Goal: Task Accomplishment & Management: Manage account settings

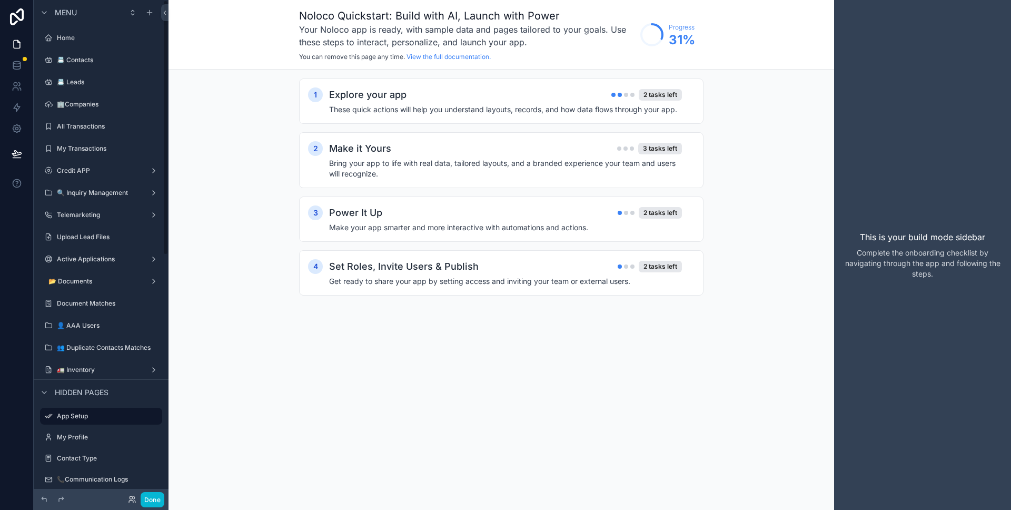
scroll to position [61, 0]
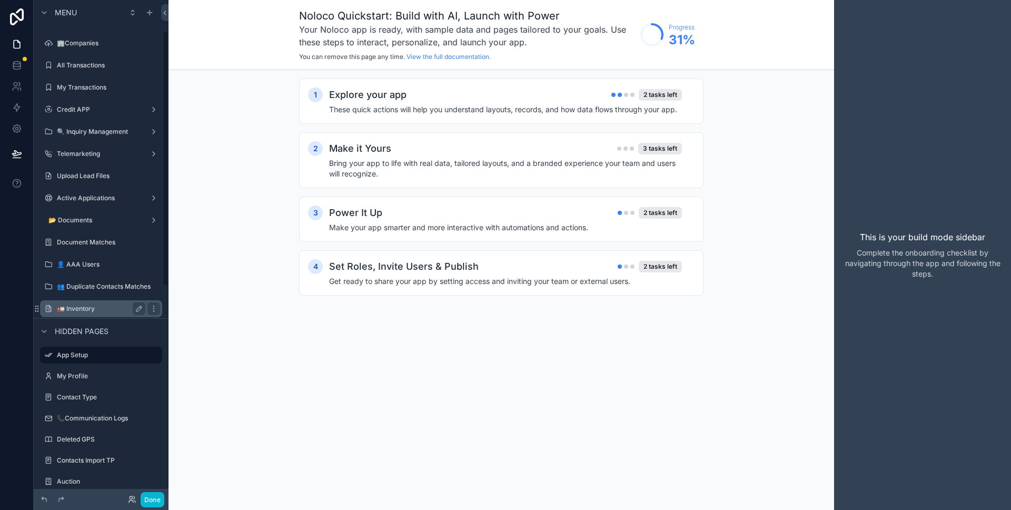
click at [104, 309] on label "🚛 Inventory" at bounding box center [99, 308] width 84 height 8
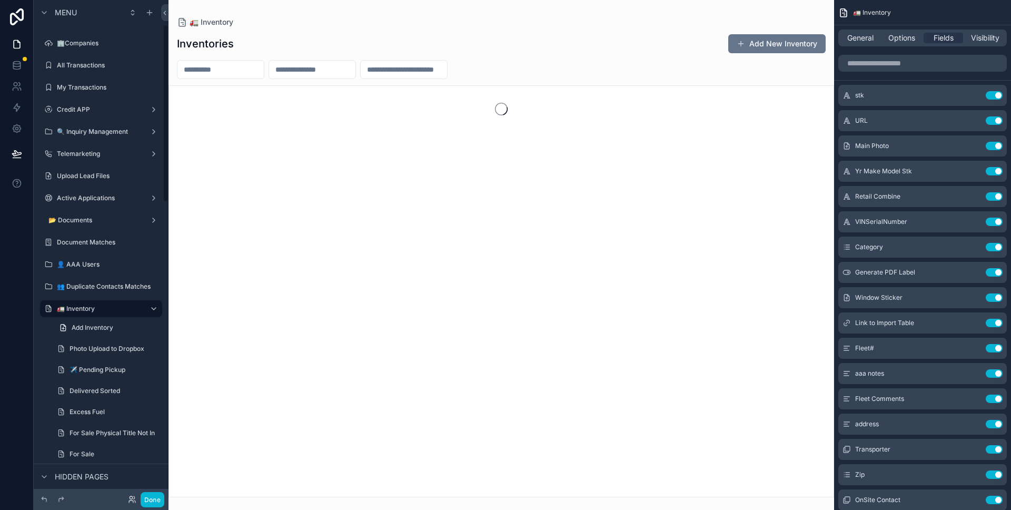
scroll to position [75, 0]
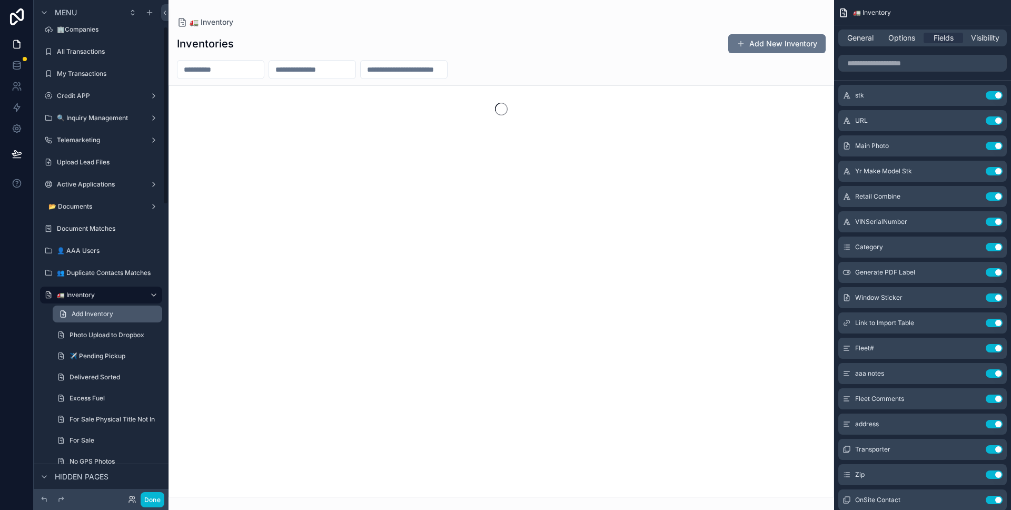
click at [110, 317] on span "Add Inventory" at bounding box center [93, 314] width 42 height 8
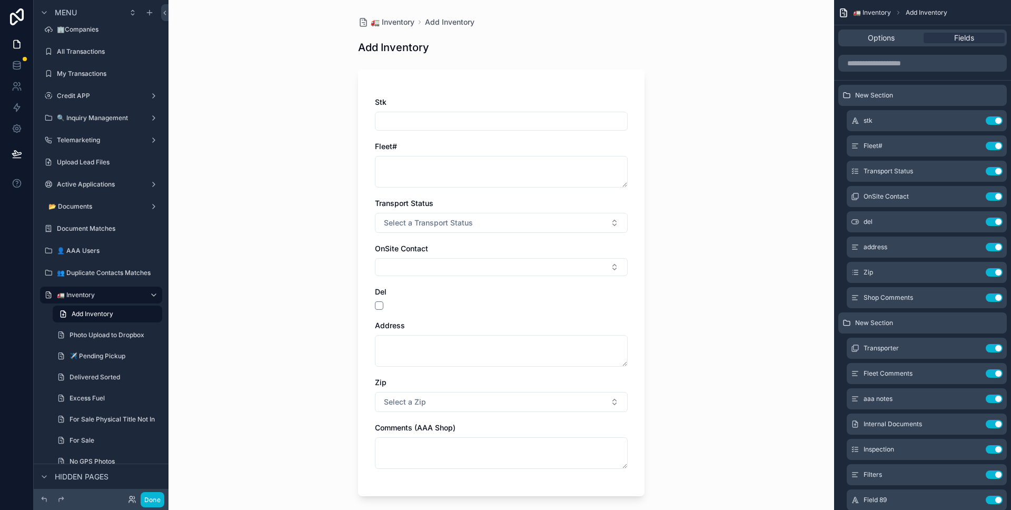
drag, startPoint x: 91, startPoint y: 292, endPoint x: 153, endPoint y: 494, distance: 212.0
click at [91, 292] on label "🚛 Inventory" at bounding box center [99, 295] width 84 height 8
click at [154, 496] on button "Done" at bounding box center [153, 499] width 24 height 15
click at [0, 0] on div "DTS Dev Team Sonorus" at bounding box center [0, 0] width 0 height 0
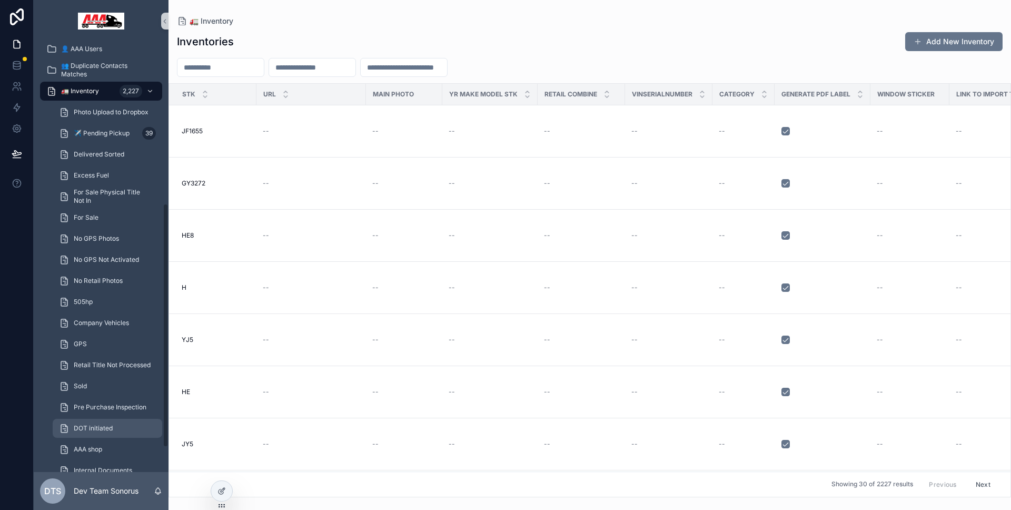
scroll to position [326, 0]
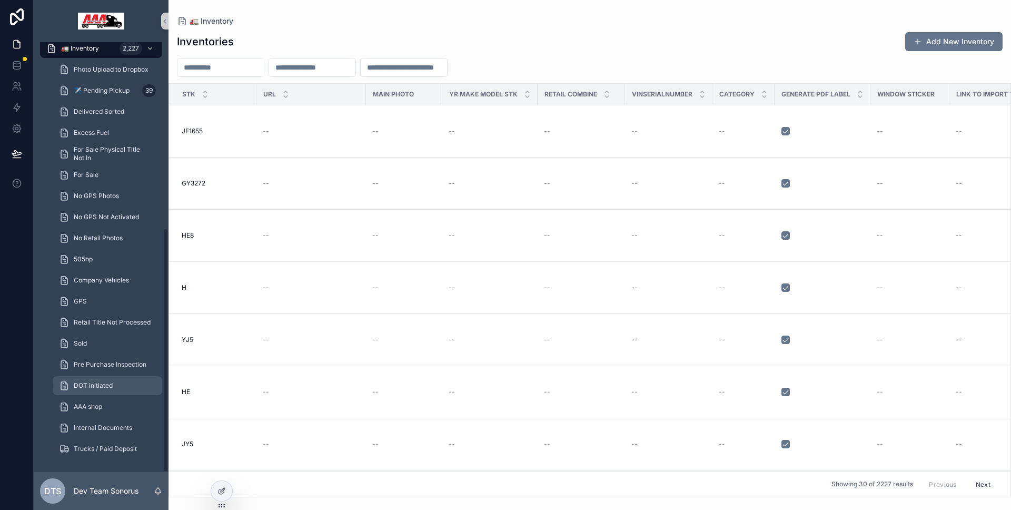
click at [100, 387] on span "DOT initiated" at bounding box center [93, 385] width 39 height 8
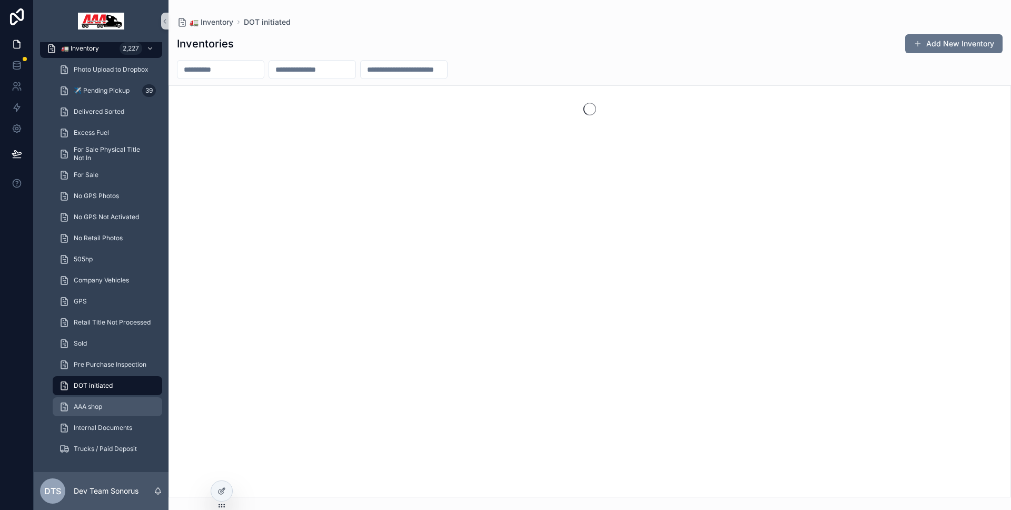
click at [91, 397] on link "AAA shop" at bounding box center [108, 406] width 110 height 19
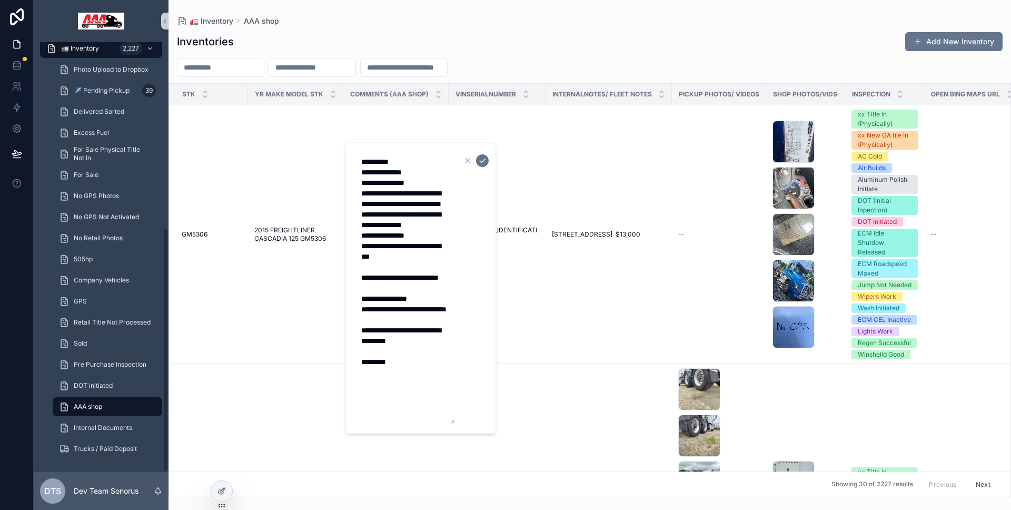
click at [393, 184] on textarea "**********" at bounding box center [405, 288] width 100 height 272
click at [107, 401] on div "AAA shop" at bounding box center [107, 406] width 97 height 17
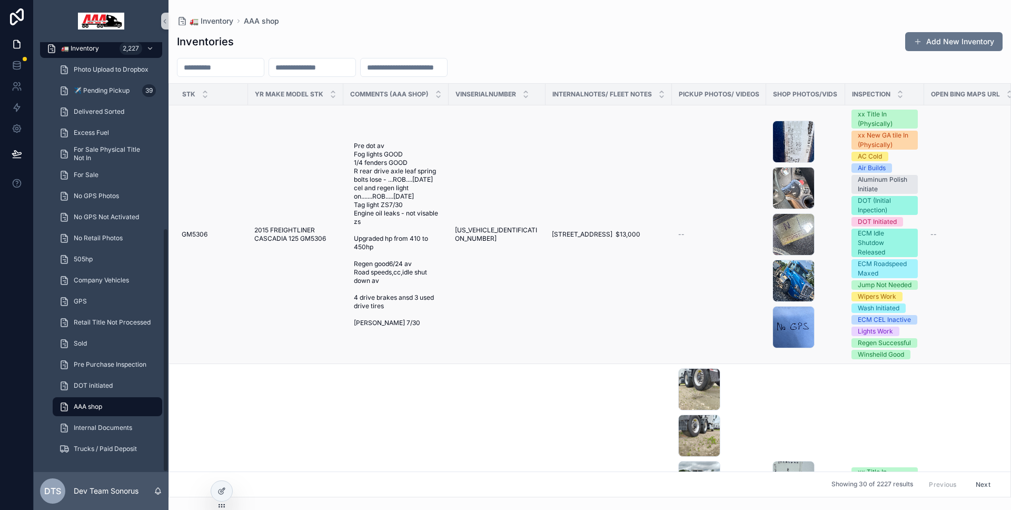
click at [468, 161] on td "3AKJGEDV5FDGM5306 3AKJGEDV5FDGM5306" at bounding box center [497, 234] width 97 height 259
click at [554, 184] on td "9938 Chemical Rd - Pasadena, TX 77507 $13,000 9938 Chemical Rd - Pasadena, TX 7…" at bounding box center [608, 234] width 126 height 259
click at [699, 239] on div "--" at bounding box center [719, 234] width 82 height 8
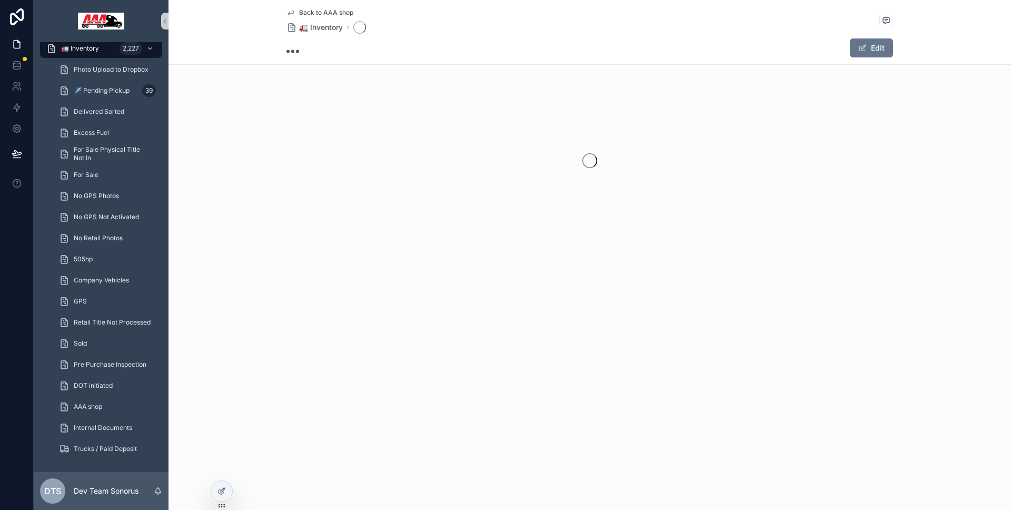
click at [512, 274] on div "Back to AAA shop 🚛 Inventory Edit" at bounding box center [589, 155] width 842 height 311
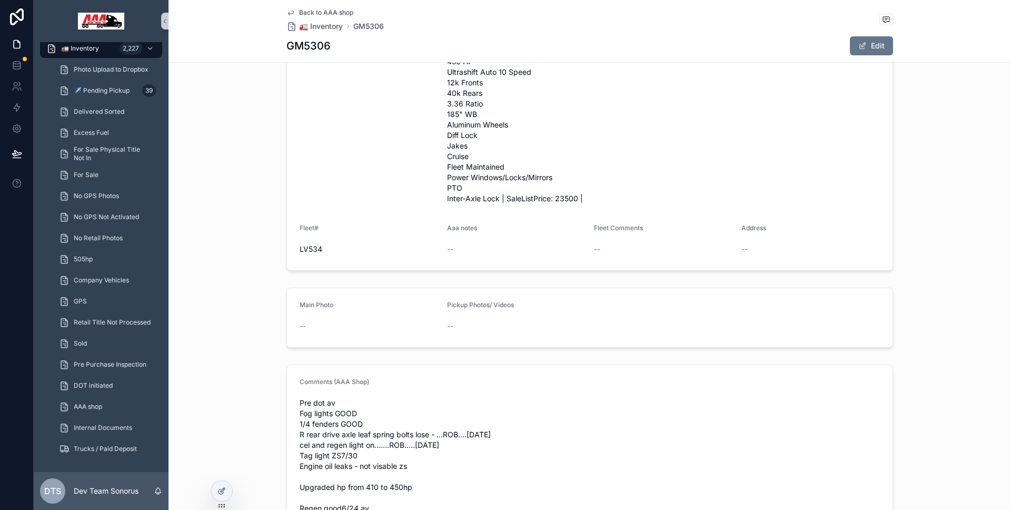
scroll to position [659, 0]
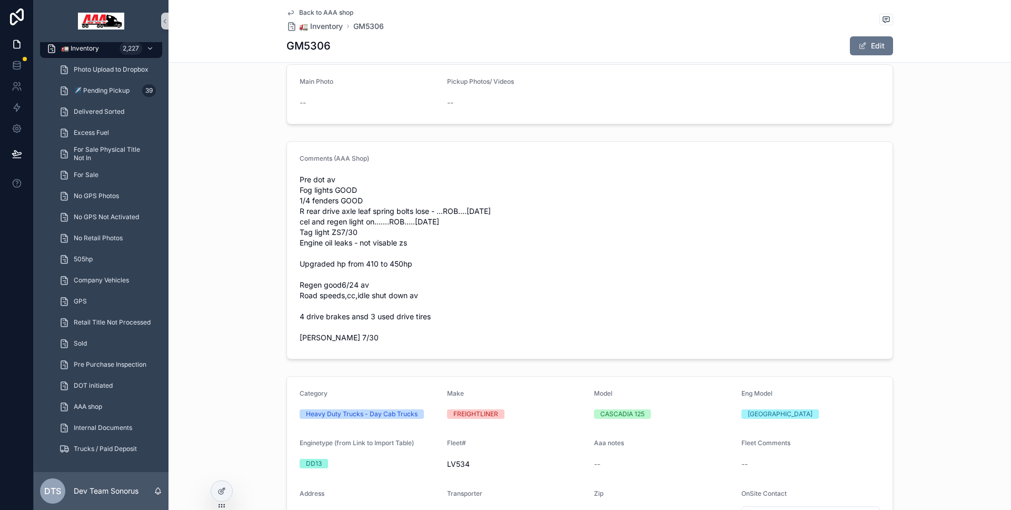
click at [375, 210] on span "Pre dot av Fog lights GOOD 1/4 fenders GOOD R rear drive axle leaf spring bolts…" at bounding box center [590, 258] width 580 height 168
click at [370, 206] on span "Pre dot av Fog lights GOOD 1/4 fenders GOOD R rear drive axle leaf spring bolts…" at bounding box center [590, 258] width 580 height 168
click at [343, 203] on span "Pre dot av Fog lights GOOD 1/4 fenders GOOD R rear drive axle leaf spring bolts…" at bounding box center [590, 258] width 580 height 168
click at [344, 202] on span "Pre dot av Fog lights GOOD 1/4 fenders GOOD R rear drive axle leaf spring bolts…" at bounding box center [590, 258] width 580 height 168
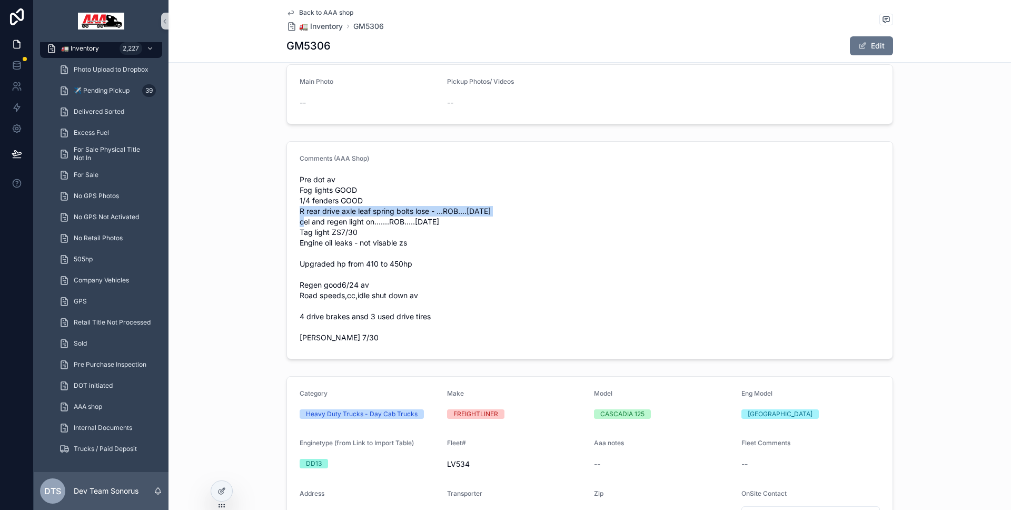
click at [344, 202] on span "Pre dot av Fog lights GOOD 1/4 fenders GOOD R rear drive axle leaf spring bolts…" at bounding box center [590, 258] width 580 height 168
click at [346, 193] on span "Pre dot av Fog lights GOOD 1/4 fenders GOOD R rear drive axle leaf spring bolts…" at bounding box center [590, 258] width 580 height 168
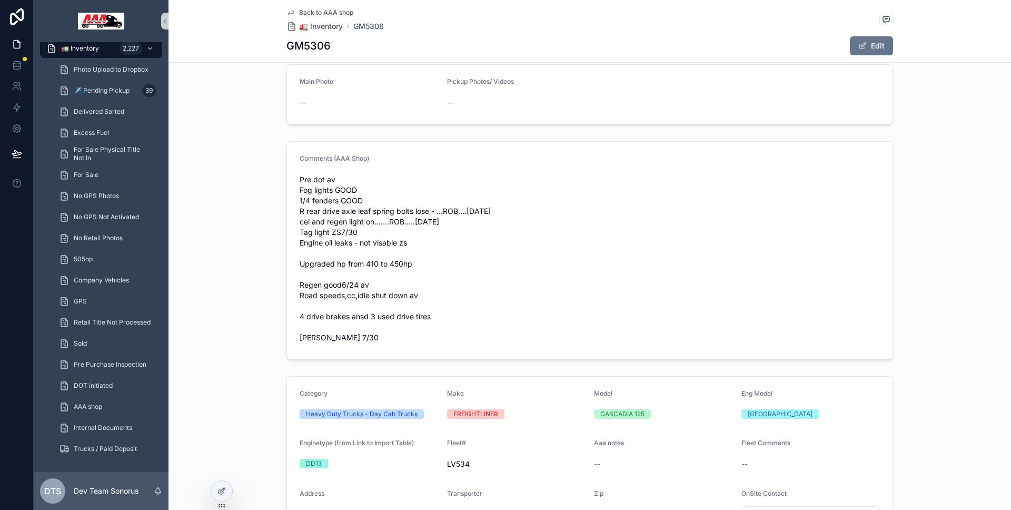
click at [324, 268] on span "Pre dot av Fog lights GOOD 1/4 fenders GOOD R rear drive axle leaf spring bolts…" at bounding box center [590, 258] width 580 height 168
click at [885, 44] on button "Edit" at bounding box center [871, 45] width 43 height 19
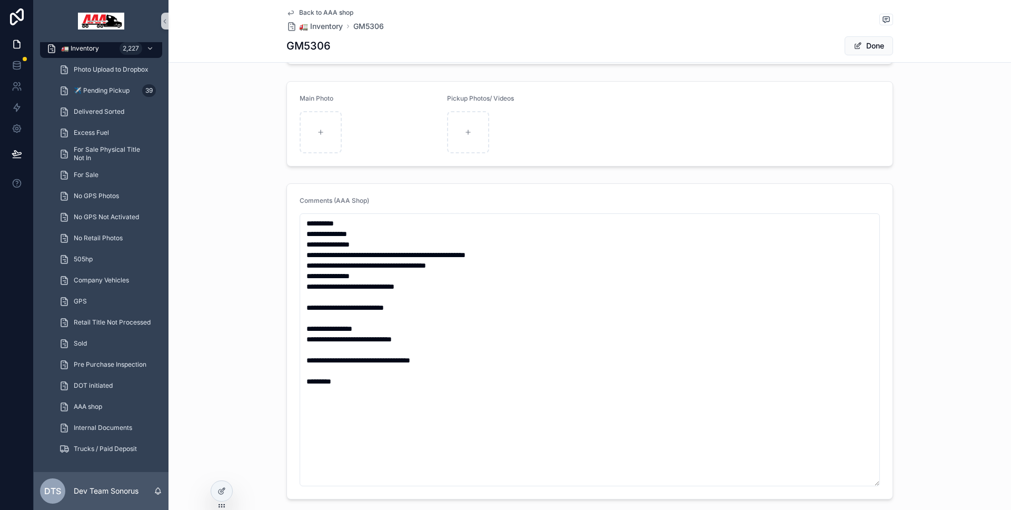
scroll to position [661, 0]
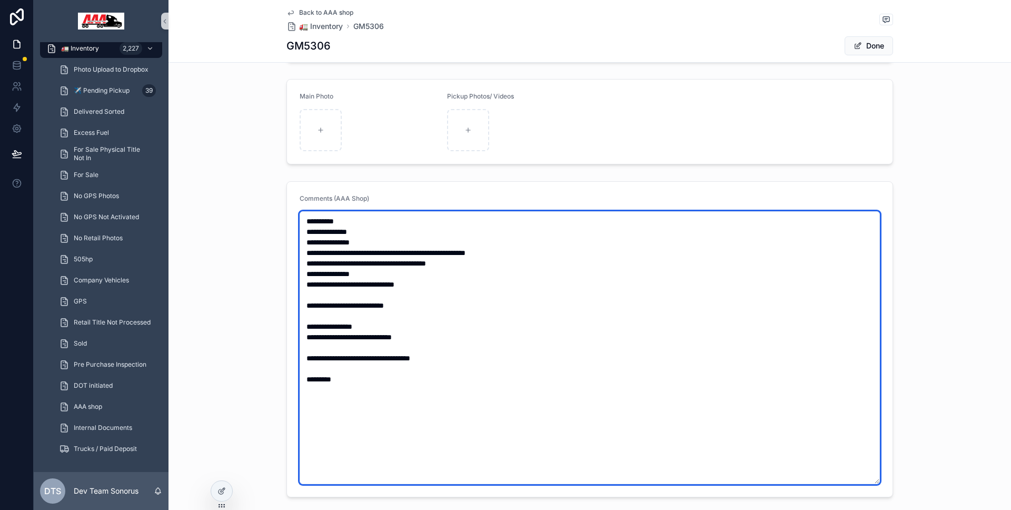
click at [443, 232] on textarea "**********" at bounding box center [590, 347] width 580 height 273
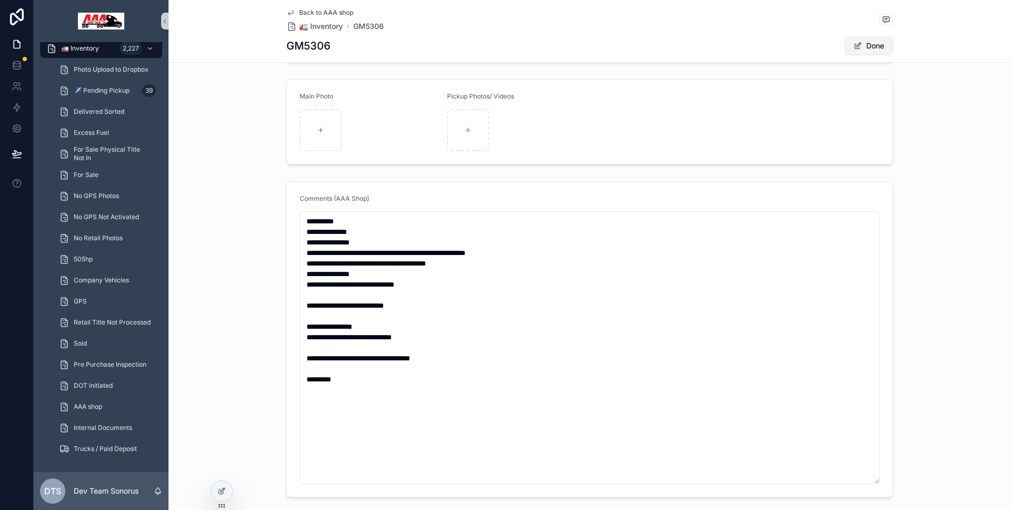
click at [872, 43] on button "Done" at bounding box center [868, 45] width 48 height 19
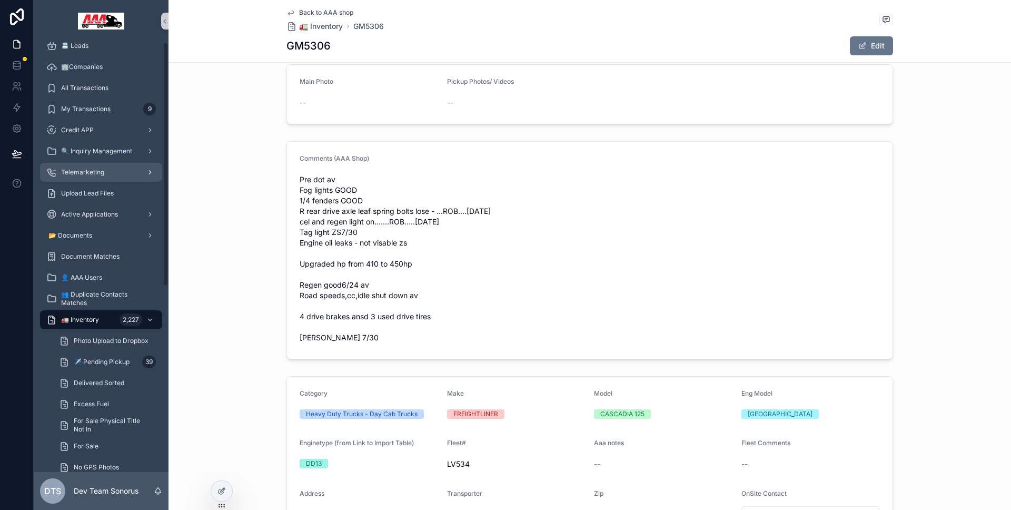
scroll to position [0, 0]
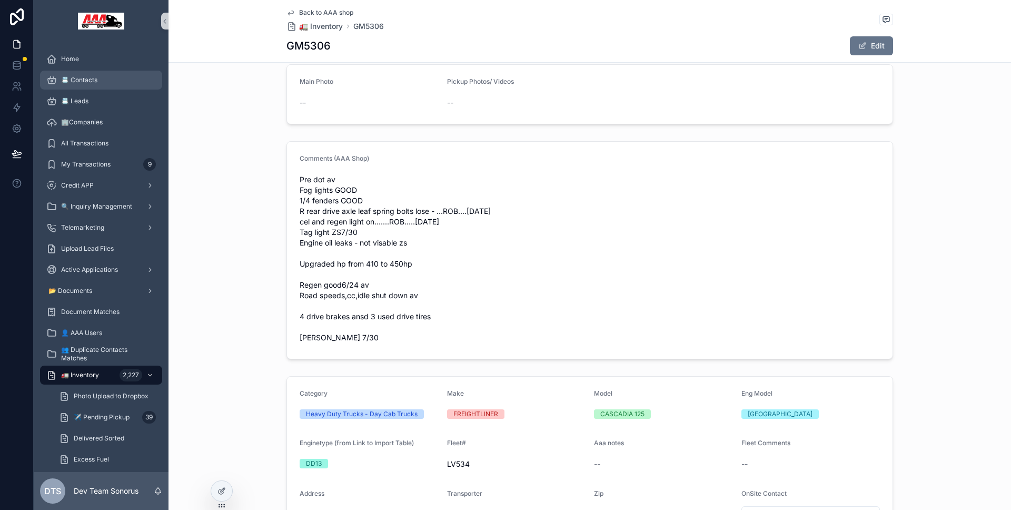
click at [101, 84] on div "📇 Contacts" at bounding box center [101, 80] width 110 height 17
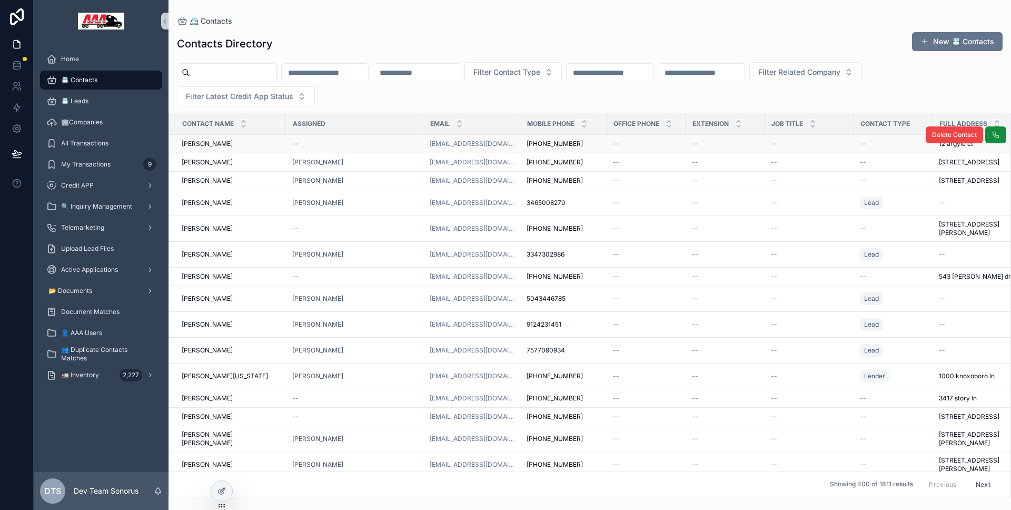
click at [252, 144] on div "Jeremy Becks Jeremy Becks" at bounding box center [231, 144] width 98 height 8
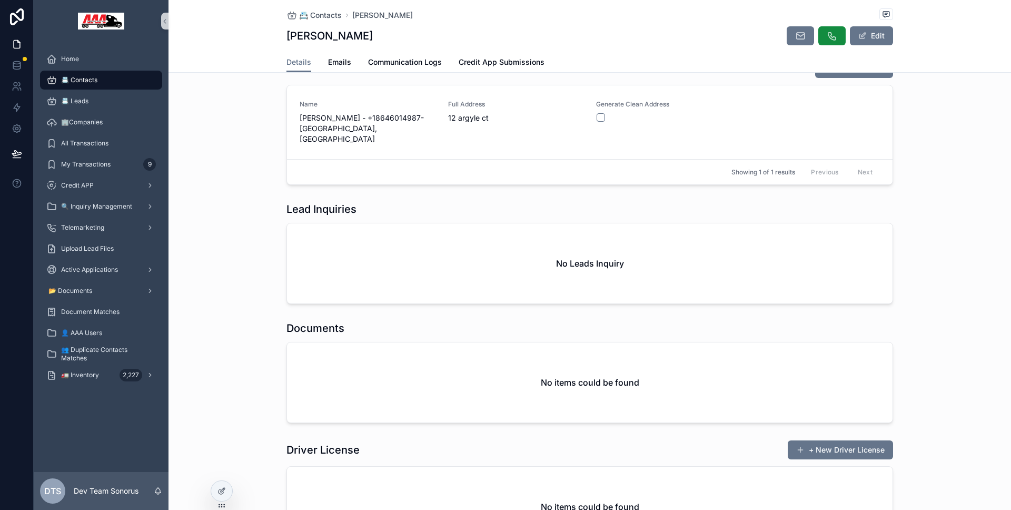
scroll to position [720, 0]
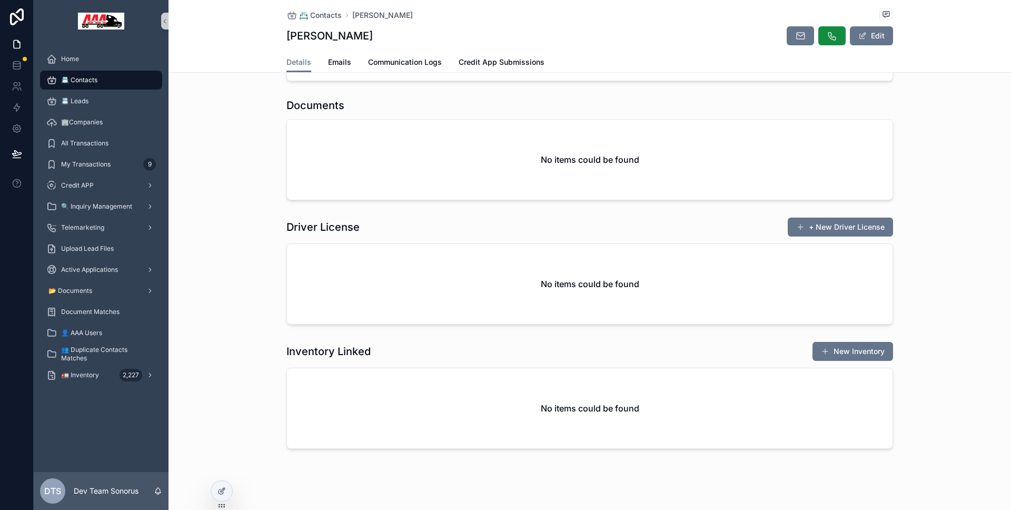
click at [354, 346] on h1 "Inventory Linked" at bounding box center [328, 351] width 84 height 15
click at [219, 483] on div at bounding box center [221, 491] width 21 height 20
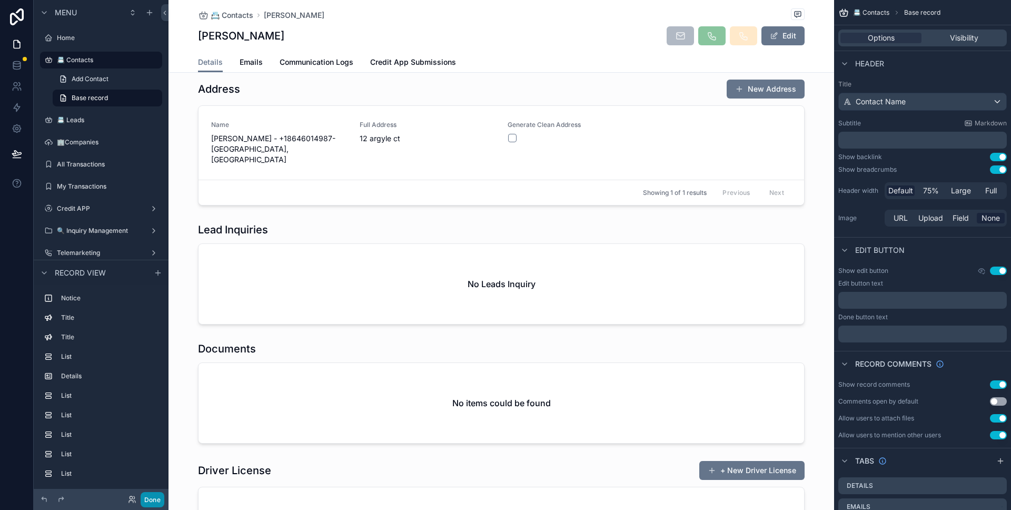
click at [160, 498] on button "Done" at bounding box center [153, 499] width 24 height 15
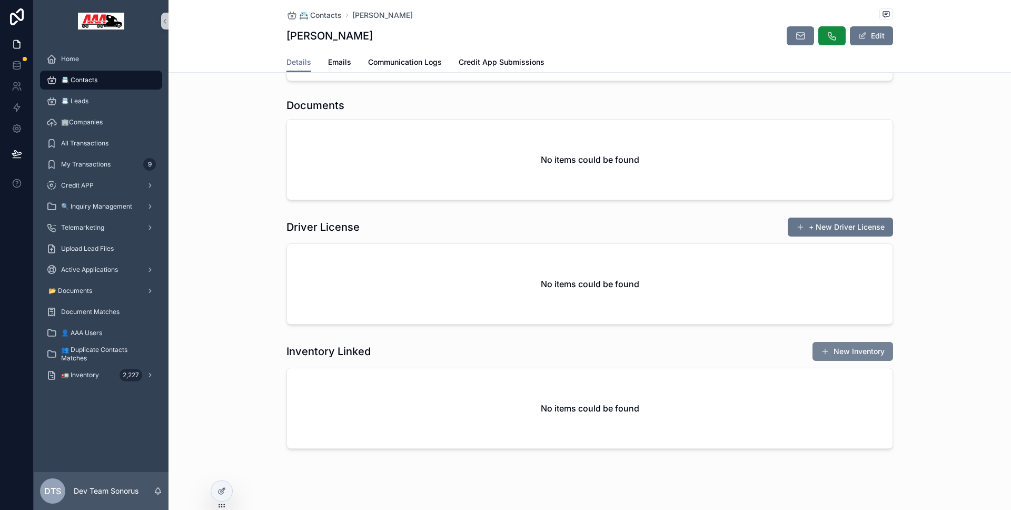
click at [817, 342] on button "New Inventory" at bounding box center [852, 351] width 81 height 19
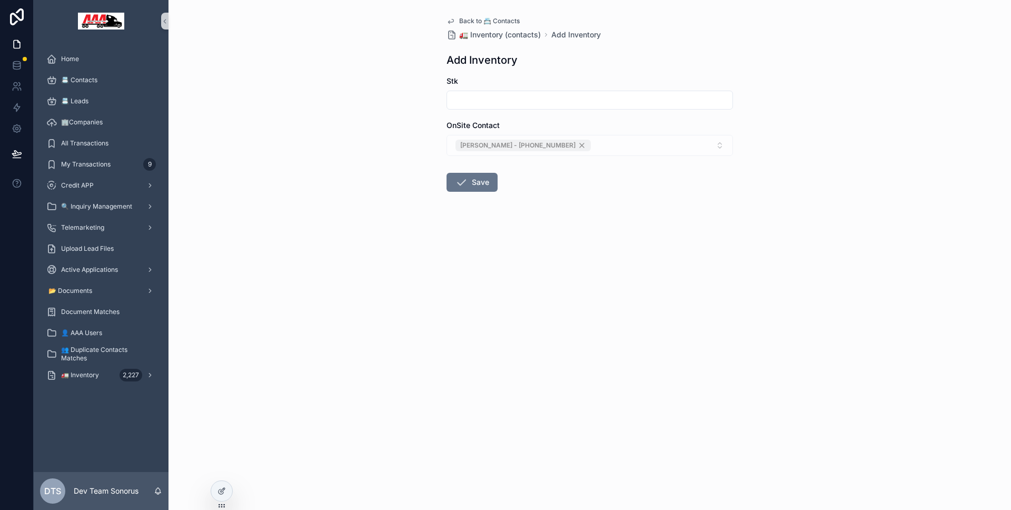
click at [479, 19] on span "Back to 📇 Contacts" at bounding box center [489, 21] width 61 height 8
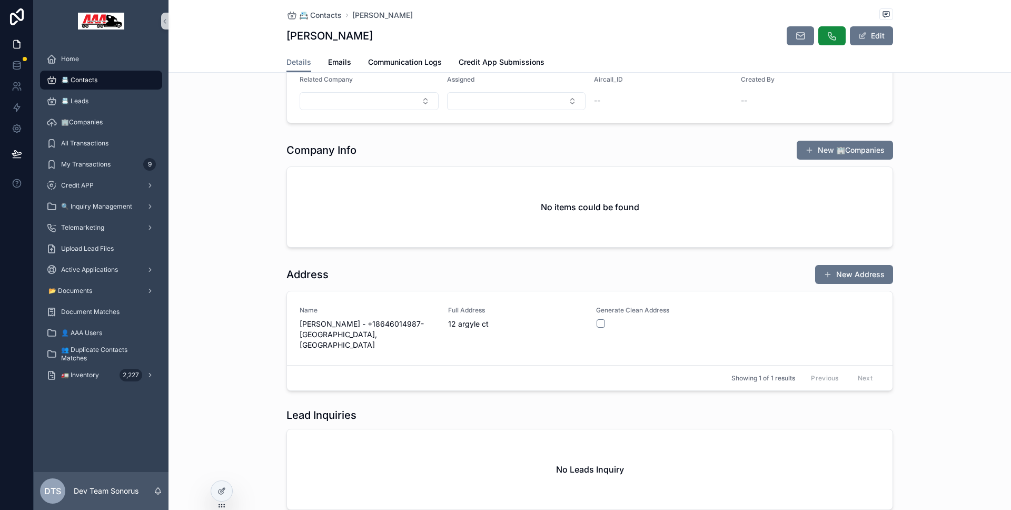
scroll to position [720, 0]
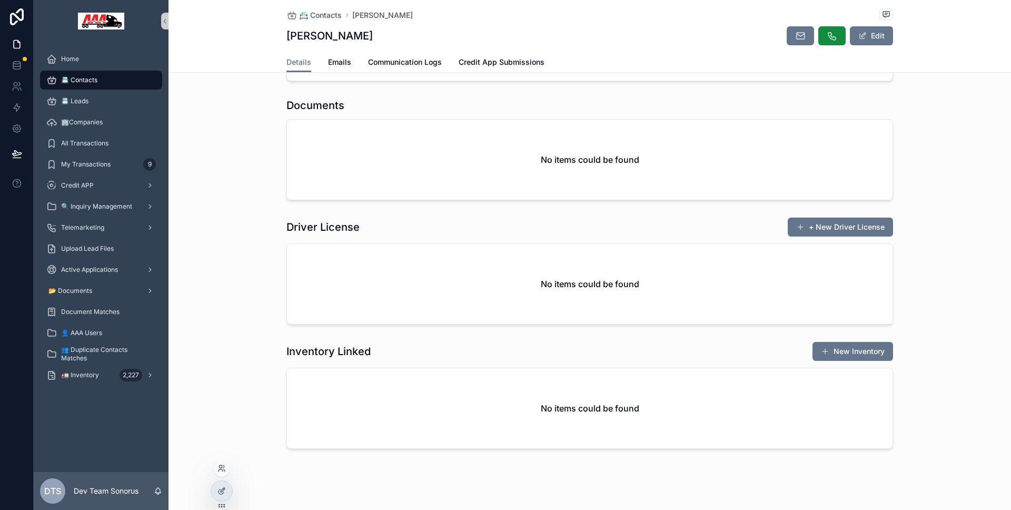
click at [227, 480] on div at bounding box center [221, 470] width 17 height 21
click at [226, 482] on div at bounding box center [221, 491] width 21 height 20
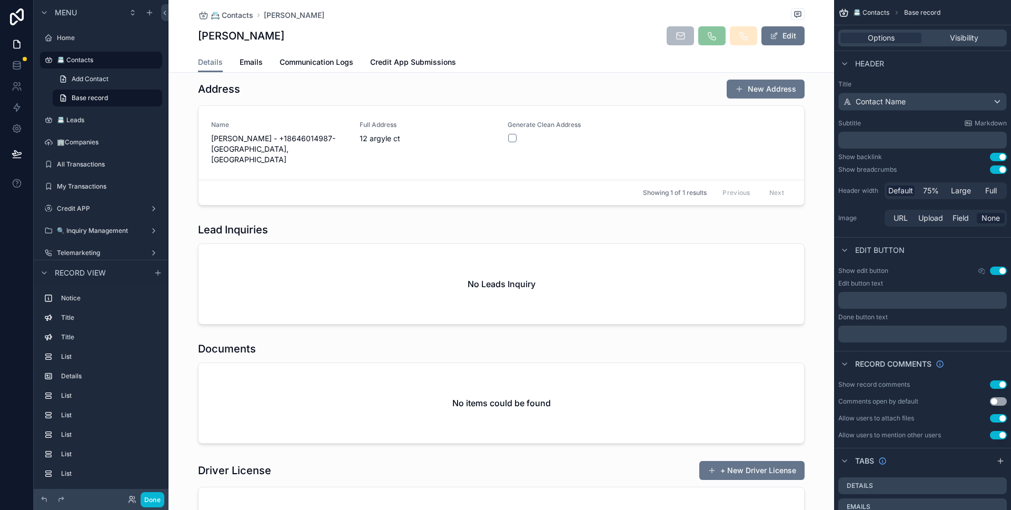
click at [365, 346] on div "scrollable content" at bounding box center [500, 392] width 665 height 111
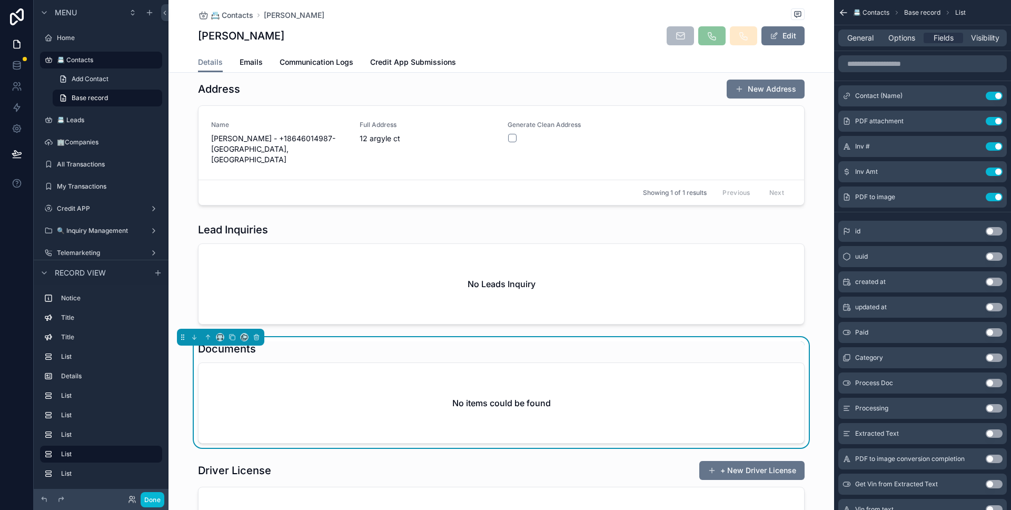
scroll to position [1013, 0]
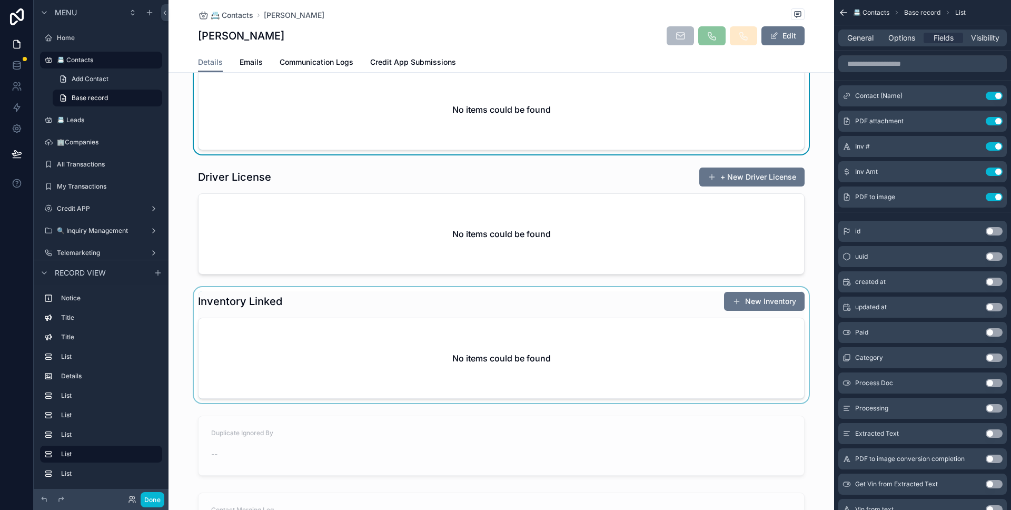
click at [371, 307] on div "scrollable content" at bounding box center [500, 345] width 665 height 116
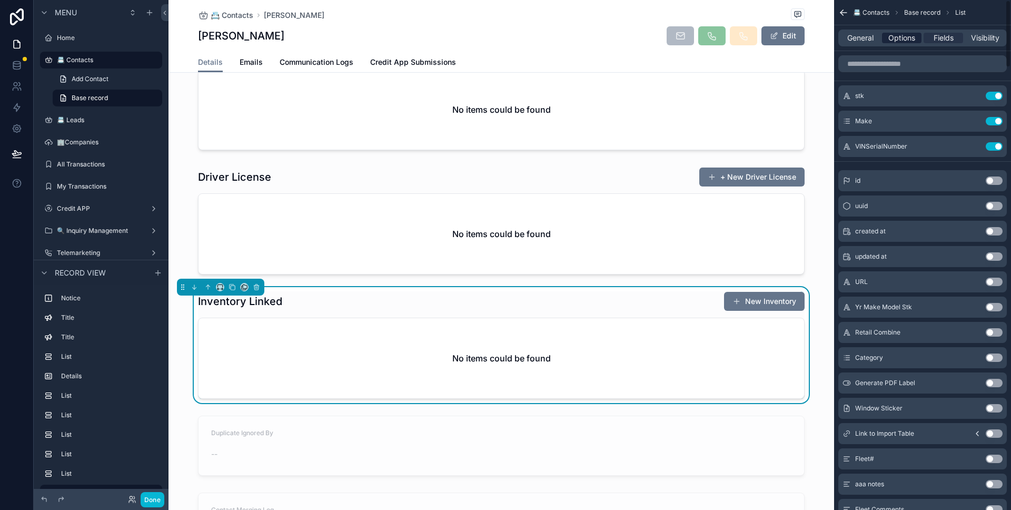
click at [902, 38] on span "Options" at bounding box center [901, 38] width 27 height 11
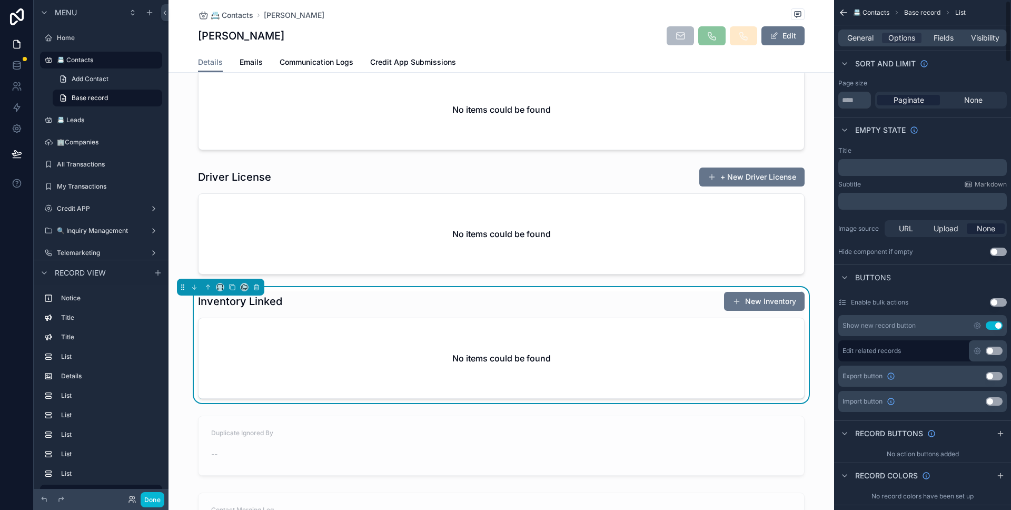
scroll to position [284, 0]
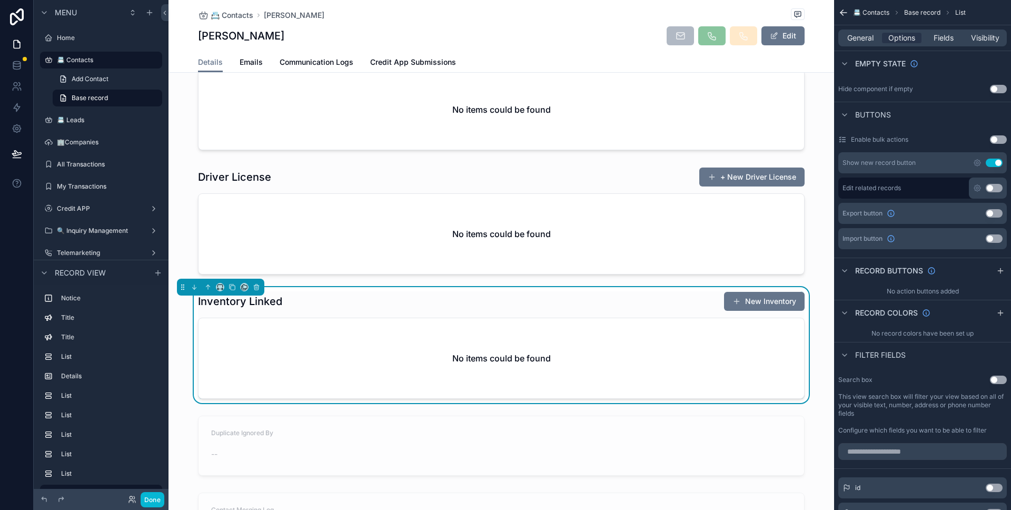
click at [990, 161] on button "Use setting" at bounding box center [994, 162] width 17 height 8
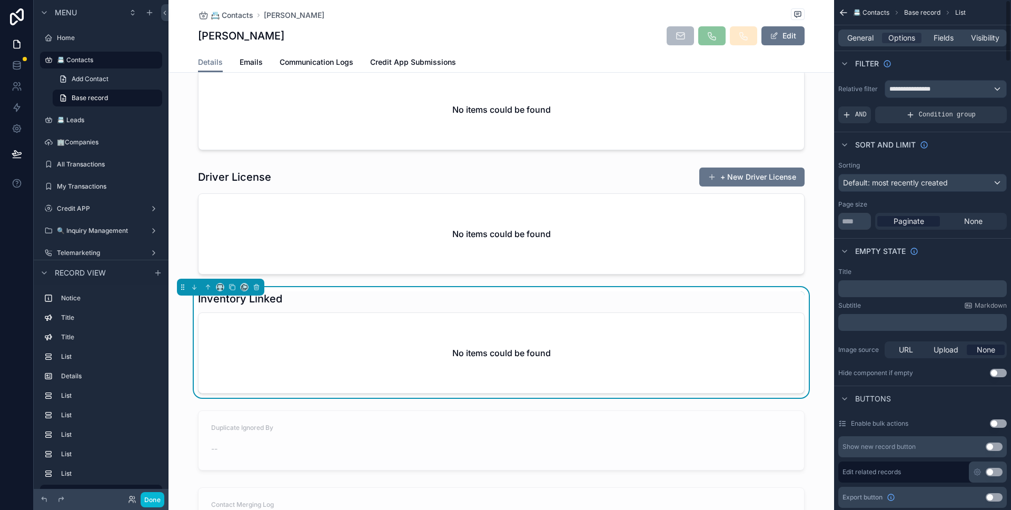
scroll to position [0, 0]
click at [157, 498] on button "Done" at bounding box center [153, 499] width 24 height 15
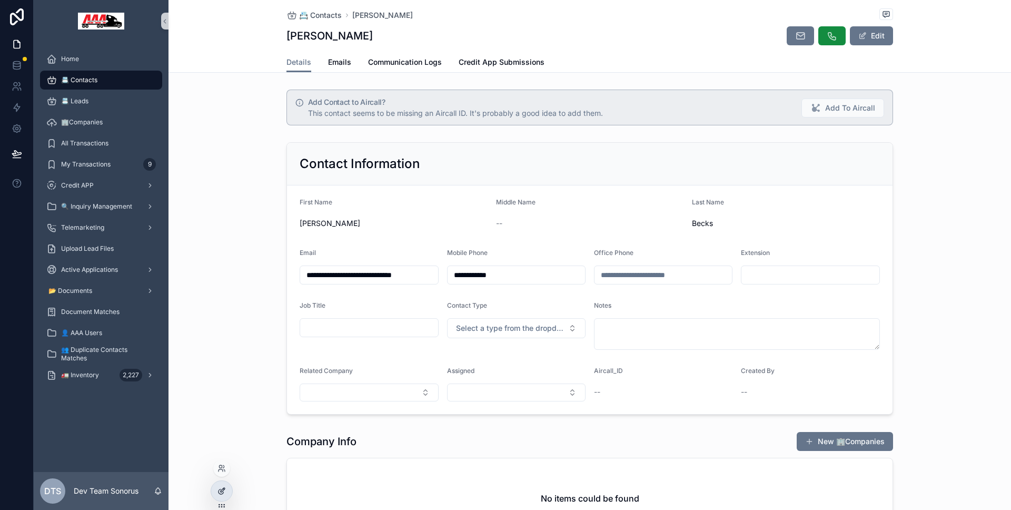
click at [221, 491] on icon at bounding box center [223, 490] width 4 height 4
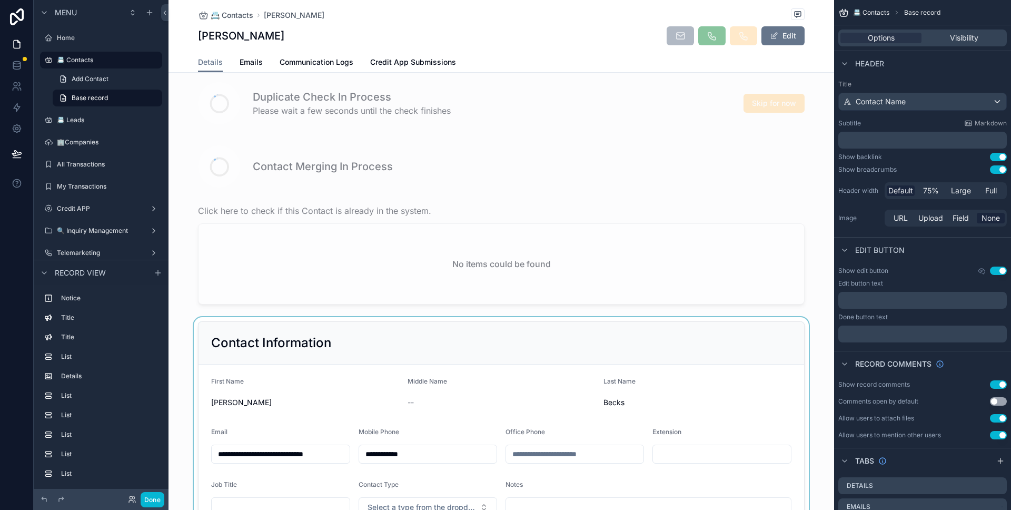
scroll to position [173, 0]
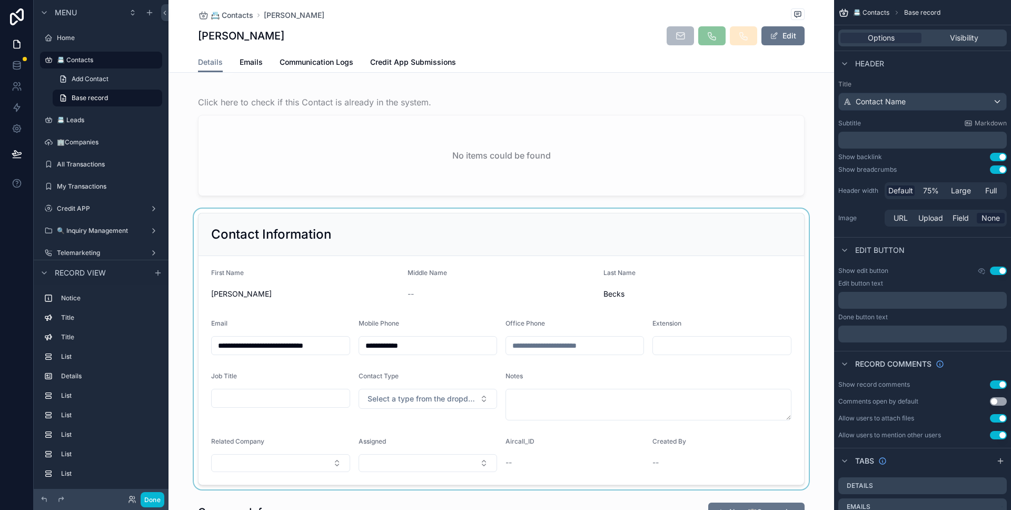
click at [394, 288] on div "scrollable content" at bounding box center [500, 348] width 665 height 281
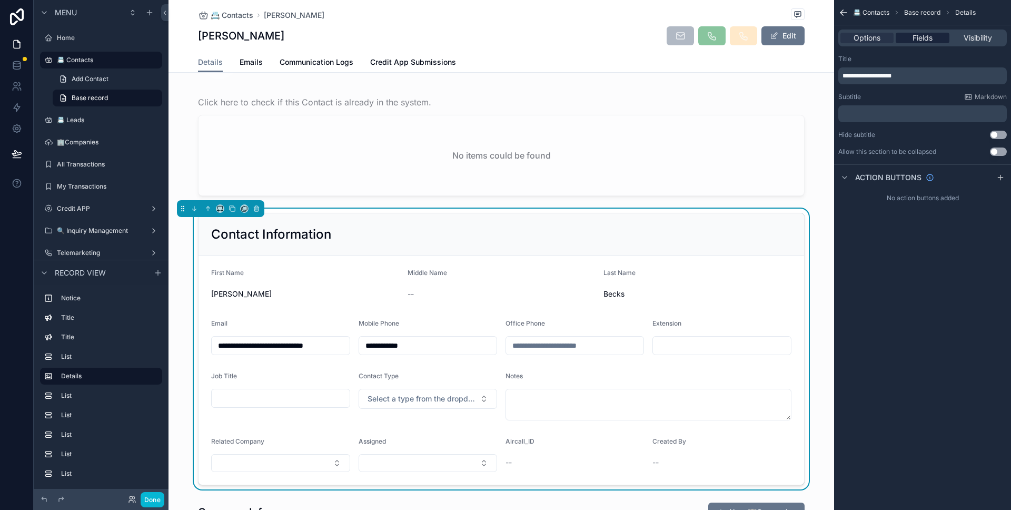
click at [932, 43] on span "Fields" at bounding box center [922, 38] width 20 height 11
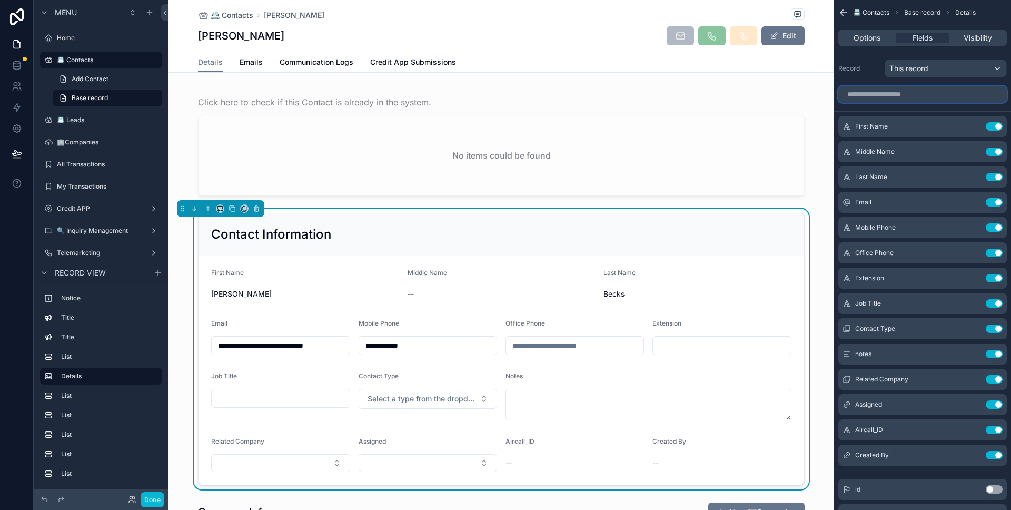
click at [929, 90] on input "scrollable content" at bounding box center [922, 94] width 168 height 17
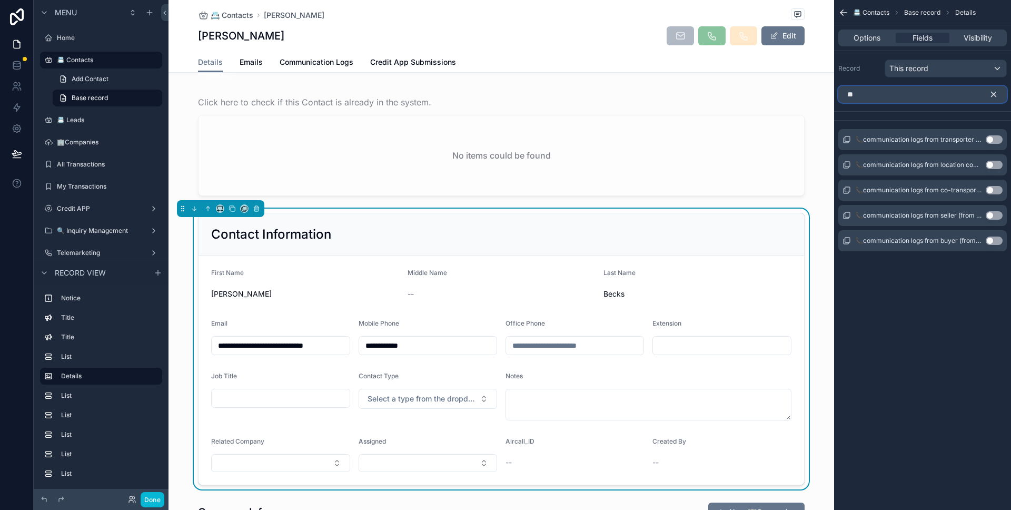
type input "*"
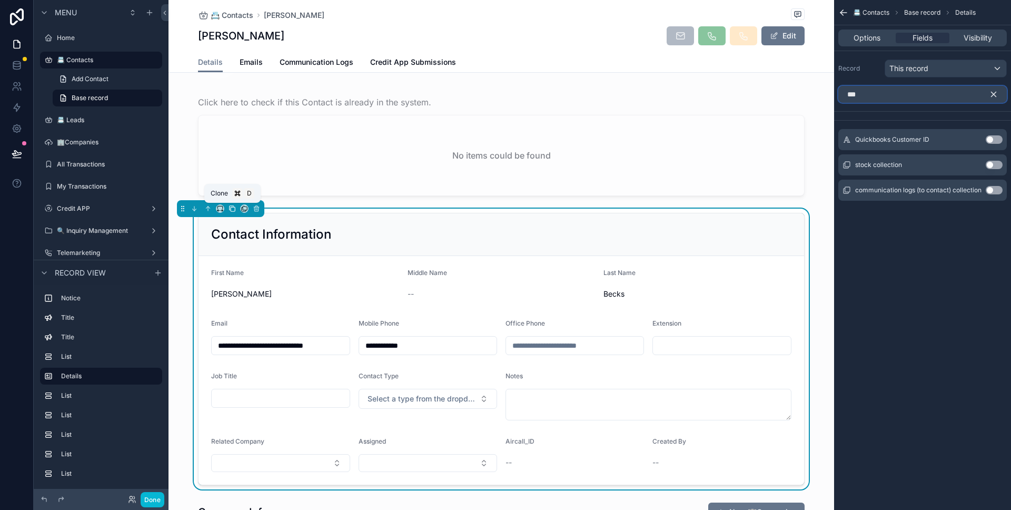
type input "***"
click at [236, 211] on button "scrollable content" at bounding box center [232, 209] width 12 height 12
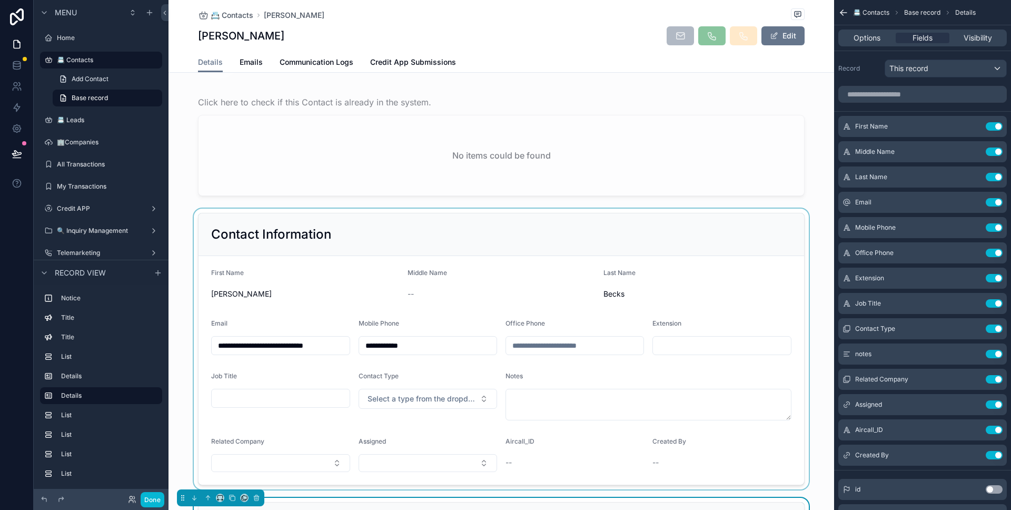
scroll to position [349, 0]
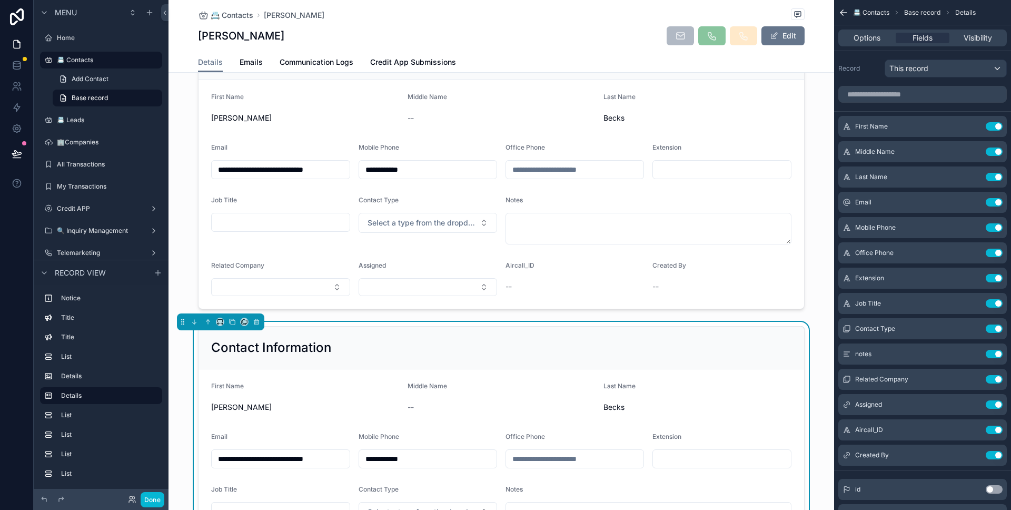
click at [460, 333] on div "Contact Information" at bounding box center [500, 347] width 605 height 43
click at [990, 125] on button "Use setting" at bounding box center [994, 126] width 17 height 8
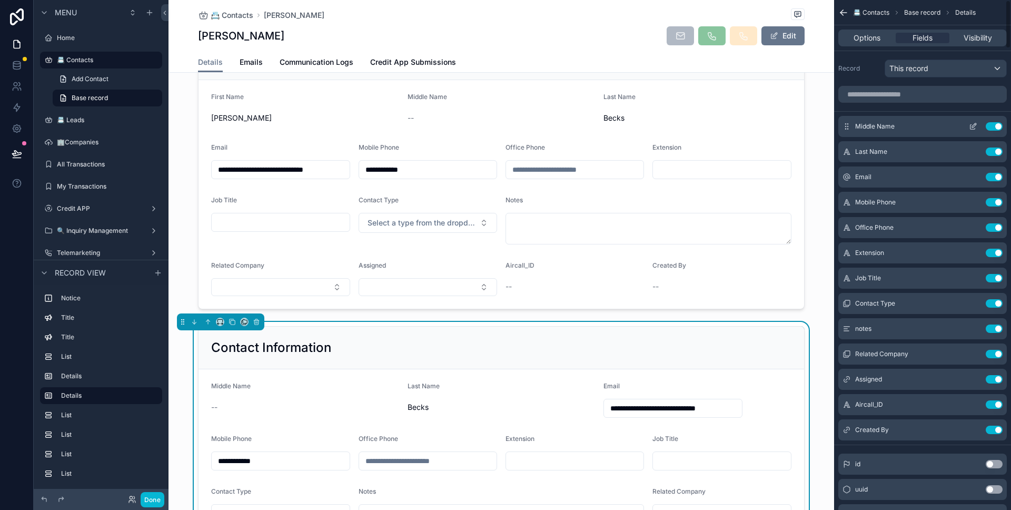
click at [991, 128] on button "Use setting" at bounding box center [994, 126] width 17 height 8
click at [991, 147] on button "Use setting" at bounding box center [994, 151] width 17 height 8
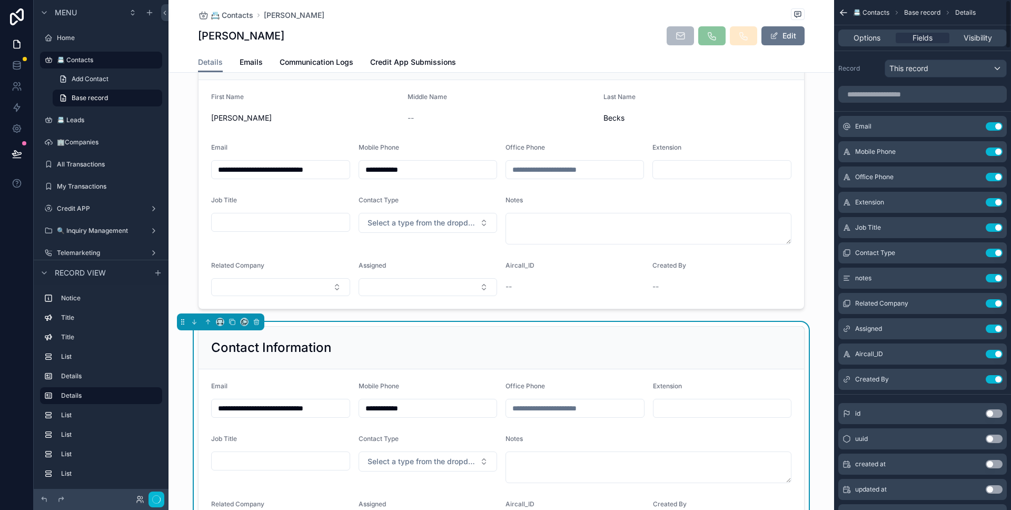
click at [991, 128] on button "Use setting" at bounding box center [994, 126] width 17 height 8
click at [991, 147] on button "Use setting" at bounding box center [994, 151] width 17 height 8
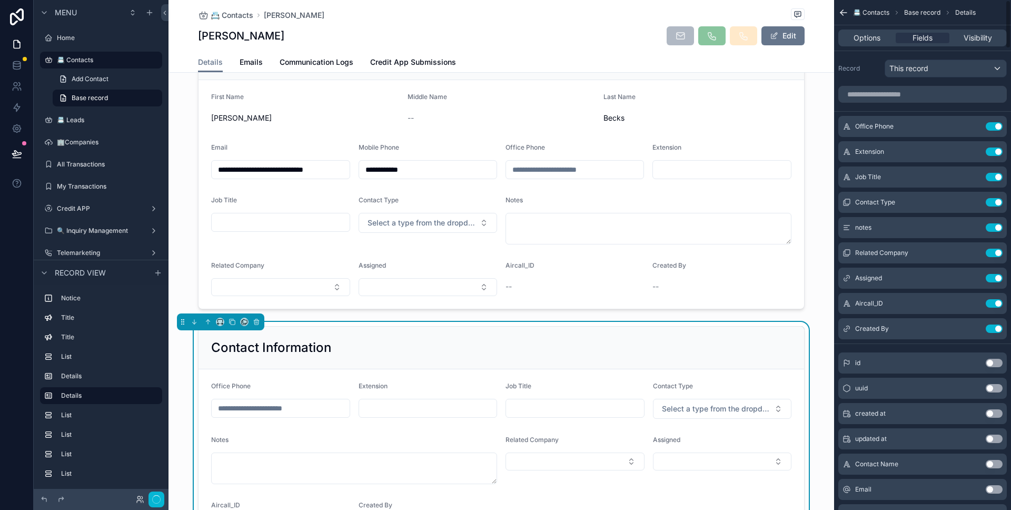
click at [991, 128] on button "Use setting" at bounding box center [994, 126] width 17 height 8
click at [991, 147] on button "Use setting" at bounding box center [994, 151] width 17 height 8
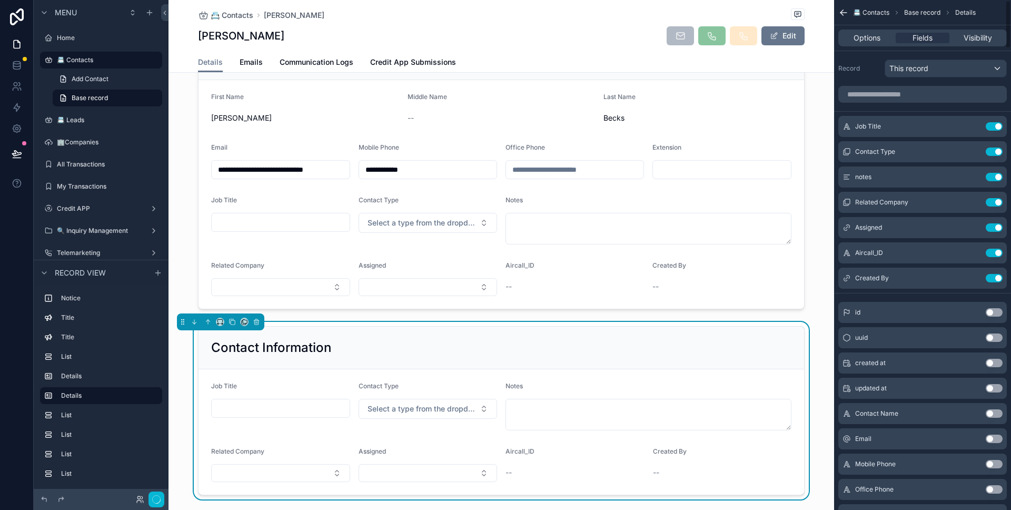
click at [991, 128] on button "Use setting" at bounding box center [994, 126] width 17 height 8
click at [991, 147] on button "Use setting" at bounding box center [994, 151] width 17 height 8
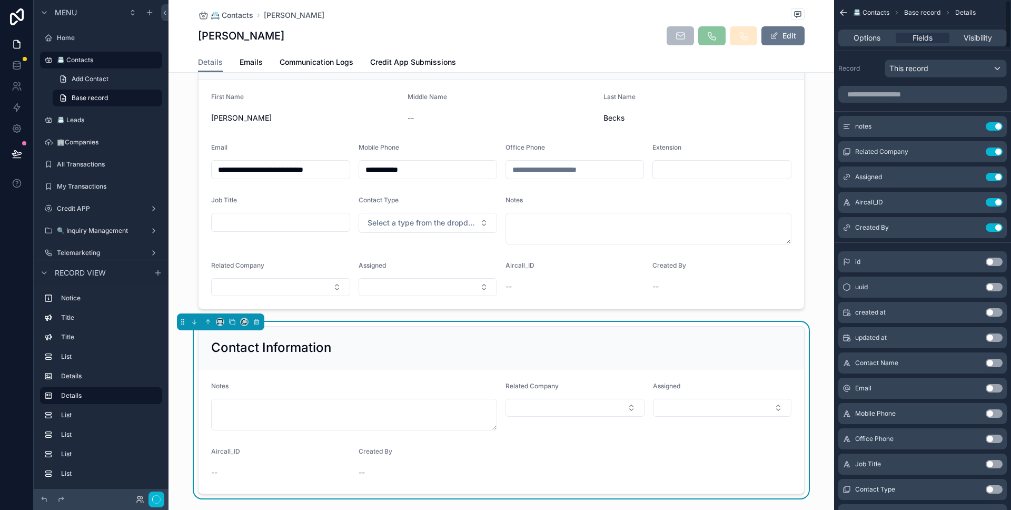
click at [991, 128] on button "Use setting" at bounding box center [994, 126] width 17 height 8
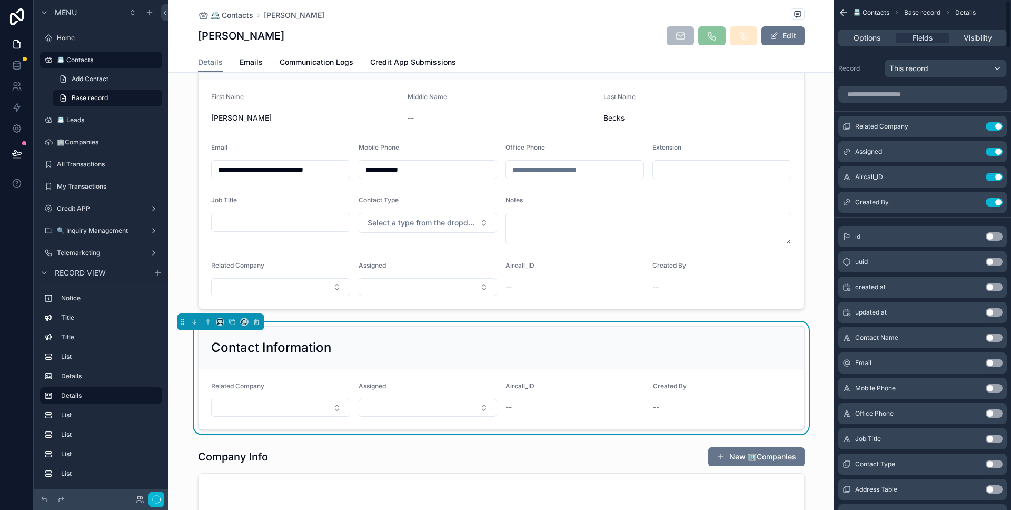
click at [991, 128] on button "Use setting" at bounding box center [994, 126] width 17 height 8
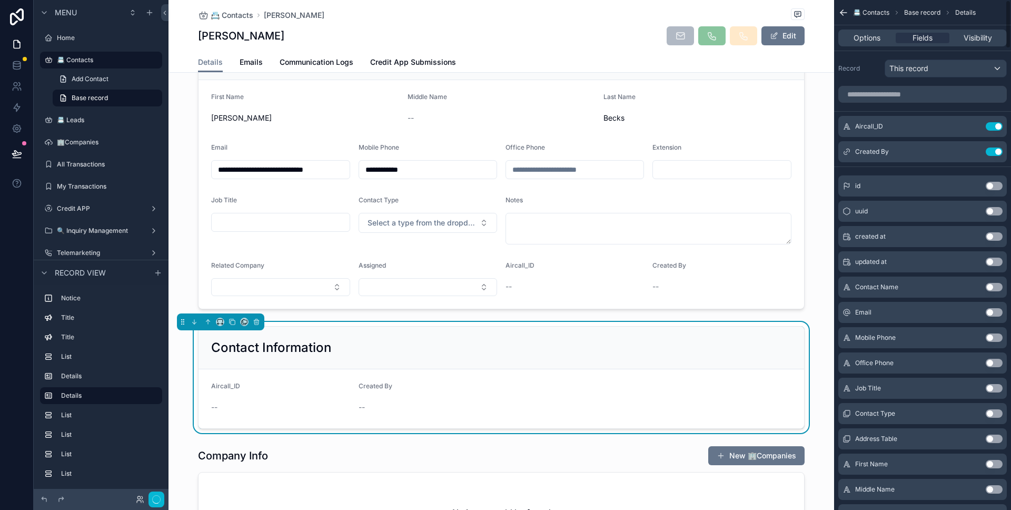
click at [991, 128] on button "Use setting" at bounding box center [994, 126] width 17 height 8
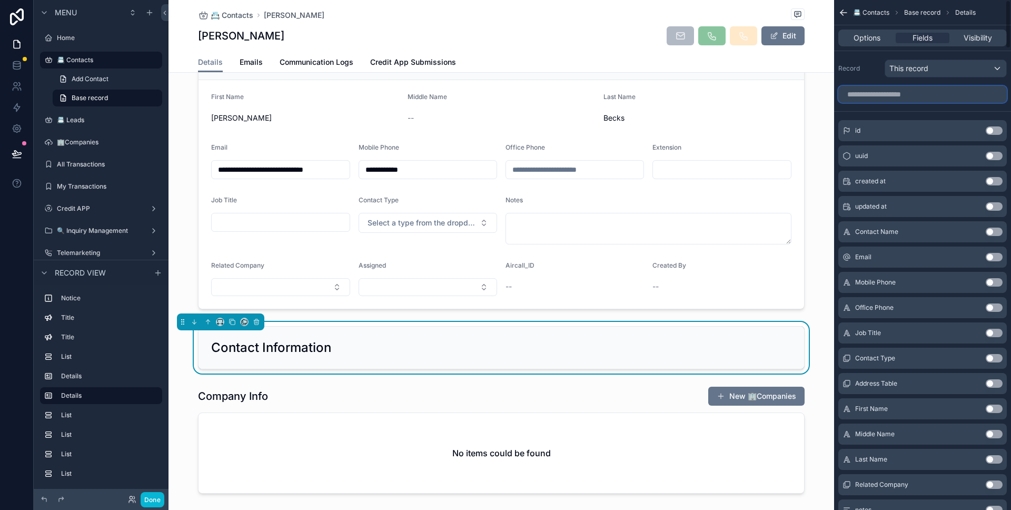
click at [957, 98] on input "scrollable content" at bounding box center [922, 94] width 168 height 17
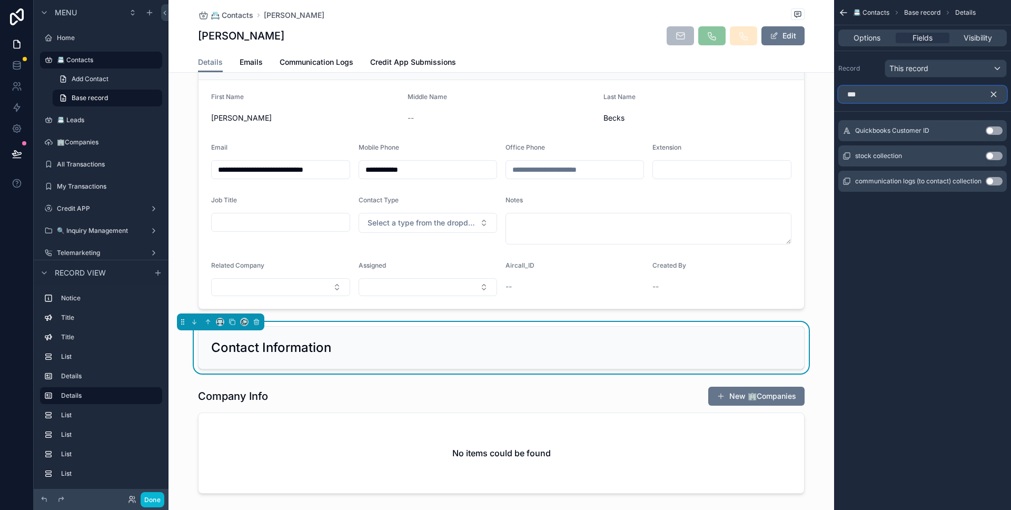
type input "***"
click at [993, 154] on button "Use setting" at bounding box center [994, 156] width 17 height 8
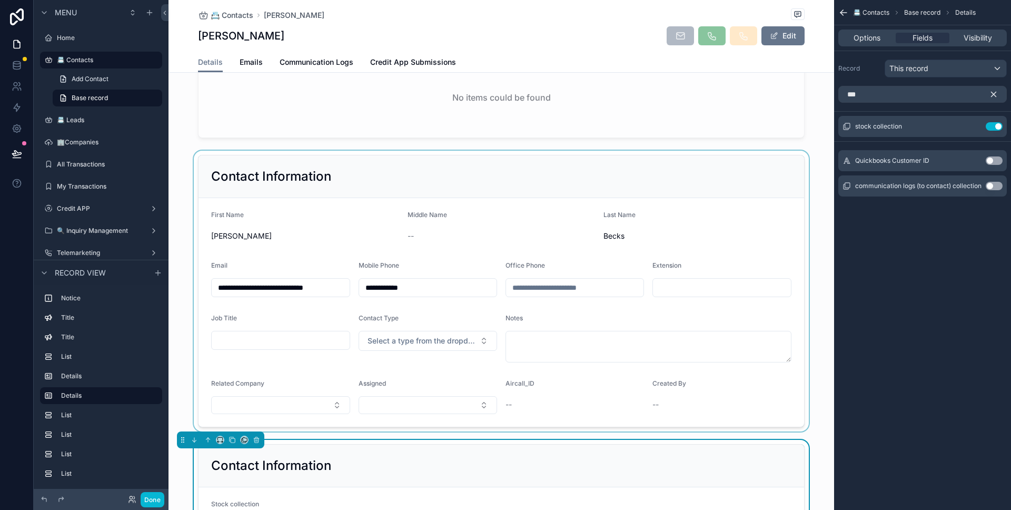
scroll to position [359, 0]
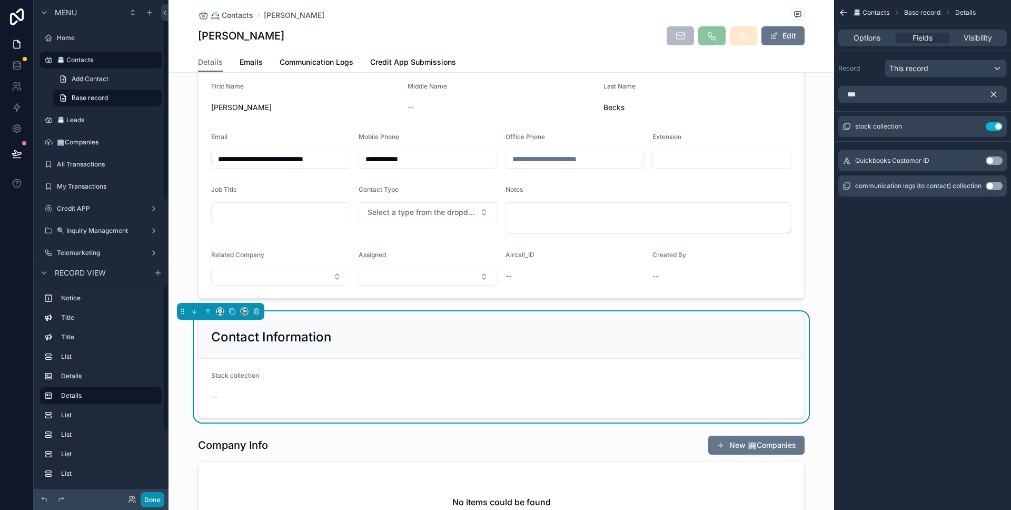
click at [157, 496] on button "Done" at bounding box center [153, 499] width 24 height 15
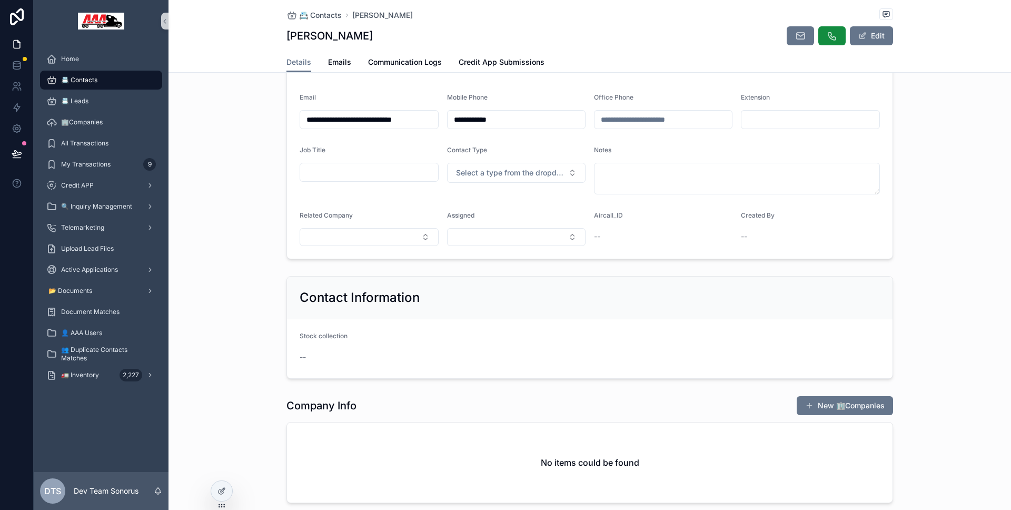
scroll to position [81, 0]
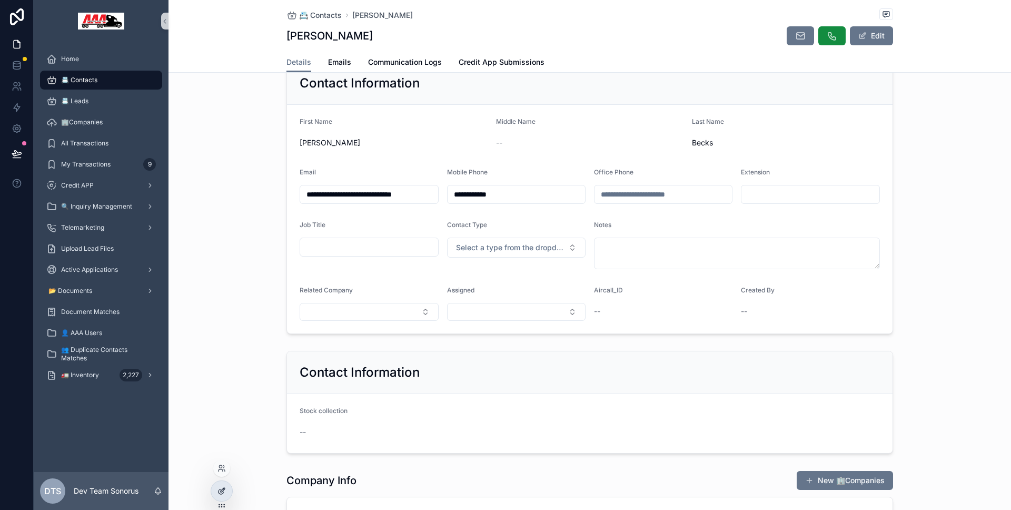
click at [223, 484] on div at bounding box center [221, 491] width 21 height 20
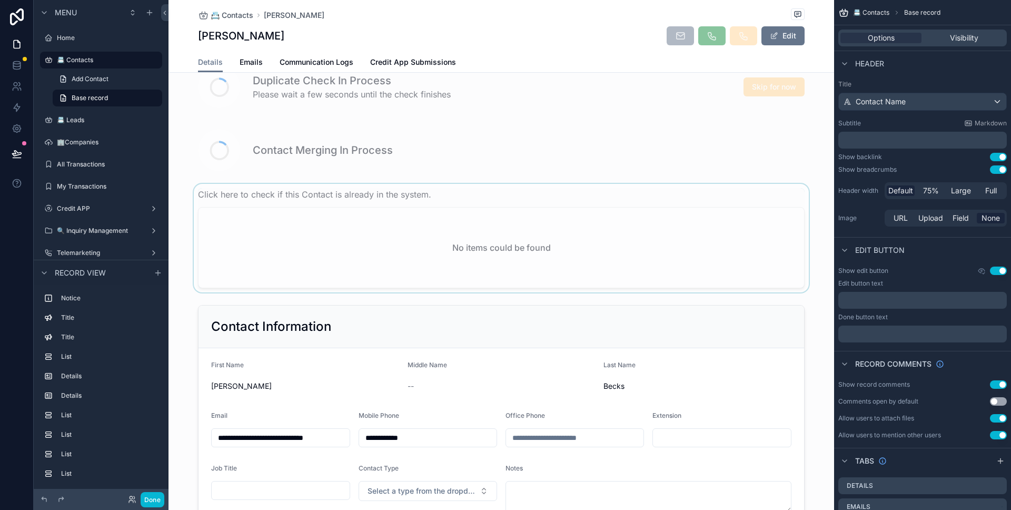
scroll to position [0, 0]
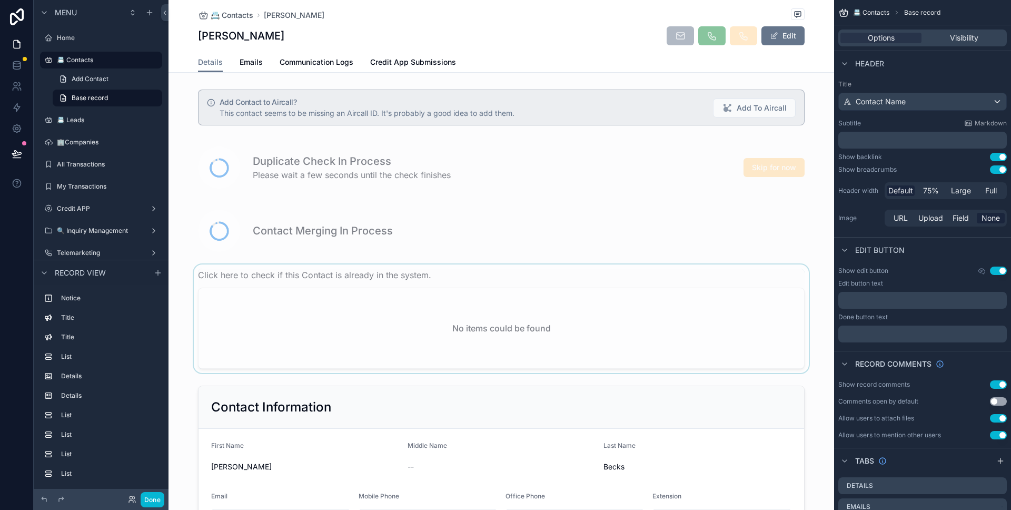
click at [296, 340] on div "scrollable content" at bounding box center [500, 318] width 665 height 108
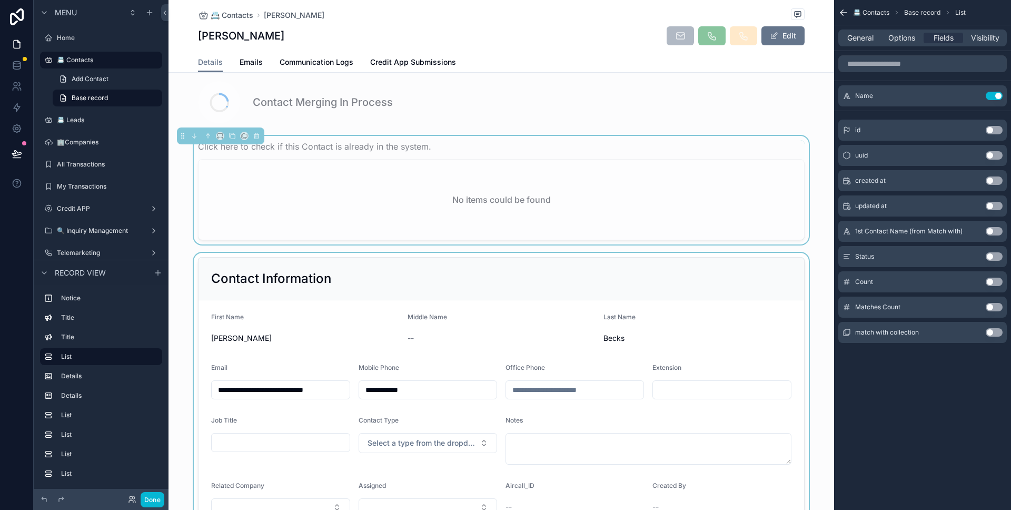
scroll to position [366, 0]
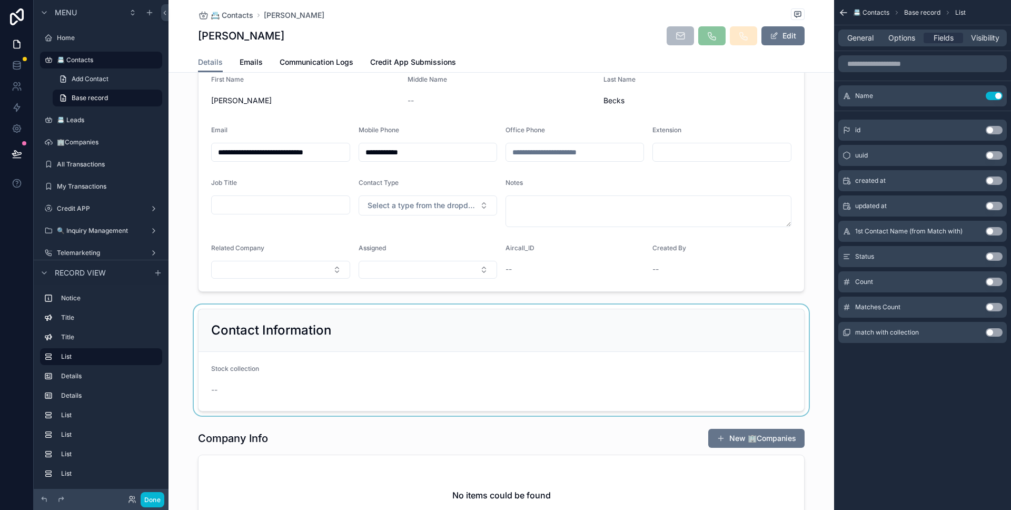
click at [301, 347] on div "scrollable content" at bounding box center [500, 359] width 665 height 111
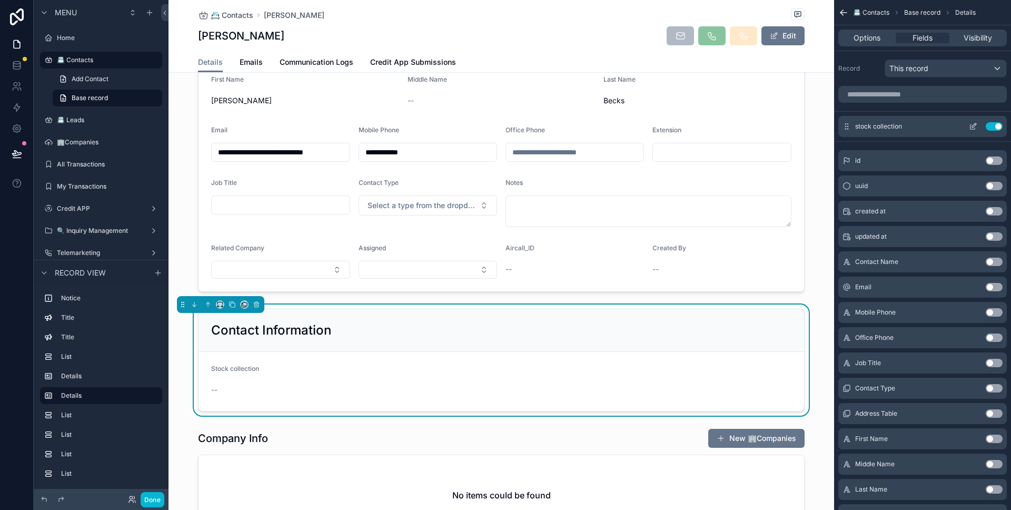
click at [969, 124] on icon "scrollable content" at bounding box center [973, 126] width 8 height 8
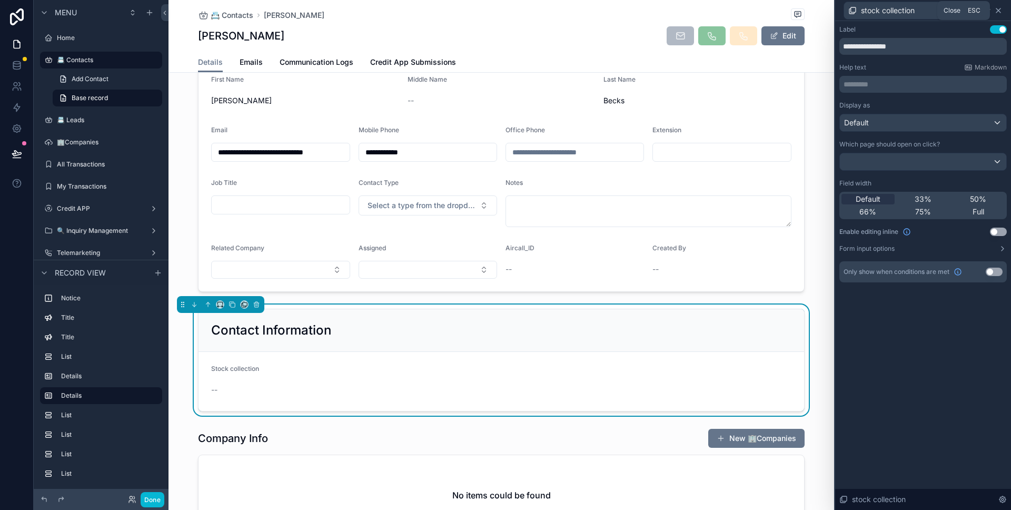
click at [1000, 14] on icon at bounding box center [998, 10] width 8 height 8
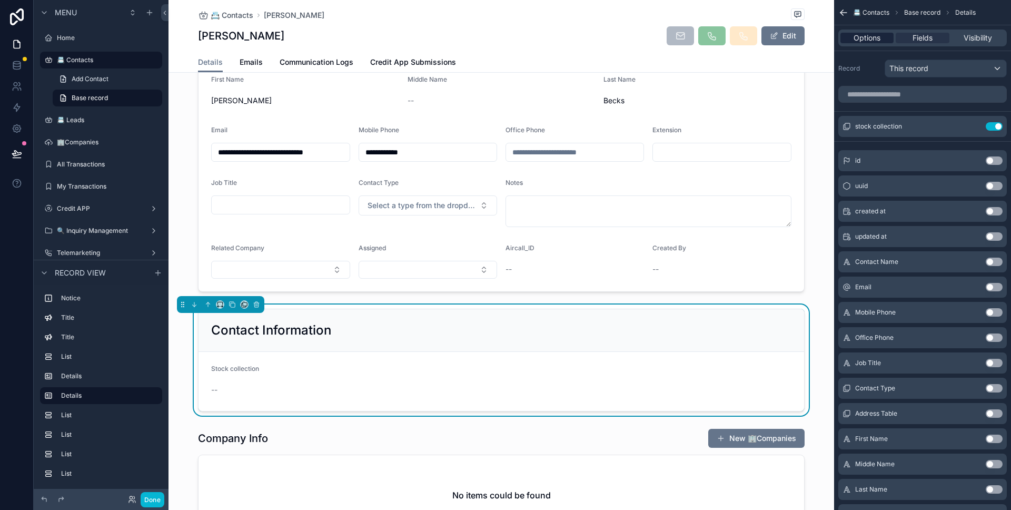
click at [881, 42] on div "Options" at bounding box center [866, 38] width 53 height 11
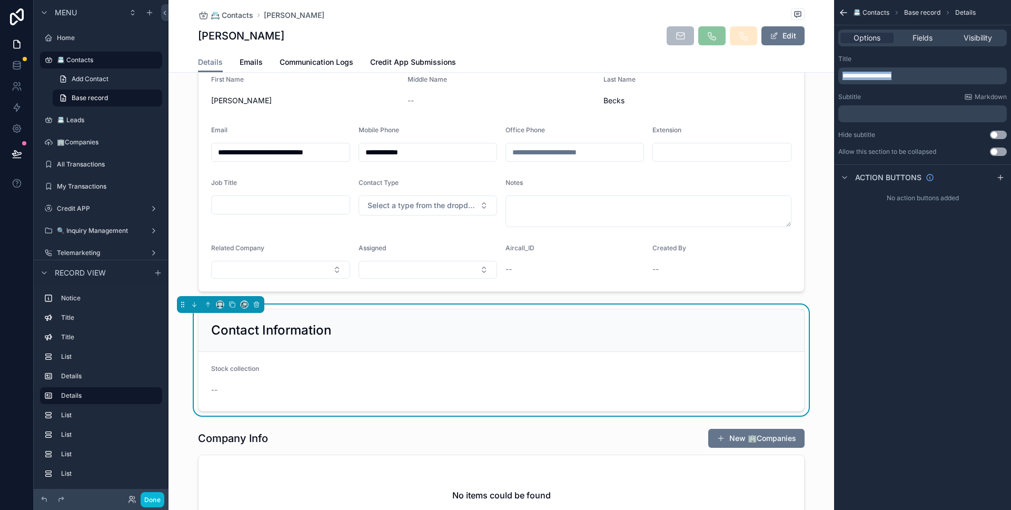
drag, startPoint x: 908, startPoint y: 73, endPoint x: 839, endPoint y: 76, distance: 69.6
click at [839, 76] on div "**********" at bounding box center [922, 75] width 168 height 17
click at [859, 353] on div "**********" at bounding box center [922, 255] width 177 height 510
click at [149, 493] on button "Done" at bounding box center [153, 499] width 24 height 15
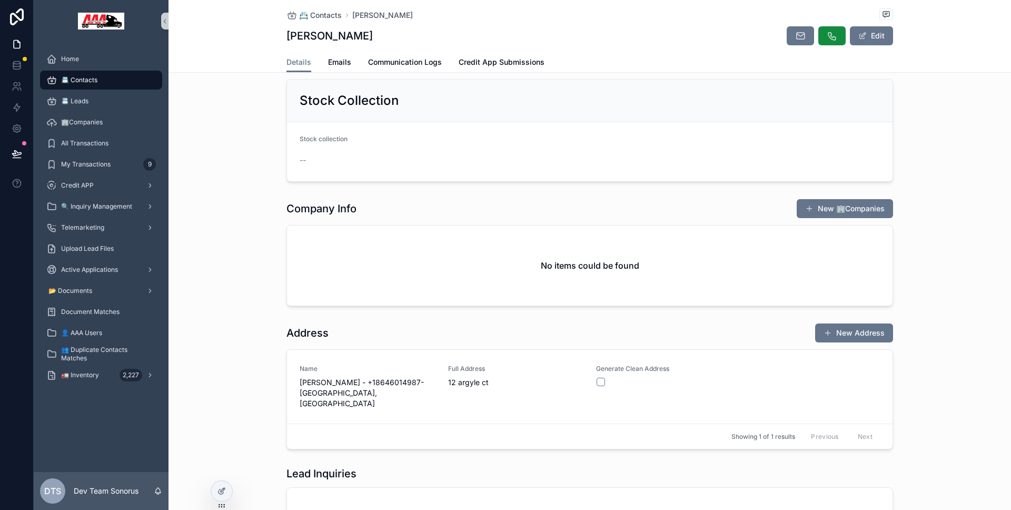
scroll to position [129, 0]
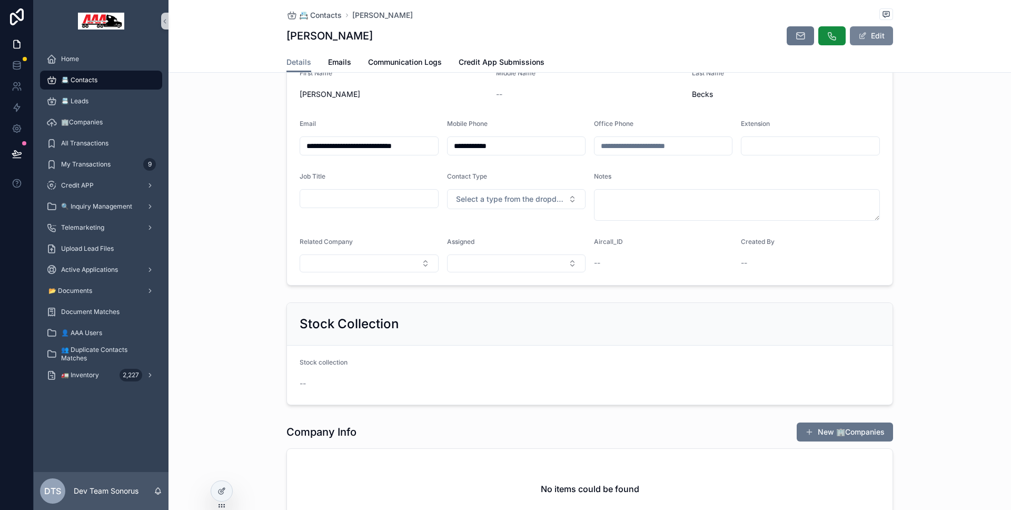
click at [861, 40] on button "Edit" at bounding box center [871, 35] width 43 height 19
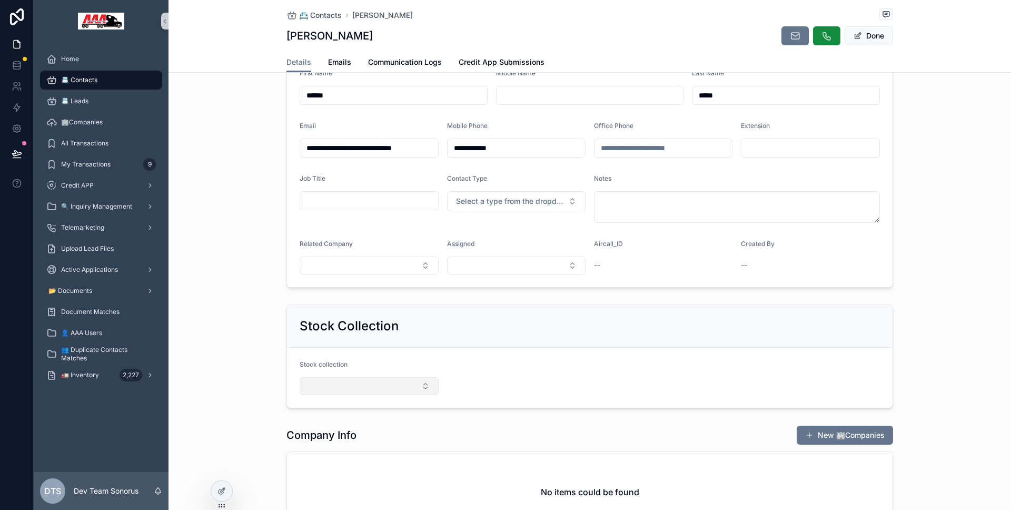
click at [408, 390] on button "Select Button" at bounding box center [369, 386] width 139 height 18
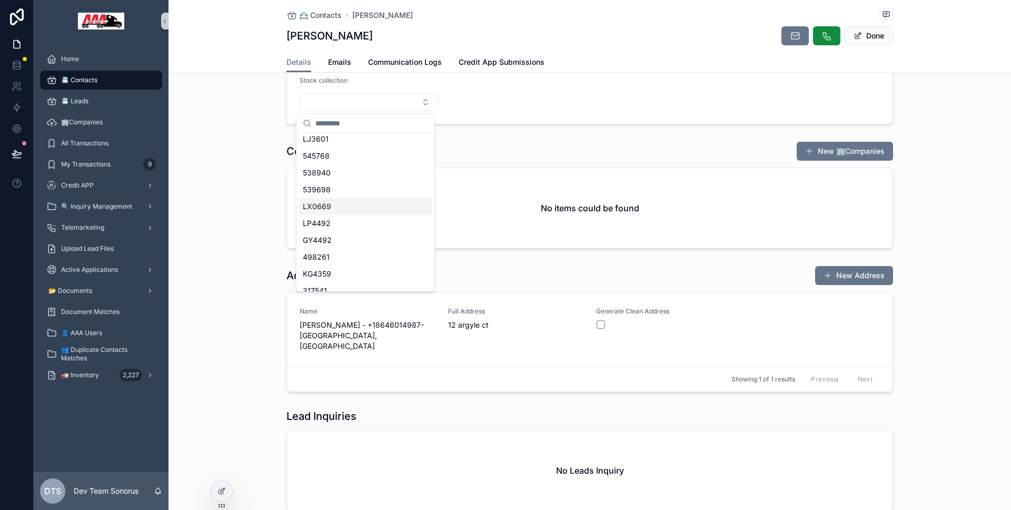
scroll to position [386, 0]
click at [224, 217] on div "Company Info New 🏢Companies No items could be found" at bounding box center [589, 195] width 842 height 116
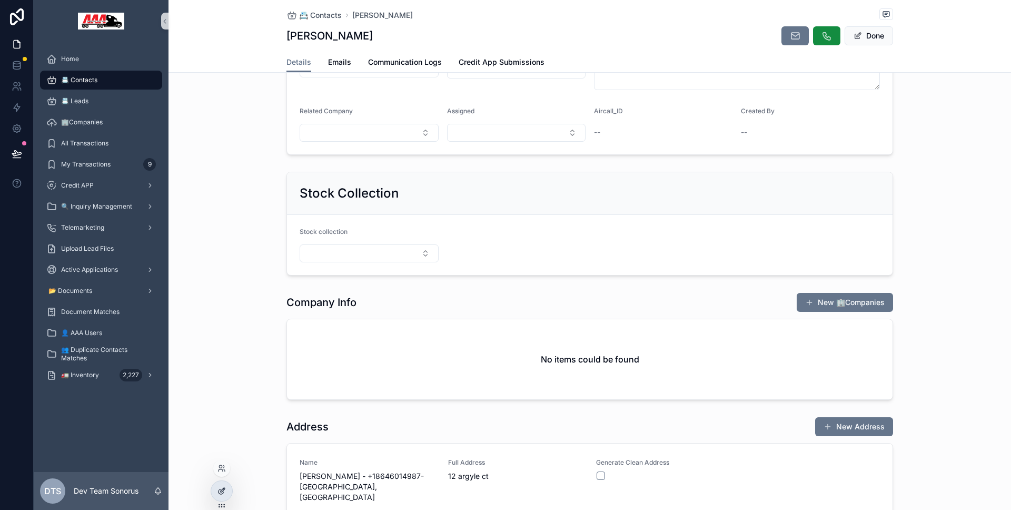
click at [227, 483] on div at bounding box center [221, 491] width 21 height 20
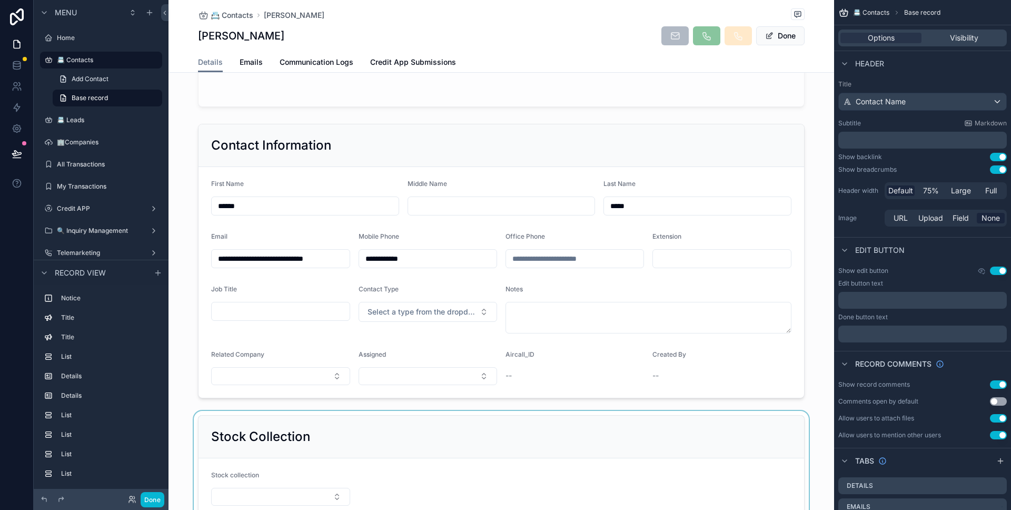
scroll to position [413, 0]
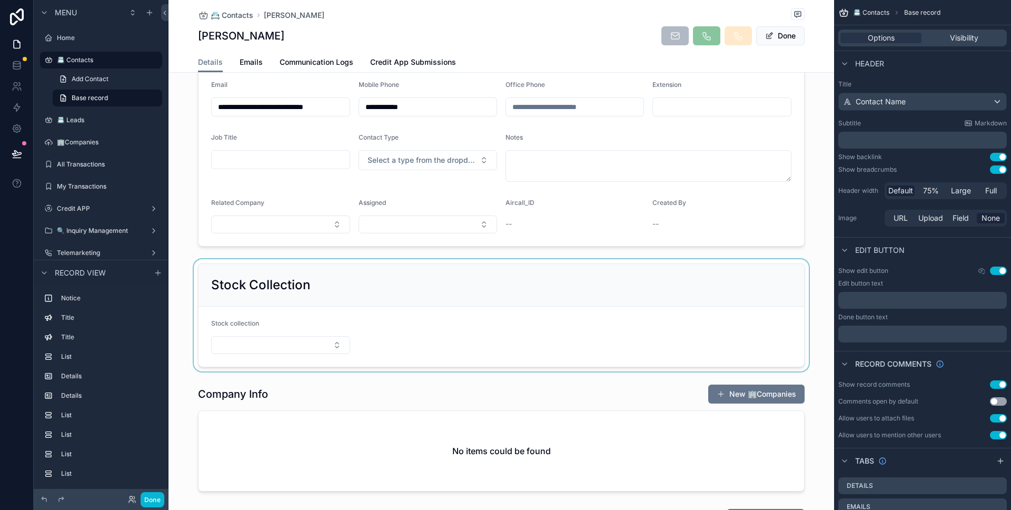
click at [346, 296] on div "scrollable content" at bounding box center [500, 315] width 665 height 112
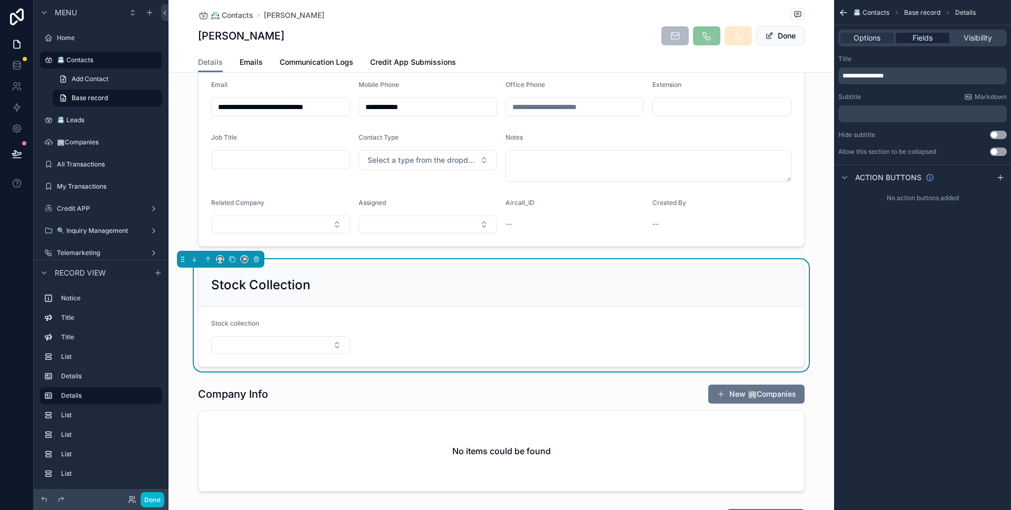
click at [927, 38] on span "Fields" at bounding box center [922, 38] width 20 height 11
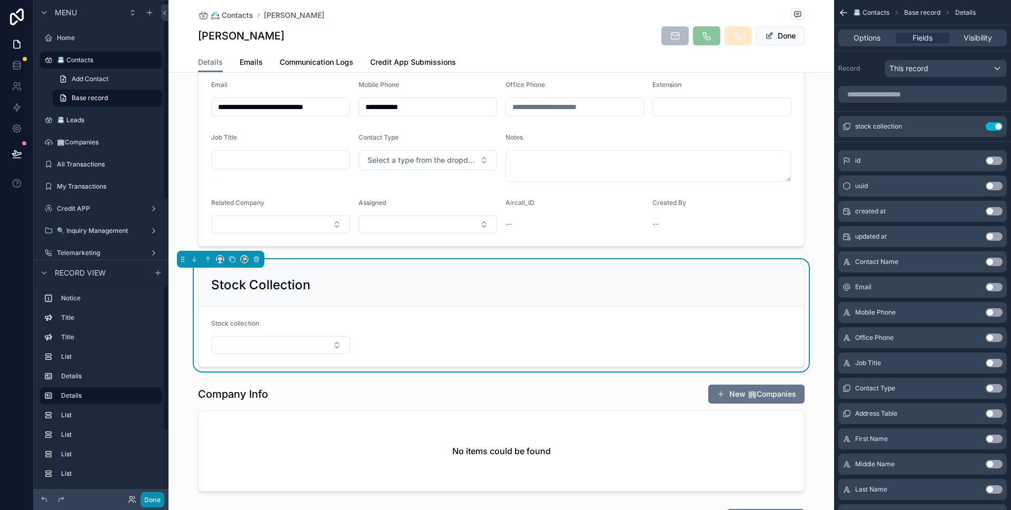
click at [151, 501] on button "Done" at bounding box center [153, 499] width 24 height 15
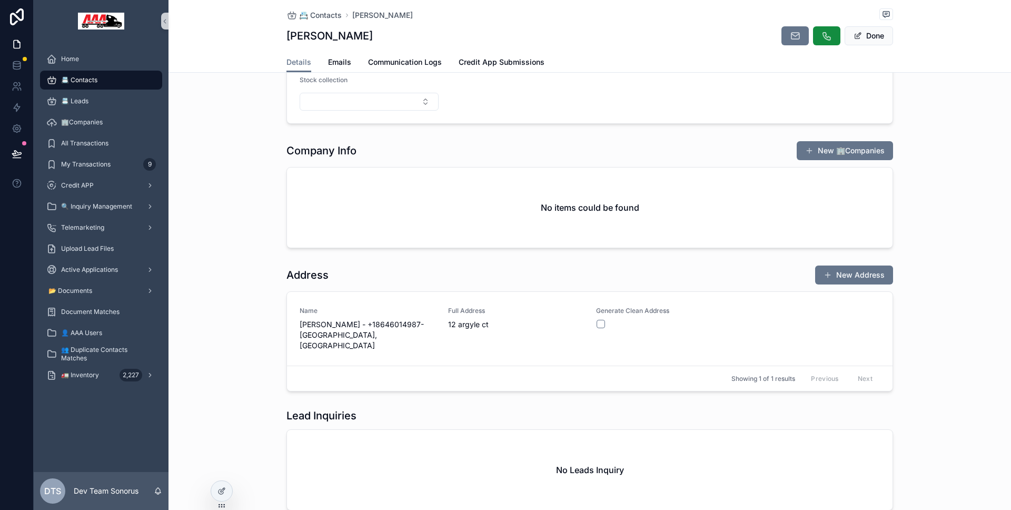
scroll to position [407, 0]
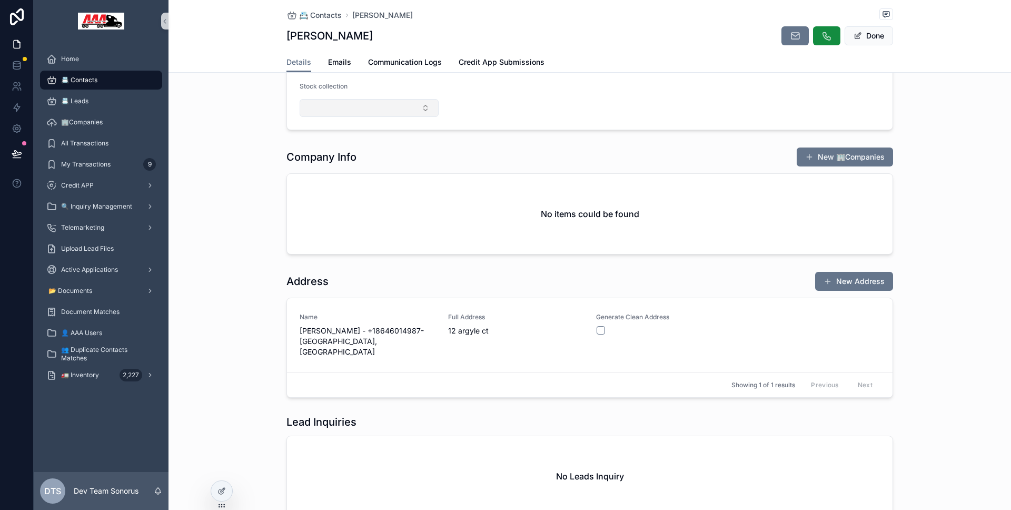
click at [378, 113] on button "Select Button" at bounding box center [369, 108] width 139 height 18
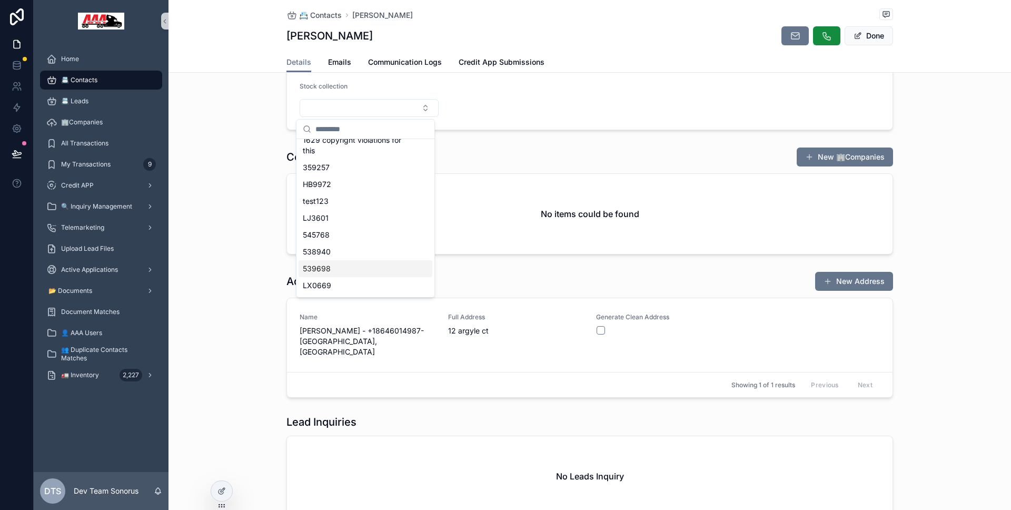
scroll to position [215, 0]
click at [362, 237] on div "LX0669" at bounding box center [366, 231] width 134 height 17
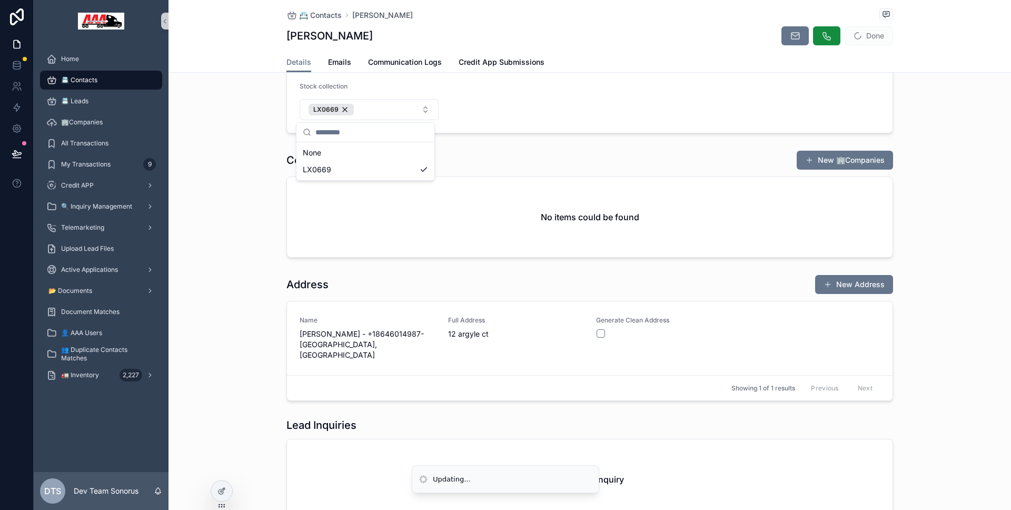
scroll to position [0, 0]
click at [244, 193] on div "Company Info New 🏢Companies No items could be found" at bounding box center [589, 204] width 842 height 116
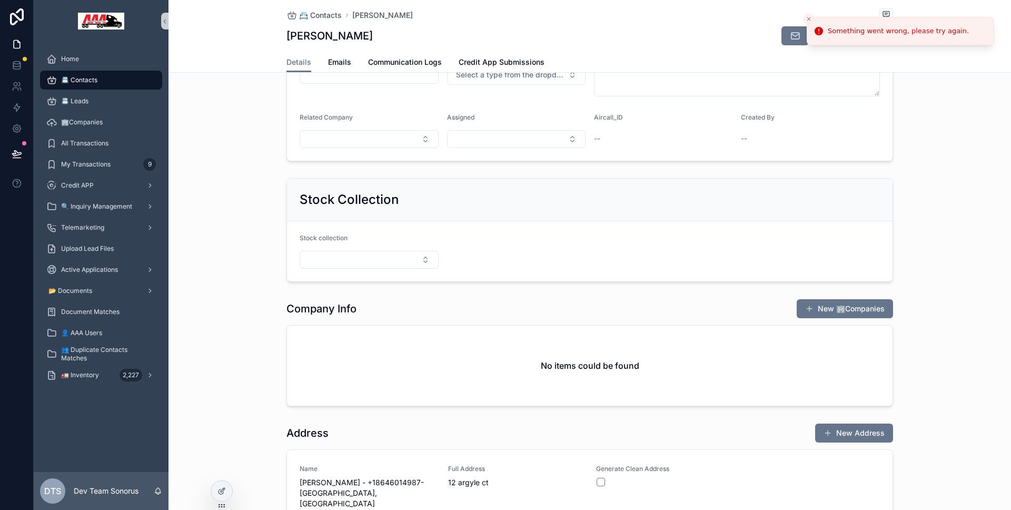
click at [809, 21] on icon "Close toast" at bounding box center [809, 19] width 6 height 6
click at [394, 265] on button "Select Button" at bounding box center [369, 260] width 139 height 18
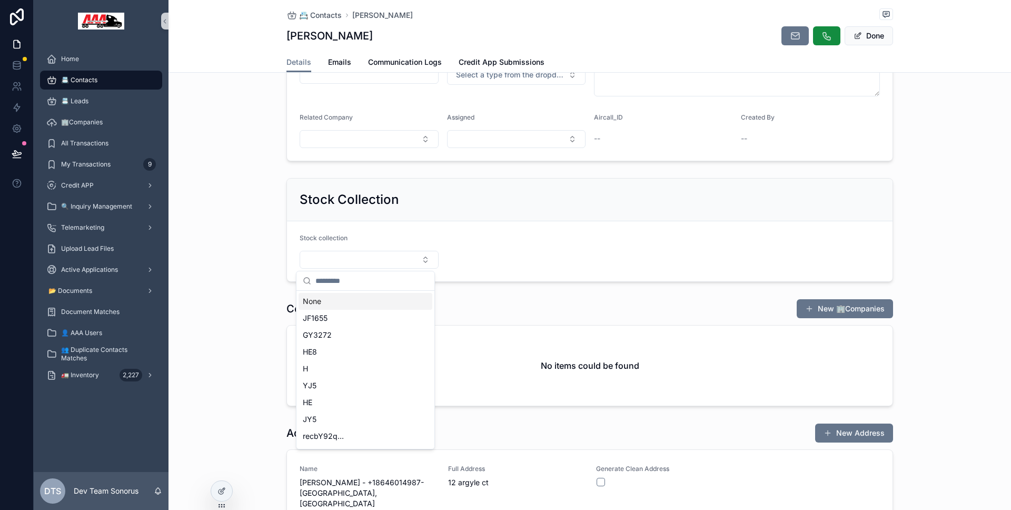
scroll to position [260, 0]
click at [354, 364] on div "GY4492" at bounding box center [366, 371] width 134 height 17
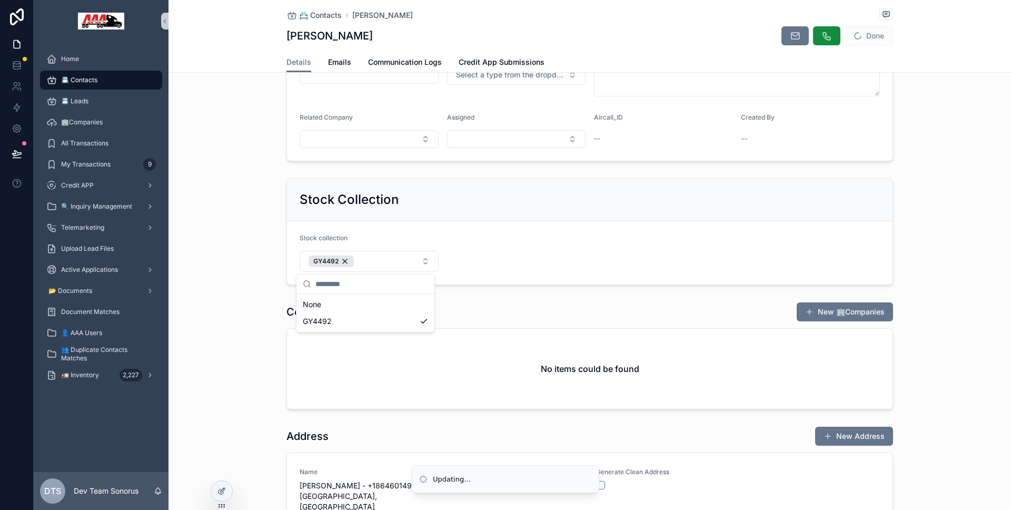
scroll to position [0, 0]
click at [269, 273] on div "Stock Collection Stock collection GY4492" at bounding box center [589, 231] width 842 height 115
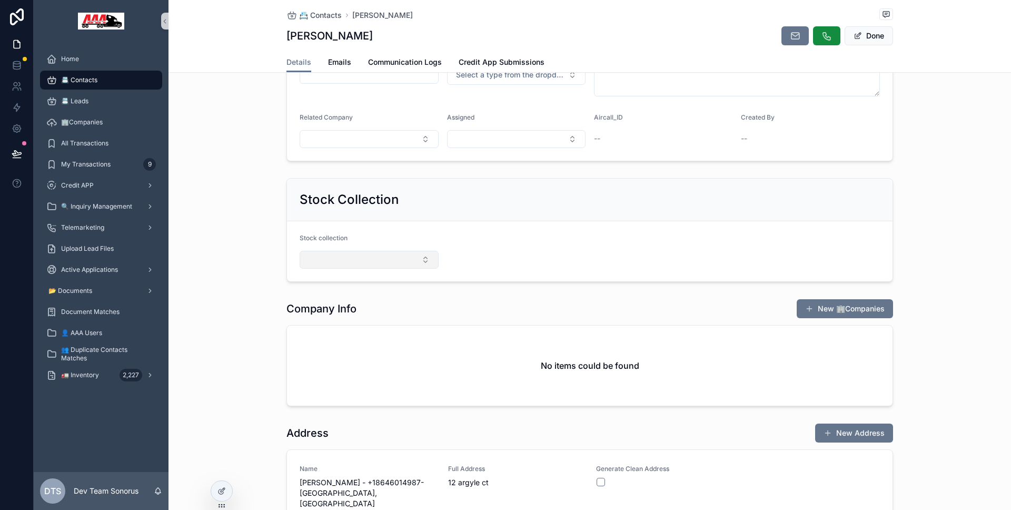
click at [328, 259] on button "Select Button" at bounding box center [369, 260] width 139 height 18
type input "****"
click at [330, 297] on div "test123" at bounding box center [366, 301] width 134 height 17
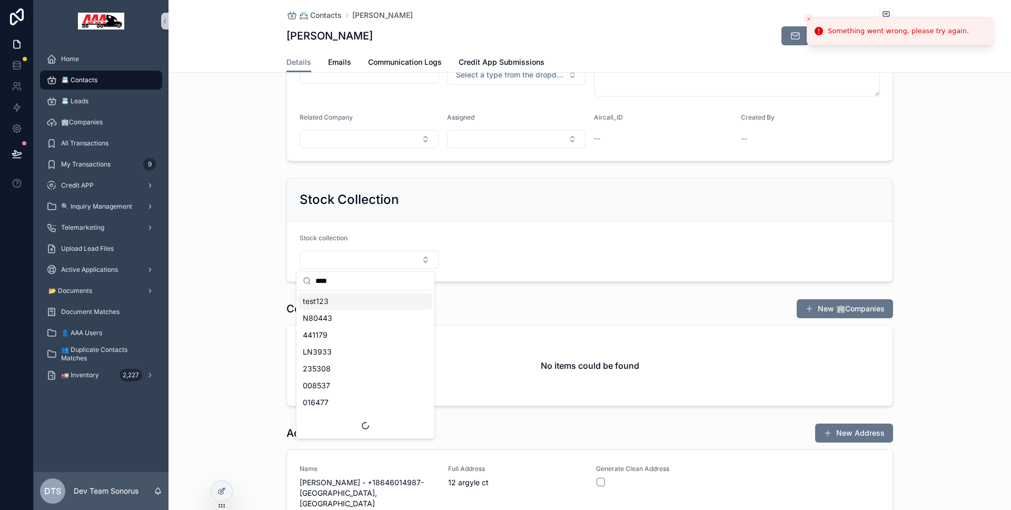
click at [272, 269] on div "Stock Collection Stock collection" at bounding box center [589, 230] width 842 height 112
click at [810, 18] on icon "Close toast" at bounding box center [809, 19] width 6 height 6
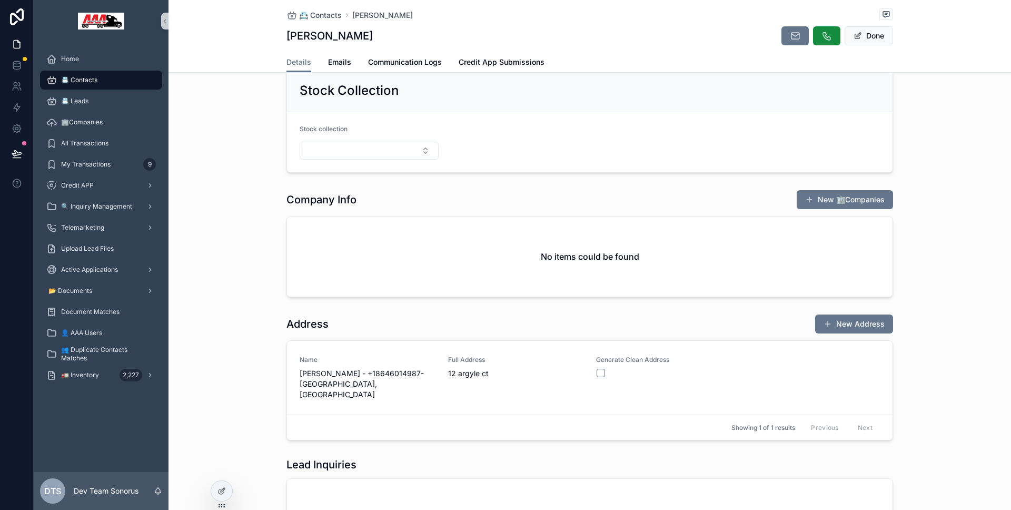
scroll to position [87, 0]
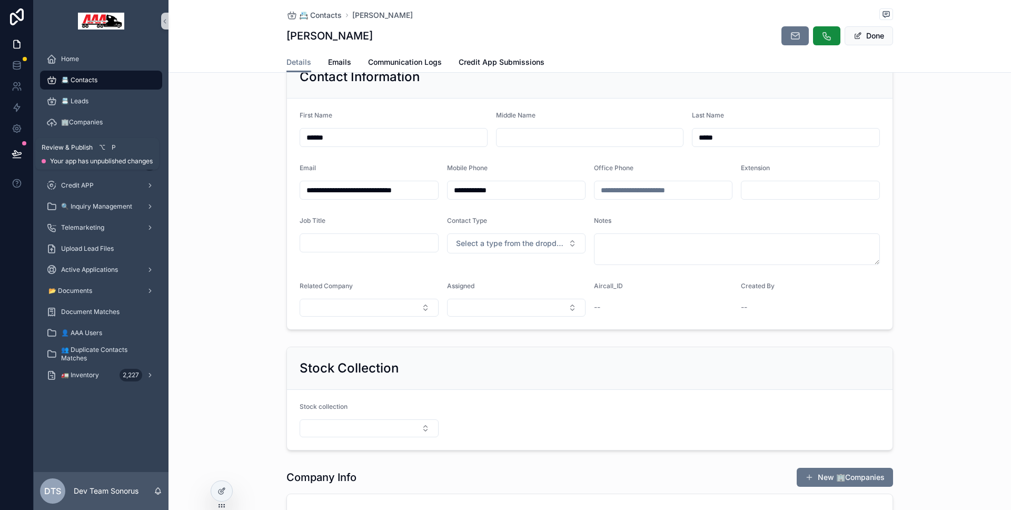
click at [27, 156] on button at bounding box center [16, 153] width 23 height 29
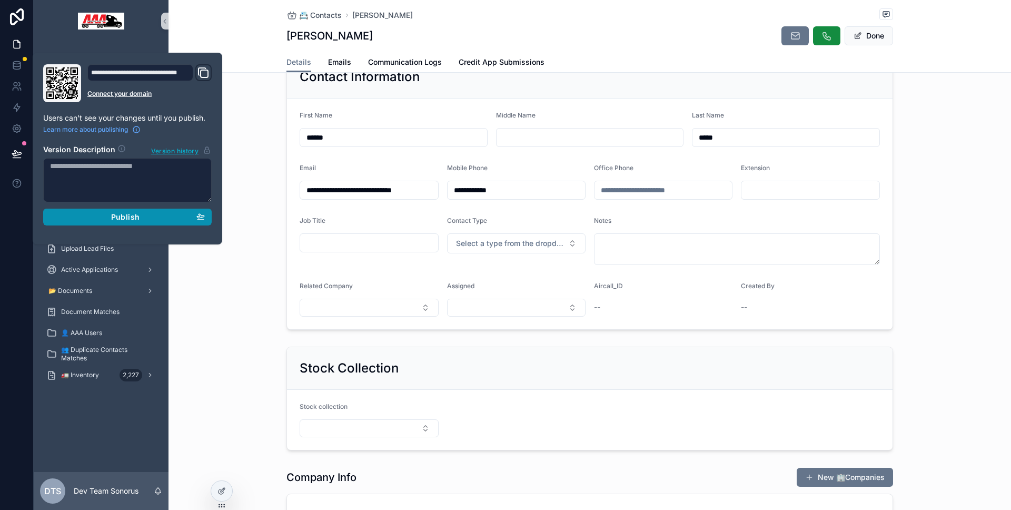
click at [101, 210] on button "Publish" at bounding box center [127, 216] width 168 height 17
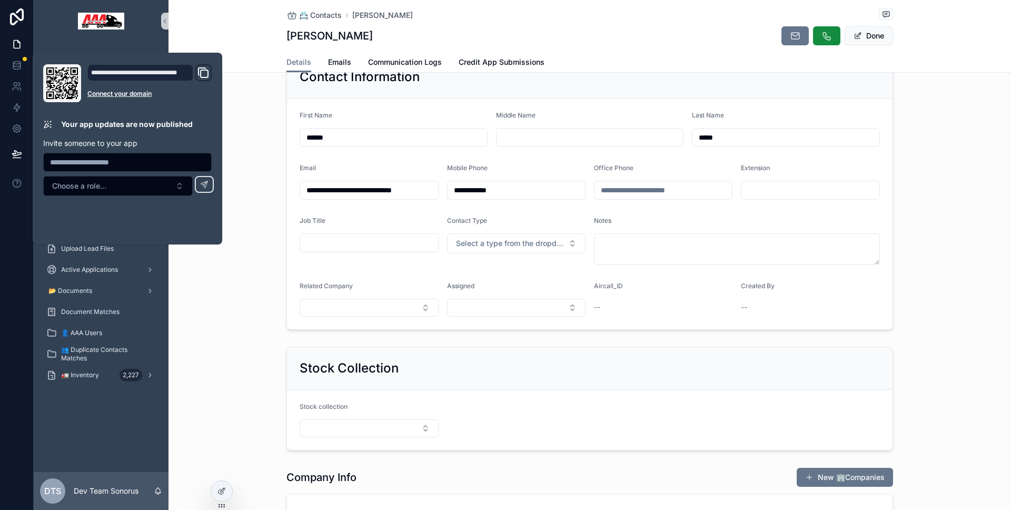
scroll to position [128, 0]
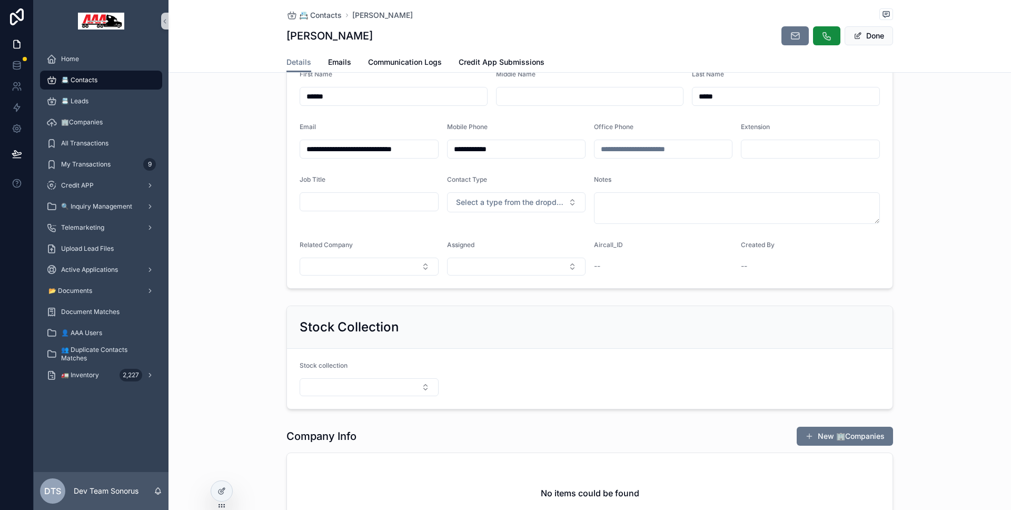
click at [216, 260] on div "**********" at bounding box center [589, 151] width 842 height 283
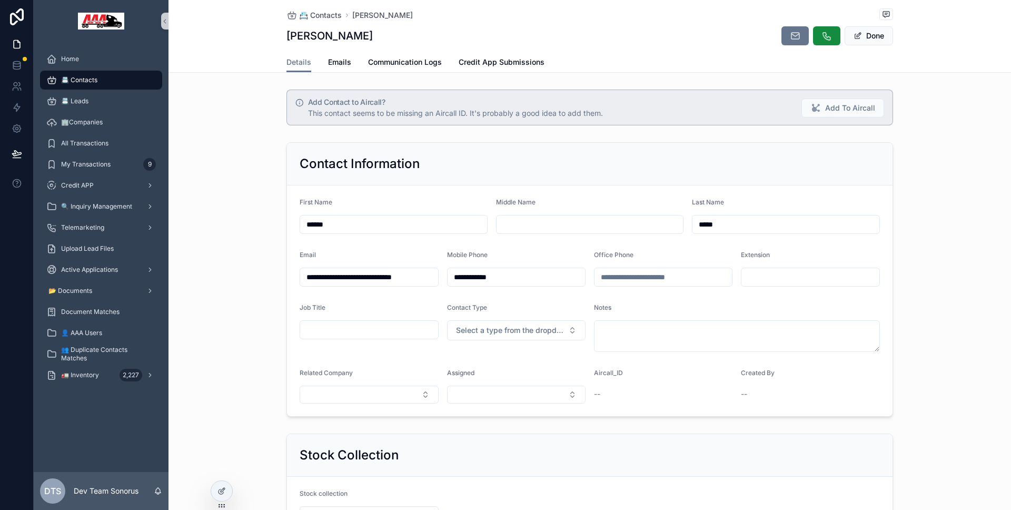
scroll to position [239, 0]
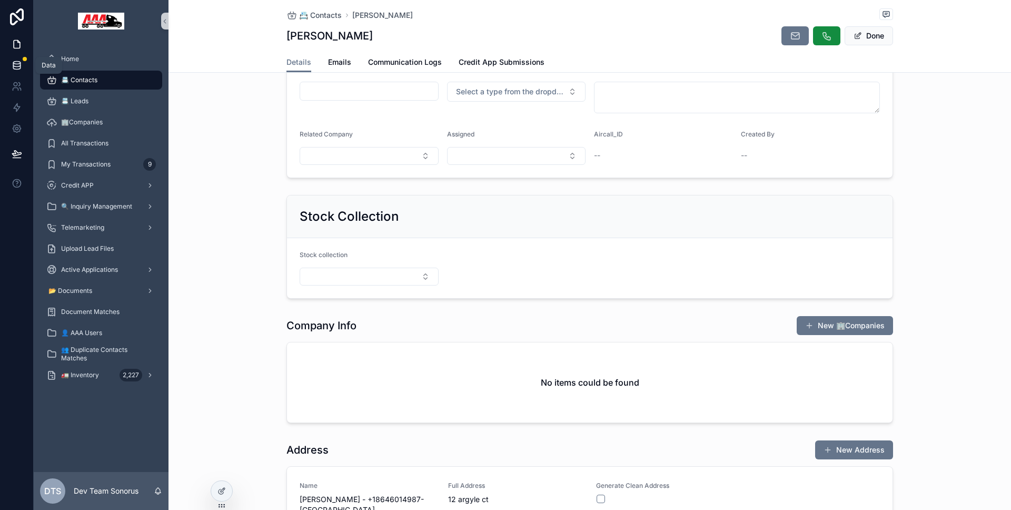
click at [21, 70] on icon at bounding box center [17, 65] width 11 height 11
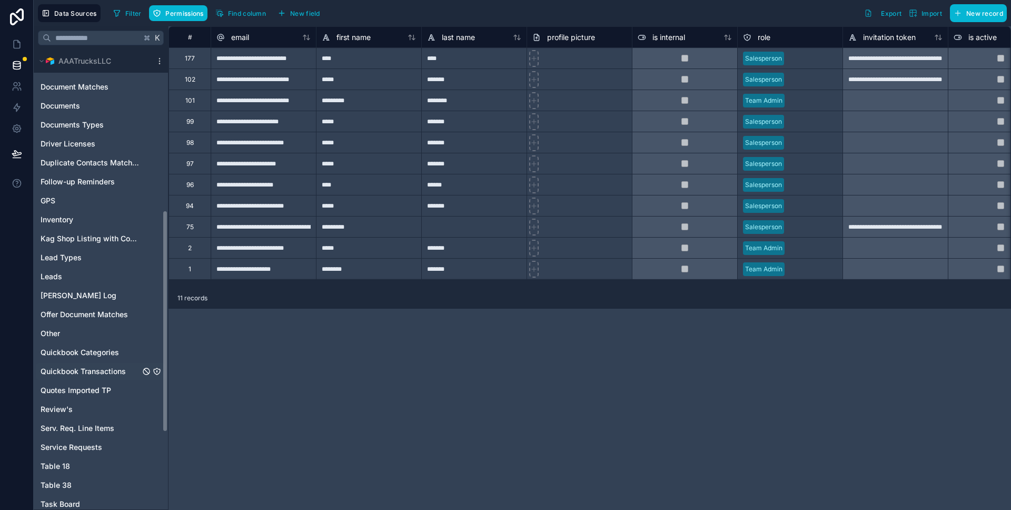
scroll to position [491, 0]
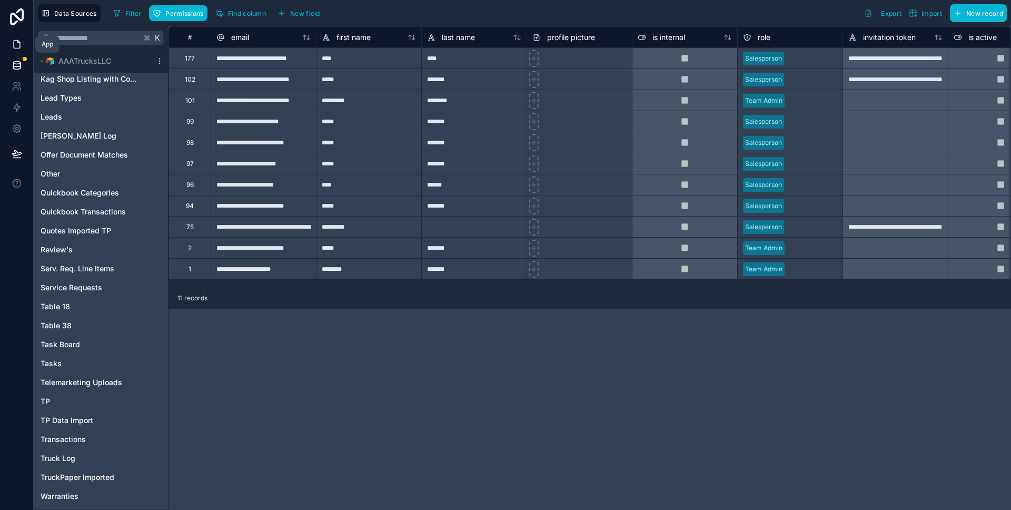
click at [15, 45] on icon at bounding box center [17, 44] width 11 height 11
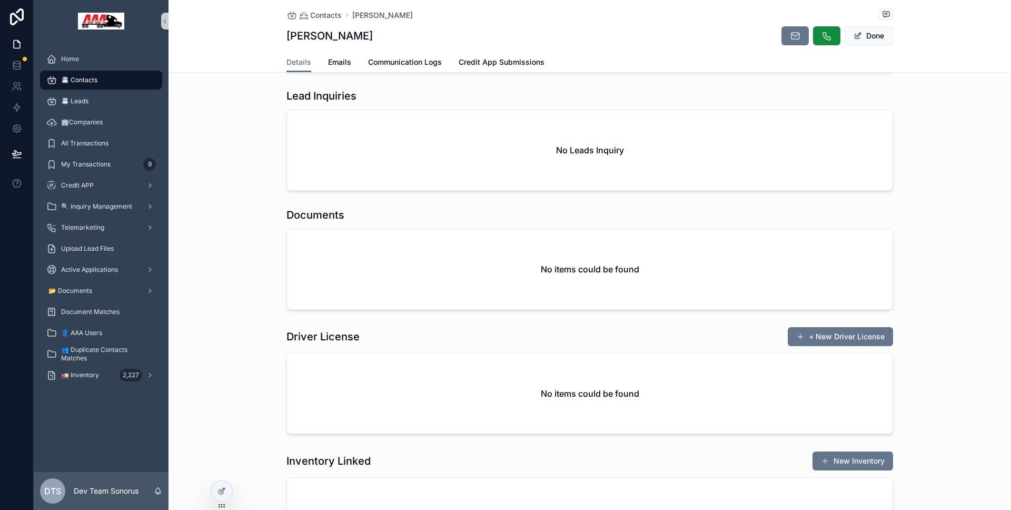
scroll to position [842, 0]
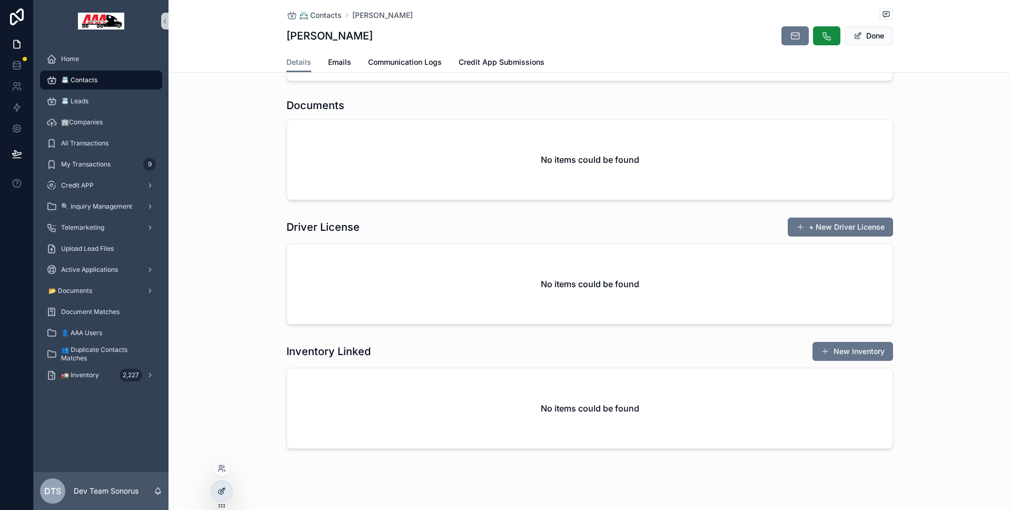
click at [225, 488] on icon at bounding box center [221, 490] width 8 height 8
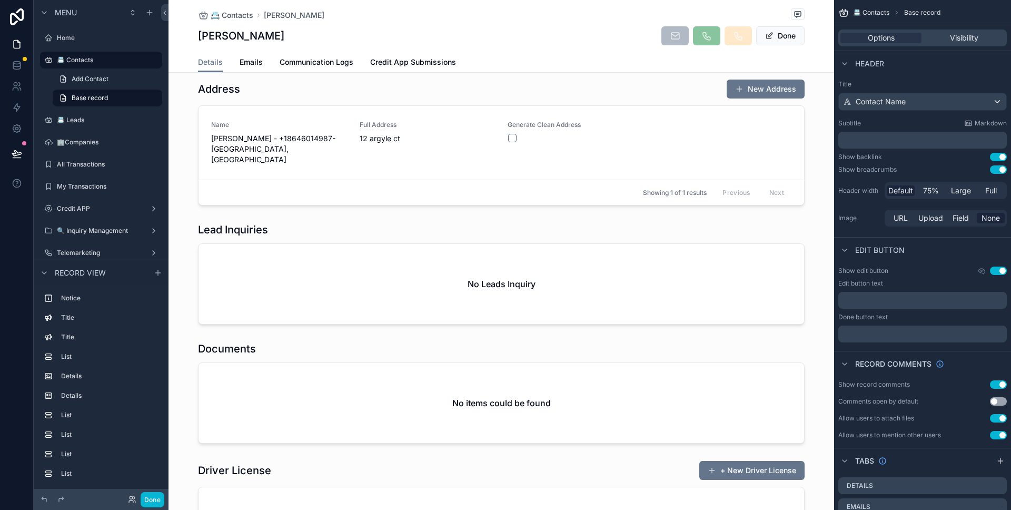
scroll to position [1207, 0]
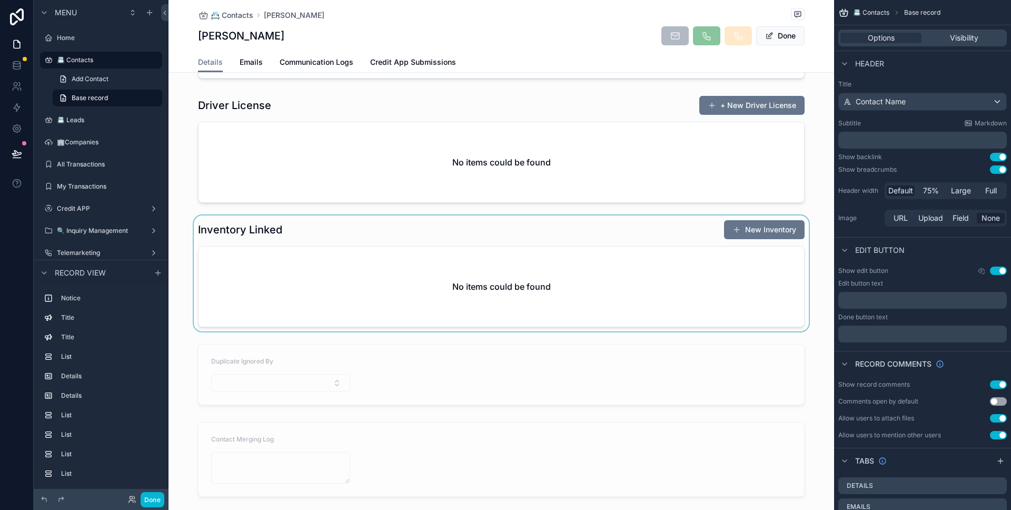
click at [271, 223] on div "scrollable content" at bounding box center [500, 273] width 665 height 116
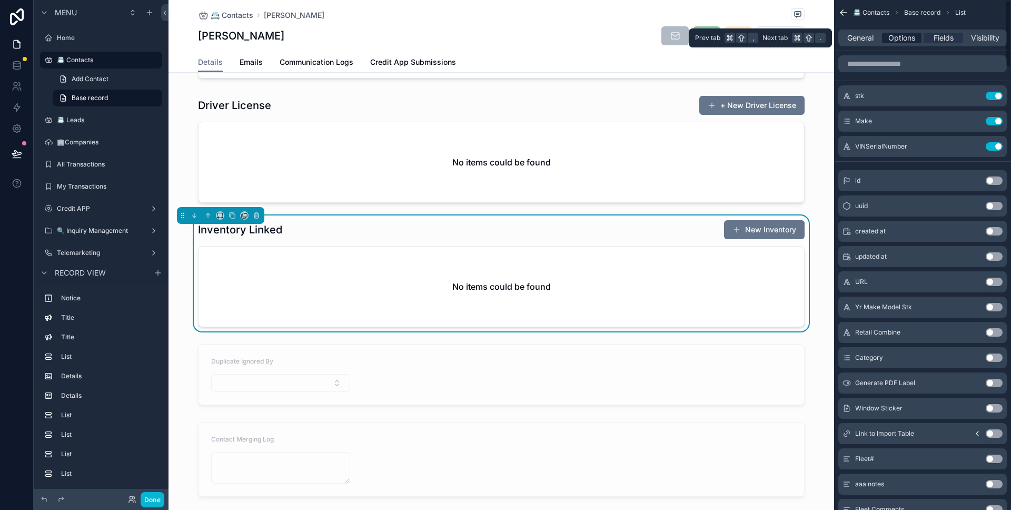
click at [906, 35] on span "Options" at bounding box center [901, 38] width 27 height 11
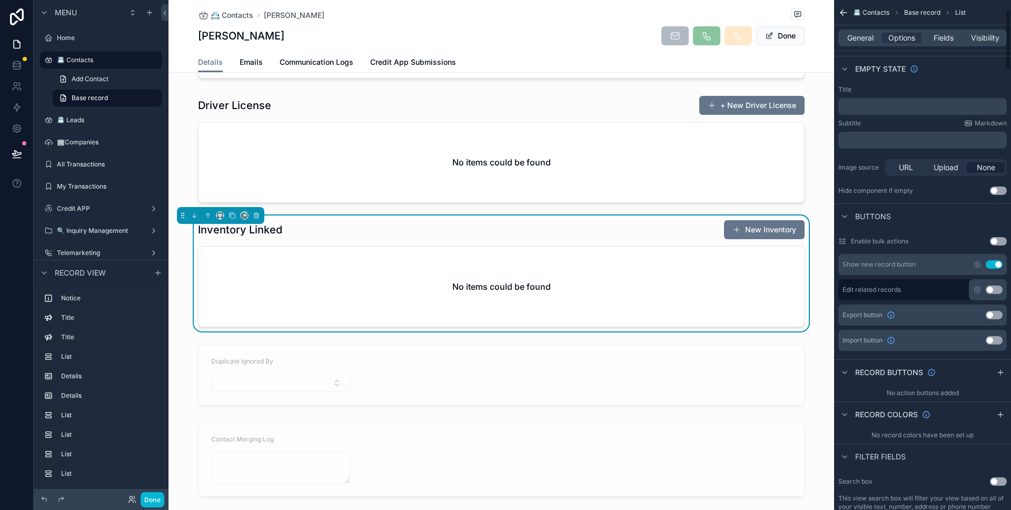
scroll to position [237, 0]
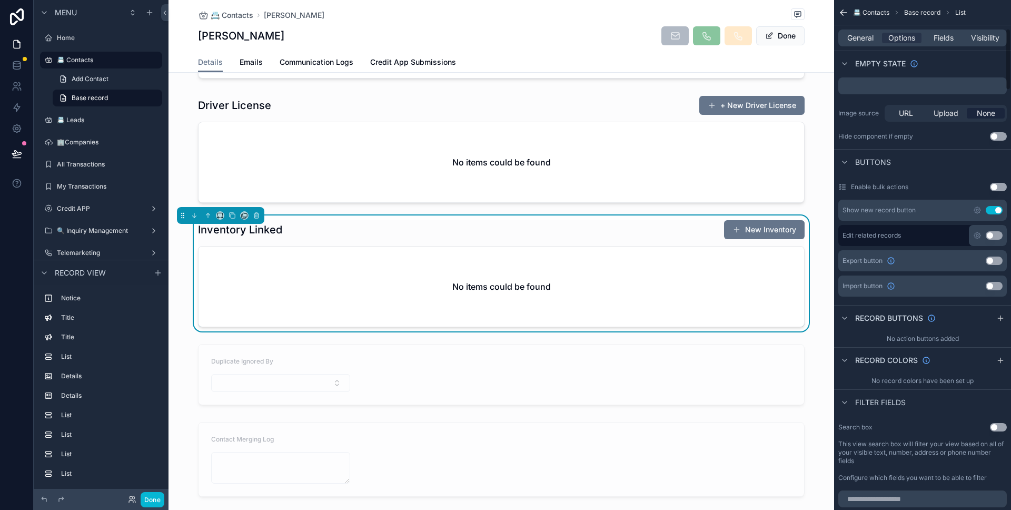
click at [996, 212] on button "Use setting" at bounding box center [994, 210] width 17 height 8
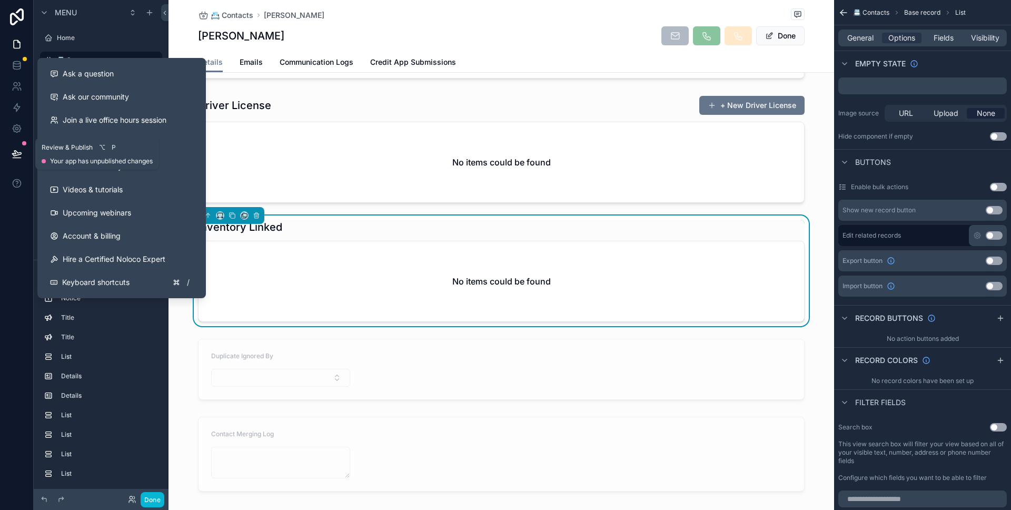
click at [19, 154] on icon at bounding box center [17, 153] width 11 height 11
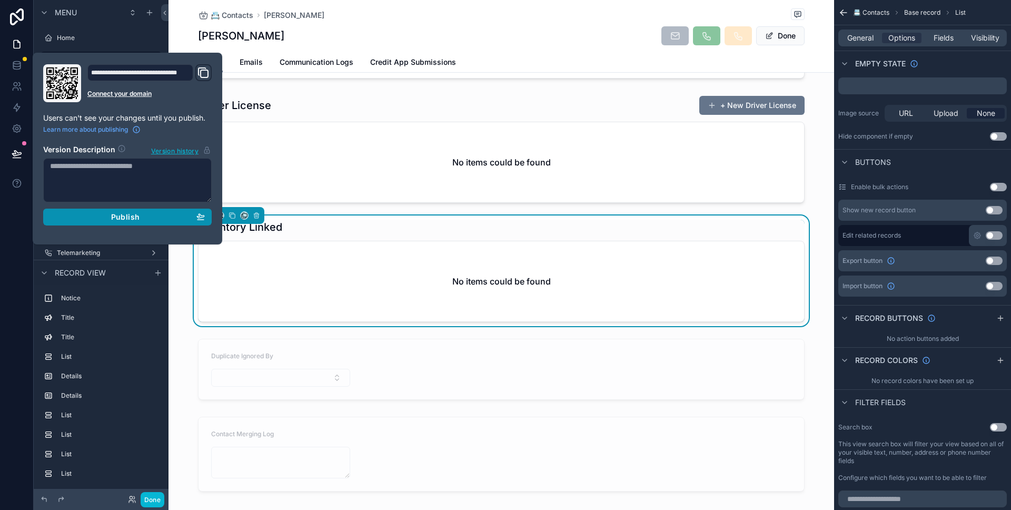
click at [196, 217] on icon "button" at bounding box center [200, 216] width 8 height 8
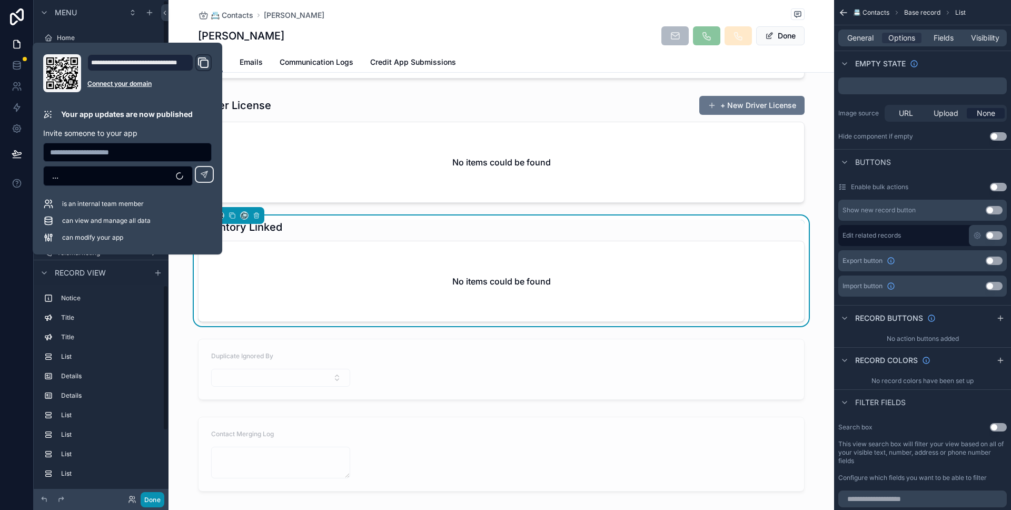
click at [155, 497] on button "Done" at bounding box center [153, 499] width 24 height 15
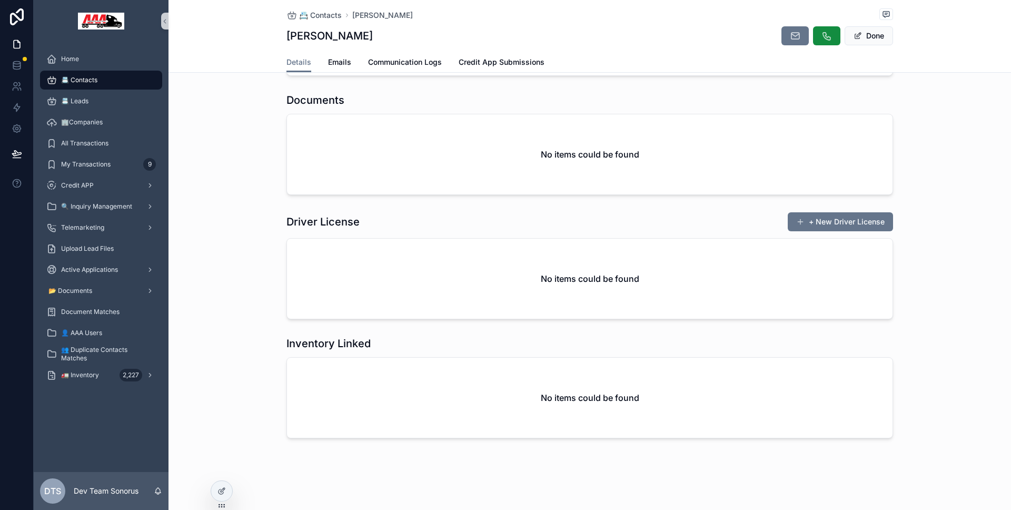
scroll to position [837, 0]
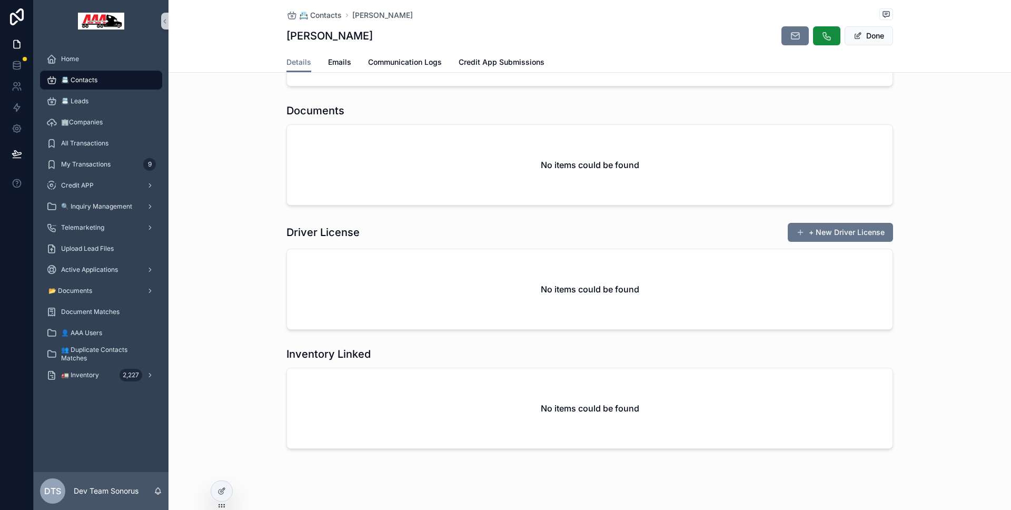
click at [220, 316] on div "Driver License + New Driver License No items could be found" at bounding box center [589, 276] width 842 height 116
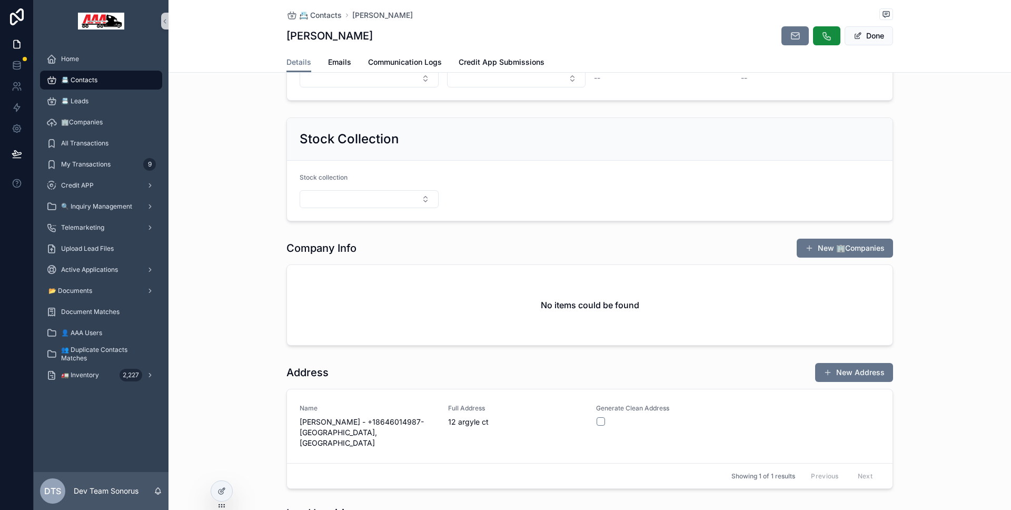
scroll to position [201, 0]
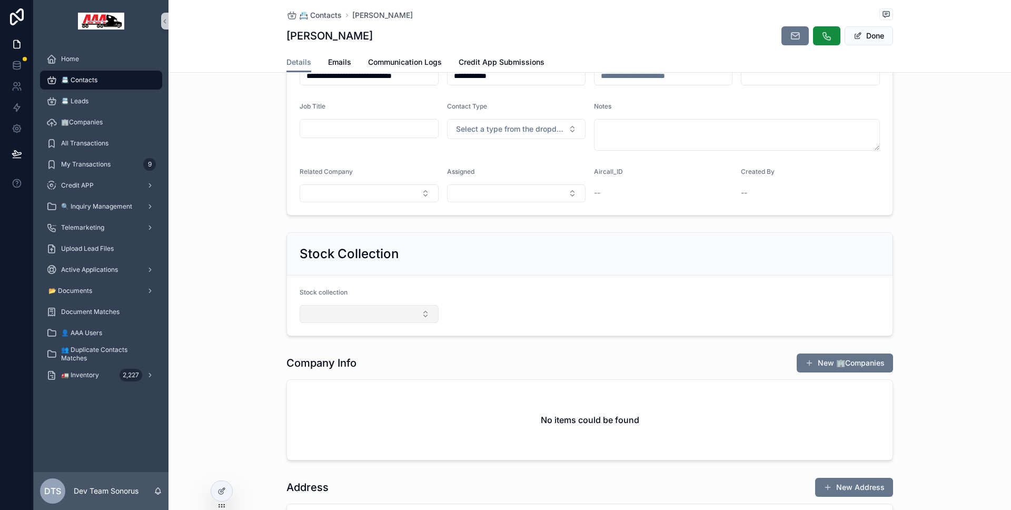
click at [351, 320] on button "Select Button" at bounding box center [369, 314] width 139 height 18
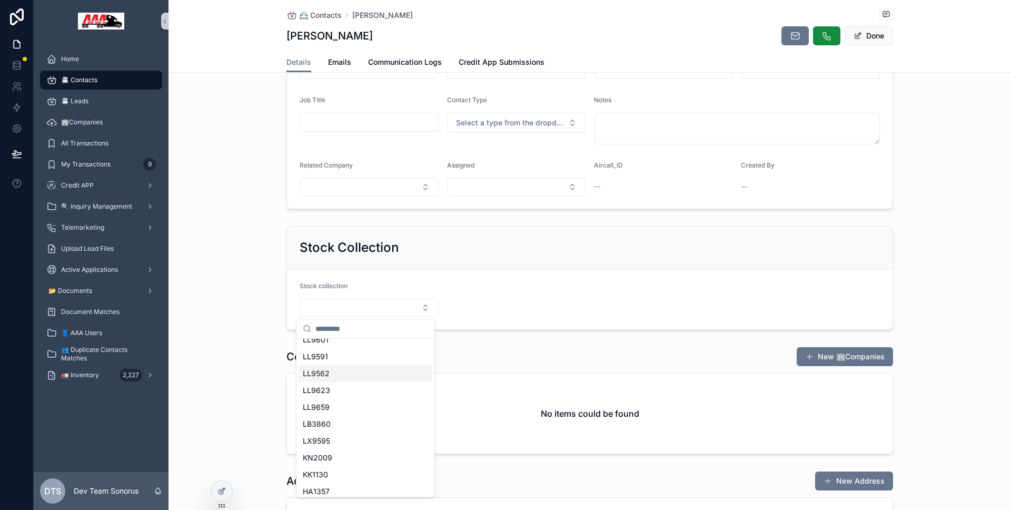
scroll to position [1019, 0]
click at [357, 333] on input "scrollable content" at bounding box center [371, 328] width 113 height 19
type input "****"
click at [344, 343] on div "test123" at bounding box center [366, 349] width 134 height 17
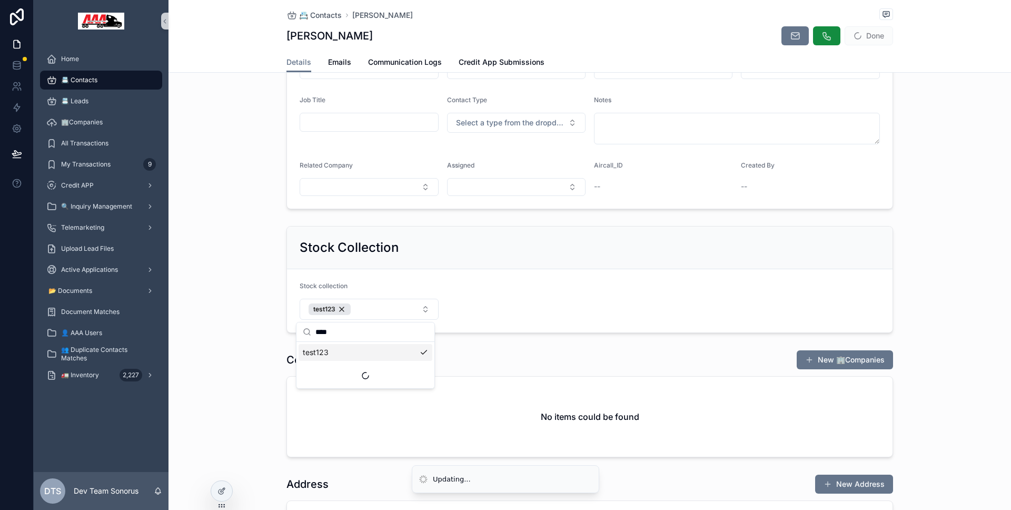
click at [255, 306] on div "Stock Collection Stock collection test123" at bounding box center [589, 279] width 842 height 115
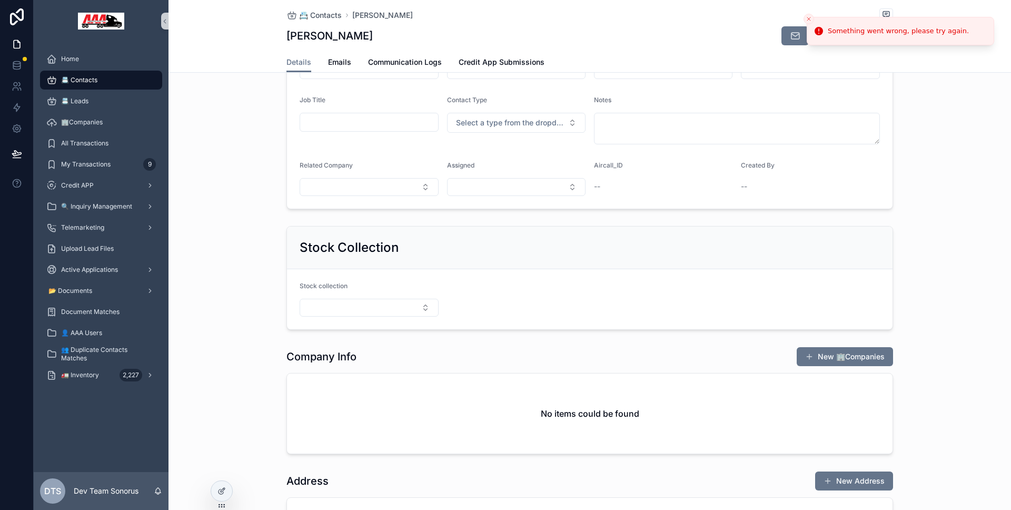
click at [806, 18] on icon "Close toast" at bounding box center [809, 19] width 6 height 6
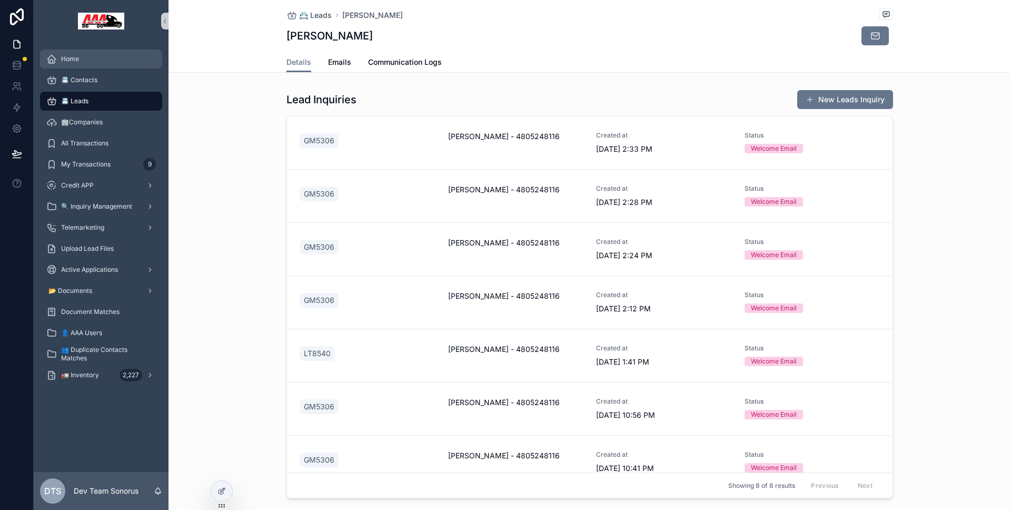
click at [106, 64] on div "Home" at bounding box center [101, 59] width 110 height 17
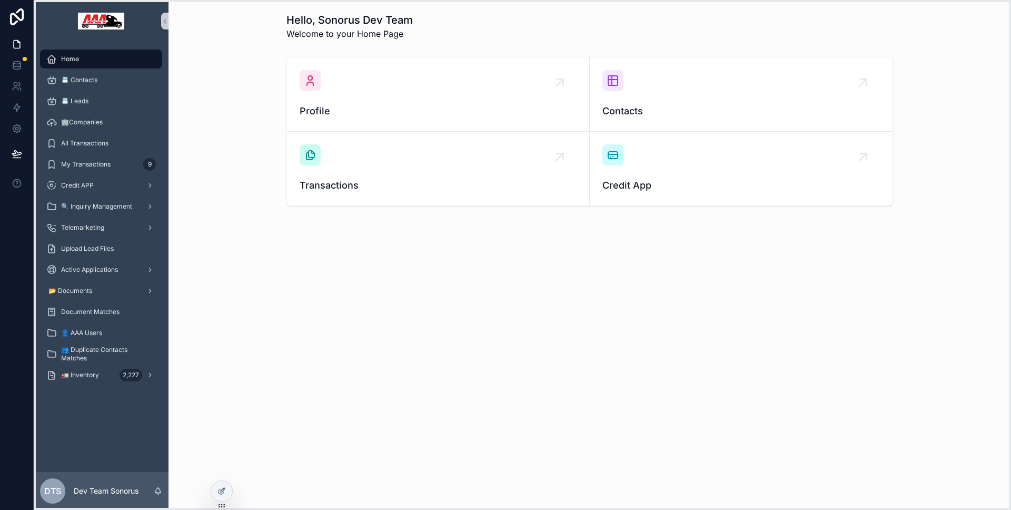
click at [222, 502] on icon at bounding box center [221, 505] width 8 height 8
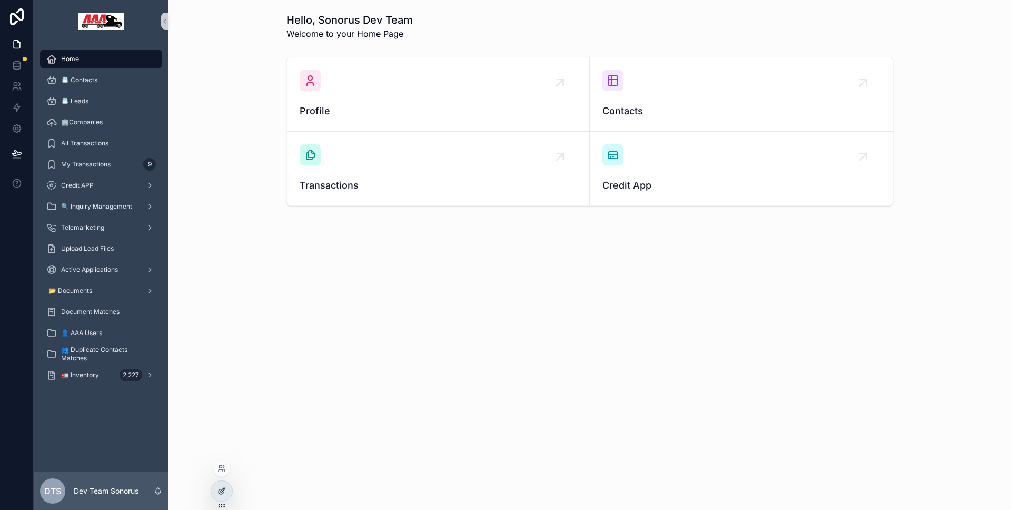
click at [224, 497] on div at bounding box center [221, 491] width 21 height 20
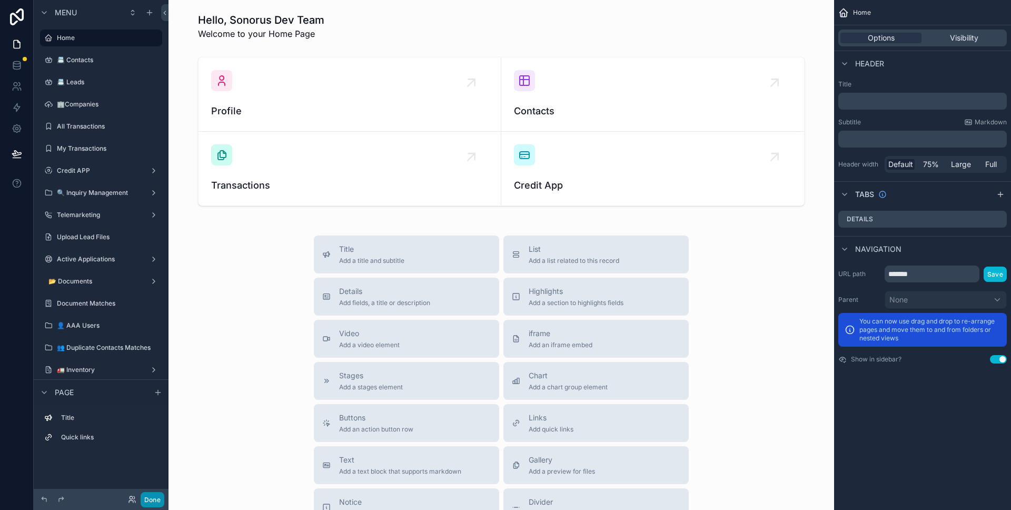
click at [160, 496] on button "Done" at bounding box center [153, 499] width 24 height 15
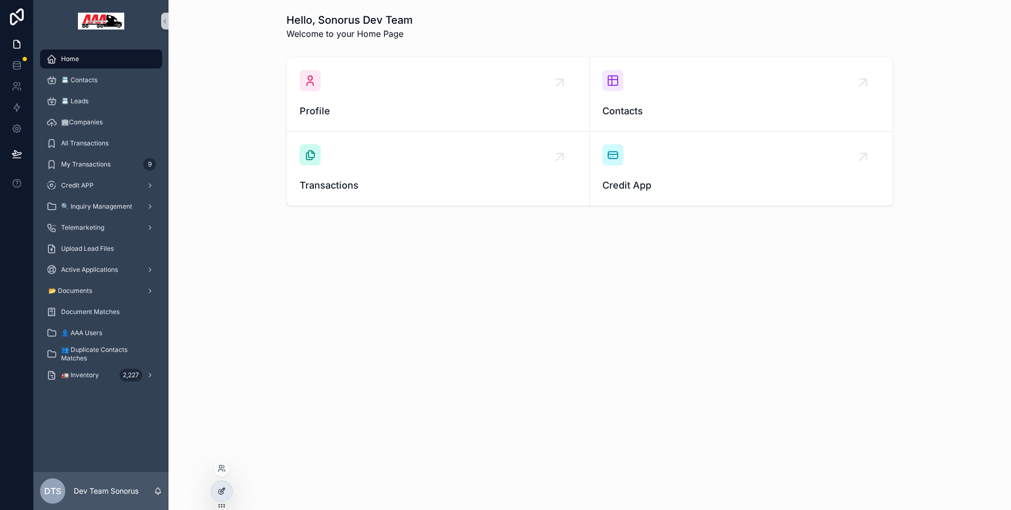
click at [225, 495] on div at bounding box center [221, 491] width 21 height 20
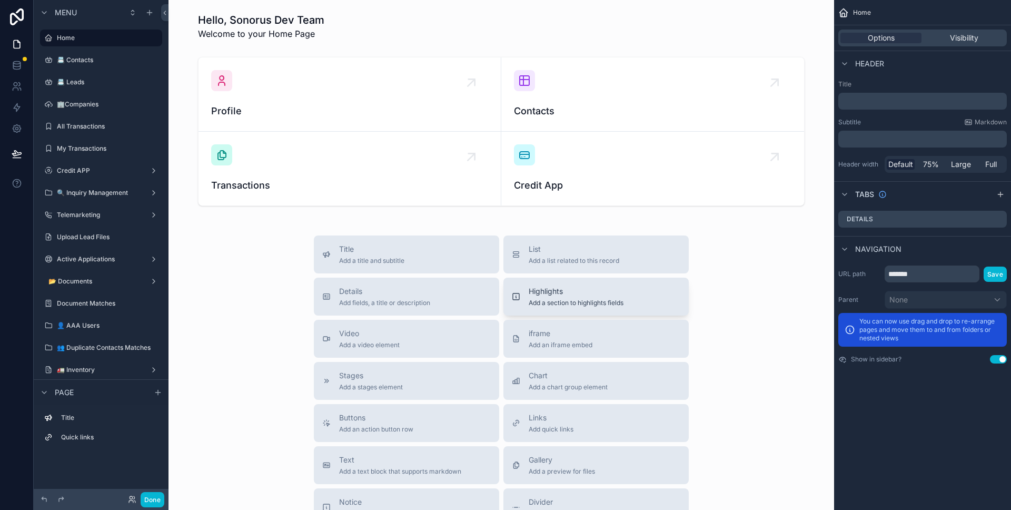
click at [651, 290] on div "Highlights Add a section to highlights fields" at bounding box center [596, 296] width 168 height 21
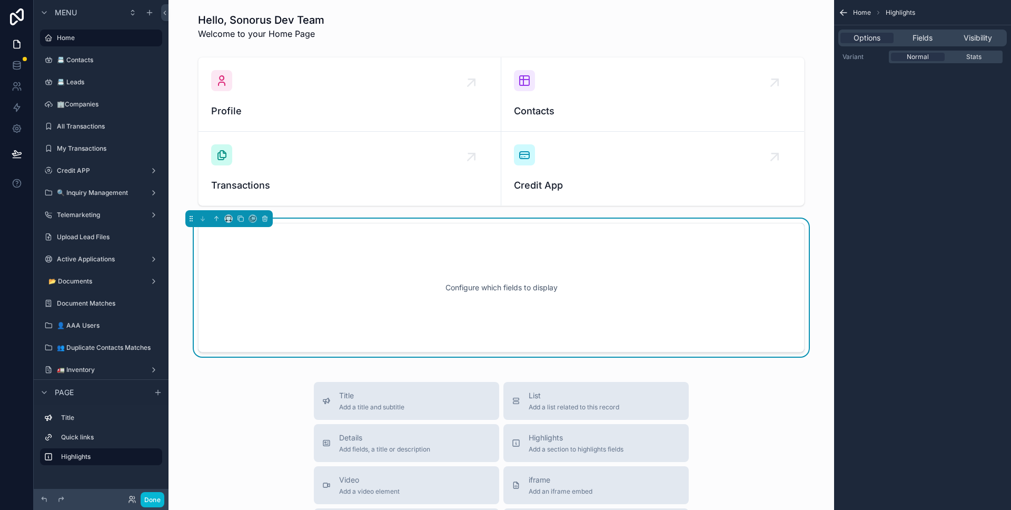
scroll to position [33, 0]
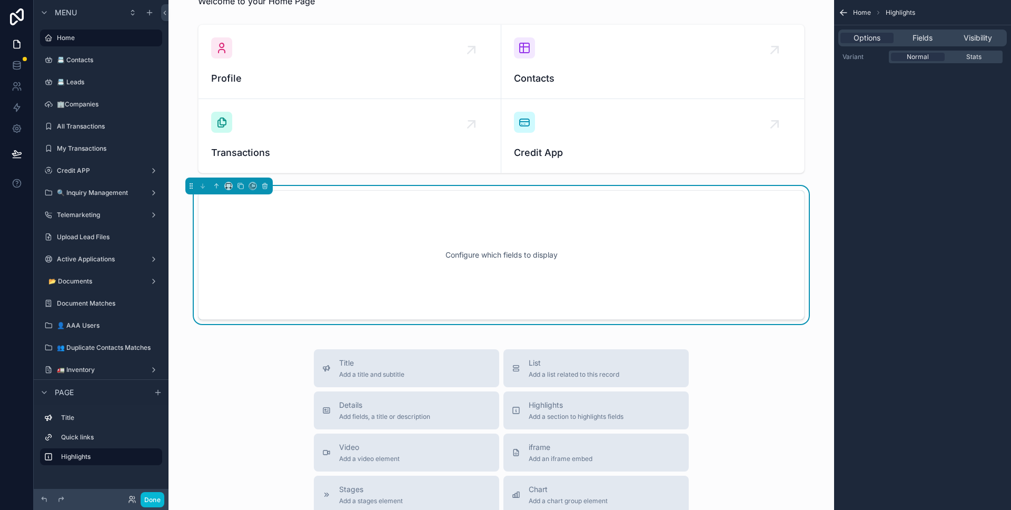
click at [641, 279] on div "Configure which fields to display" at bounding box center [501, 254] width 572 height 95
click at [989, 40] on span "Visibility" at bounding box center [977, 38] width 28 height 11
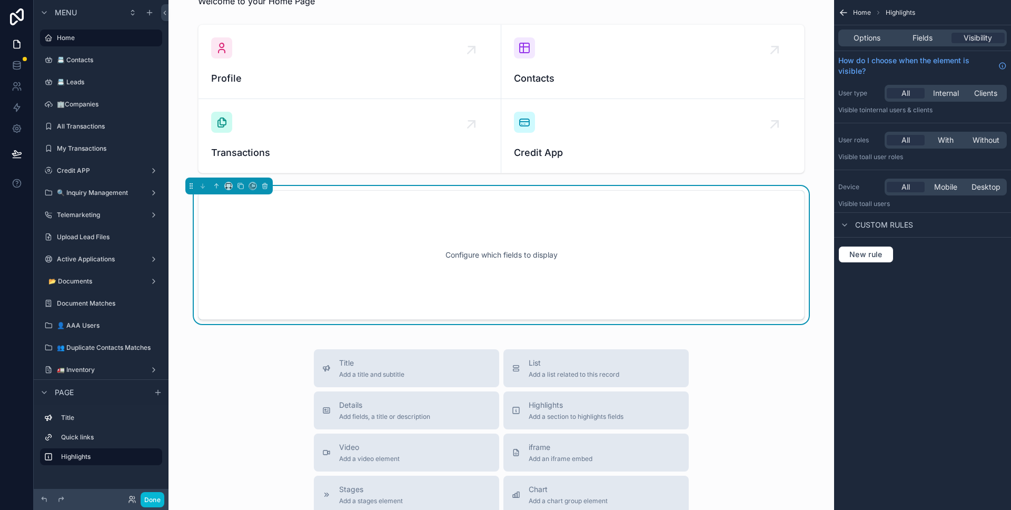
click at [882, 226] on span "Custom rules" at bounding box center [884, 225] width 58 height 11
click at [874, 245] on div "Home Highlights Options Fields Visibility How do I choose when the element is v…" at bounding box center [922, 127] width 177 height 254
click at [875, 226] on span "Custom rules" at bounding box center [884, 225] width 58 height 11
click at [873, 254] on span "New rule" at bounding box center [866, 254] width 42 height 9
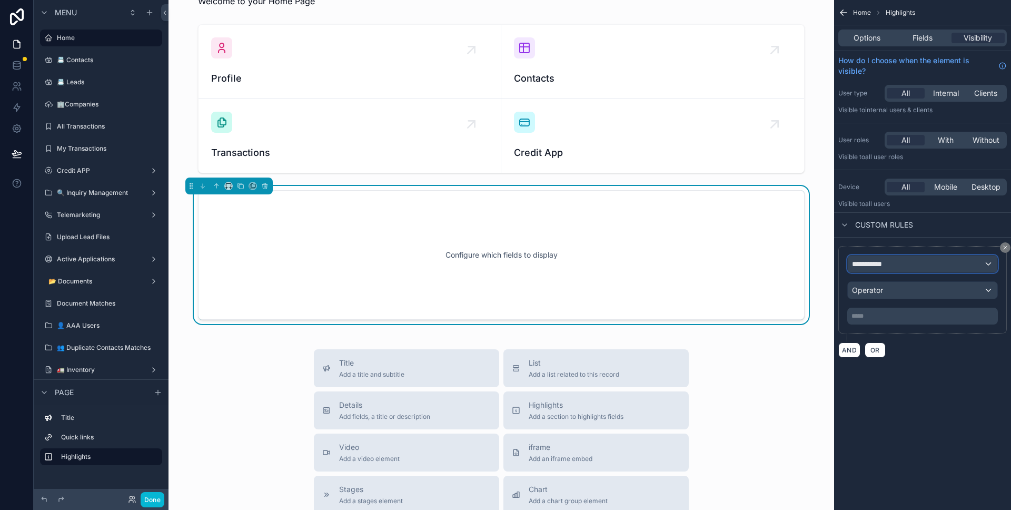
click at [878, 260] on span "**********" at bounding box center [871, 264] width 39 height 11
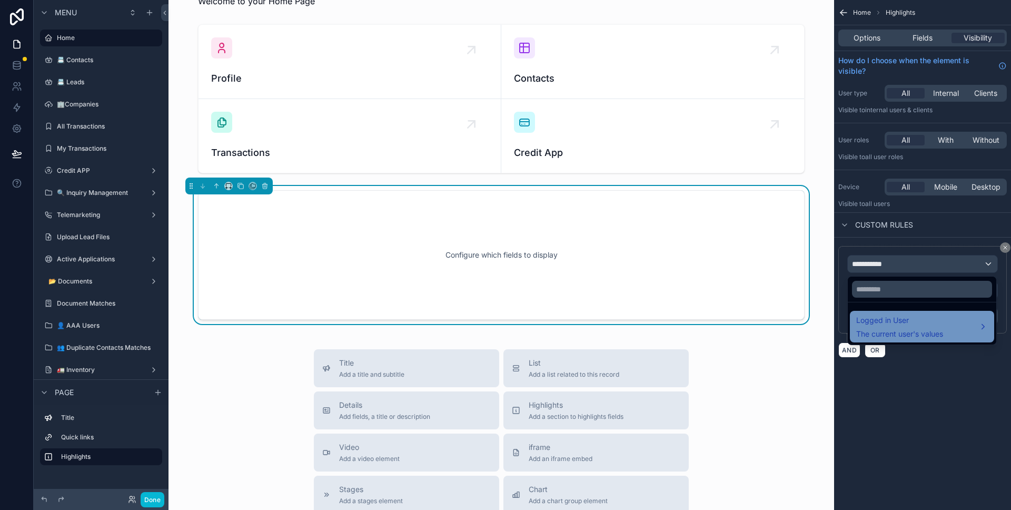
click at [892, 331] on span "The current user's values" at bounding box center [899, 334] width 87 height 11
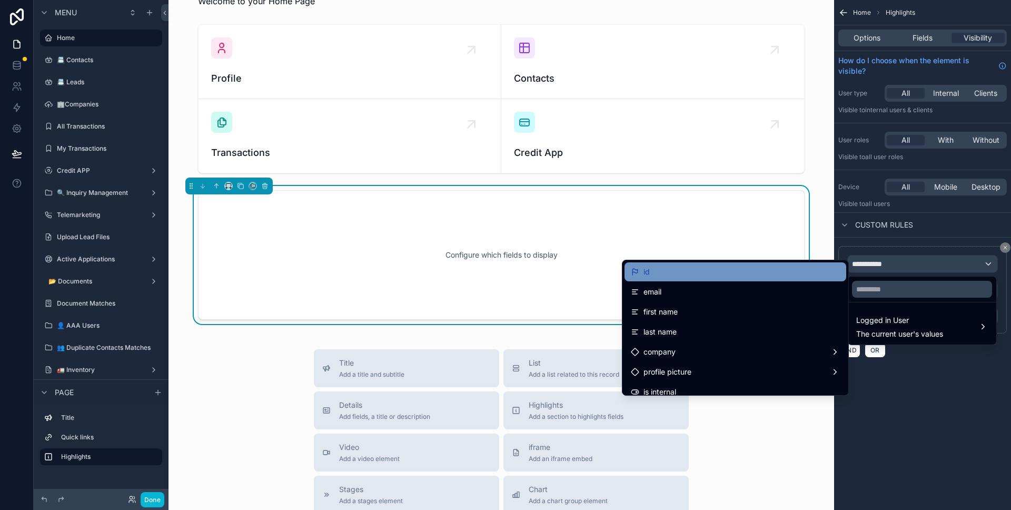
click at [761, 279] on div "id" at bounding box center [735, 271] width 222 height 19
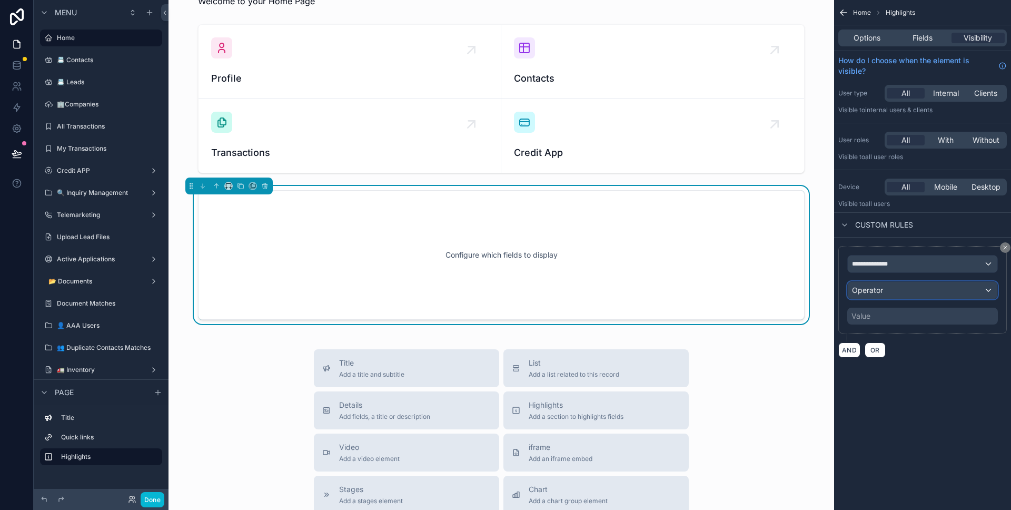
click at [901, 294] on div "Operator" at bounding box center [923, 290] width 150 height 17
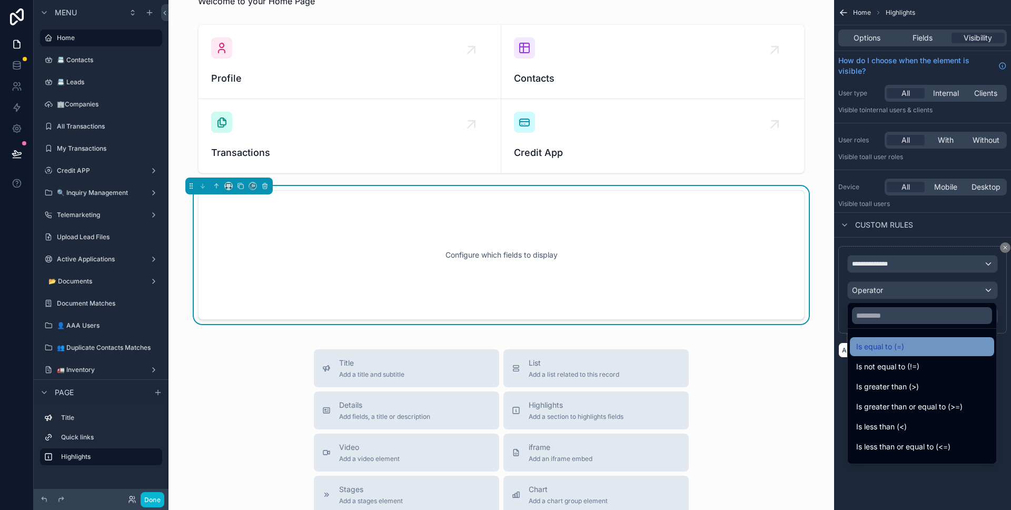
click at [886, 348] on span "Is equal to (=)" at bounding box center [880, 346] width 48 height 13
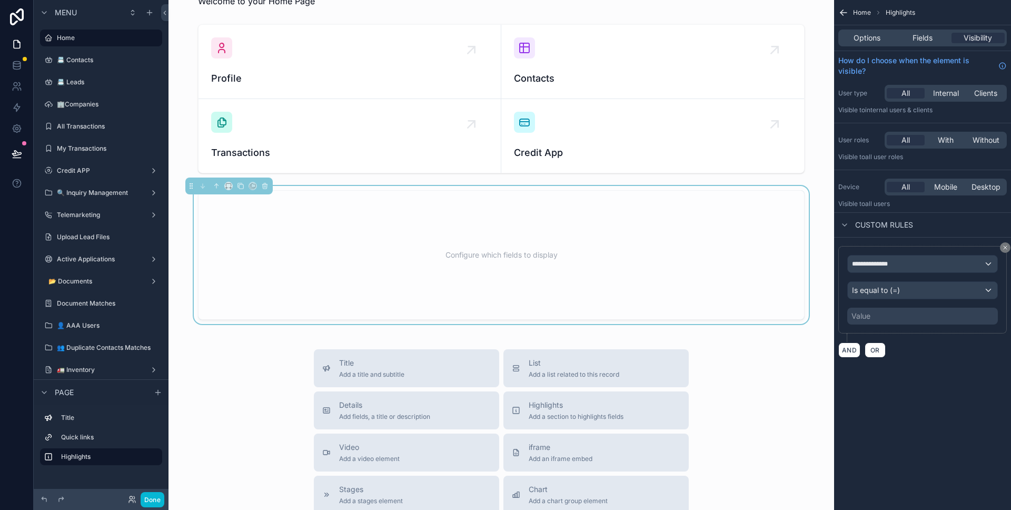
click at [878, 313] on div "Value" at bounding box center [922, 315] width 151 height 17
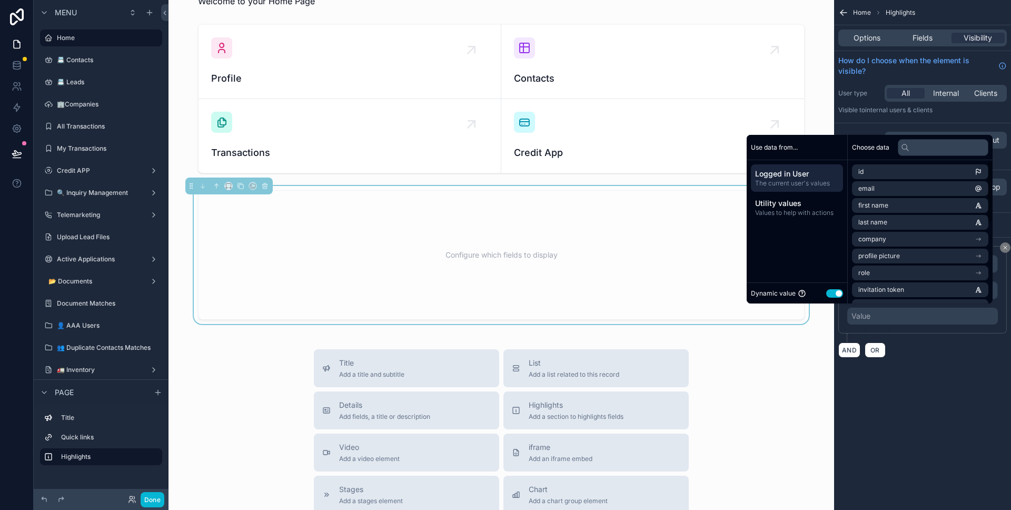
click at [830, 292] on button "Use setting" at bounding box center [834, 293] width 17 height 8
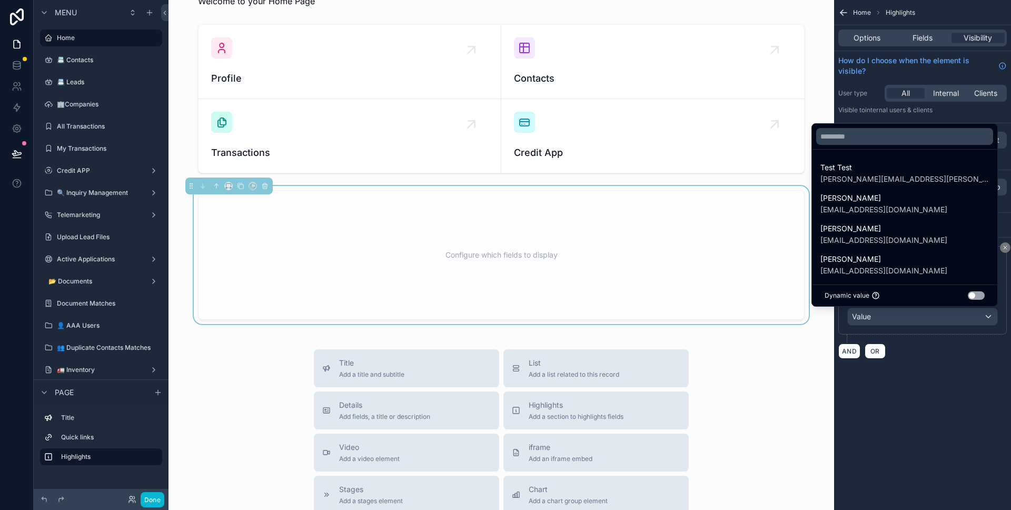
scroll to position [217, 0]
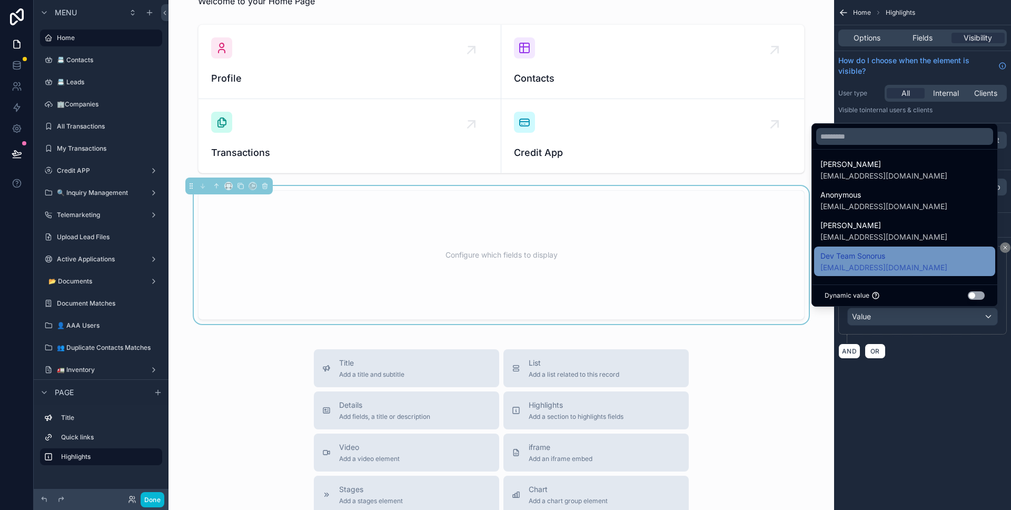
click at [903, 253] on span "Dev Team Sonorus" at bounding box center [883, 256] width 127 height 13
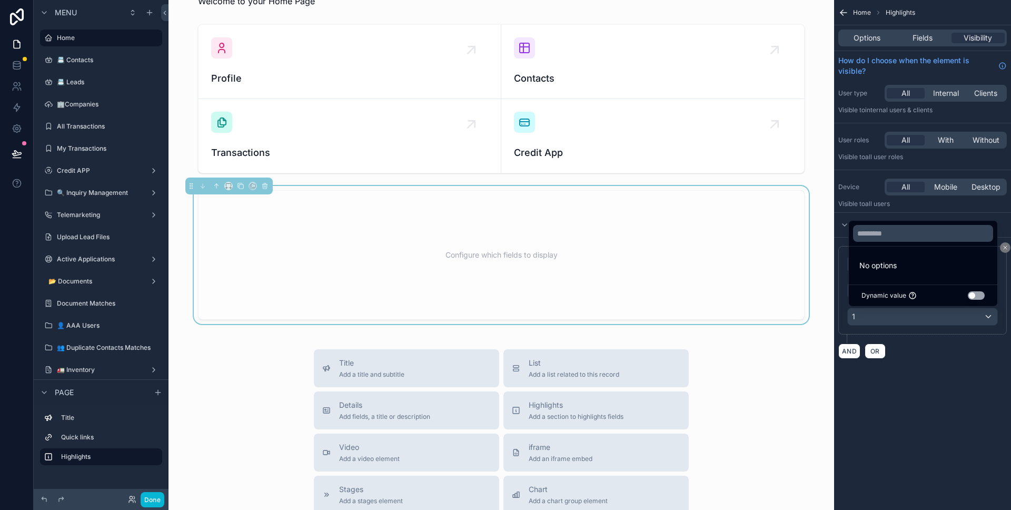
scroll to position [0, 0]
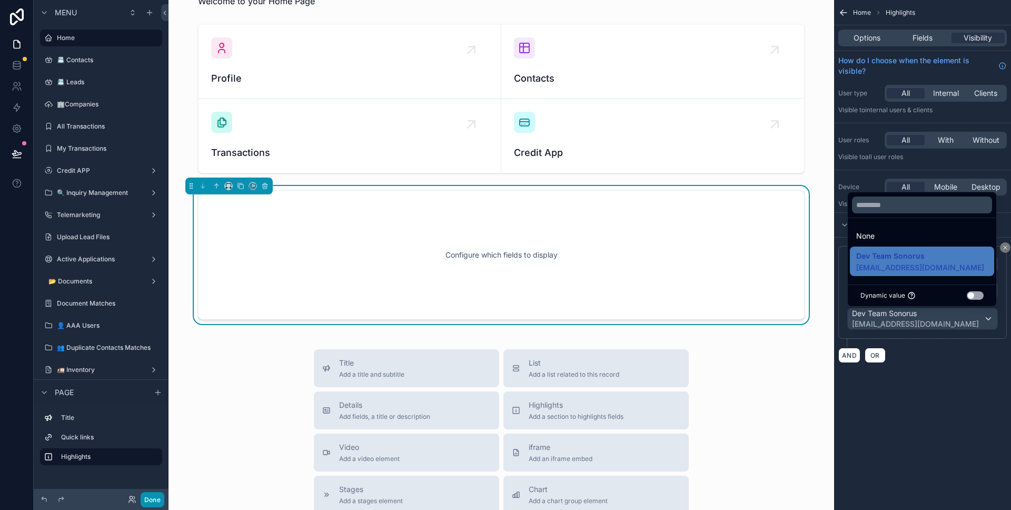
click at [152, 501] on button "Done" at bounding box center [153, 499] width 24 height 15
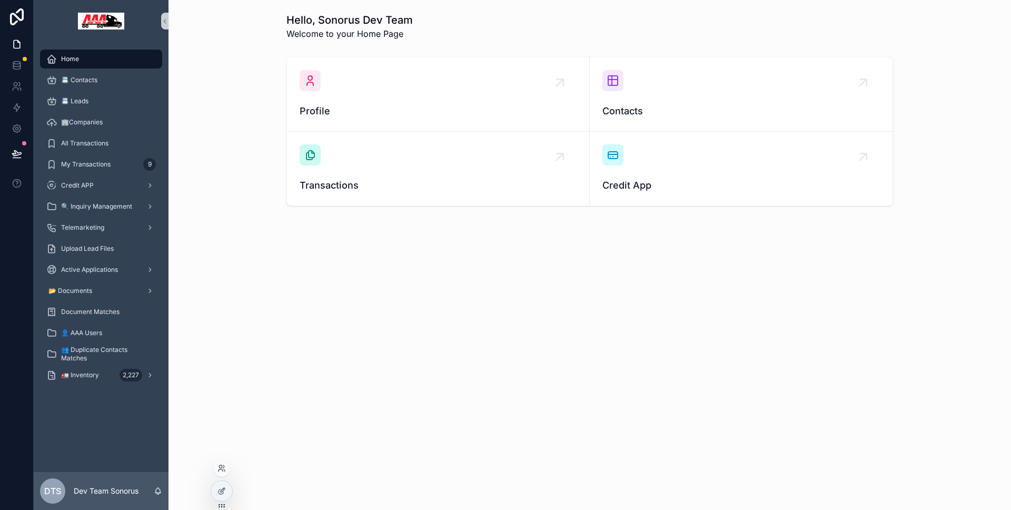
click at [232, 499] on div at bounding box center [222, 494] width 22 height 29
click at [231, 496] on div at bounding box center [222, 490] width 22 height 21
click at [228, 486] on div at bounding box center [221, 491] width 21 height 20
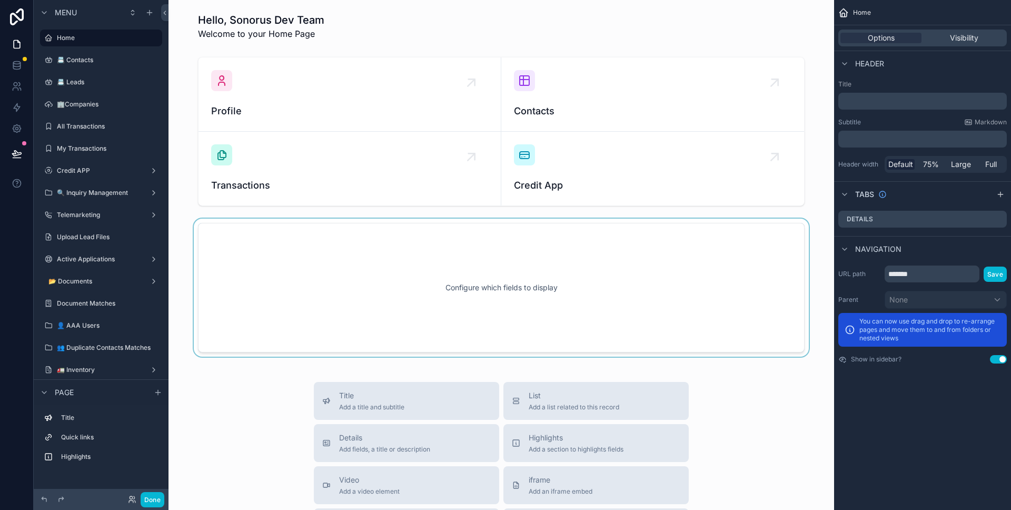
click at [393, 281] on div "scrollable content" at bounding box center [501, 287] width 649 height 138
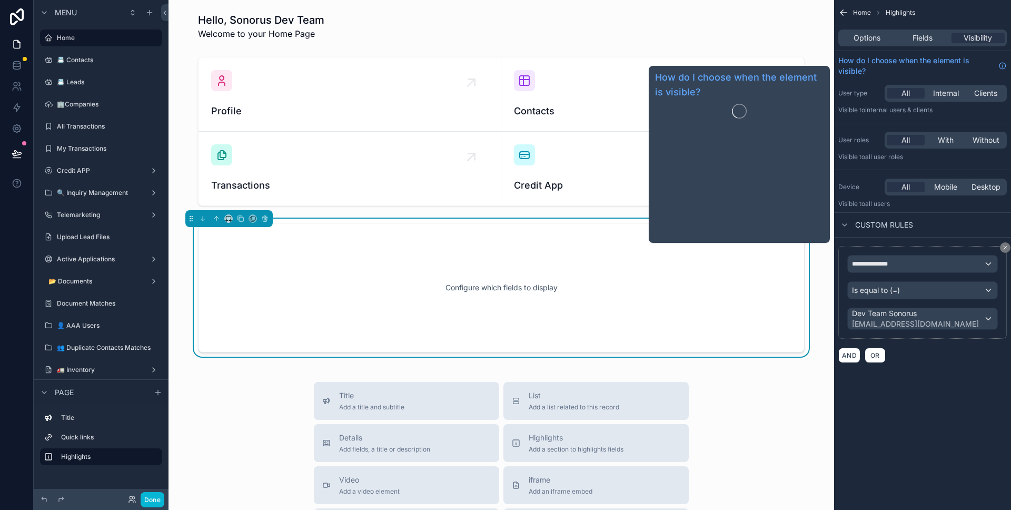
click at [932, 48] on div "Options Fields Visibility" at bounding box center [922, 37] width 177 height 25
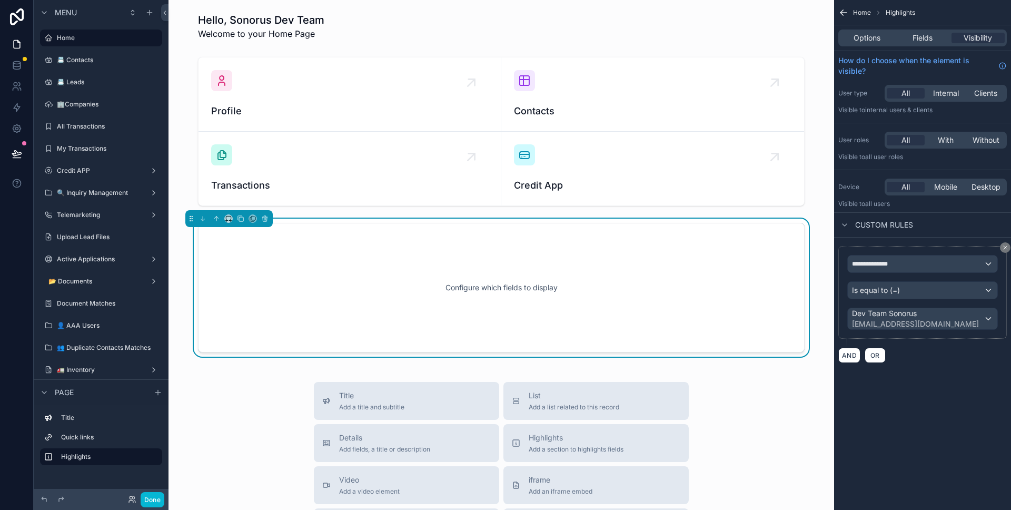
click at [931, 44] on div "Options Fields Visibility" at bounding box center [922, 37] width 168 height 17
click at [930, 42] on span "Fields" at bounding box center [922, 38] width 20 height 11
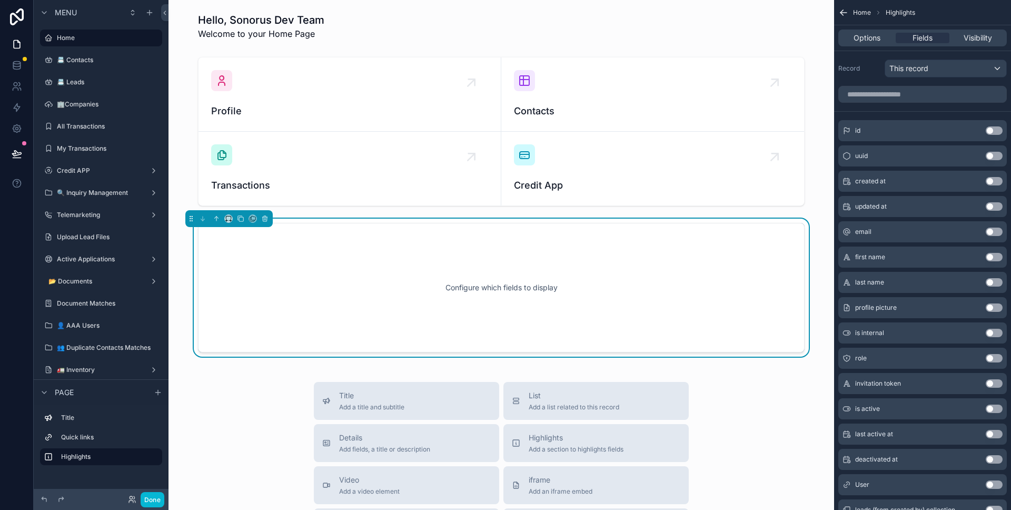
click at [878, 44] on div "Options Fields Visibility" at bounding box center [922, 37] width 168 height 17
click at [877, 41] on span "Options" at bounding box center [866, 38] width 27 height 11
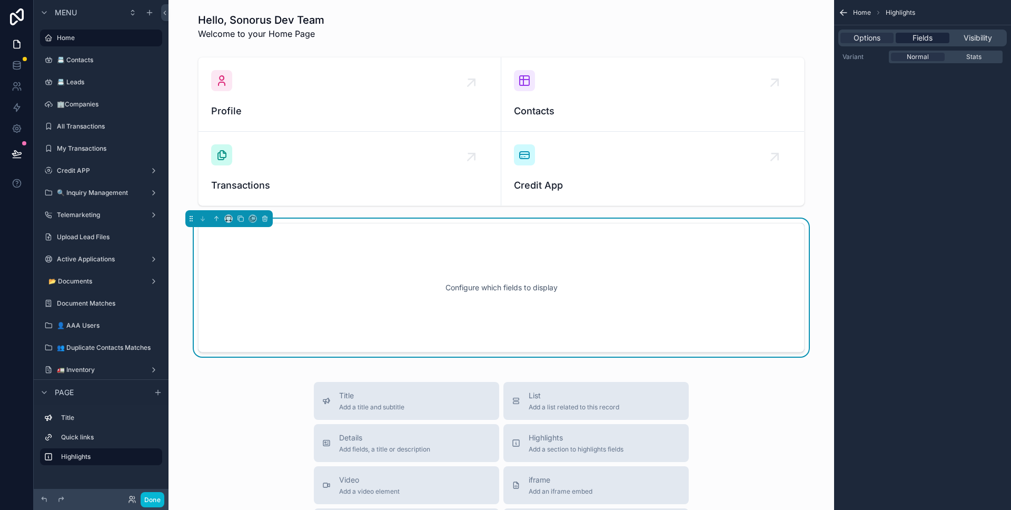
click at [916, 37] on span "Fields" at bounding box center [922, 38] width 20 height 11
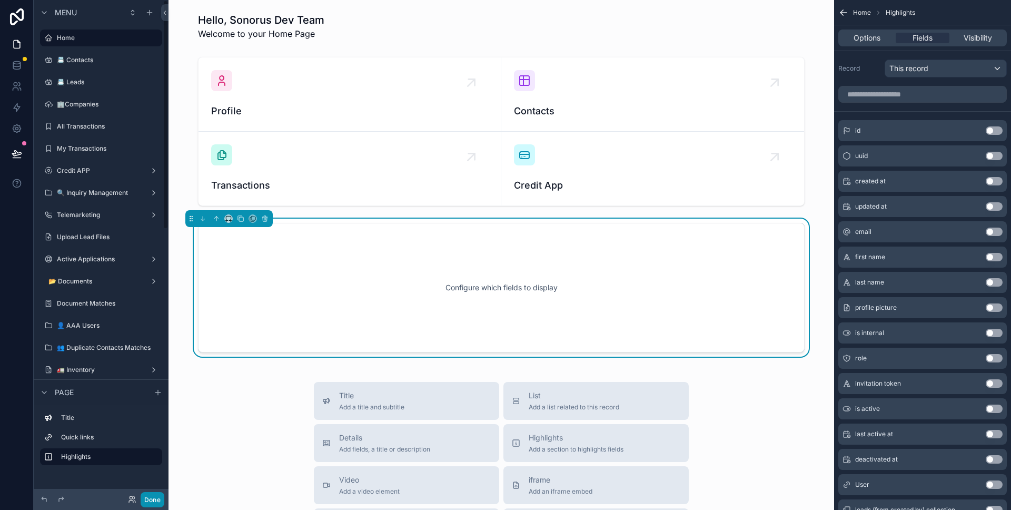
click at [153, 498] on button "Done" at bounding box center [153, 499] width 24 height 15
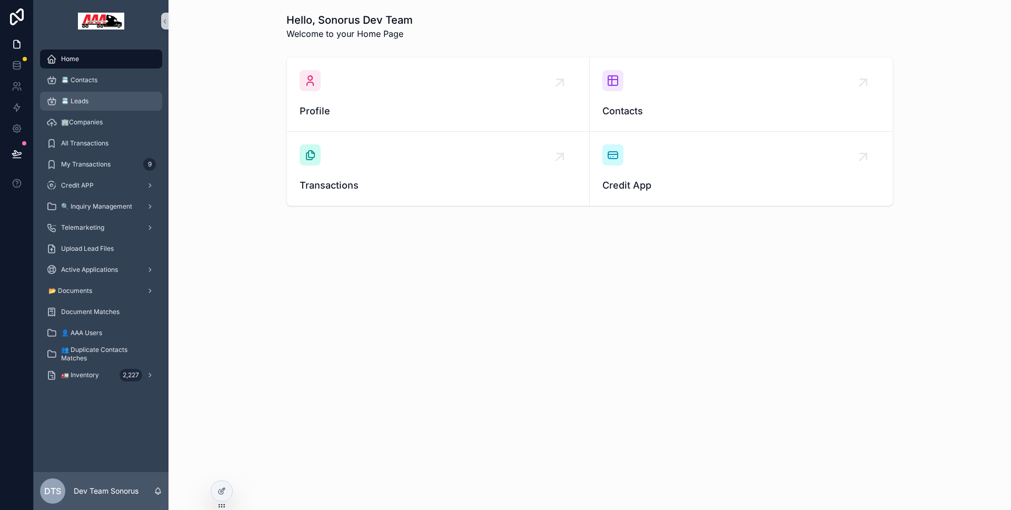
click at [90, 98] on div "📇 Leads" at bounding box center [101, 101] width 110 height 17
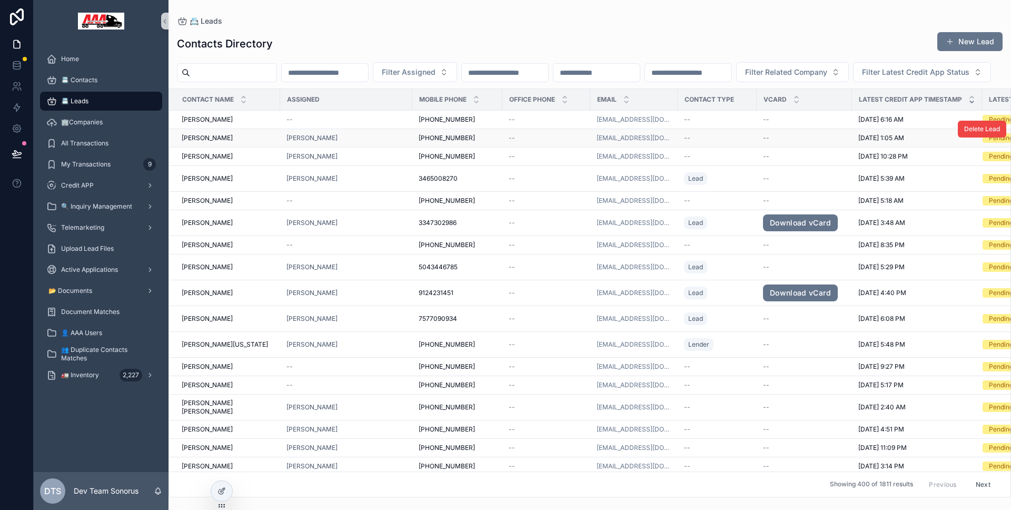
click at [220, 142] on span "[PERSON_NAME]" at bounding box center [207, 138] width 51 height 8
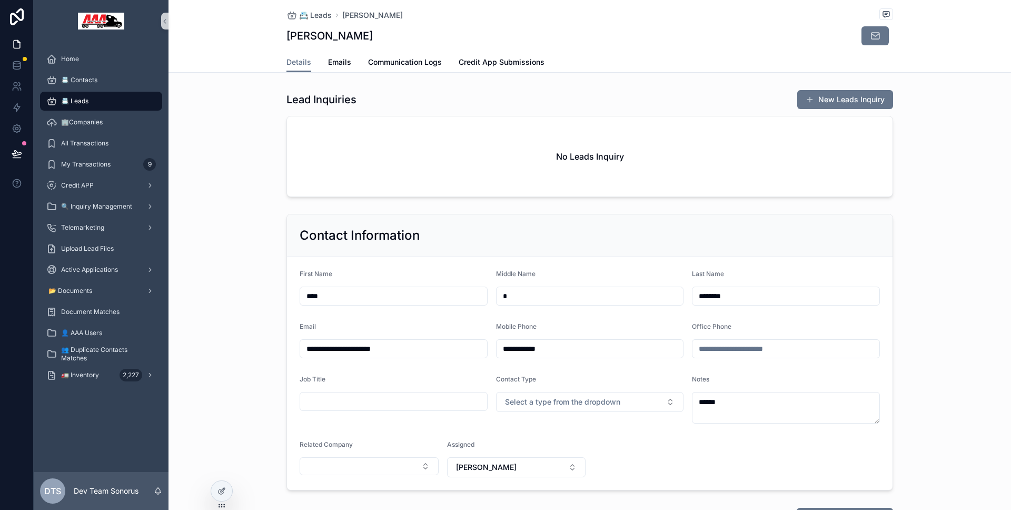
click at [125, 101] on div "📇 Leads" at bounding box center [101, 101] width 110 height 17
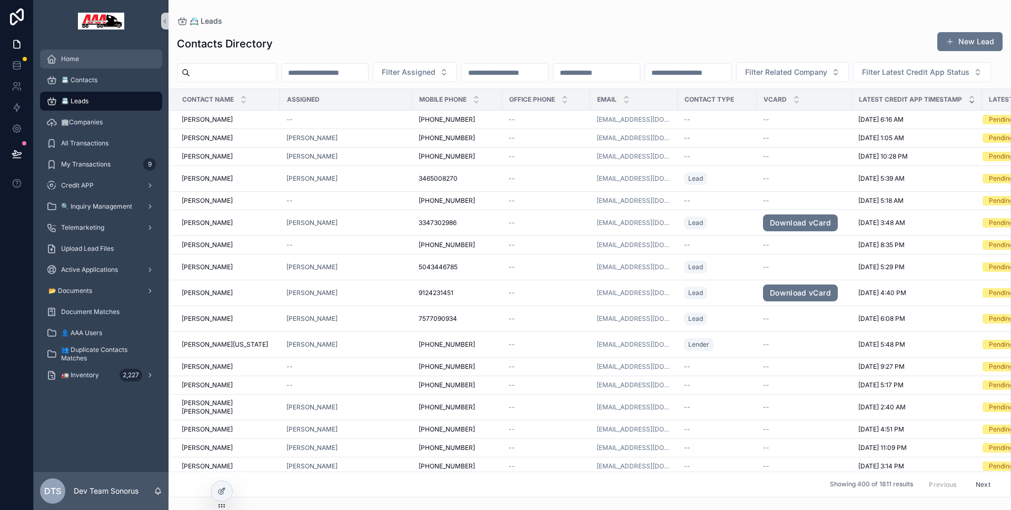
click at [90, 64] on div "Home" at bounding box center [101, 59] width 110 height 17
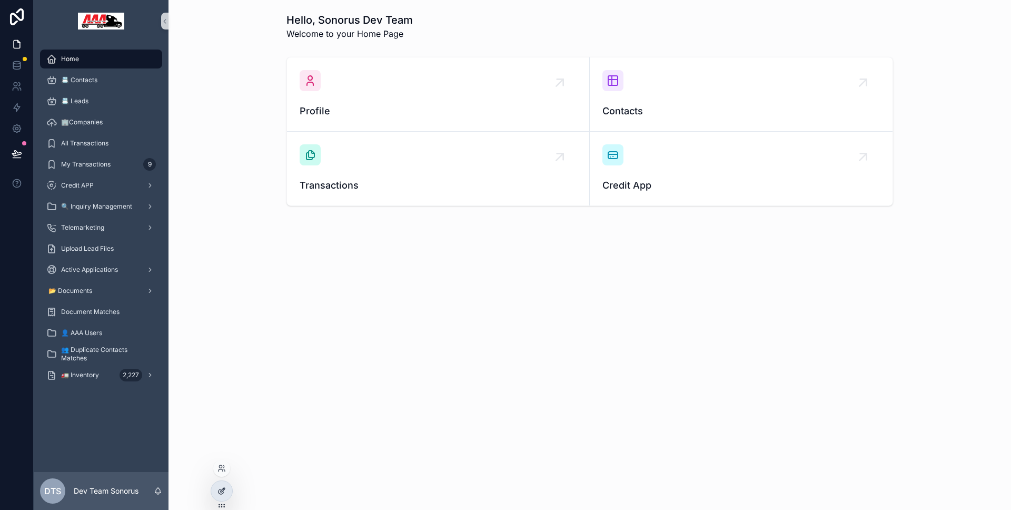
click at [230, 479] on div "Hello, Sonorus Dev Team Welcome to your Home Page Profile Contacts Transactions…" at bounding box center [589, 255] width 842 height 510
click at [228, 484] on div at bounding box center [221, 491] width 21 height 20
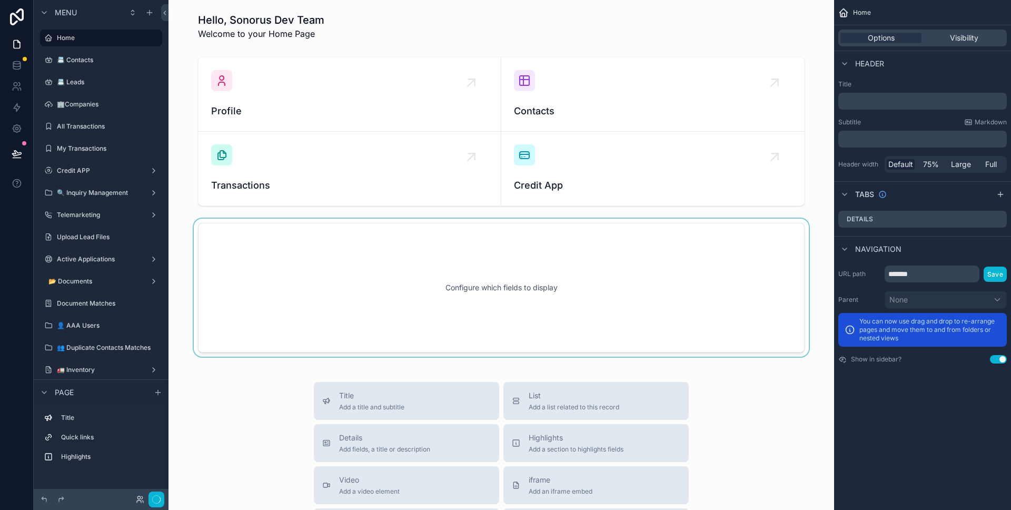
click at [337, 281] on div "scrollable content" at bounding box center [501, 287] width 649 height 138
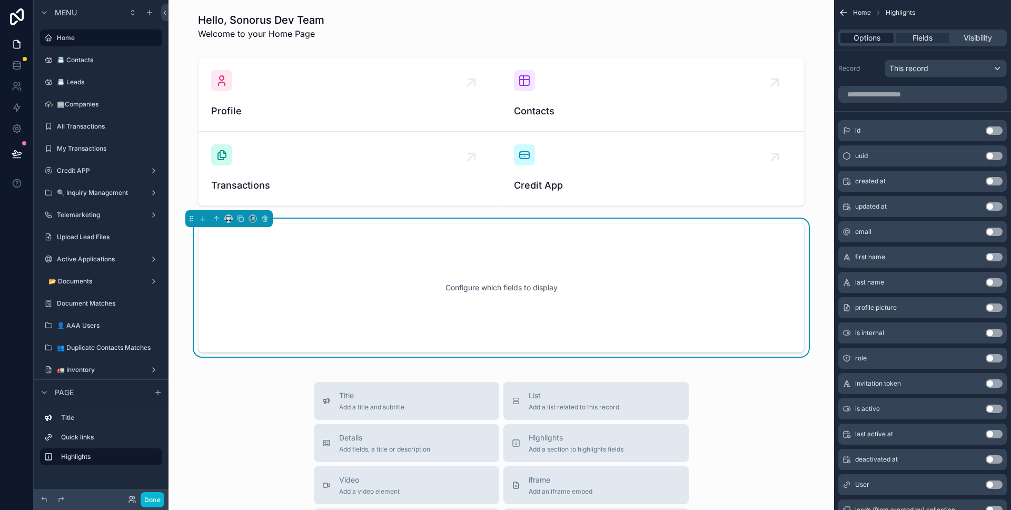
click at [882, 37] on div "Options" at bounding box center [866, 38] width 53 height 11
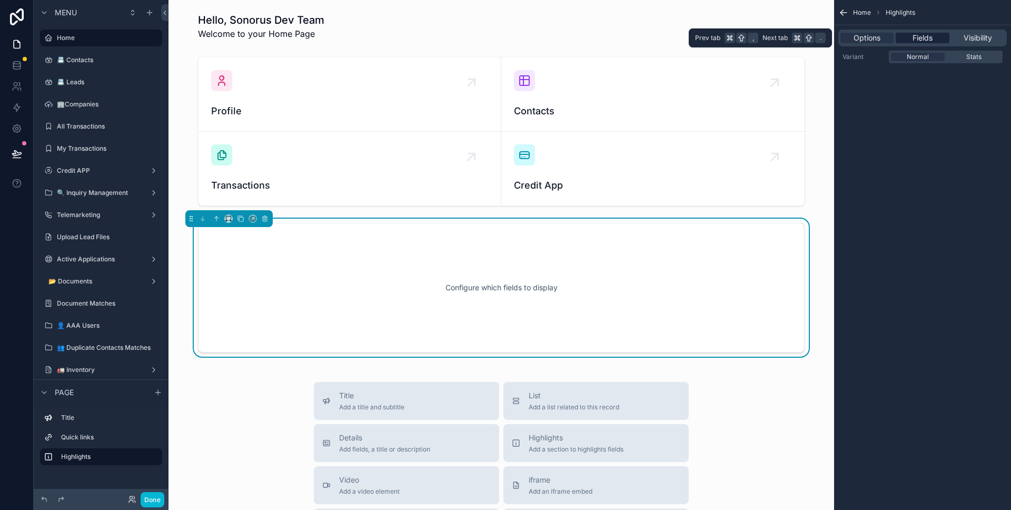
click at [912, 41] on span "Fields" at bounding box center [922, 38] width 20 height 11
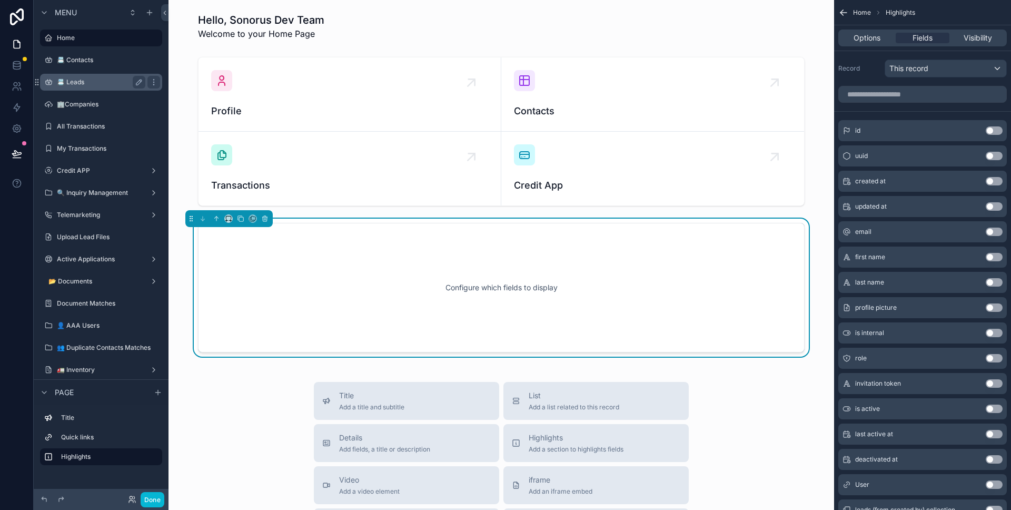
click at [85, 87] on div "📇 Leads" at bounding box center [101, 82] width 88 height 13
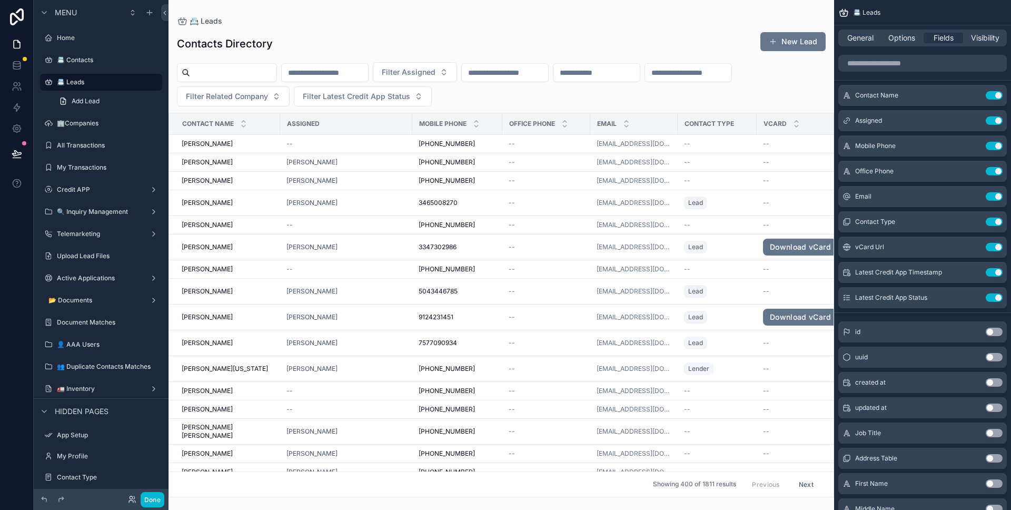
click at [321, 76] on div "scrollable content" at bounding box center [500, 255] width 665 height 510
click at [322, 75] on input "scrollable content" at bounding box center [325, 72] width 86 height 15
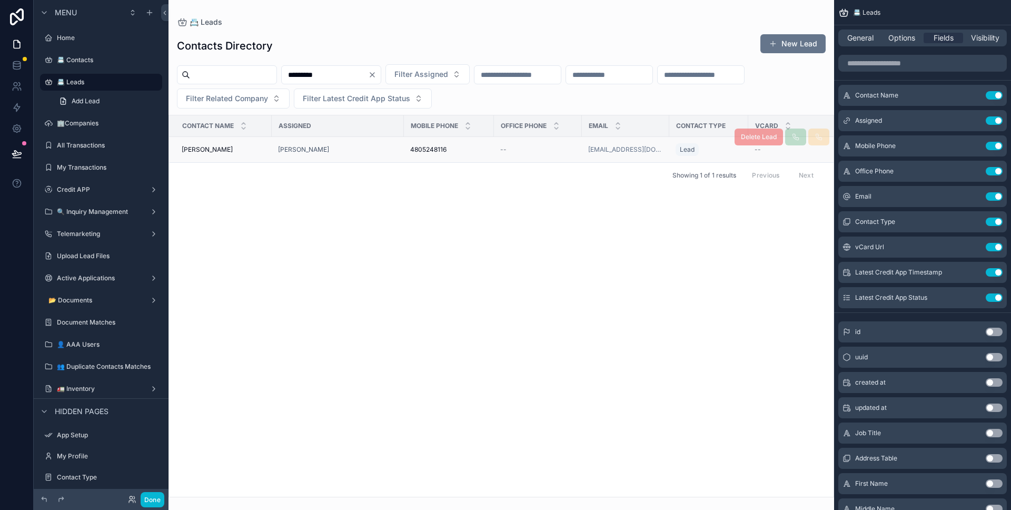
type input "*********"
click at [263, 147] on div "Richard Talamante Richard Talamante" at bounding box center [224, 149] width 84 height 8
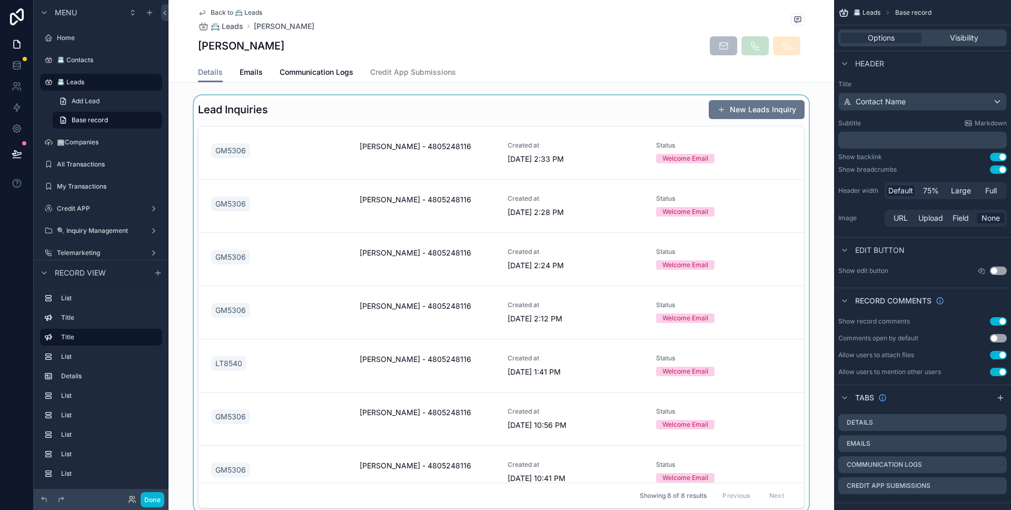
click at [365, 156] on div "scrollable content" at bounding box center [500, 303] width 665 height 417
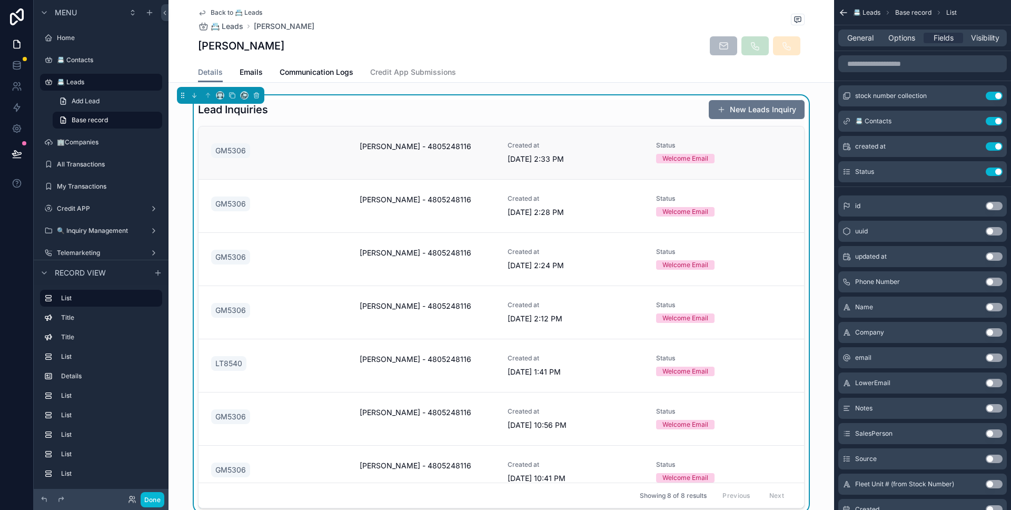
click at [337, 150] on div "GM5306" at bounding box center [279, 150] width 136 height 19
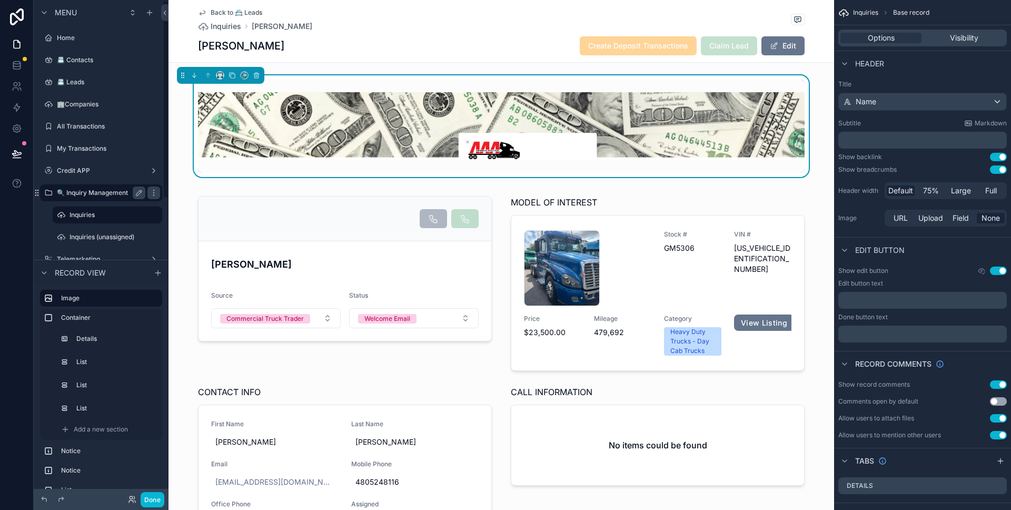
click at [80, 194] on label "🔍 Inquiry Management" at bounding box center [99, 192] width 84 height 8
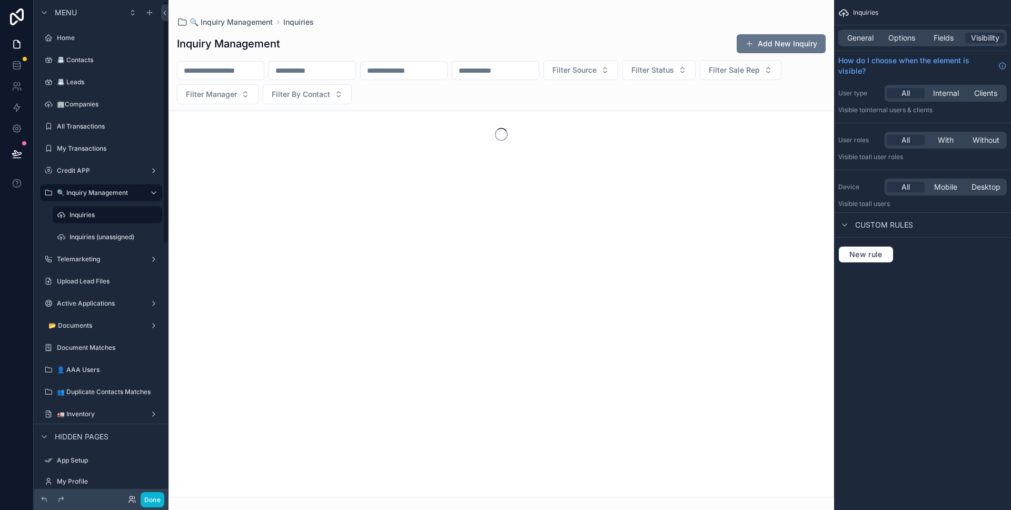
click at [702, 66] on div "scrollable content" at bounding box center [500, 255] width 665 height 510
click at [674, 71] on span "Filter Status" at bounding box center [652, 70] width 43 height 11
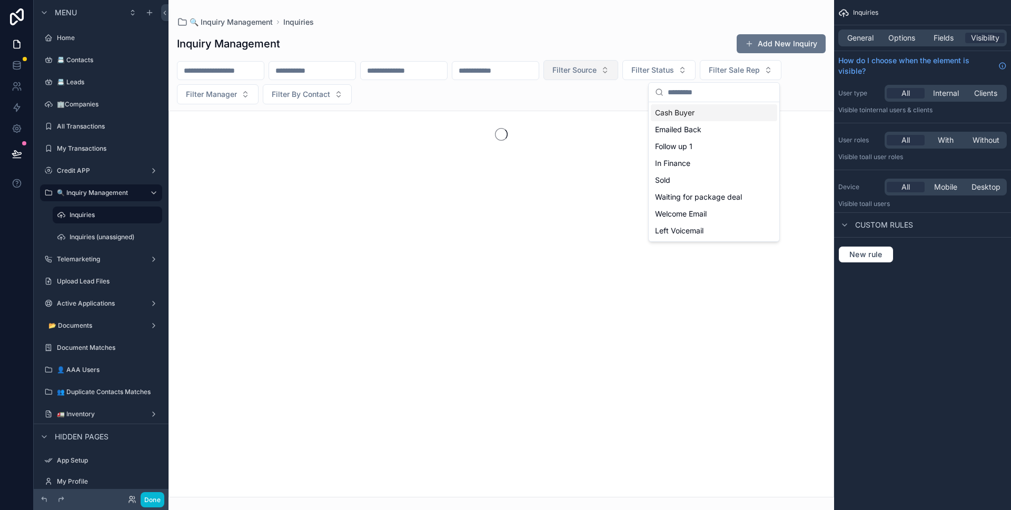
click at [618, 69] on button "Filter Source" at bounding box center [580, 70] width 75 height 20
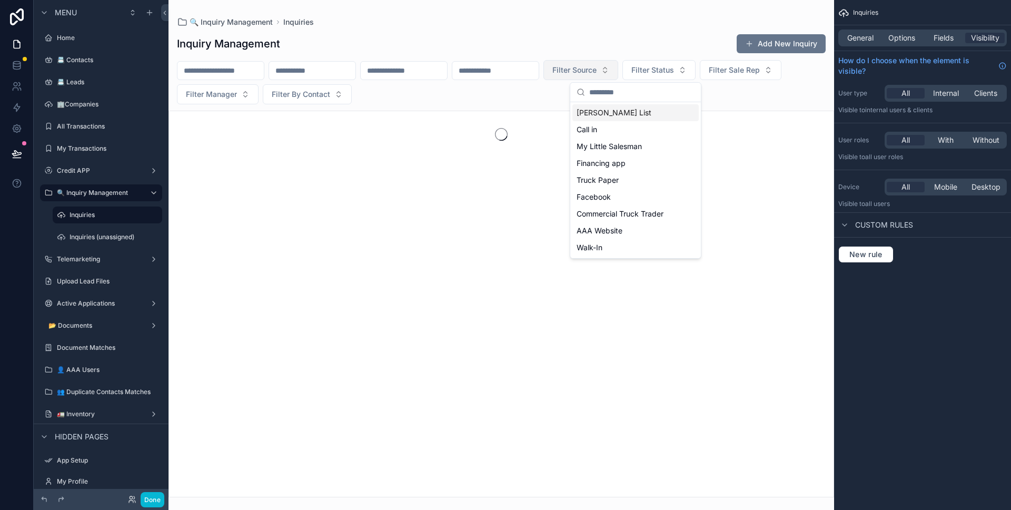
click at [618, 69] on button "Filter Source" at bounding box center [580, 70] width 75 height 20
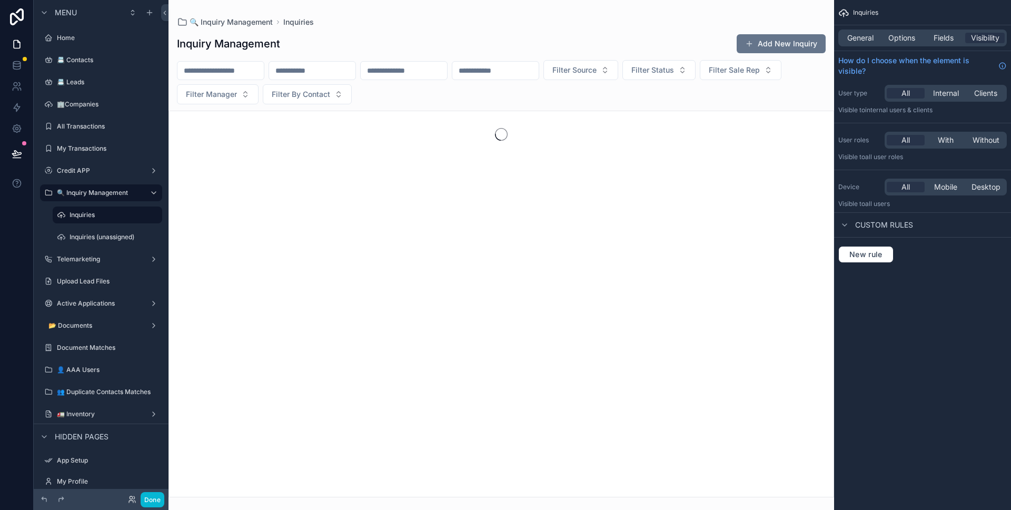
click at [539, 75] on input "scrollable content" at bounding box center [495, 70] width 86 height 15
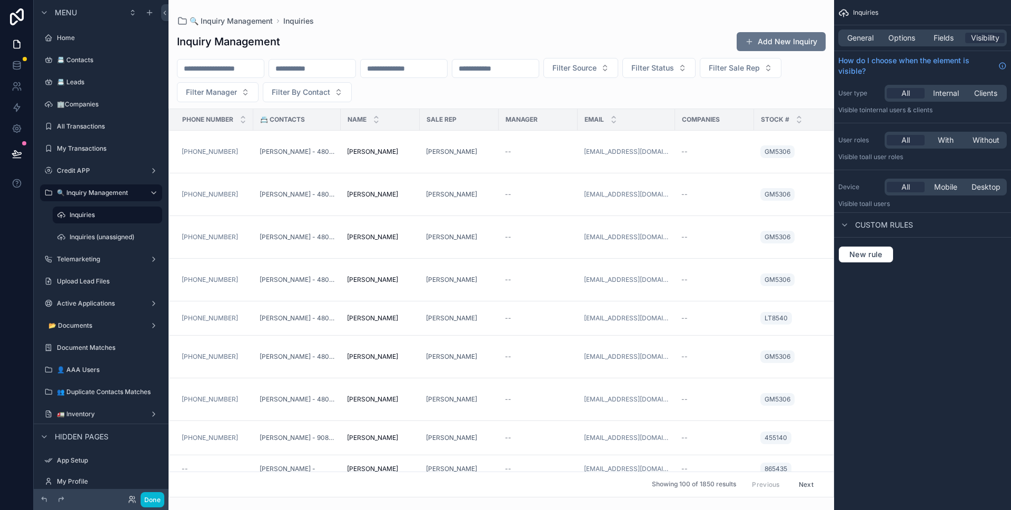
click at [570, 42] on div "Inquiry Management Add New Inquiry" at bounding box center [501, 42] width 649 height 20
click at [943, 34] on span "Fields" at bounding box center [943, 38] width 20 height 11
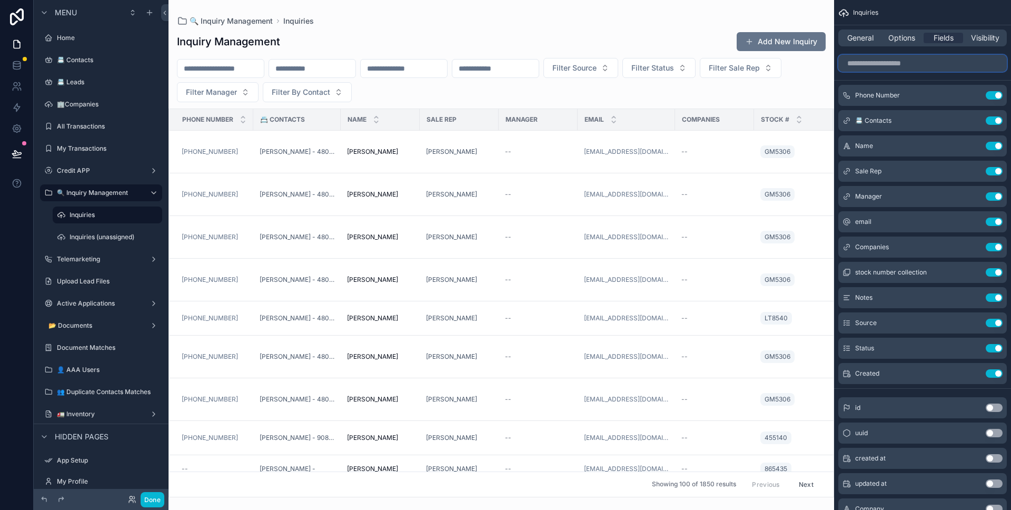
click at [919, 69] on input "scrollable content" at bounding box center [922, 63] width 168 height 17
click at [898, 68] on input "scrollable content" at bounding box center [922, 63] width 168 height 17
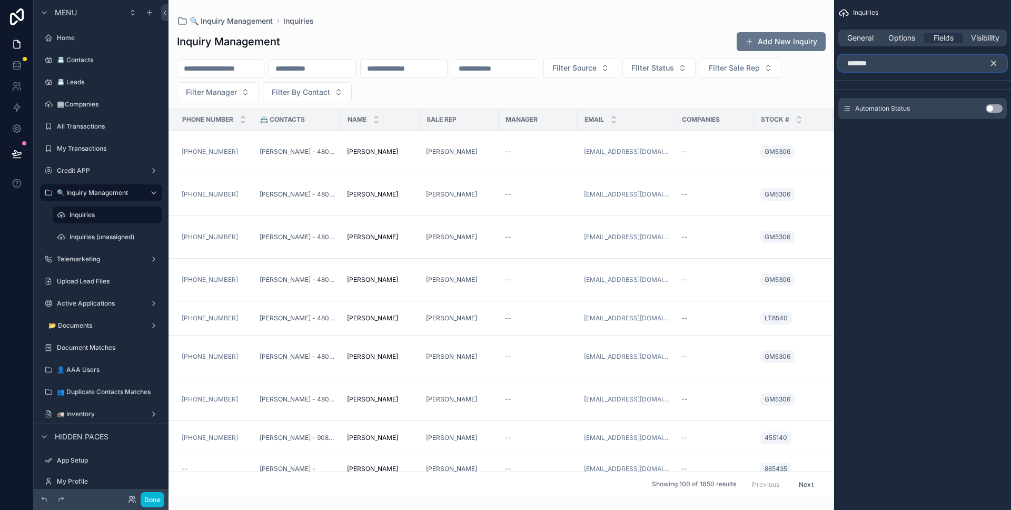
type input "*******"
click at [991, 115] on div "Automation Status Use setting" at bounding box center [922, 108] width 168 height 21
click at [991, 113] on div "Automation Status Use setting" at bounding box center [922, 108] width 168 height 21
click at [992, 109] on button "Use setting" at bounding box center [994, 108] width 17 height 8
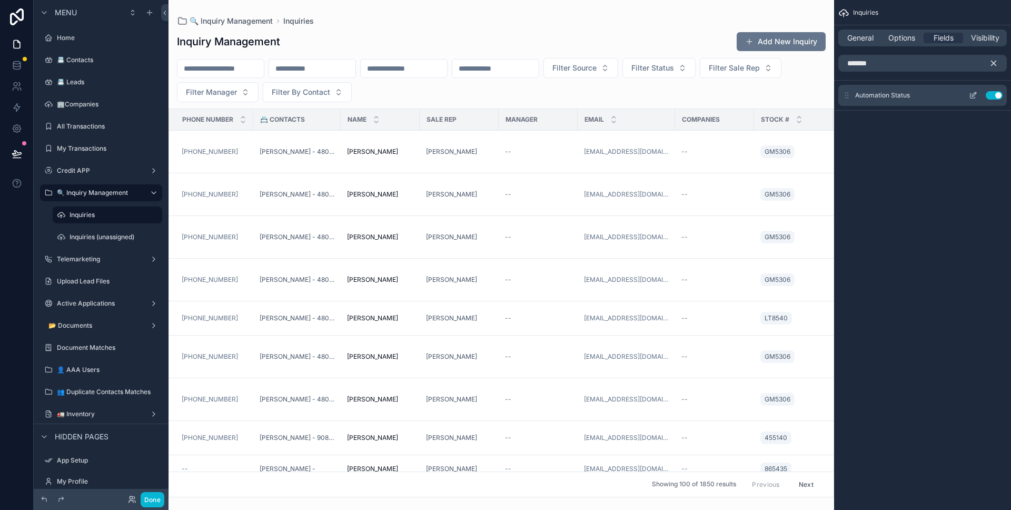
click at [989, 98] on button "Use setting" at bounding box center [994, 95] width 17 height 8
click at [893, 42] on span "Options" at bounding box center [901, 38] width 27 height 11
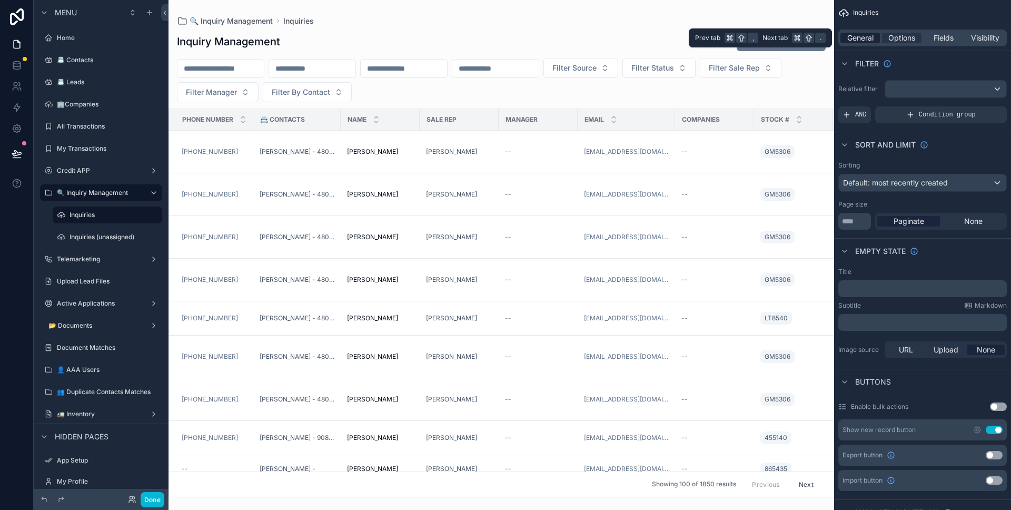
click at [875, 41] on div "General" at bounding box center [859, 38] width 39 height 11
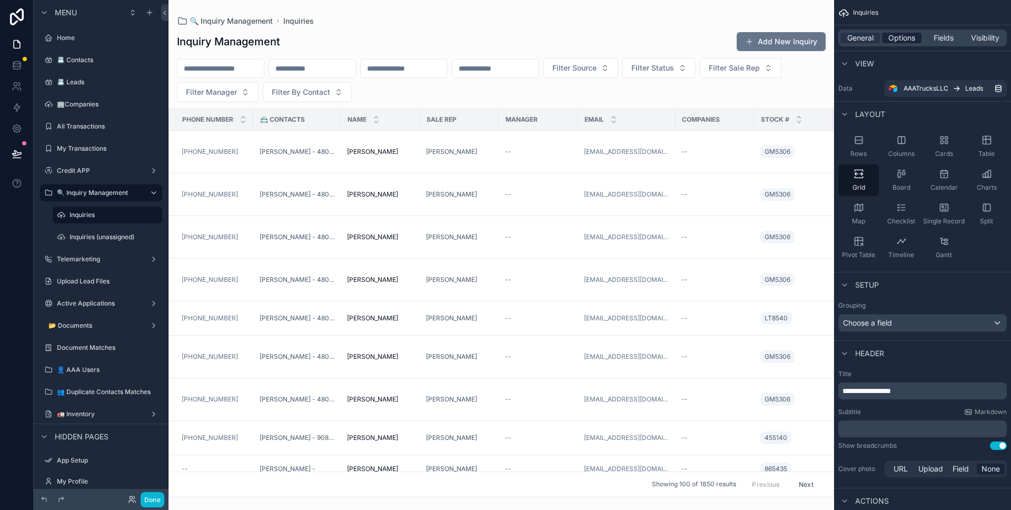
click at [898, 39] on span "Options" at bounding box center [901, 38] width 27 height 11
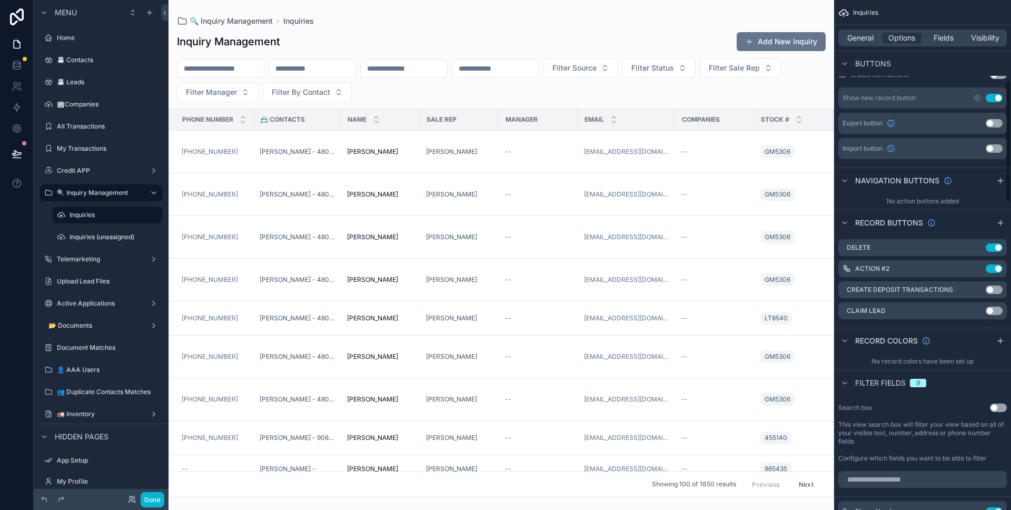
scroll to position [460, 0]
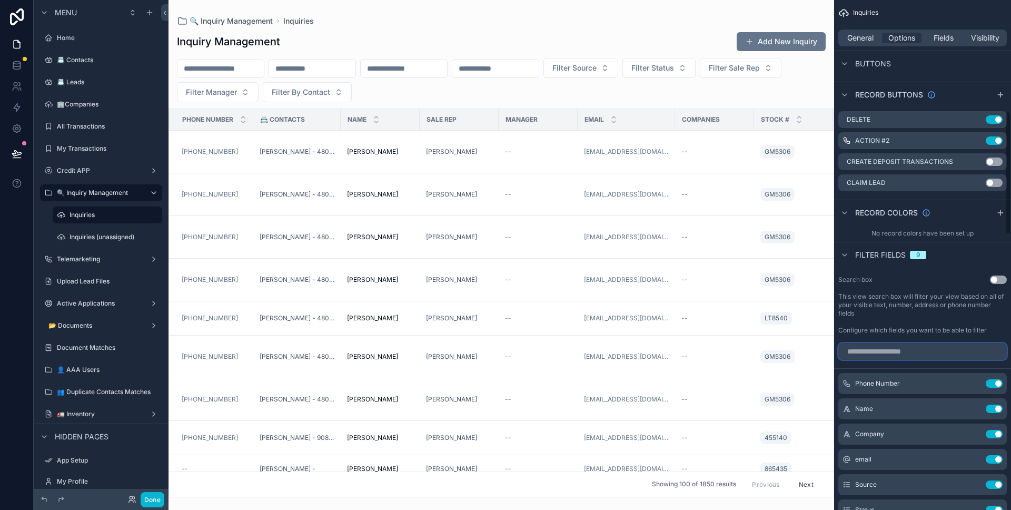
click at [901, 350] on input "scrollable content" at bounding box center [922, 351] width 168 height 17
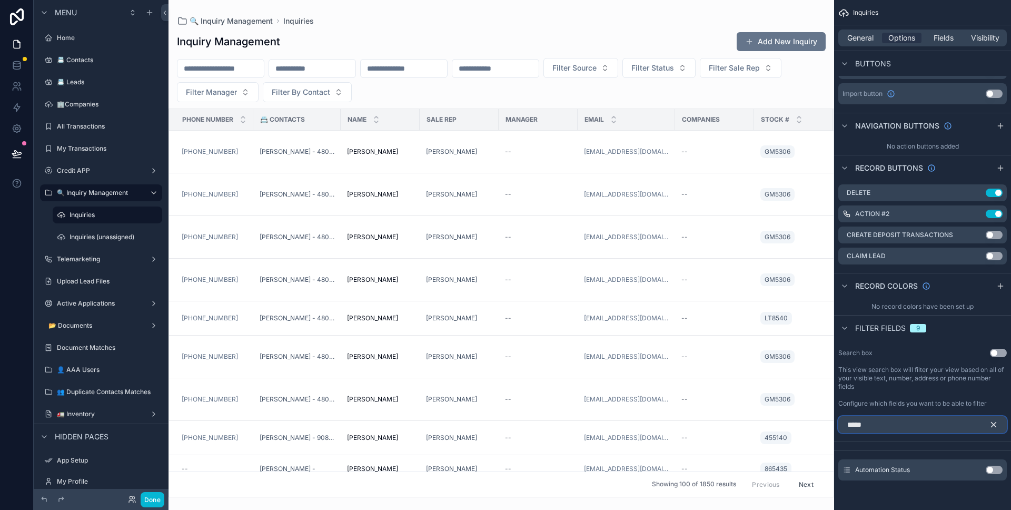
type input "*****"
click at [989, 468] on button "Use setting" at bounding box center [994, 469] width 17 height 8
click at [471, 92] on button "Filter Automation Status" at bounding box center [413, 92] width 115 height 20
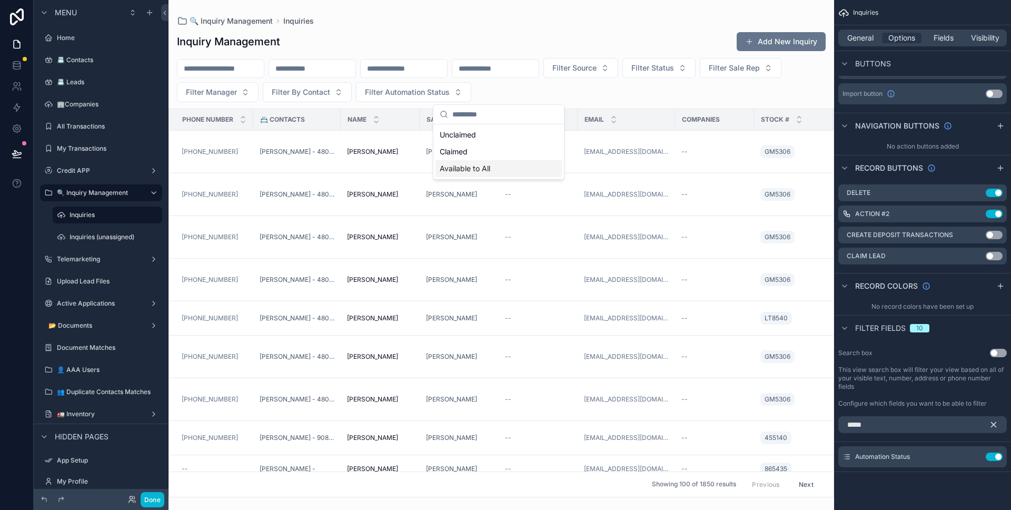
click at [521, 162] on div "Available to All" at bounding box center [498, 168] width 126 height 17
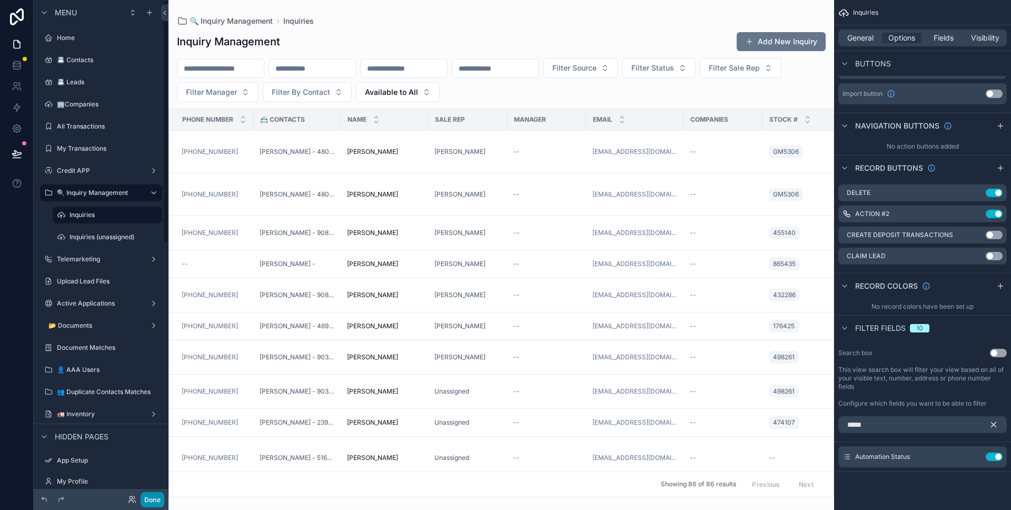
click at [154, 494] on button "Done" at bounding box center [153, 499] width 24 height 15
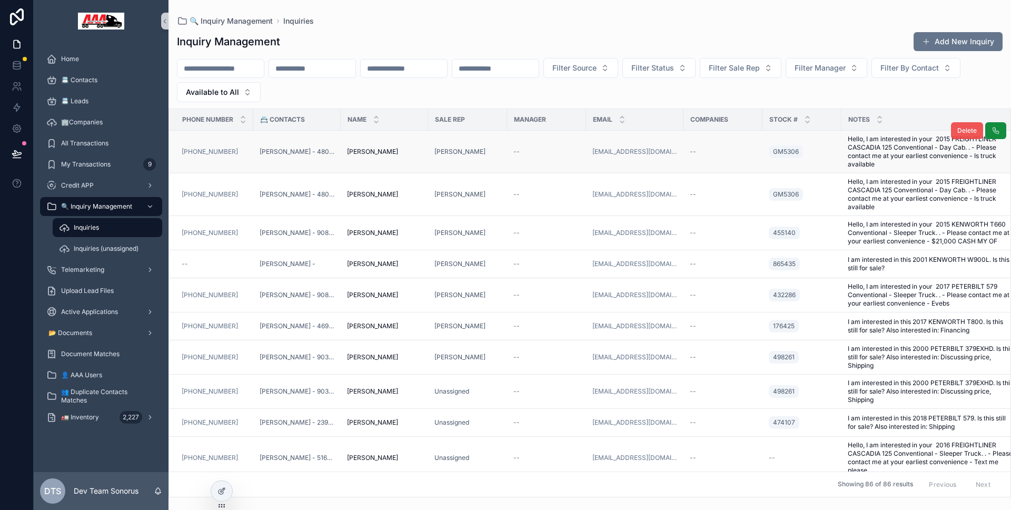
click at [957, 133] on span "Delete" at bounding box center [966, 130] width 19 height 8
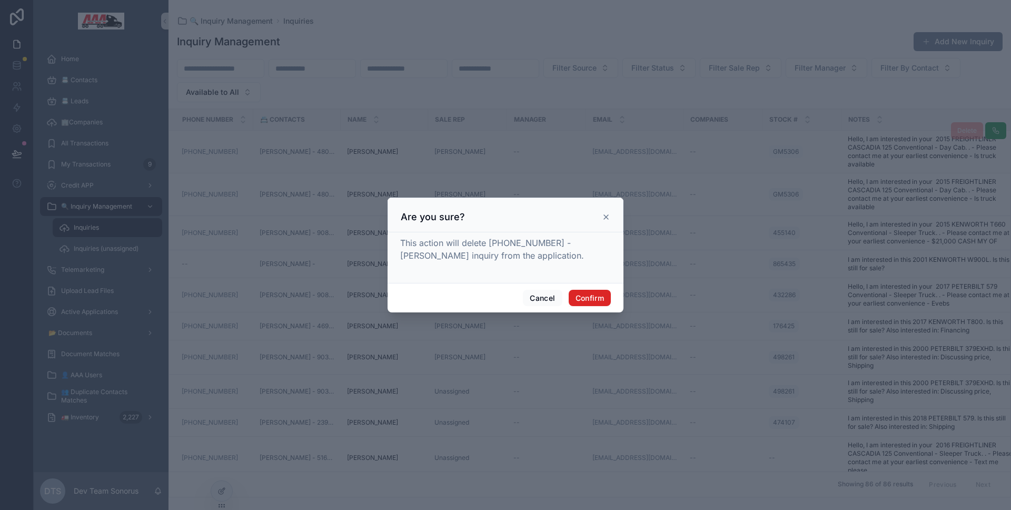
click at [587, 291] on button "Confirm" at bounding box center [590, 298] width 42 height 17
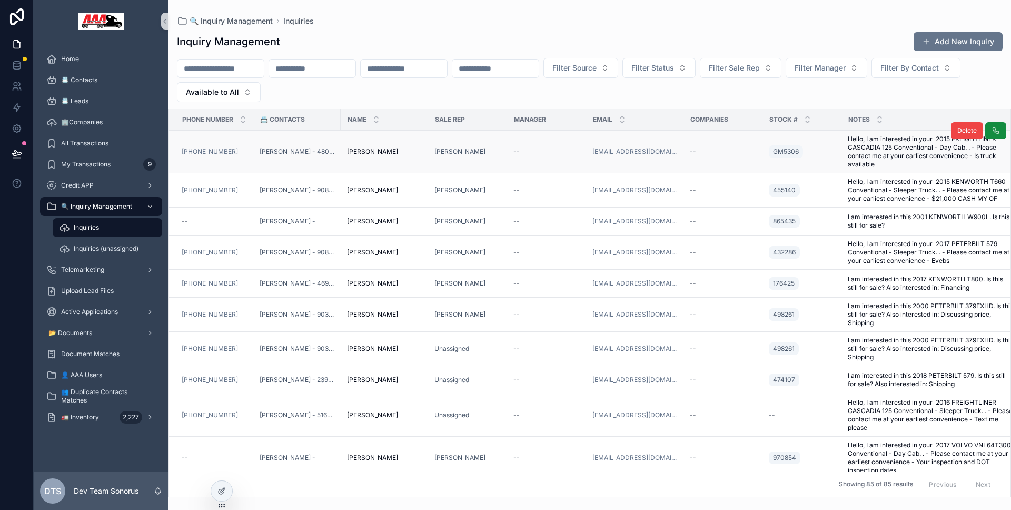
click at [816, 144] on div "GM5306" at bounding box center [802, 151] width 66 height 17
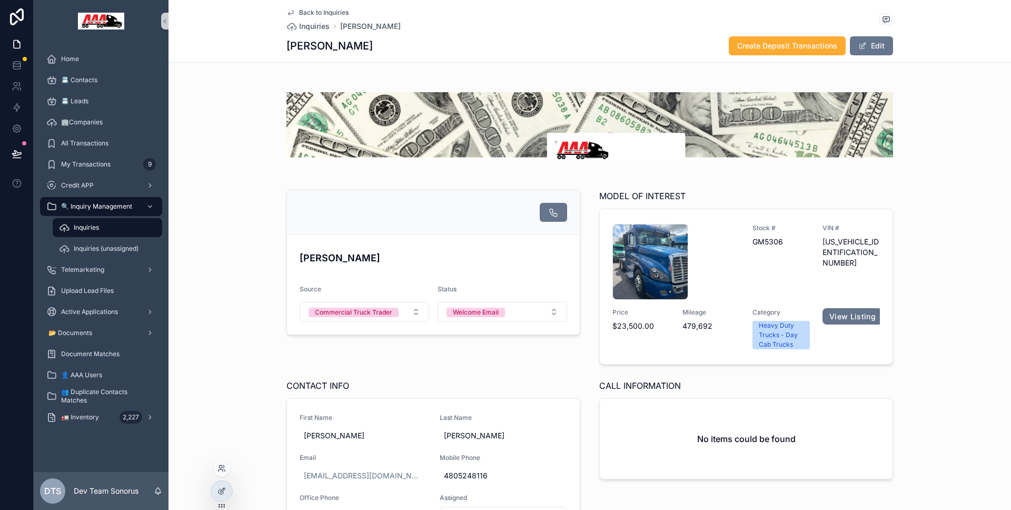
click at [214, 480] on div at bounding box center [221, 470] width 17 height 21
click at [215, 483] on div at bounding box center [221, 491] width 21 height 20
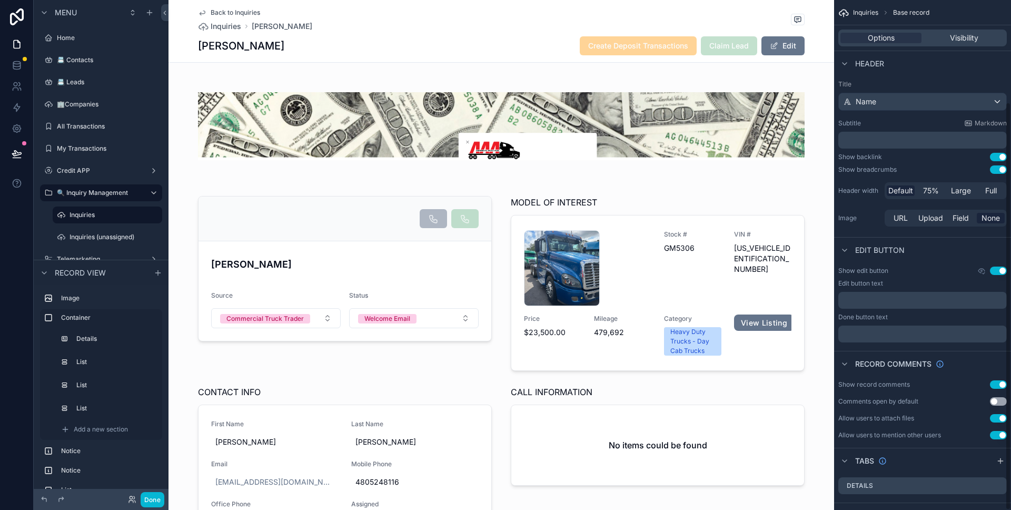
scroll to position [127, 0]
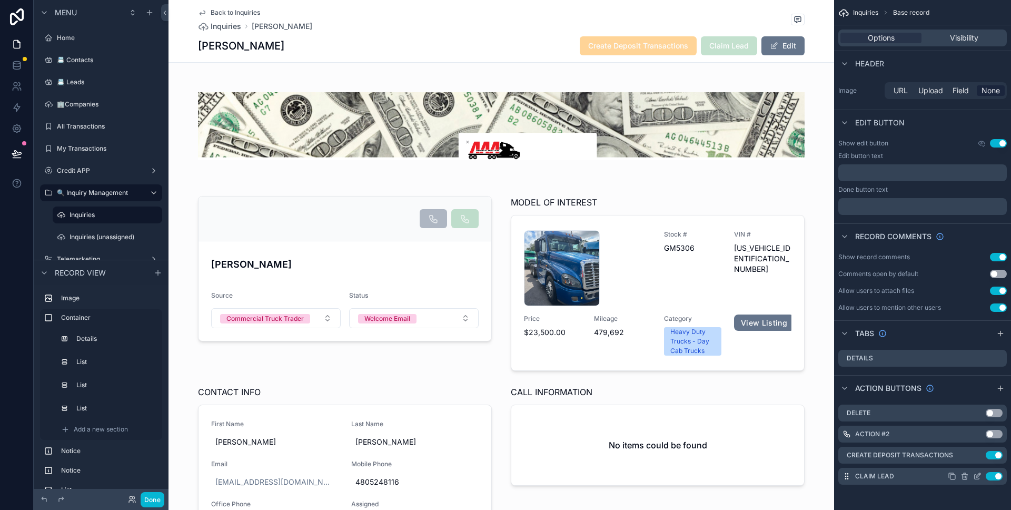
click at [976, 476] on icon "scrollable content" at bounding box center [978, 475] width 4 height 4
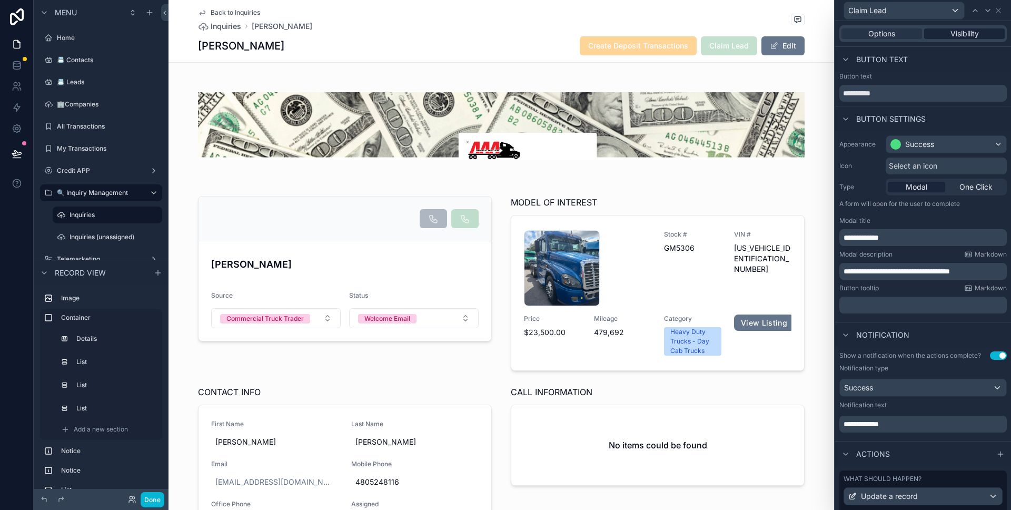
click at [969, 29] on span "Visibility" at bounding box center [964, 33] width 28 height 11
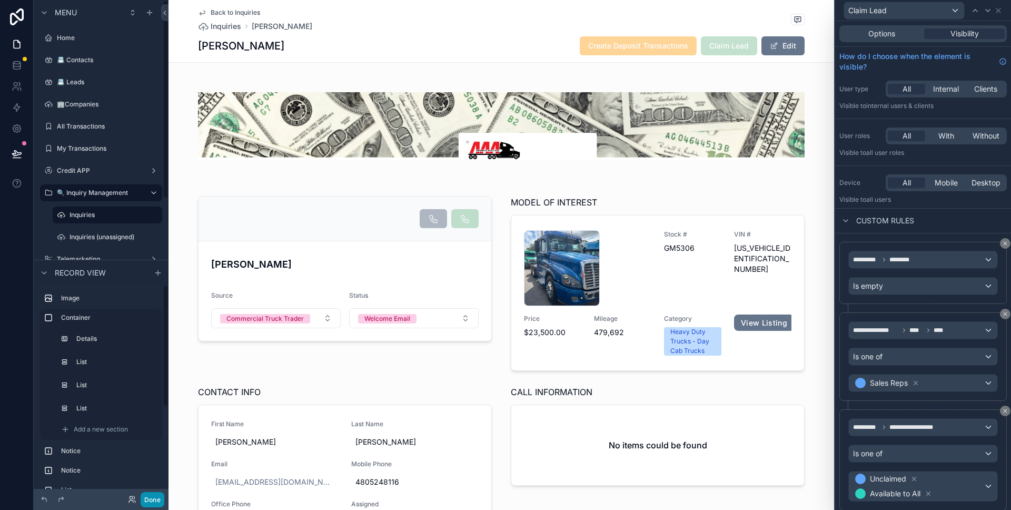
click at [151, 499] on button "Done" at bounding box center [153, 499] width 24 height 15
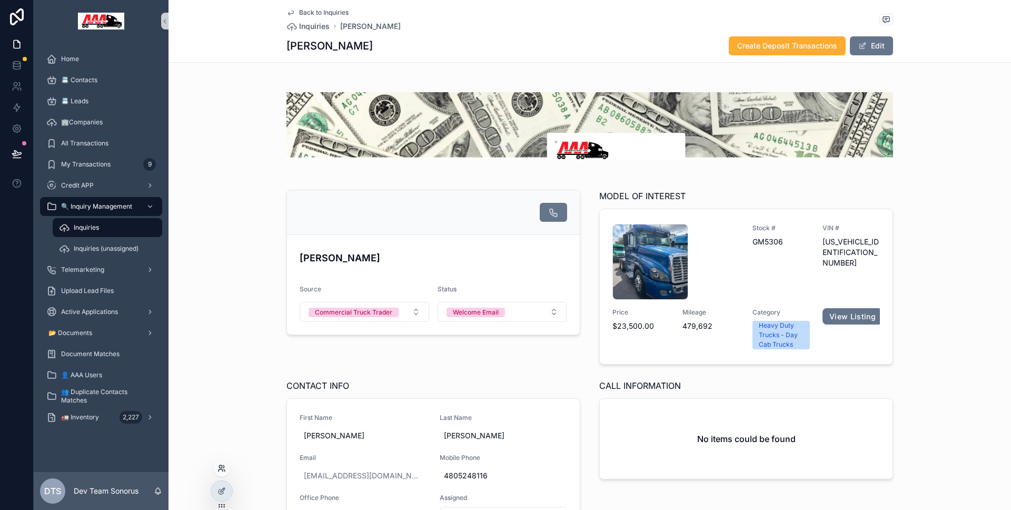
click at [225, 468] on icon at bounding box center [221, 468] width 8 height 8
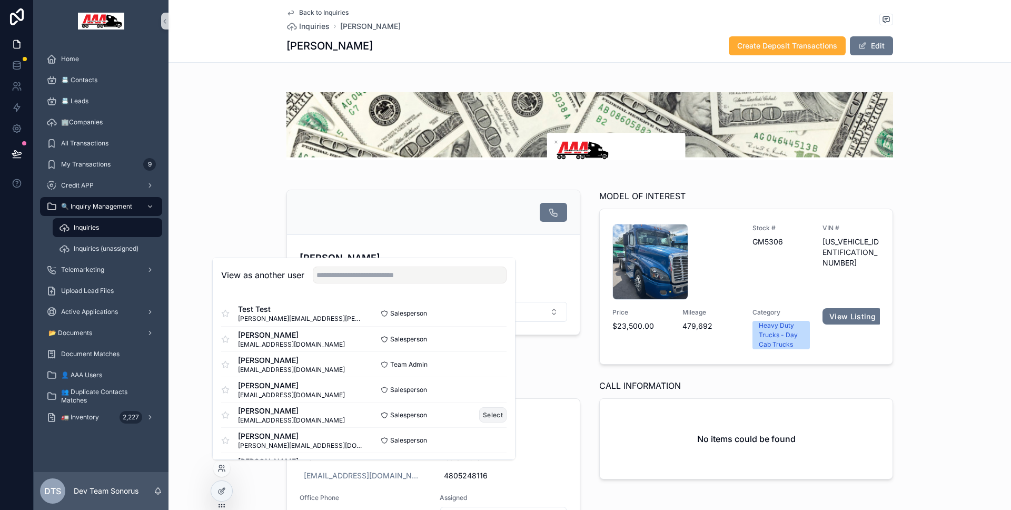
click at [479, 411] on button "Select" at bounding box center [492, 414] width 27 height 15
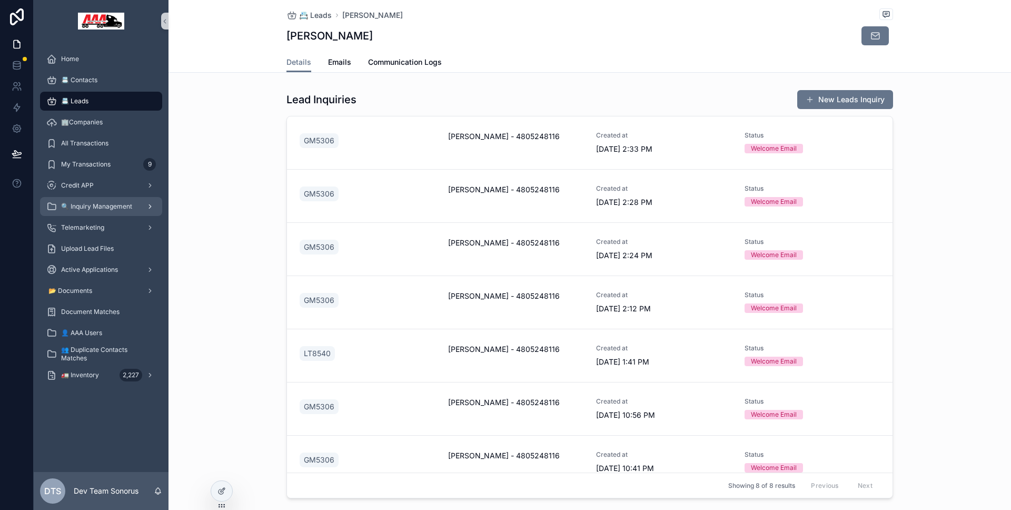
click at [123, 210] on span "🔍 Inquiry Management" at bounding box center [96, 206] width 71 height 8
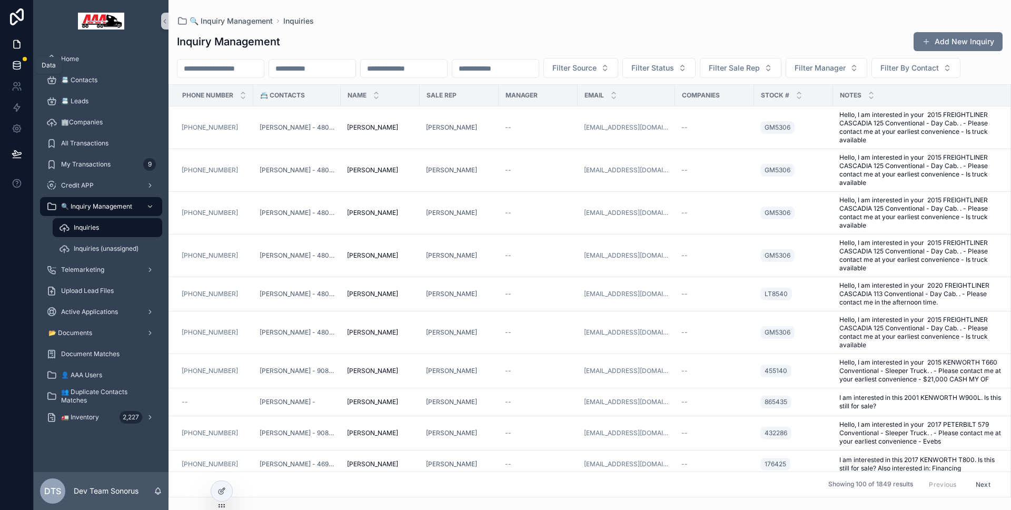
click at [22, 58] on link at bounding box center [16, 65] width 33 height 21
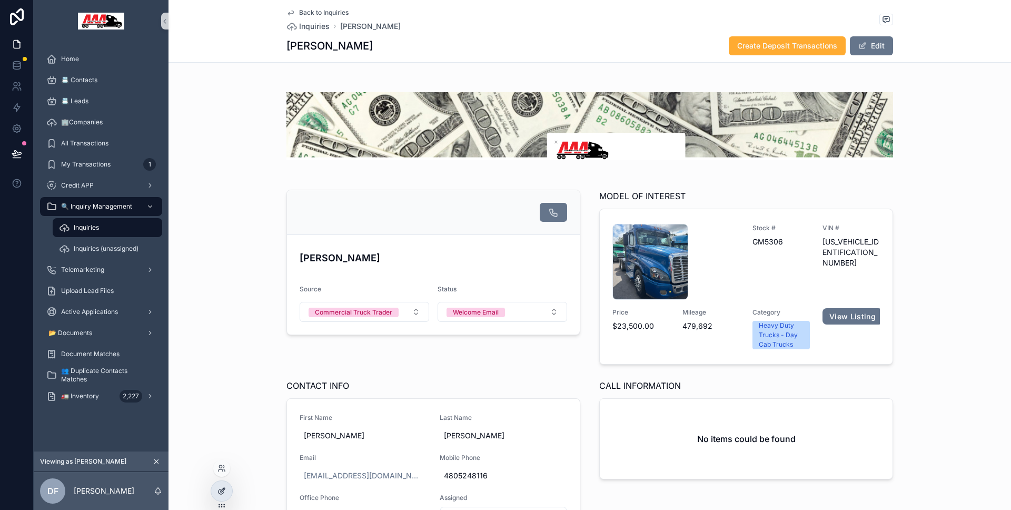
click at [223, 487] on icon at bounding box center [221, 490] width 8 height 8
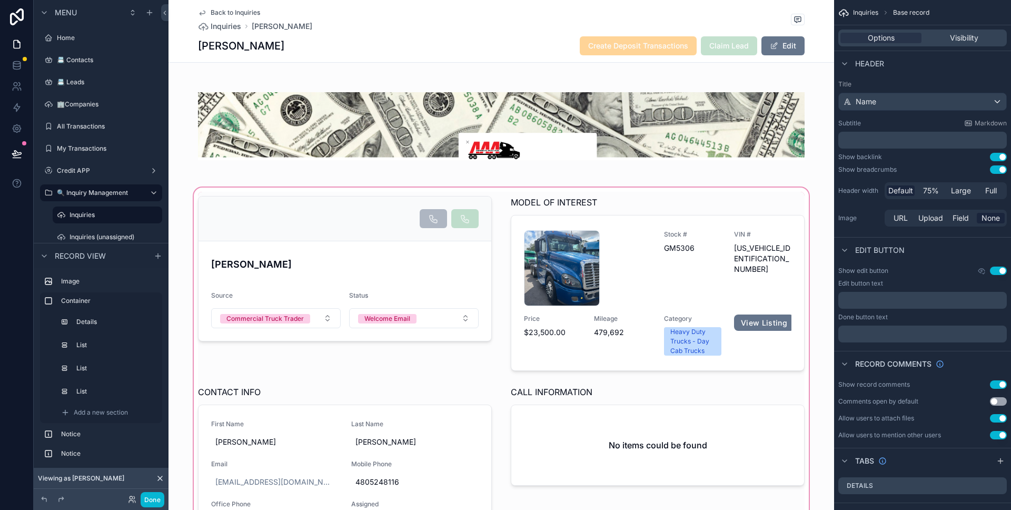
scroll to position [230, 0]
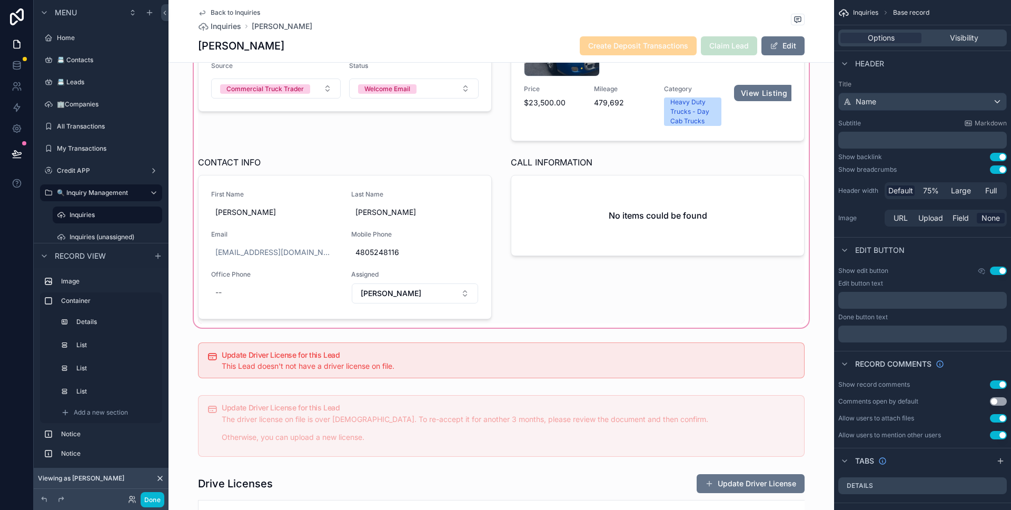
click at [431, 225] on div "scrollable content" at bounding box center [500, 143] width 665 height 374
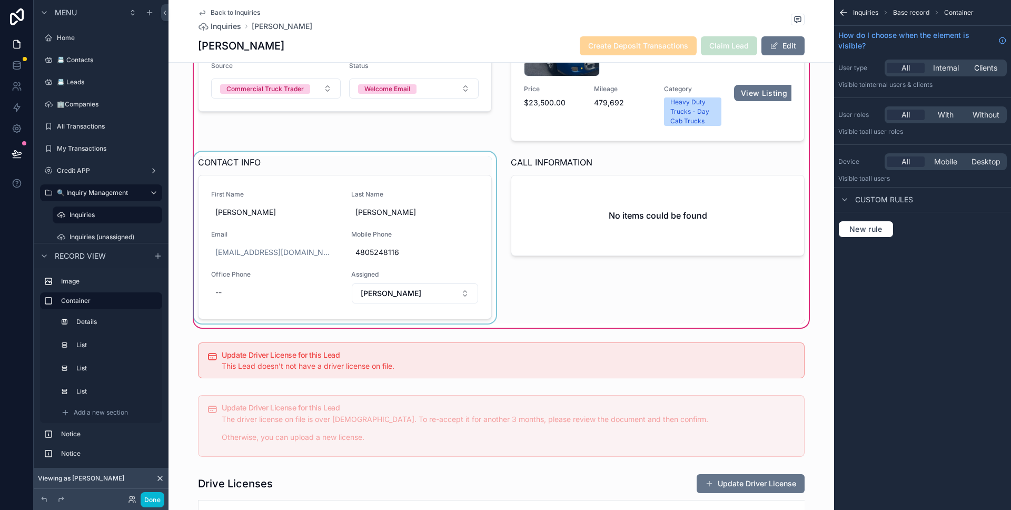
scroll to position [168, 0]
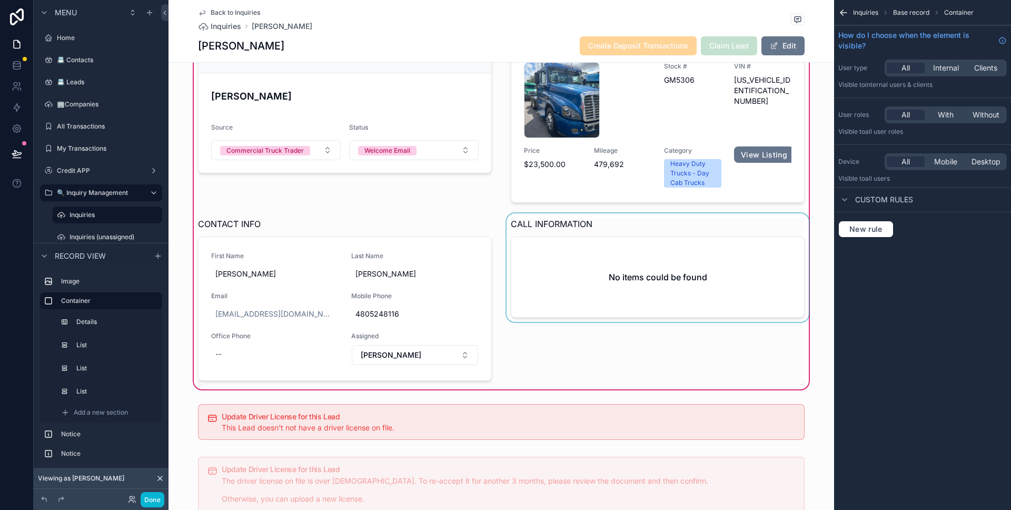
click at [559, 265] on div "scrollable content" at bounding box center [657, 299] width 306 height 172
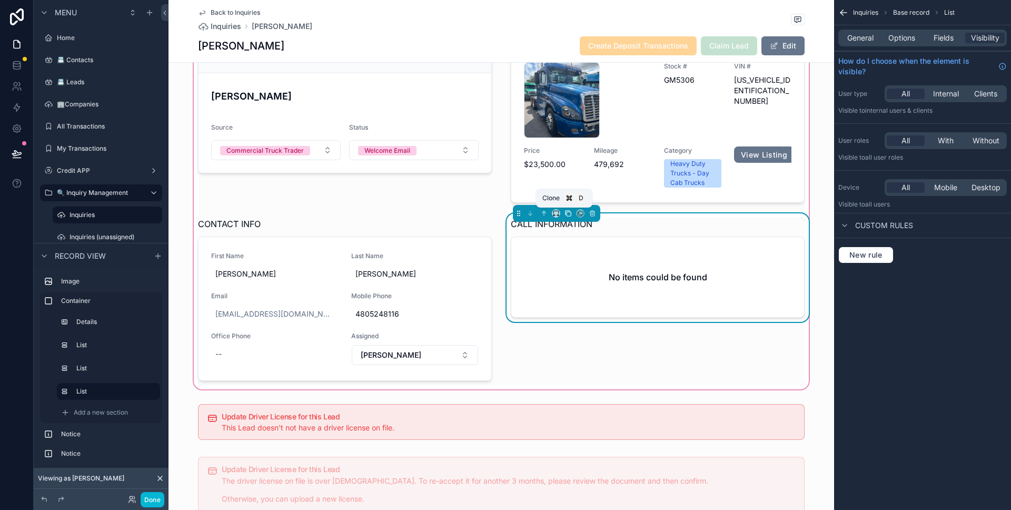
click at [564, 216] on icon "scrollable content" at bounding box center [567, 213] width 7 height 7
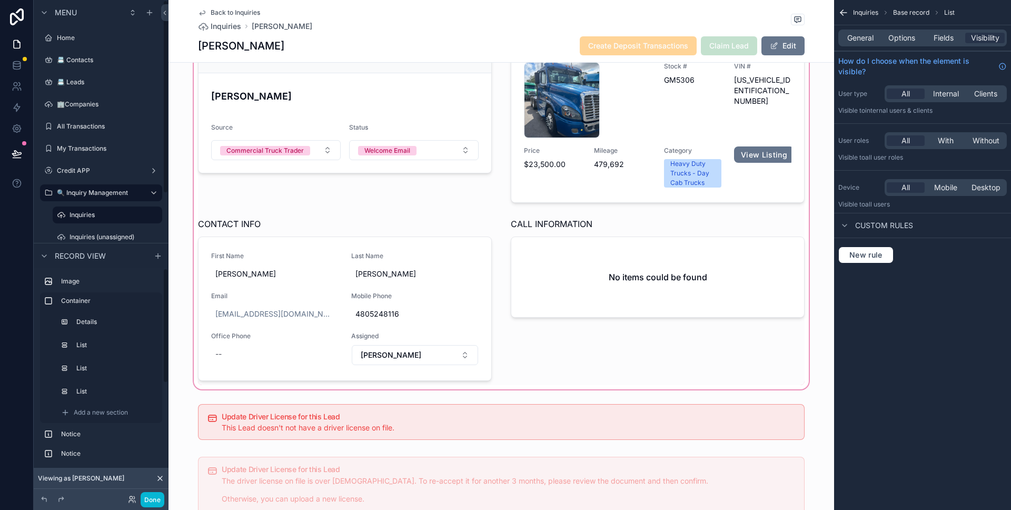
click at [585, 273] on div "scrollable content" at bounding box center [500, 204] width 665 height 374
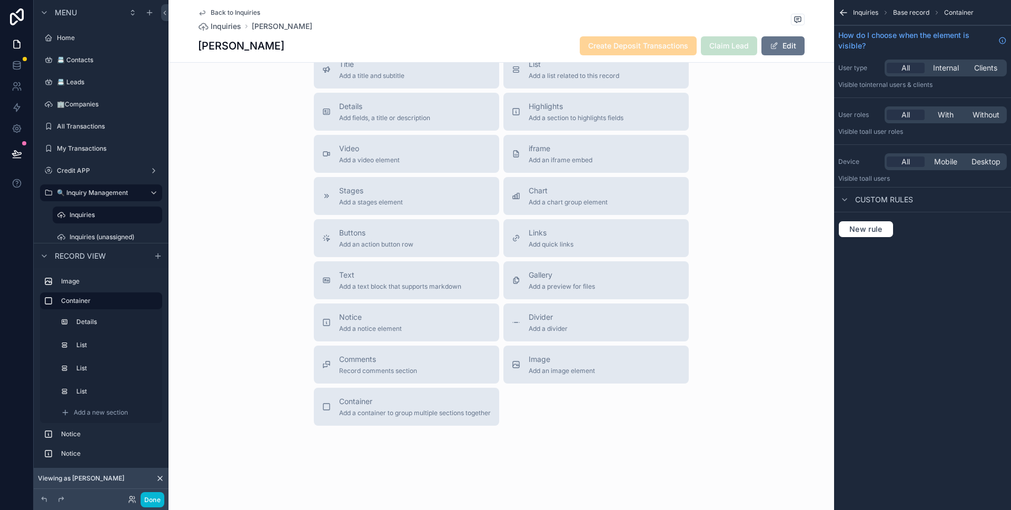
scroll to position [1271, 0]
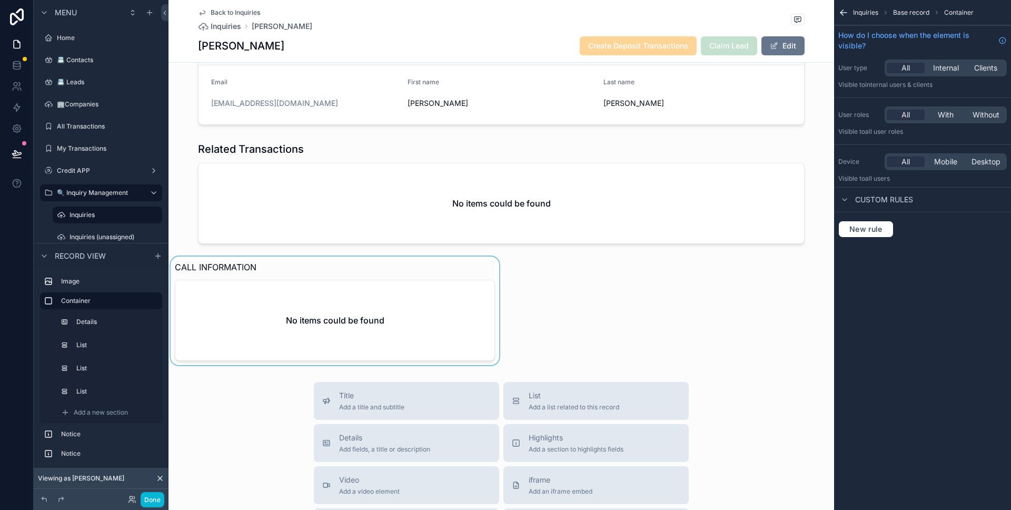
click at [412, 316] on div "scrollable content" at bounding box center [334, 310] width 333 height 108
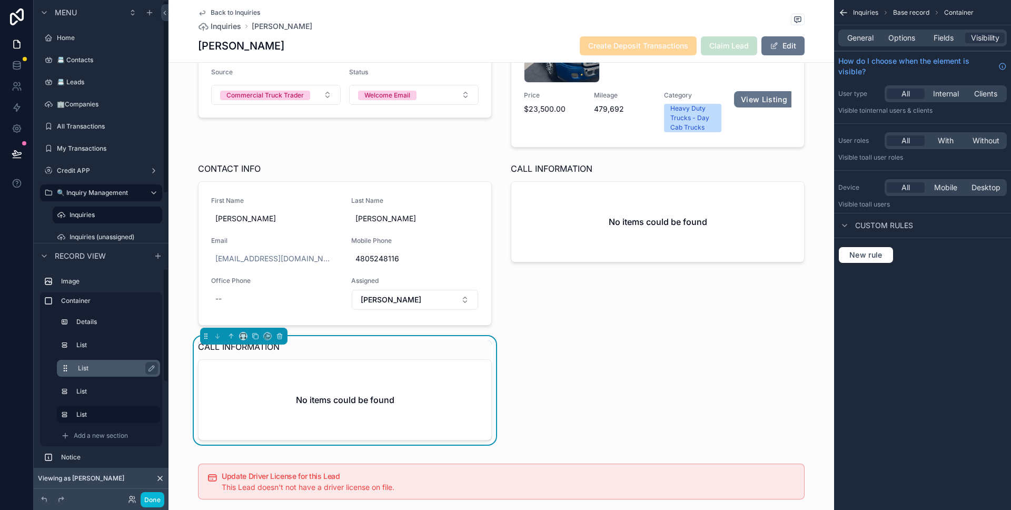
scroll to position [6, 0]
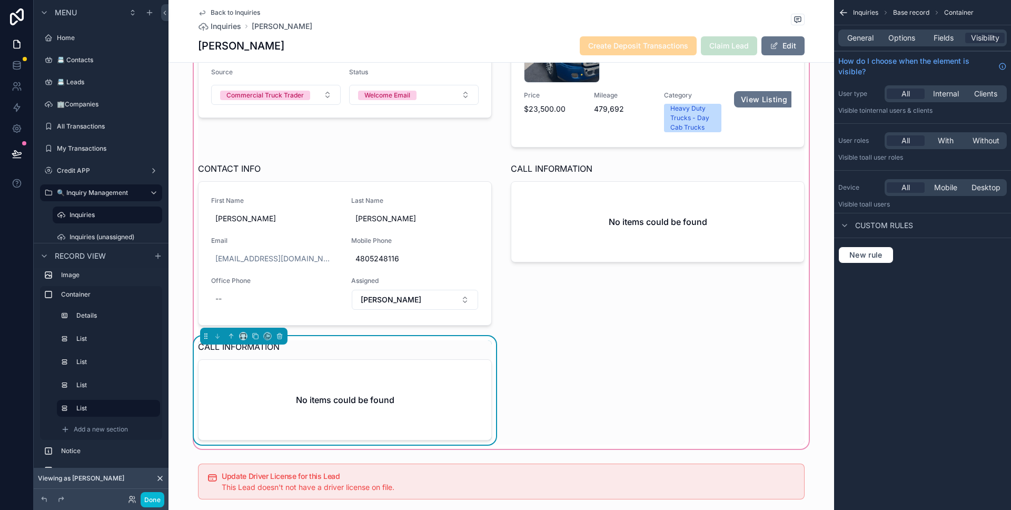
click at [260, 395] on div "No items could be found" at bounding box center [344, 400] width 293 height 80
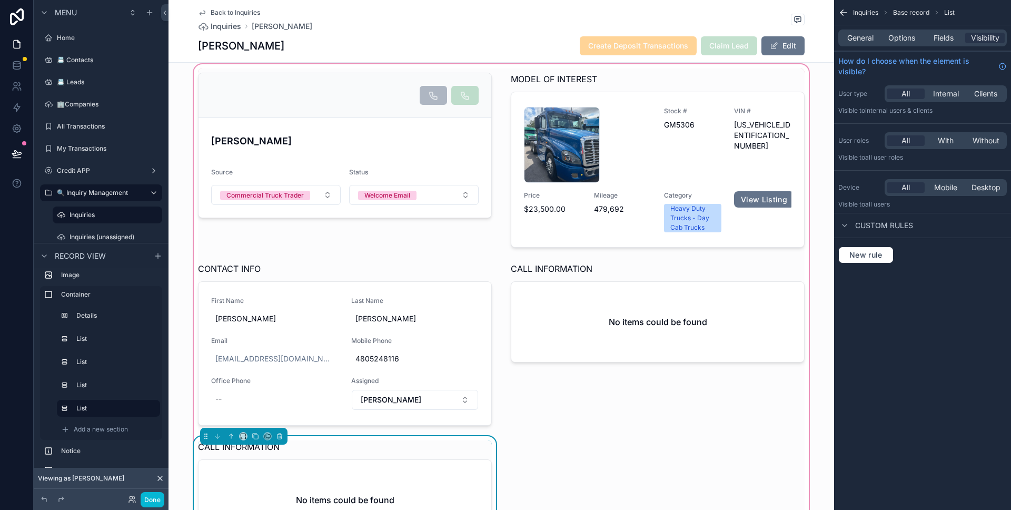
scroll to position [245, 0]
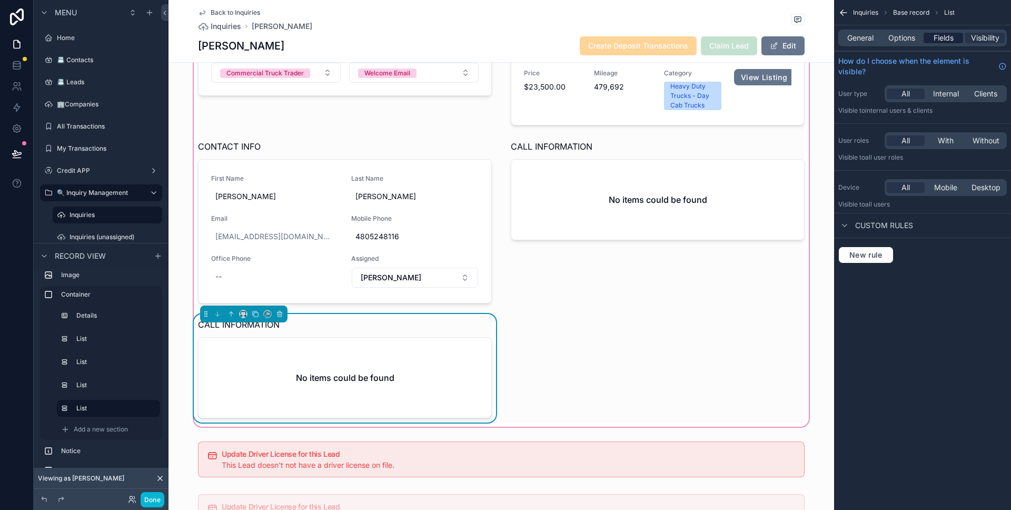
click at [947, 39] on span "Fields" at bounding box center [943, 38] width 20 height 11
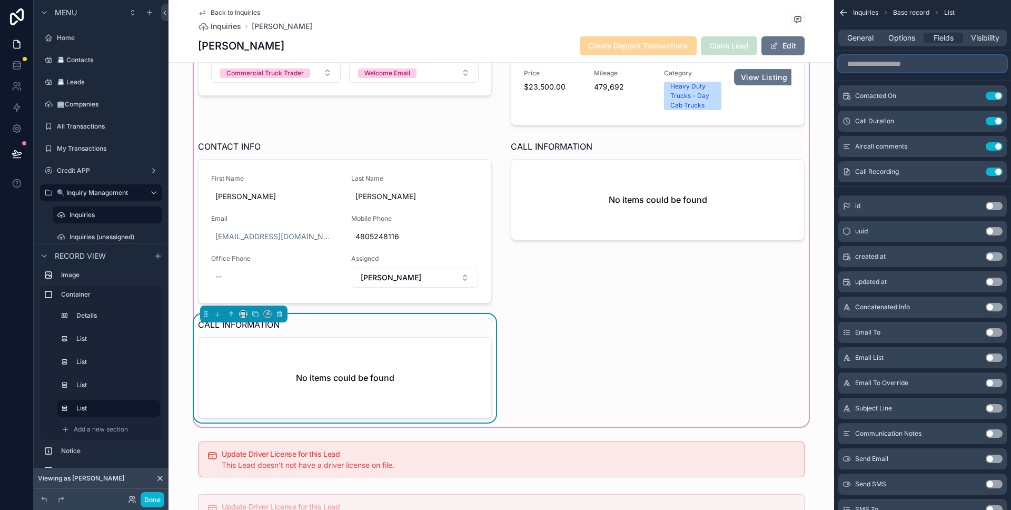
click at [933, 63] on input "scrollable content" at bounding box center [922, 63] width 168 height 17
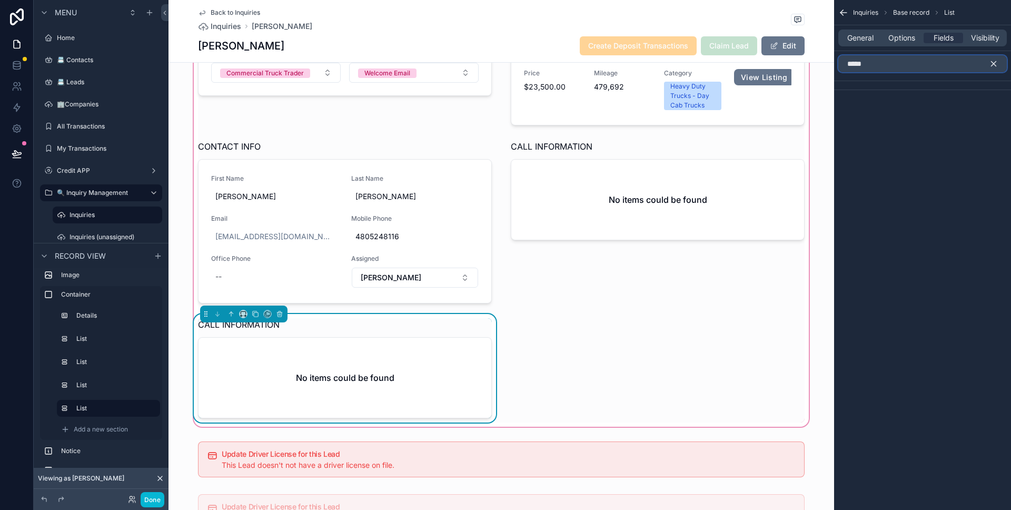
type input "*****"
click at [994, 59] on icon "scrollable content" at bounding box center [993, 63] width 9 height 9
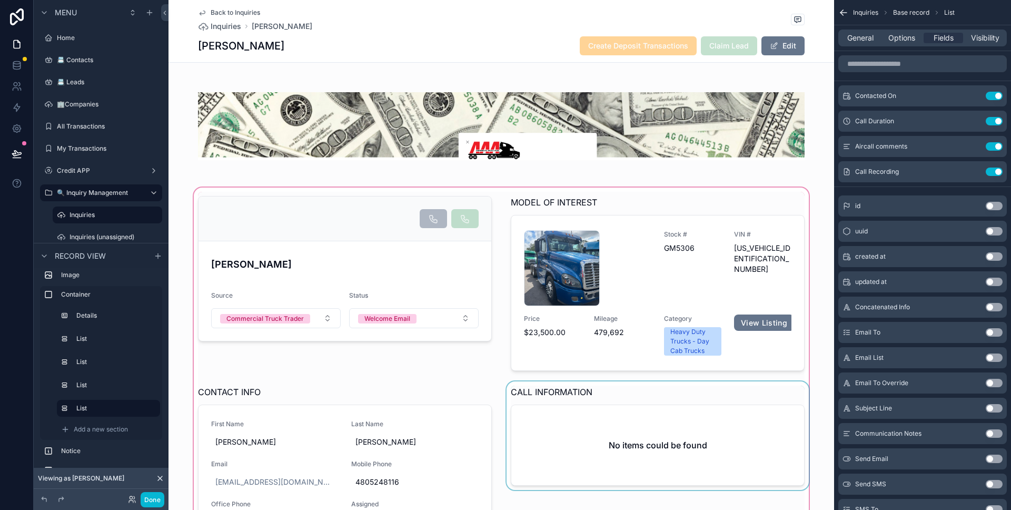
scroll to position [337, 0]
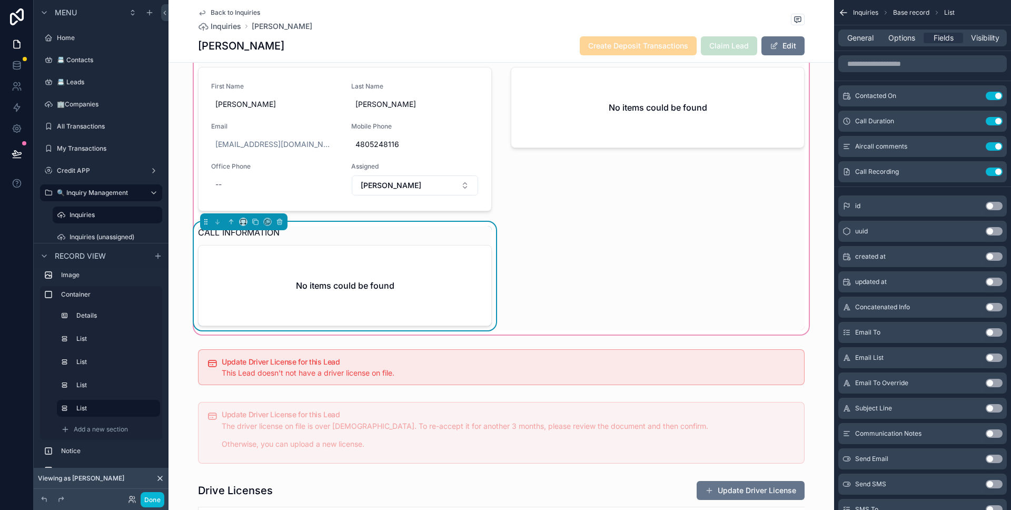
click at [628, 224] on div "Richard Talamante Source Commercial Truck Trader Status Welcome Email MODEL OF …" at bounding box center [501, 92] width 619 height 476
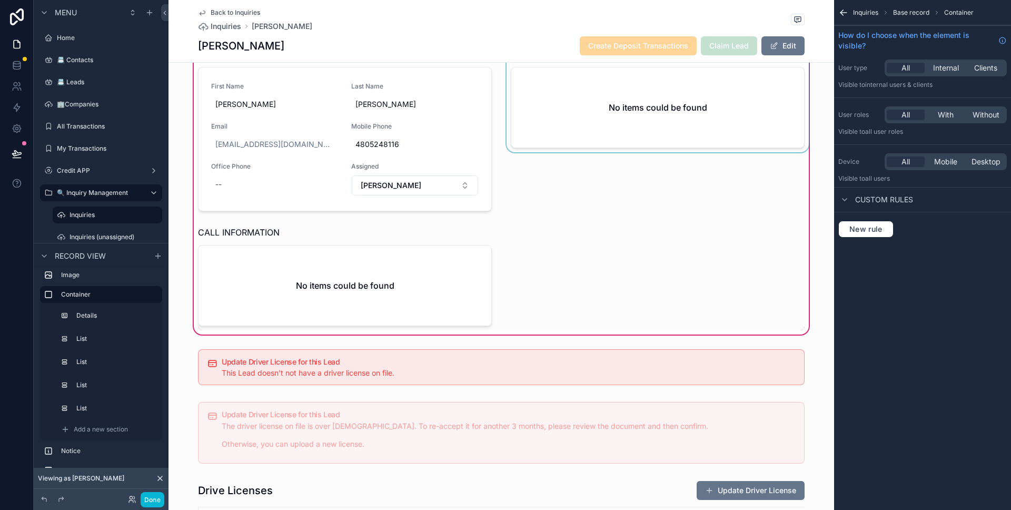
scroll to position [186, 0]
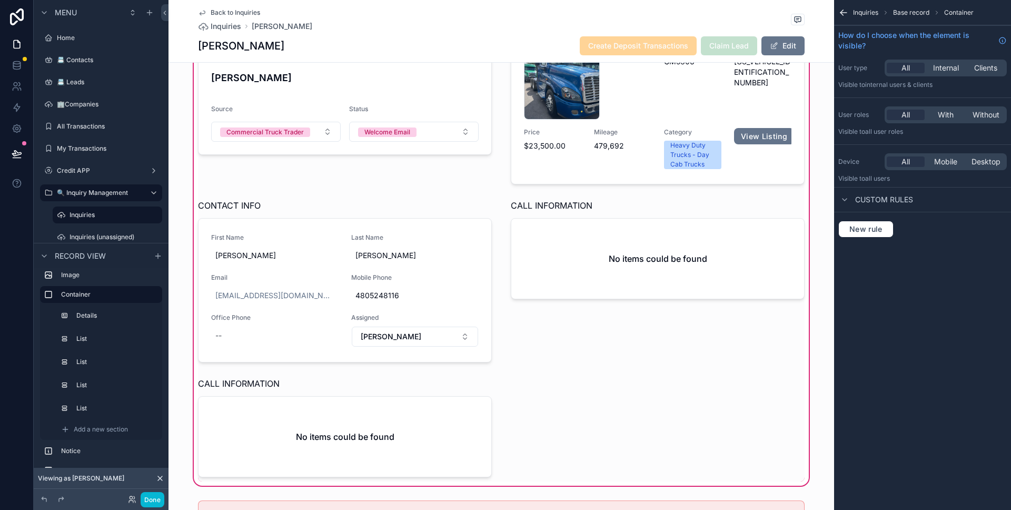
click at [540, 372] on div "Richard Talamante Source Commercial Truck Trader Status Welcome Email MODEL OF …" at bounding box center [501, 243] width 619 height 476
click at [426, 434] on div "scrollable content" at bounding box center [345, 427] width 306 height 108
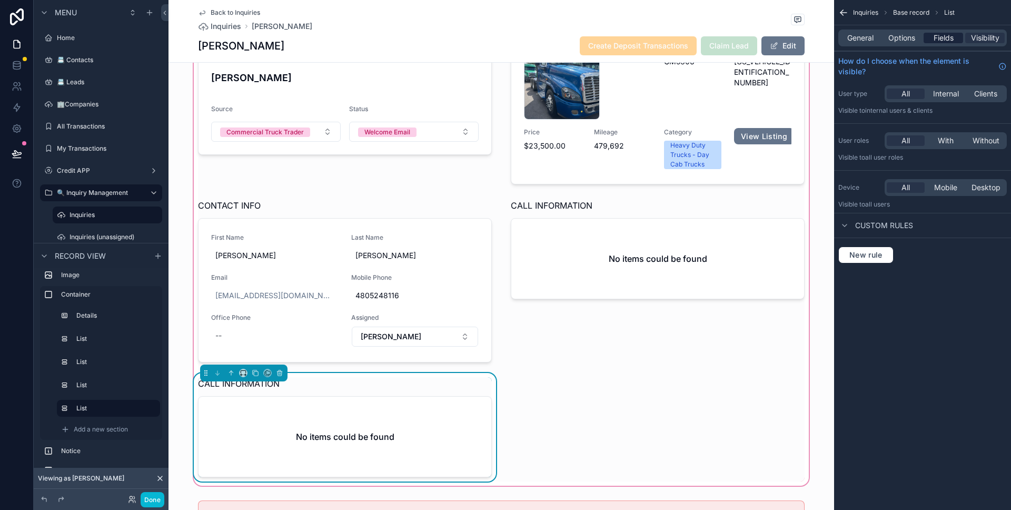
click at [943, 43] on span "Fields" at bounding box center [943, 38] width 20 height 11
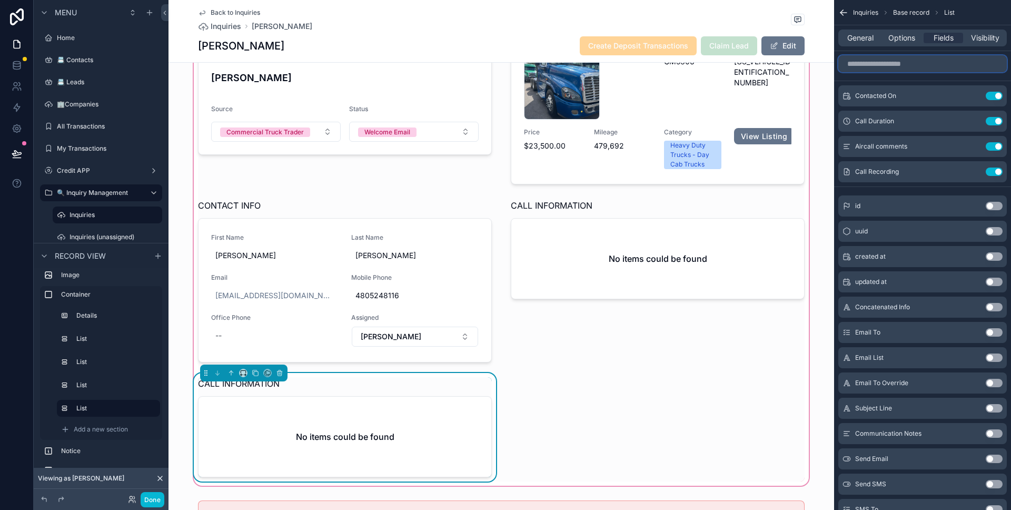
click at [925, 72] on input "scrollable content" at bounding box center [922, 63] width 168 height 17
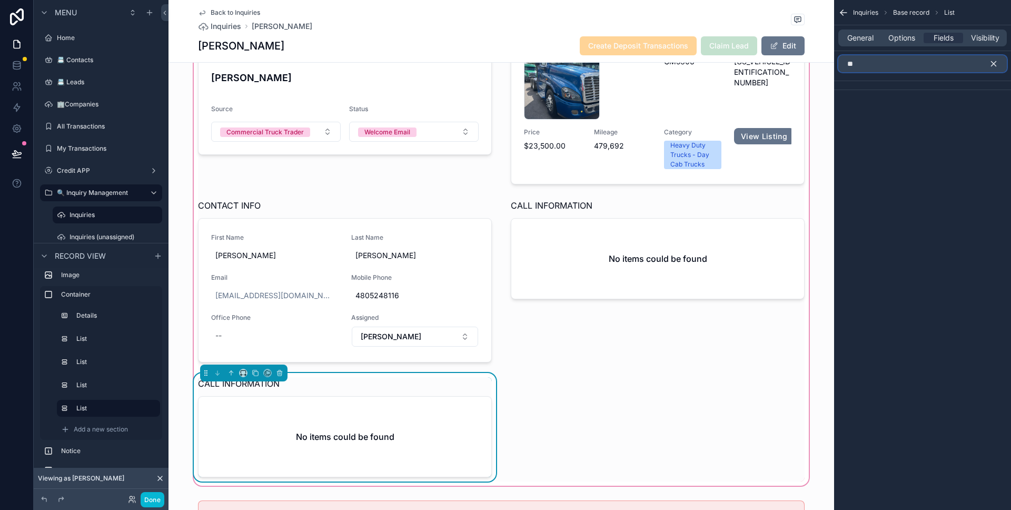
type input "*"
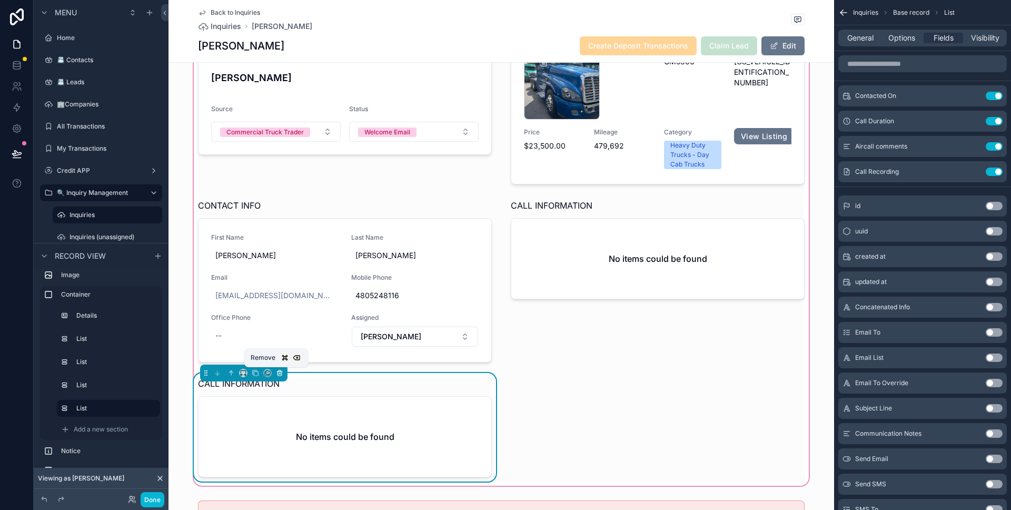
click at [277, 373] on icon "scrollable content" at bounding box center [279, 373] width 4 height 4
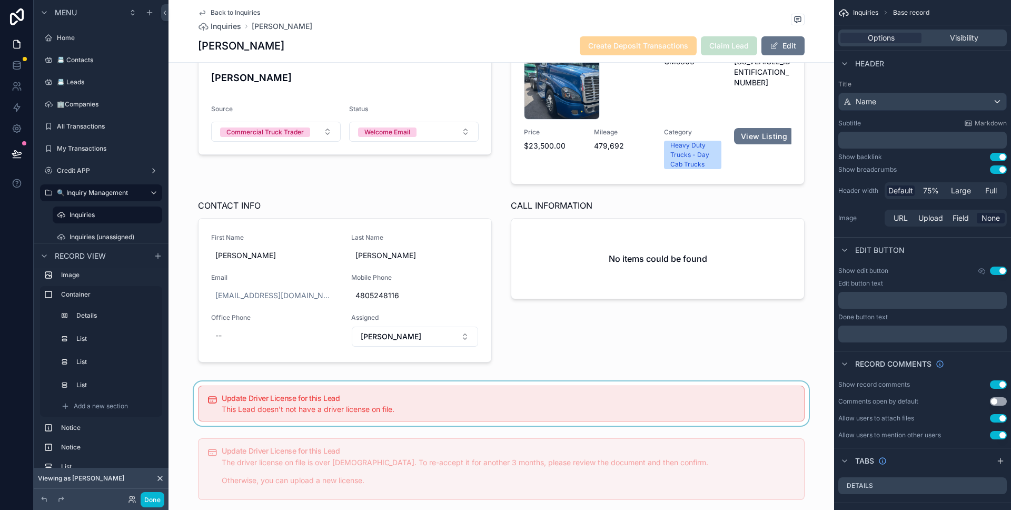
click at [366, 414] on div "scrollable content" at bounding box center [500, 403] width 665 height 44
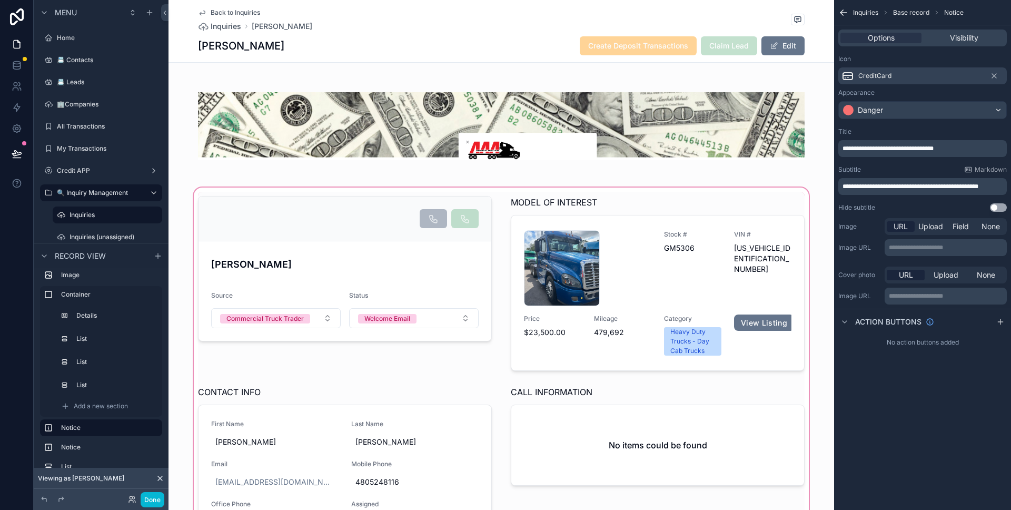
scroll to position [205, 0]
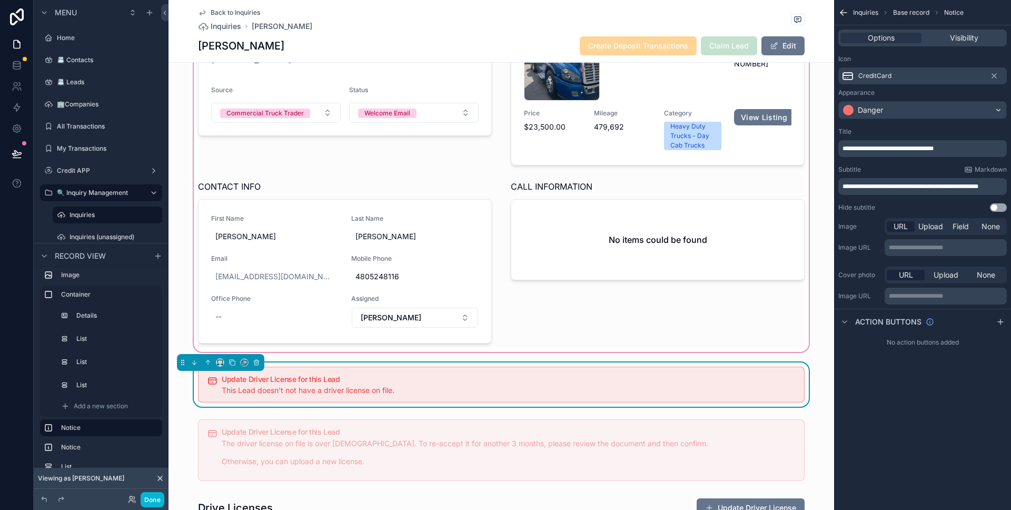
click at [563, 290] on div "scrollable content" at bounding box center [500, 167] width 665 height 374
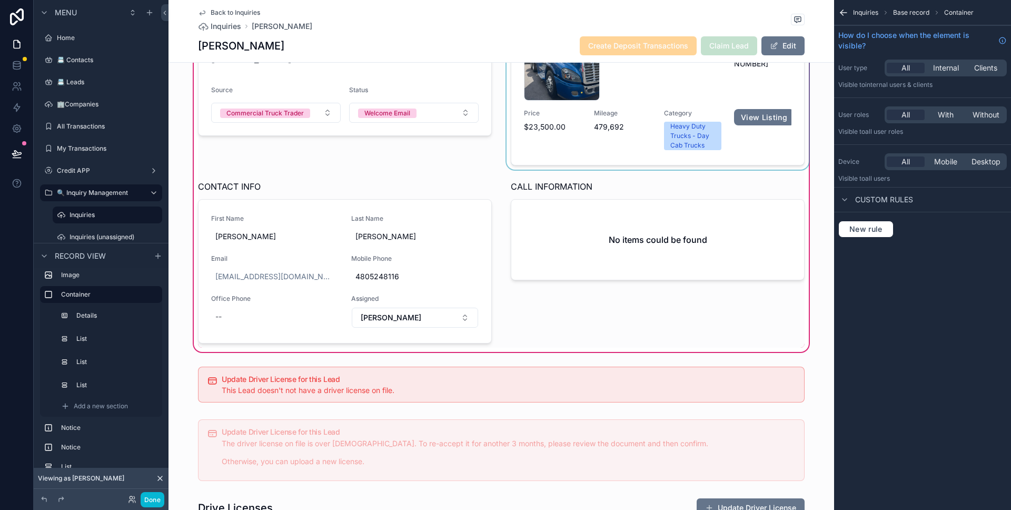
scroll to position [53, 0]
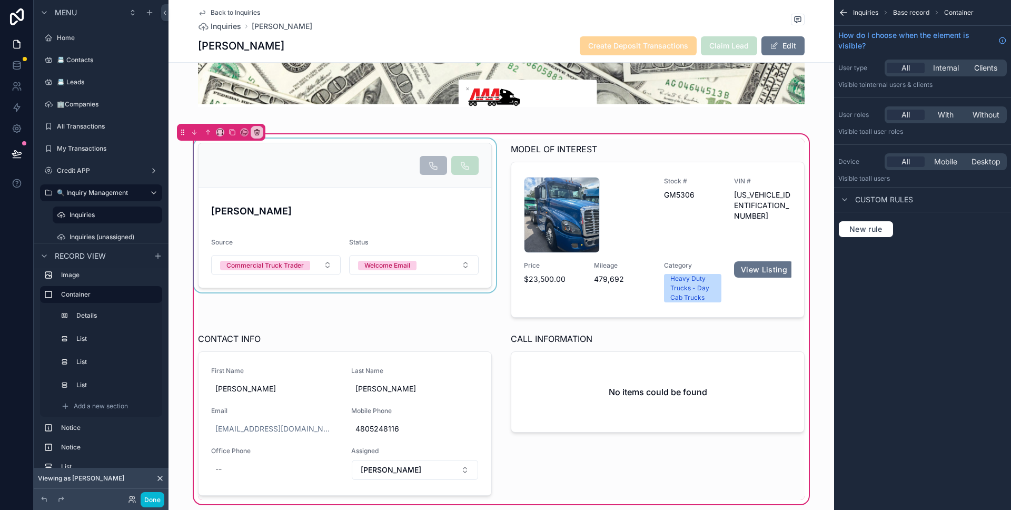
click at [436, 173] on div "scrollable content" at bounding box center [345, 229] width 306 height 183
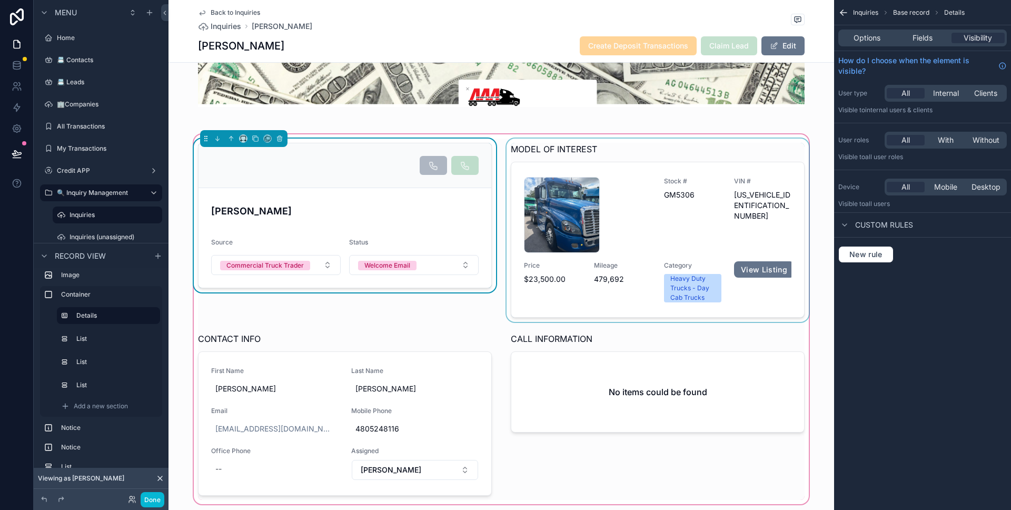
click at [624, 180] on div "scrollable content" at bounding box center [657, 229] width 306 height 183
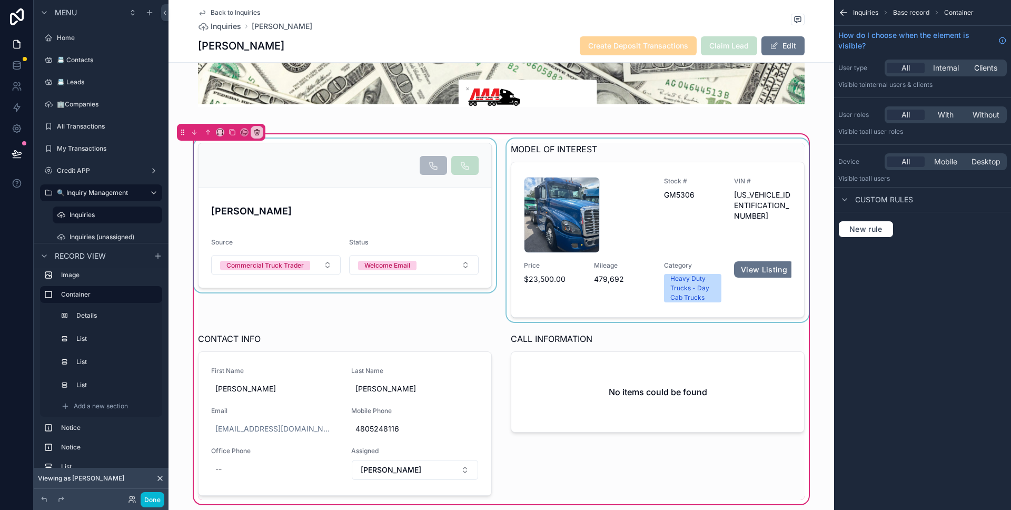
scroll to position [120, 0]
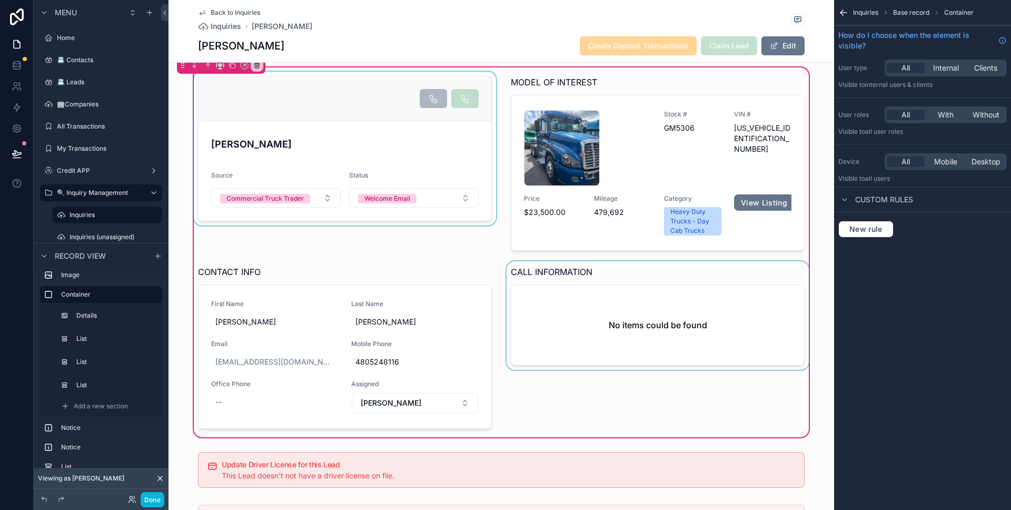
click at [622, 269] on div "scrollable content" at bounding box center [657, 347] width 306 height 172
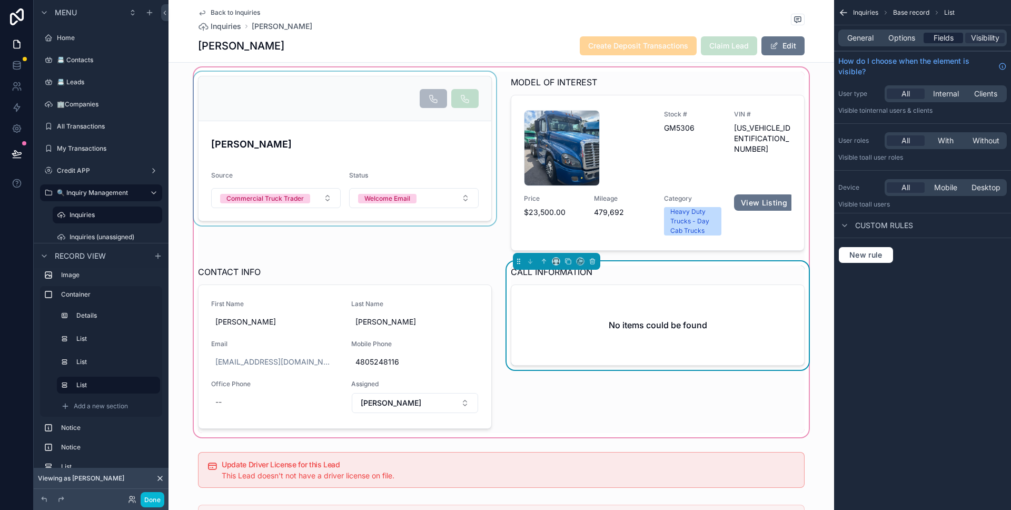
click at [933, 33] on span "Fields" at bounding box center [943, 38] width 20 height 11
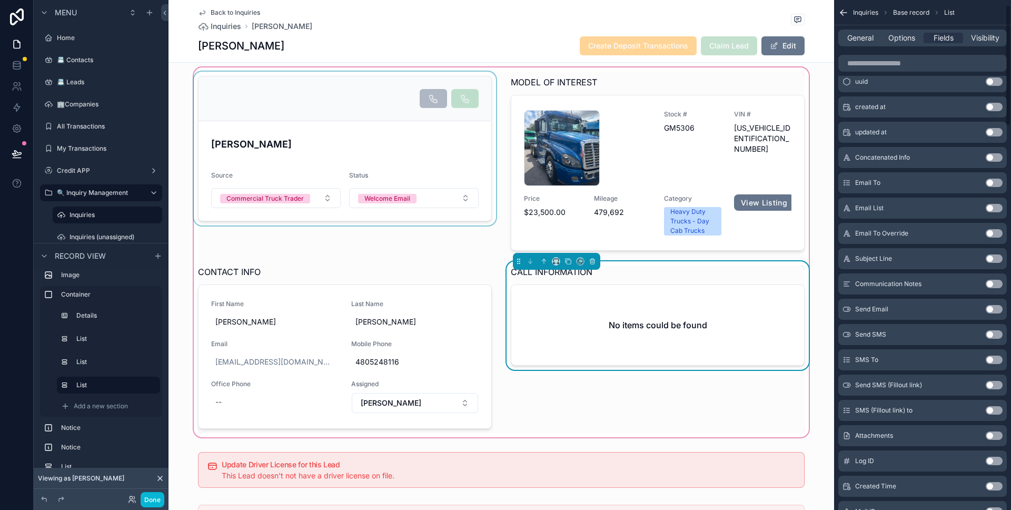
scroll to position [0, 0]
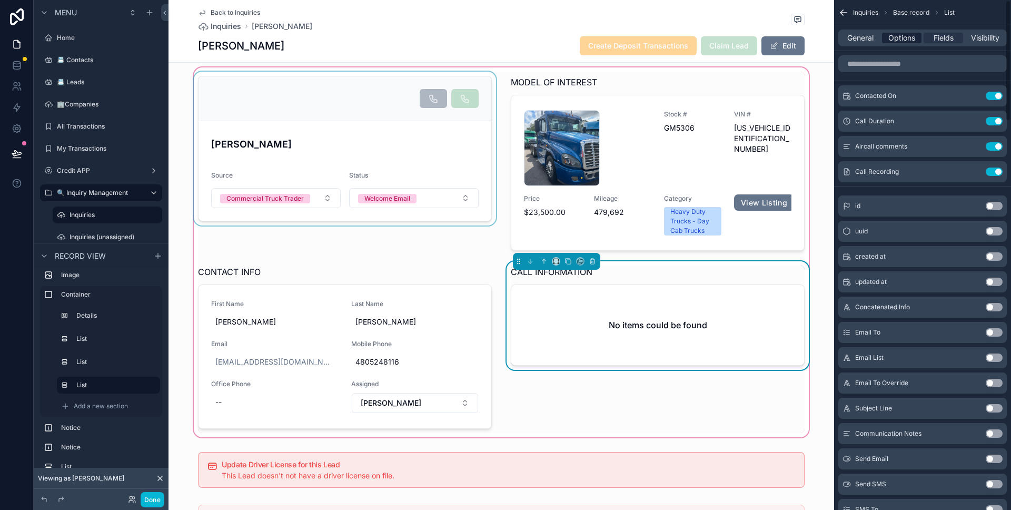
click at [909, 37] on span "Options" at bounding box center [901, 38] width 27 height 11
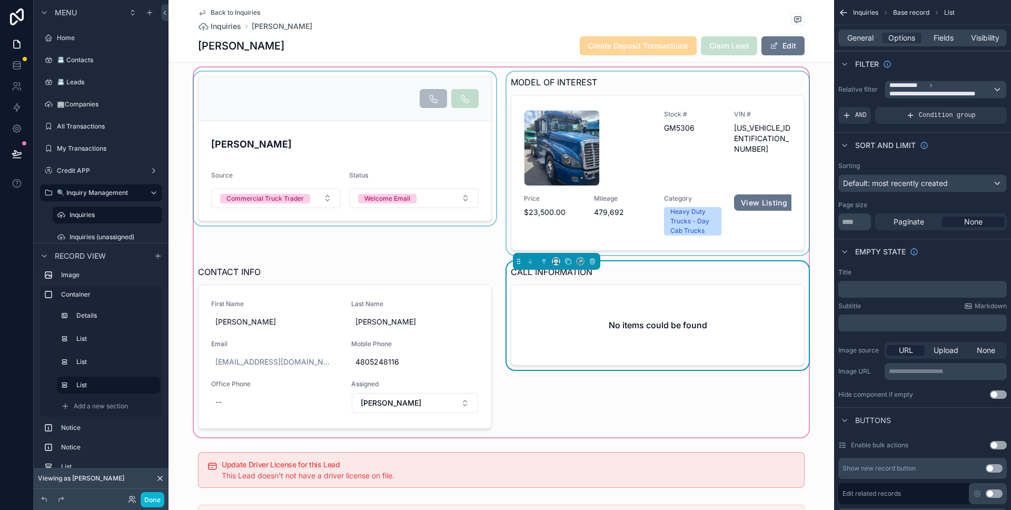
click at [609, 167] on div "scrollable content" at bounding box center [657, 163] width 306 height 183
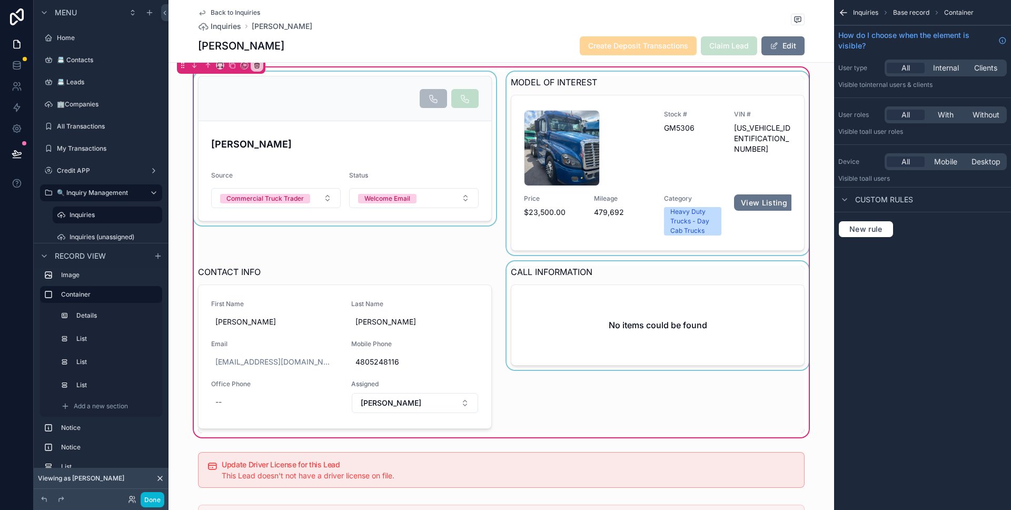
click at [630, 151] on div "scrollable content" at bounding box center [657, 163] width 306 height 183
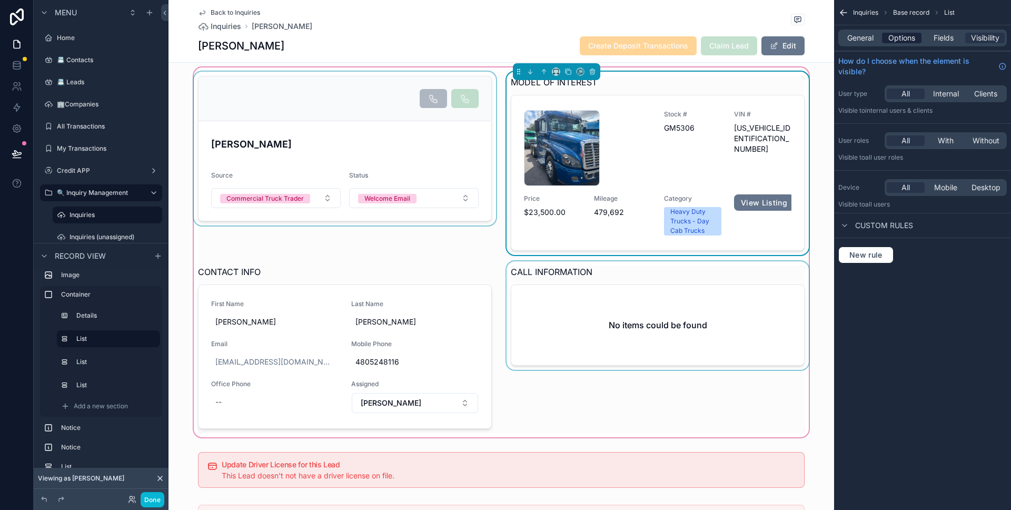
click at [919, 37] on div "Options" at bounding box center [901, 38] width 39 height 11
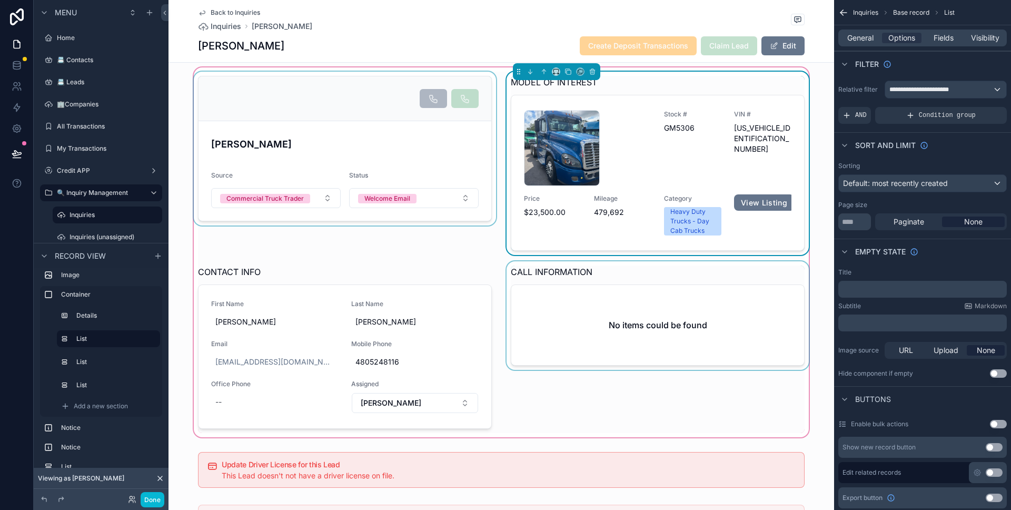
click at [393, 150] on div "scrollable content" at bounding box center [345, 163] width 306 height 183
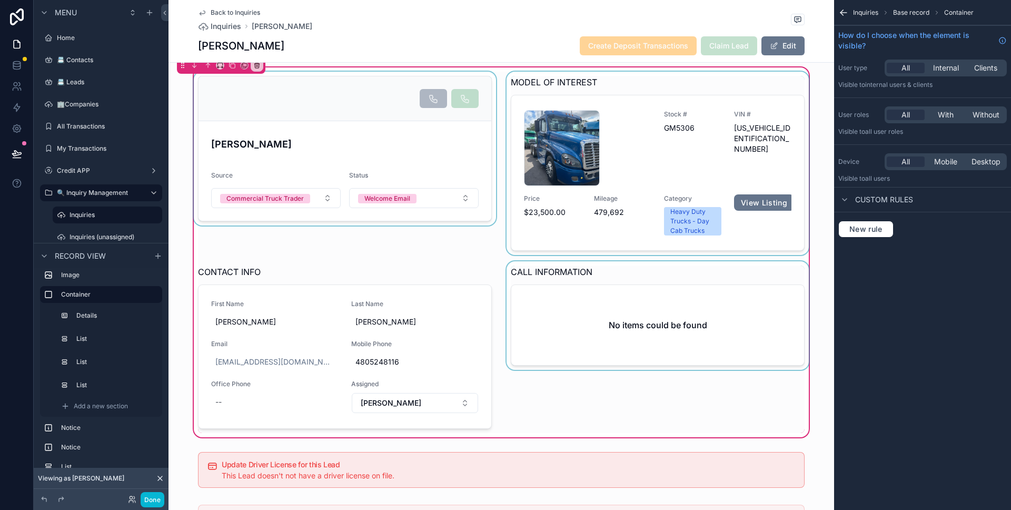
click at [387, 143] on div "scrollable content" at bounding box center [345, 163] width 306 height 183
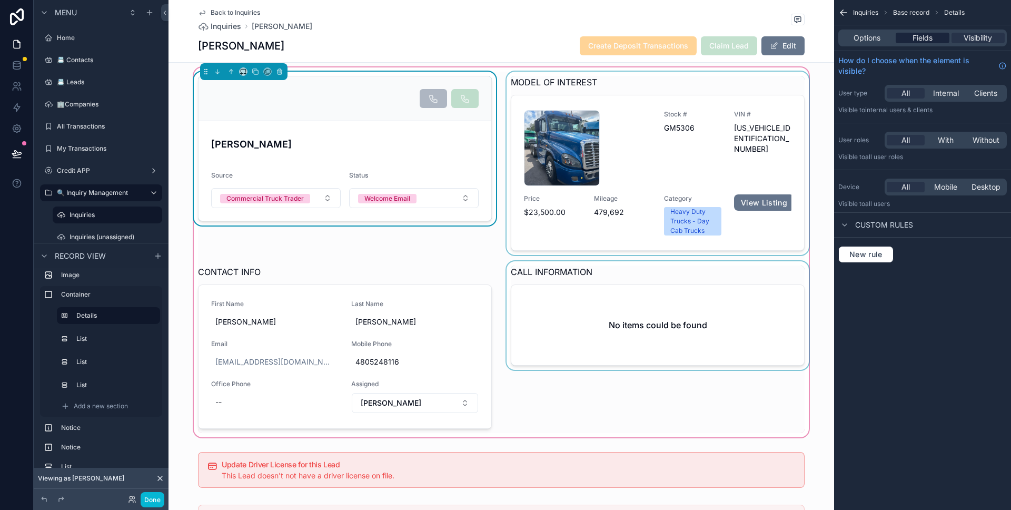
click at [908, 38] on div "Fields" at bounding box center [922, 38] width 53 height 11
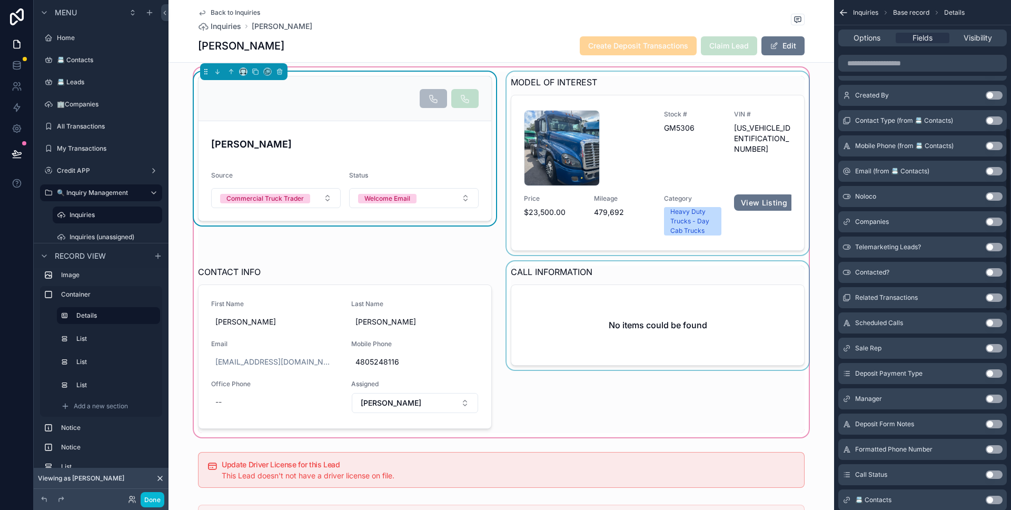
scroll to position [193, 0]
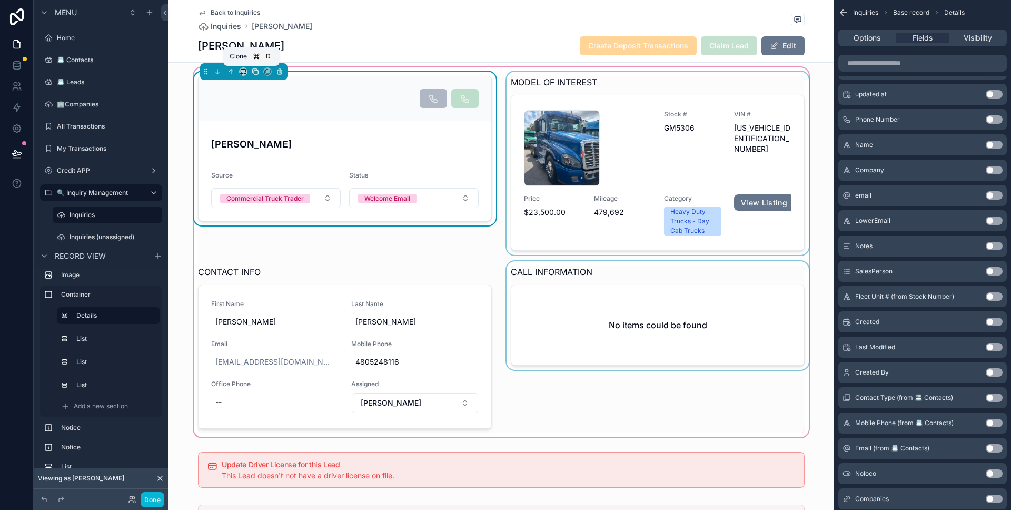
click at [254, 72] on icon "scrollable content" at bounding box center [255, 71] width 7 height 7
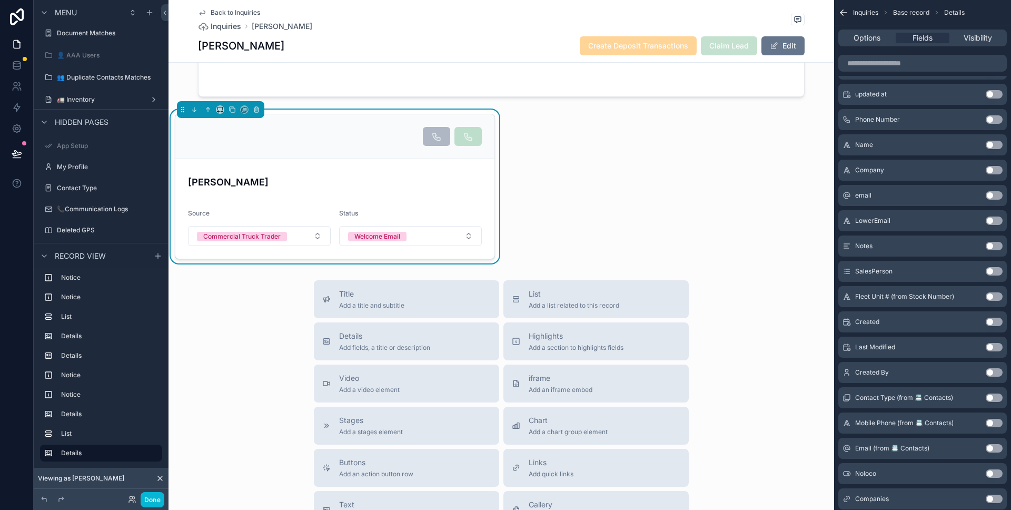
scroll to position [1265, 0]
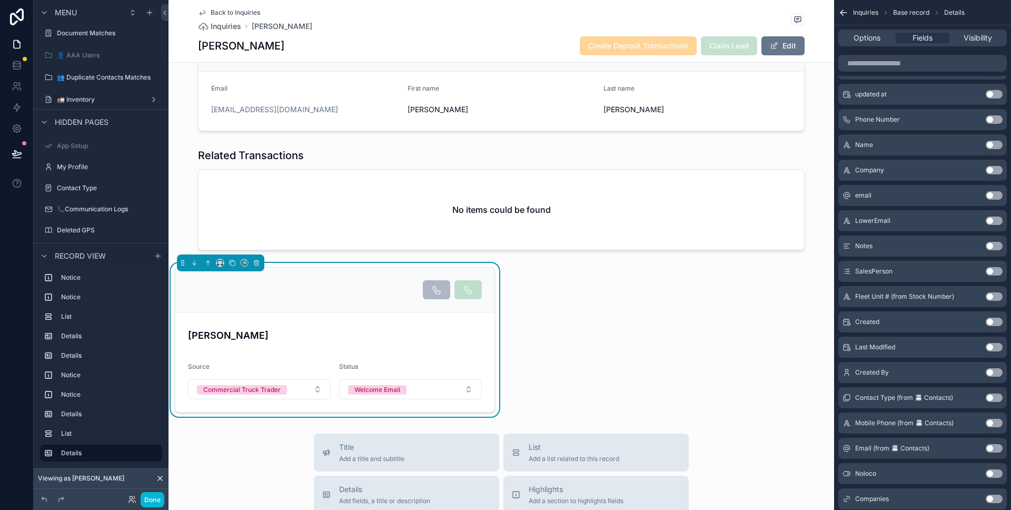
click at [276, 322] on form "Richard Talamante Source Commercial Truck Trader Status Welcome Email" at bounding box center [334, 362] width 319 height 100
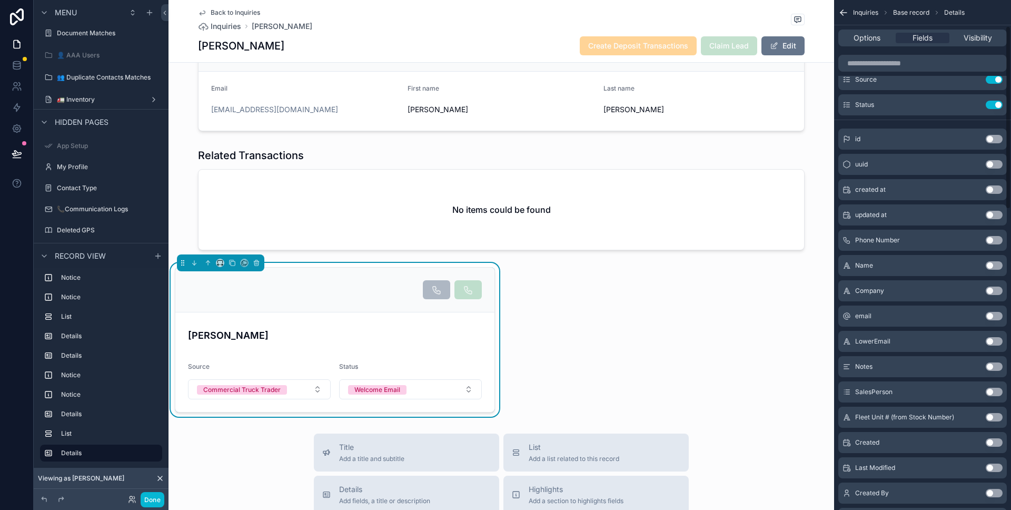
scroll to position [0, 0]
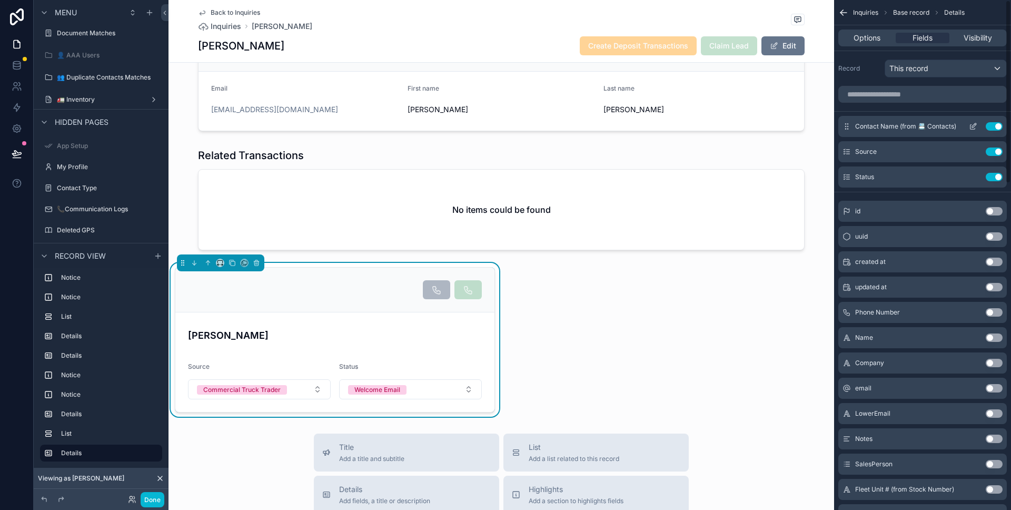
click at [989, 126] on button "Use setting" at bounding box center [994, 126] width 17 height 8
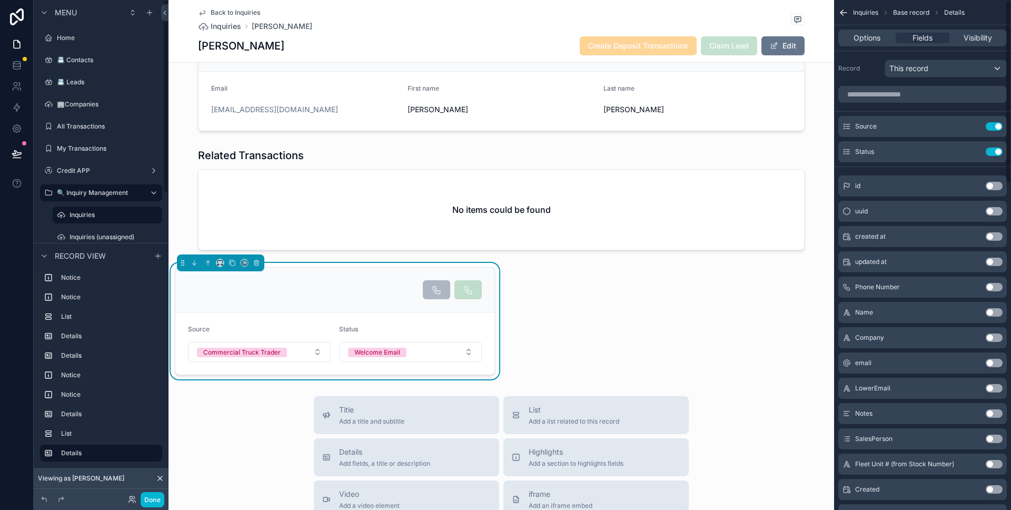
click at [989, 126] on button "Use setting" at bounding box center [994, 126] width 17 height 8
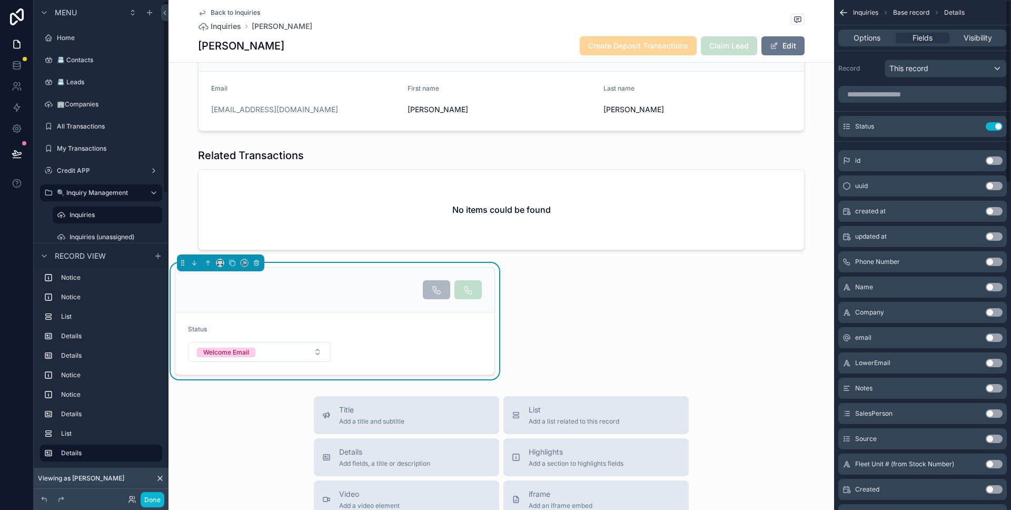
click at [989, 126] on button "Use setting" at bounding box center [994, 126] width 17 height 8
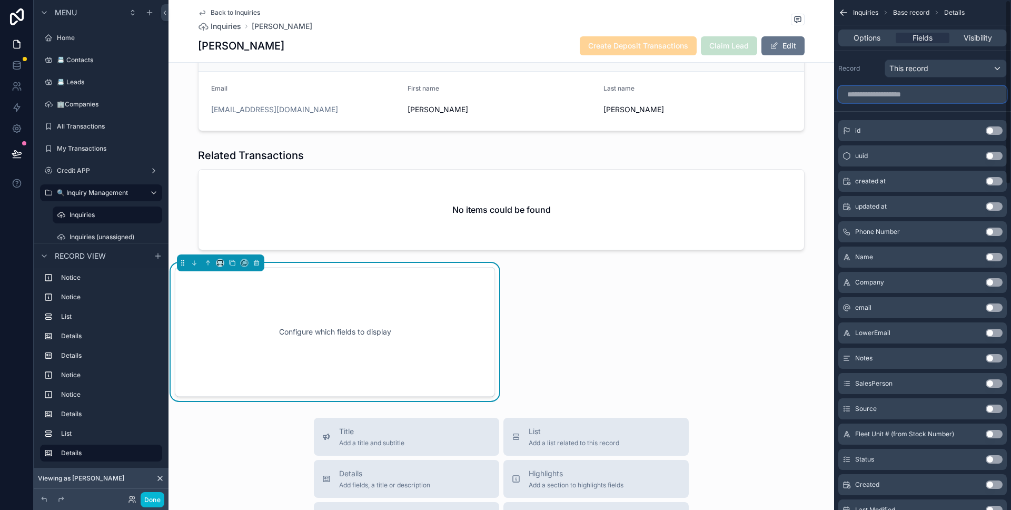
click at [952, 100] on input "scrollable content" at bounding box center [922, 94] width 168 height 17
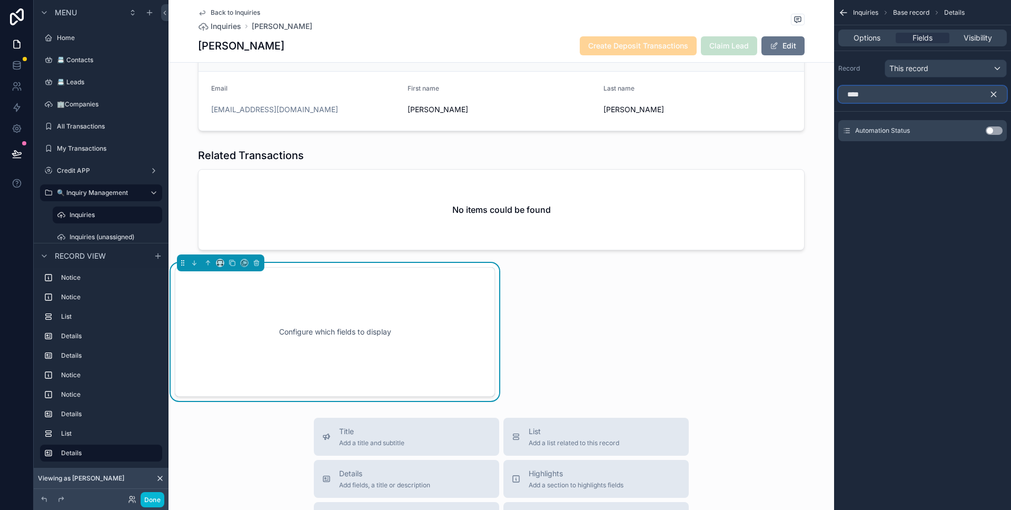
type input "****"
click at [994, 132] on button "Use setting" at bounding box center [994, 130] width 17 height 8
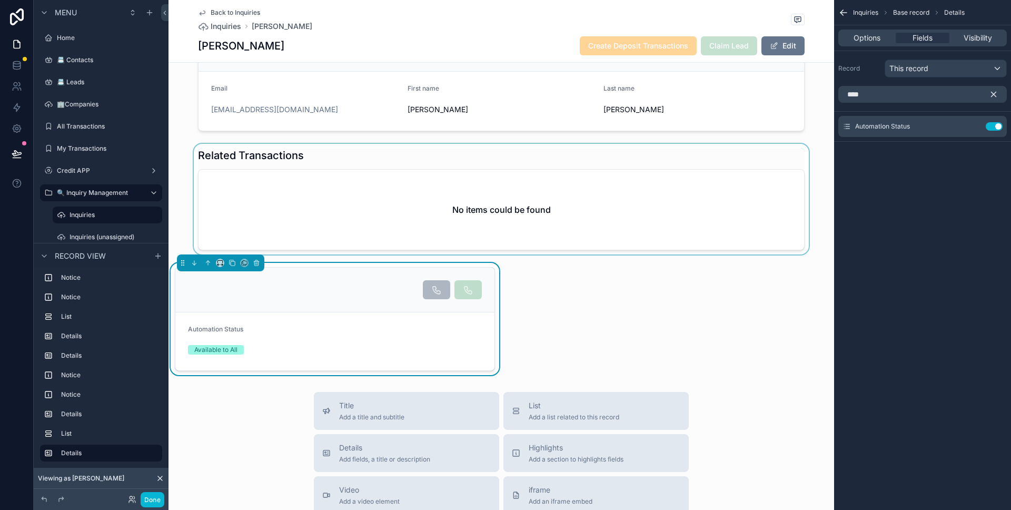
scroll to position [1245, 0]
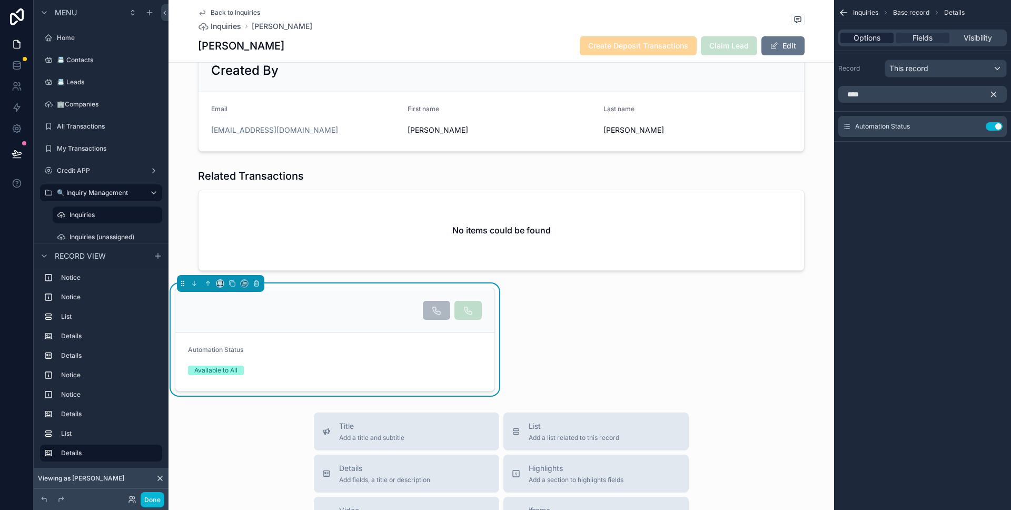
click at [882, 37] on div "Options" at bounding box center [866, 38] width 53 height 11
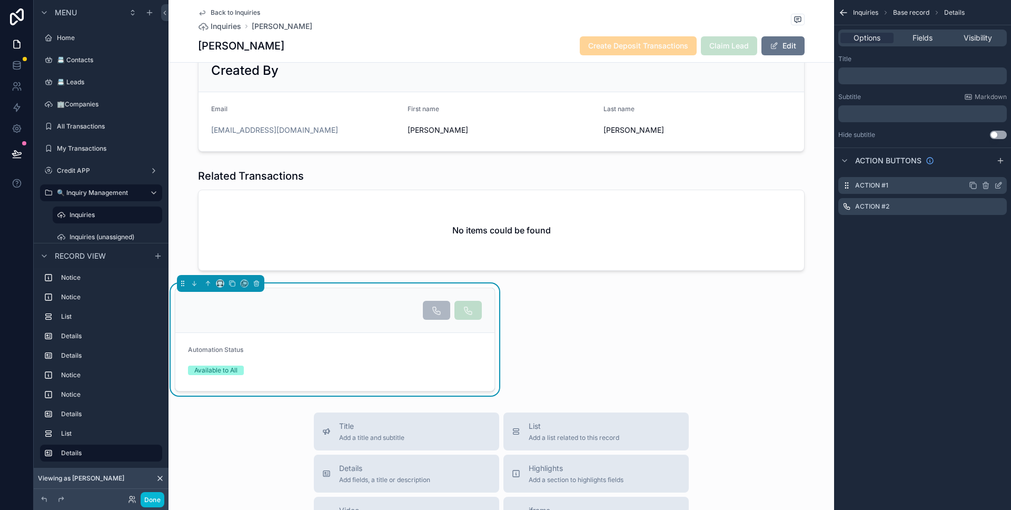
click at [987, 188] on icon "scrollable content" at bounding box center [985, 186] width 5 height 5
click at [983, 172] on icon at bounding box center [981, 168] width 8 height 8
click at [987, 182] on icon "scrollable content" at bounding box center [986, 183] width 2 height 2
click at [975, 169] on button at bounding box center [981, 168] width 13 height 13
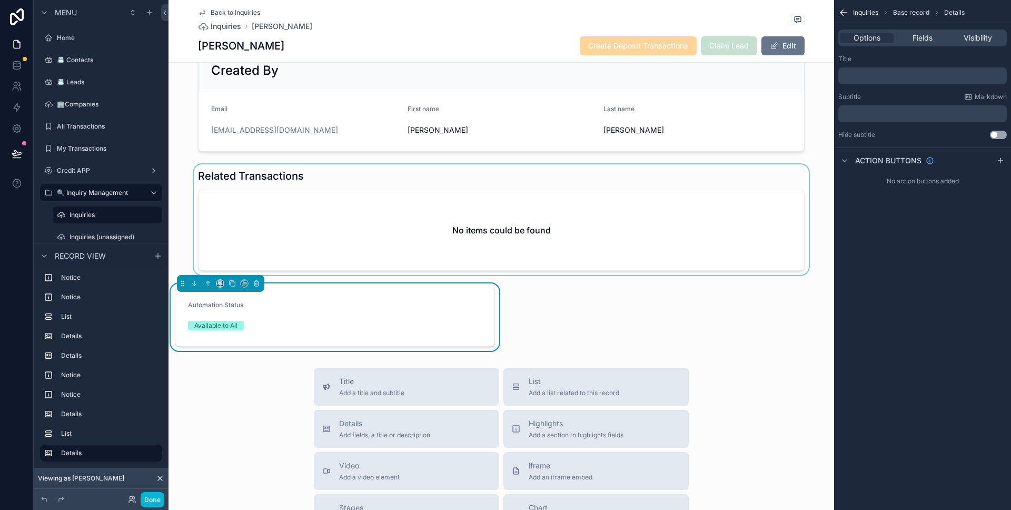
scroll to position [1222, 0]
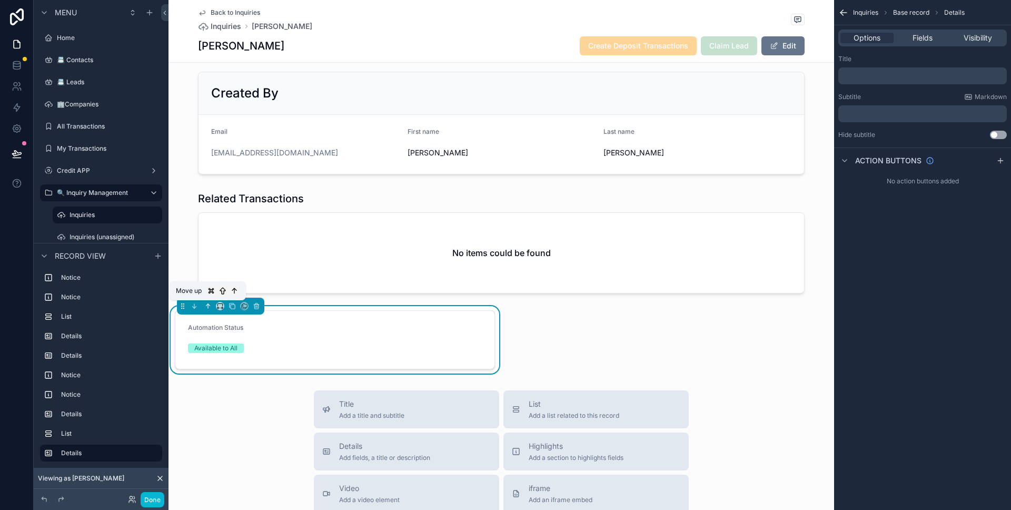
click at [211, 306] on icon "scrollable content" at bounding box center [207, 305] width 7 height 7
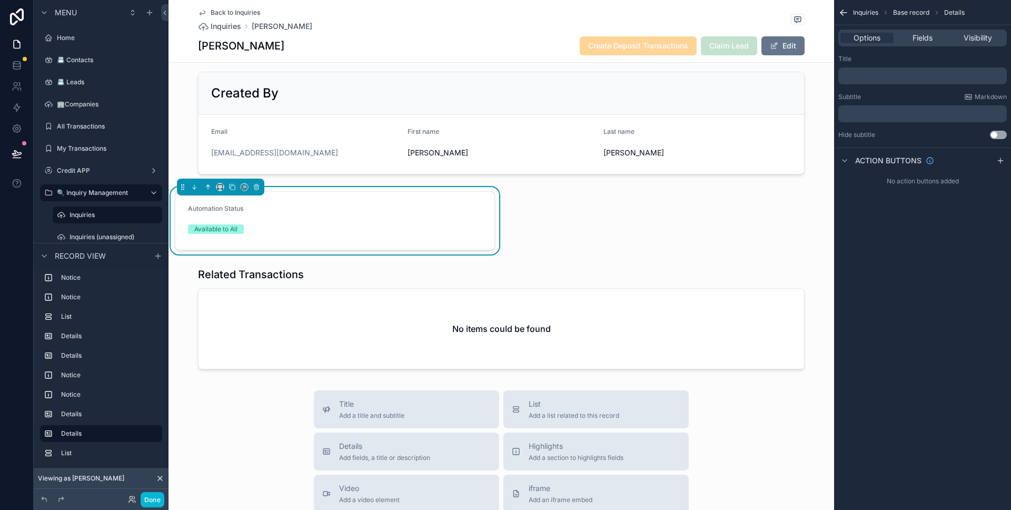
scroll to position [1107, 0]
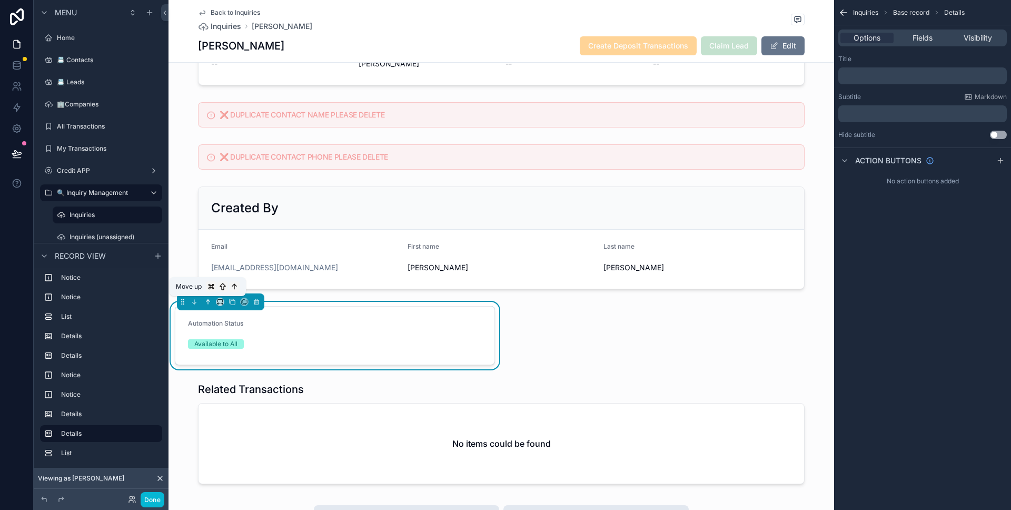
click at [210, 300] on icon "scrollable content" at bounding box center [207, 301] width 7 height 7
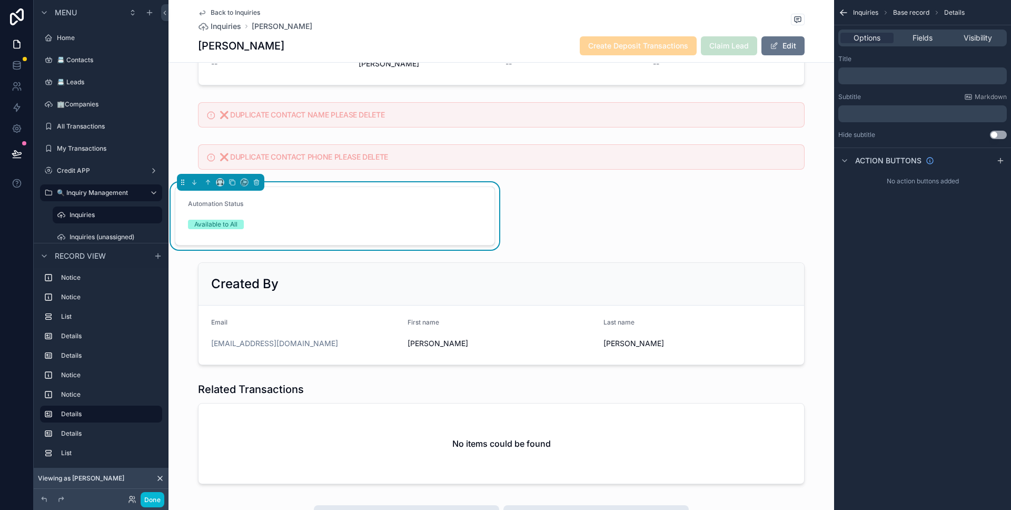
scroll to position [954, 0]
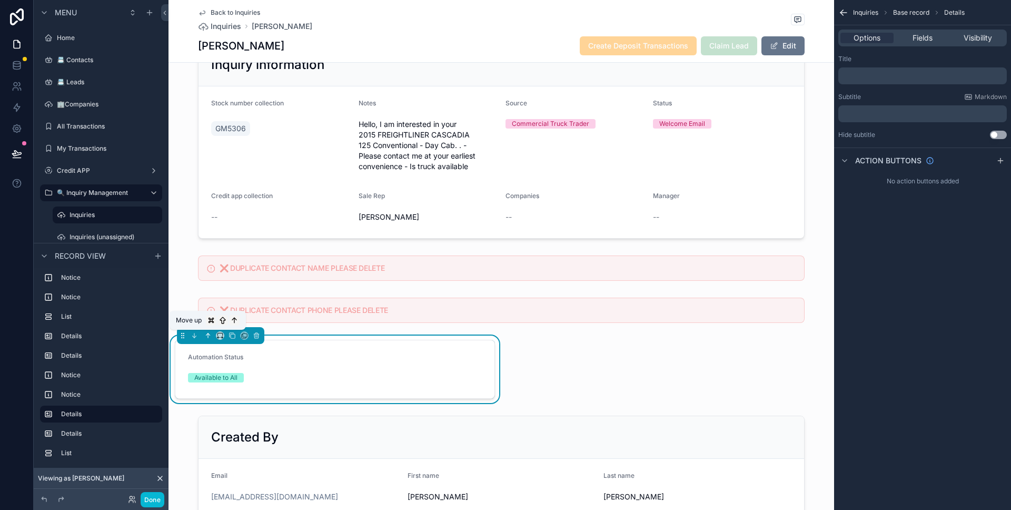
click at [207, 332] on icon "scrollable content" at bounding box center [207, 335] width 7 height 7
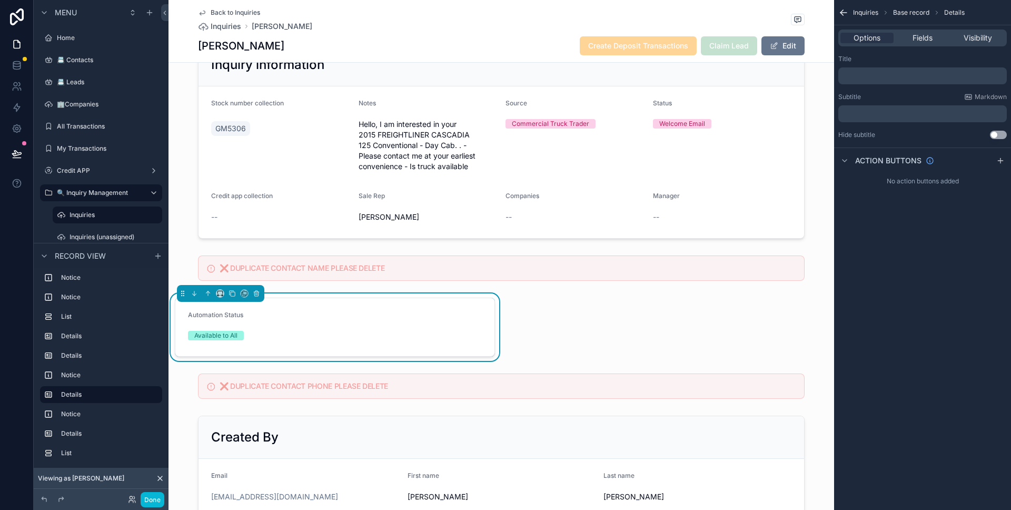
scroll to position [947, 0]
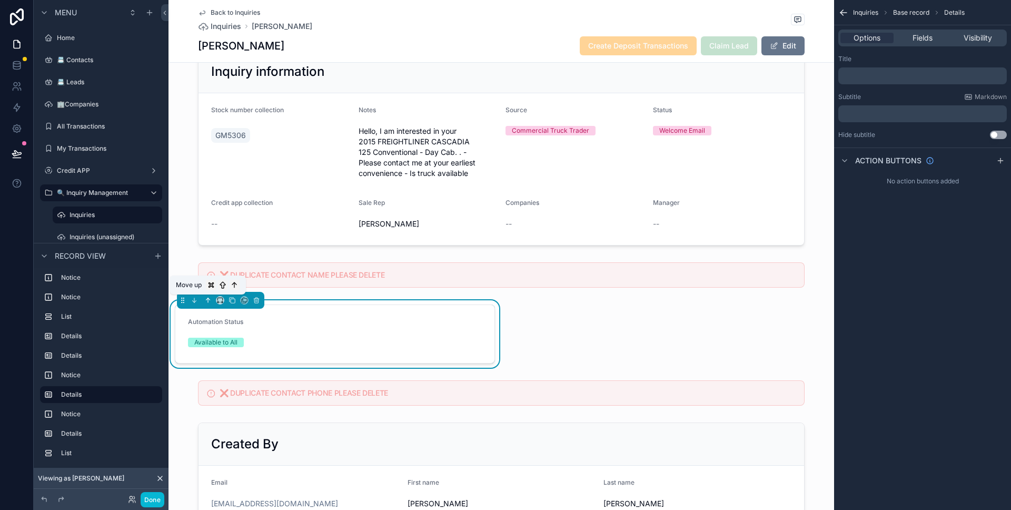
click at [207, 303] on icon "scrollable content" at bounding box center [207, 299] width 7 height 7
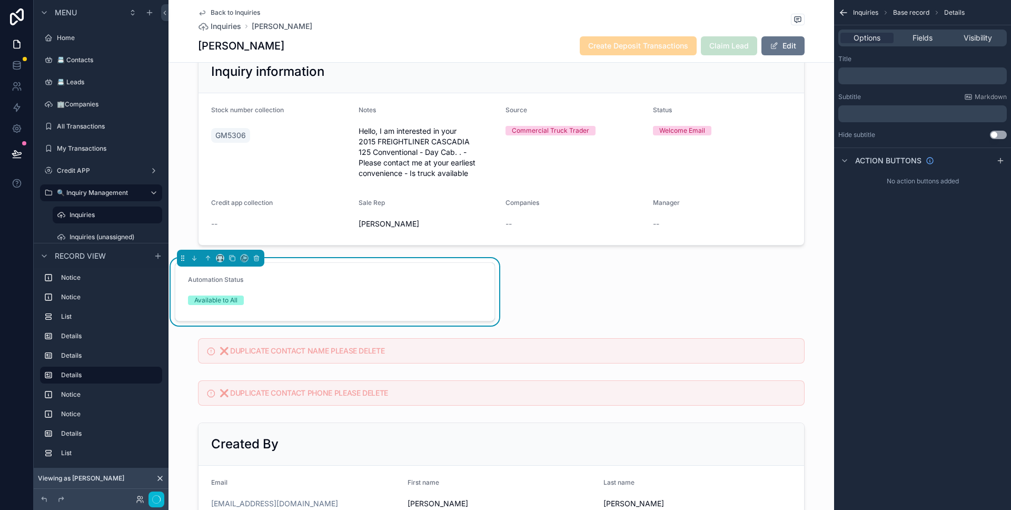
scroll to position [933, 0]
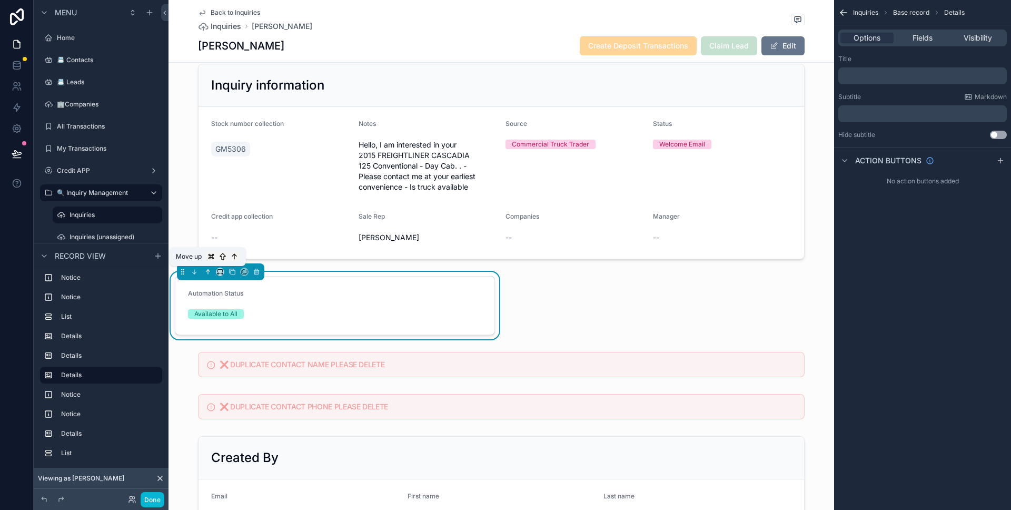
click at [207, 276] on button "scrollable content" at bounding box center [208, 272] width 12 height 12
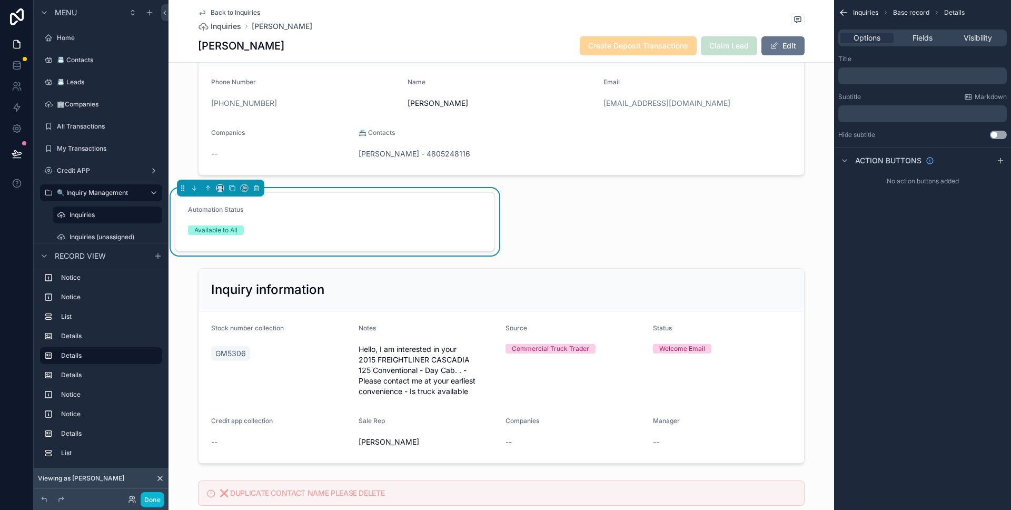
scroll to position [730, 0]
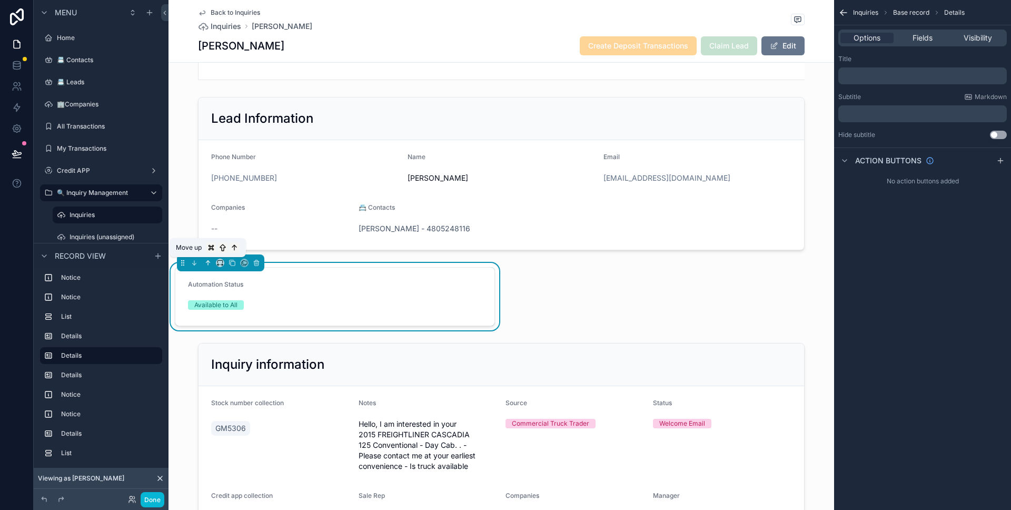
click at [206, 265] on icon "scrollable content" at bounding box center [207, 262] width 7 height 7
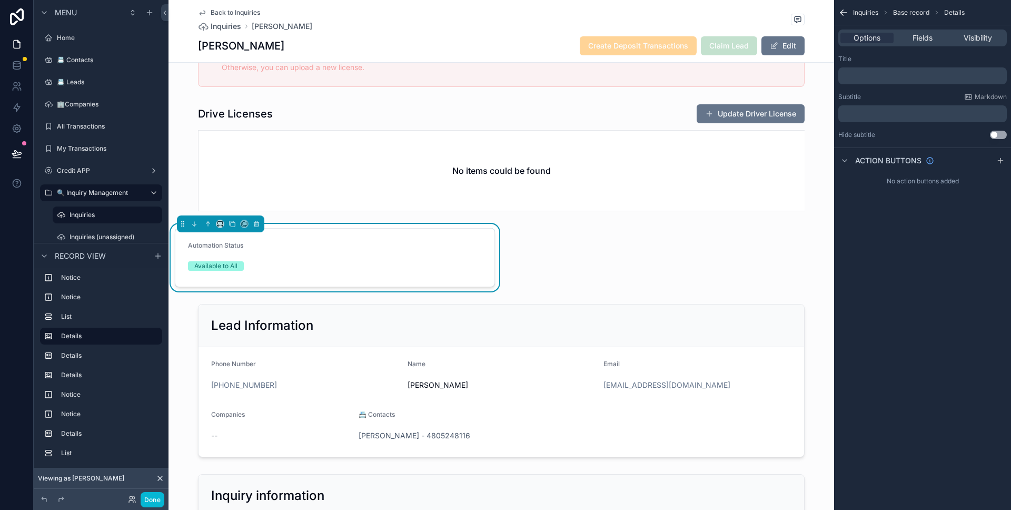
scroll to position [484, 0]
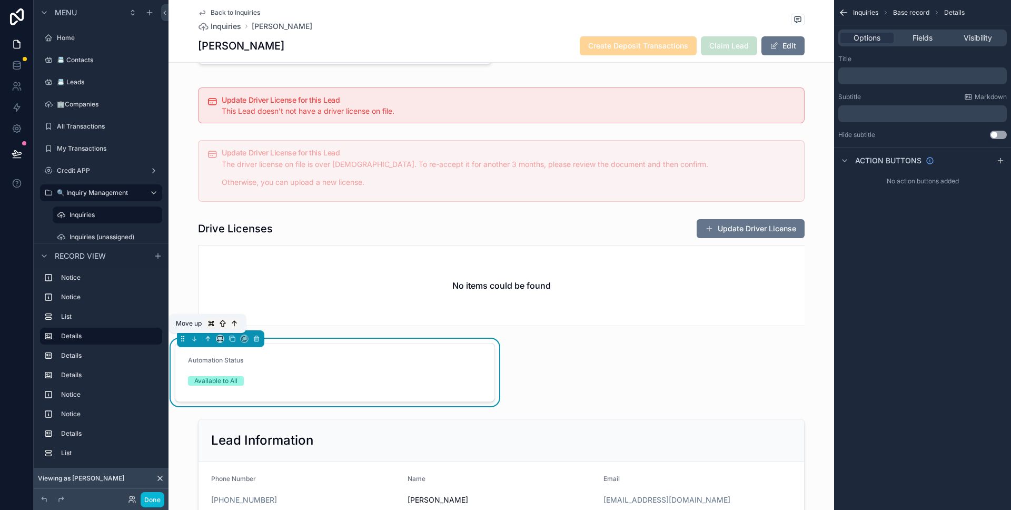
click at [207, 333] on button "scrollable content" at bounding box center [208, 339] width 12 height 12
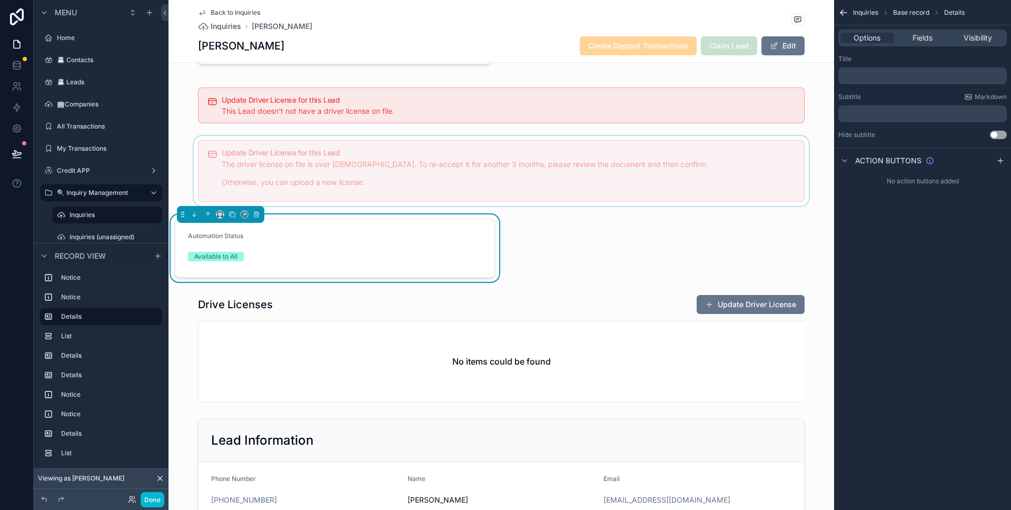
scroll to position [356, 0]
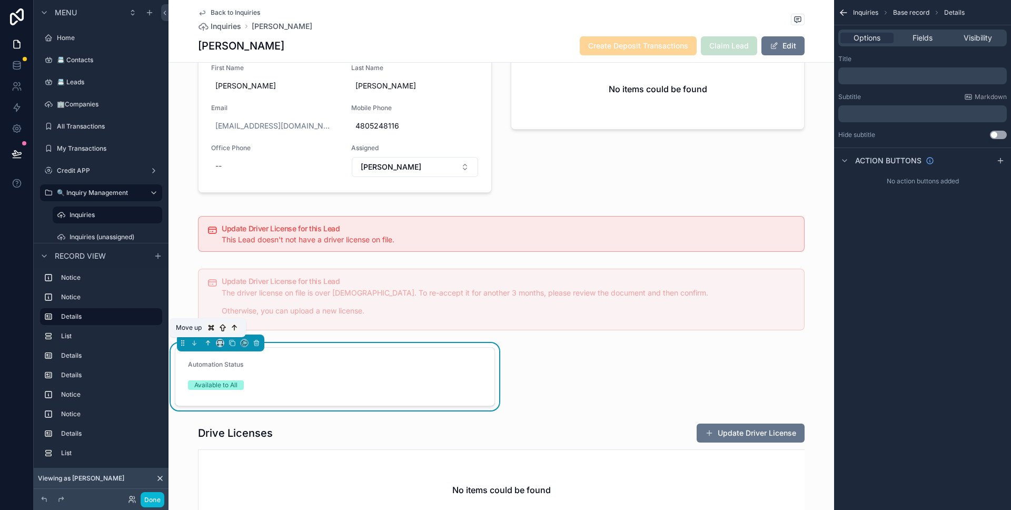
click at [210, 340] on icon "scrollable content" at bounding box center [207, 342] width 7 height 7
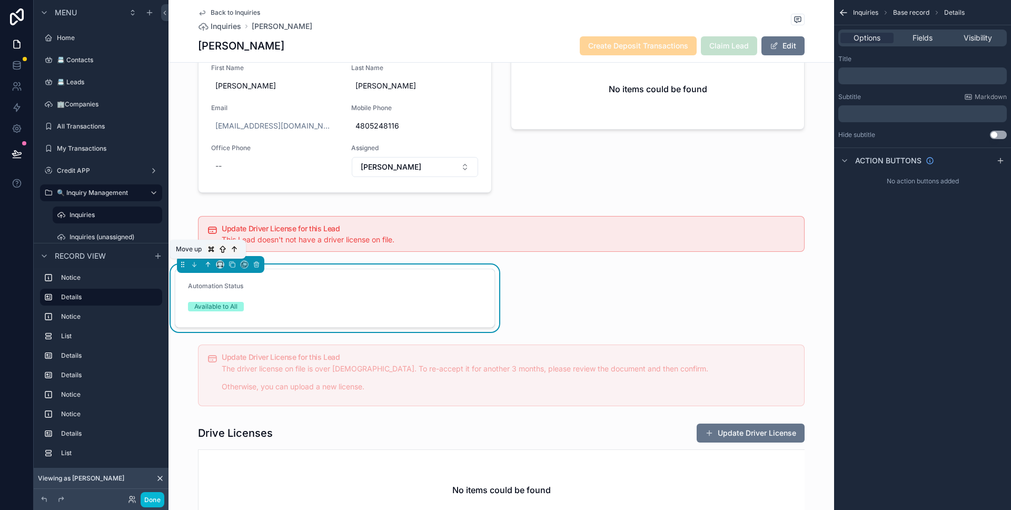
click at [207, 265] on icon "scrollable content" at bounding box center [207, 264] width 7 height 7
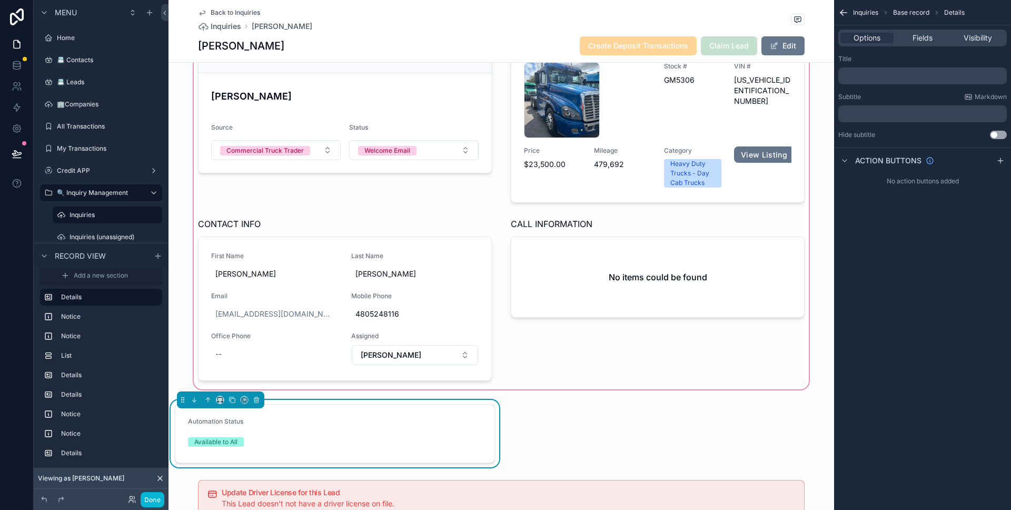
scroll to position [181, 0]
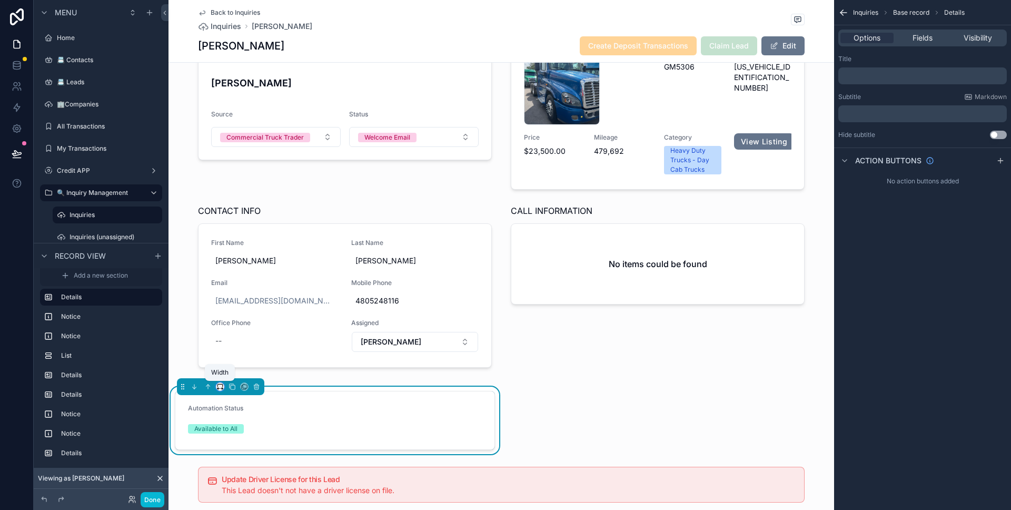
click at [220, 387] on icon "scrollable content" at bounding box center [219, 386] width 7 height 7
click at [240, 359] on span "Full width" at bounding box center [241, 363] width 33 height 13
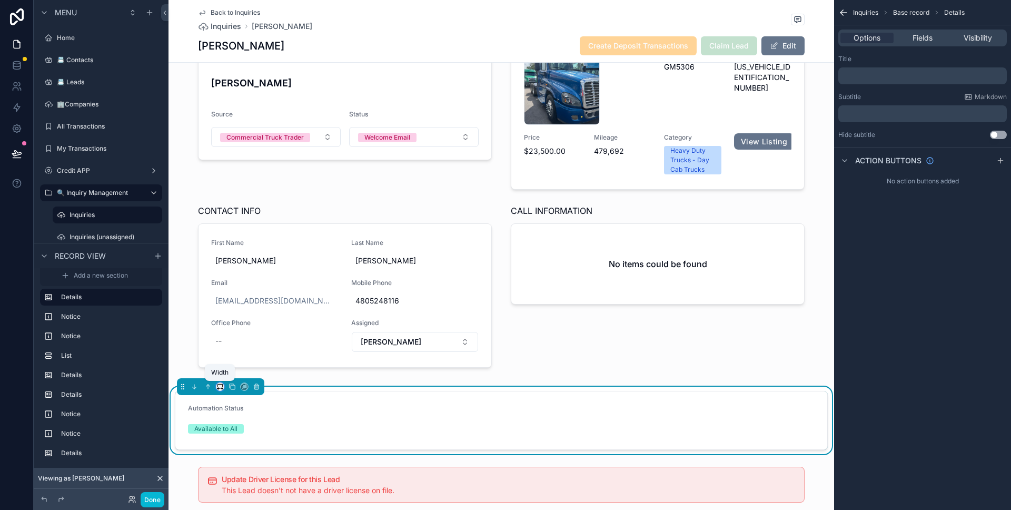
click at [221, 387] on icon "scrollable content" at bounding box center [219, 386] width 7 height 7
click at [240, 312] on span "50%" at bounding box center [233, 317] width 16 height 13
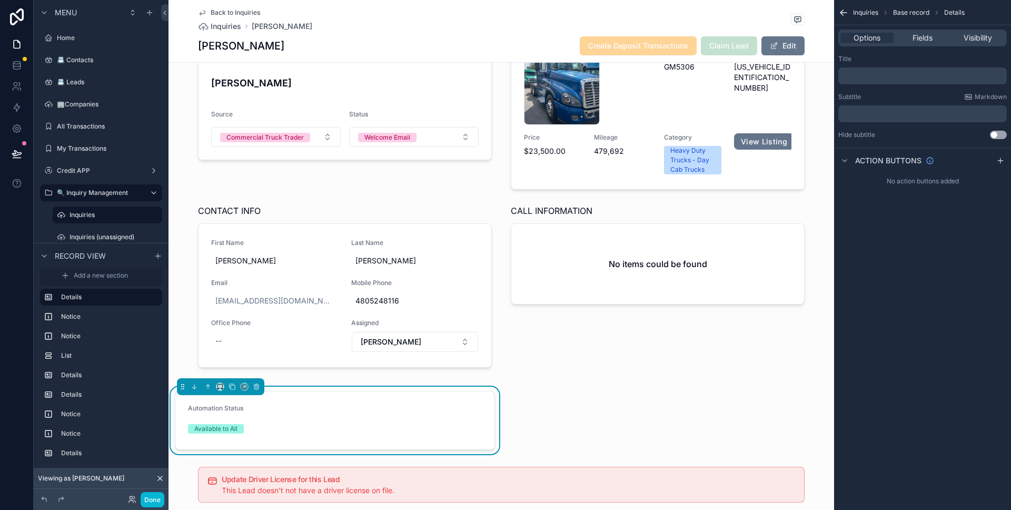
scroll to position [230, 0]
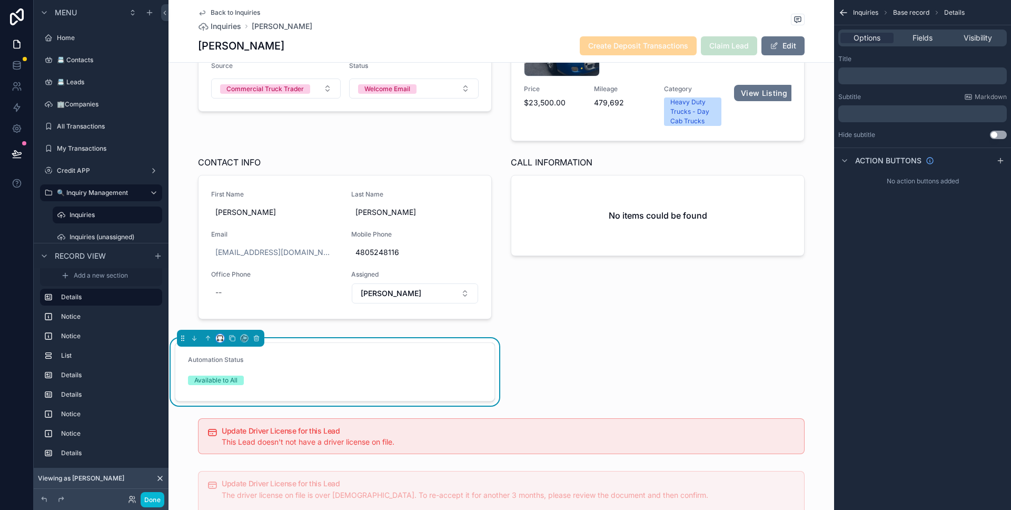
click at [223, 340] on button "scrollable content" at bounding box center [220, 338] width 8 height 8
click at [238, 354] on span "Default" at bounding box center [237, 357] width 25 height 13
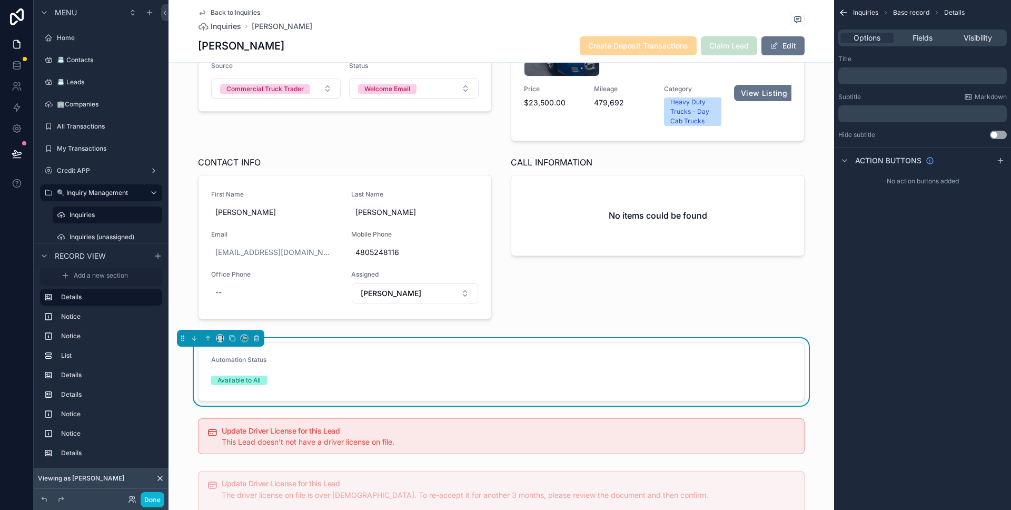
click at [402, 362] on form "Automation Status Available to All" at bounding box center [500, 372] width 605 height 58
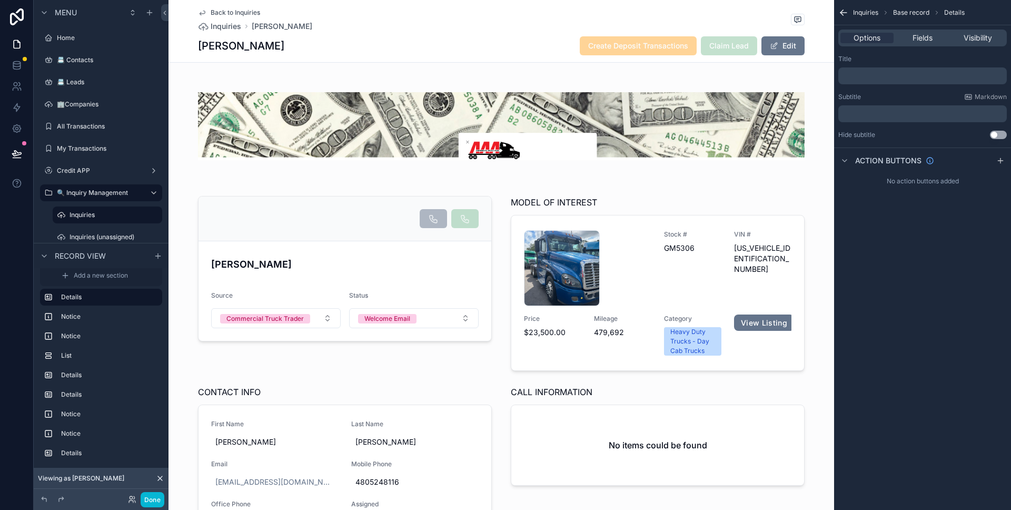
scroll to position [239, 0]
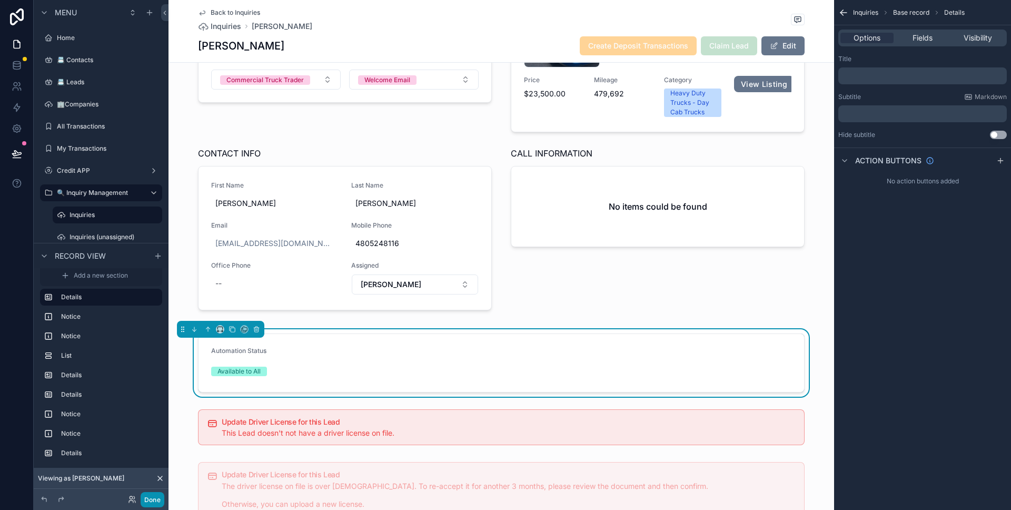
click at [161, 496] on button "Done" at bounding box center [153, 499] width 24 height 15
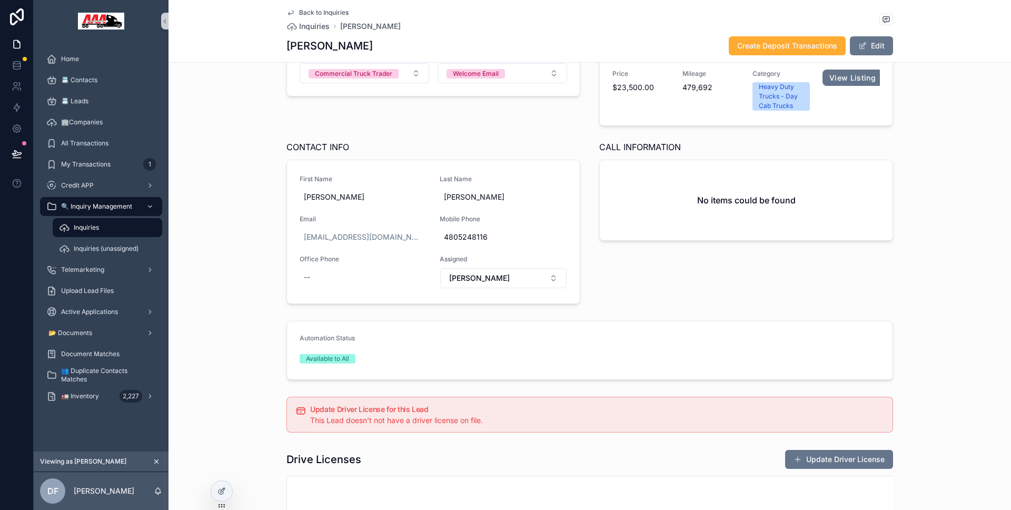
scroll to position [0, 0]
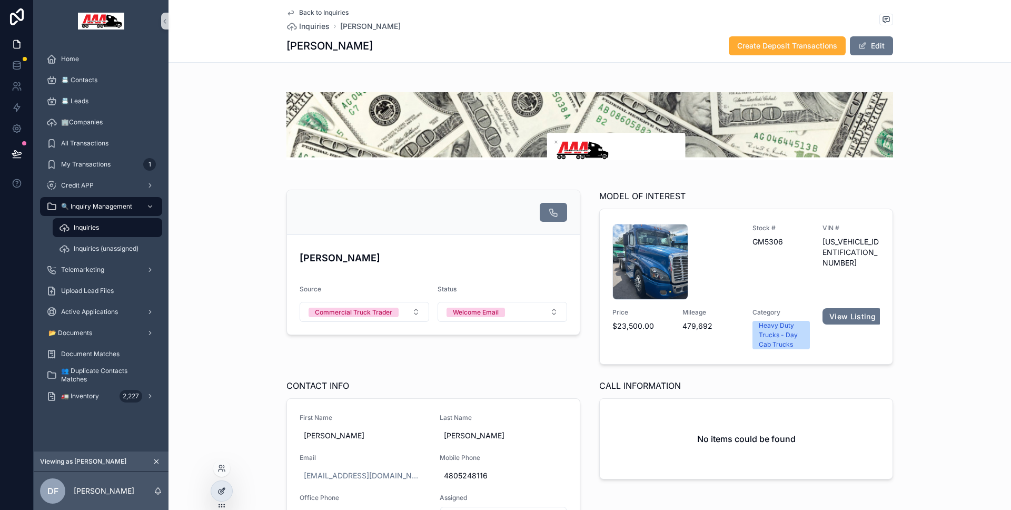
click at [216, 491] on div at bounding box center [221, 491] width 21 height 20
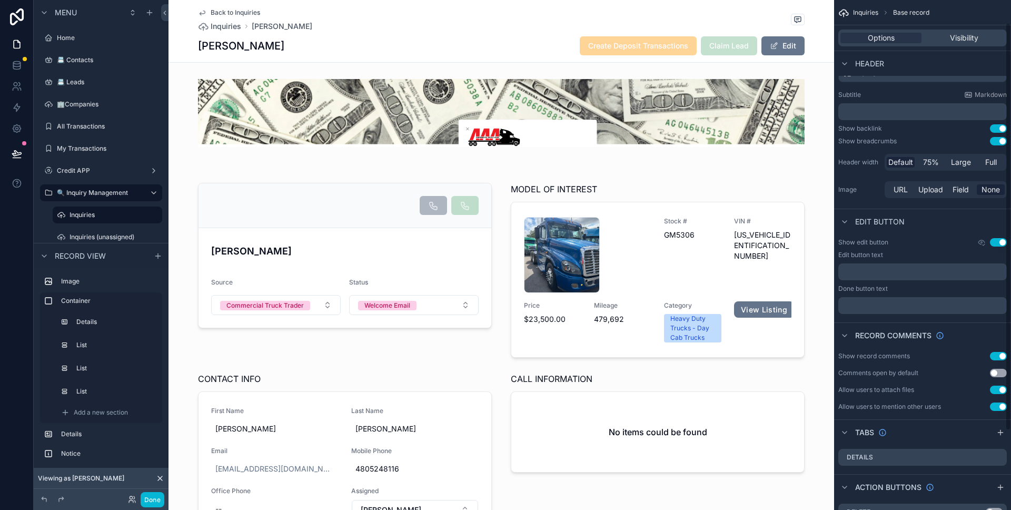
scroll to position [127, 0]
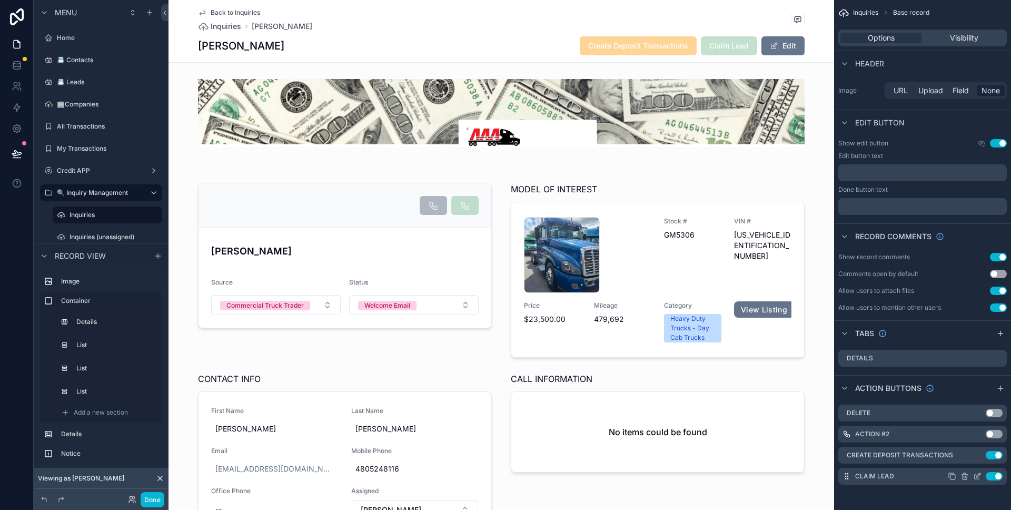
click at [977, 474] on icon "scrollable content" at bounding box center [978, 475] width 4 height 4
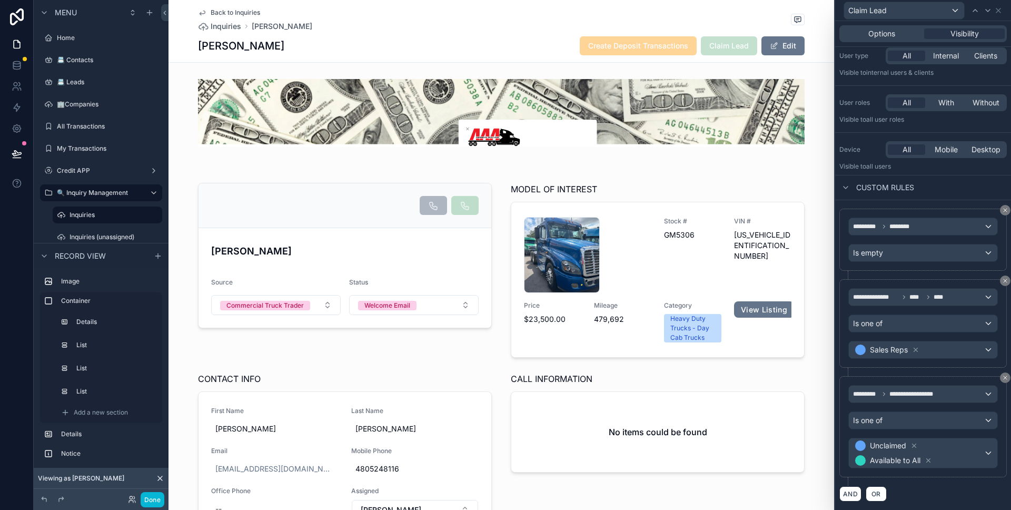
scroll to position [20, 0]
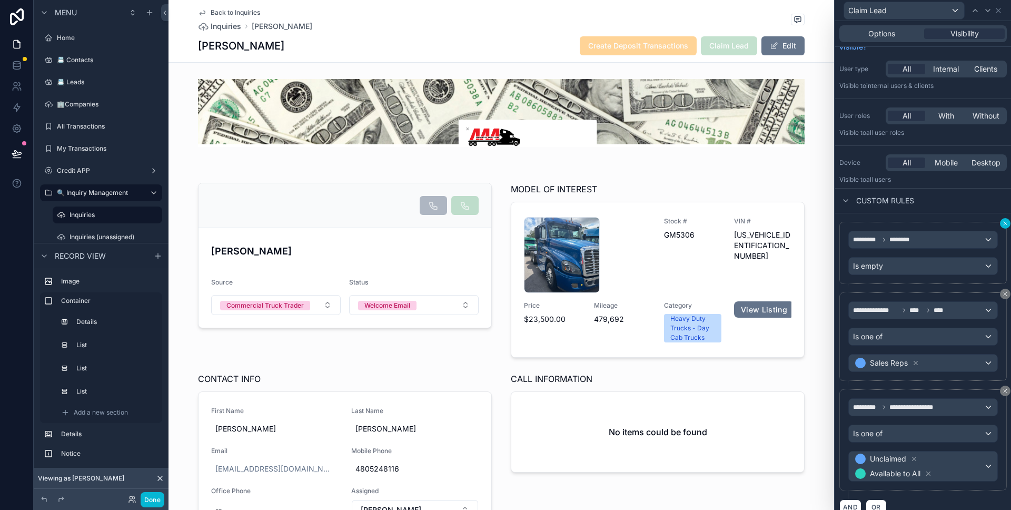
click at [1002, 224] on icon at bounding box center [1005, 223] width 6 height 6
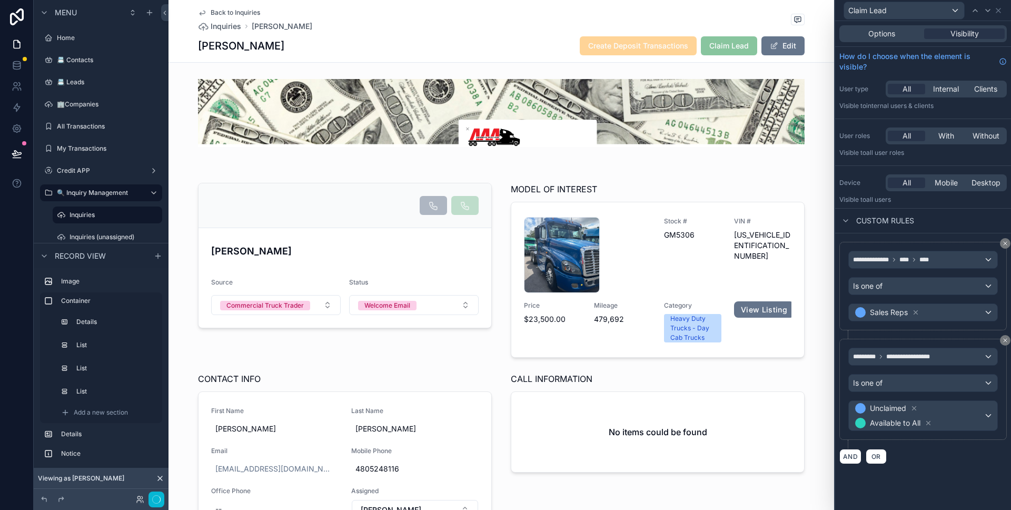
scroll to position [0, 0]
click at [144, 498] on button "Done" at bounding box center [153, 499] width 24 height 15
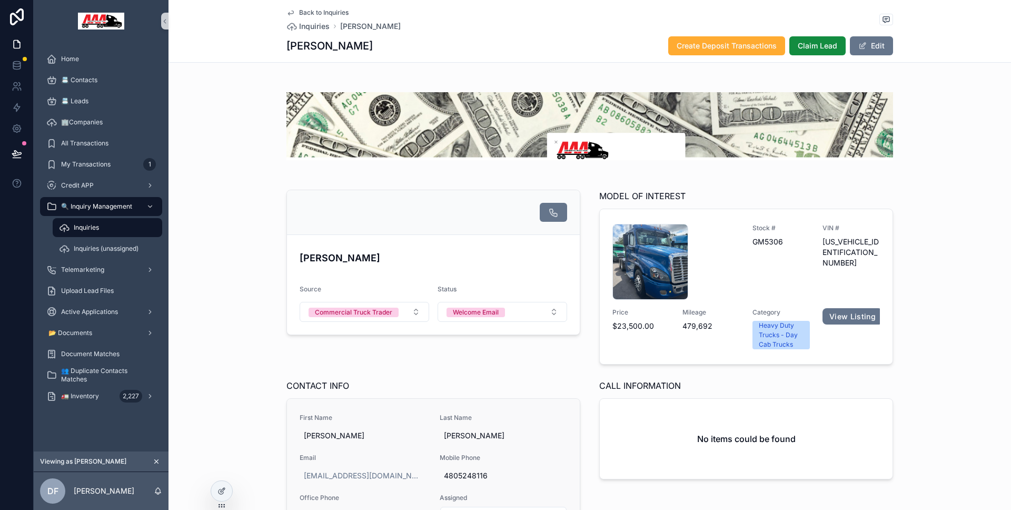
scroll to position [128, 0]
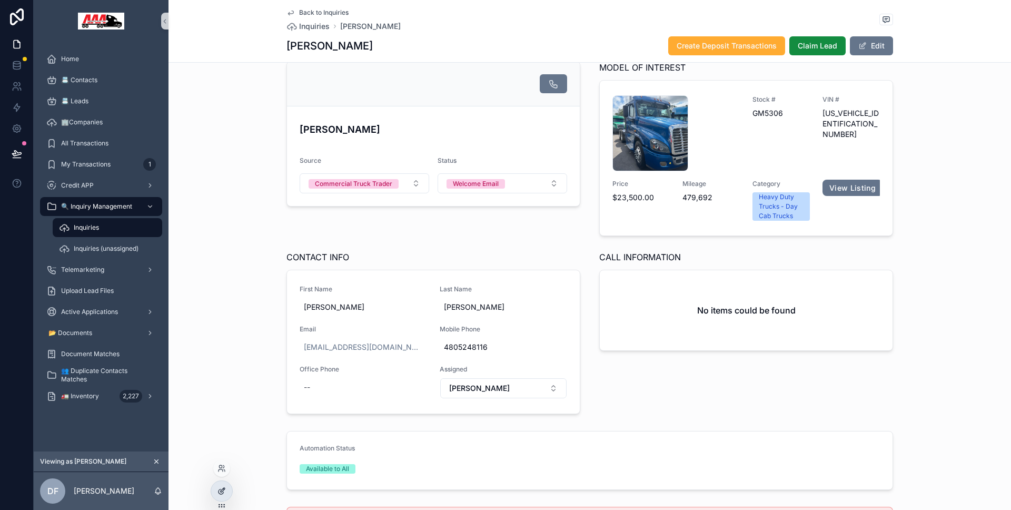
click at [224, 487] on icon at bounding box center [221, 490] width 8 height 8
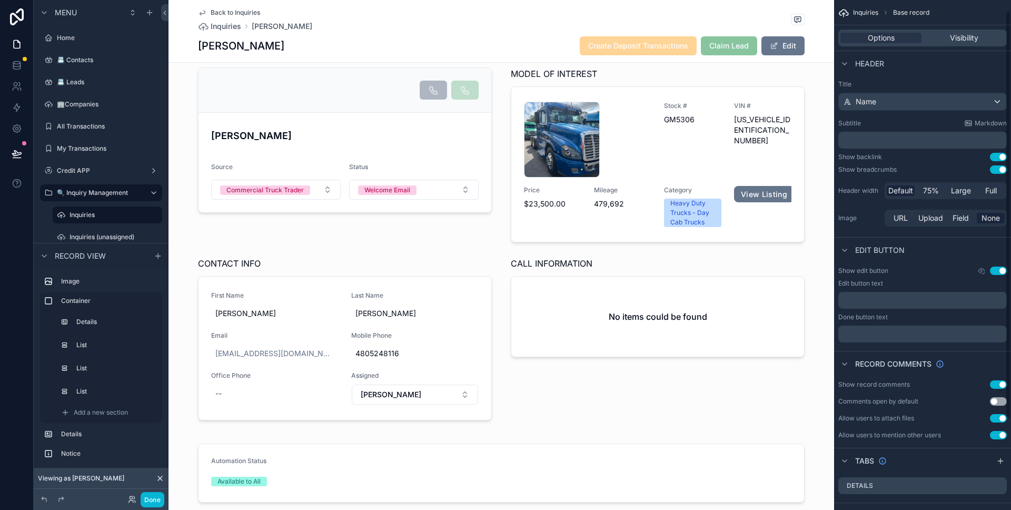
scroll to position [127, 0]
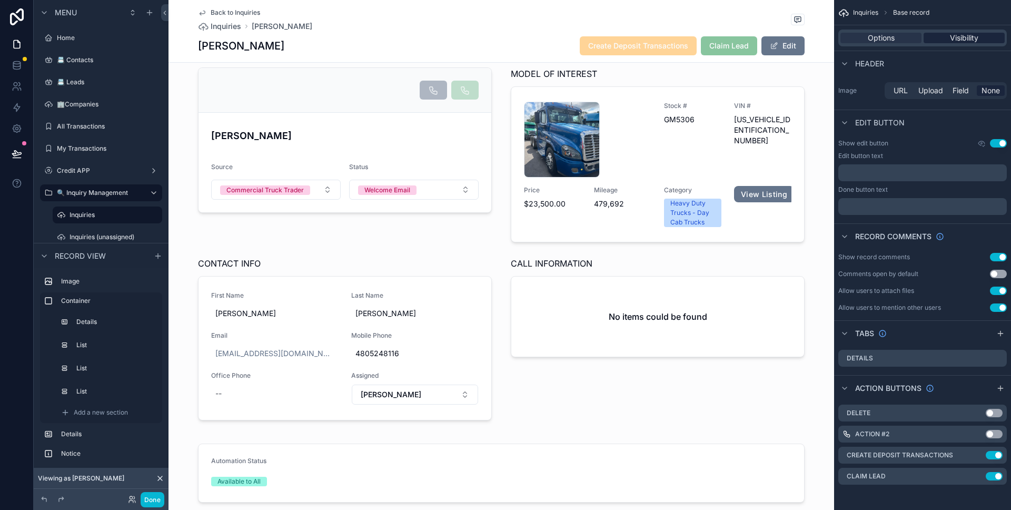
click at [963, 38] on span "Visibility" at bounding box center [964, 38] width 28 height 11
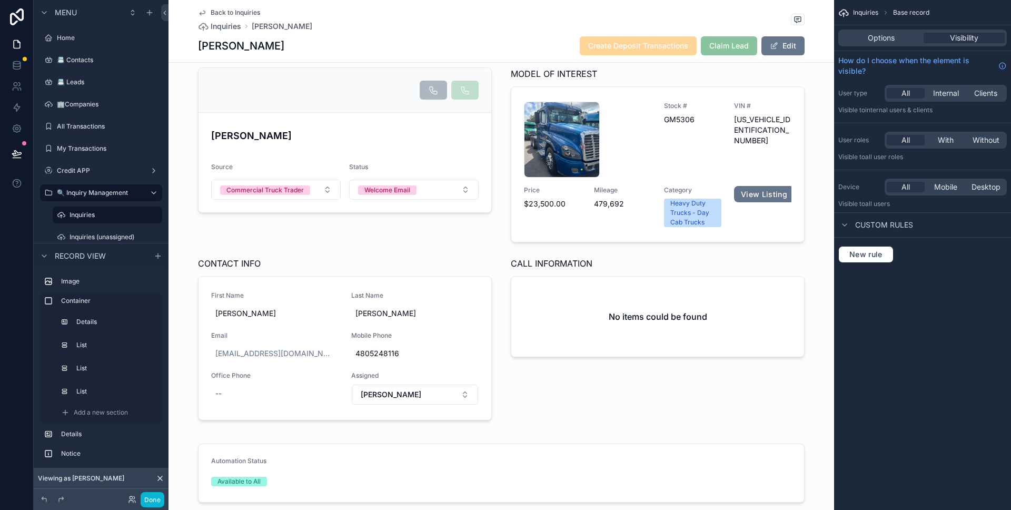
scroll to position [0, 0]
click at [890, 43] on div "Options Visibility" at bounding box center [922, 37] width 168 height 17
click at [890, 41] on span "Options" at bounding box center [881, 38] width 27 height 11
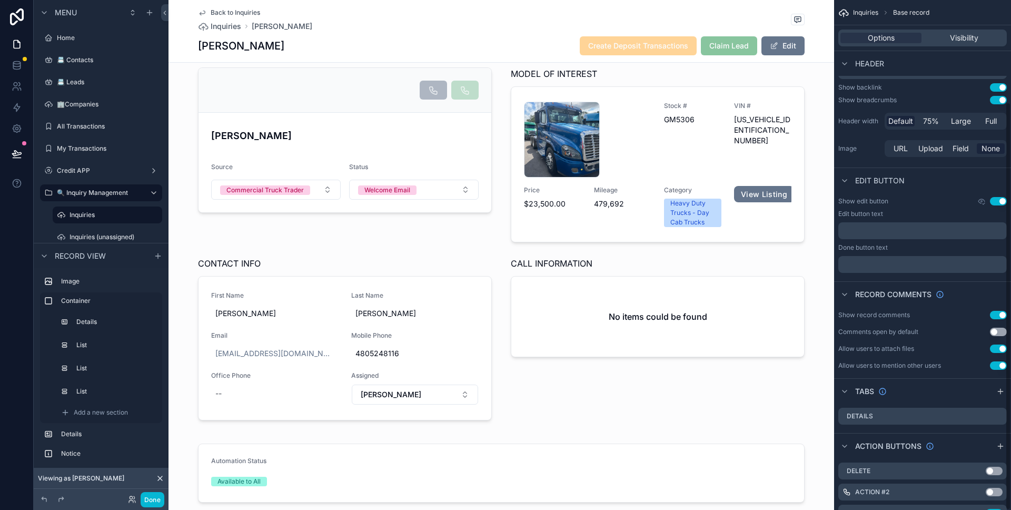
scroll to position [127, 0]
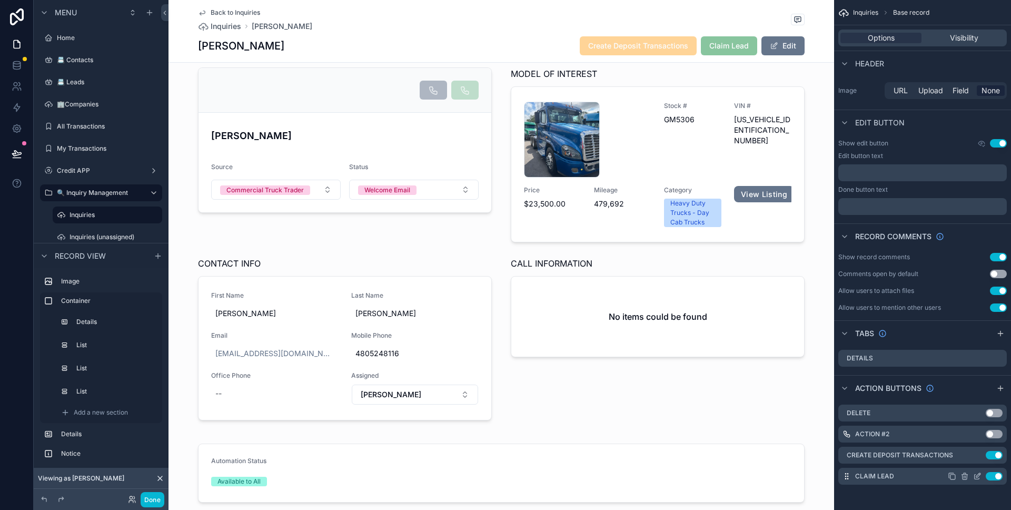
click at [977, 475] on icon "scrollable content" at bounding box center [977, 476] width 8 height 8
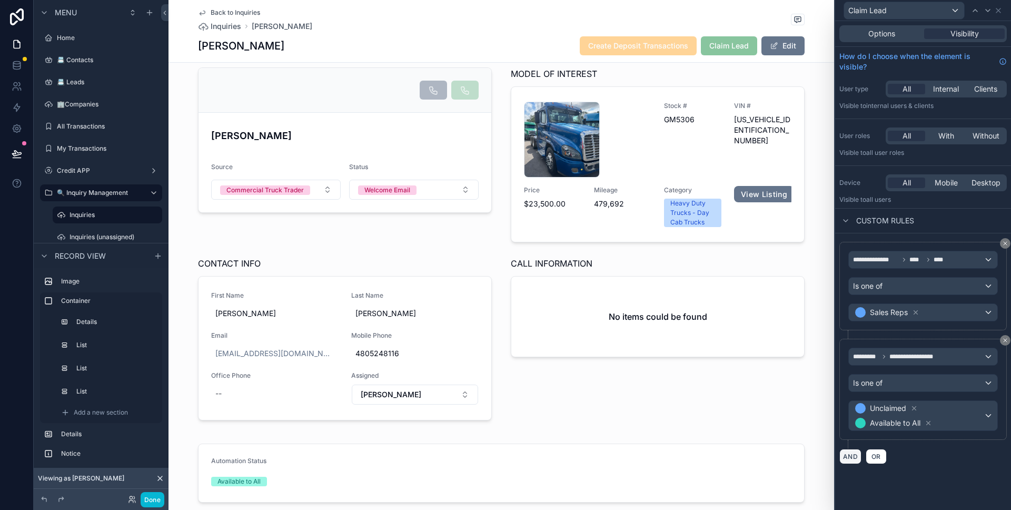
click at [855, 459] on button "AND" at bounding box center [850, 456] width 22 height 15
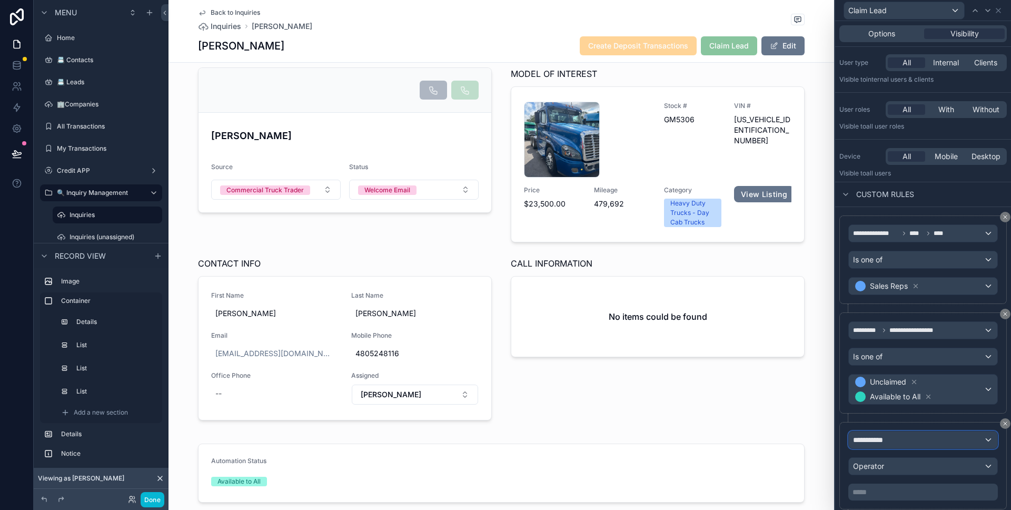
click at [895, 438] on div "**********" at bounding box center [923, 439] width 148 height 17
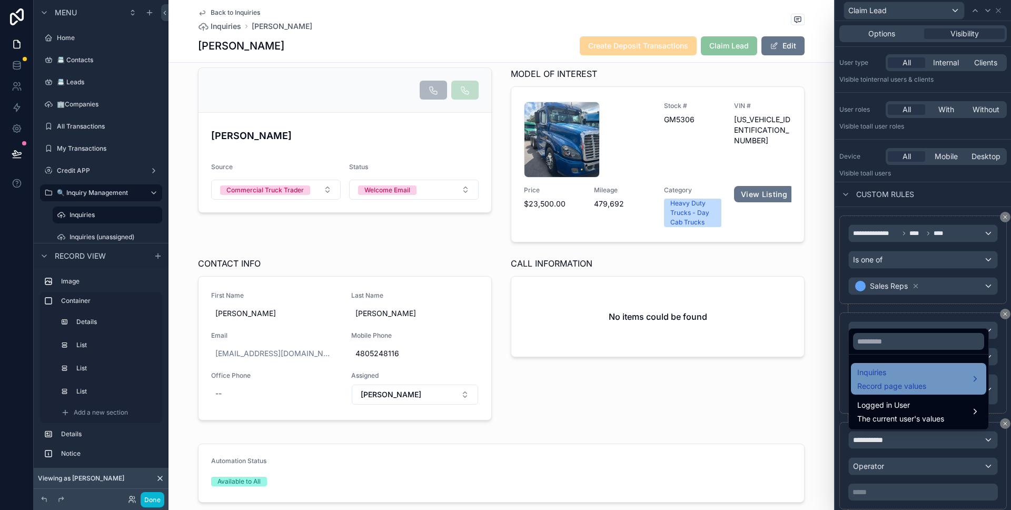
click at [892, 381] on span "Record page values" at bounding box center [891, 386] width 69 height 11
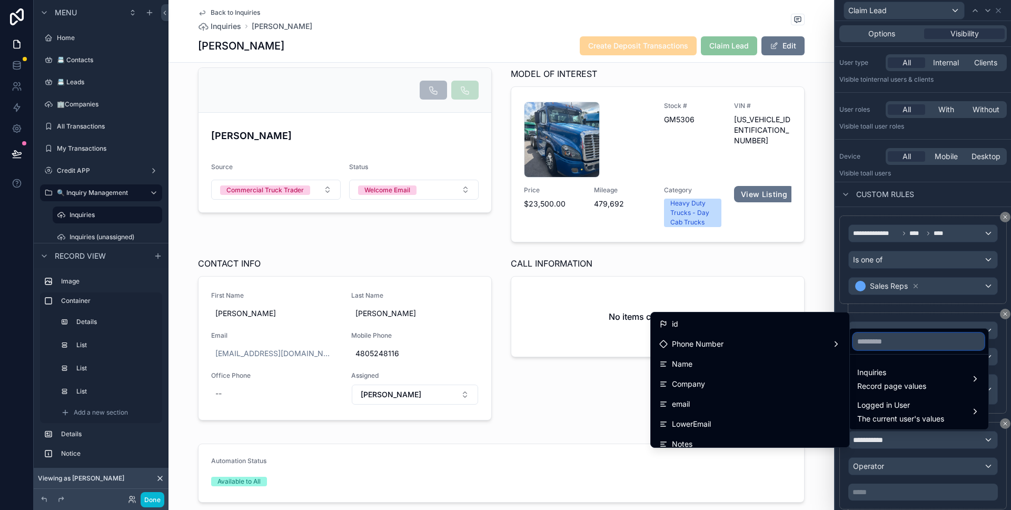
click at [888, 342] on input "text" at bounding box center [918, 341] width 131 height 17
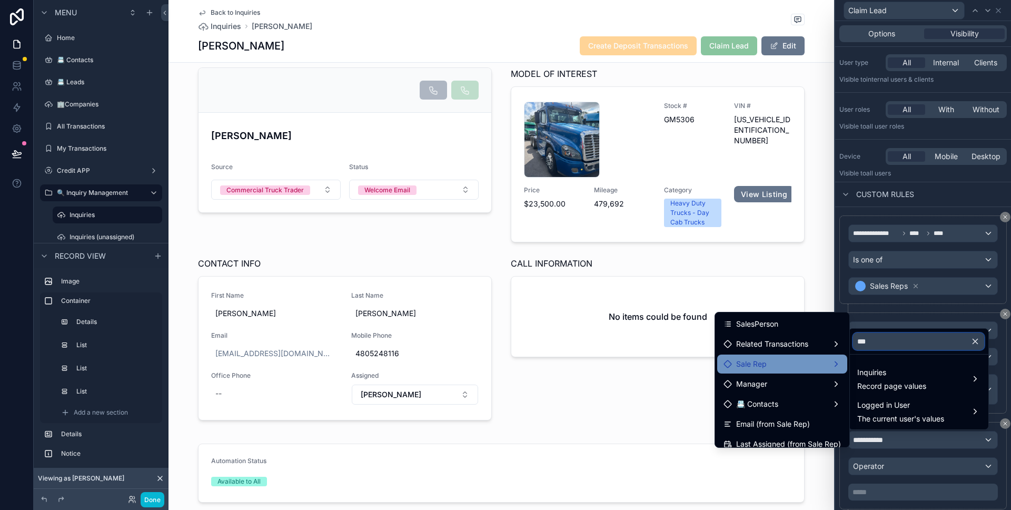
type input "***"
click at [786, 373] on div "Sale Rep" at bounding box center [782, 363] width 130 height 19
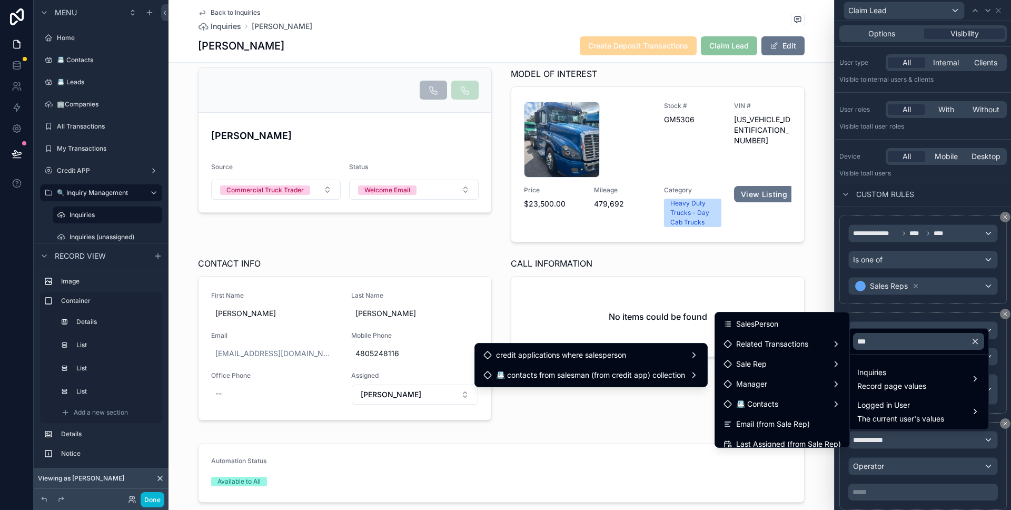
click at [892, 351] on div "***" at bounding box center [919, 341] width 140 height 25
click at [890, 341] on input "***" at bounding box center [918, 341] width 131 height 17
click at [980, 340] on button "button" at bounding box center [979, 341] width 18 height 25
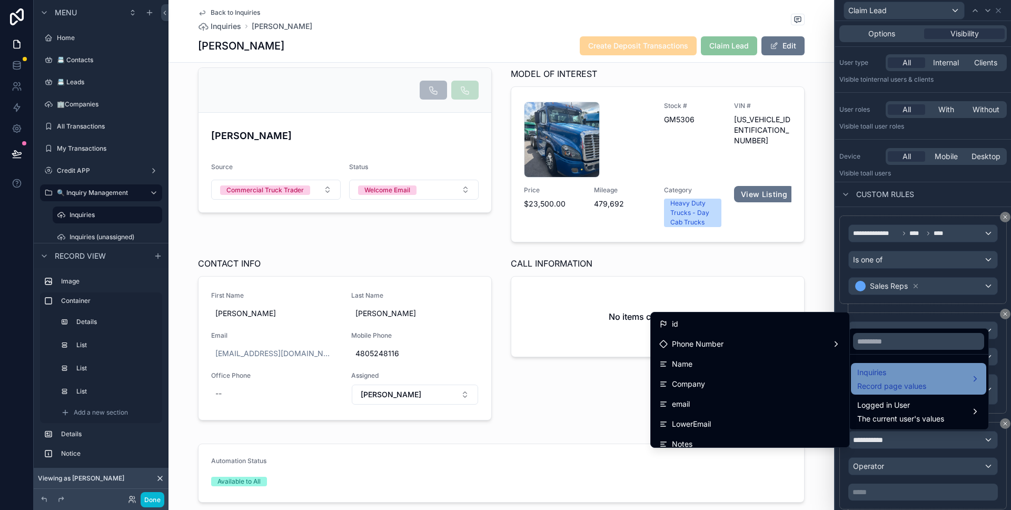
click at [927, 373] on div "Inquiries Record page values" at bounding box center [918, 378] width 123 height 25
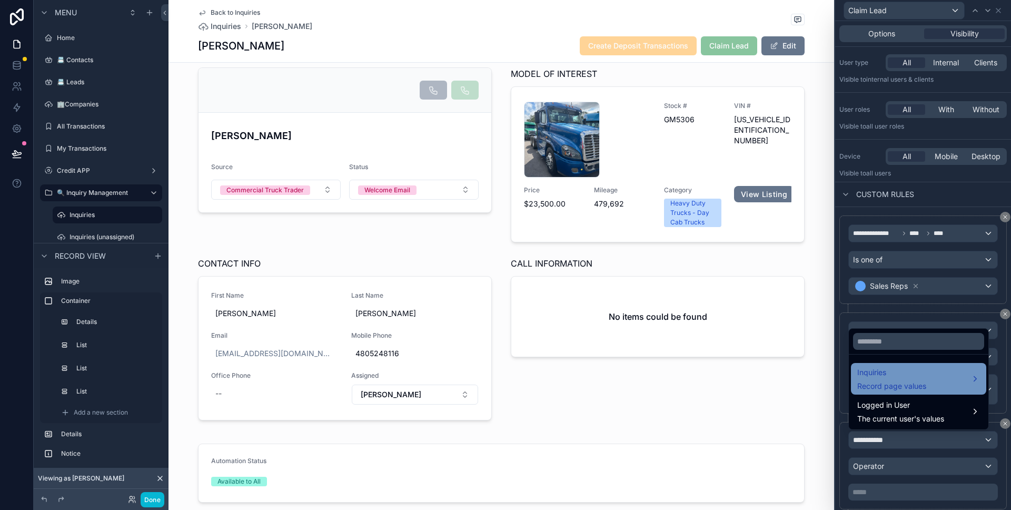
click at [927, 373] on div "Inquiries Record page values" at bounding box center [918, 378] width 123 height 25
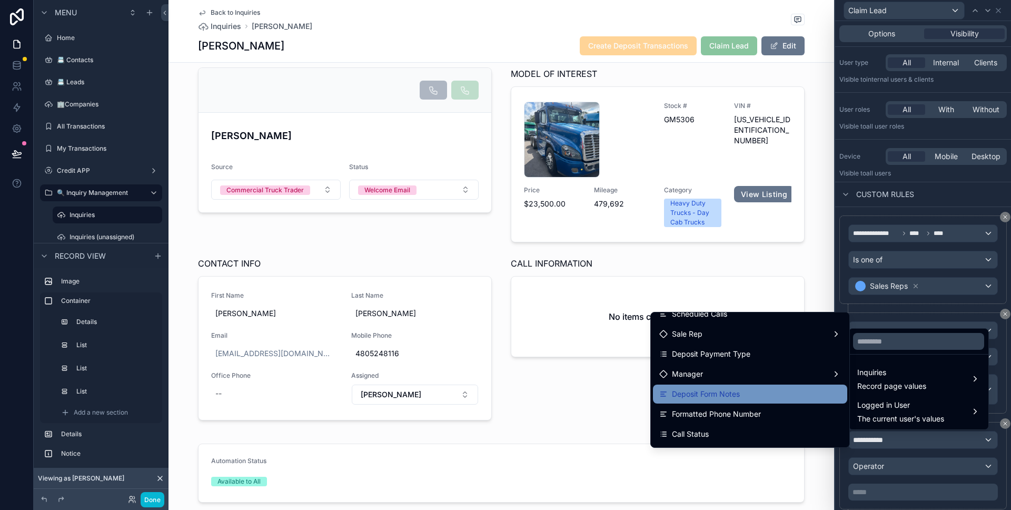
scroll to position [448, 0]
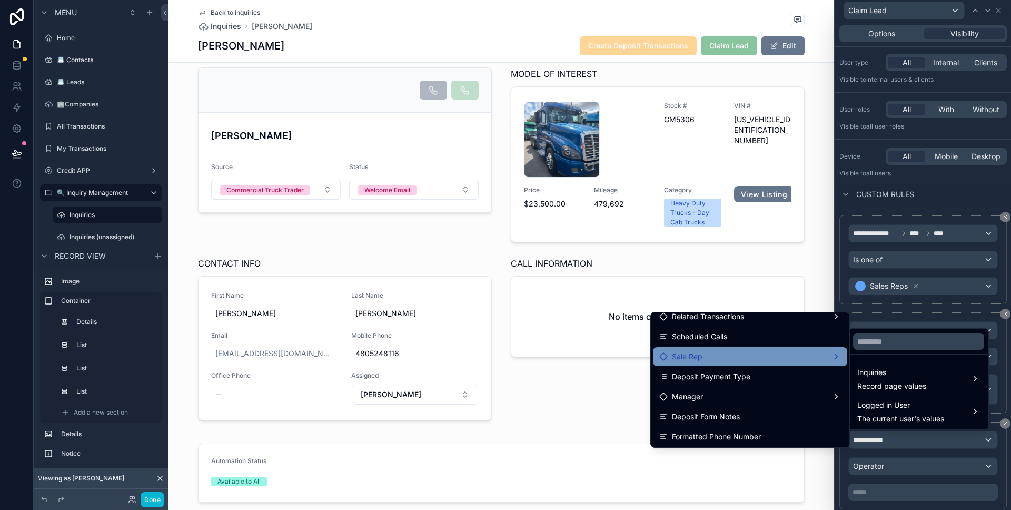
click at [718, 360] on div "Sale Rep" at bounding box center [750, 356] width 182 height 13
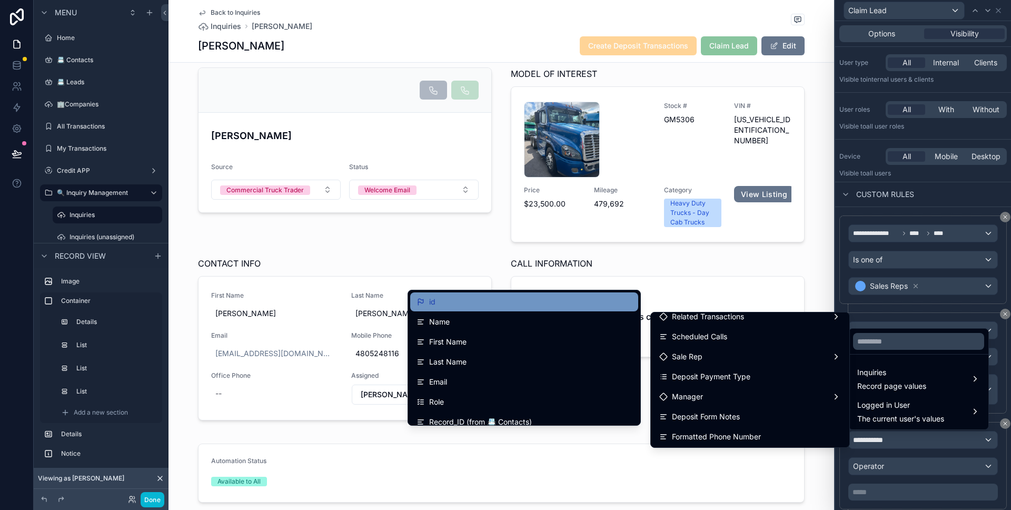
click at [514, 303] on div "id" at bounding box center [523, 301] width 215 height 13
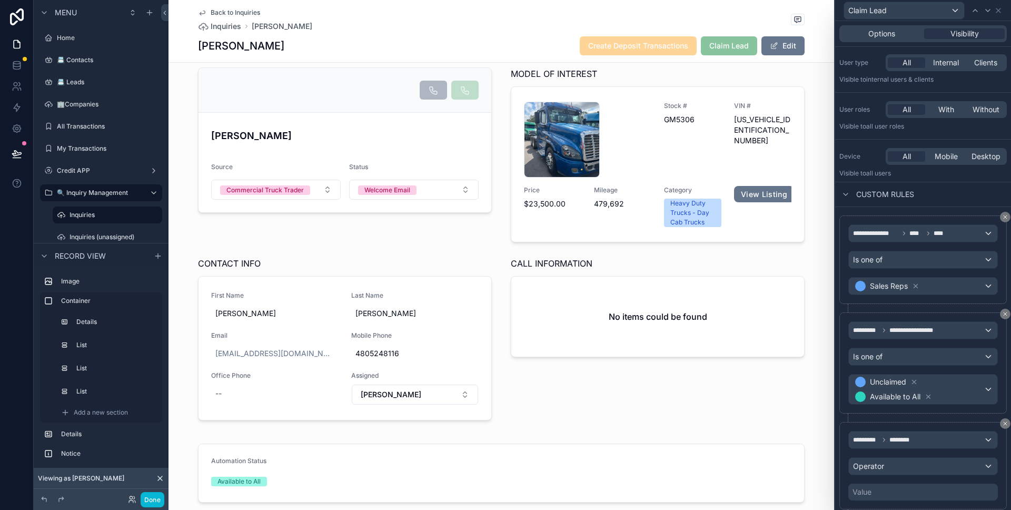
scroll to position [33, 0]
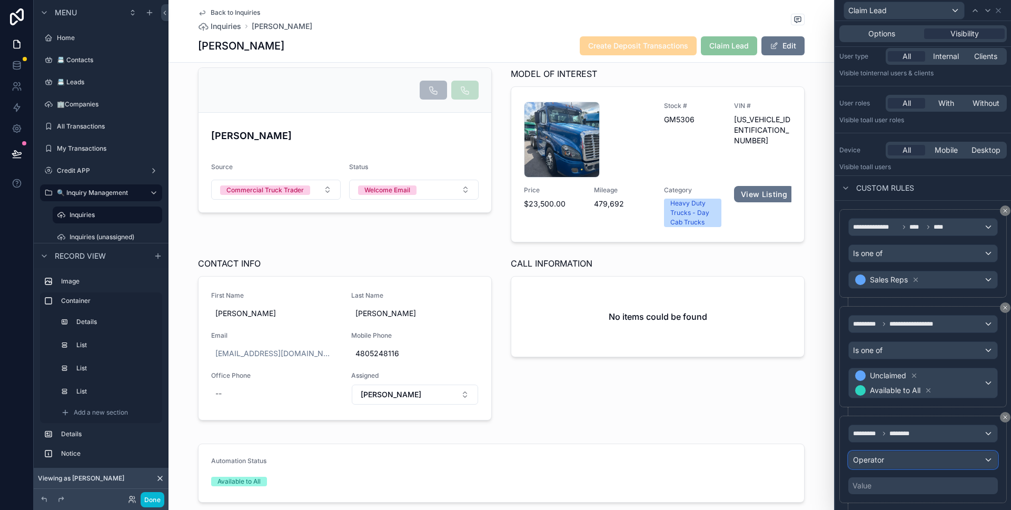
click at [894, 459] on div "Operator" at bounding box center [923, 459] width 148 height 17
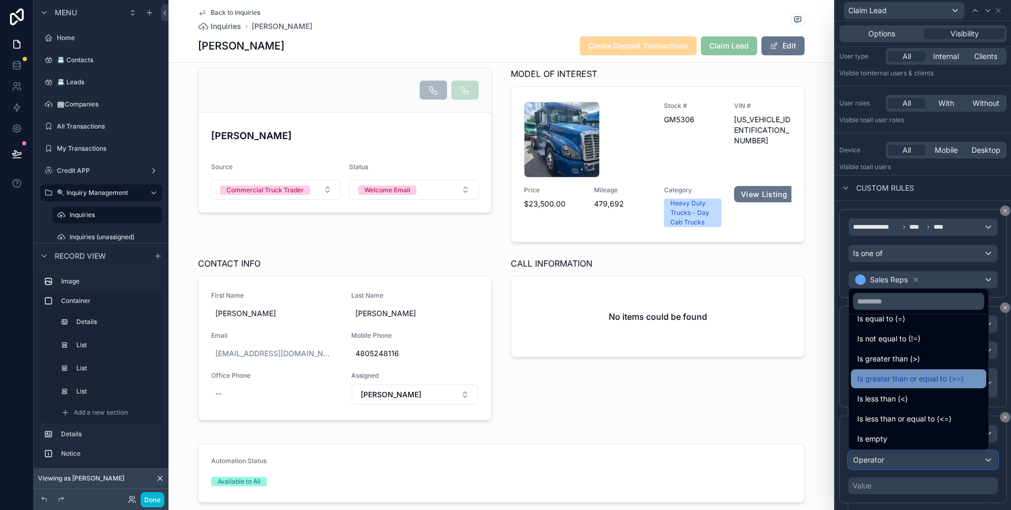
scroll to position [27, 0]
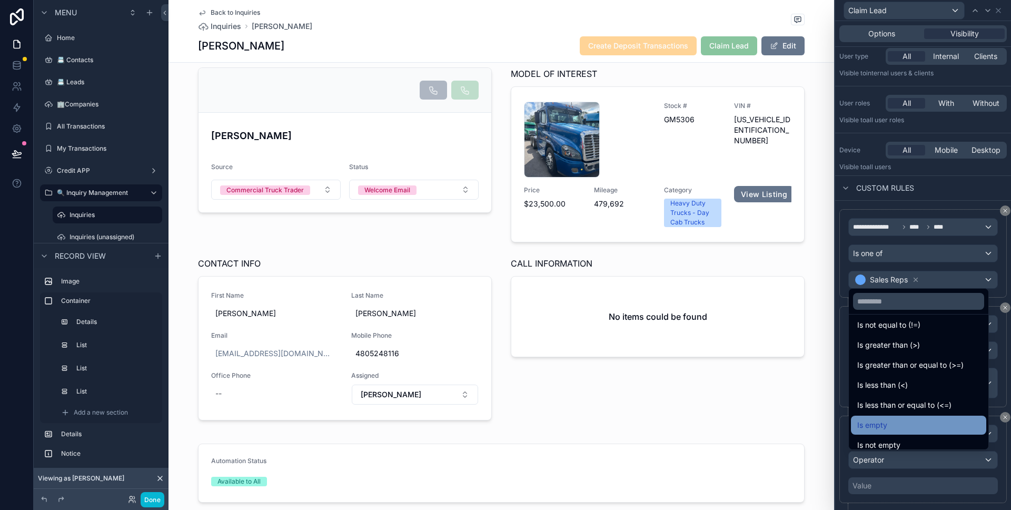
click at [894, 429] on div "Is empty" at bounding box center [918, 425] width 123 height 13
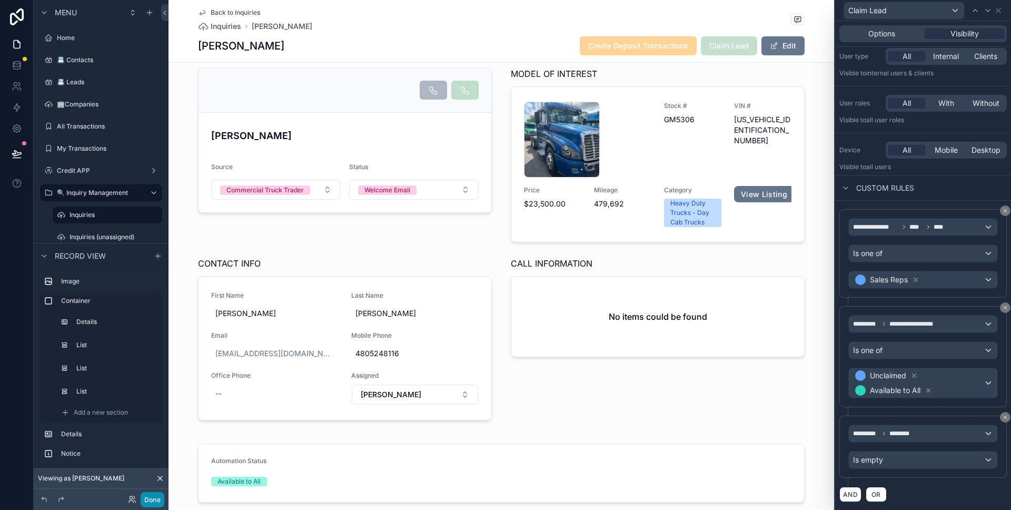
click at [156, 498] on button "Done" at bounding box center [153, 499] width 24 height 15
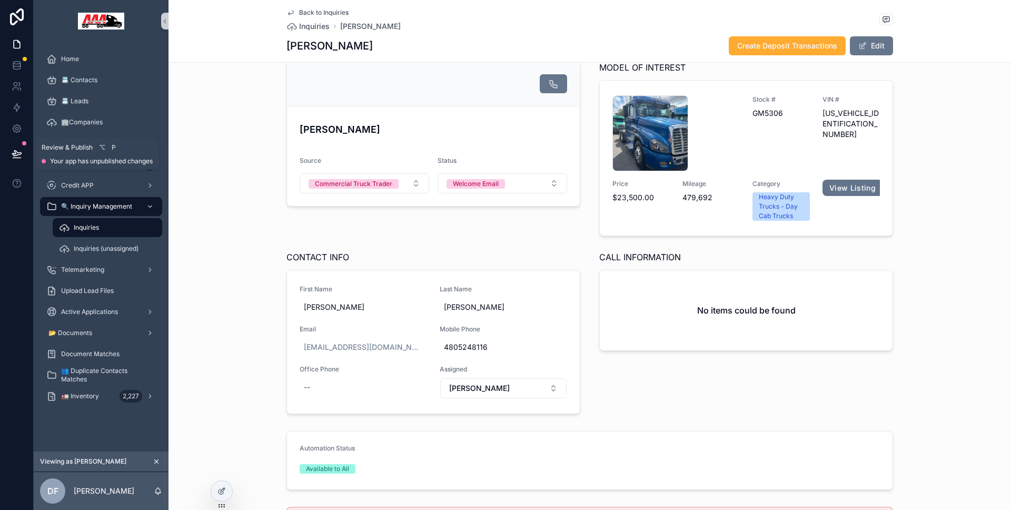
click at [21, 157] on icon at bounding box center [17, 153] width 11 height 11
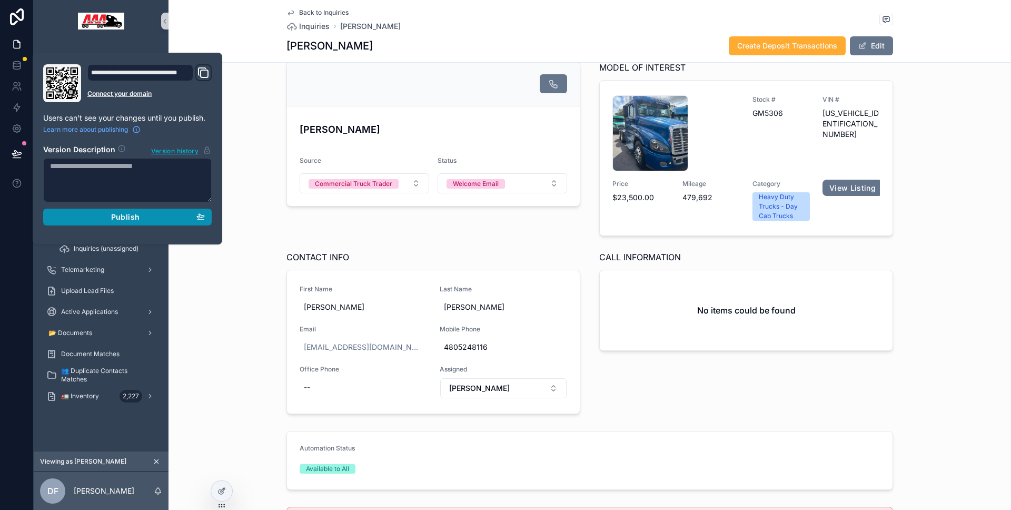
click at [67, 212] on div "Publish" at bounding box center [127, 216] width 155 height 9
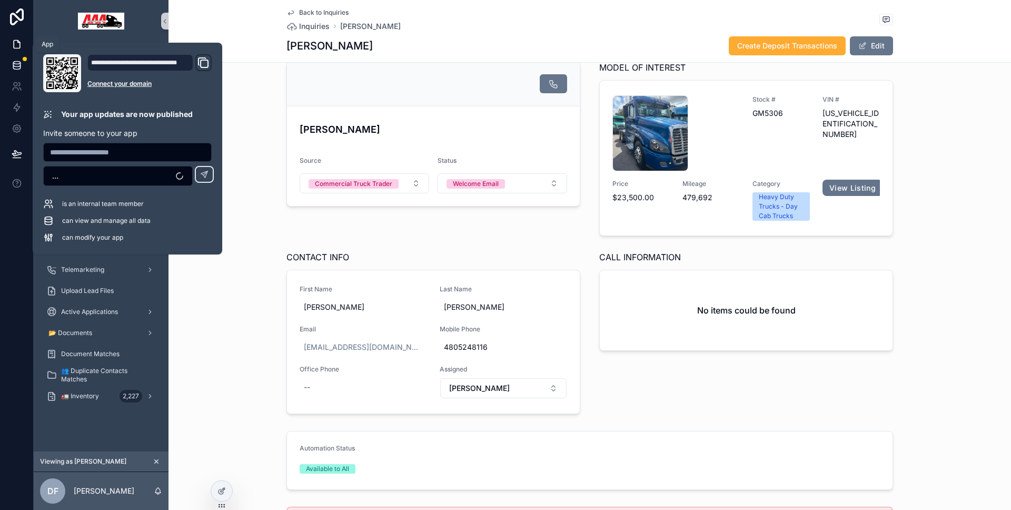
click at [8, 65] on link at bounding box center [16, 65] width 33 height 21
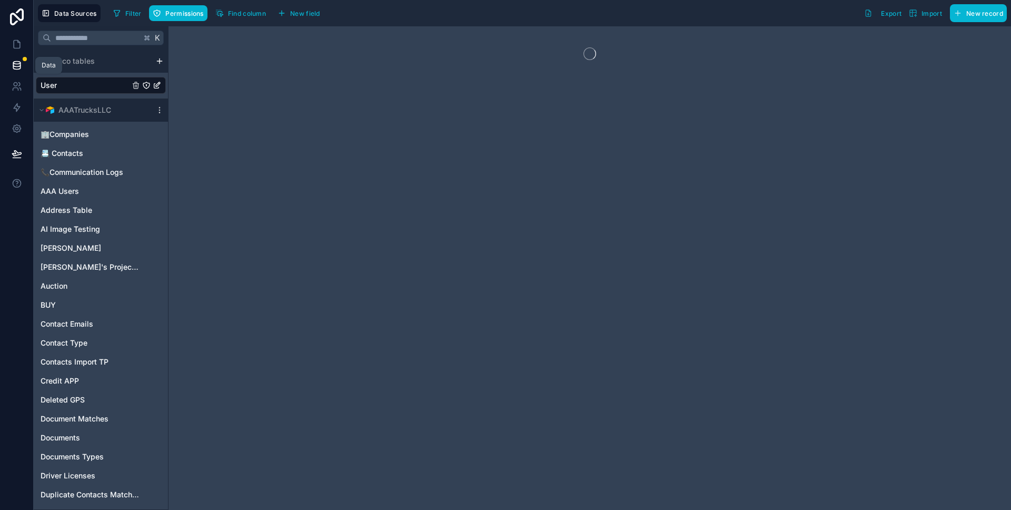
click at [17, 67] on icon at bounding box center [17, 65] width 11 height 11
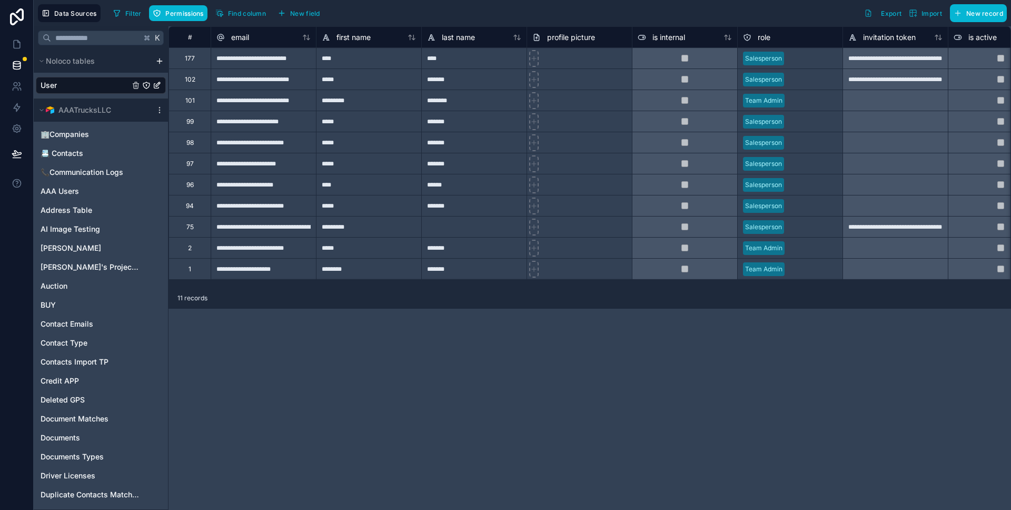
click at [2, 233] on div at bounding box center [17, 255] width 34 height 510
click at [16, 64] on icon at bounding box center [16, 63] width 7 height 3
click at [16, 69] on icon at bounding box center [16, 67] width 7 height 4
click at [23, 45] on link at bounding box center [16, 44] width 33 height 21
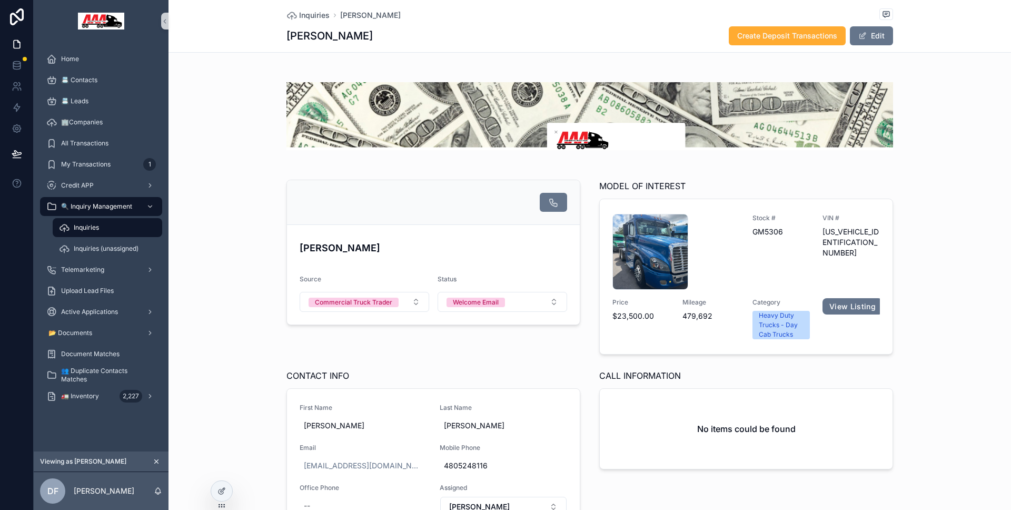
click at [78, 222] on div "Inquiries" at bounding box center [107, 227] width 97 height 17
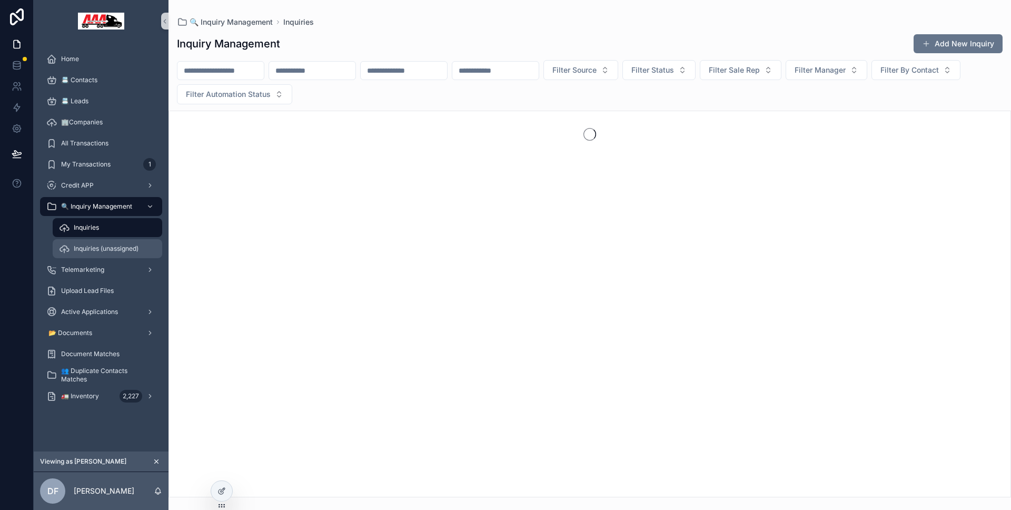
click at [93, 254] on div "Inquiries (unassigned)" at bounding box center [107, 248] width 97 height 17
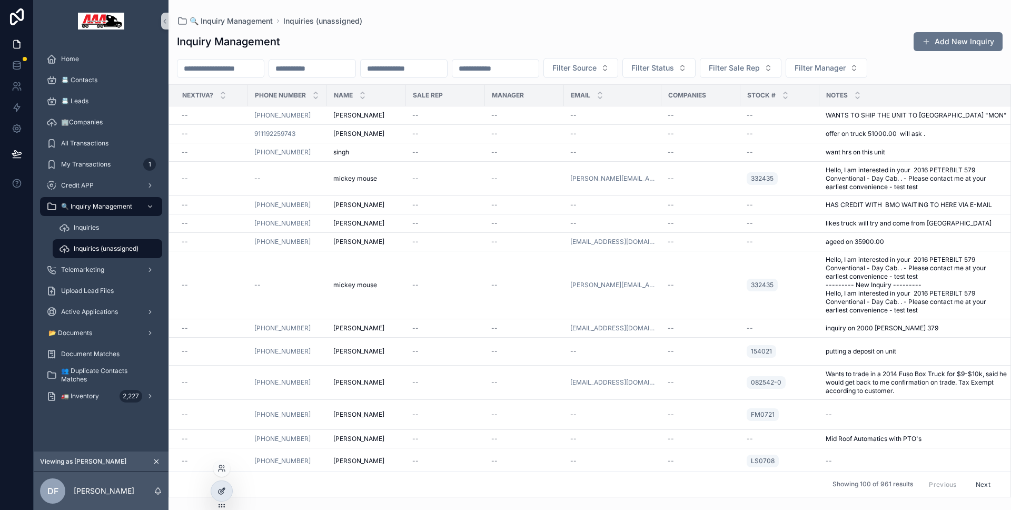
click at [226, 492] on div at bounding box center [221, 491] width 21 height 20
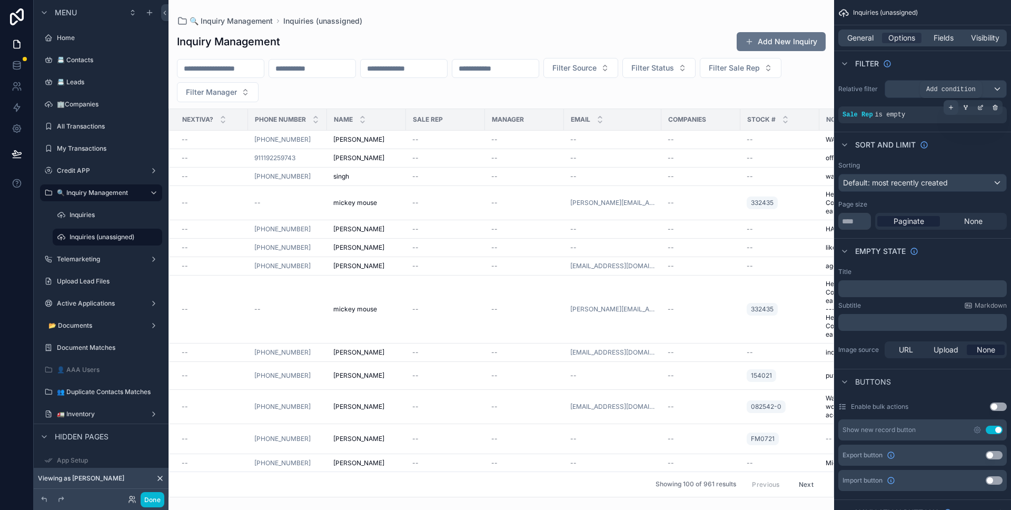
click at [951, 108] on icon "scrollable content" at bounding box center [951, 107] width 6 height 6
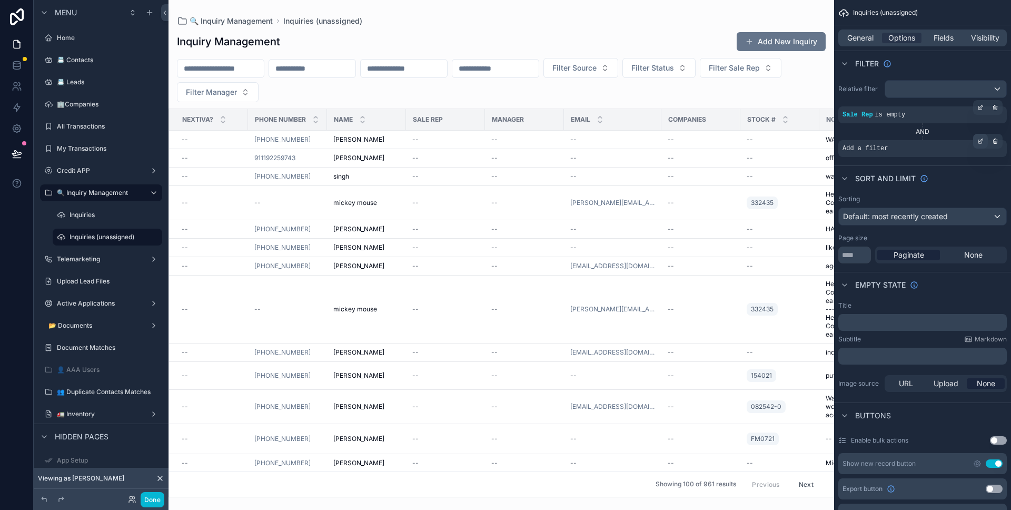
click at [977, 144] on div "scrollable content" at bounding box center [980, 141] width 15 height 15
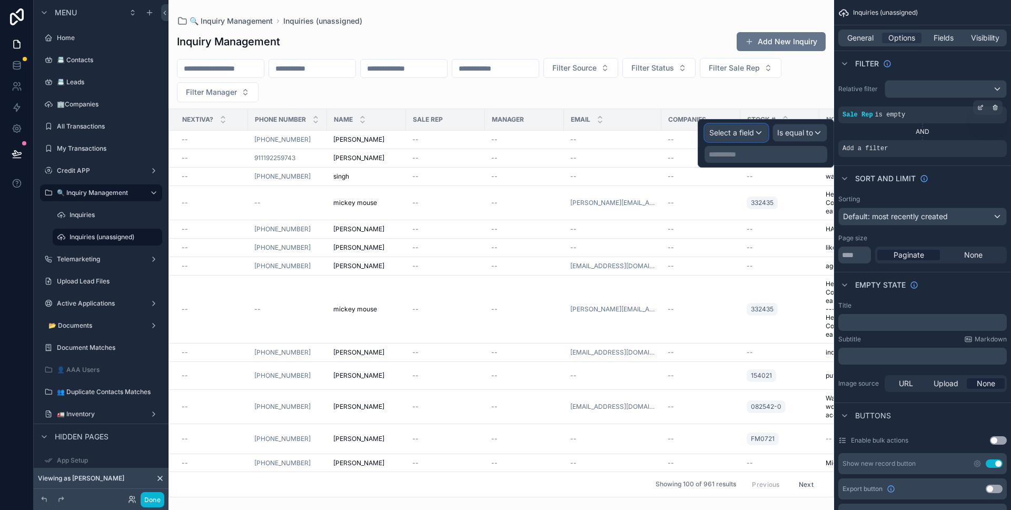
click at [742, 128] on span "Select a field" at bounding box center [731, 132] width 45 height 9
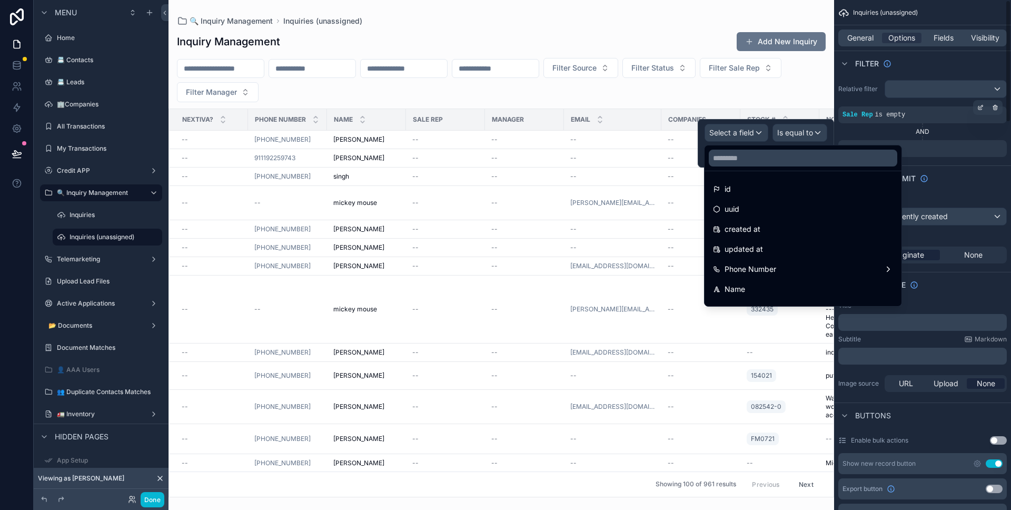
click at [978, 175] on div "Sort And Limit" at bounding box center [922, 177] width 177 height 25
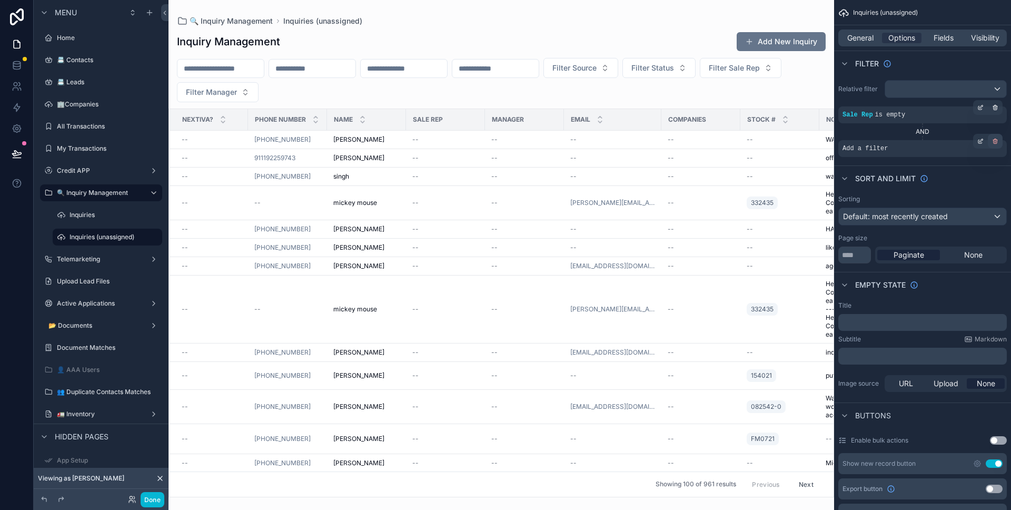
click at [992, 141] on icon "scrollable content" at bounding box center [995, 141] width 6 height 6
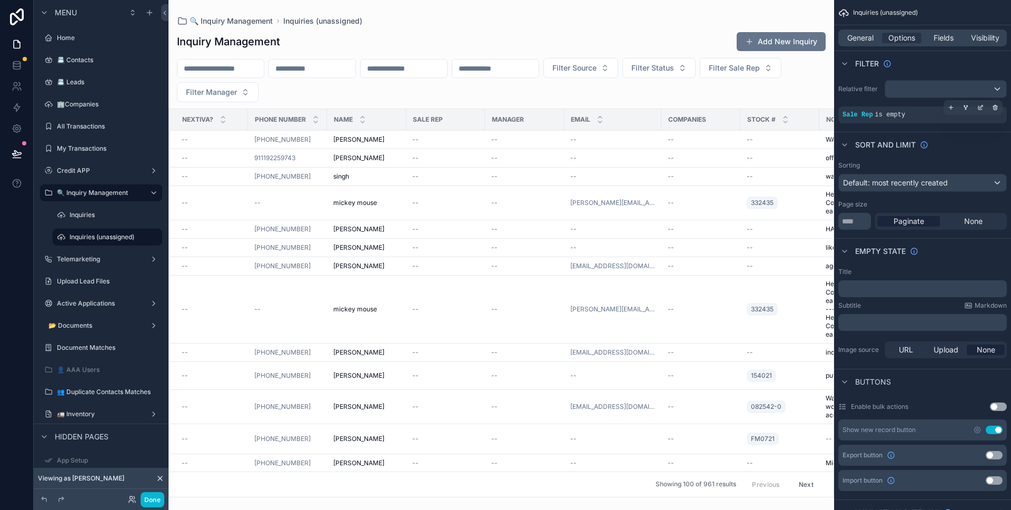
click at [465, 316] on div "scrollable content" at bounding box center [500, 255] width 665 height 510
click at [259, 98] on button "Filter Manager" at bounding box center [218, 92] width 82 height 20
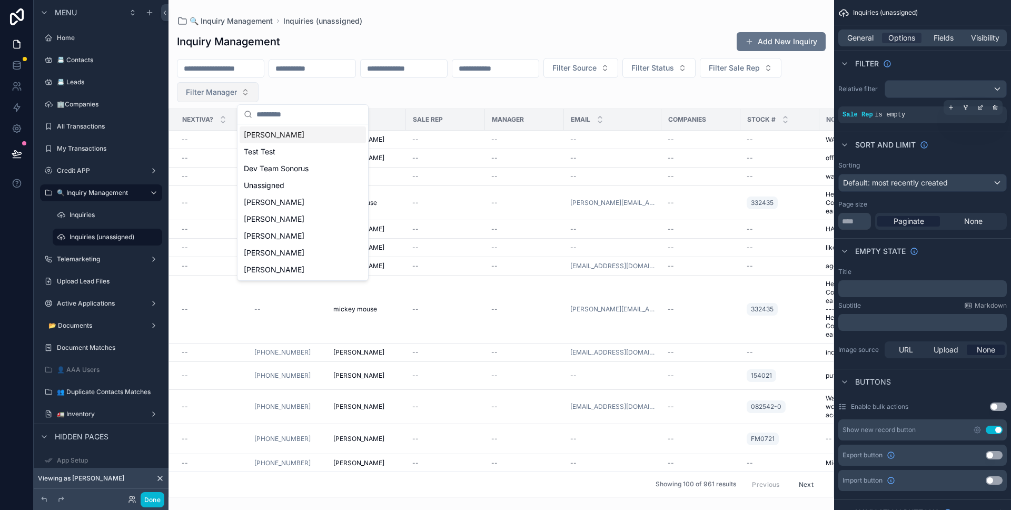
click at [259, 98] on button "Filter Manager" at bounding box center [218, 92] width 82 height 20
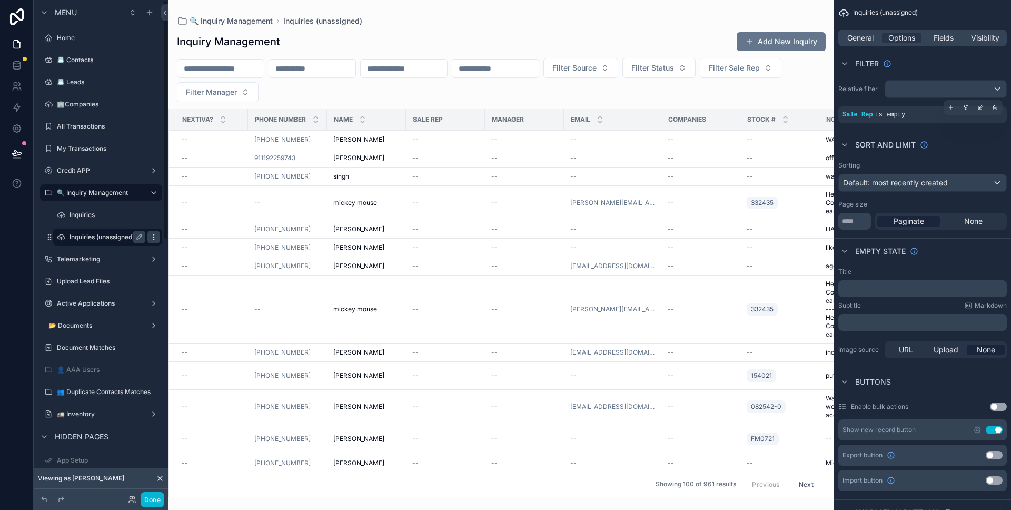
click at [157, 237] on icon "scrollable content" at bounding box center [154, 237] width 8 height 8
click at [187, 245] on span "Clone" at bounding box center [196, 248] width 19 height 11
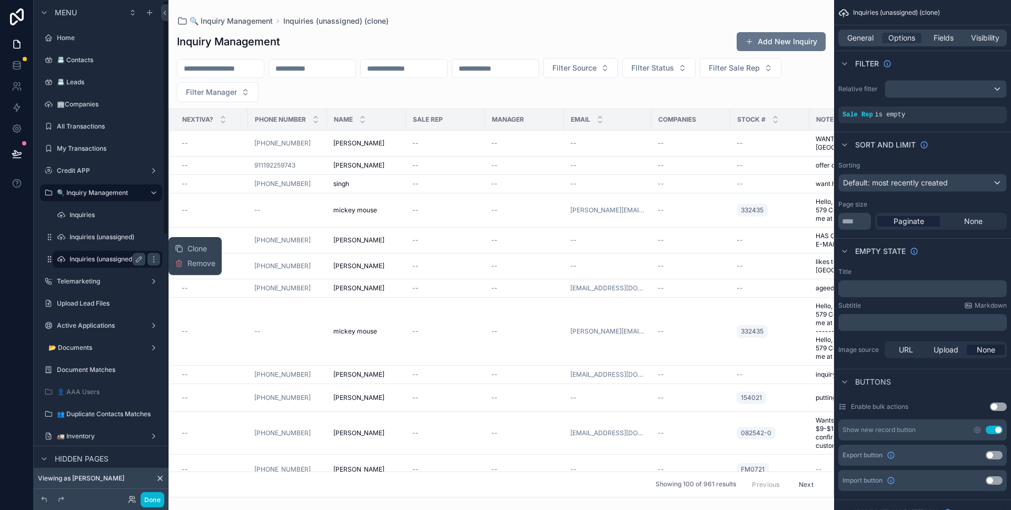
click at [120, 260] on label "Inquiries (unassigned) (clone)" at bounding box center [112, 259] width 87 height 8
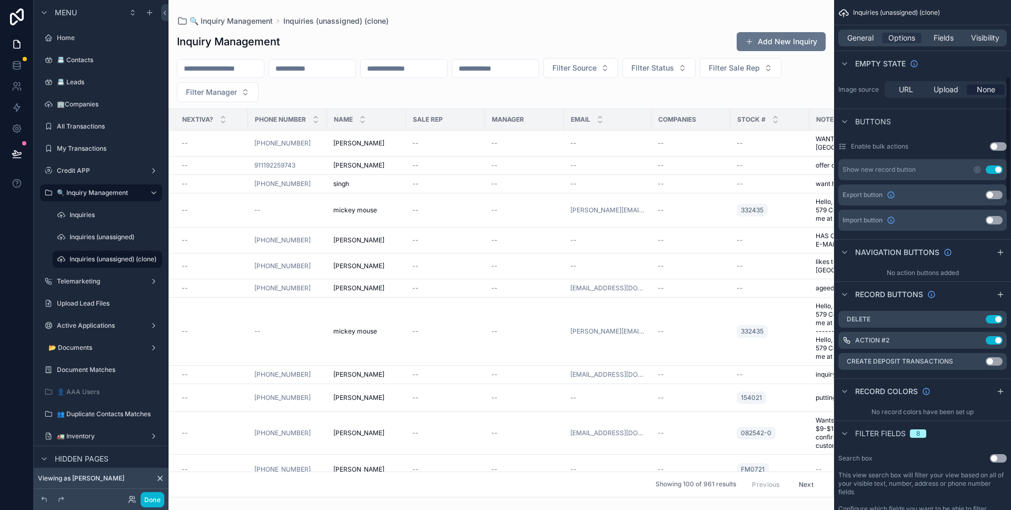
scroll to position [314, 0]
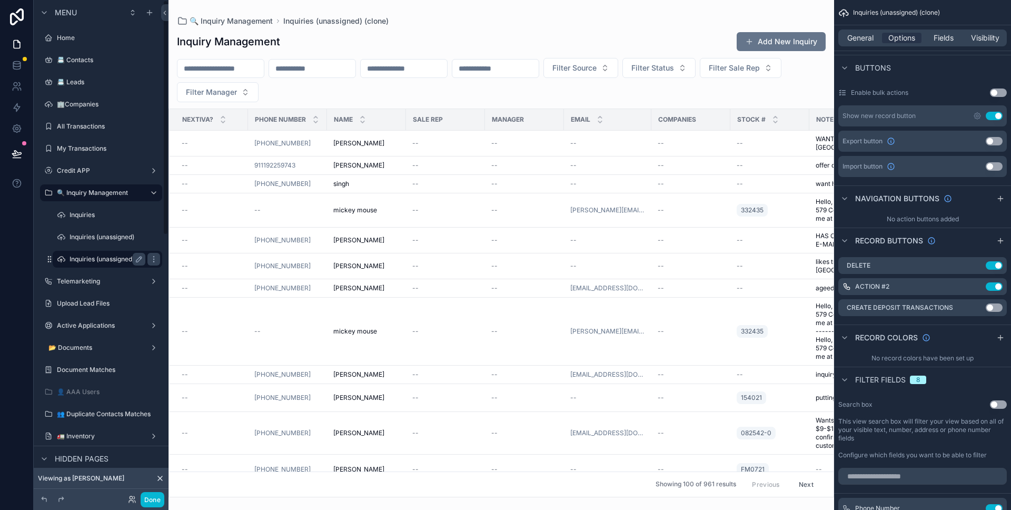
click at [145, 260] on div "scrollable content" at bounding box center [152, 259] width 15 height 17
click at [151, 259] on icon "scrollable content" at bounding box center [154, 259] width 8 height 8
click at [134, 263] on button "scrollable content" at bounding box center [139, 259] width 13 height 13
type input "**********"
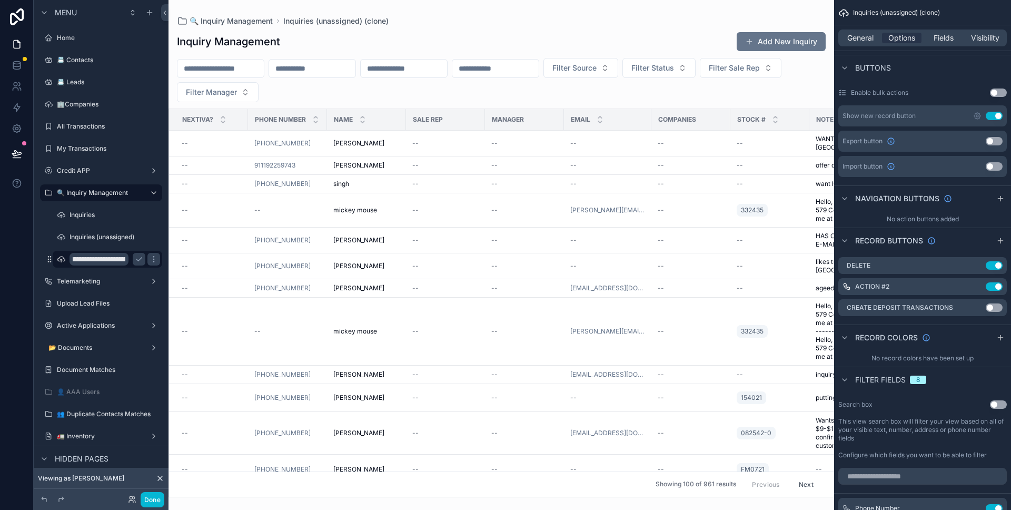
click at [145, 260] on div "scrollable content" at bounding box center [152, 259] width 15 height 17
click at [143, 260] on button "scrollable content" at bounding box center [139, 259] width 13 height 13
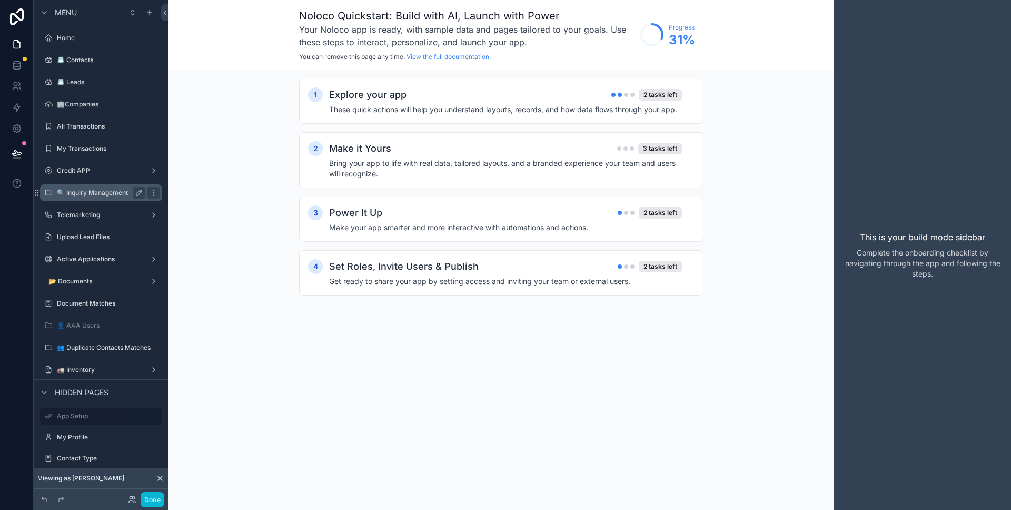
click at [108, 192] on label "🔍 Inquiry Management" at bounding box center [99, 192] width 84 height 8
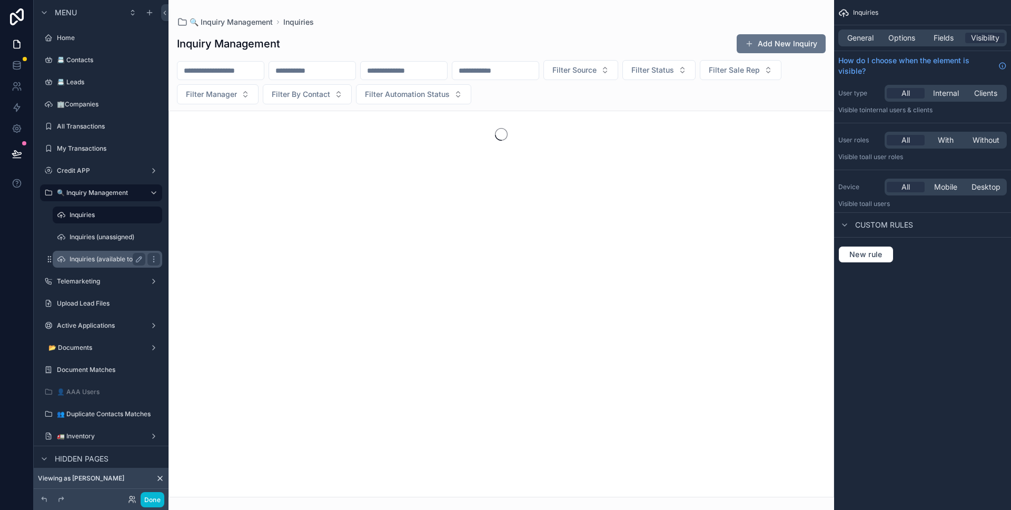
click at [119, 261] on label "Inquiries (available to all)" at bounding box center [106, 259] width 74 height 8
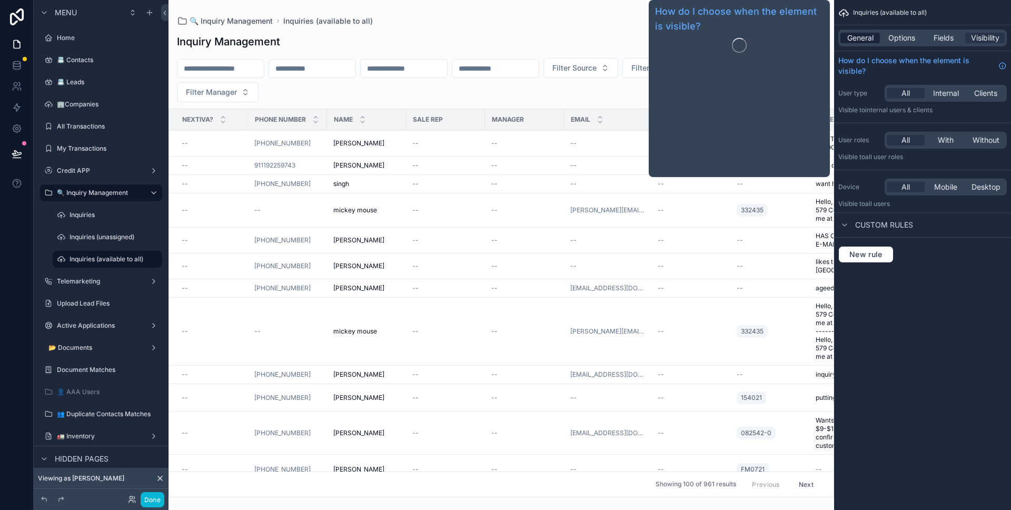
click at [859, 41] on span "General" at bounding box center [860, 38] width 26 height 11
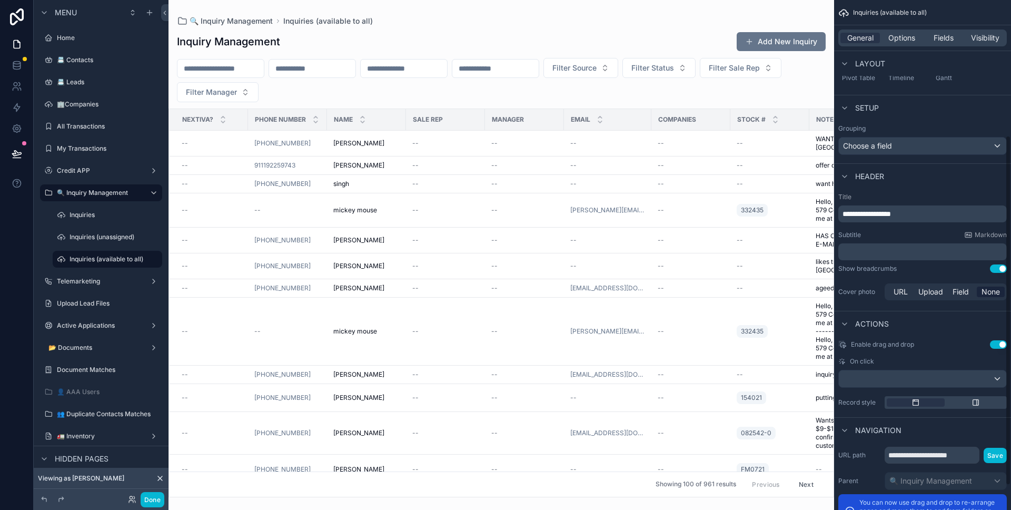
scroll to position [233, 0]
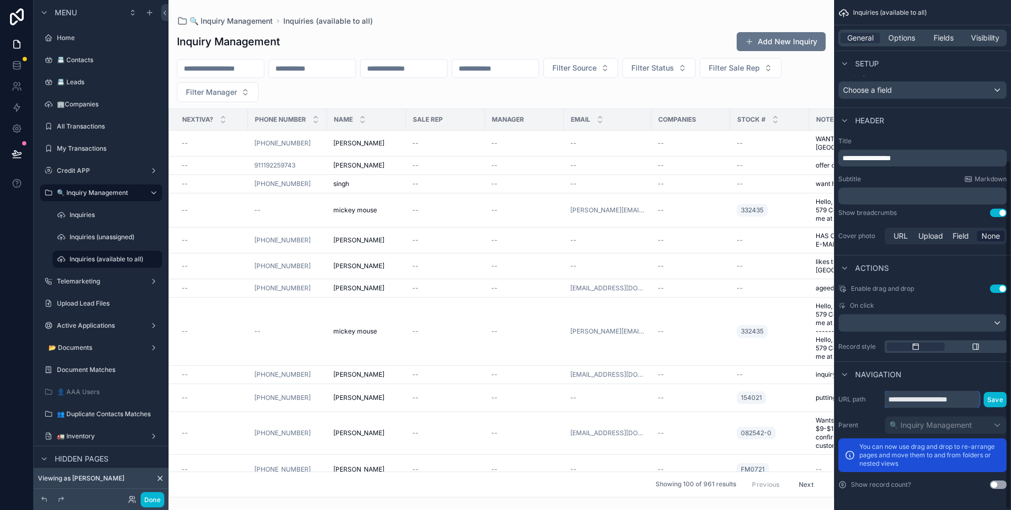
click at [959, 400] on input "**********" at bounding box center [932, 399] width 95 height 17
drag, startPoint x: 973, startPoint y: 399, endPoint x: 911, endPoint y: 398, distance: 62.1
click at [911, 398] on input "**********" at bounding box center [932, 399] width 95 height 17
type input "**********"
click at [998, 403] on button "Save" at bounding box center [994, 399] width 23 height 15
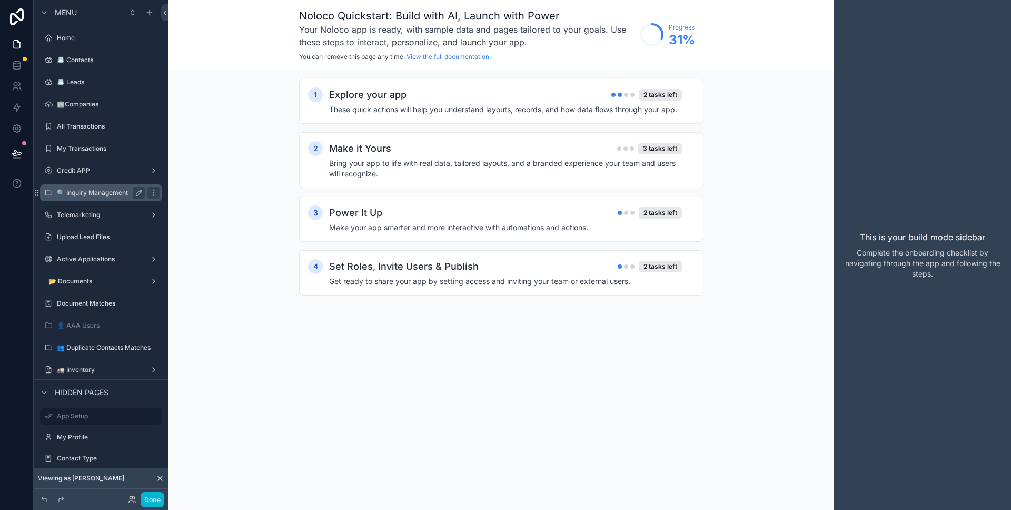
click at [111, 195] on label "🔍 Inquiry Management" at bounding box center [99, 192] width 84 height 8
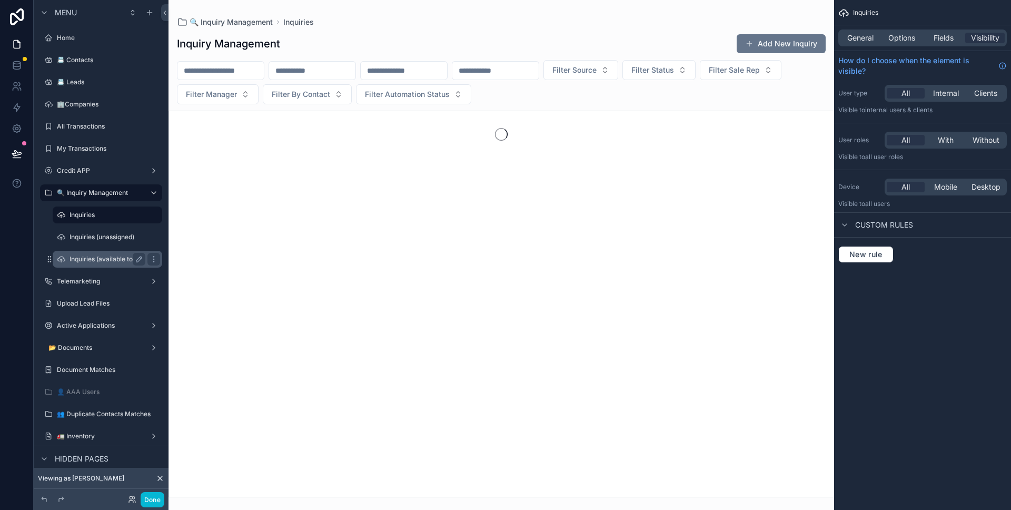
click at [101, 260] on label "Inquiries (available to all)" at bounding box center [106, 259] width 74 height 8
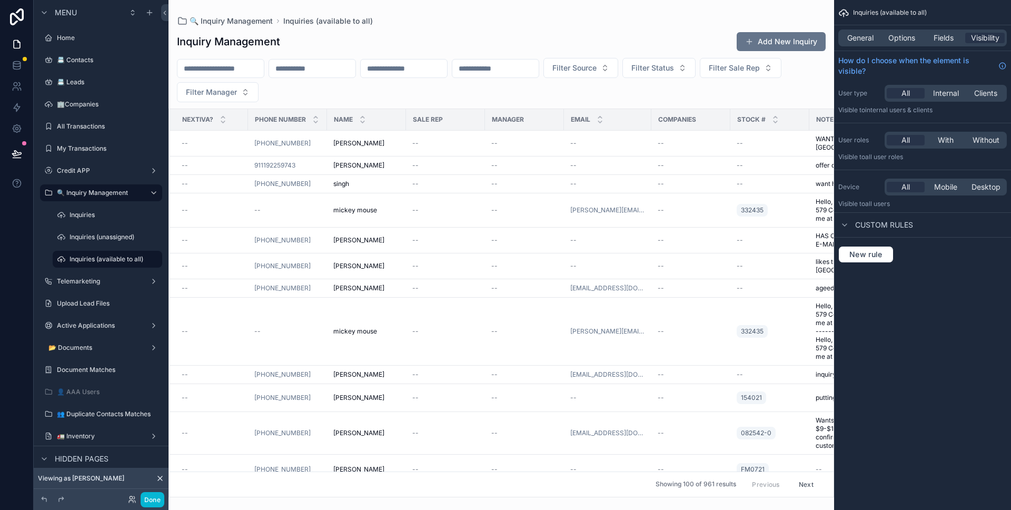
click at [901, 43] on div "General Options Fields Visibility" at bounding box center [922, 37] width 168 height 17
click at [901, 42] on span "Options" at bounding box center [901, 38] width 27 height 11
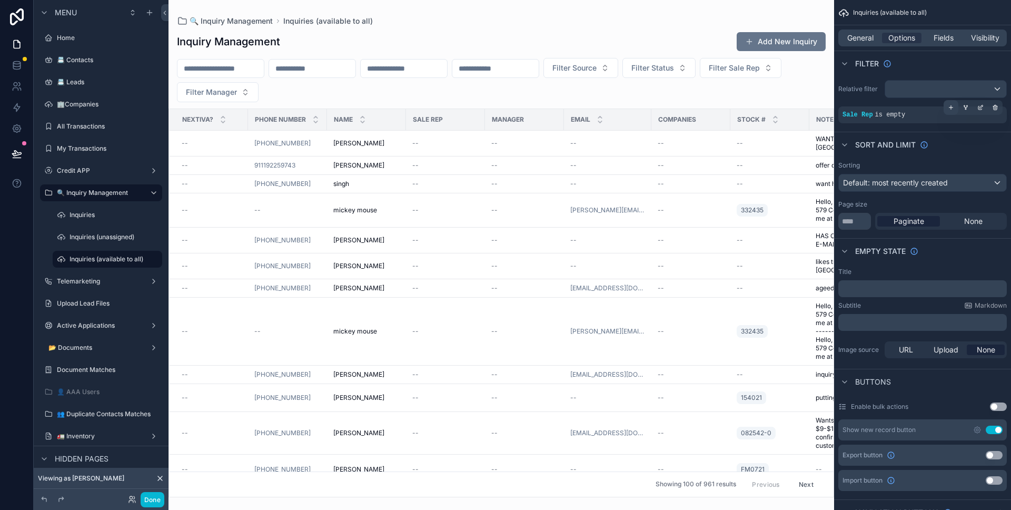
click at [953, 110] on icon "scrollable content" at bounding box center [951, 107] width 6 height 6
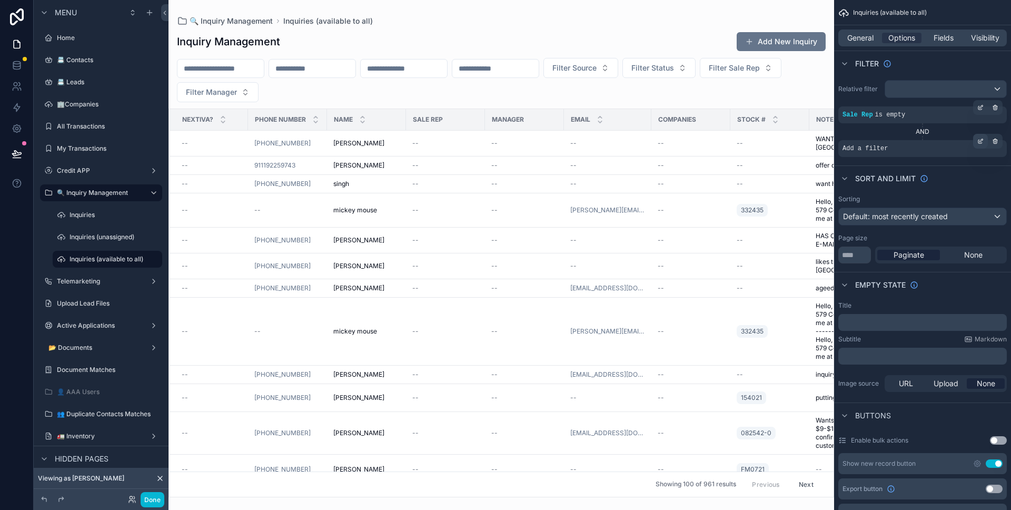
click at [978, 144] on icon "scrollable content" at bounding box center [980, 141] width 6 height 6
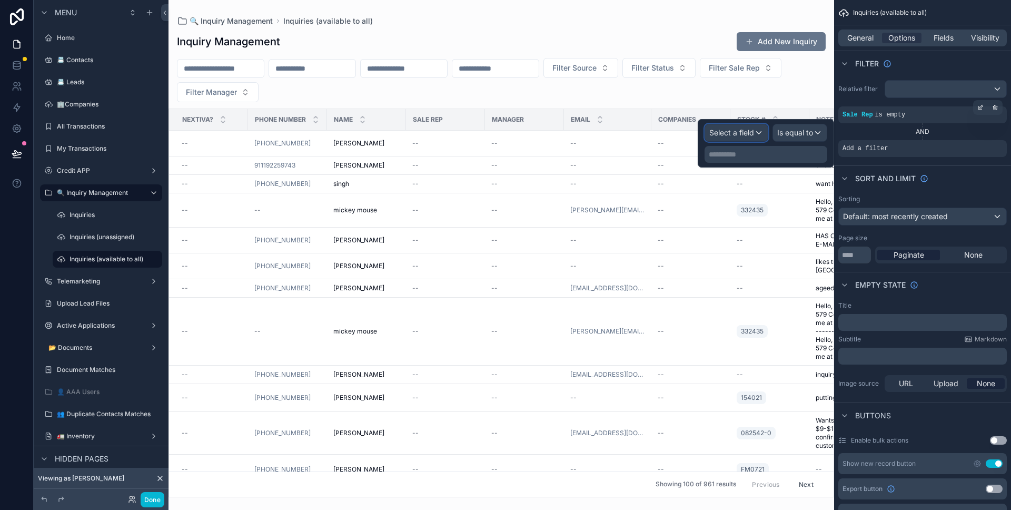
click at [760, 133] on div "Select a field" at bounding box center [736, 132] width 63 height 17
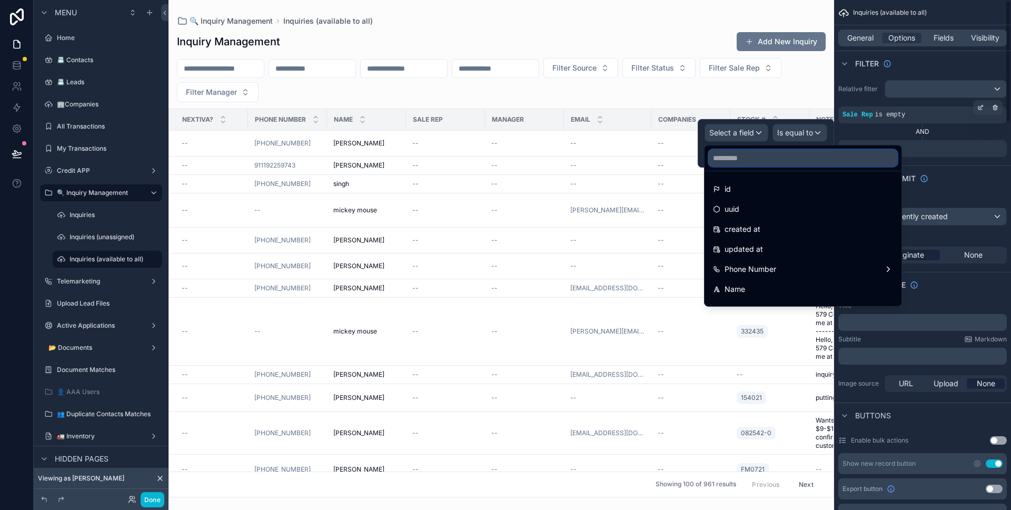
click at [844, 161] on input "text" at bounding box center [803, 158] width 188 height 17
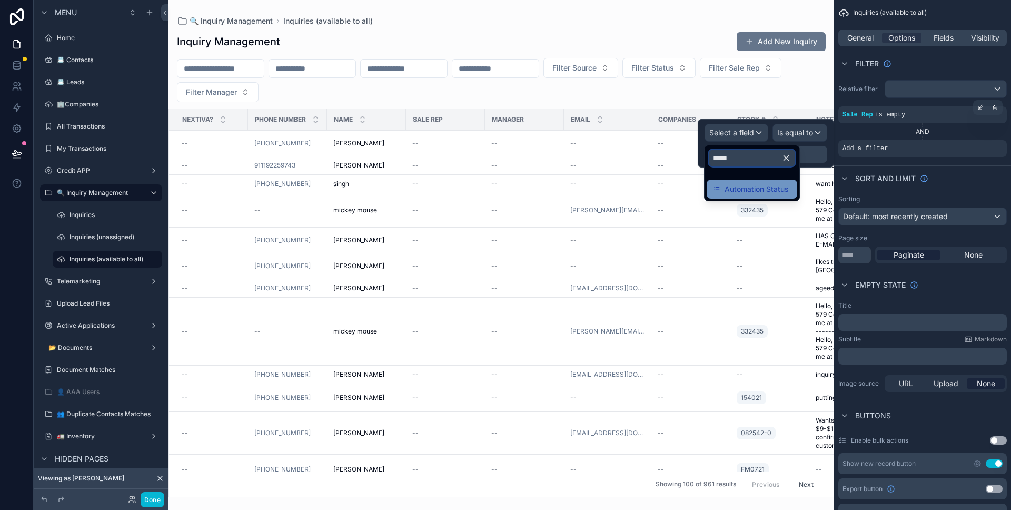
type input "*****"
click at [790, 183] on div "Automation Status" at bounding box center [752, 189] width 78 height 13
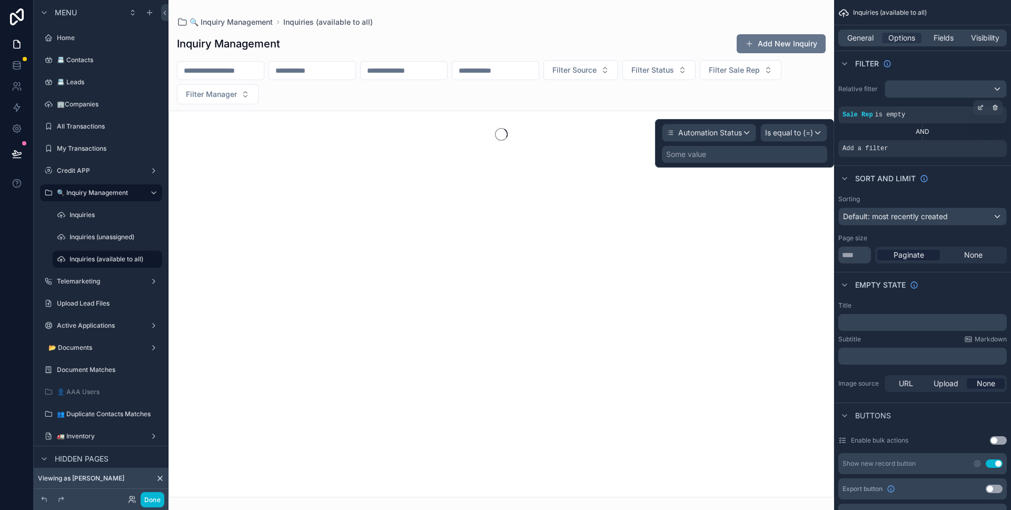
click at [787, 161] on div "Some value" at bounding box center [744, 154] width 165 height 17
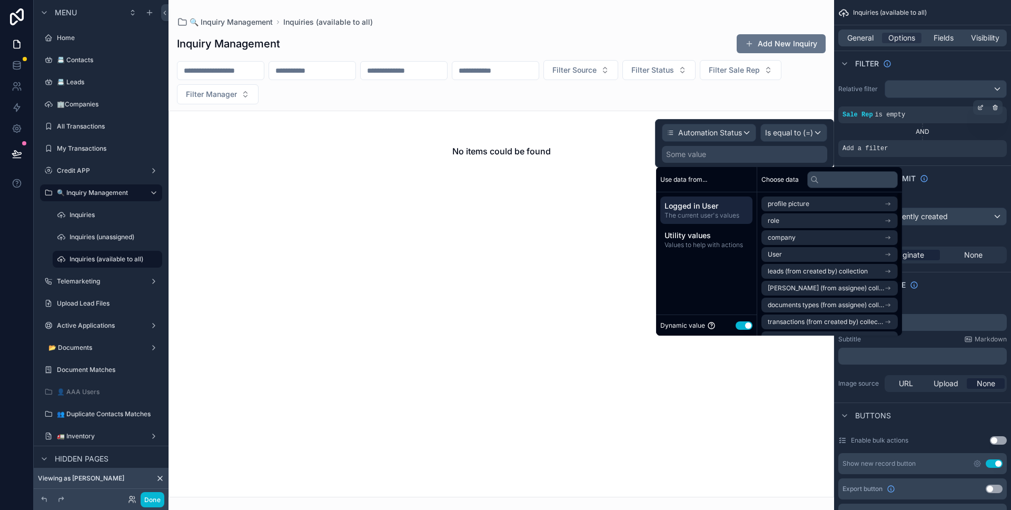
click at [747, 322] on button "Use setting" at bounding box center [744, 325] width 17 height 8
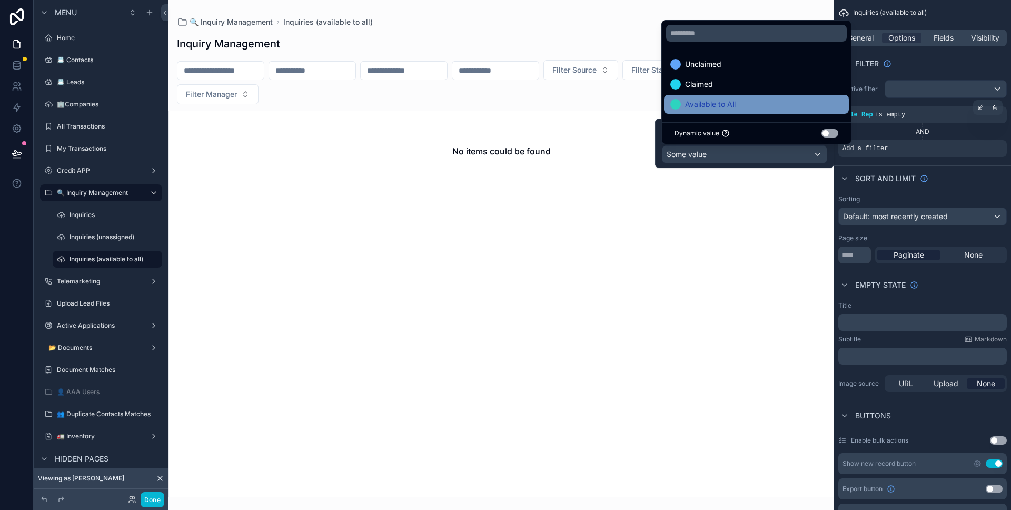
click at [735, 112] on div "Available to All" at bounding box center [756, 104] width 185 height 19
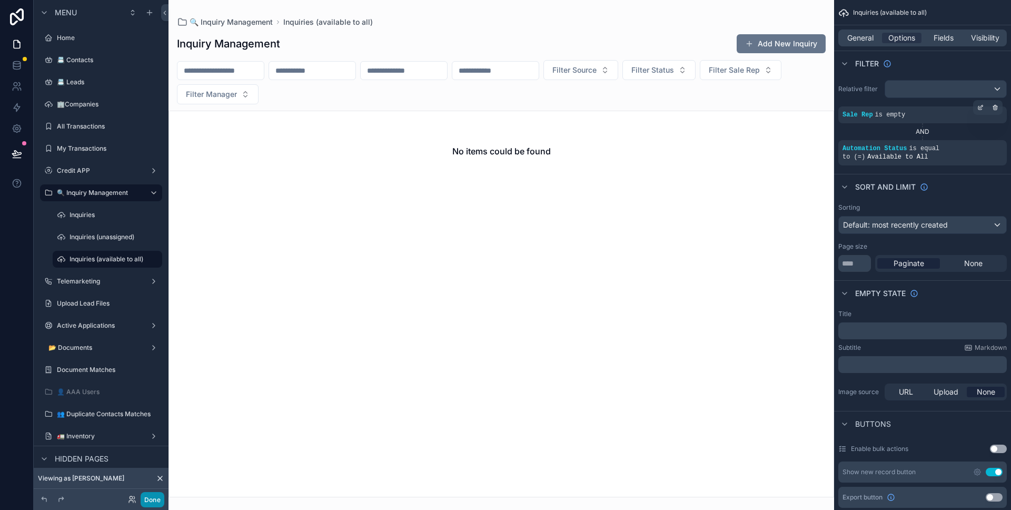
click at [158, 496] on button "Done" at bounding box center [153, 499] width 24 height 15
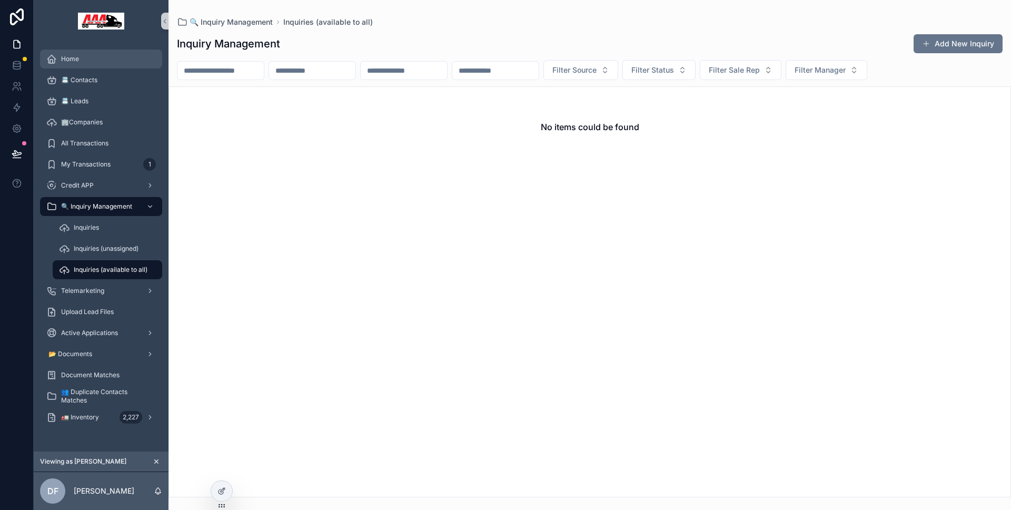
click at [62, 63] on div "Home" at bounding box center [101, 59] width 110 height 17
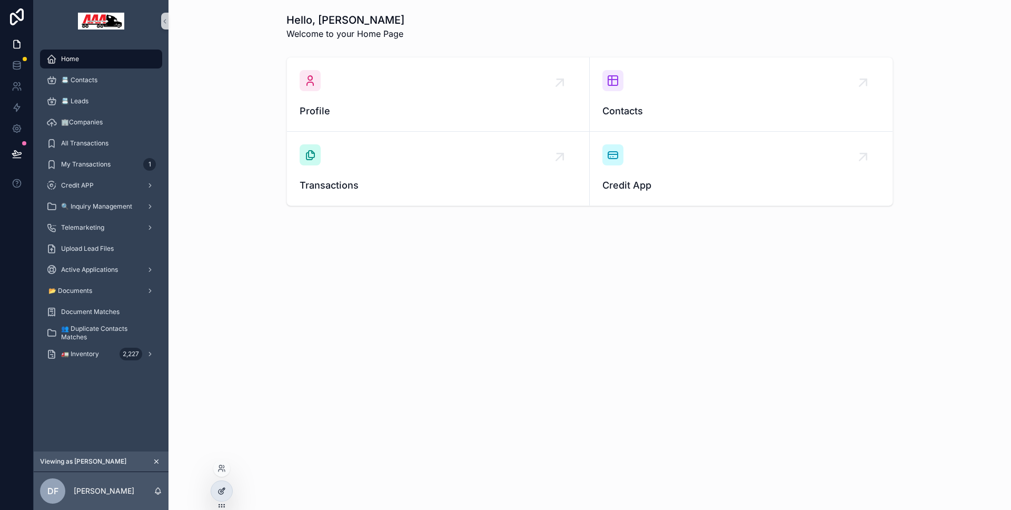
click at [220, 488] on icon at bounding box center [221, 490] width 8 height 8
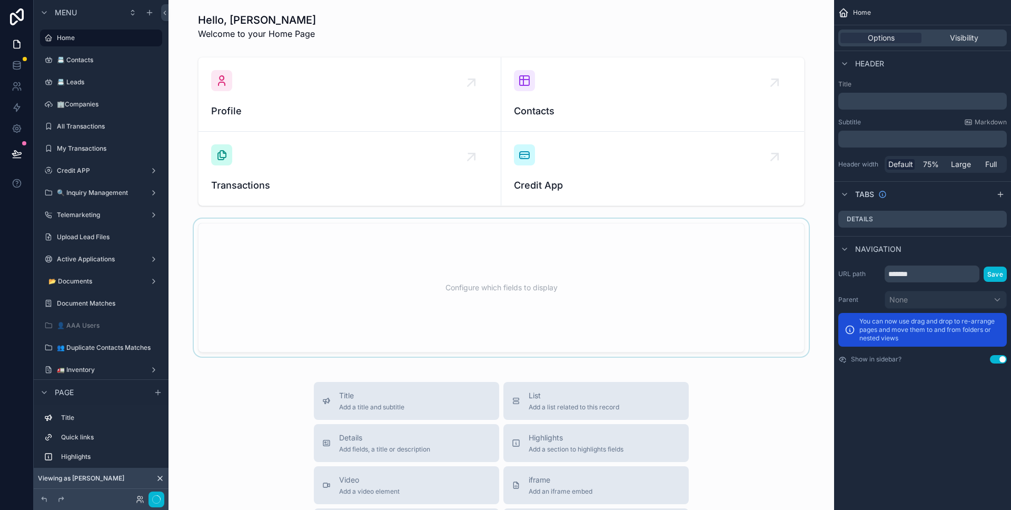
click at [349, 324] on div "scrollable content" at bounding box center [501, 287] width 649 height 138
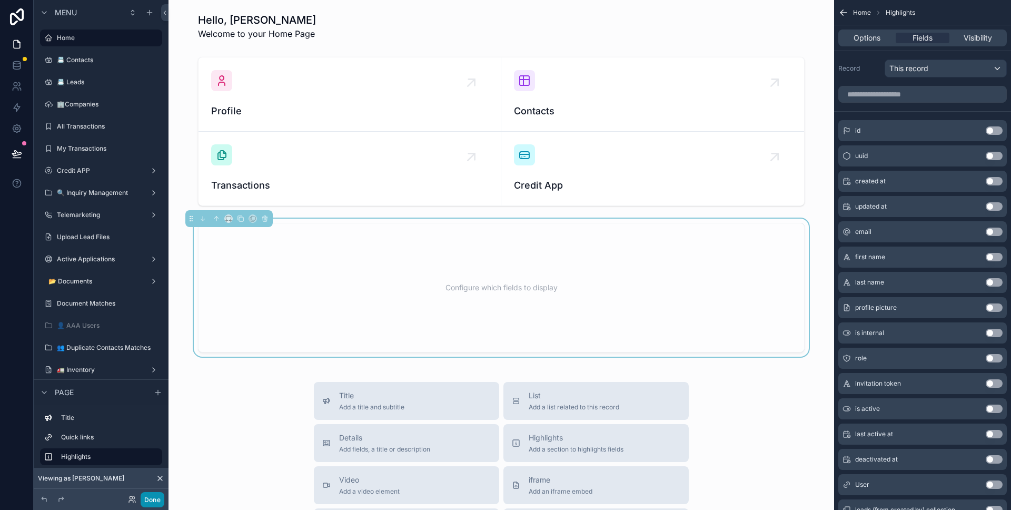
click at [158, 496] on button "Done" at bounding box center [153, 499] width 24 height 15
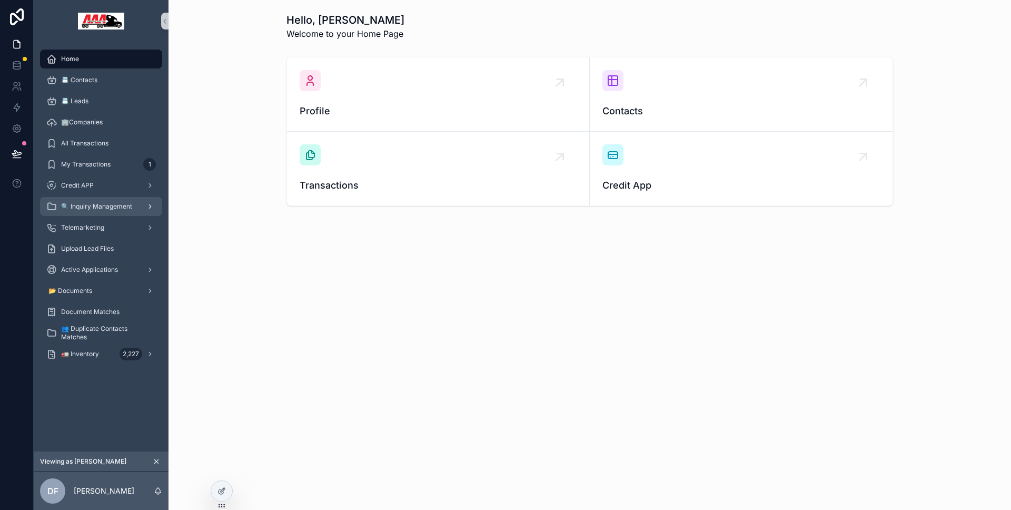
click at [115, 209] on span "🔍 Inquiry Management" at bounding box center [96, 206] width 71 height 8
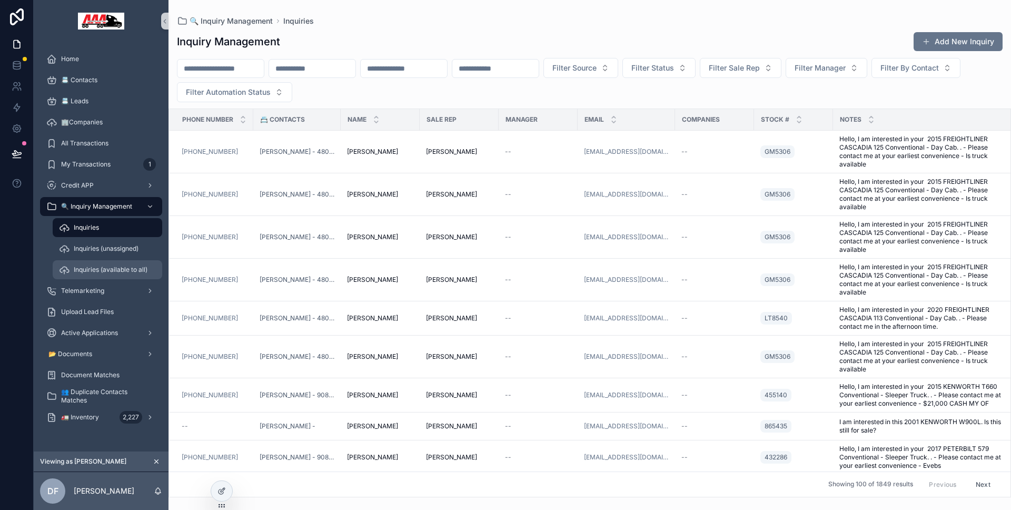
click at [94, 267] on span "Inquiries (available to all)" at bounding box center [111, 269] width 74 height 8
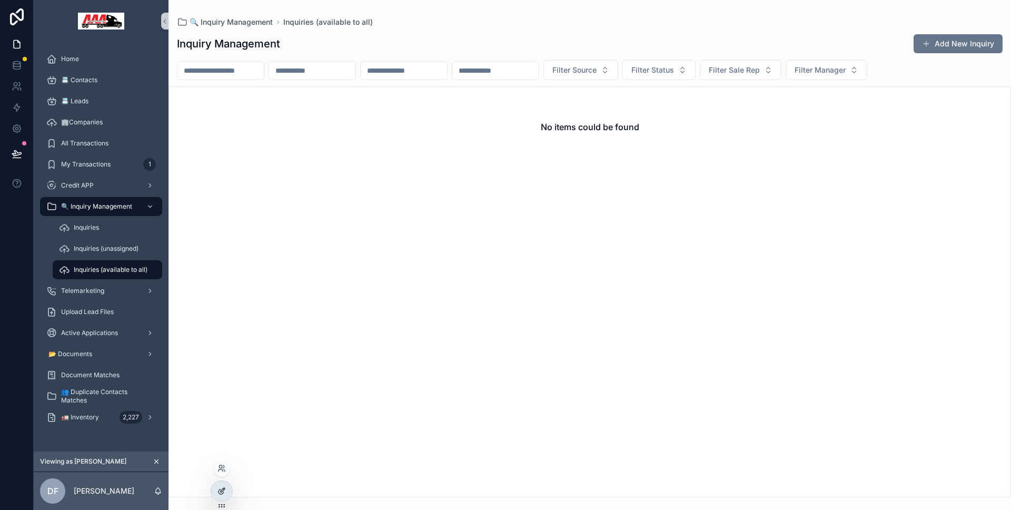
click at [230, 486] on div at bounding box center [221, 491] width 21 height 20
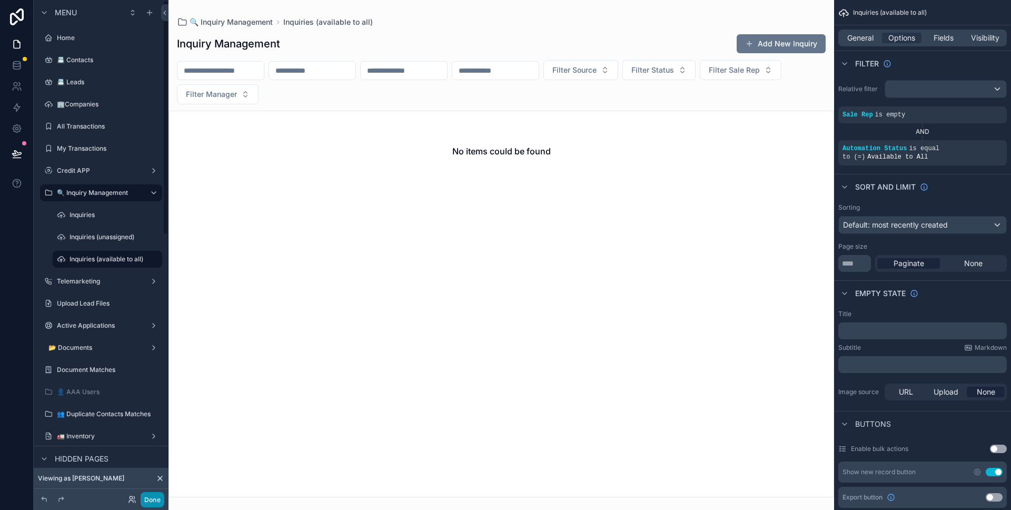
click at [153, 499] on button "Done" at bounding box center [153, 499] width 24 height 15
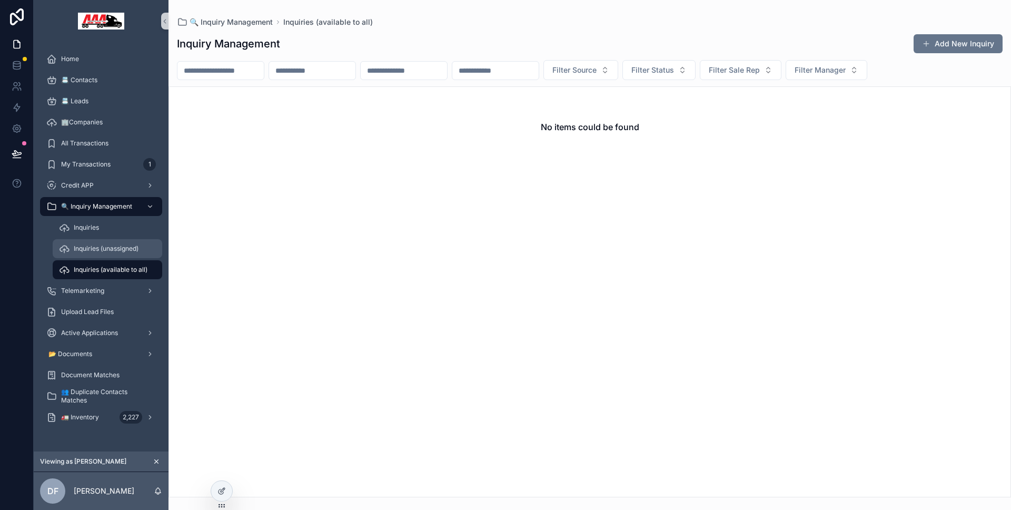
click at [129, 251] on span "Inquiries (unassigned)" at bounding box center [106, 248] width 65 height 8
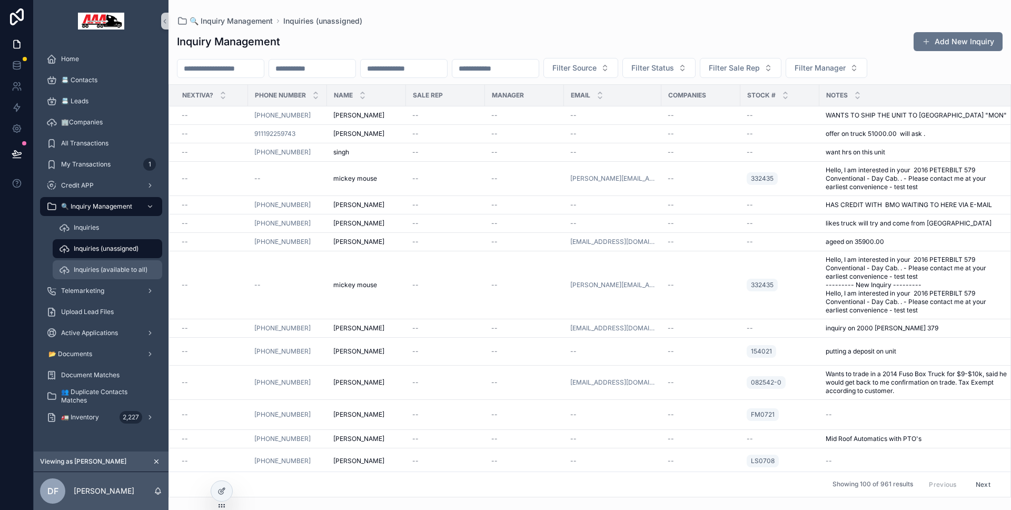
click at [124, 266] on span "Inquiries (available to all)" at bounding box center [111, 269] width 74 height 8
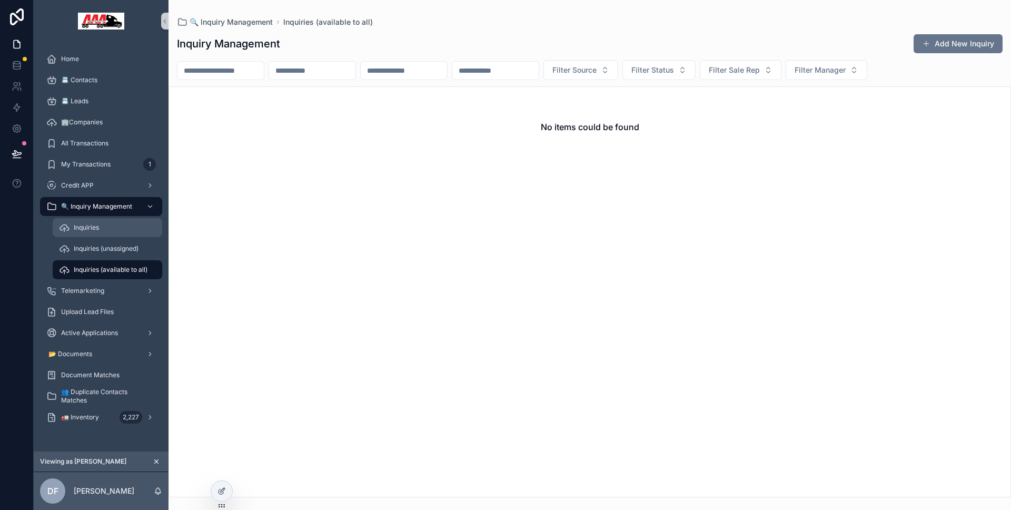
click at [121, 232] on div "Inquiries" at bounding box center [107, 227] width 97 height 17
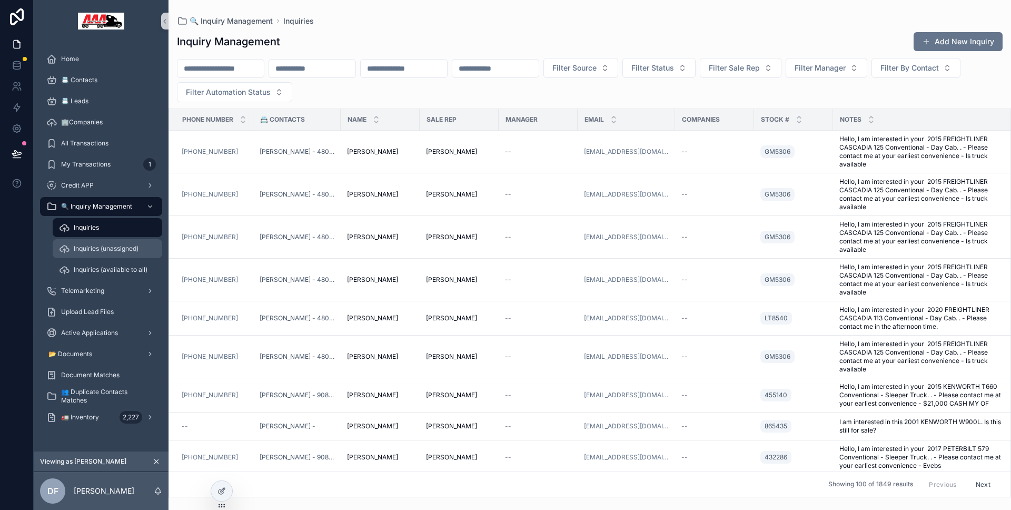
click at [122, 247] on span "Inquiries (unassigned)" at bounding box center [106, 248] width 65 height 8
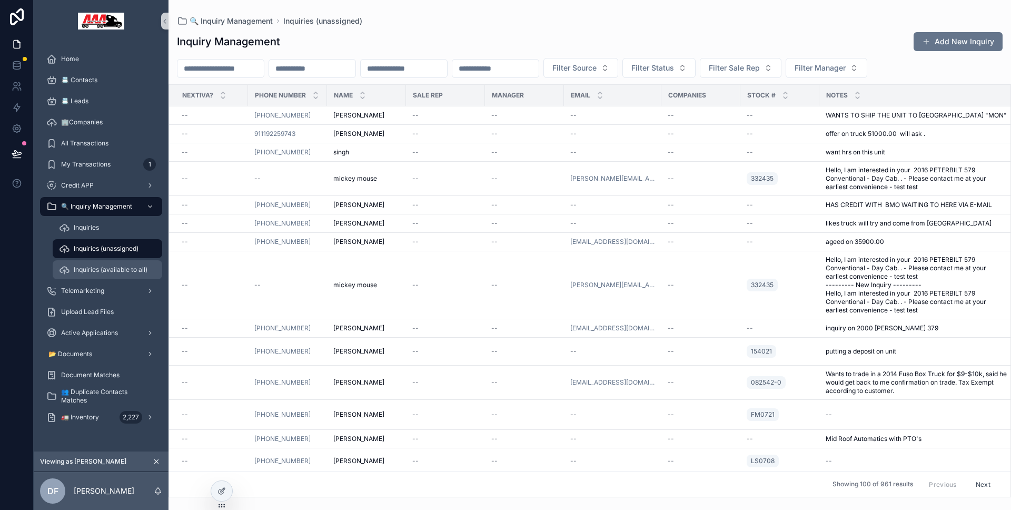
click at [123, 262] on div "Inquiries (available to all)" at bounding box center [107, 269] width 97 height 17
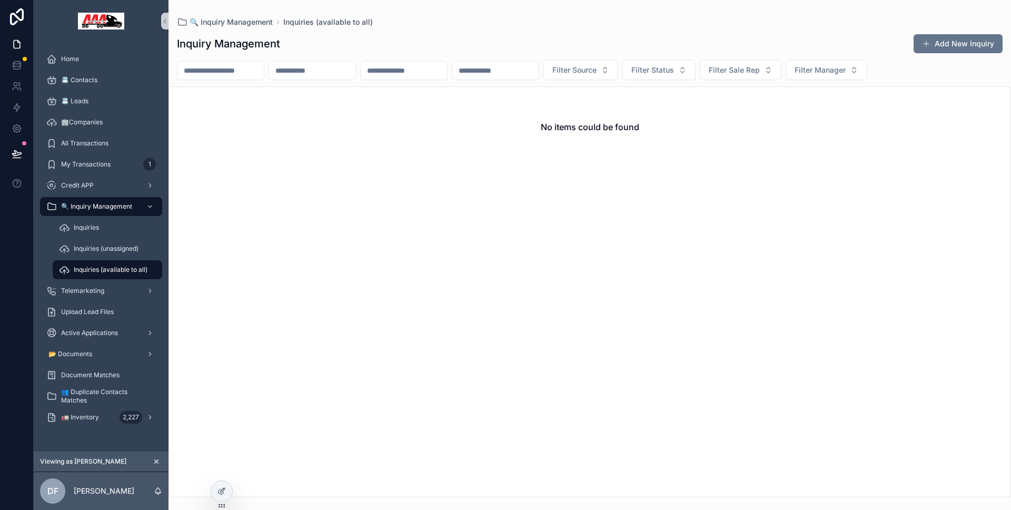
click at [123, 273] on span "Inquiries (available to all)" at bounding box center [111, 269] width 74 height 8
click at [232, 487] on div at bounding box center [222, 490] width 22 height 21
click at [231, 487] on div at bounding box center [221, 491] width 21 height 20
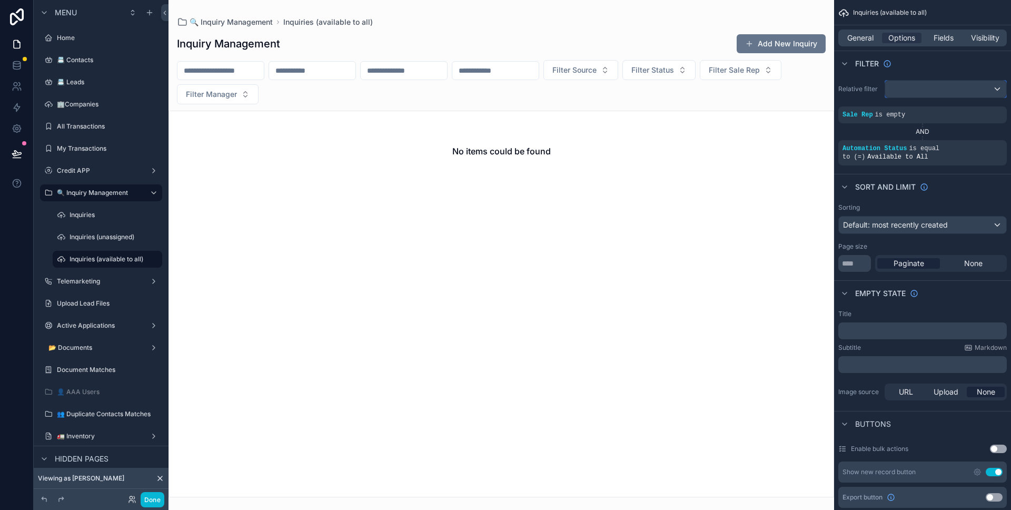
click at [931, 88] on div "scrollable content" at bounding box center [945, 89] width 121 height 17
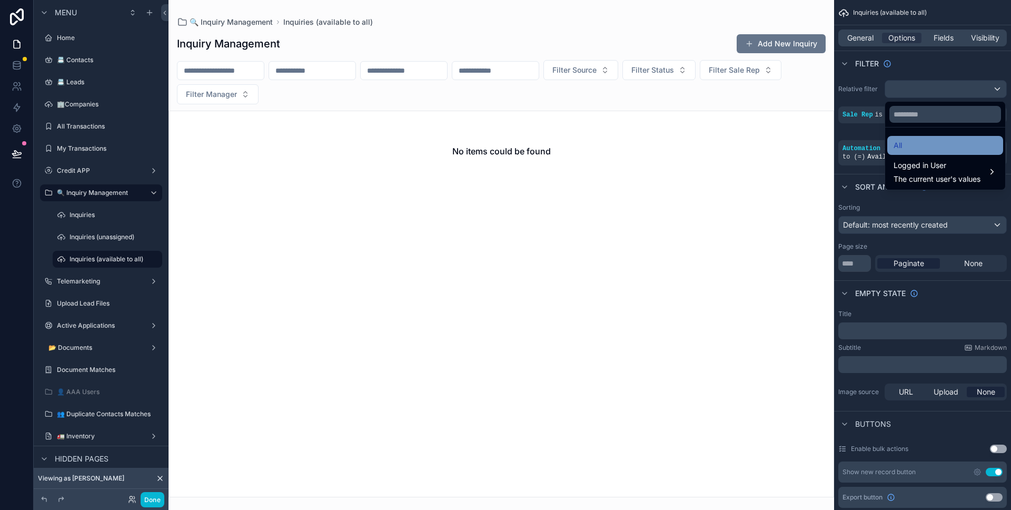
click at [919, 144] on div "All" at bounding box center [944, 145] width 103 height 13
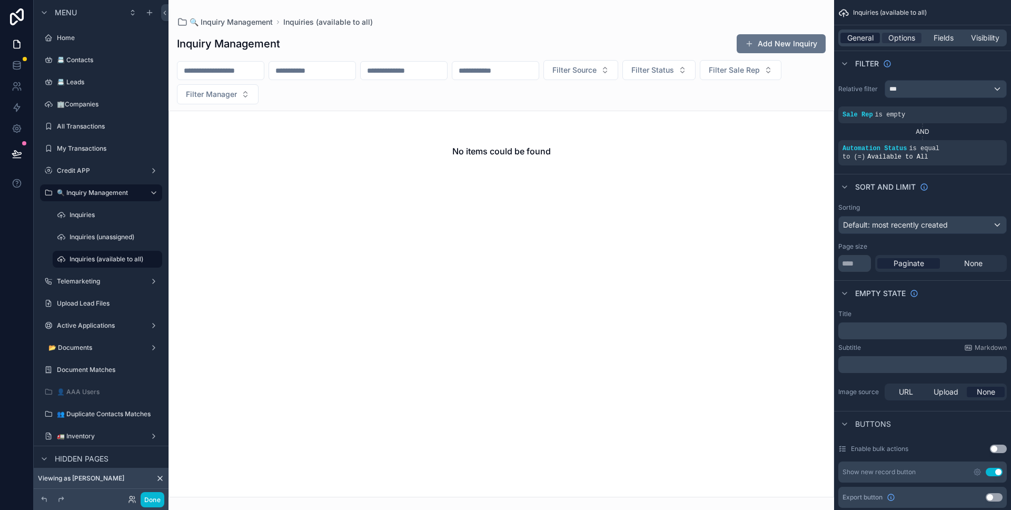
click at [875, 40] on div "General" at bounding box center [859, 38] width 39 height 11
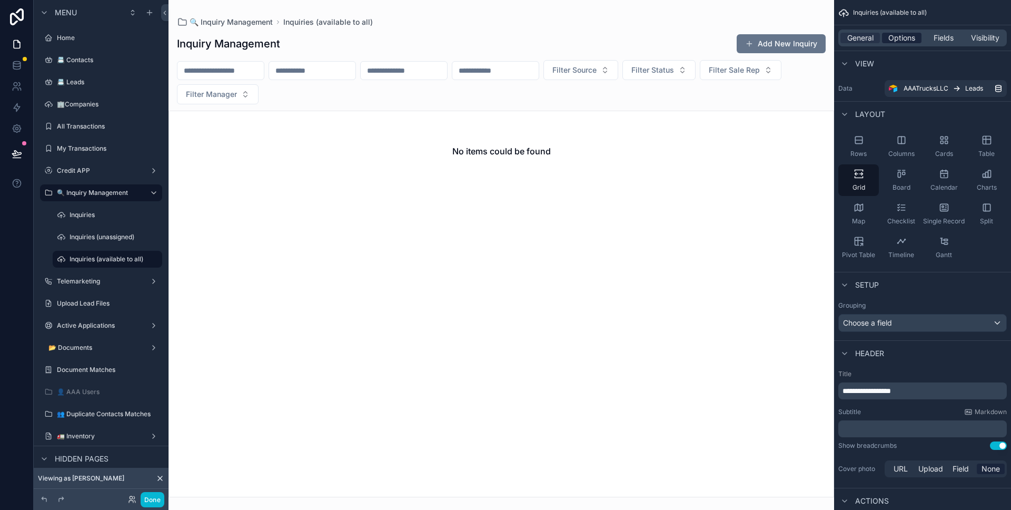
click at [888, 41] on span "Options" at bounding box center [901, 38] width 27 height 11
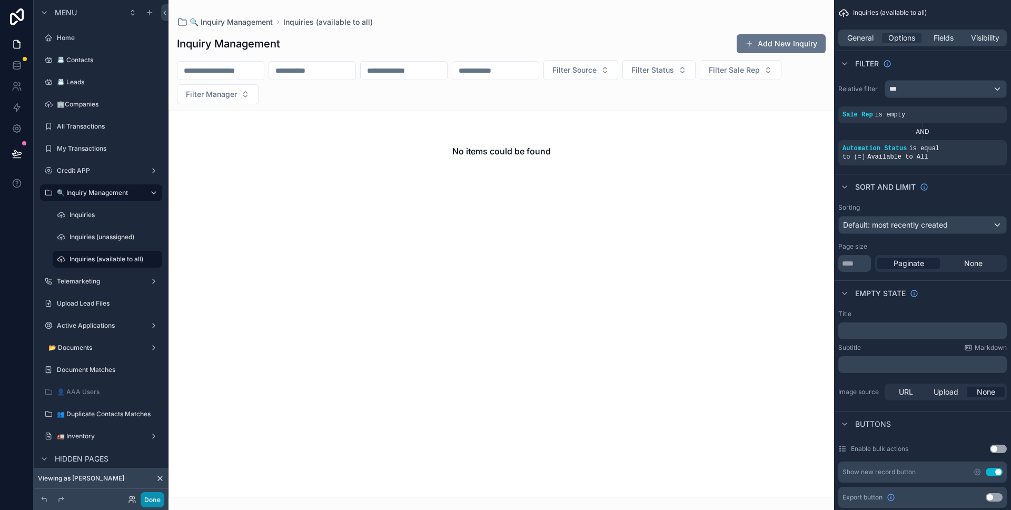
click at [154, 496] on button "Done" at bounding box center [153, 499] width 24 height 15
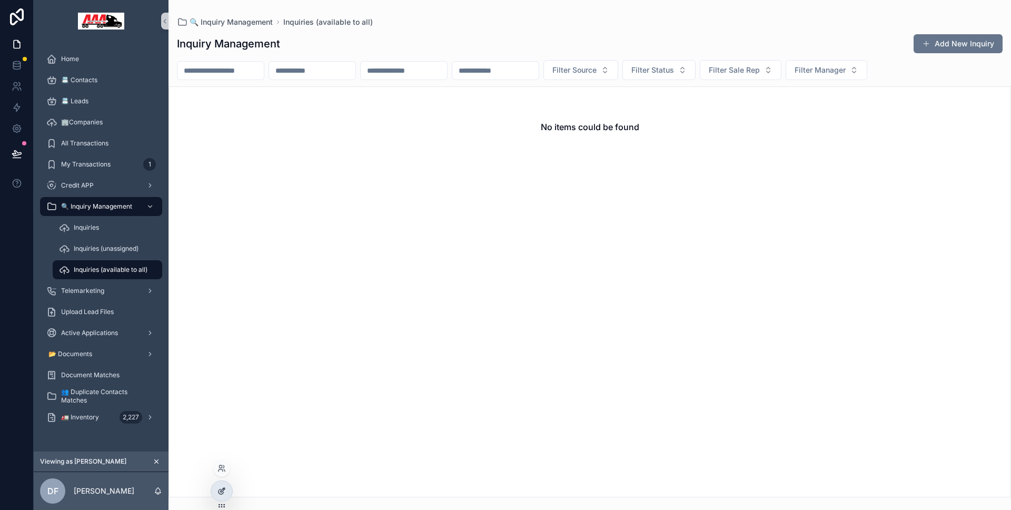
click at [224, 487] on icon at bounding box center [221, 490] width 8 height 8
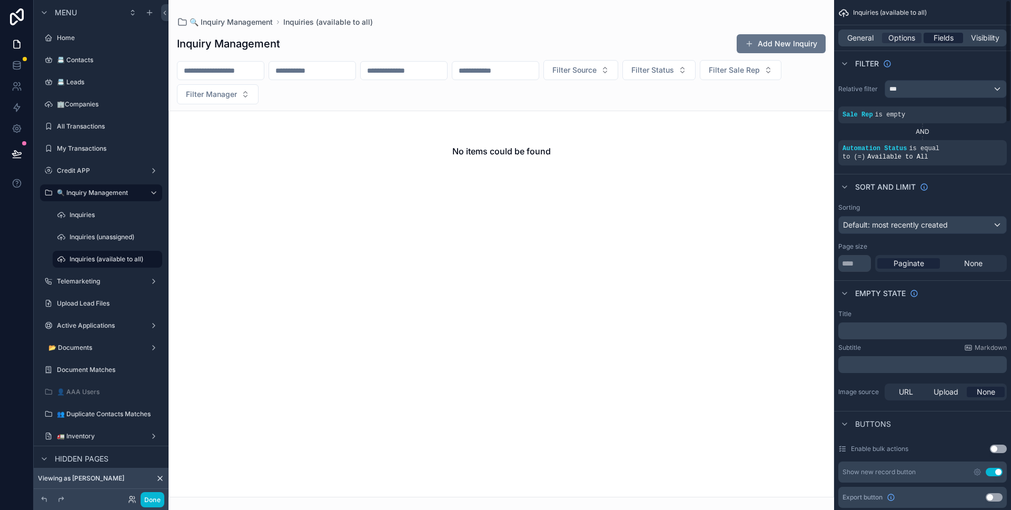
click at [938, 36] on span "Fields" at bounding box center [943, 38] width 20 height 11
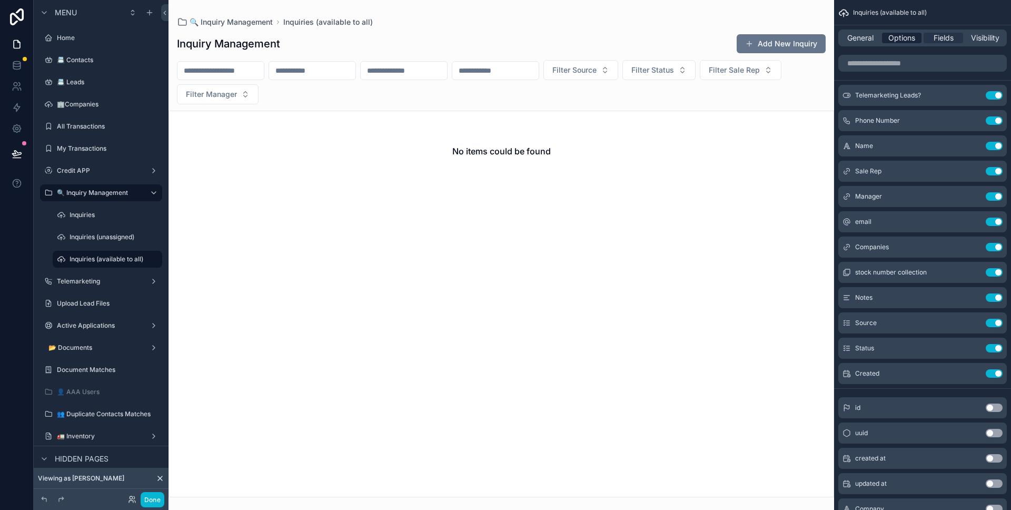
click at [907, 38] on span "Options" at bounding box center [901, 38] width 27 height 11
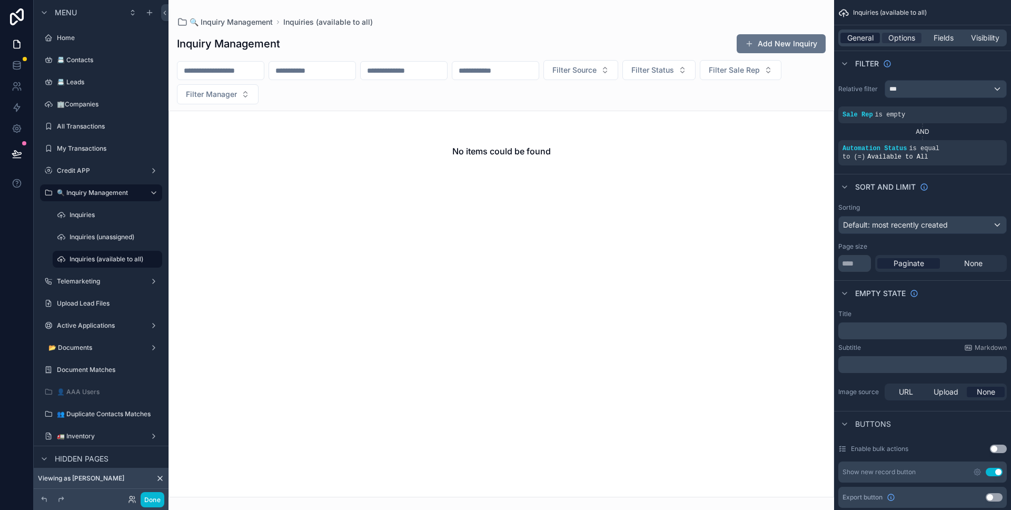
click at [859, 37] on span "General" at bounding box center [860, 38] width 26 height 11
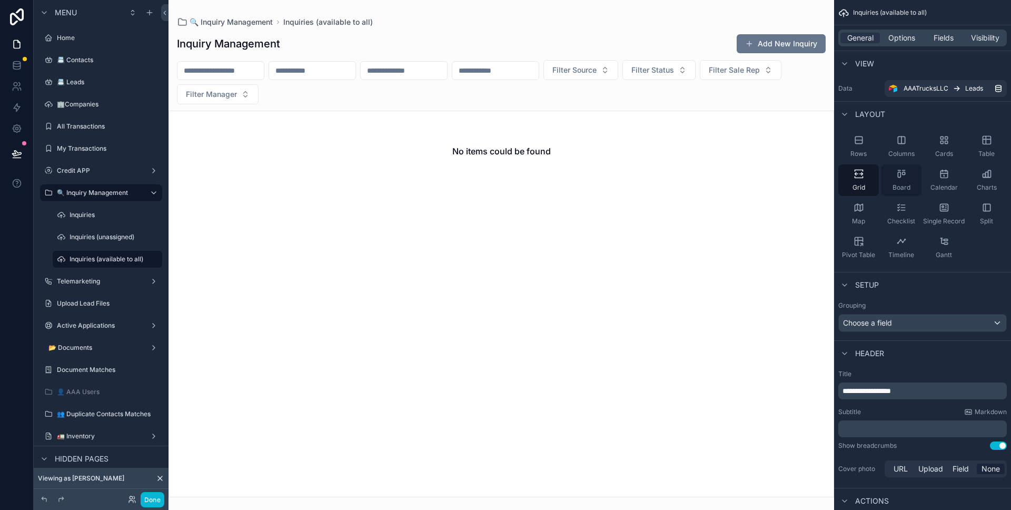
scroll to position [54, 0]
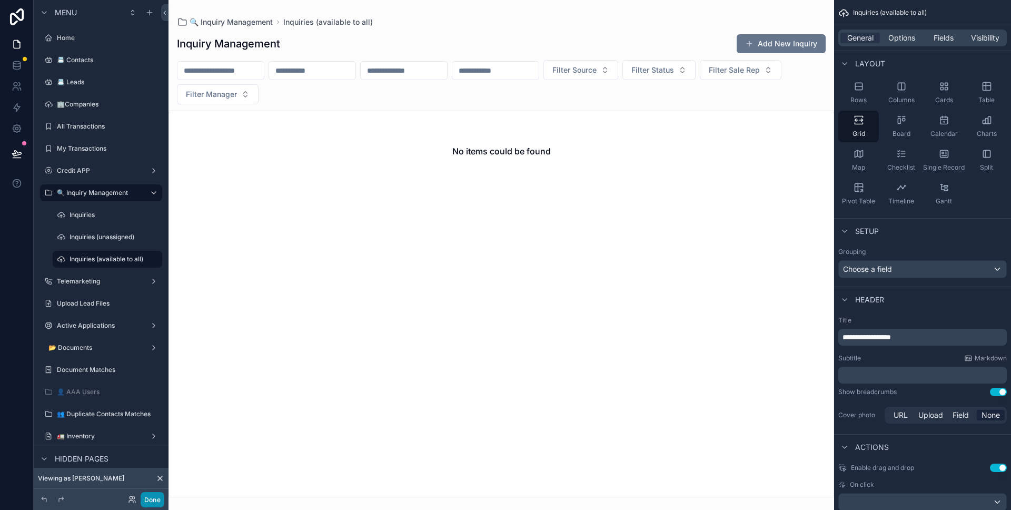
click at [164, 496] on button "Done" at bounding box center [153, 499] width 24 height 15
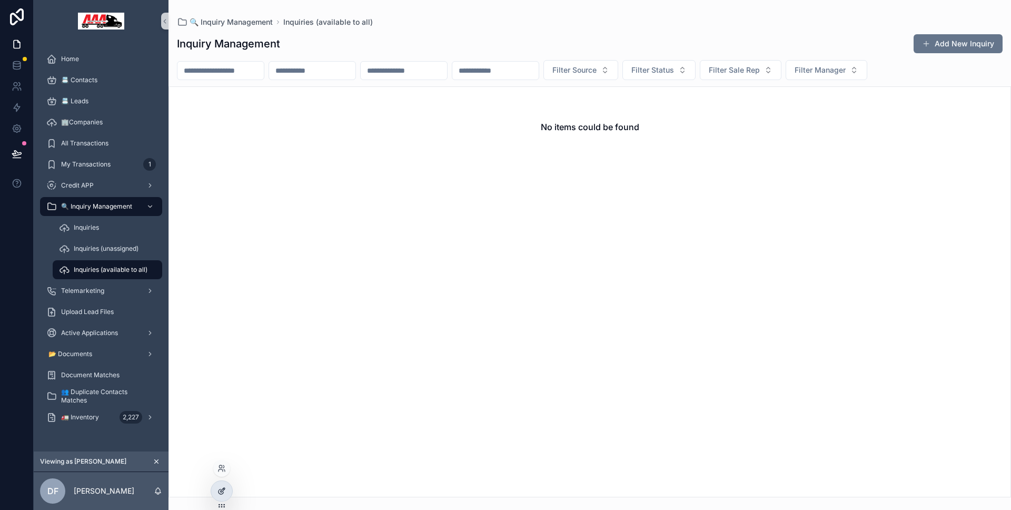
click at [220, 485] on div at bounding box center [221, 491] width 21 height 20
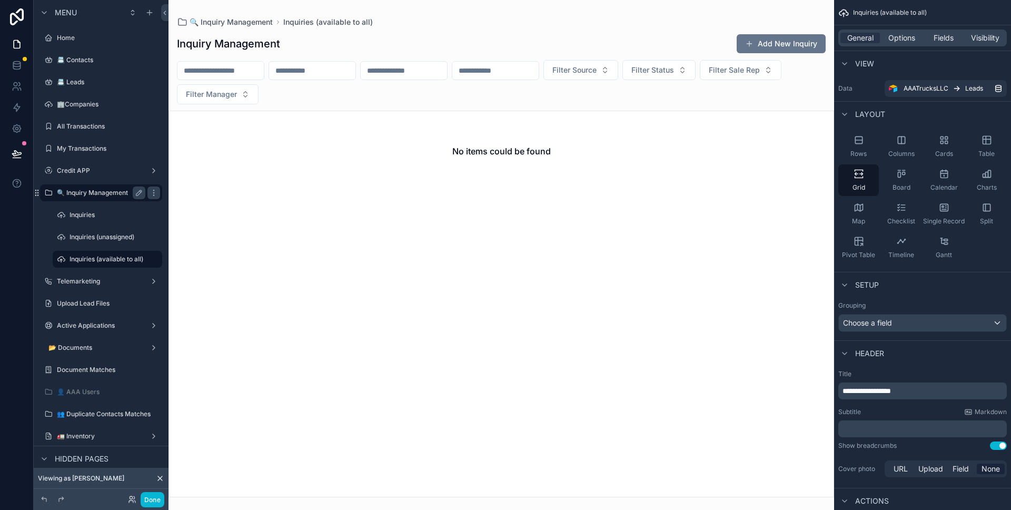
click at [123, 195] on label "🔍 Inquiry Management" at bounding box center [99, 192] width 84 height 8
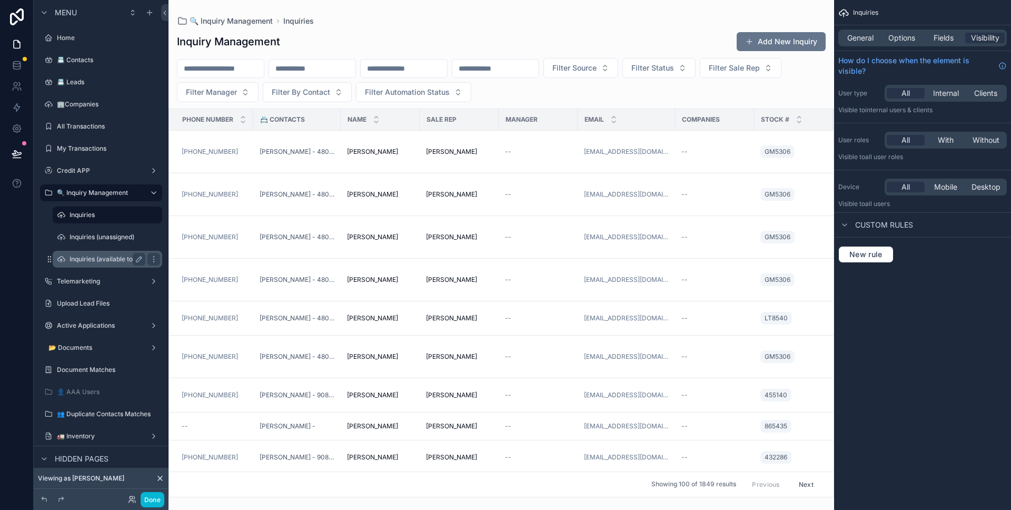
click at [117, 256] on label "Inquiries (available to all)" at bounding box center [106, 259] width 74 height 8
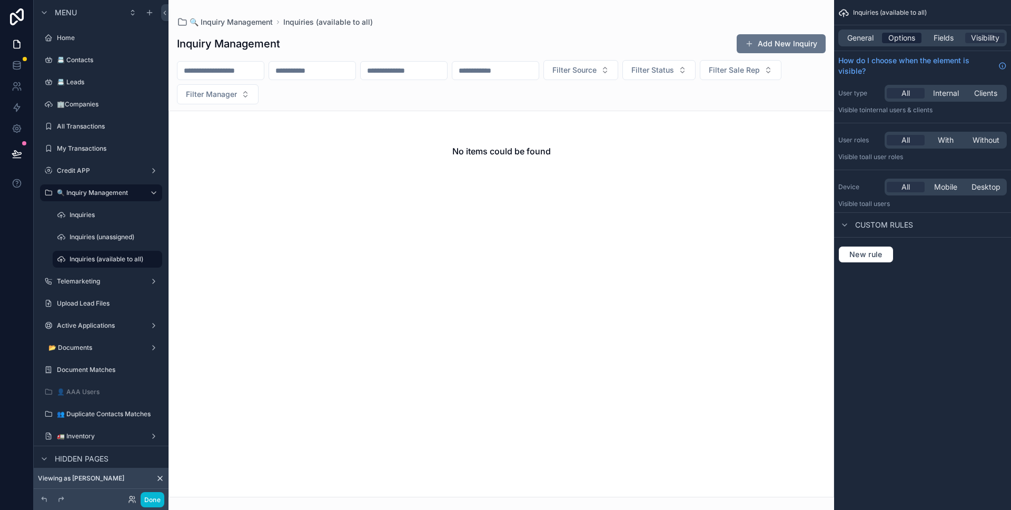
click at [898, 33] on span "Options" at bounding box center [901, 38] width 27 height 11
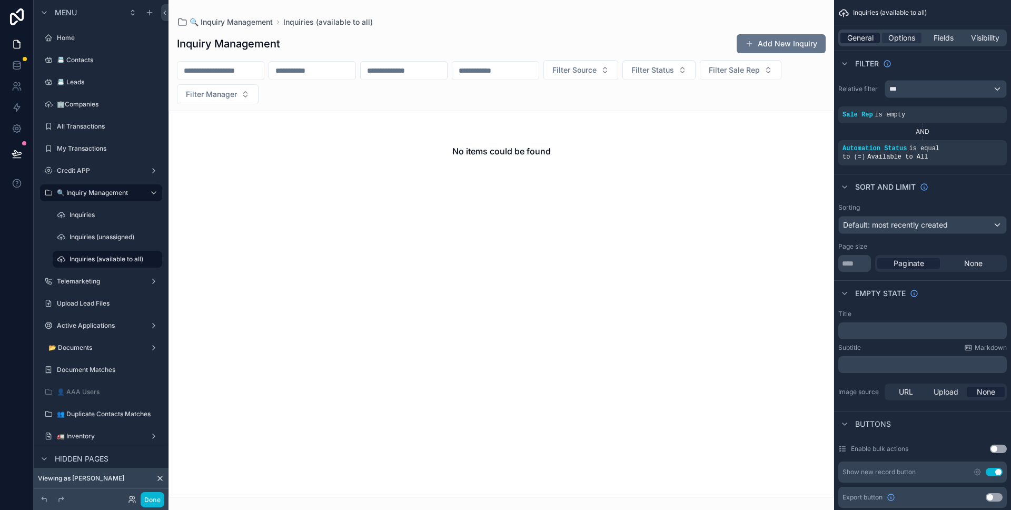
click at [874, 36] on div "General" at bounding box center [859, 38] width 39 height 11
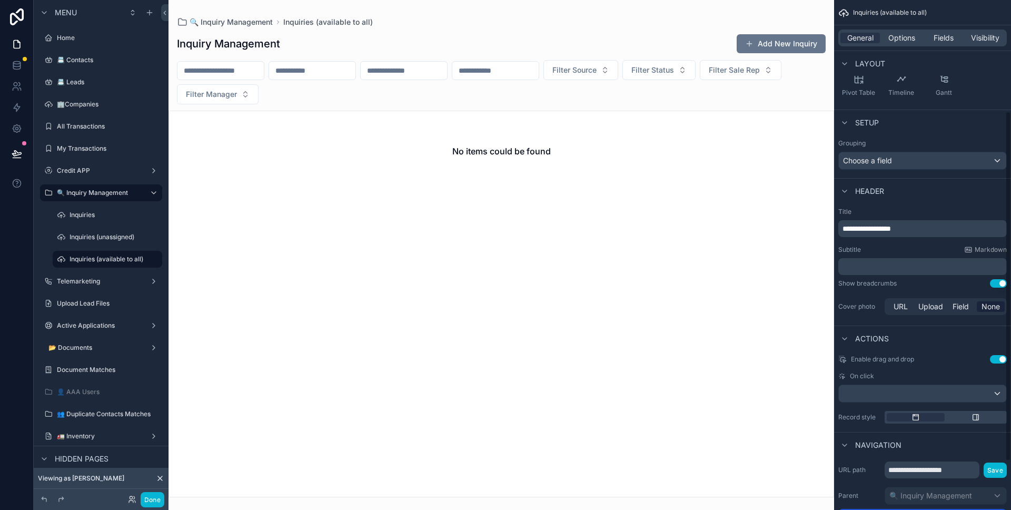
scroll to position [233, 0]
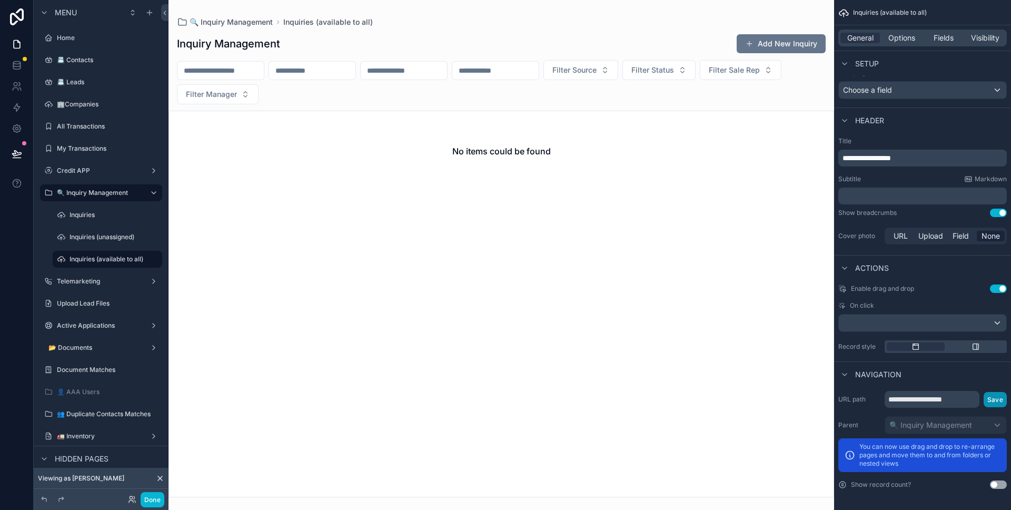
click at [997, 393] on button "Save" at bounding box center [994, 399] width 23 height 15
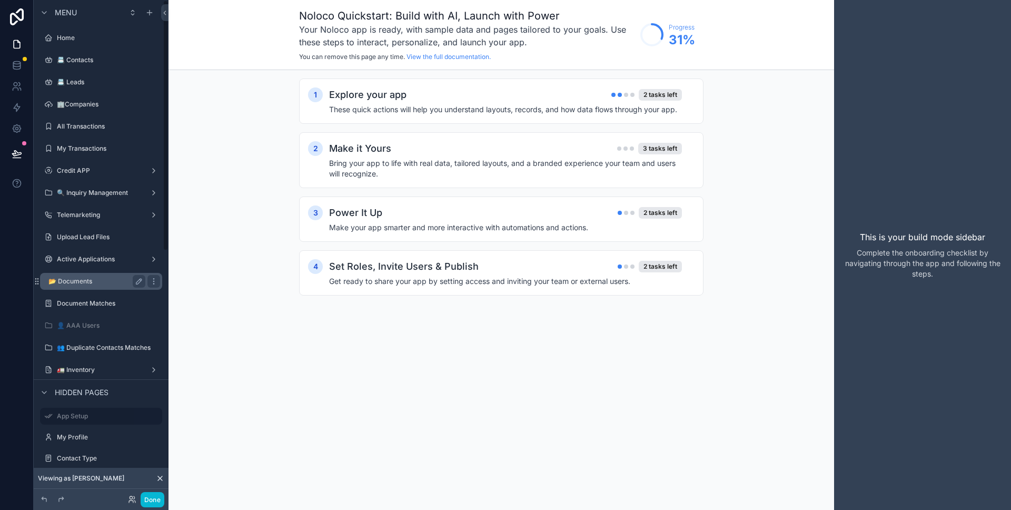
scroll to position [7, 0]
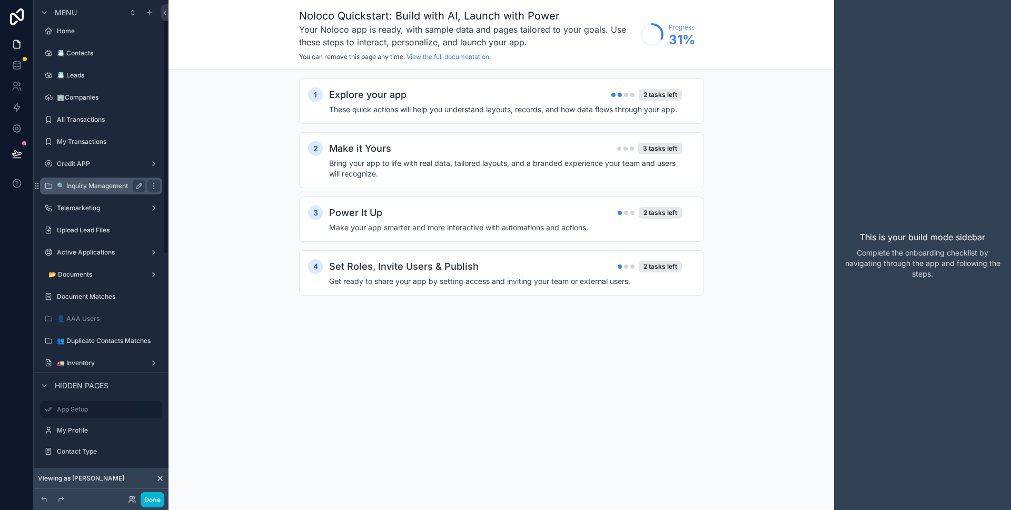
click at [108, 191] on div "🔍 Inquiry Management" at bounding box center [101, 186] width 88 height 13
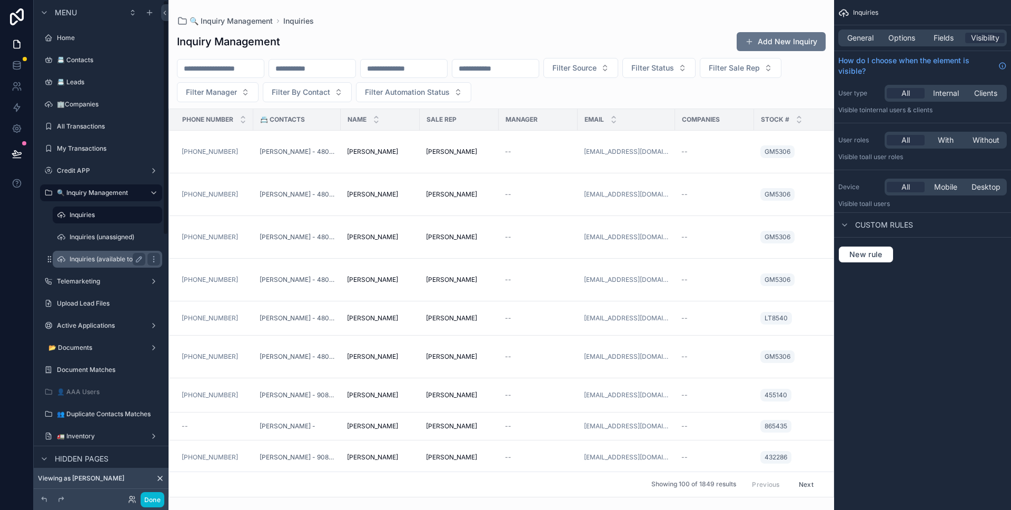
click at [104, 261] on label "Inquiries (available to all)" at bounding box center [106, 259] width 74 height 8
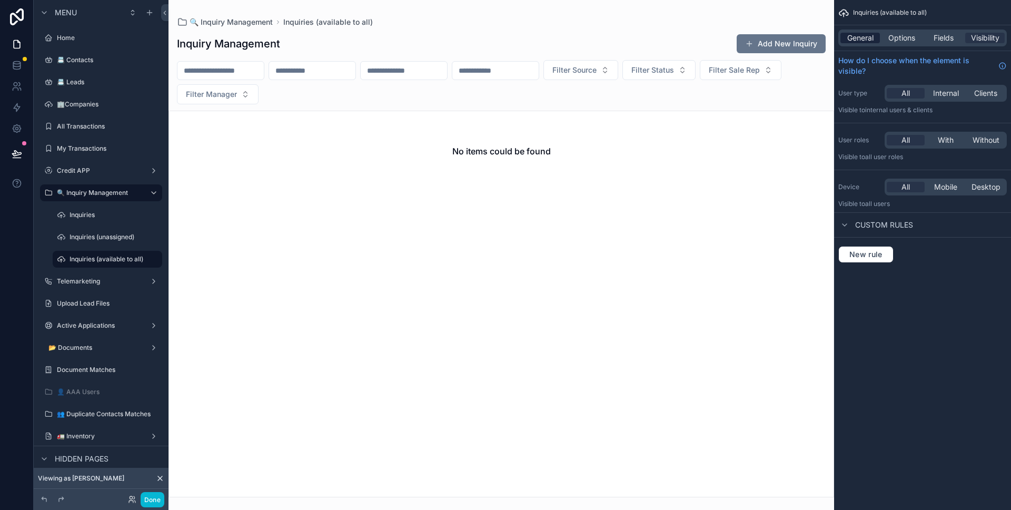
click at [860, 42] on span "General" at bounding box center [860, 38] width 26 height 11
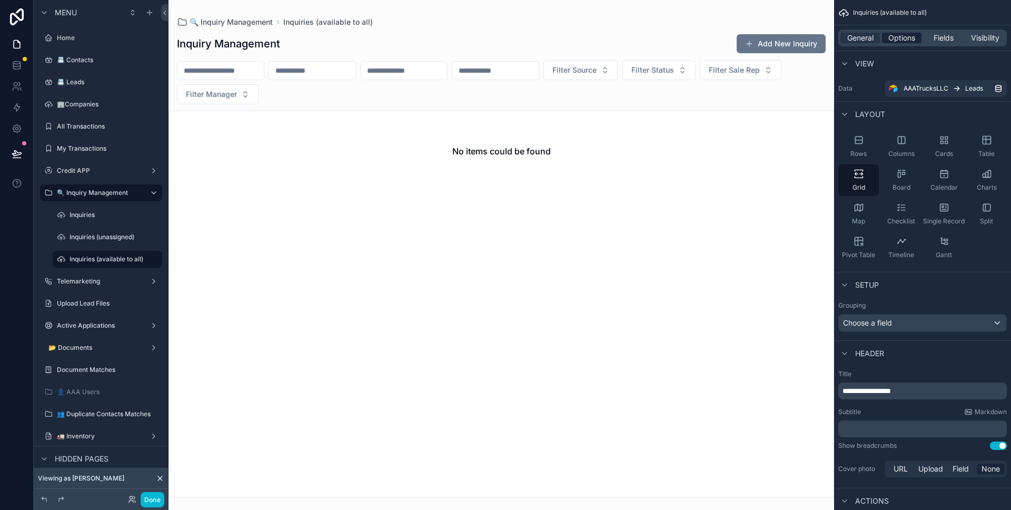
click at [892, 39] on span "Options" at bounding box center [901, 38] width 27 height 11
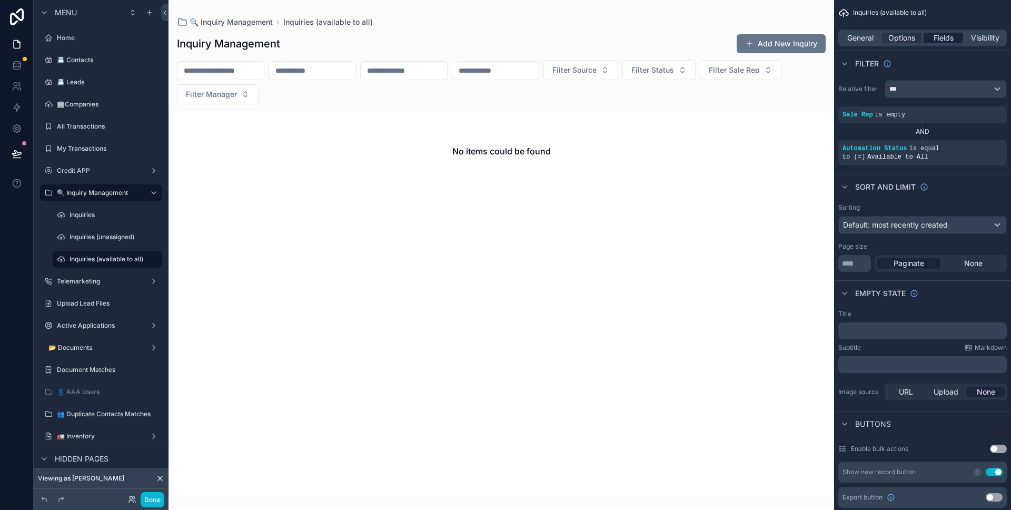
click at [936, 42] on span "Fields" at bounding box center [943, 38] width 20 height 11
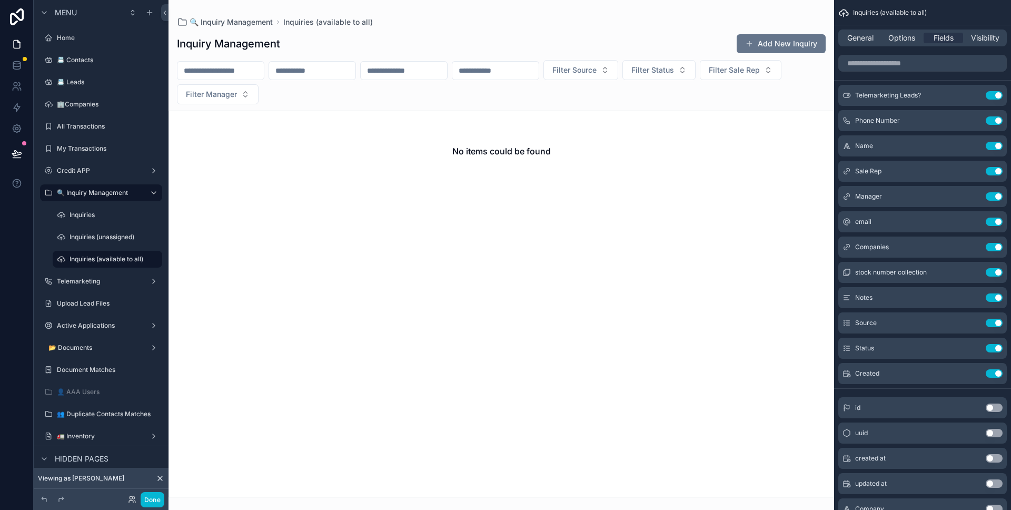
click at [872, 46] on div "General Options Fields Visibility" at bounding box center [922, 37] width 168 height 17
click at [871, 43] on div "General Options Fields Visibility" at bounding box center [922, 37] width 168 height 17
click at [869, 40] on span "General" at bounding box center [860, 38] width 26 height 11
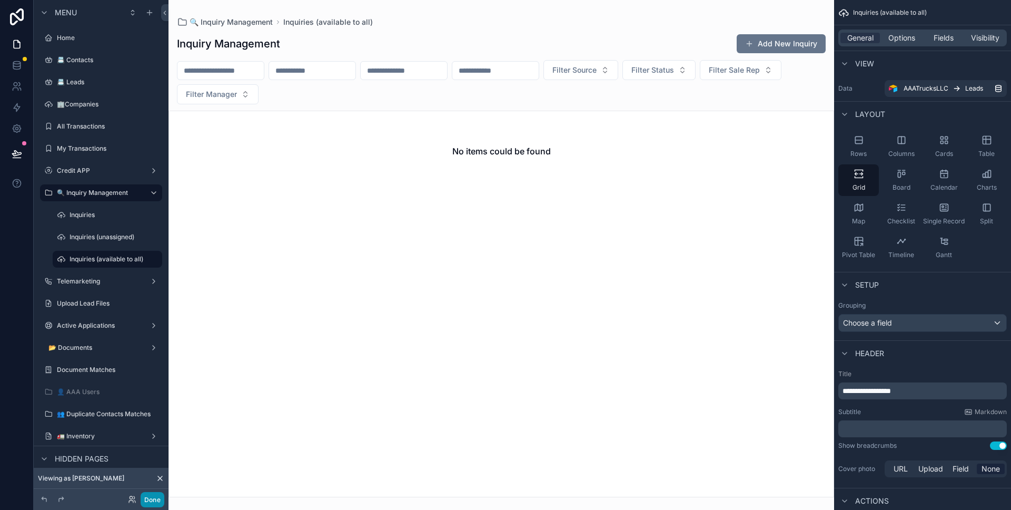
click at [155, 498] on button "Done" at bounding box center [153, 499] width 24 height 15
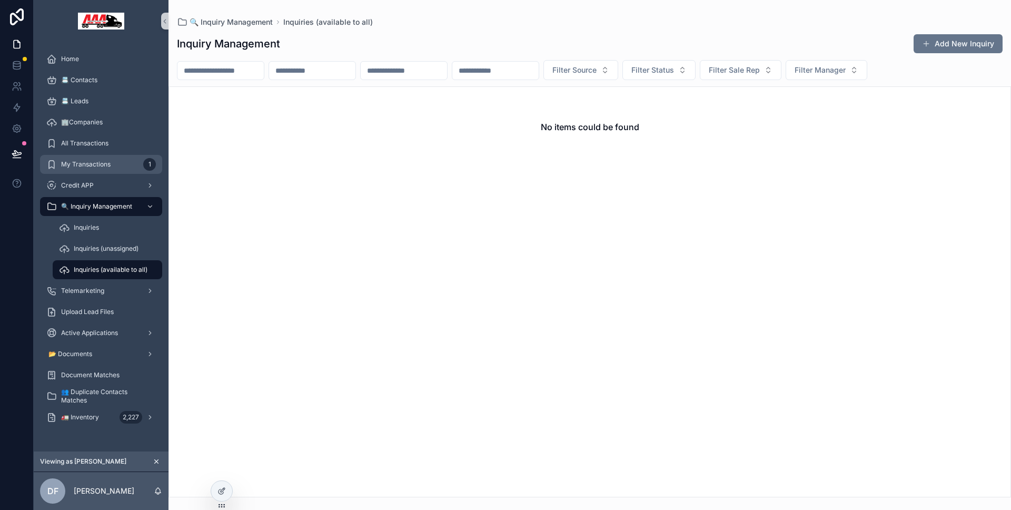
click at [115, 169] on div "My Transactions 1" at bounding box center [101, 164] width 110 height 17
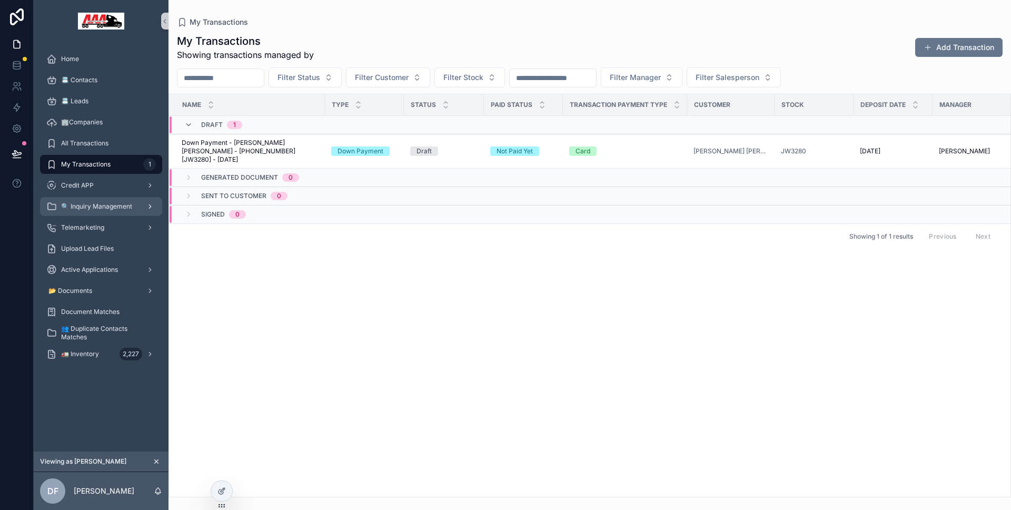
click at [103, 212] on div "🔍 Inquiry Management" at bounding box center [101, 206] width 110 height 17
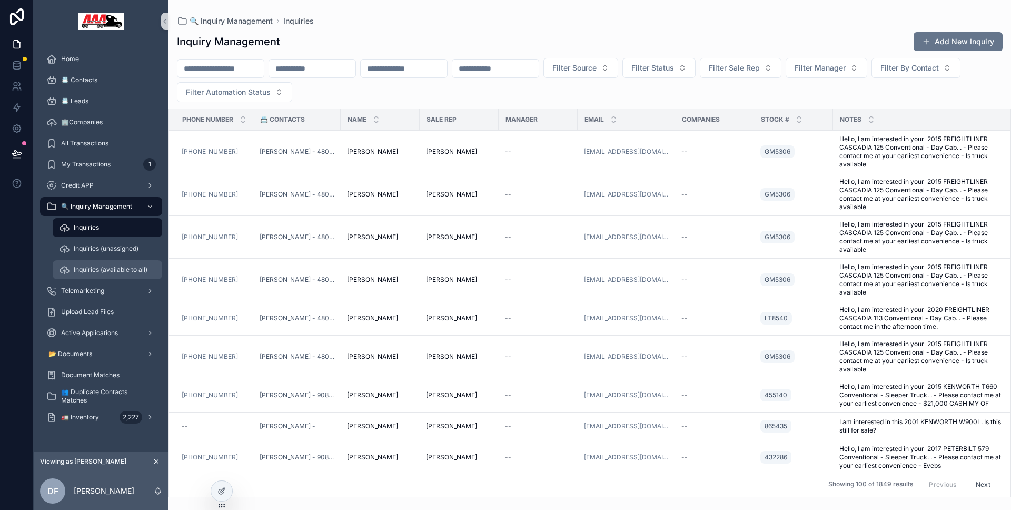
click at [96, 262] on div "Inquiries (available to all)" at bounding box center [107, 269] width 97 height 17
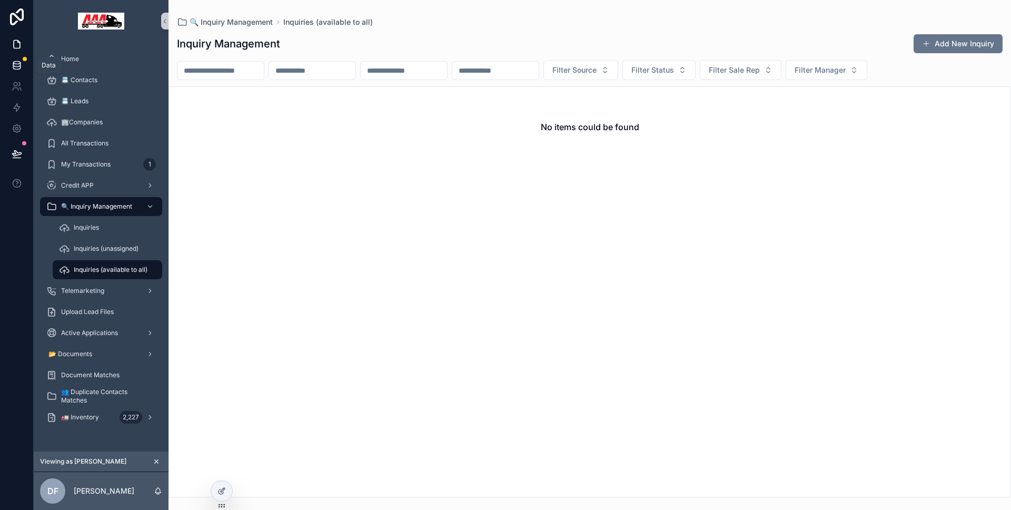
click at [15, 69] on icon at bounding box center [16, 67] width 7 height 4
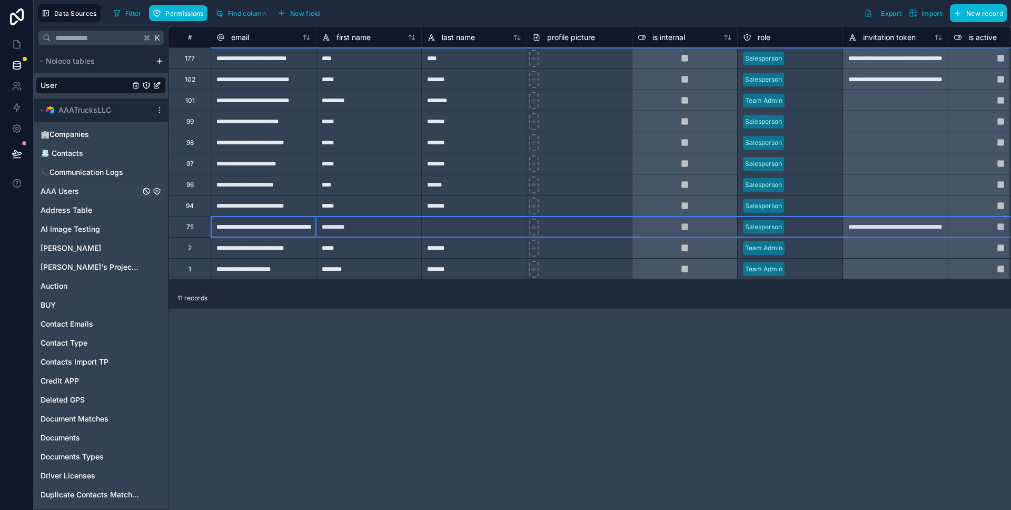
drag, startPoint x: 170, startPoint y: 230, endPoint x: 161, endPoint y: 186, distance: 44.5
click at [170, 227] on div "75" at bounding box center [189, 226] width 42 height 21
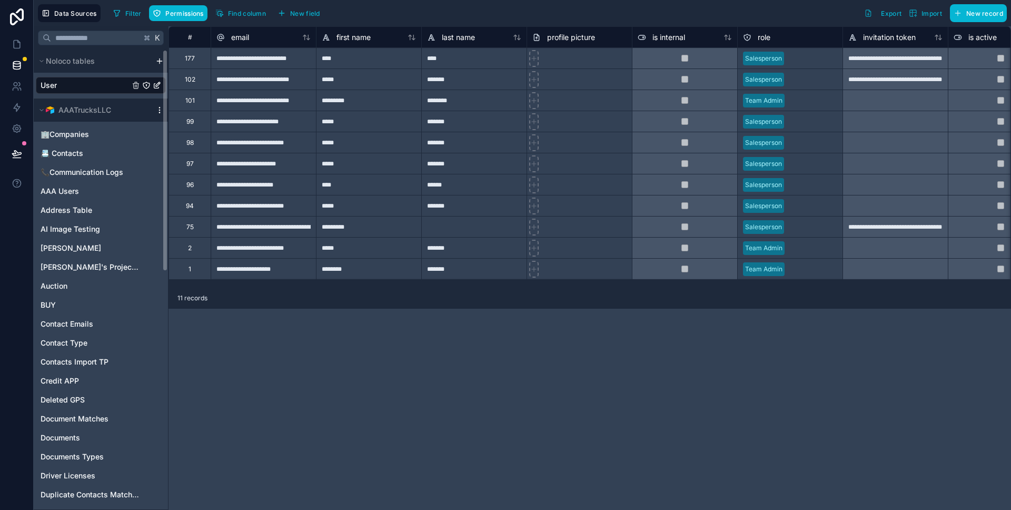
click at [160, 110] on icon "scrollable content" at bounding box center [159, 110] width 8 height 8
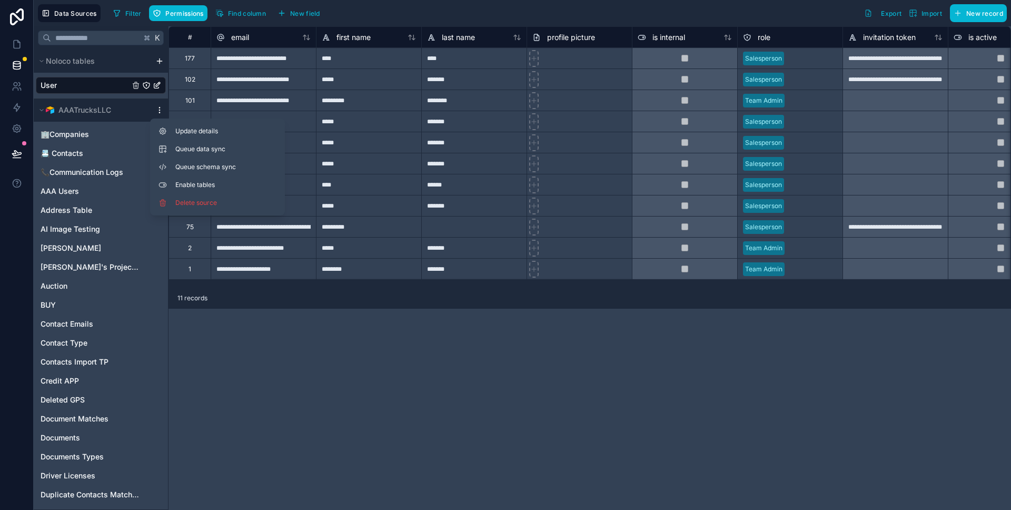
click at [160, 110] on icon "scrollable content" at bounding box center [159, 110] width 8 height 8
click at [187, 152] on span "Queue data sync" at bounding box center [213, 149] width 76 height 8
click at [190, 163] on span "Queue schema sync" at bounding box center [213, 167] width 76 height 8
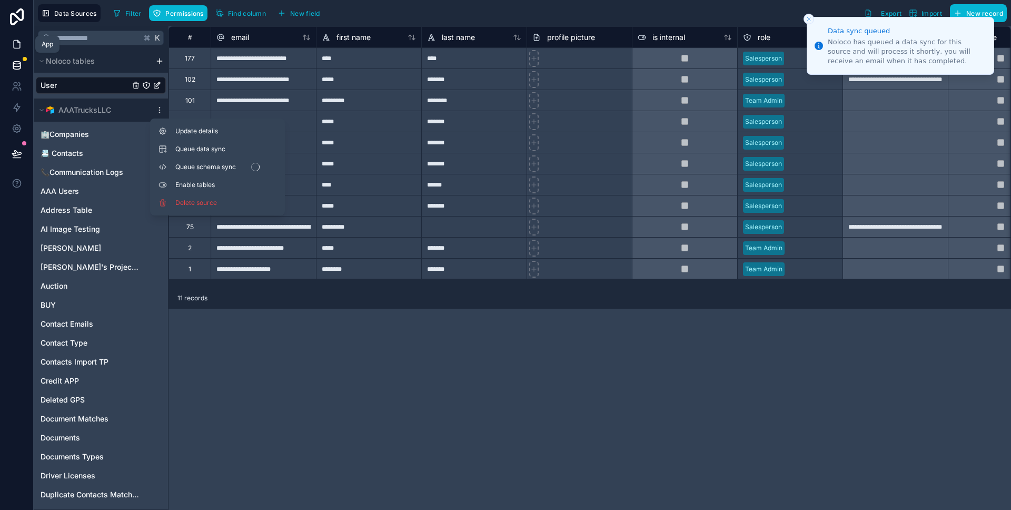
click at [18, 48] on icon at bounding box center [17, 44] width 11 height 11
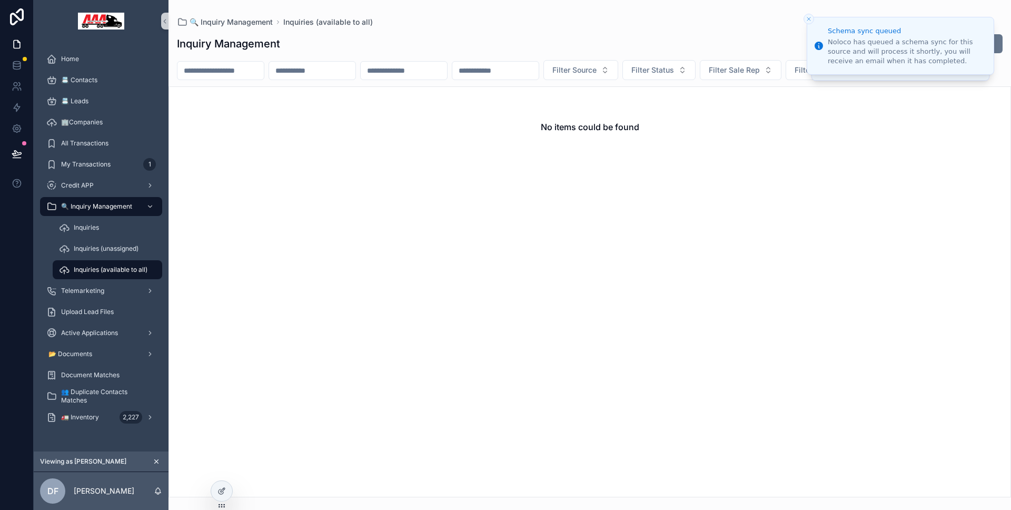
click at [122, 263] on div "Inquiries (available to all)" at bounding box center [107, 269] width 97 height 17
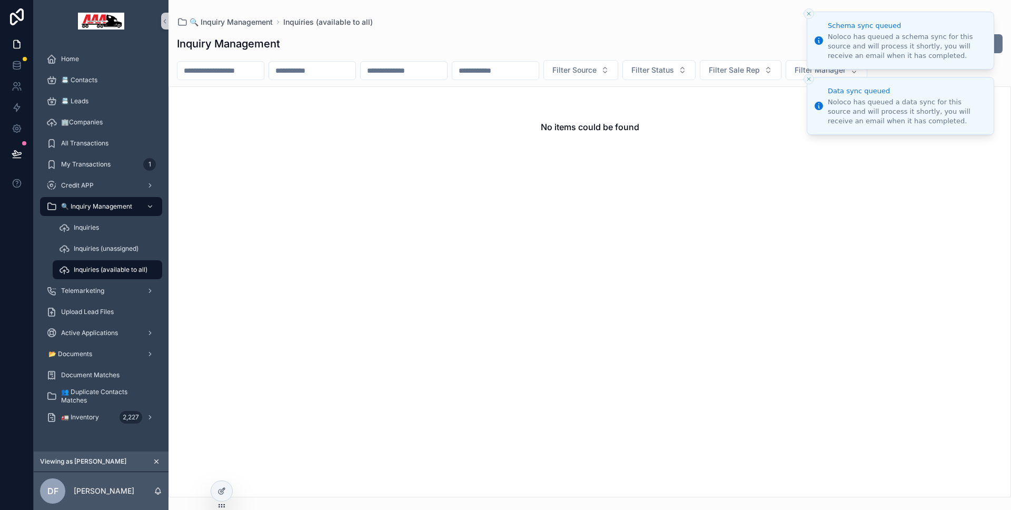
click at [804, 14] on button "Close toast" at bounding box center [808, 13] width 11 height 11
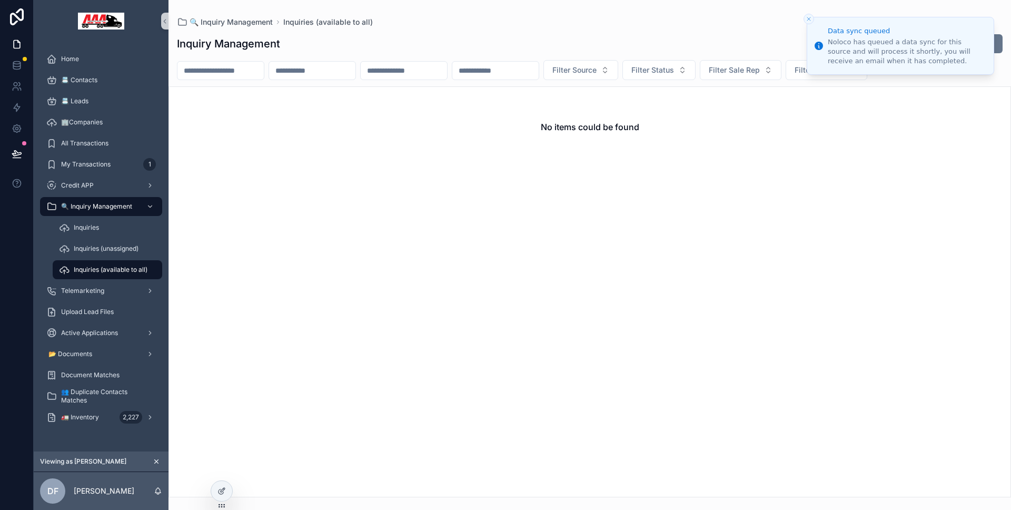
click at [808, 21] on icon "Close toast" at bounding box center [809, 19] width 6 height 6
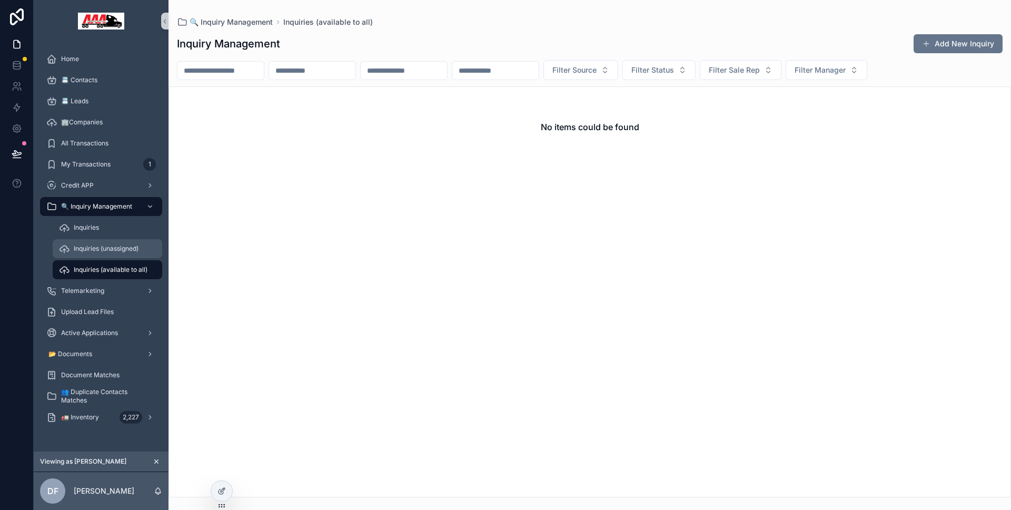
click at [124, 246] on span "Inquiries (unassigned)" at bounding box center [106, 248] width 65 height 8
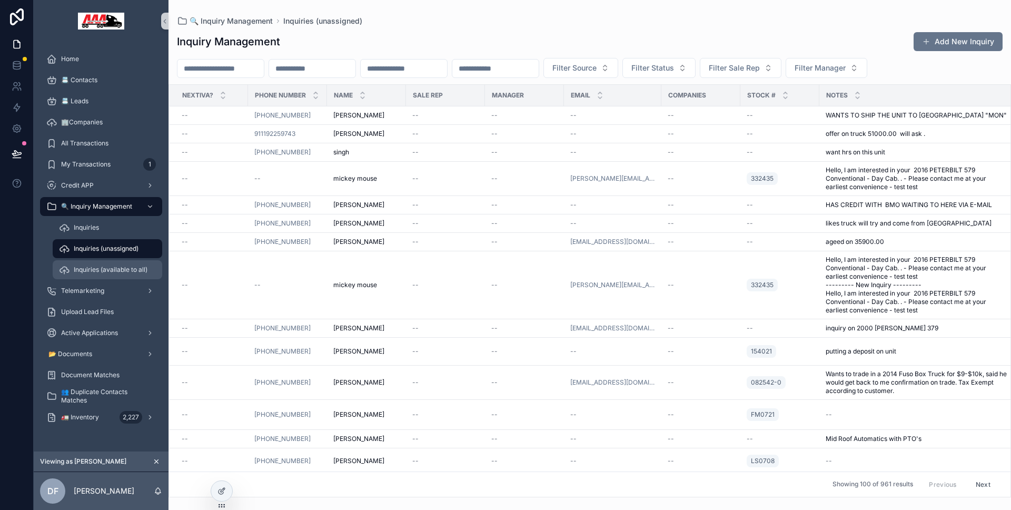
click at [108, 267] on span "Inquiries (available to all)" at bounding box center [111, 269] width 74 height 8
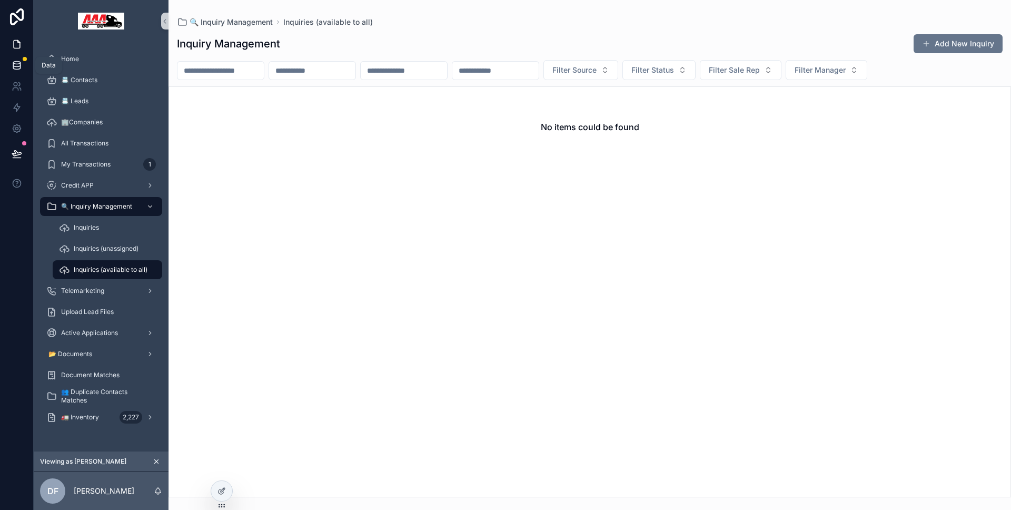
click at [24, 64] on link at bounding box center [16, 65] width 33 height 21
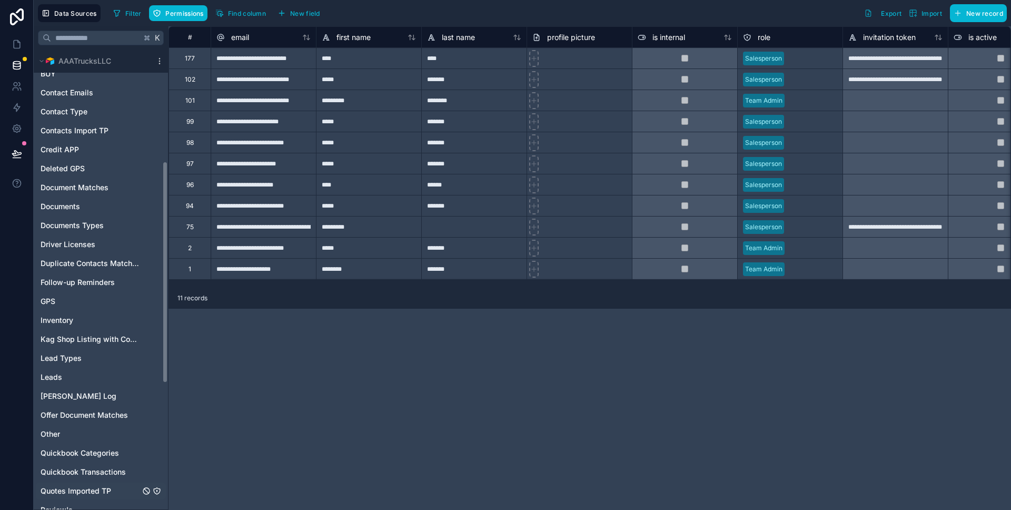
scroll to position [491, 0]
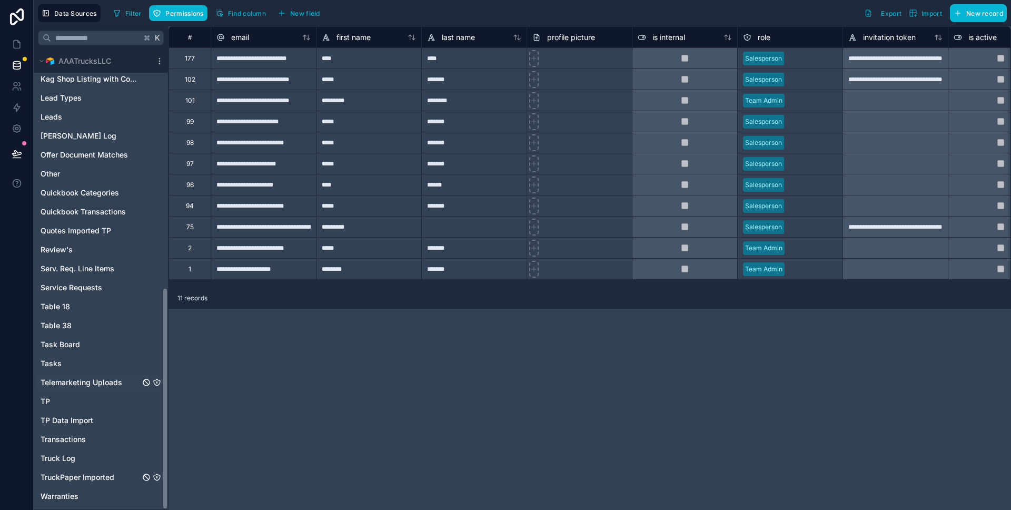
drag, startPoint x: 100, startPoint y: 483, endPoint x: 78, endPoint y: 378, distance: 107.6
click at [100, 483] on div "TruckPaper Imported" at bounding box center [101, 477] width 130 height 17
click at [86, 460] on div "Truck Log" at bounding box center [101, 458] width 130 height 17
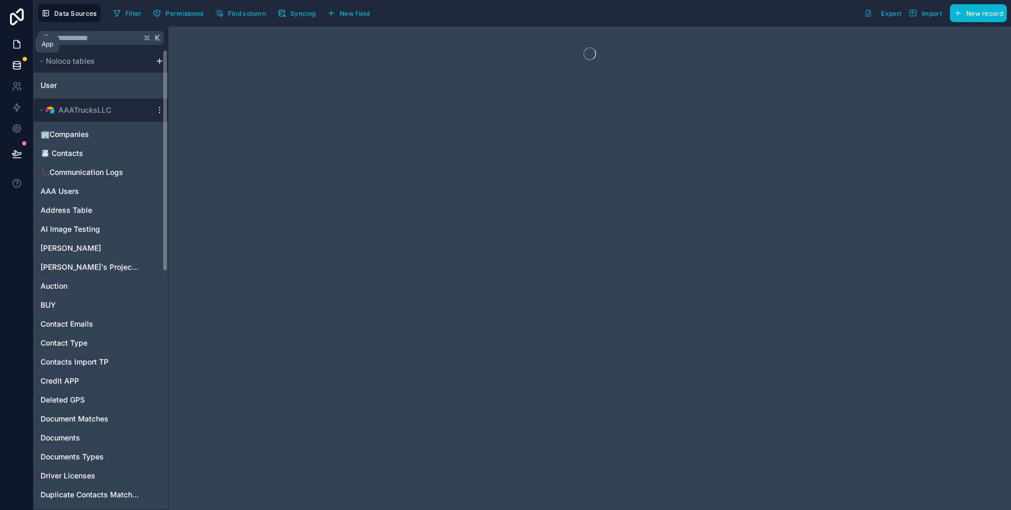
click at [17, 43] on icon at bounding box center [17, 44] width 11 height 11
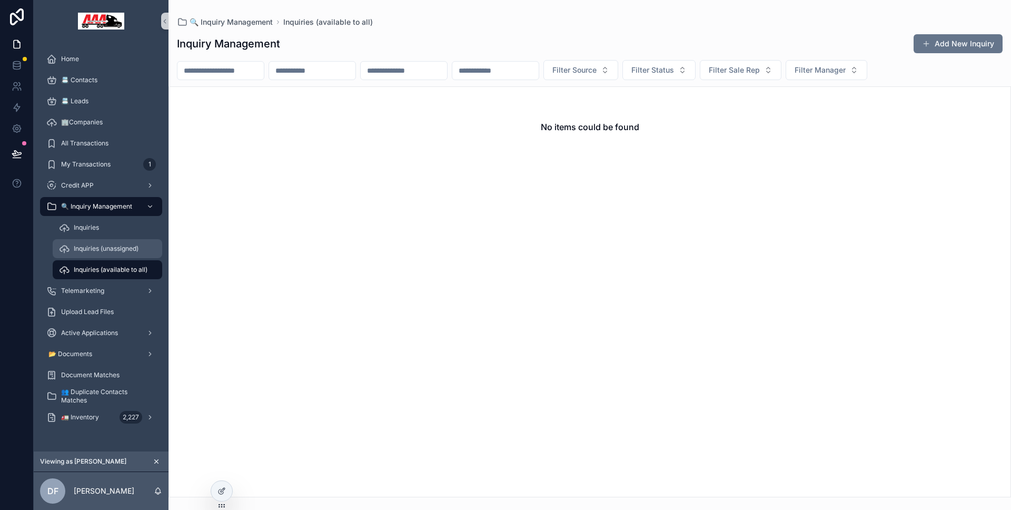
click at [112, 251] on span "Inquiries (unassigned)" at bounding box center [106, 248] width 65 height 8
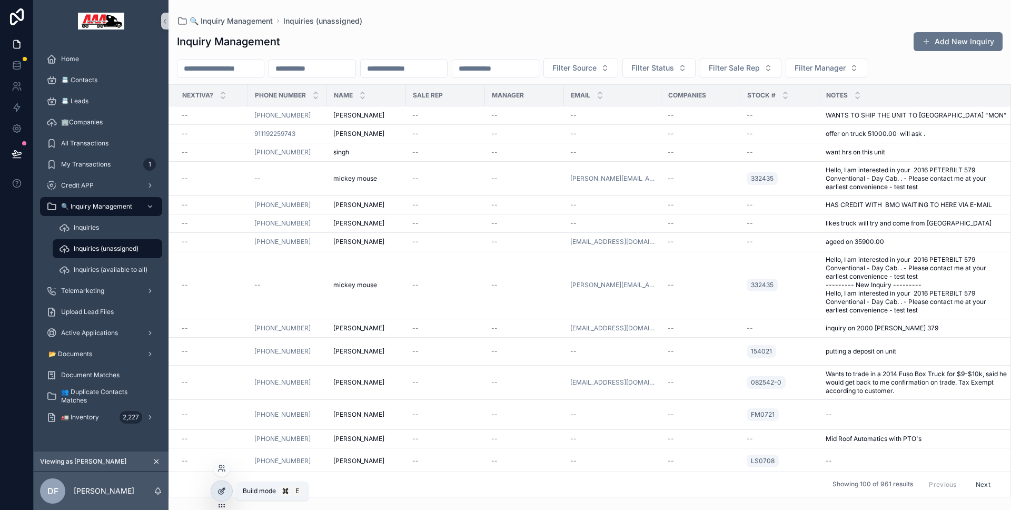
click at [222, 486] on icon at bounding box center [221, 490] width 8 height 8
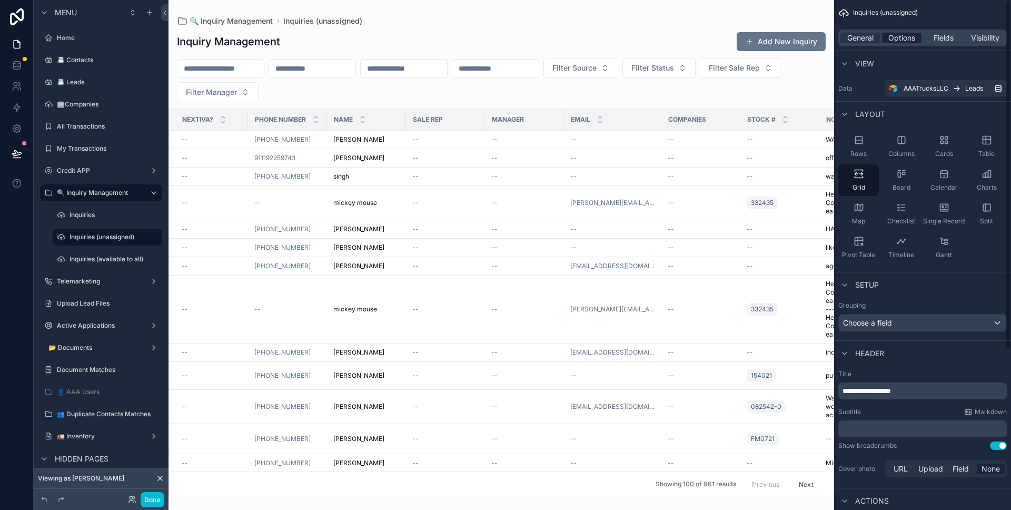
click at [899, 42] on span "Options" at bounding box center [901, 38] width 27 height 11
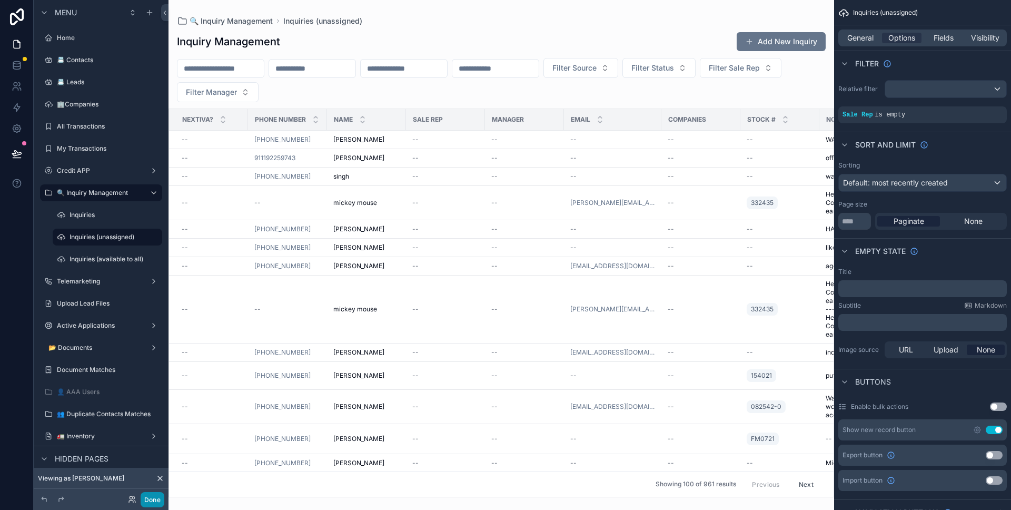
click at [155, 502] on button "Done" at bounding box center [153, 499] width 24 height 15
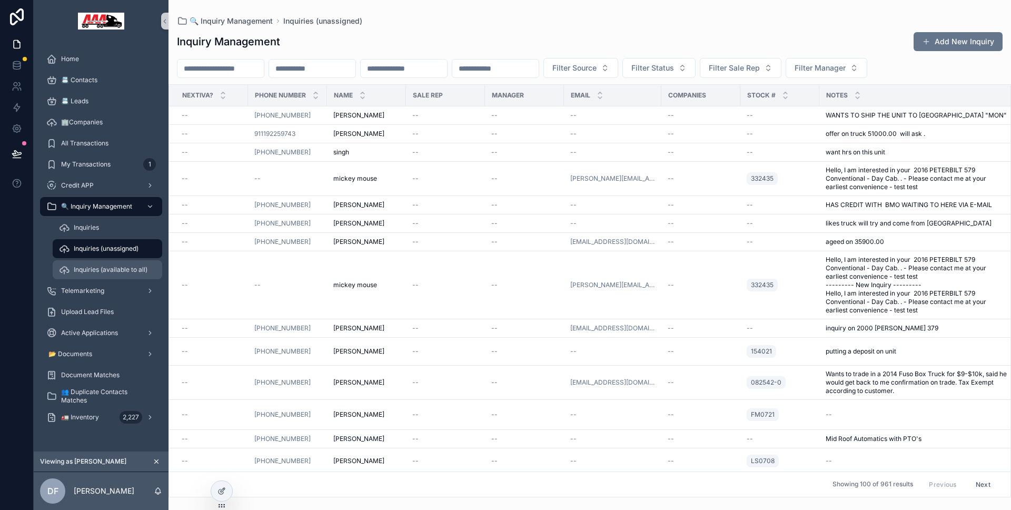
click at [115, 262] on div "Inquiries (available to all)" at bounding box center [107, 269] width 97 height 17
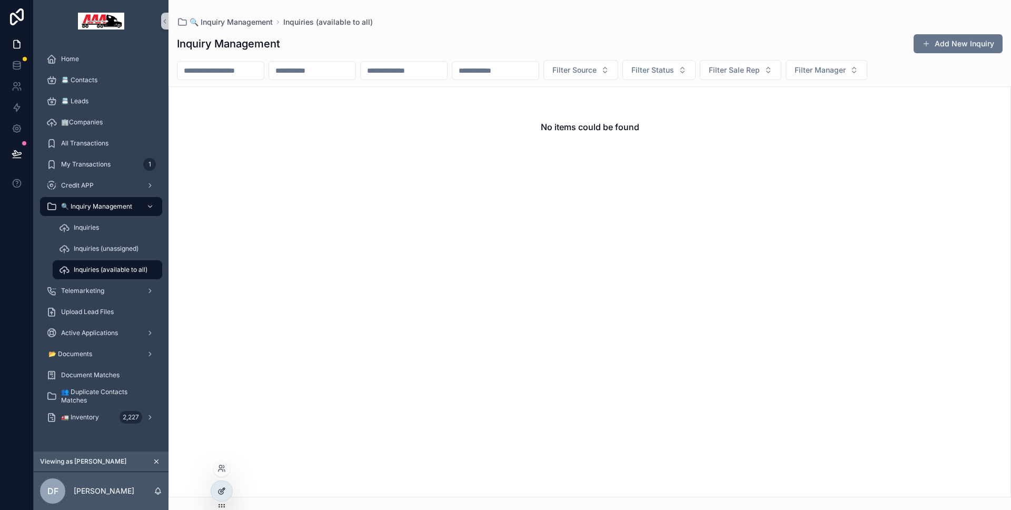
click at [228, 495] on div at bounding box center [221, 491] width 21 height 20
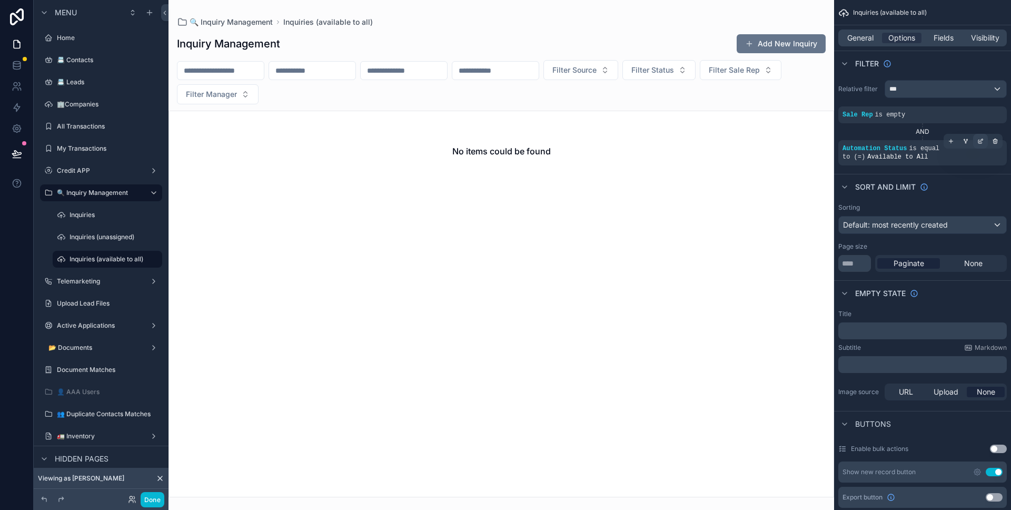
click at [977, 141] on icon "scrollable content" at bounding box center [980, 141] width 6 height 6
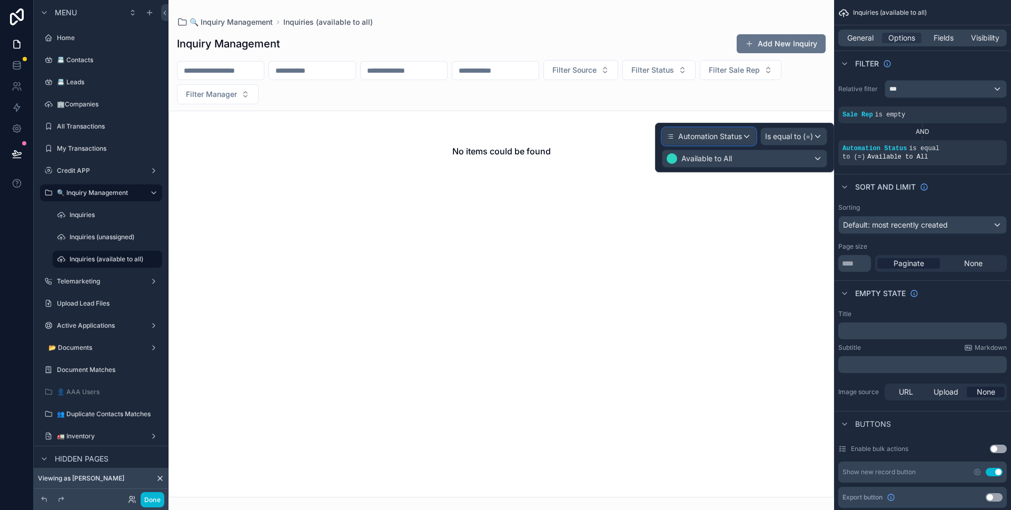
click at [751, 141] on div "Automation Status" at bounding box center [708, 136] width 93 height 17
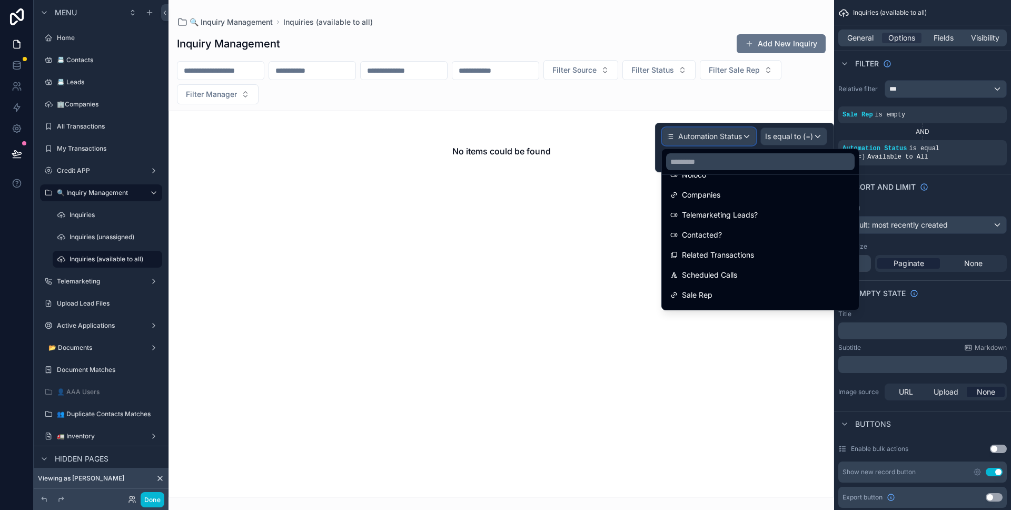
scroll to position [445, 0]
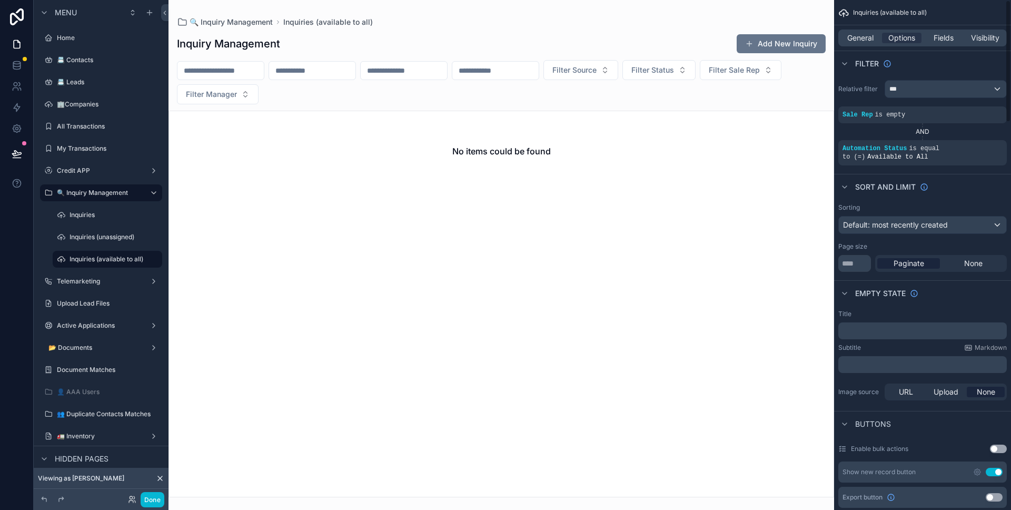
click at [919, 199] on div "Sorting Default: most recently created Page size *** Paginate None" at bounding box center [922, 237] width 177 height 77
click at [982, 111] on div "scrollable content" at bounding box center [980, 107] width 15 height 15
click at [789, 109] on span "Is empty" at bounding box center [798, 109] width 30 height 11
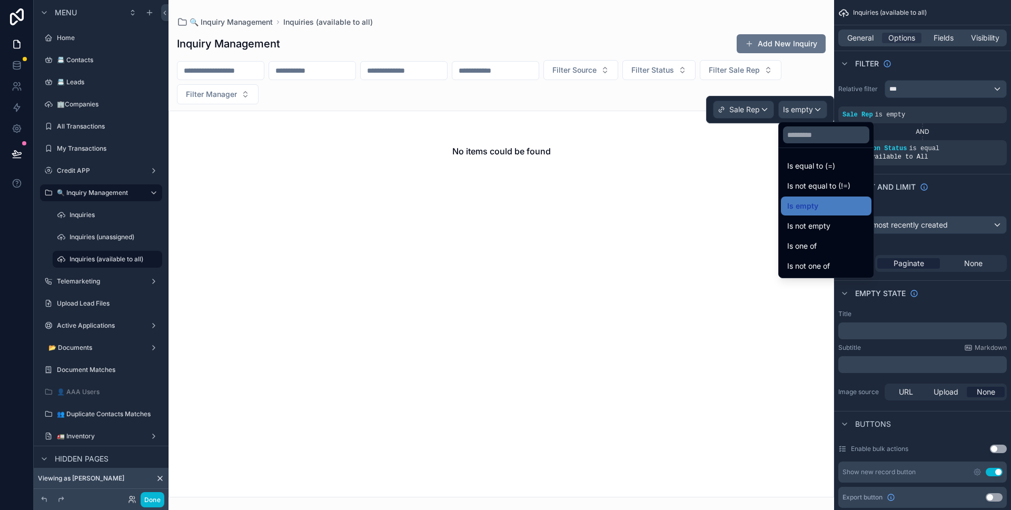
click at [789, 109] on div at bounding box center [770, 109] width 128 height 27
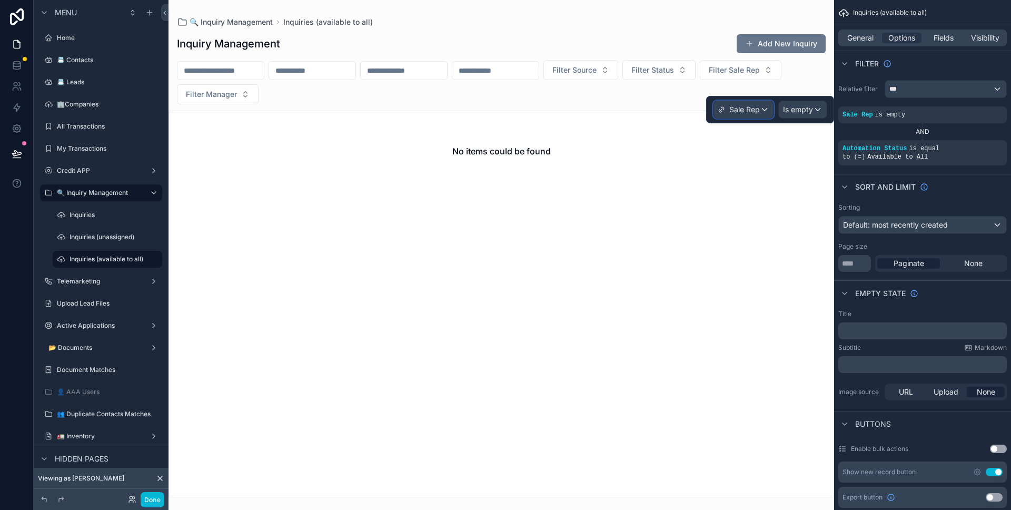
click at [759, 112] on span "Sale Rep" at bounding box center [744, 109] width 31 height 11
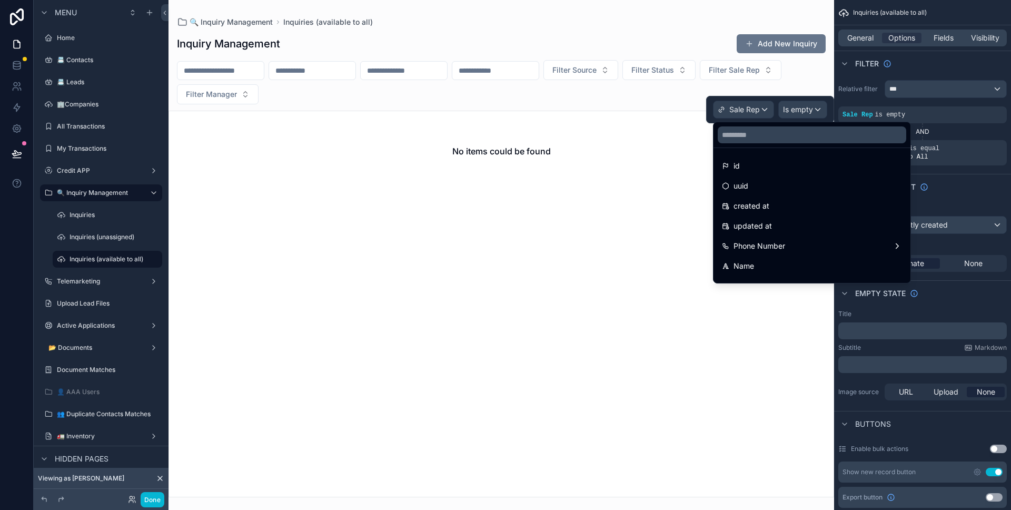
click at [759, 112] on div at bounding box center [770, 109] width 128 height 27
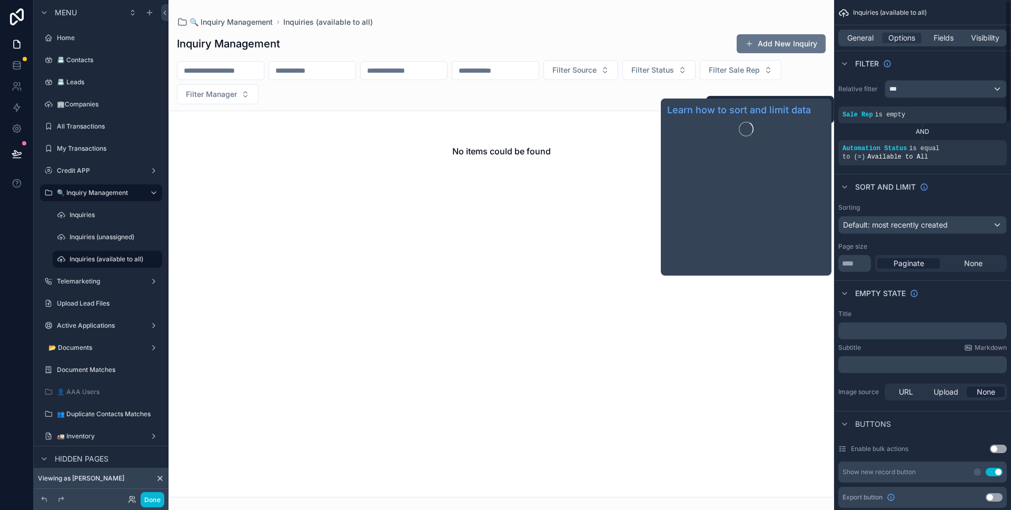
click at [932, 187] on div "Sort And Limit" at bounding box center [922, 186] width 177 height 25
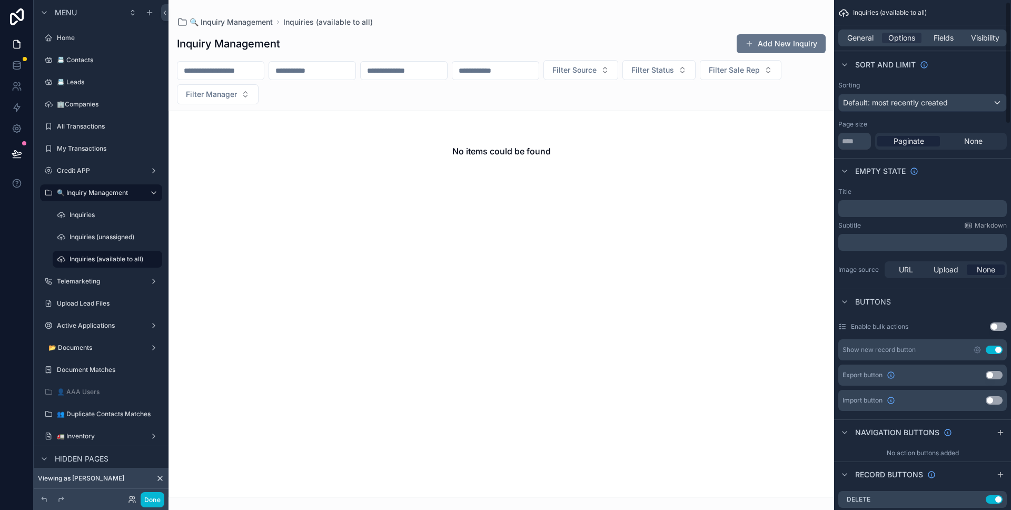
scroll to position [0, 0]
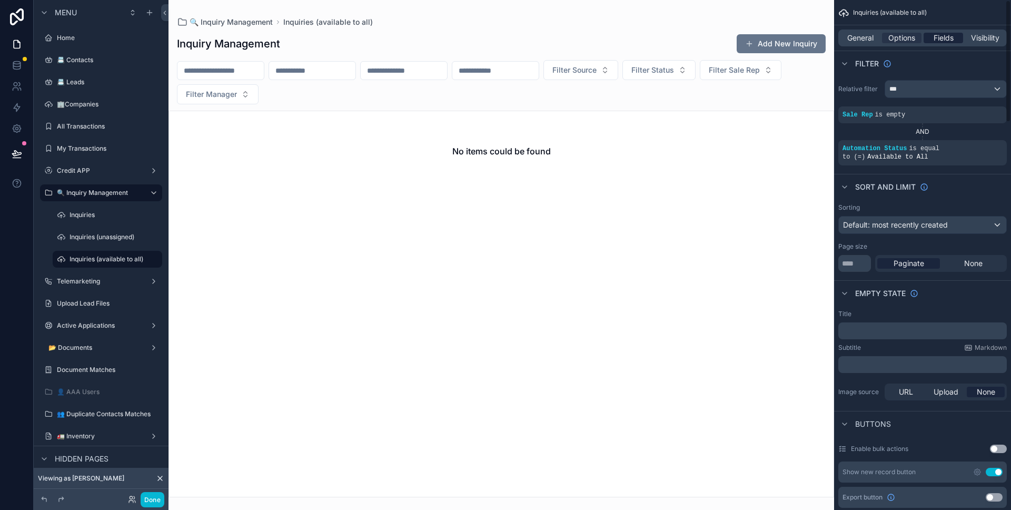
click at [939, 35] on span "Fields" at bounding box center [943, 38] width 20 height 11
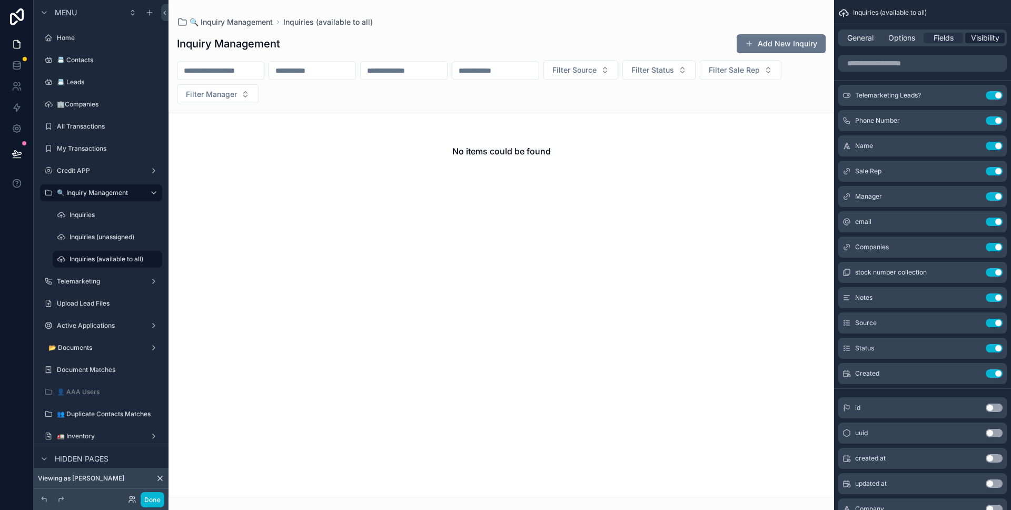
click at [980, 33] on span "Visibility" at bounding box center [985, 38] width 28 height 11
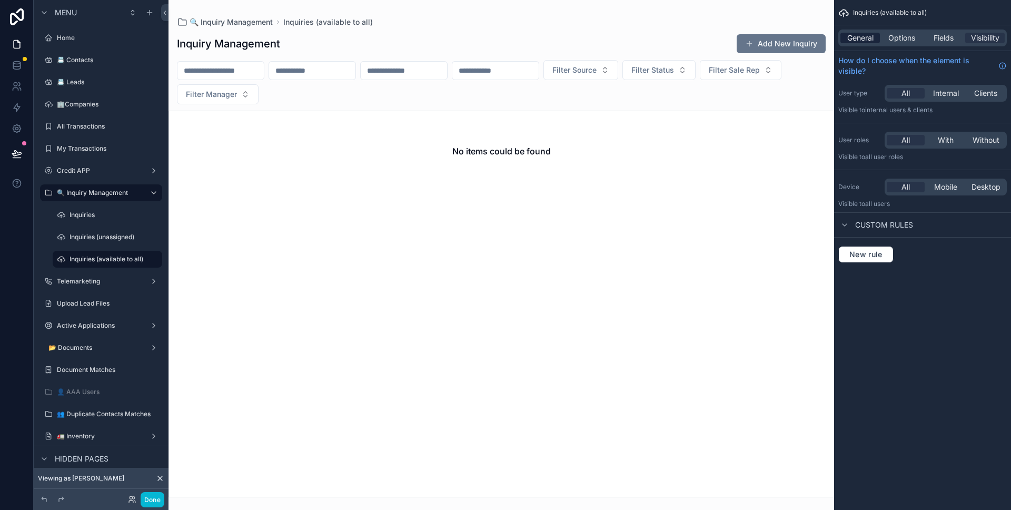
click at [859, 33] on span "General" at bounding box center [860, 38] width 26 height 11
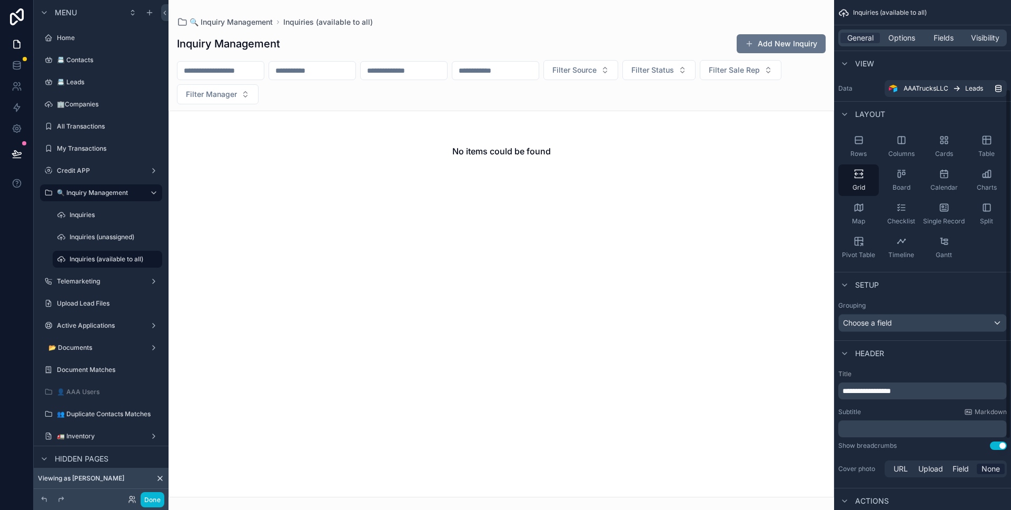
scroll to position [130, 0]
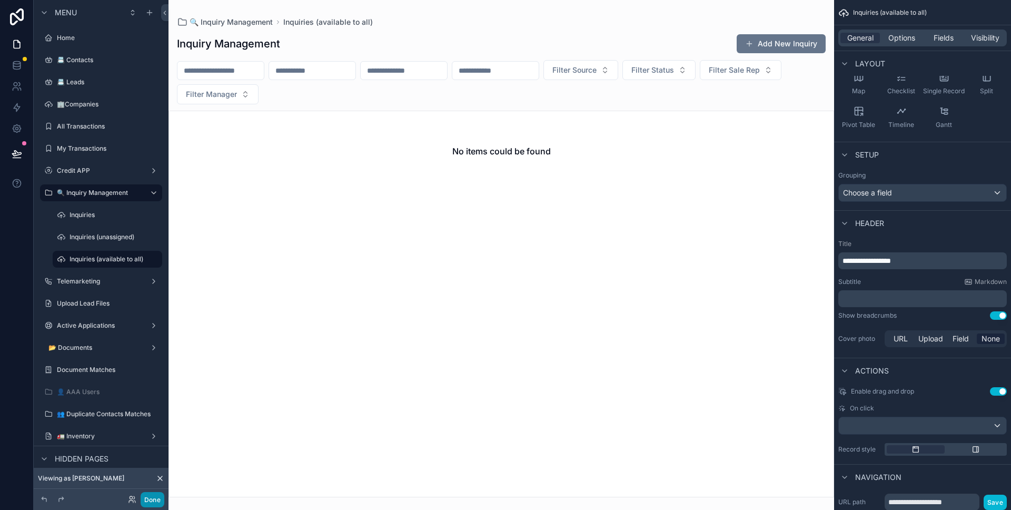
click at [155, 499] on button "Done" at bounding box center [153, 499] width 24 height 15
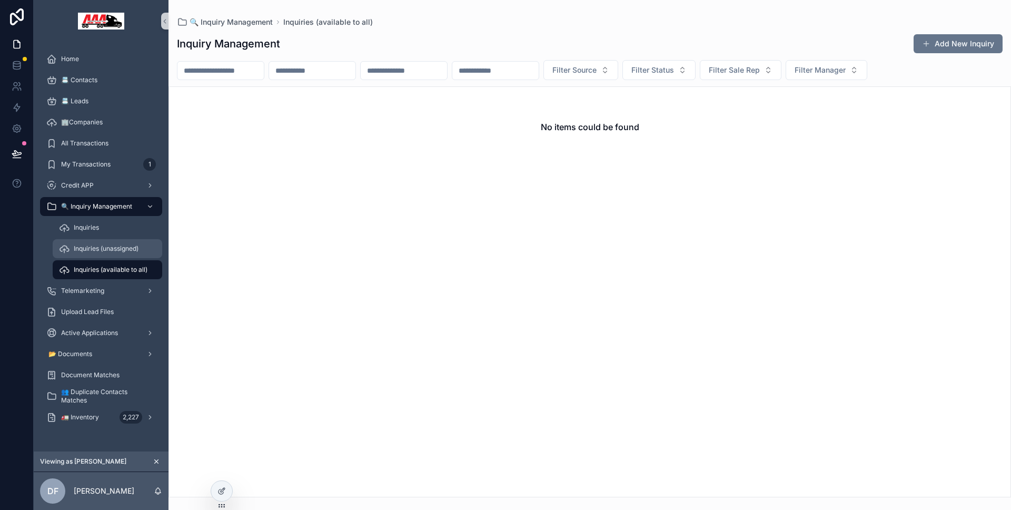
click at [91, 254] on div "Inquiries (unassigned)" at bounding box center [107, 248] width 97 height 17
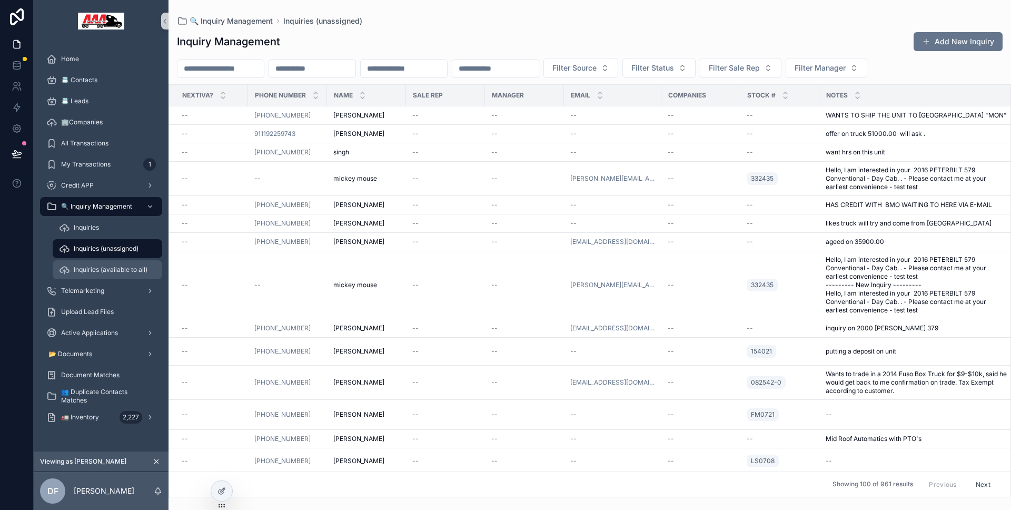
click at [94, 266] on span "Inquiries (available to all)" at bounding box center [111, 269] width 74 height 8
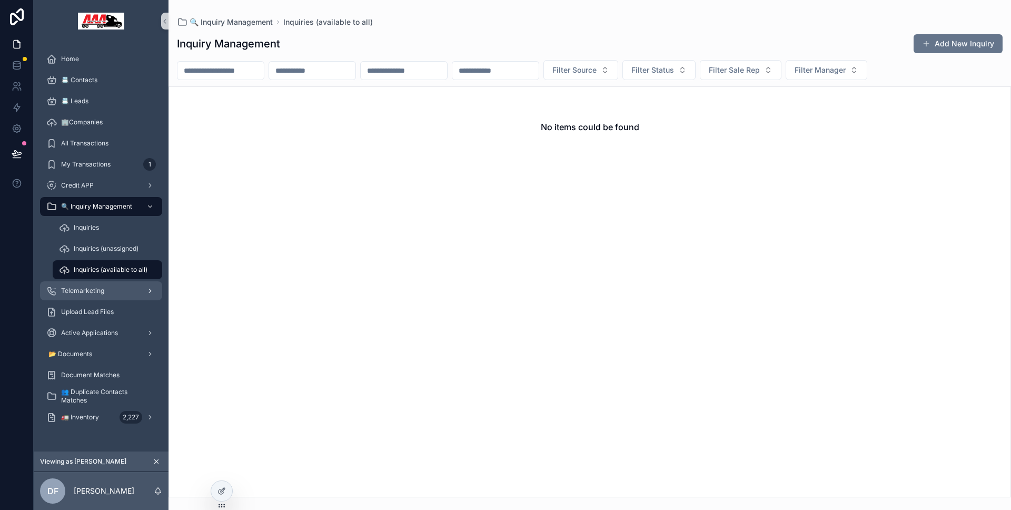
click at [85, 289] on span "Telemarketing" at bounding box center [82, 290] width 43 height 8
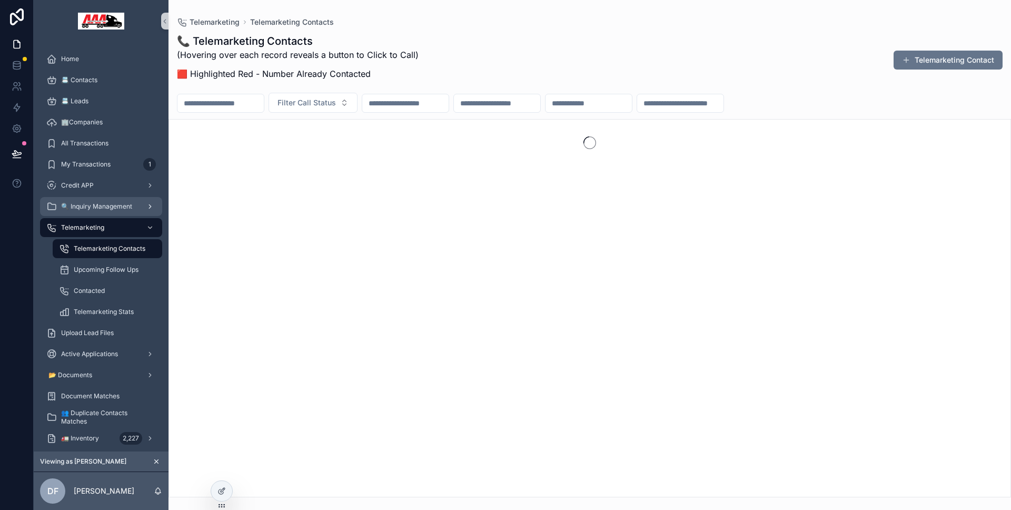
click at [93, 213] on div "🔍 Inquiry Management" at bounding box center [101, 206] width 110 height 17
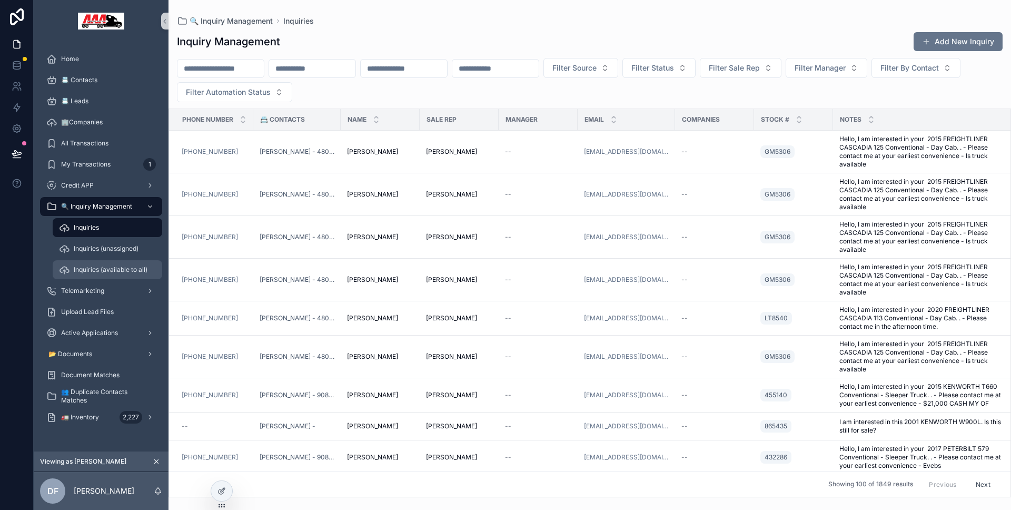
click at [100, 271] on span "Inquiries (available to all)" at bounding box center [111, 269] width 74 height 8
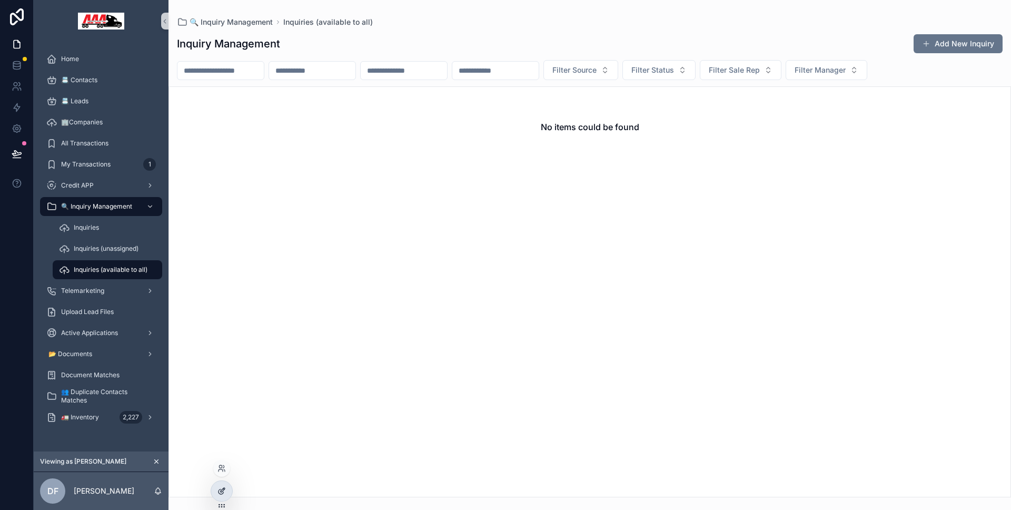
click at [226, 482] on div at bounding box center [221, 491] width 21 height 20
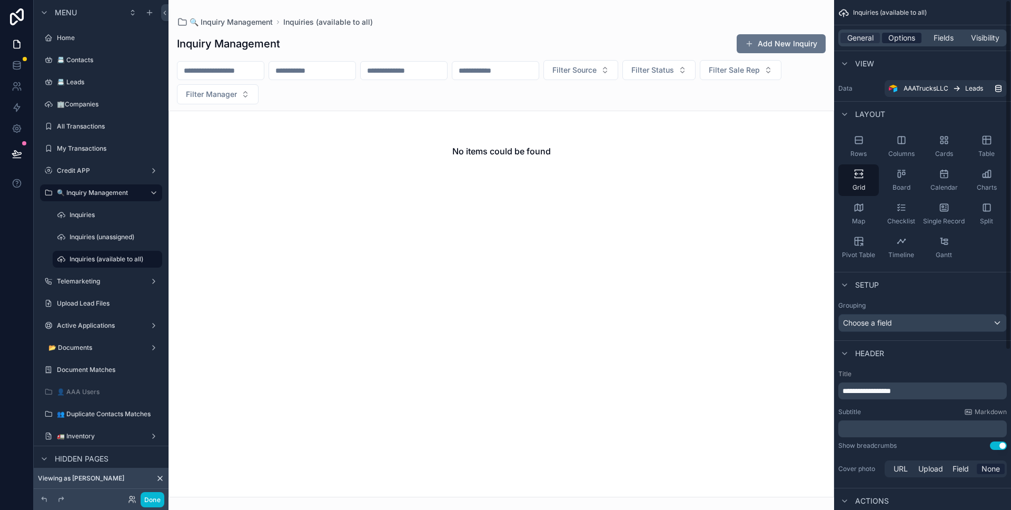
click at [901, 40] on span "Options" at bounding box center [901, 38] width 27 height 11
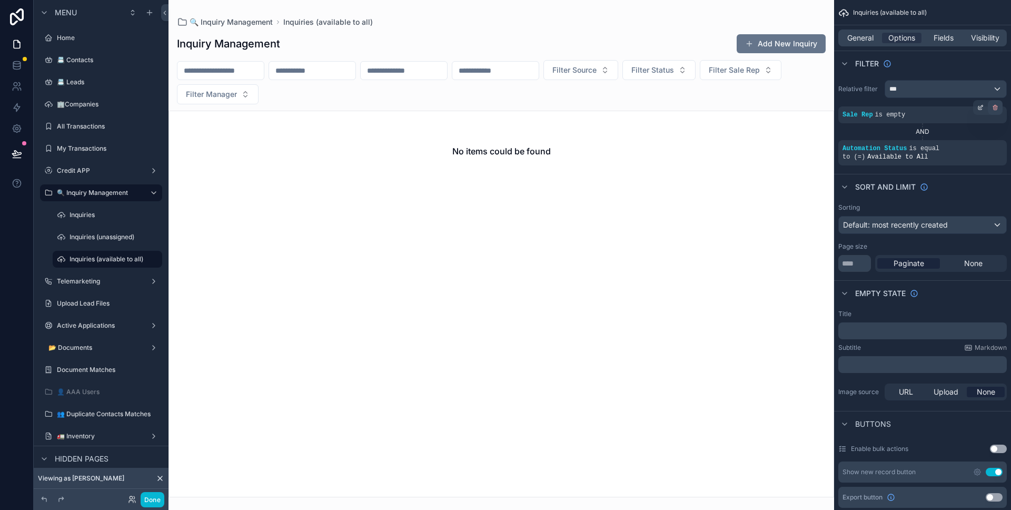
click at [994, 111] on div "scrollable content" at bounding box center [995, 107] width 15 height 15
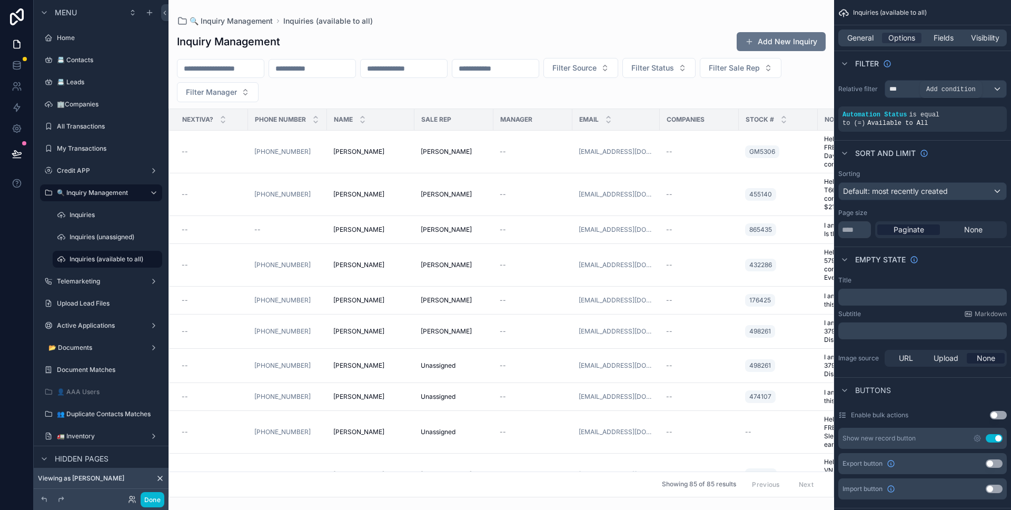
click at [952, 91] on span "Add condition" at bounding box center [950, 89] width 49 height 7
click at [963, 110] on icon "scrollable content" at bounding box center [965, 107] width 6 height 6
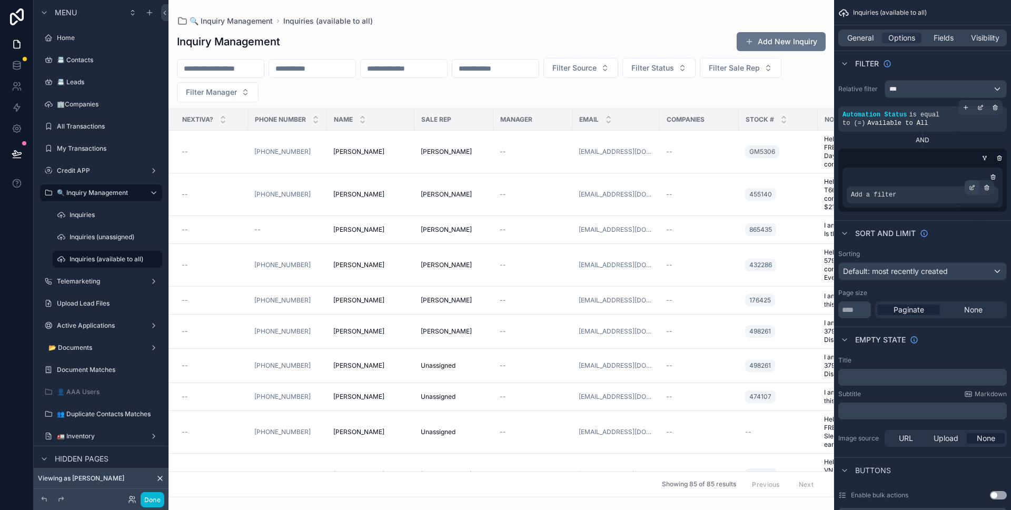
click at [973, 190] on icon "scrollable content" at bounding box center [972, 187] width 6 height 6
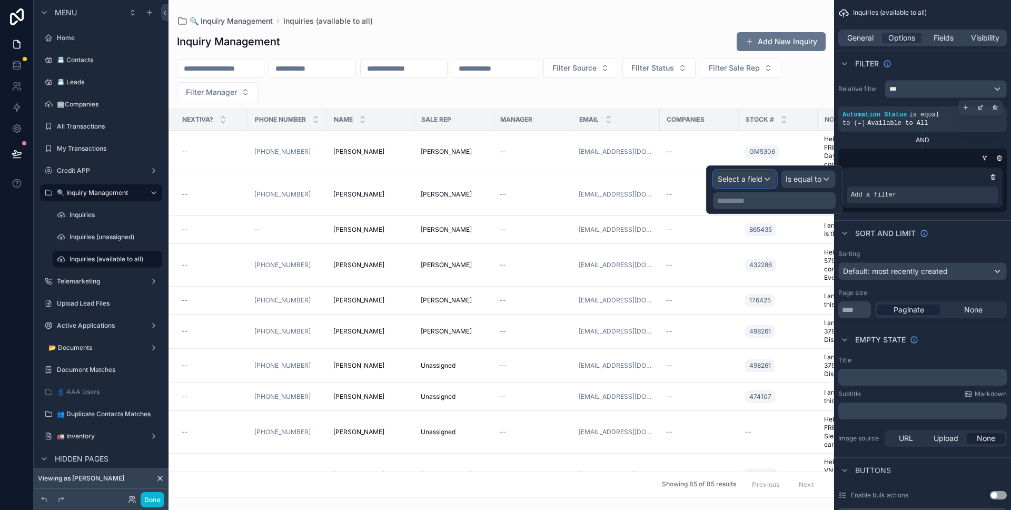
click at [752, 180] on span "Select a field" at bounding box center [740, 178] width 45 height 9
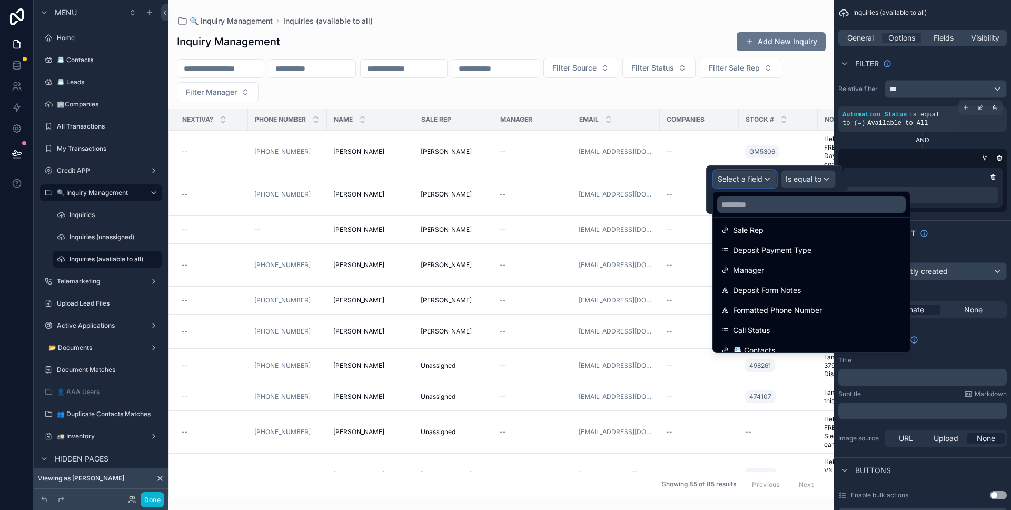
scroll to position [447, 0]
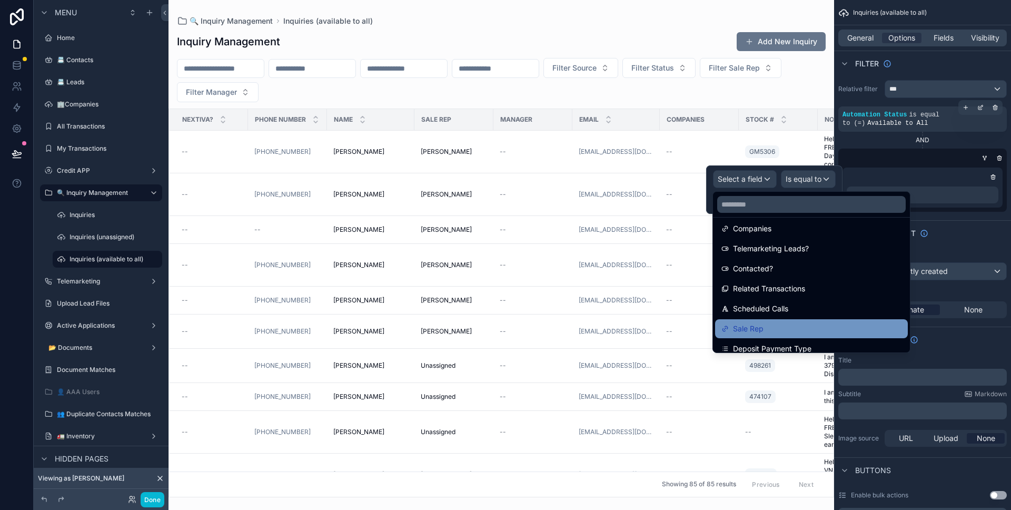
click at [782, 322] on div "Sale Rep" at bounding box center [811, 328] width 180 height 13
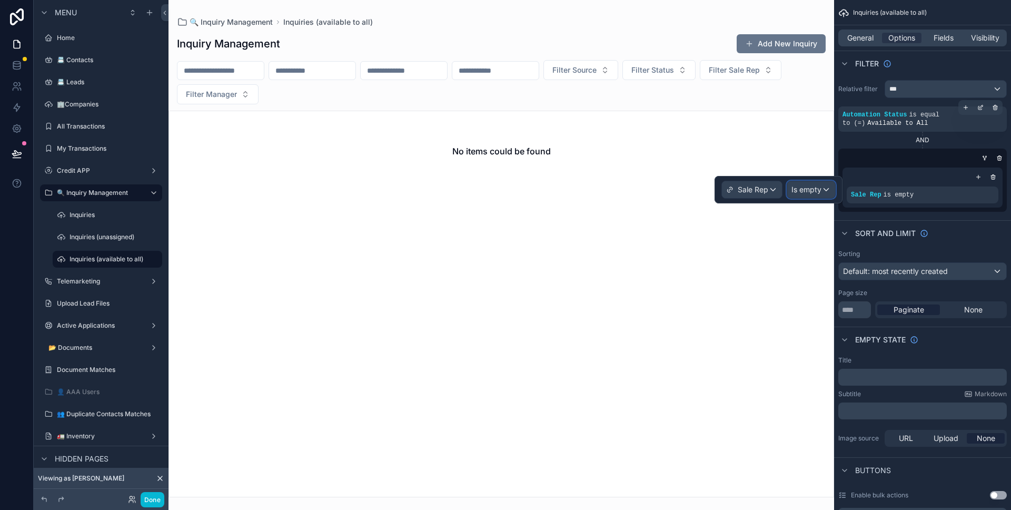
click at [806, 190] on span "Is empty" at bounding box center [806, 189] width 30 height 11
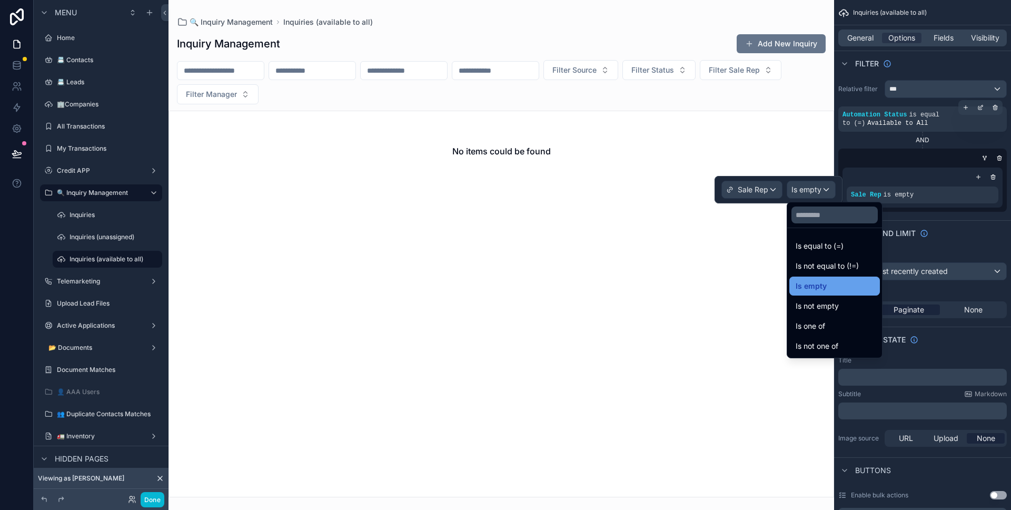
click at [826, 289] on span "Is empty" at bounding box center [811, 286] width 31 height 13
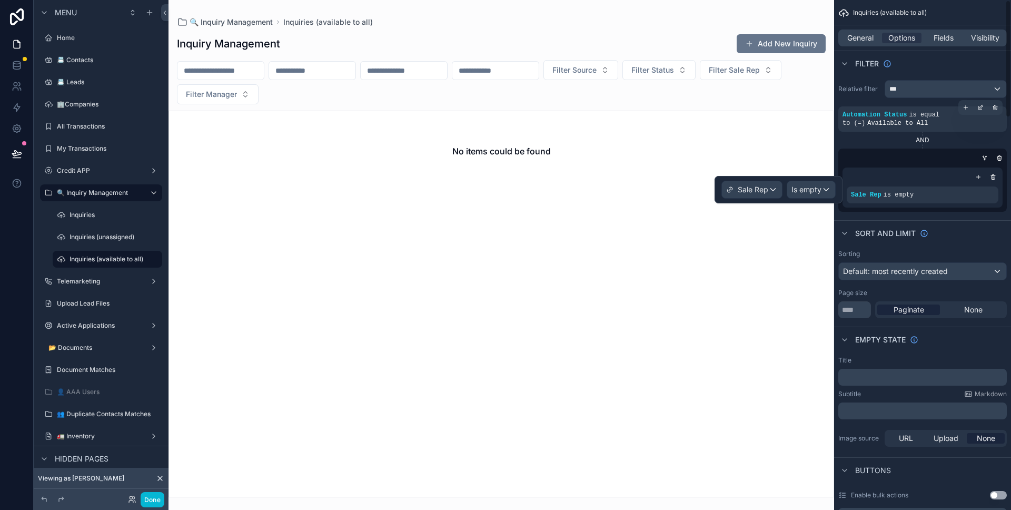
click at [972, 230] on div "Sort And Limit" at bounding box center [922, 232] width 177 height 25
click at [992, 177] on icon "scrollable content" at bounding box center [992, 178] width 0 height 2
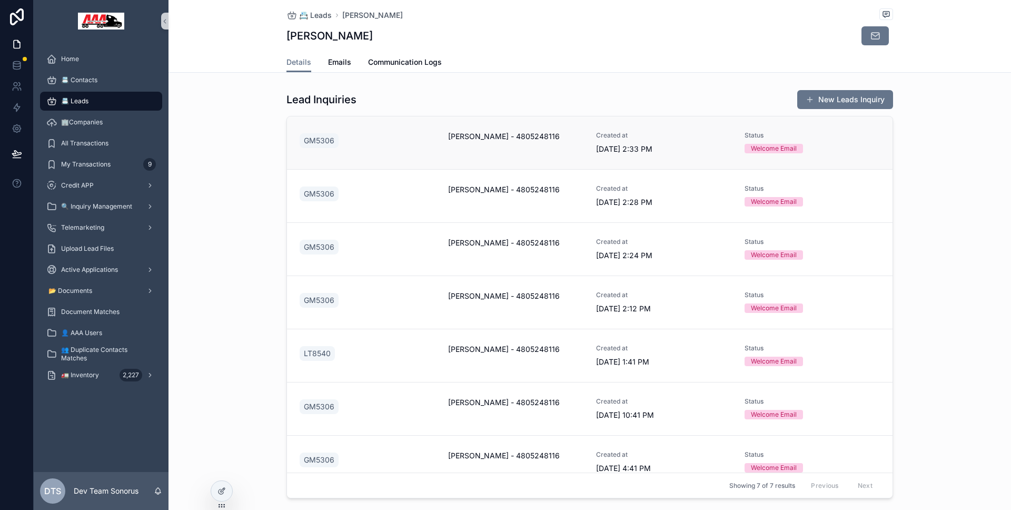
click at [353, 128] on link "GM5306 [PERSON_NAME] - 4805248116 Created at [DATE] 2:33 PM Status Welcome Email" at bounding box center [589, 142] width 605 height 53
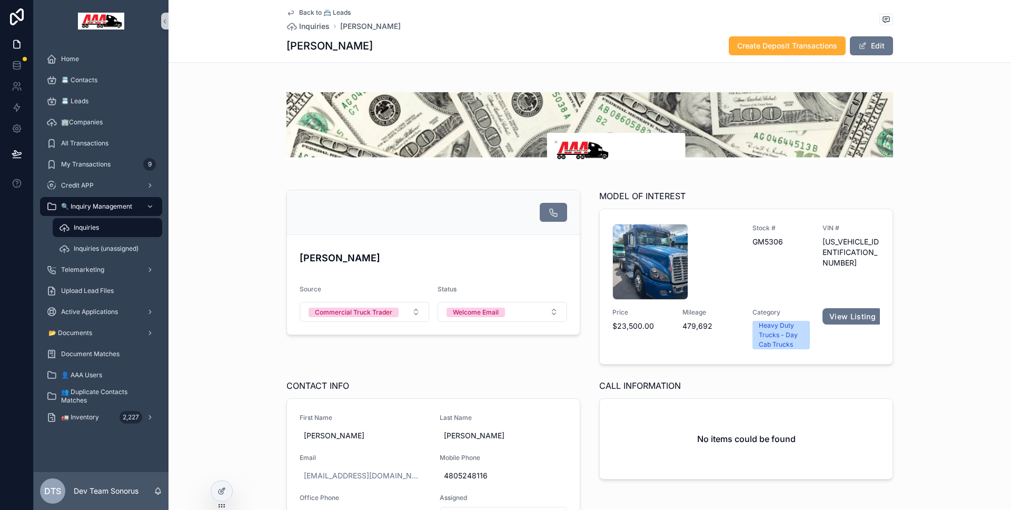
scroll to position [223, 0]
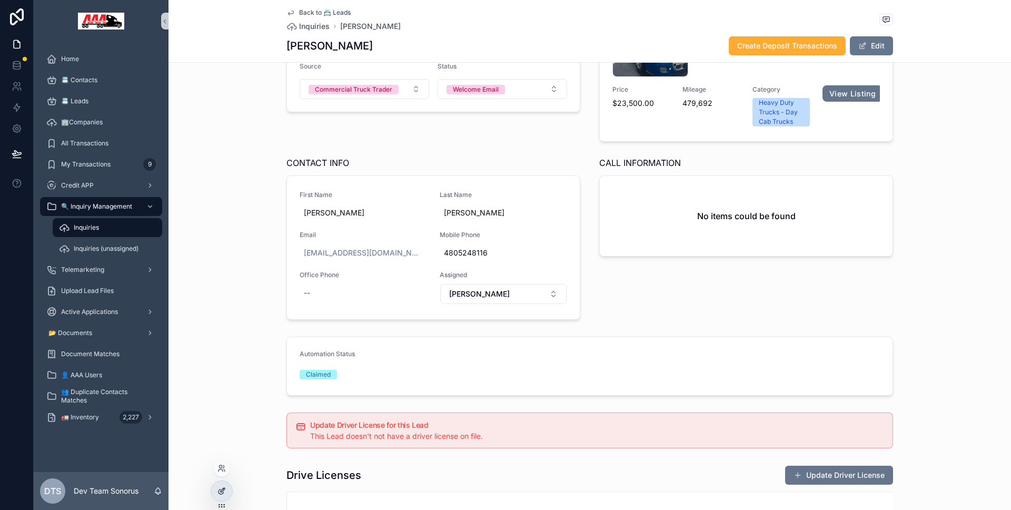
click at [219, 493] on icon at bounding box center [220, 491] width 5 height 5
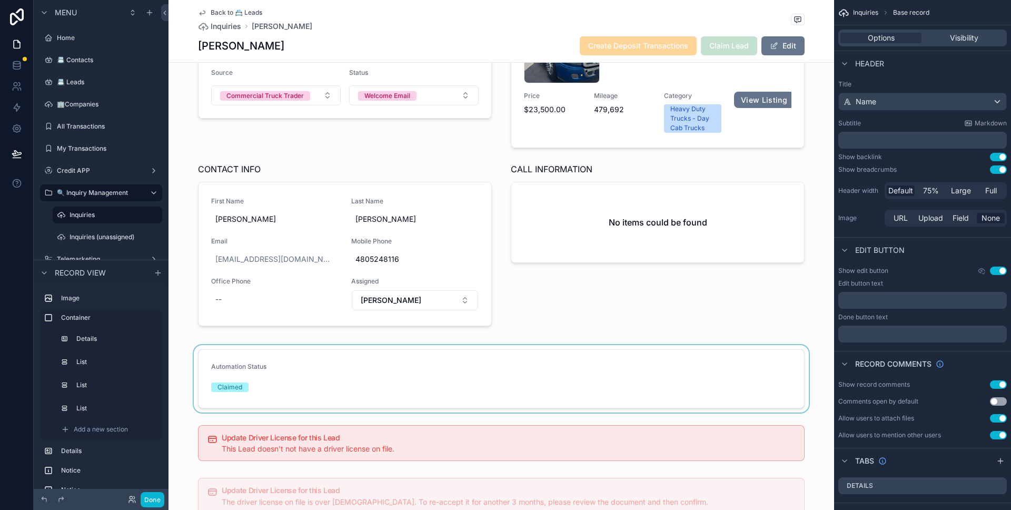
click at [618, 373] on div "scrollable content" at bounding box center [500, 378] width 665 height 67
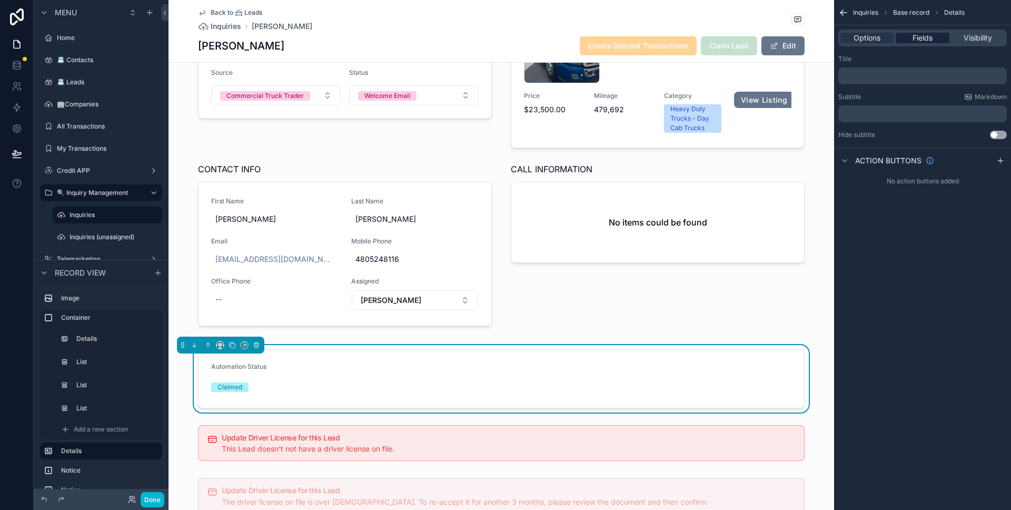
click at [931, 40] on span "Fields" at bounding box center [922, 38] width 20 height 11
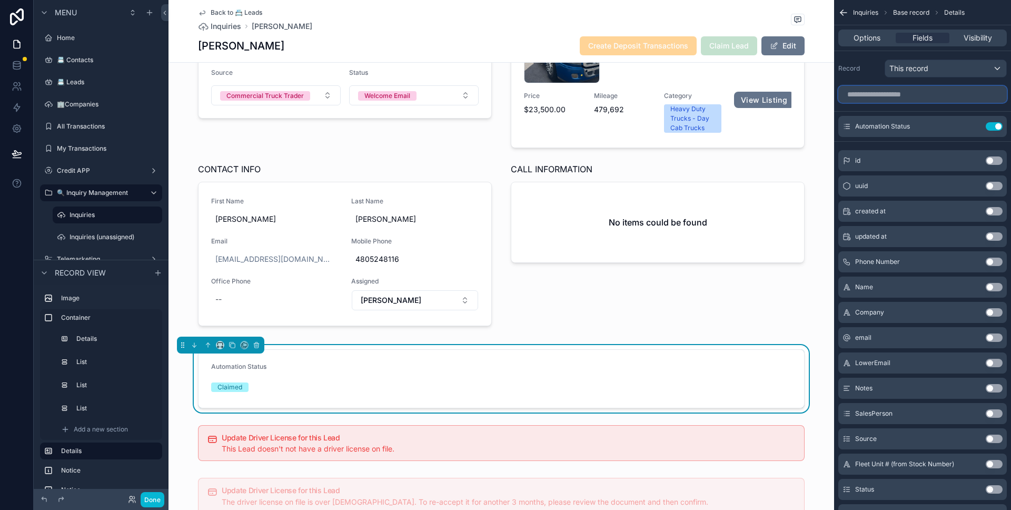
click at [915, 90] on input "scrollable content" at bounding box center [922, 94] width 168 height 17
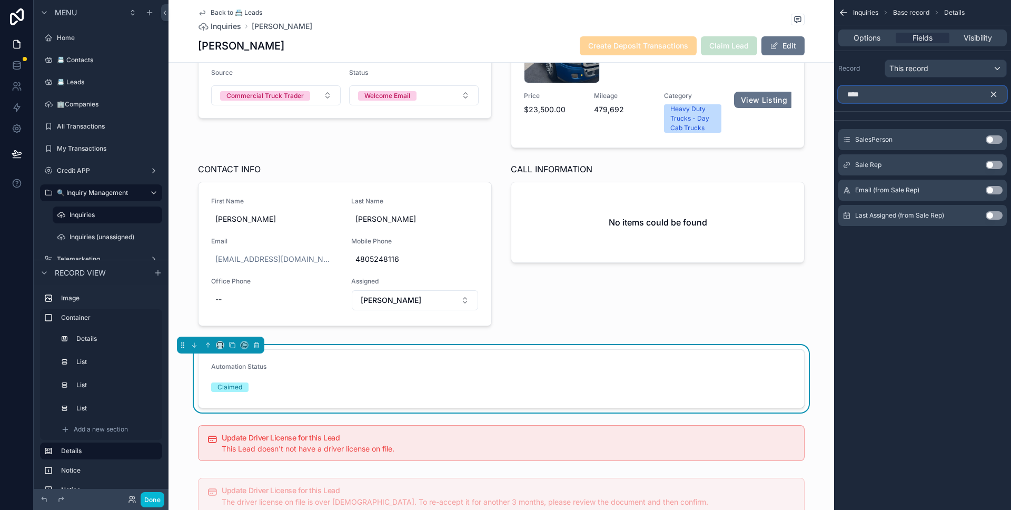
type input "****"
click at [999, 164] on button "Use setting" at bounding box center [994, 165] width 17 height 8
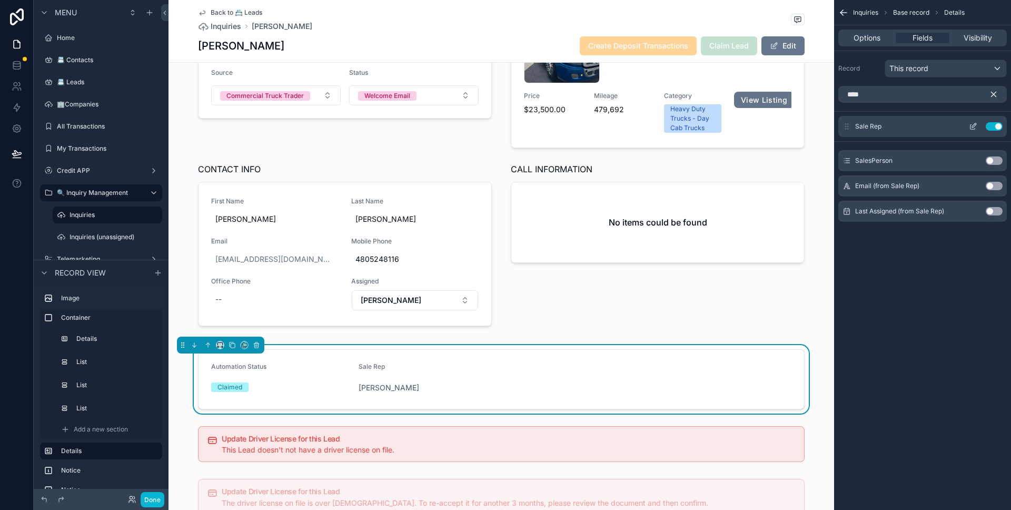
click at [969, 126] on icon "scrollable content" at bounding box center [973, 126] width 8 height 8
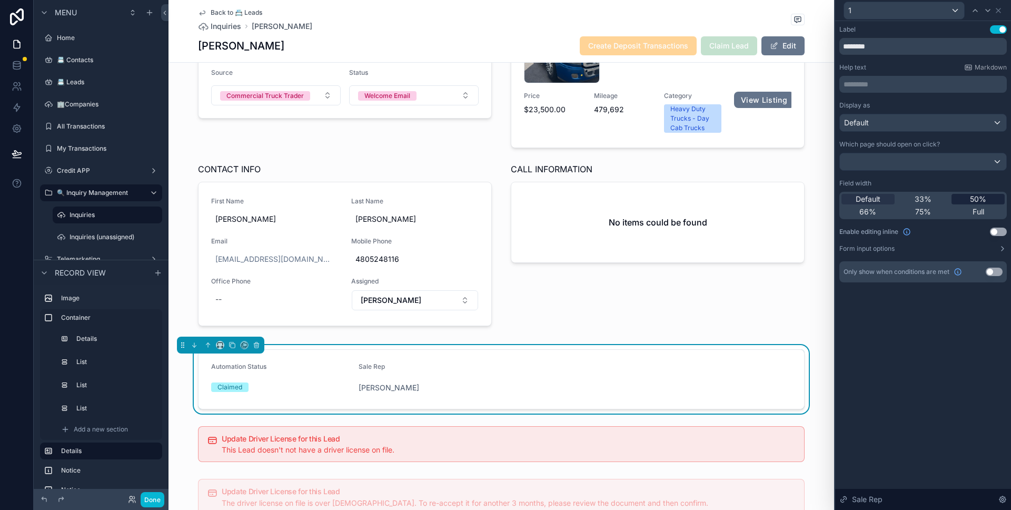
click at [972, 200] on span "50%" at bounding box center [978, 199] width 16 height 11
click at [936, 198] on div "33%" at bounding box center [923, 199] width 53 height 11
click at [997, 12] on icon at bounding box center [998, 10] width 8 height 8
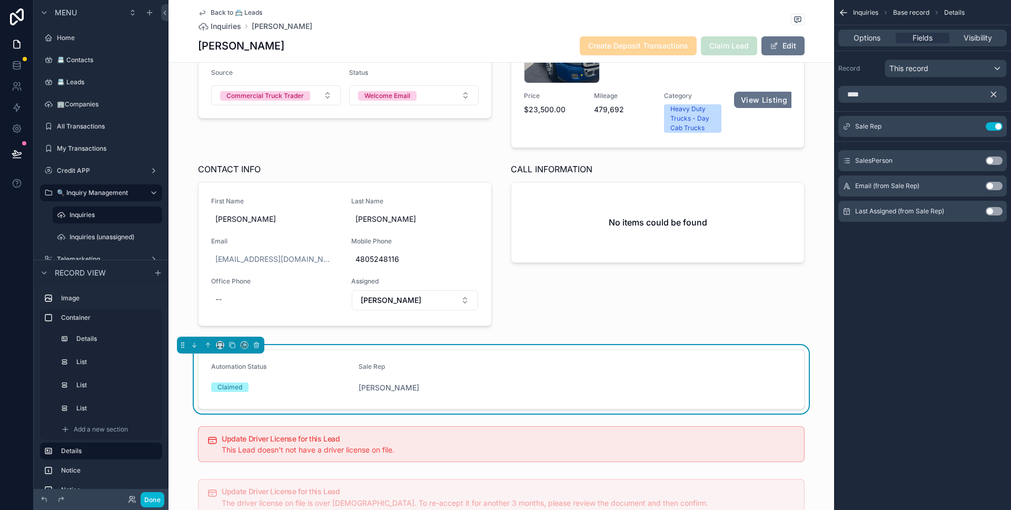
click at [992, 95] on icon "scrollable content" at bounding box center [993, 94] width 9 height 9
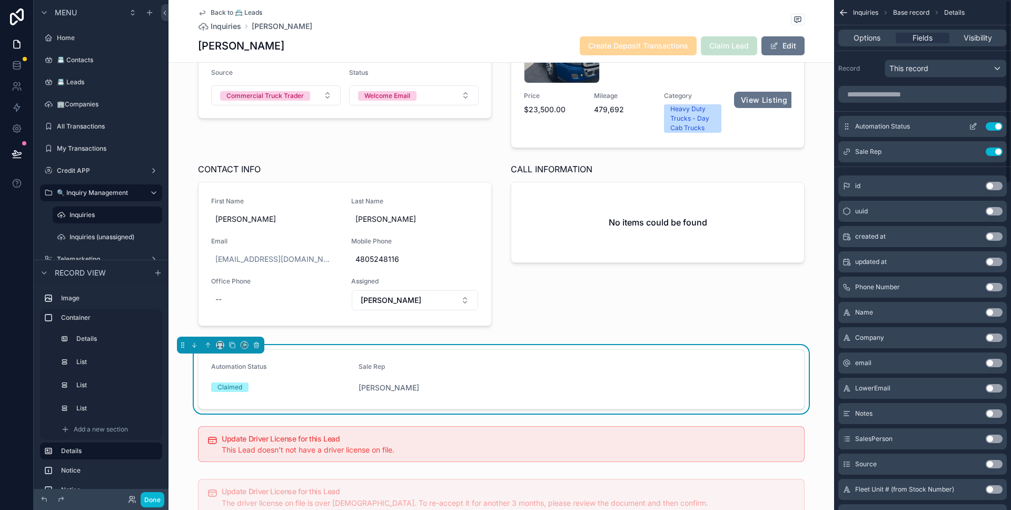
click at [971, 123] on icon "scrollable content" at bounding box center [973, 126] width 8 height 8
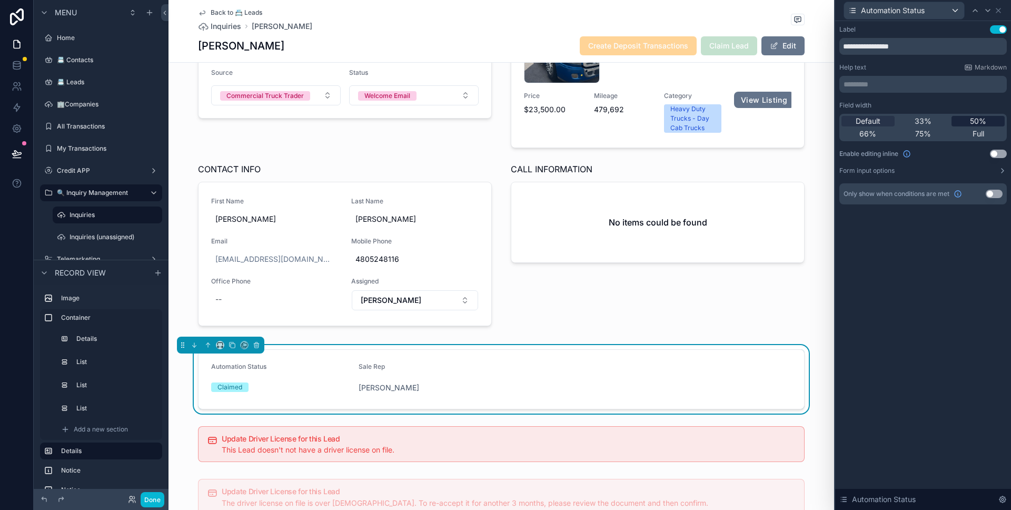
click at [972, 121] on span "50%" at bounding box center [978, 121] width 16 height 11
click at [597, 370] on div "Sale Rep" at bounding box center [599, 368] width 188 height 13
click at [1000, 8] on icon at bounding box center [998, 10] width 8 height 8
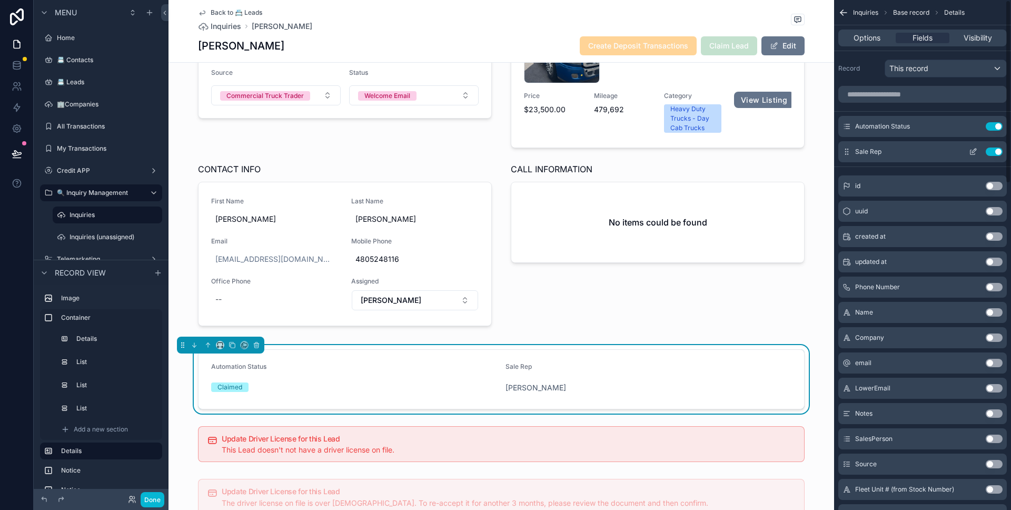
click at [972, 150] on icon "scrollable content" at bounding box center [973, 151] width 8 height 8
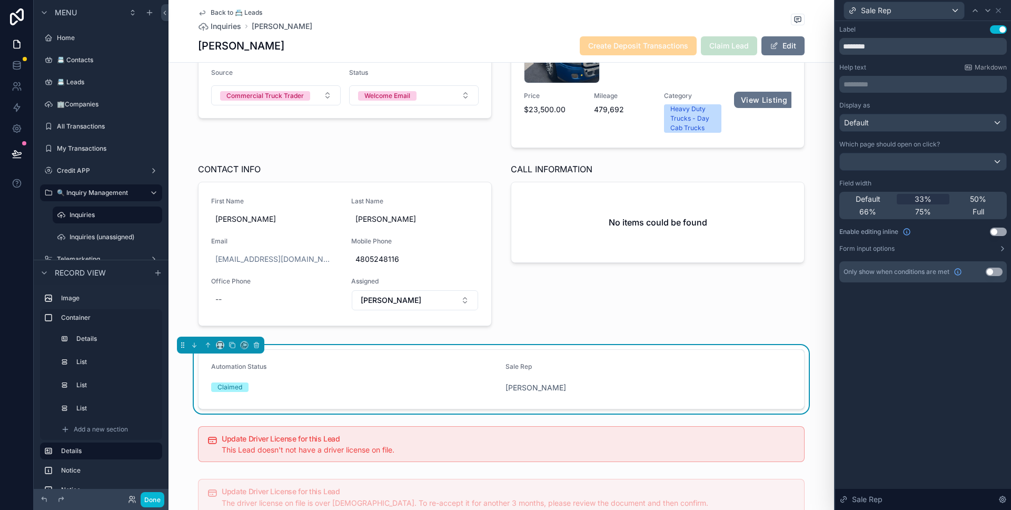
click at [995, 269] on button "Use setting" at bounding box center [994, 271] width 17 height 8
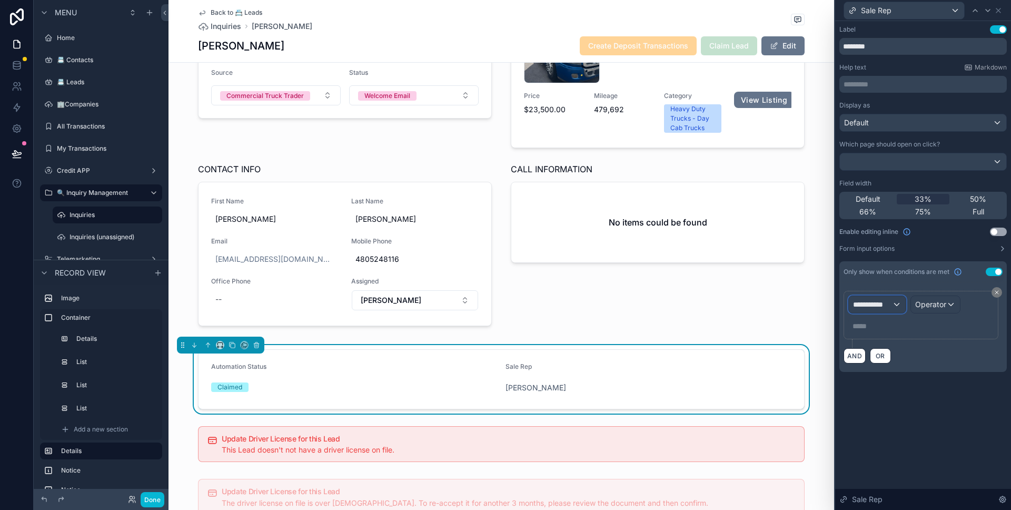
click at [878, 306] on span "**********" at bounding box center [872, 304] width 39 height 11
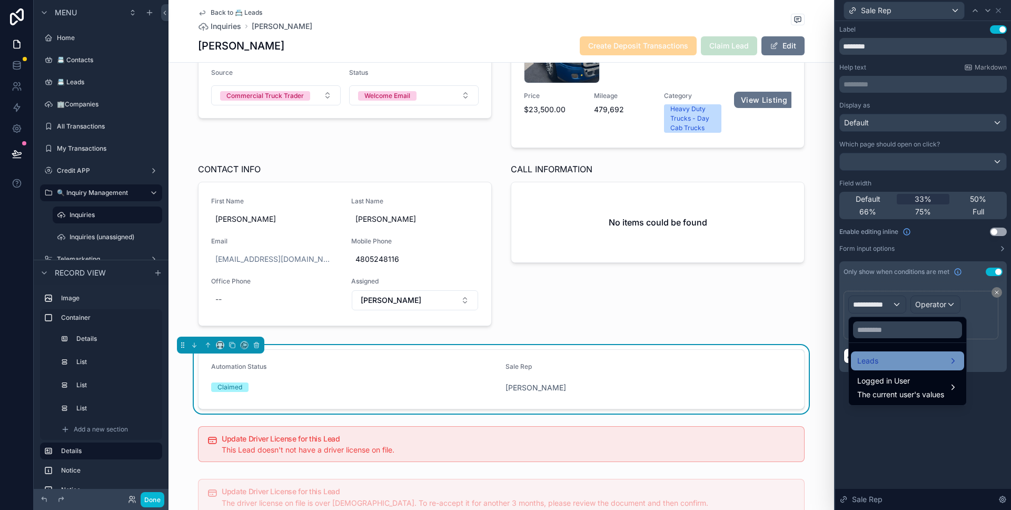
click at [889, 355] on div "Leads" at bounding box center [907, 360] width 101 height 13
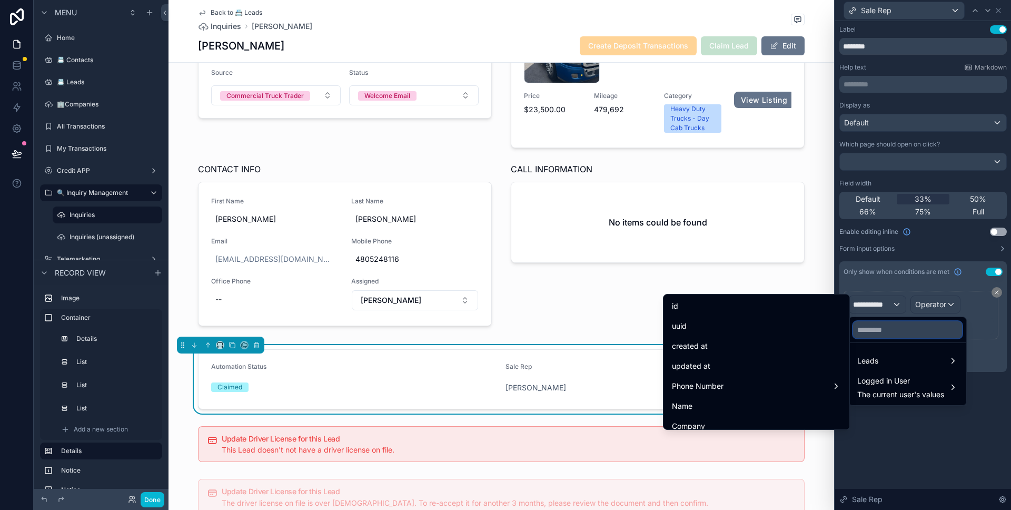
click at [889, 332] on input "text" at bounding box center [907, 329] width 109 height 17
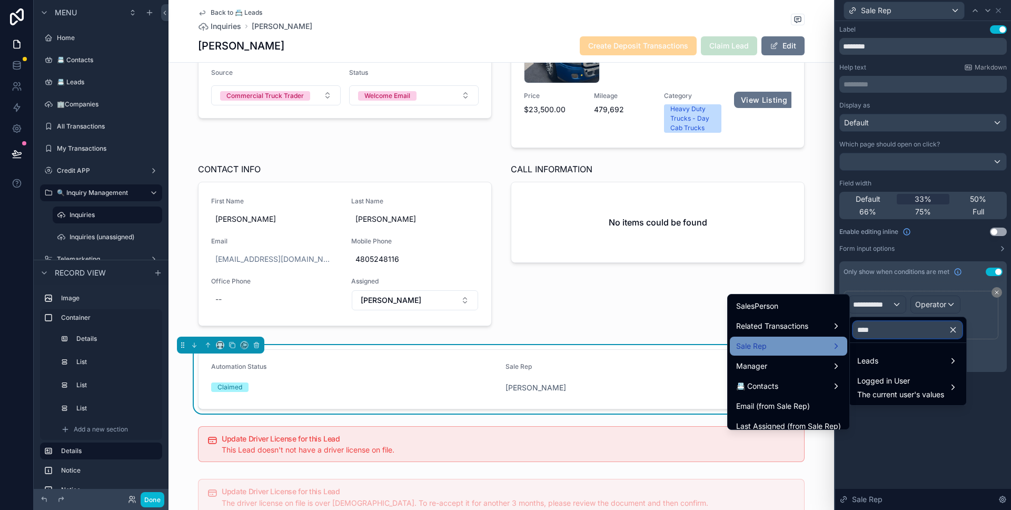
type input "****"
click at [809, 355] on div "Sale Rep" at bounding box center [788, 345] width 117 height 19
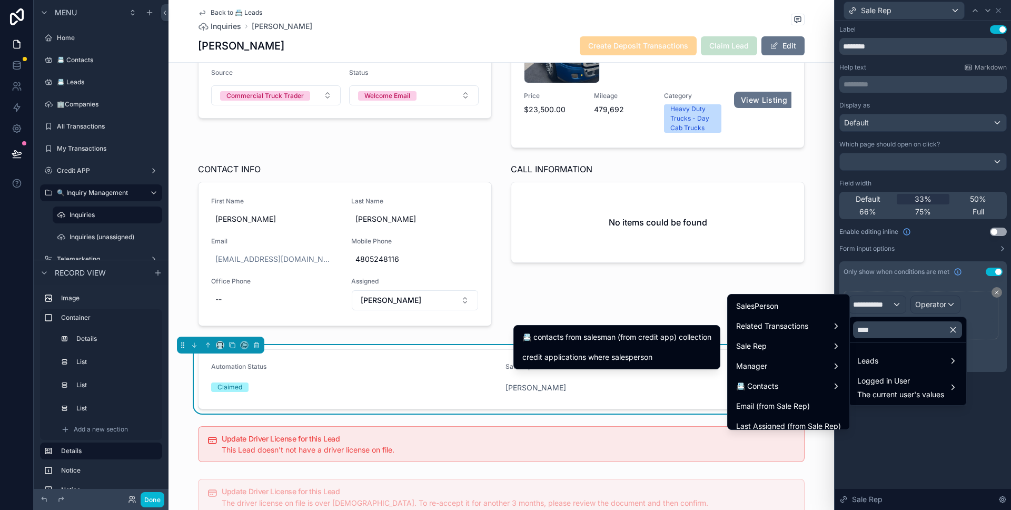
click at [955, 330] on icon "button" at bounding box center [953, 329] width 5 height 5
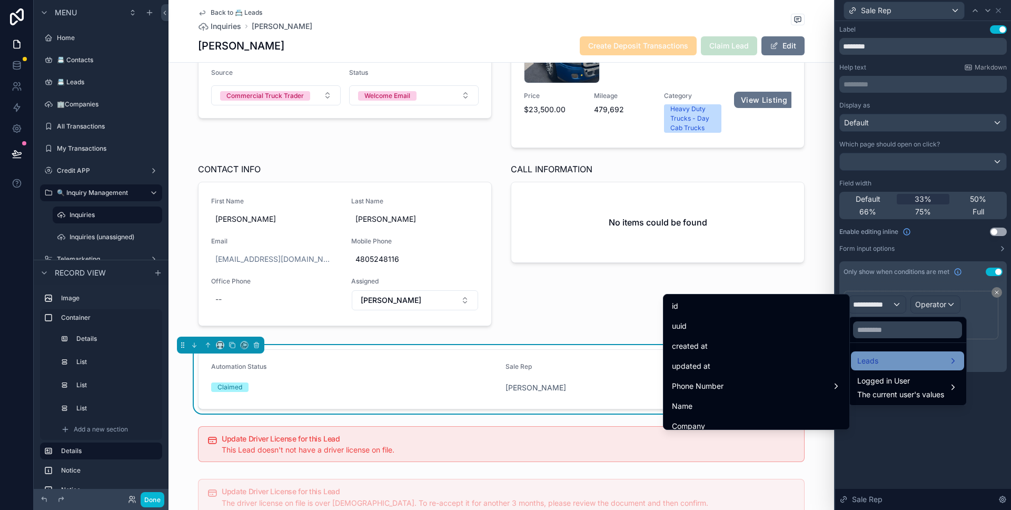
click at [898, 353] on div "Leads" at bounding box center [907, 360] width 113 height 19
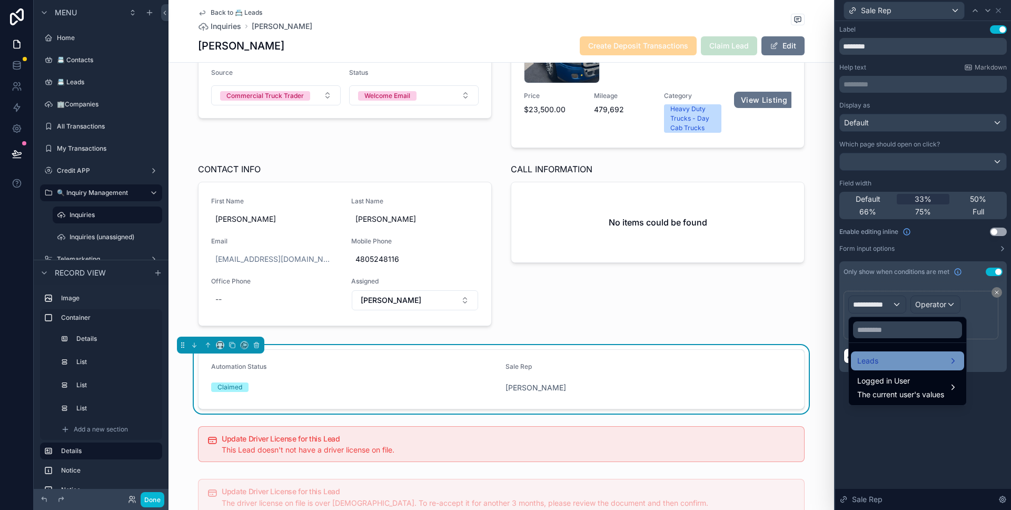
click at [883, 352] on div "Leads" at bounding box center [907, 360] width 113 height 19
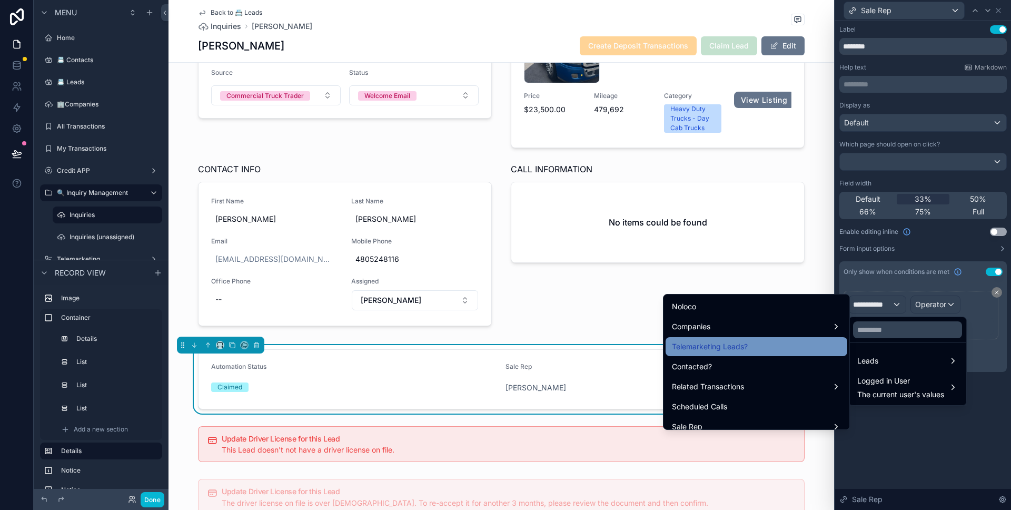
scroll to position [473, 0]
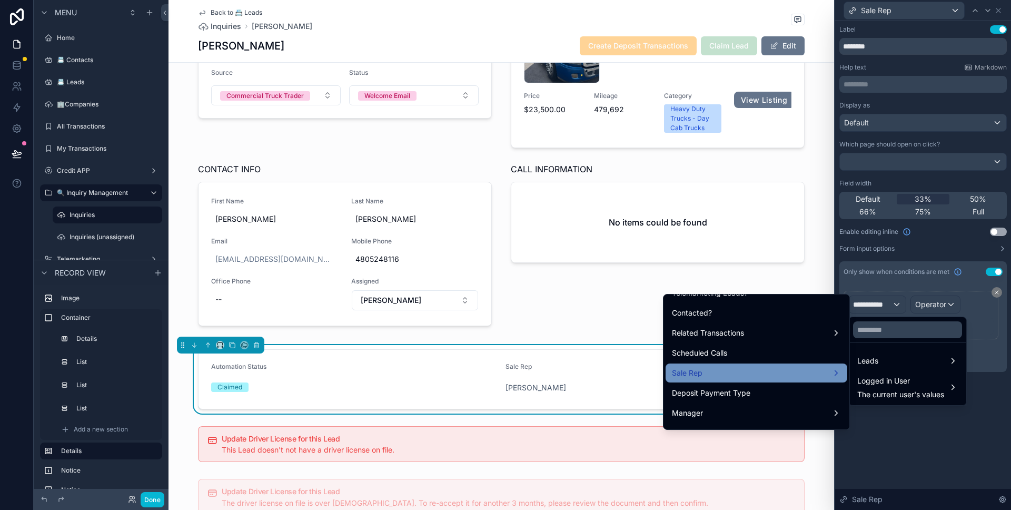
click at [735, 366] on div "Sale Rep" at bounding box center [756, 372] width 169 height 13
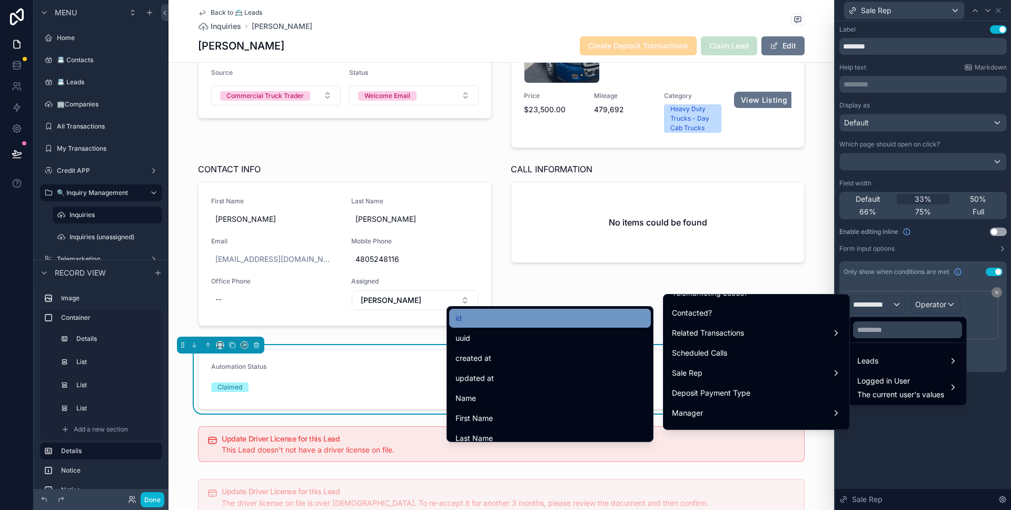
click at [553, 315] on div "id" at bounding box center [549, 318] width 189 height 13
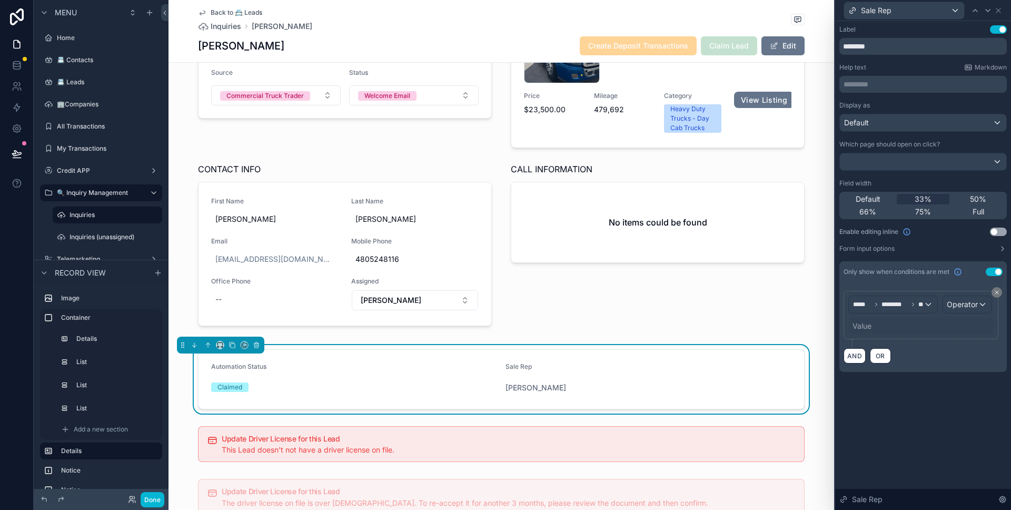
click at [869, 322] on div "Value" at bounding box center [861, 326] width 19 height 11
click at [960, 309] on span "Operator" at bounding box center [962, 304] width 31 height 11
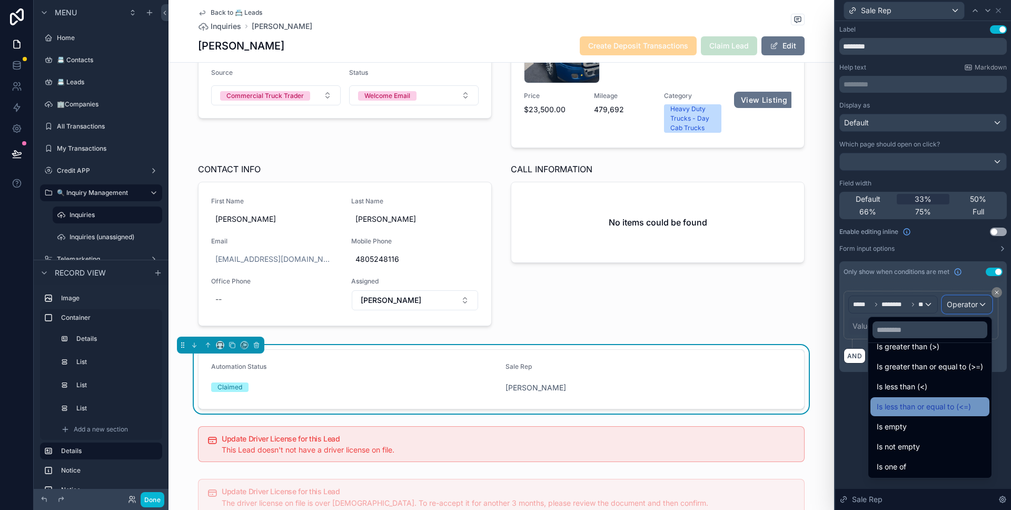
scroll to position [75, 0]
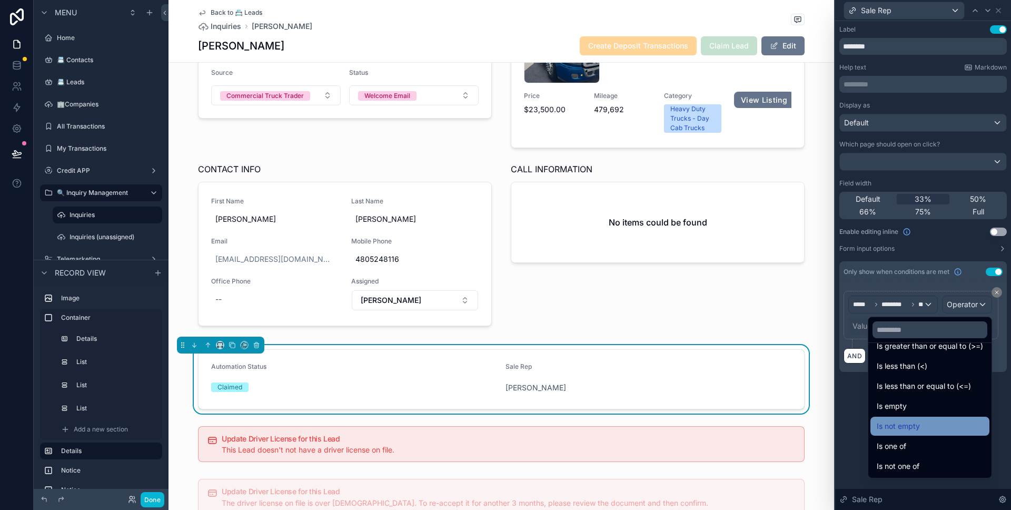
click at [925, 417] on div "Is not empty" at bounding box center [929, 425] width 119 height 19
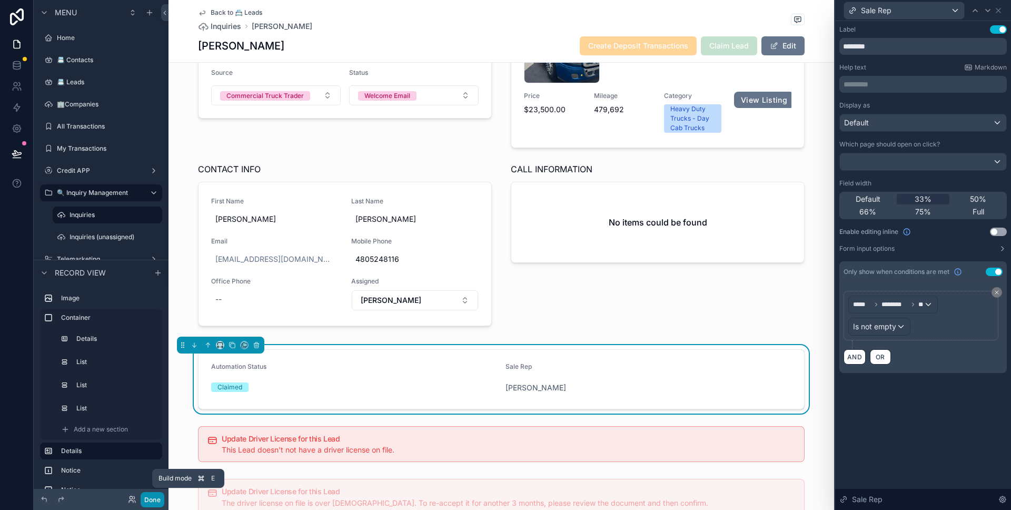
click at [160, 494] on button "Done" at bounding box center [153, 499] width 24 height 15
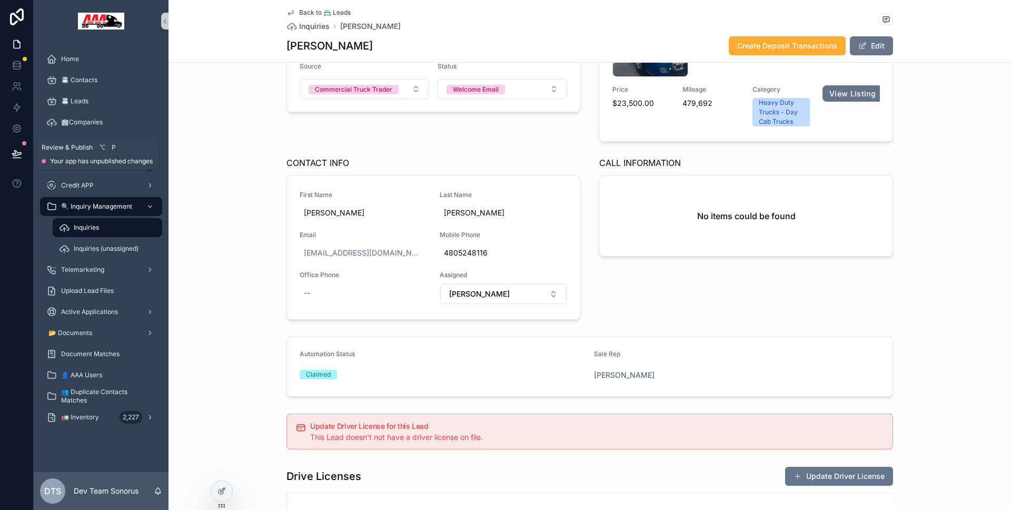
click at [10, 150] on button at bounding box center [16, 153] width 23 height 29
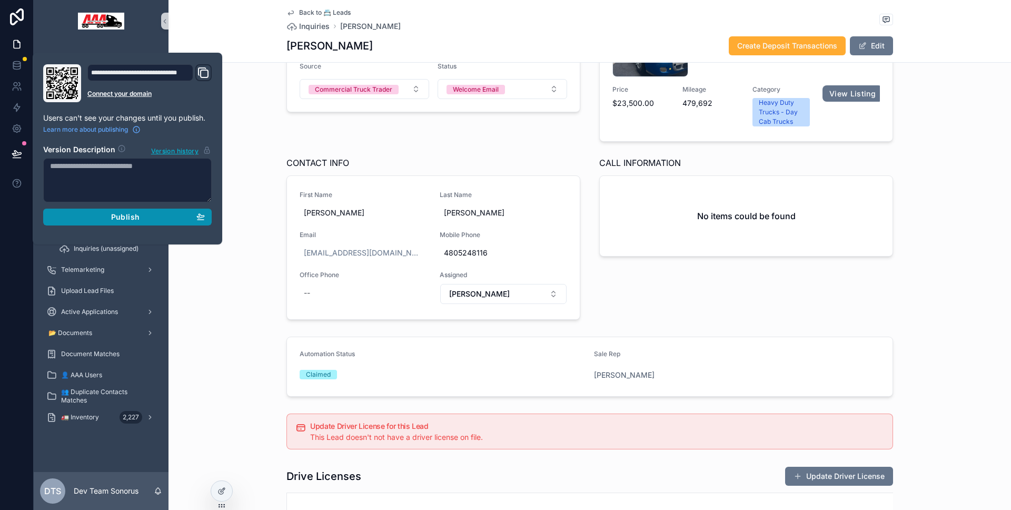
click at [88, 210] on button "Publish" at bounding box center [127, 216] width 168 height 17
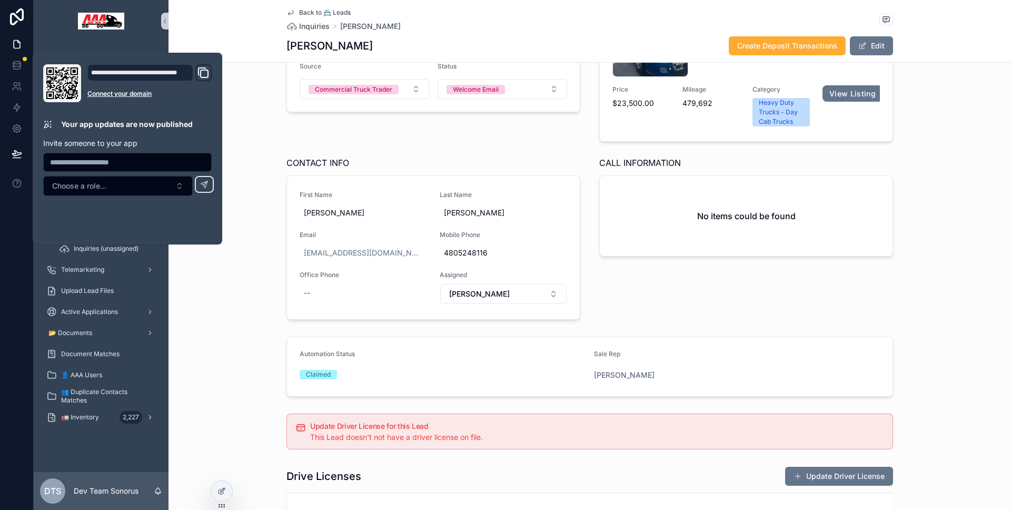
click at [231, 292] on div "[PERSON_NAME] Source Commercial Truck Trader Status Welcome Email MODEL OF INTE…" at bounding box center [589, 143] width 842 height 361
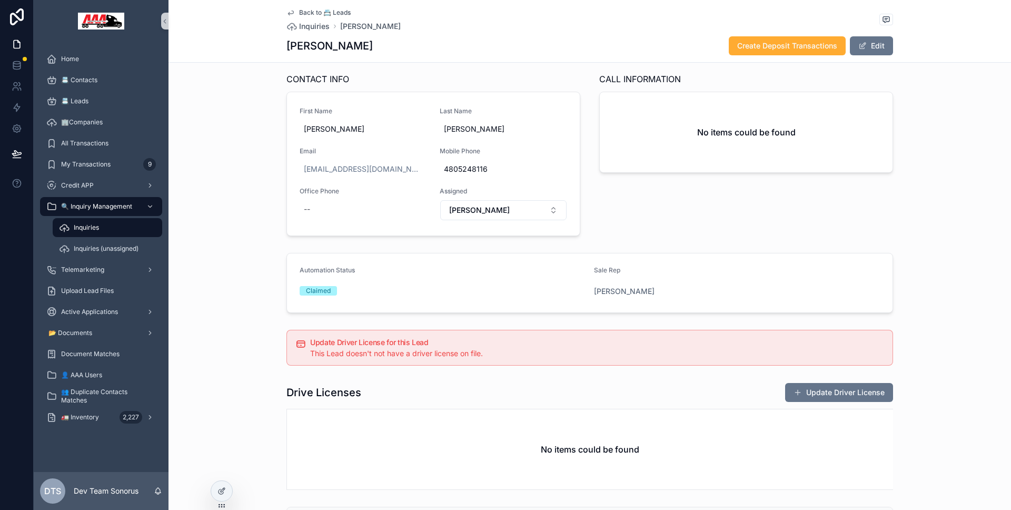
scroll to position [192, 0]
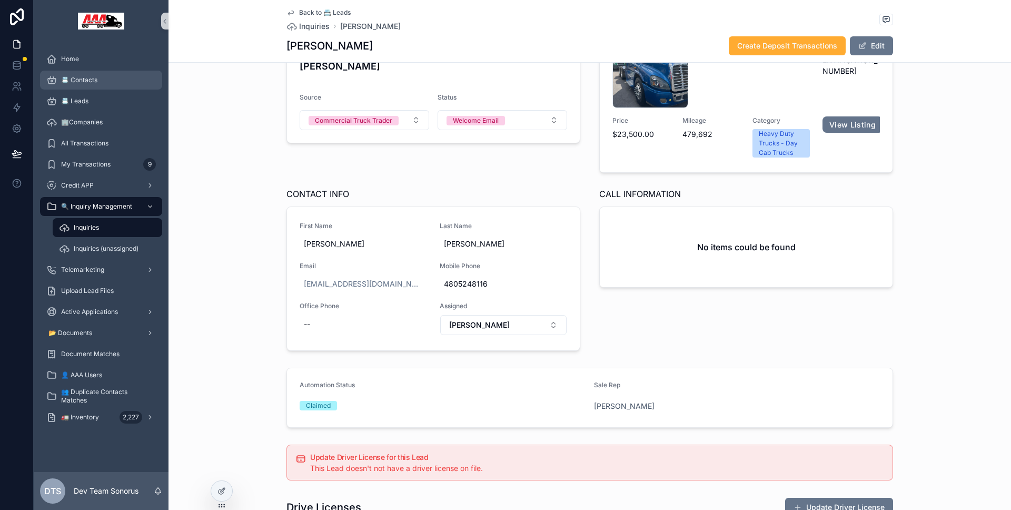
click at [93, 74] on div "📇 Contacts" at bounding box center [101, 80] width 110 height 17
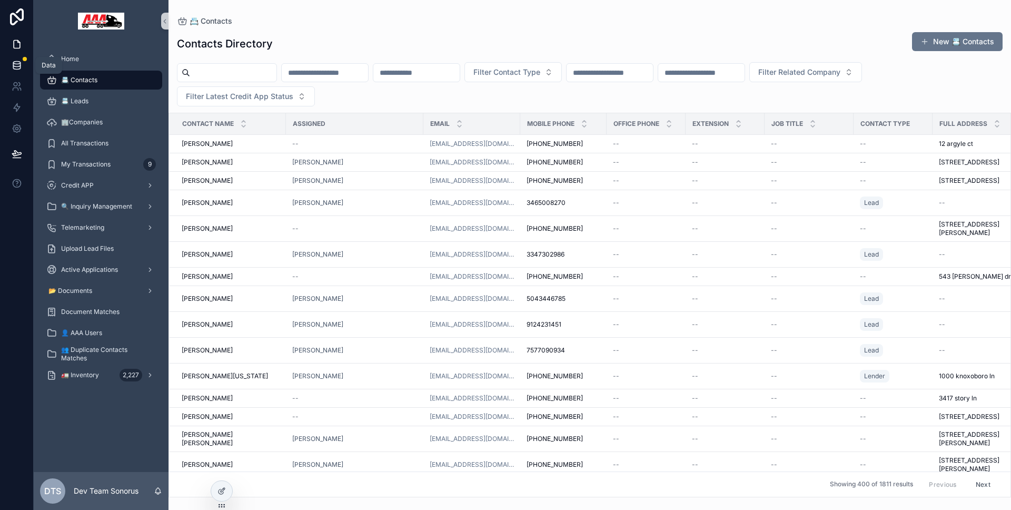
click at [27, 65] on link at bounding box center [16, 65] width 33 height 21
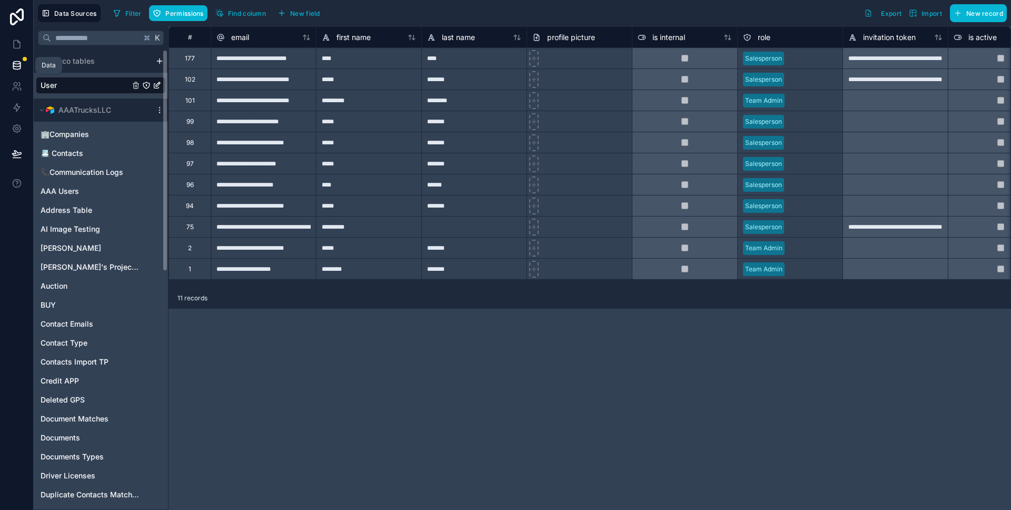
click at [21, 61] on icon at bounding box center [17, 65] width 11 height 11
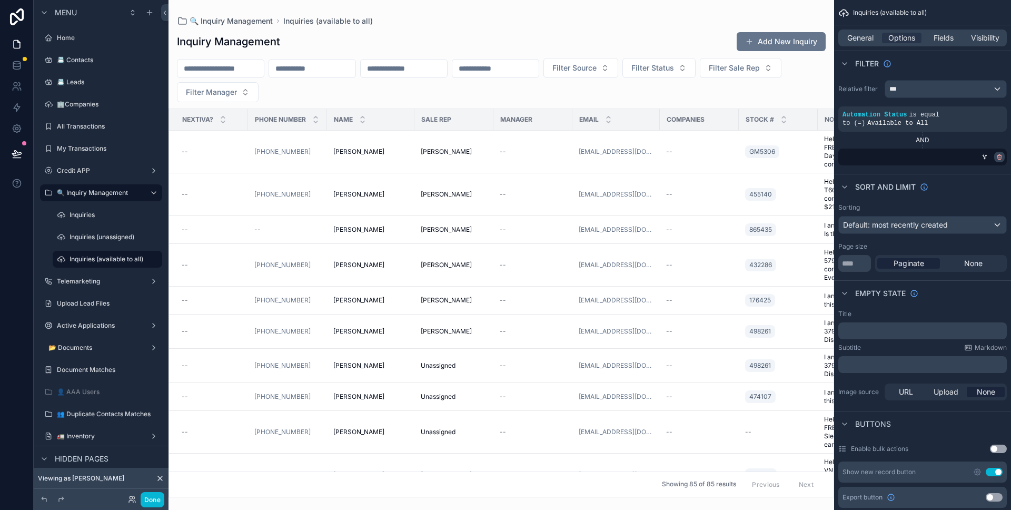
click at [994, 158] on div "scrollable content" at bounding box center [999, 157] width 11 height 11
click at [1001, 159] on icon "scrollable content" at bounding box center [999, 157] width 6 height 6
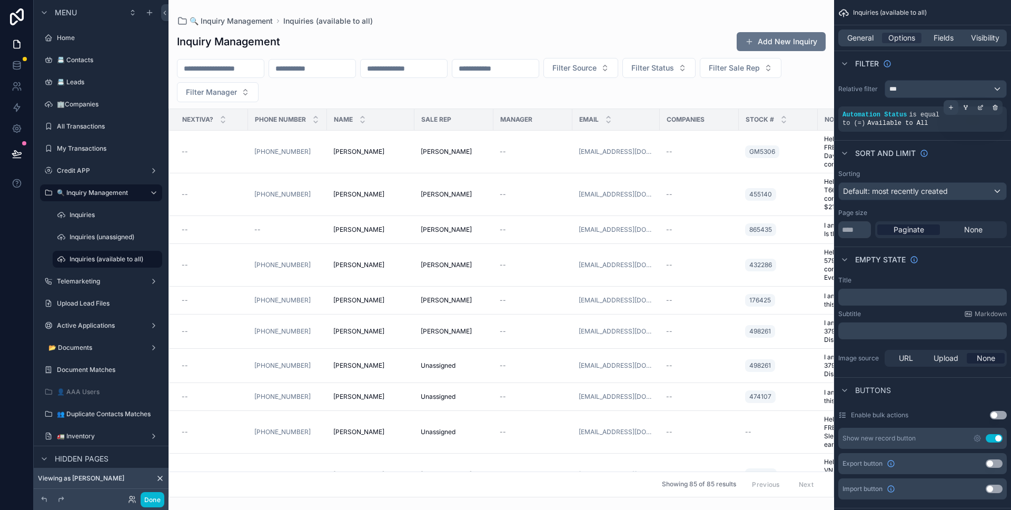
click at [951, 106] on icon "scrollable content" at bounding box center [951, 107] width 6 height 6
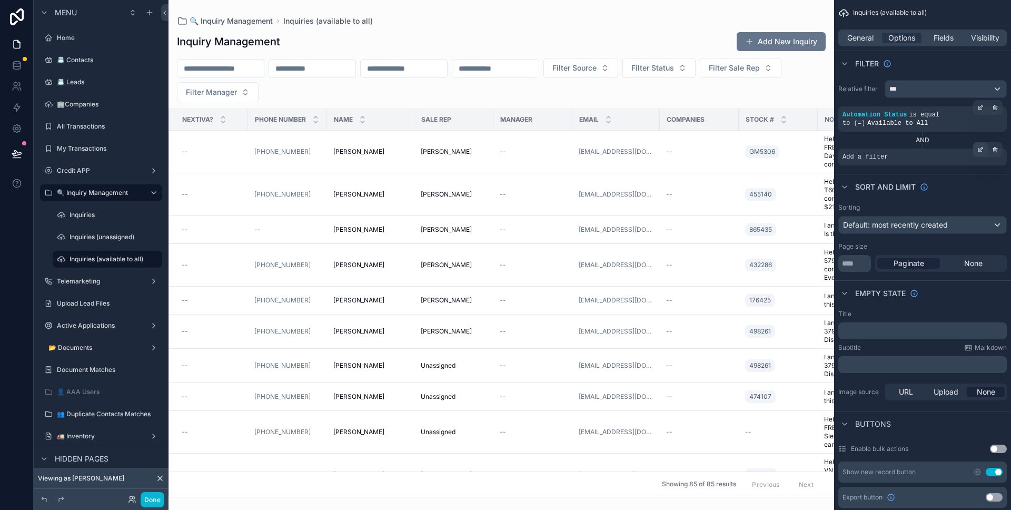
click at [978, 152] on icon "scrollable content" at bounding box center [980, 149] width 6 height 6
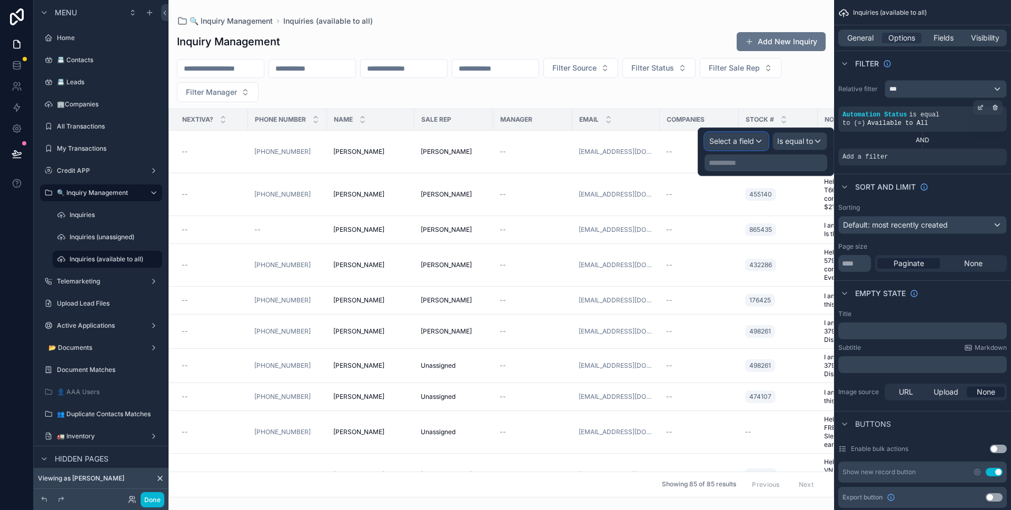
click at [729, 142] on span "Select a field" at bounding box center [731, 140] width 45 height 9
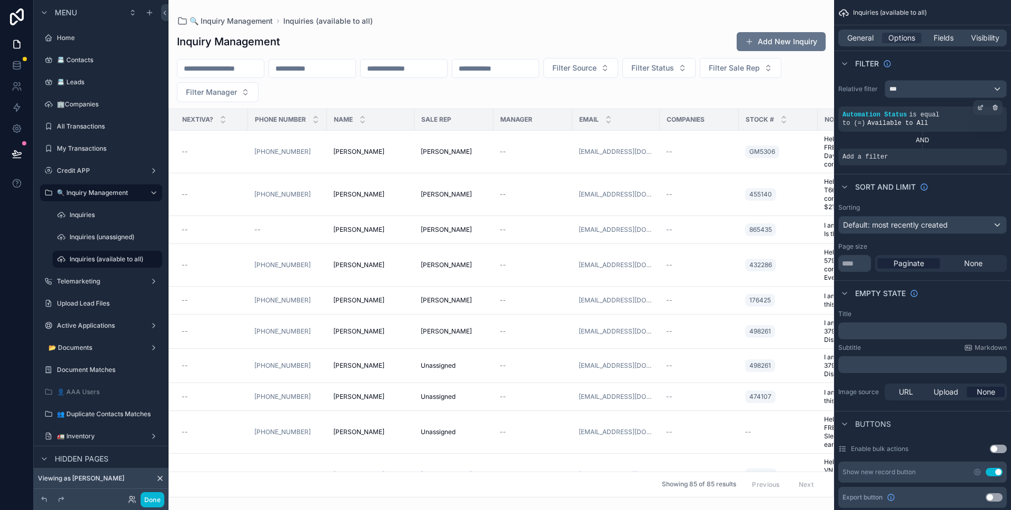
click at [691, 91] on div "scrollable content" at bounding box center [500, 255] width 665 height 510
click at [301, 71] on input "scrollable content" at bounding box center [312, 68] width 86 height 15
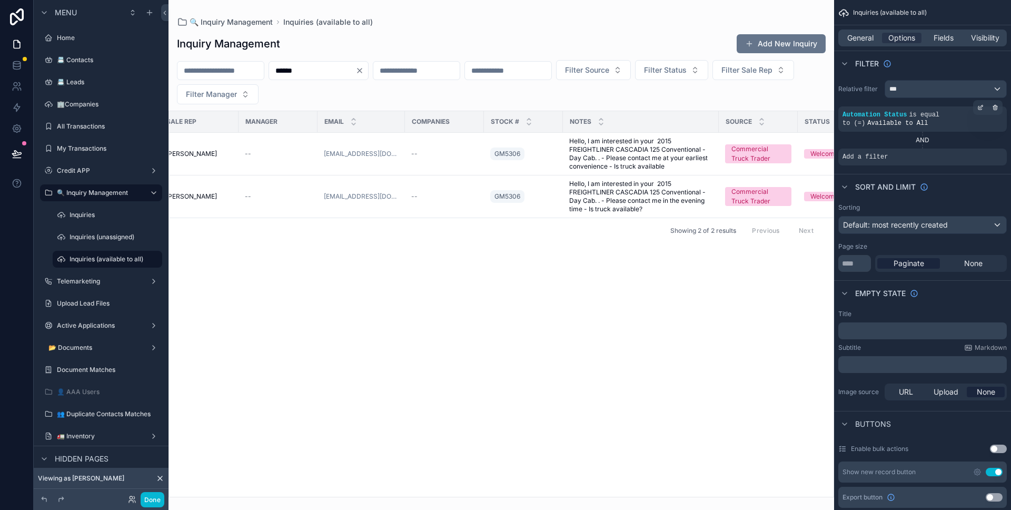
scroll to position [0, 363]
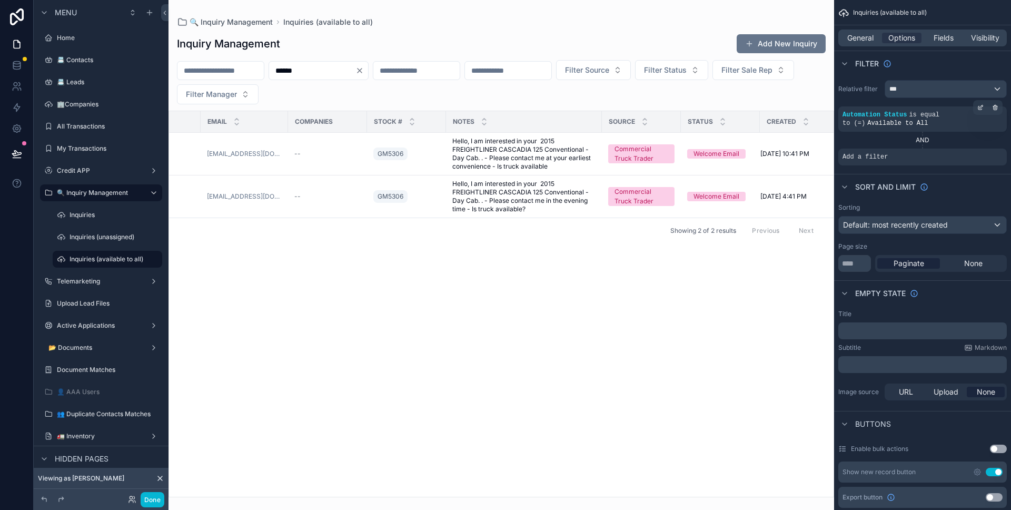
type input "******"
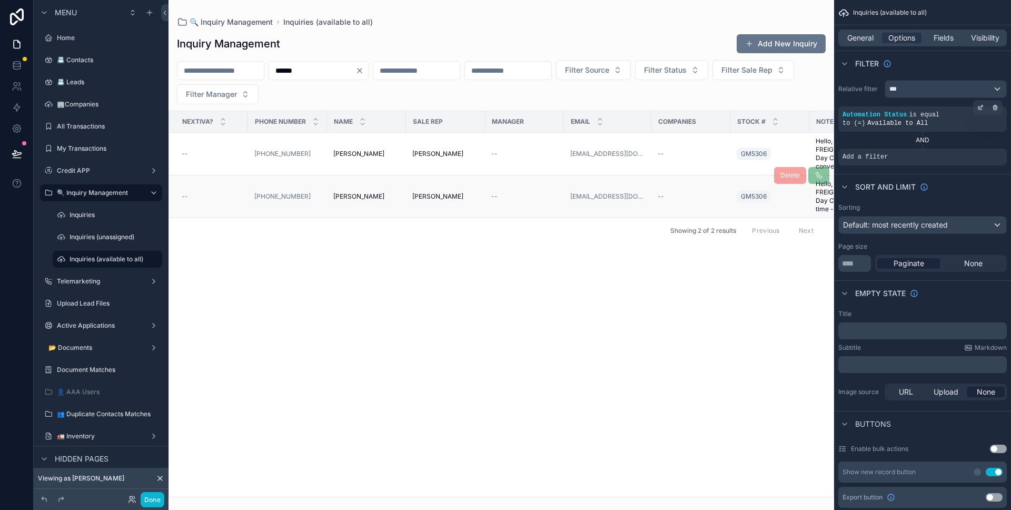
scroll to position [0, 56]
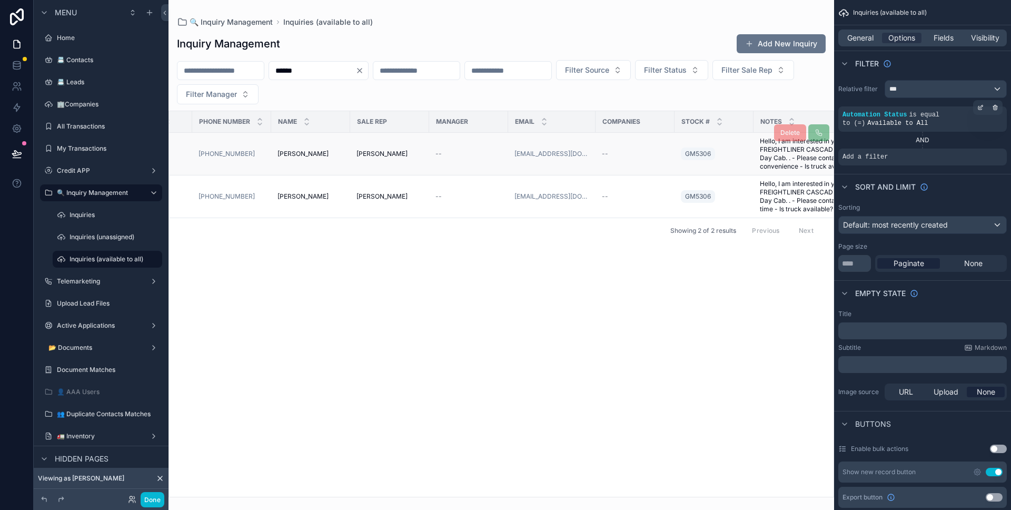
click at [461, 162] on td "--" at bounding box center [468, 154] width 79 height 43
click at [461, 160] on td "--" at bounding box center [468, 154] width 79 height 43
click at [396, 155] on span "[PERSON_NAME]" at bounding box center [381, 154] width 51 height 8
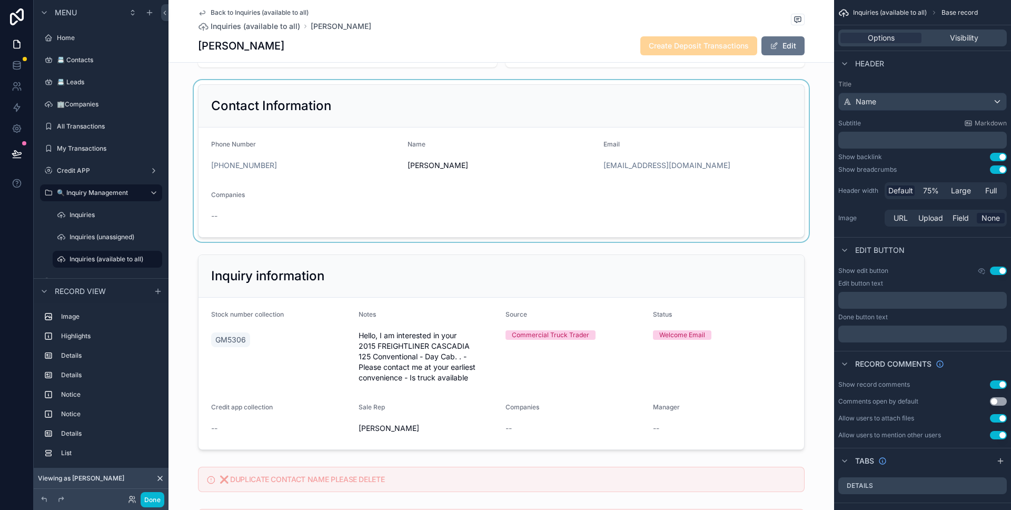
scroll to position [198, 0]
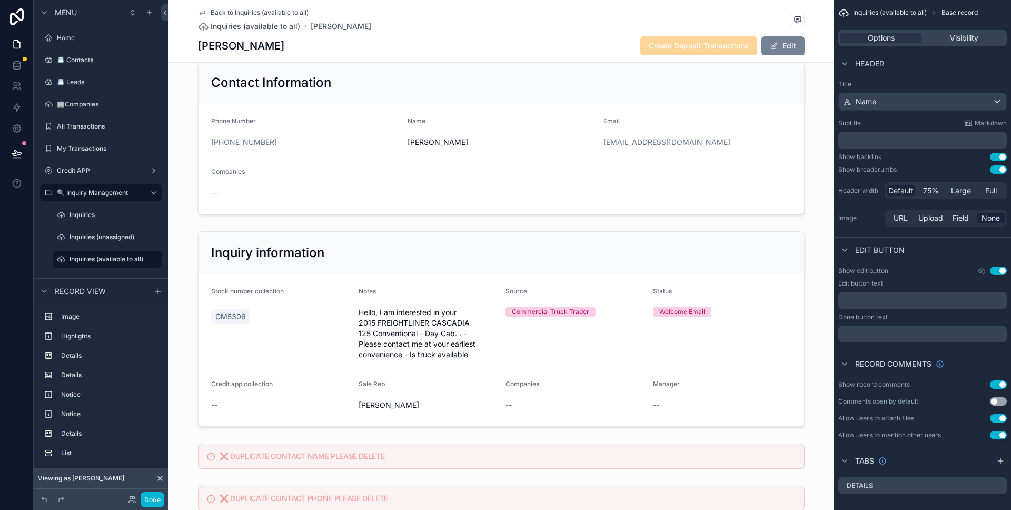
click at [772, 53] on button "Edit" at bounding box center [782, 45] width 43 height 19
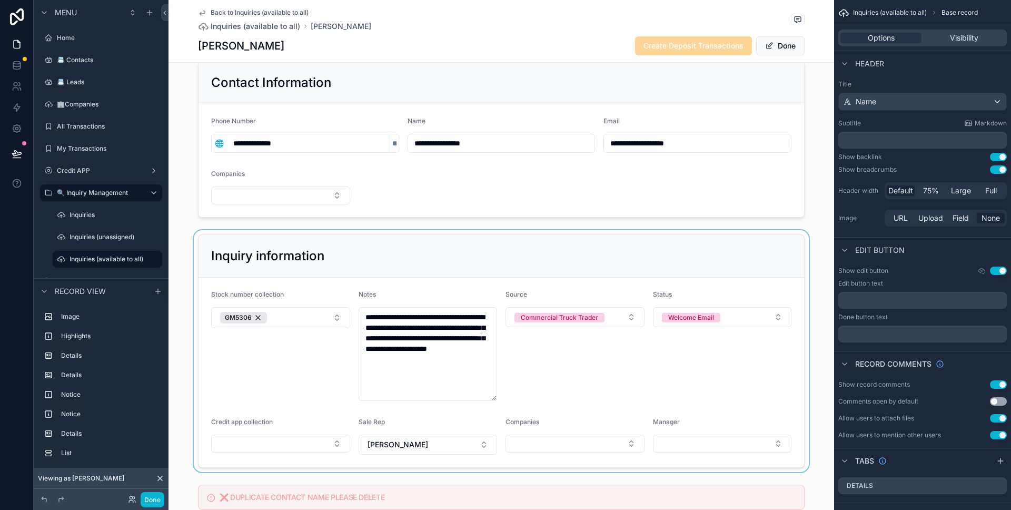
click at [447, 441] on div "scrollable content" at bounding box center [500, 351] width 665 height 242
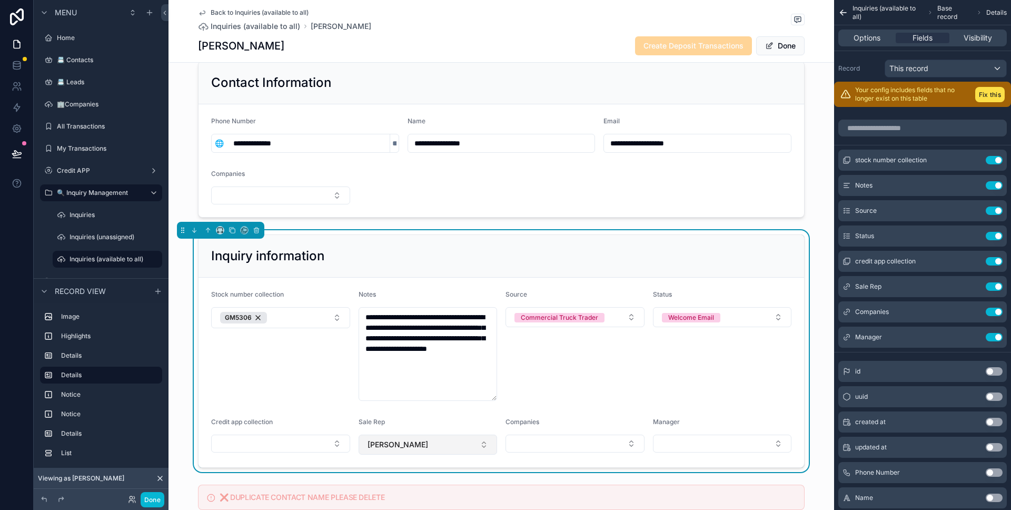
click at [443, 440] on button "[PERSON_NAME]" at bounding box center [428, 444] width 139 height 20
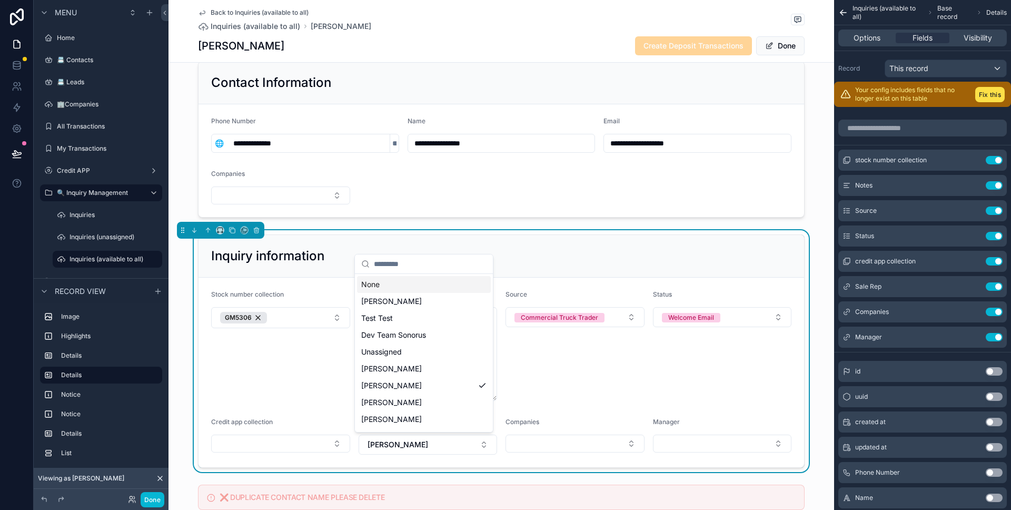
click at [420, 285] on div "None" at bounding box center [424, 284] width 134 height 17
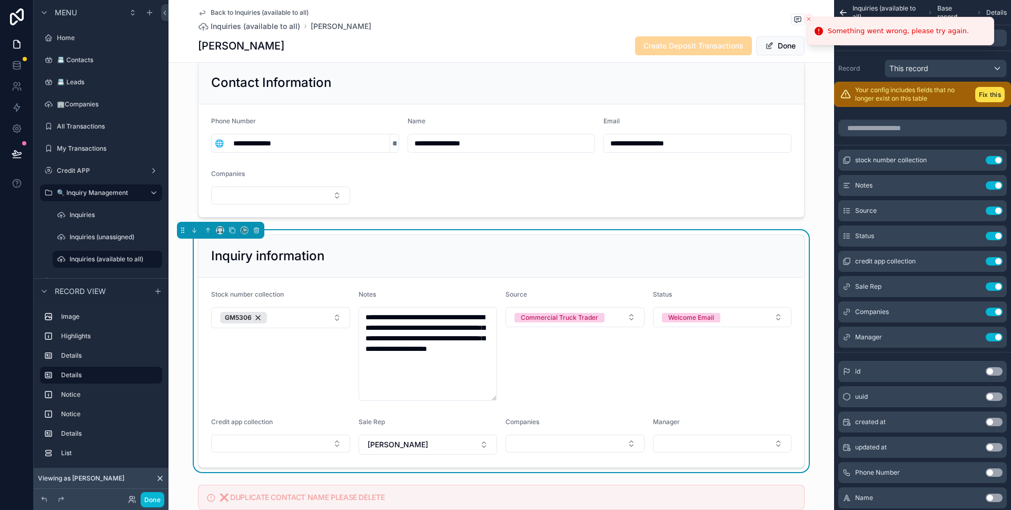
click at [806, 20] on icon "Close toast" at bounding box center [809, 19] width 6 height 6
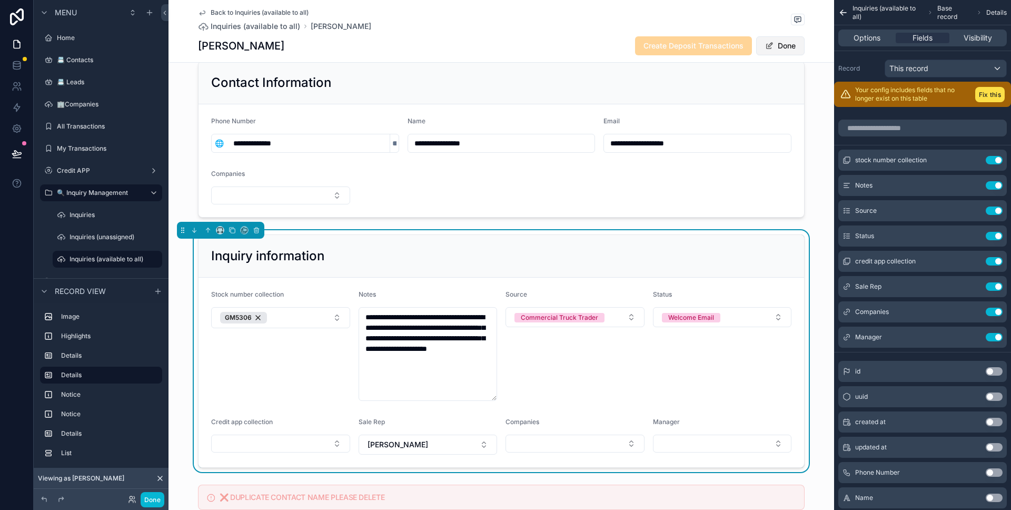
click at [788, 41] on button "Done" at bounding box center [780, 45] width 48 height 19
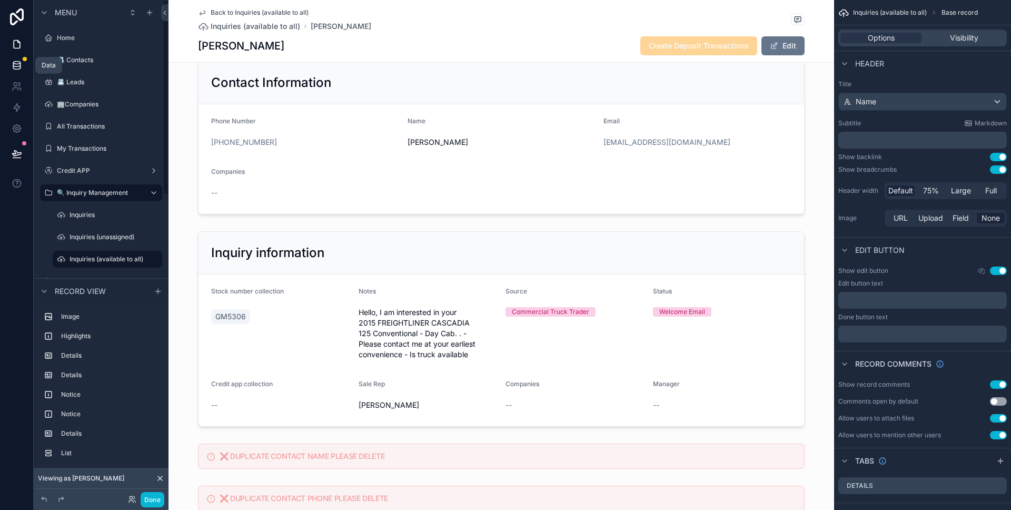
click at [23, 63] on link at bounding box center [16, 65] width 33 height 21
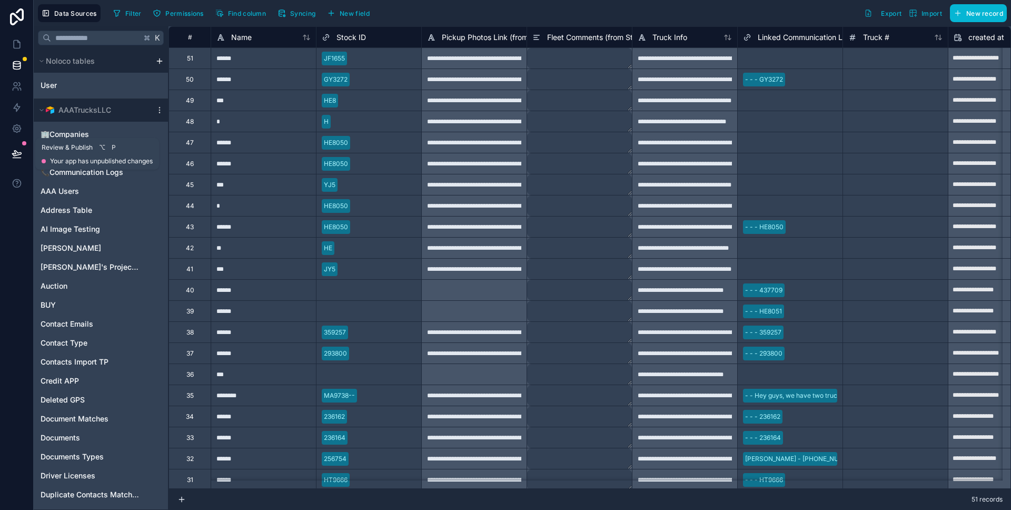
click at [23, 153] on button at bounding box center [16, 153] width 23 height 29
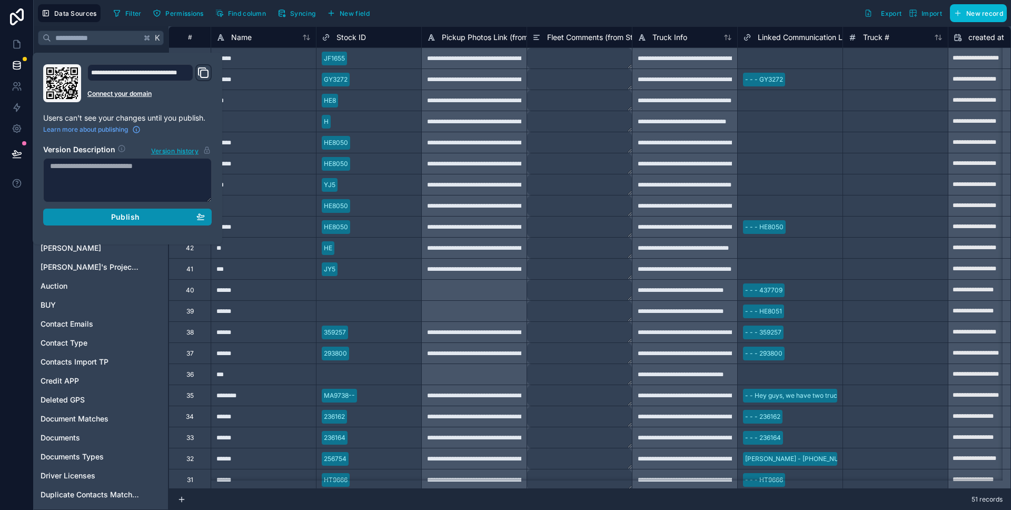
click at [75, 210] on button "Publish" at bounding box center [127, 216] width 168 height 17
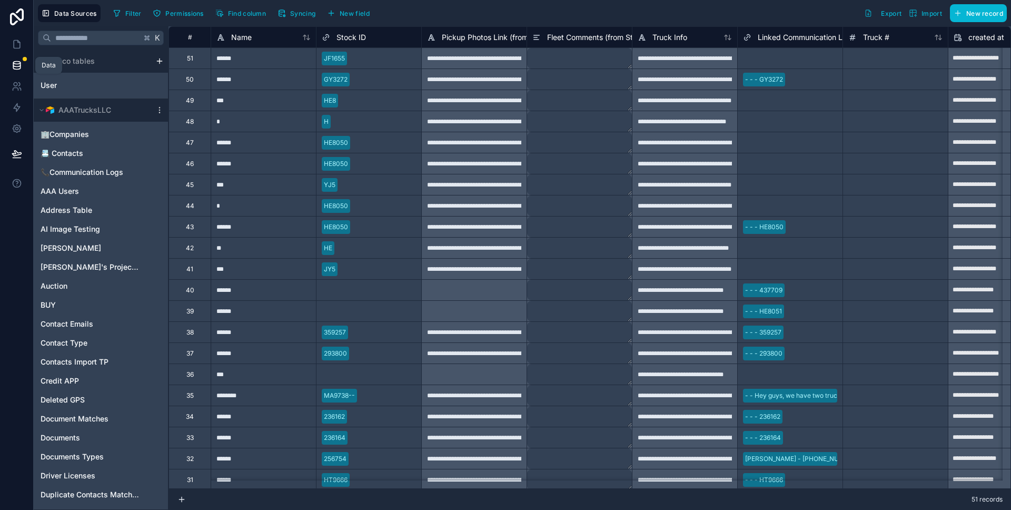
click at [15, 60] on icon at bounding box center [17, 65] width 11 height 11
click at [8, 37] on link at bounding box center [16, 44] width 33 height 21
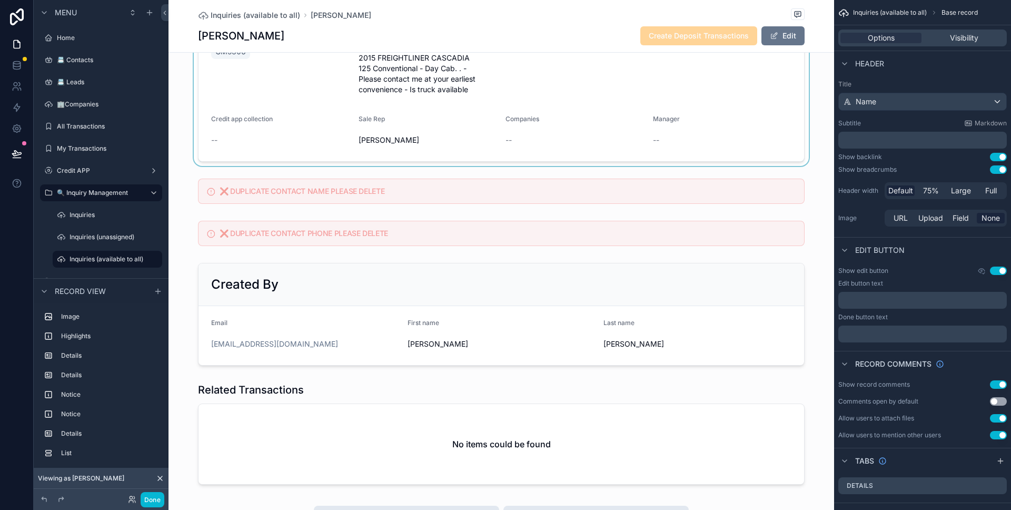
scroll to position [275, 0]
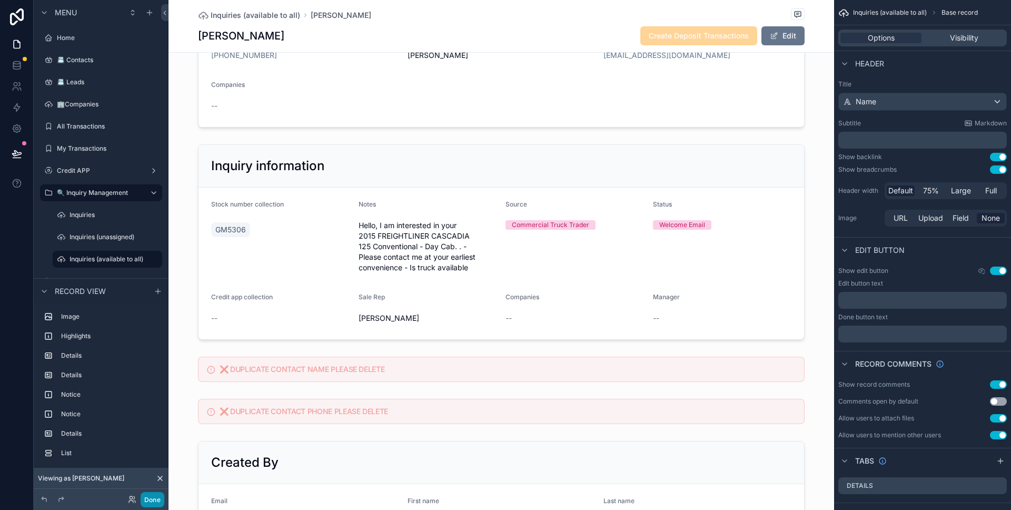
click at [163, 499] on button "Done" at bounding box center [153, 499] width 24 height 15
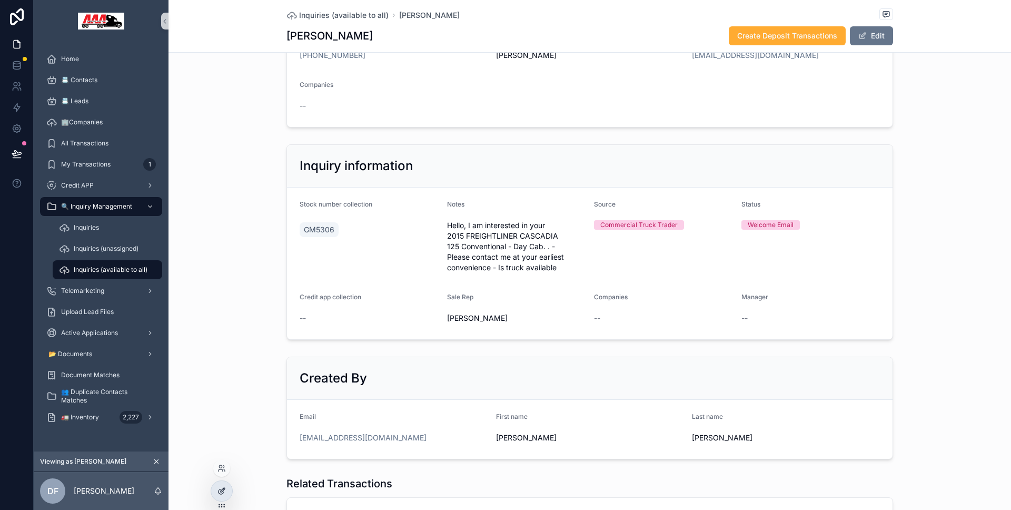
click at [228, 492] on div at bounding box center [221, 491] width 21 height 20
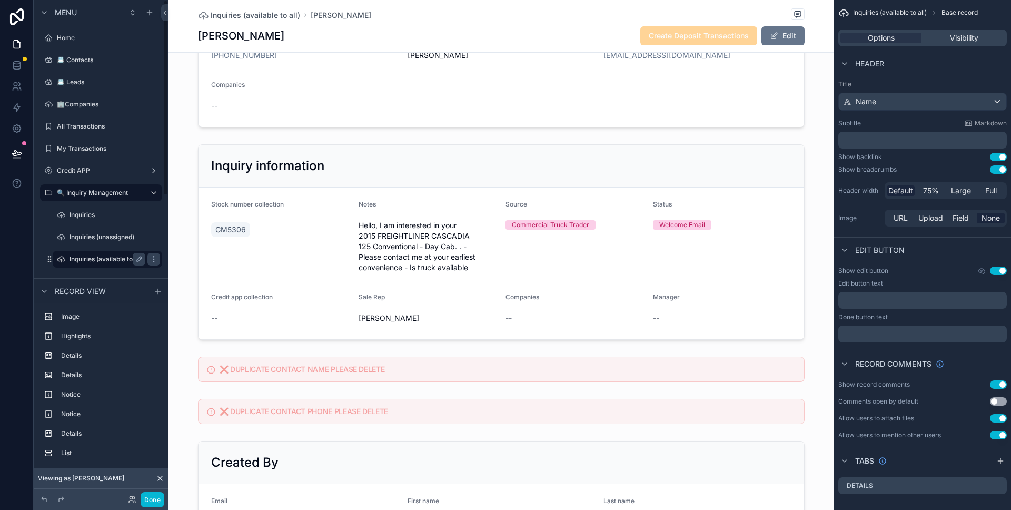
click at [112, 263] on label "Inquiries (available to all)" at bounding box center [106, 259] width 74 height 8
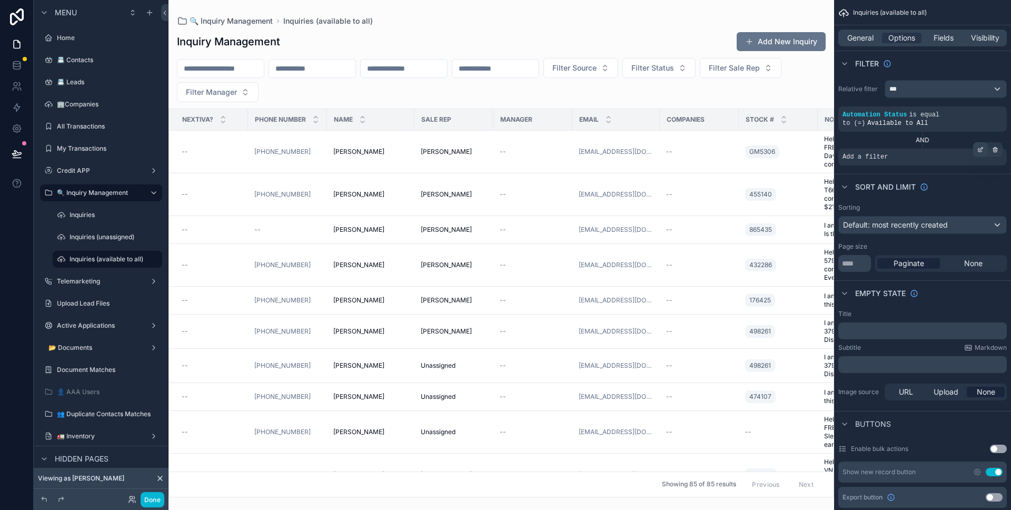
click at [981, 147] on icon "scrollable content" at bounding box center [981, 148] width 3 height 3
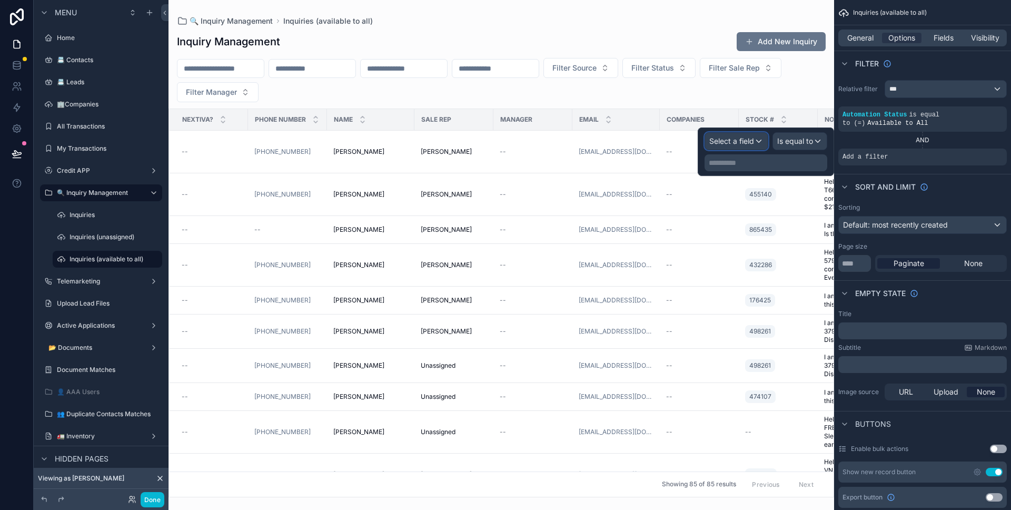
click at [752, 138] on span "Select a field" at bounding box center [731, 140] width 45 height 9
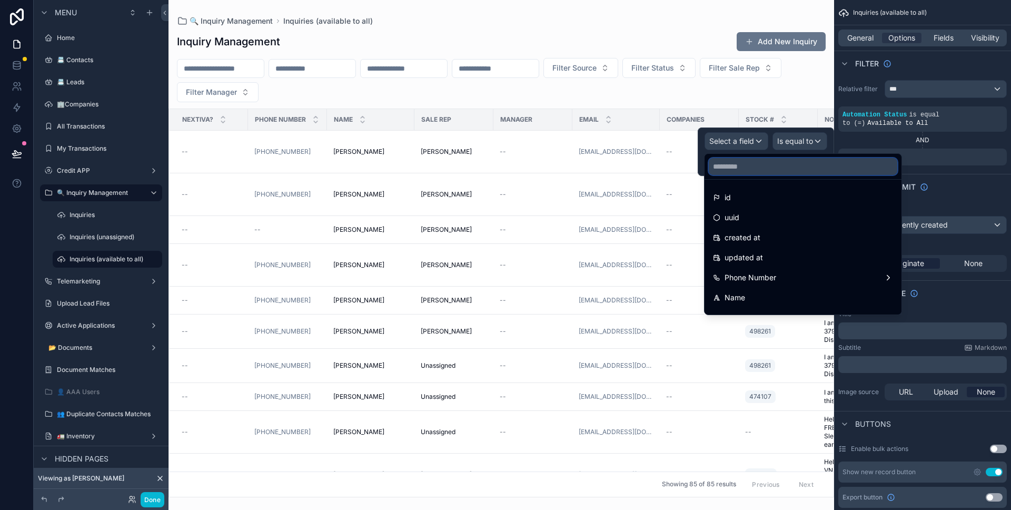
click at [756, 171] on input "text" at bounding box center [803, 166] width 188 height 17
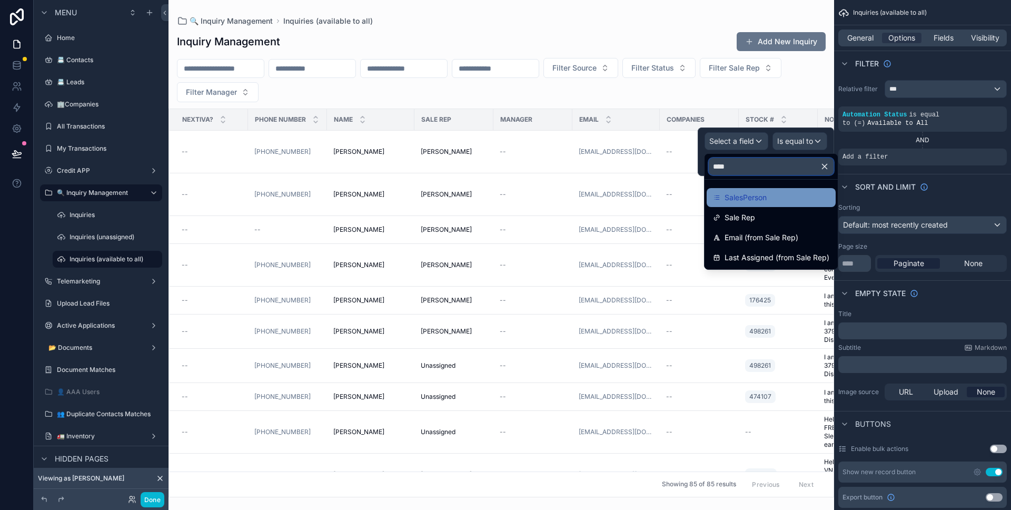
type input "****"
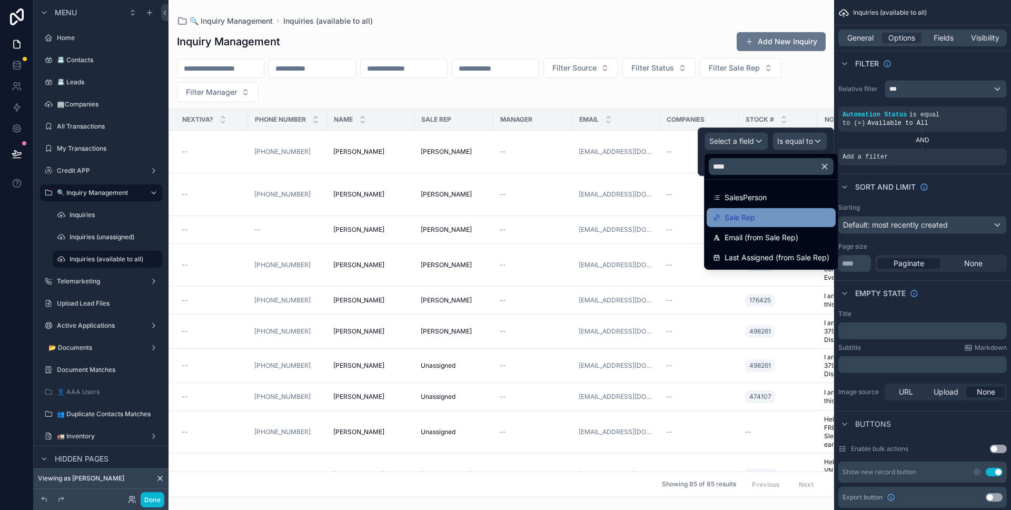
click at [752, 211] on ul "SalesPerson Sale Rep Email (from Sale Rep) Last Assigned (from Sale Rep)" at bounding box center [770, 225] width 133 height 90
click at [752, 211] on span "Sale Rep" at bounding box center [739, 217] width 31 height 13
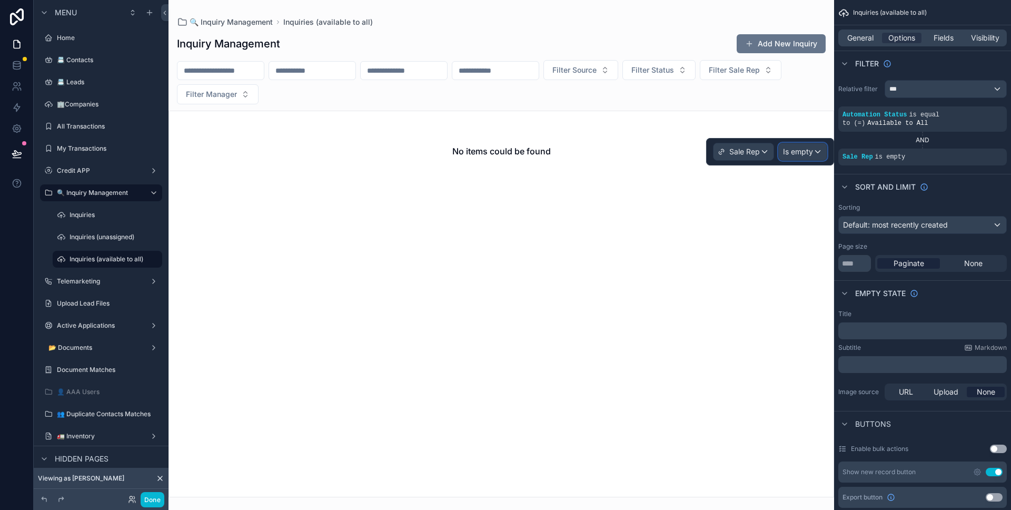
click at [798, 151] on span "Is empty" at bounding box center [798, 151] width 30 height 11
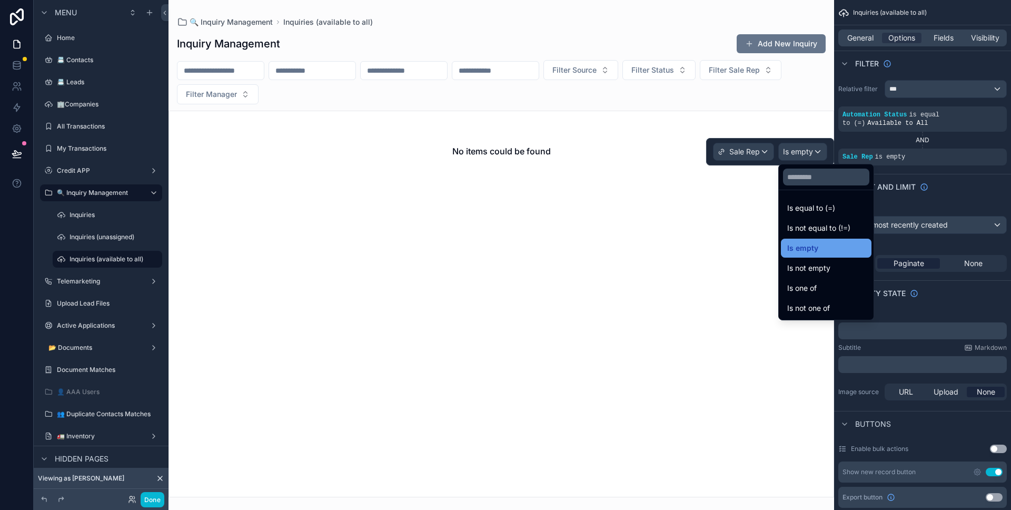
click at [816, 242] on span "Is empty" at bounding box center [802, 248] width 31 height 13
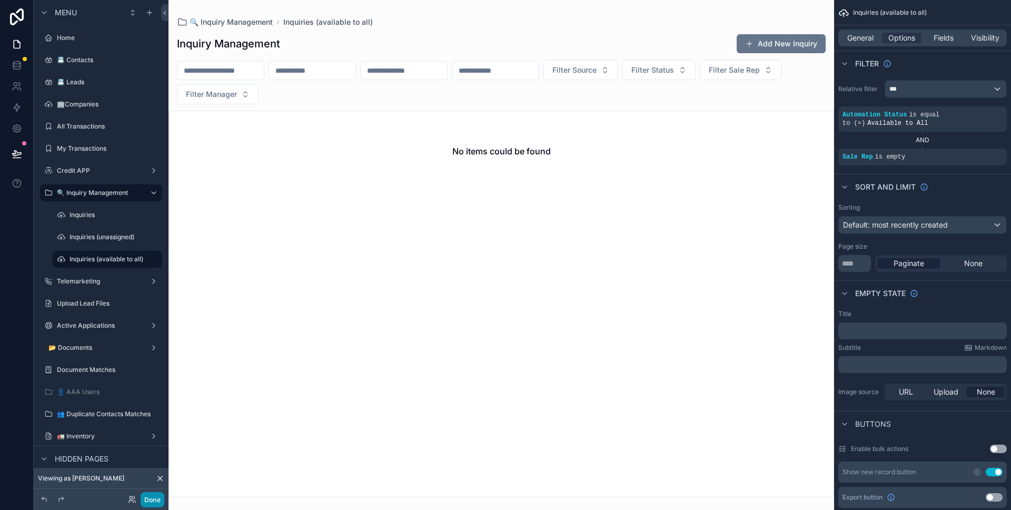
click at [147, 497] on button "Done" at bounding box center [153, 499] width 24 height 15
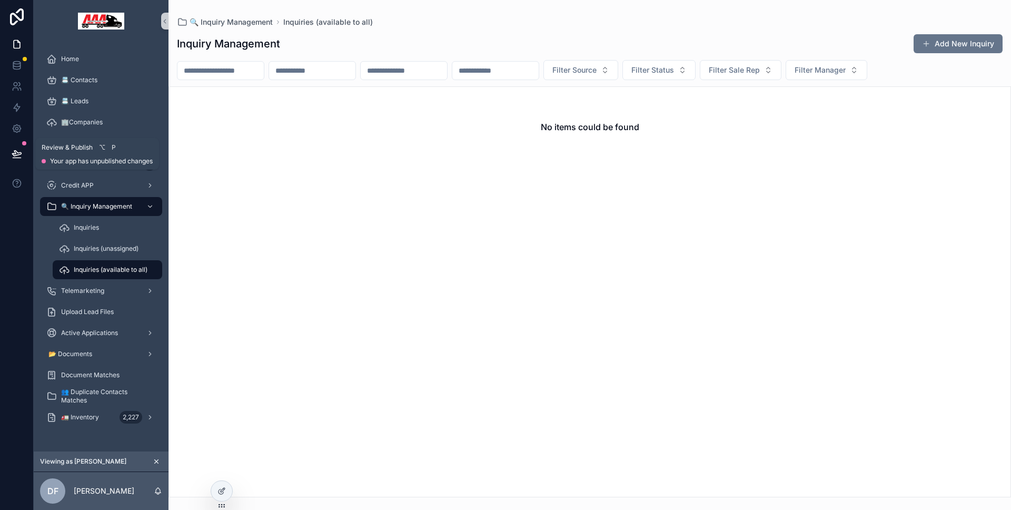
click at [21, 154] on icon at bounding box center [17, 153] width 11 height 11
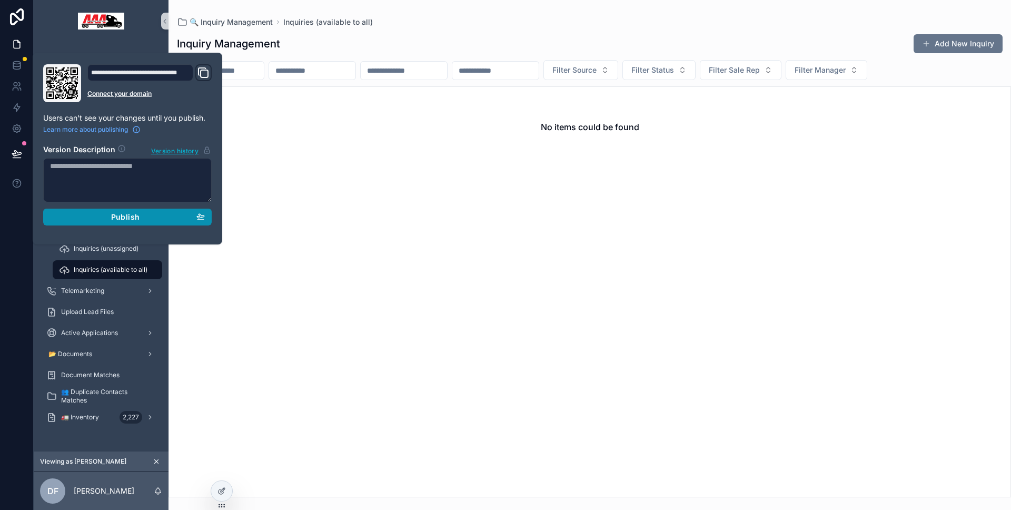
click at [89, 219] on div "Publish" at bounding box center [127, 216] width 155 height 9
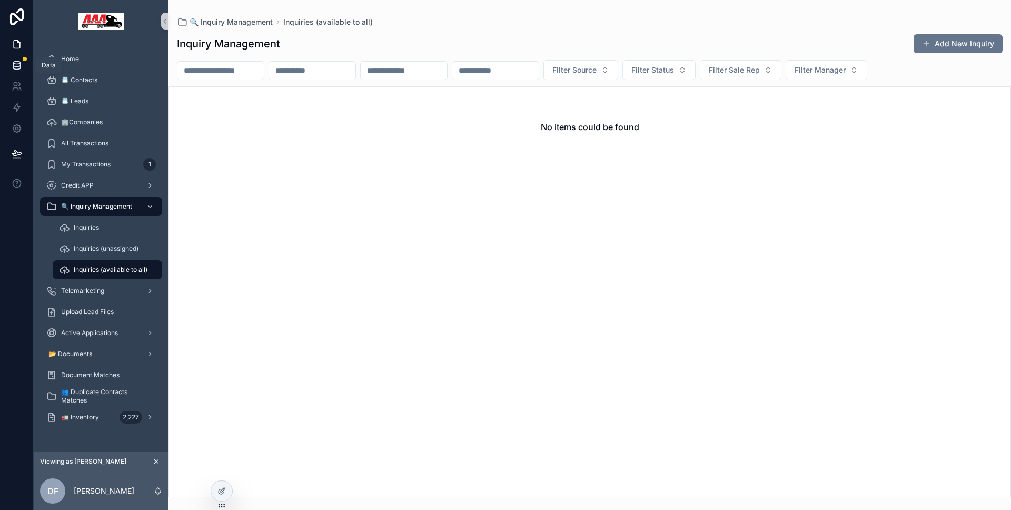
click at [19, 61] on icon at bounding box center [17, 65] width 11 height 11
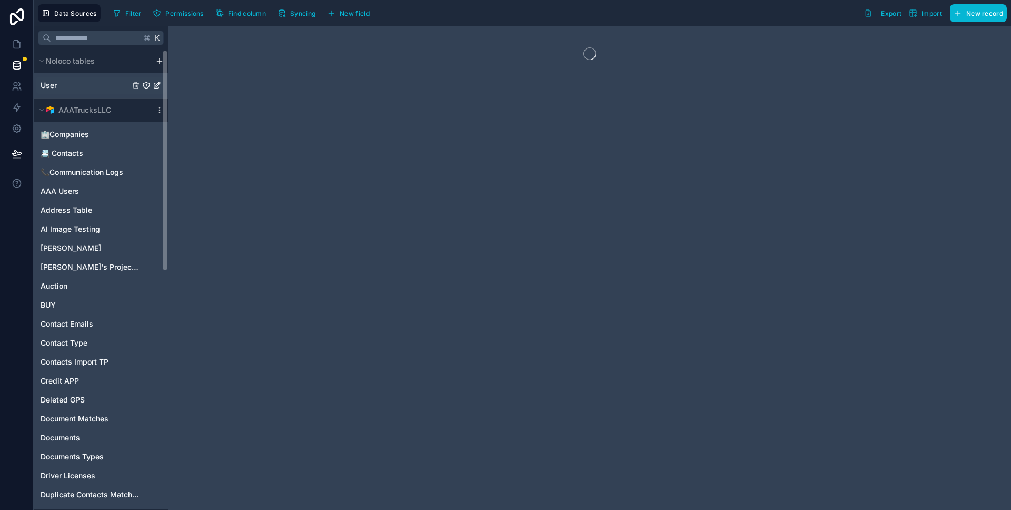
click at [104, 81] on div "User" at bounding box center [101, 85] width 130 height 17
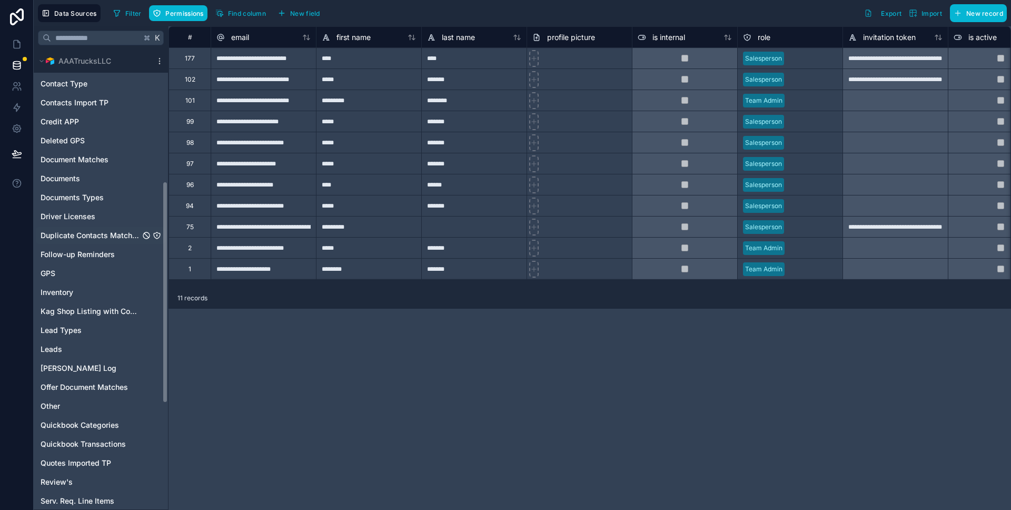
scroll to position [272, 0]
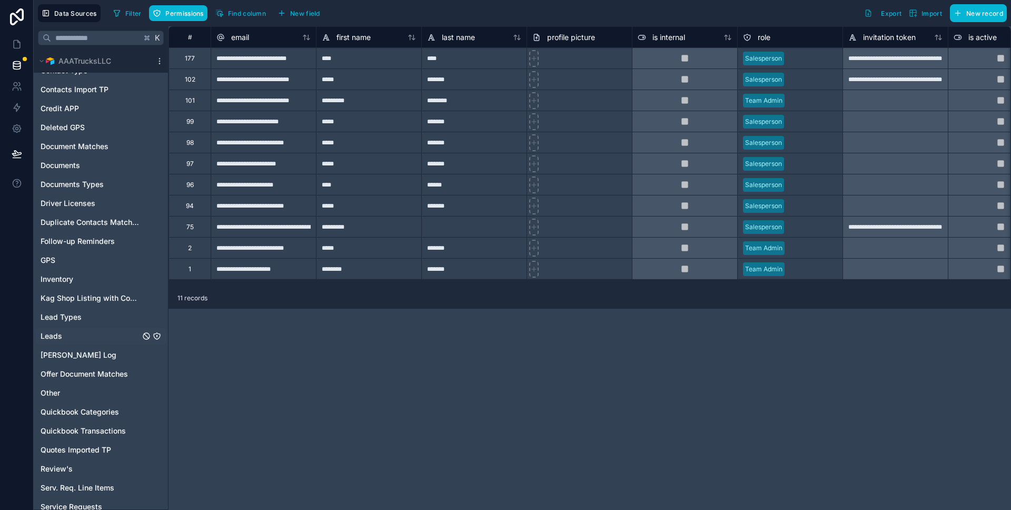
click at [82, 333] on div "Leads" at bounding box center [101, 335] width 130 height 17
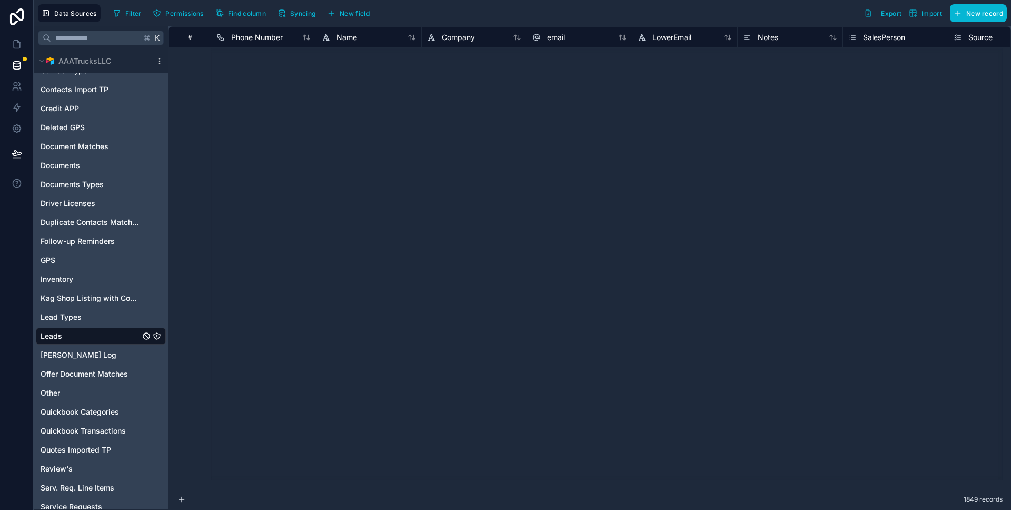
scroll to position [622, 0]
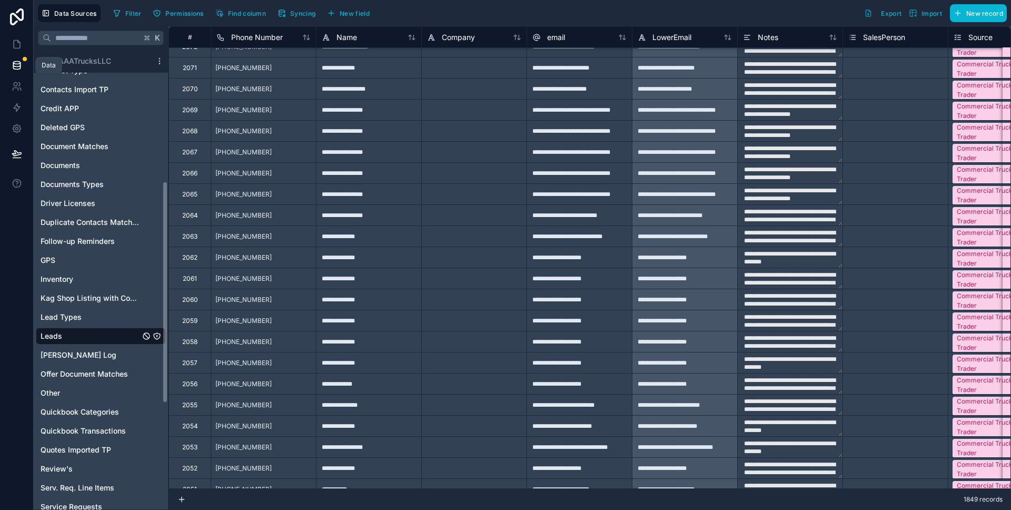
click at [18, 55] on link at bounding box center [16, 65] width 33 height 21
click at [16, 133] on icon at bounding box center [17, 128] width 11 height 11
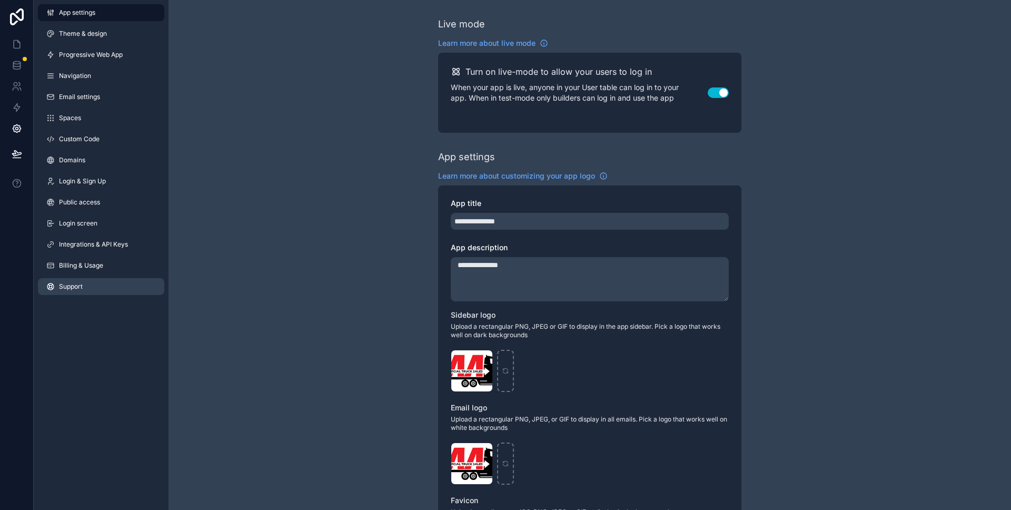
click at [95, 292] on link "Support" at bounding box center [101, 286] width 126 height 17
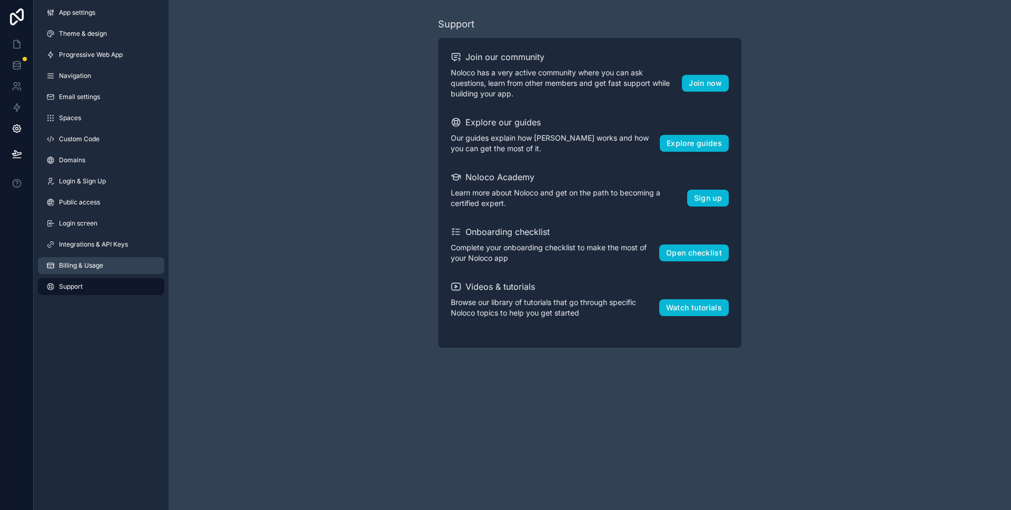
click at [101, 270] on link "Billing & Usage" at bounding box center [101, 265] width 126 height 17
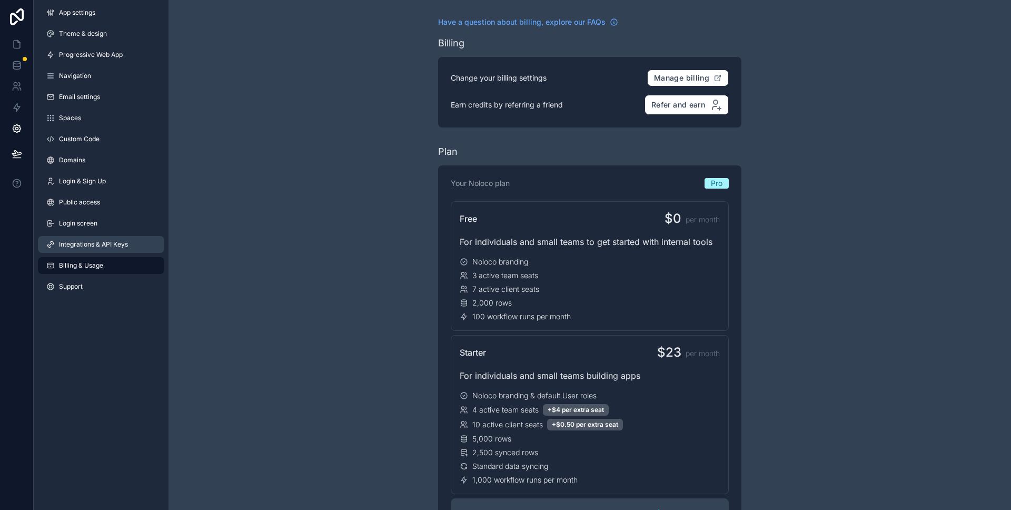
click at [95, 245] on span "Integrations & API Keys" at bounding box center [93, 244] width 69 height 8
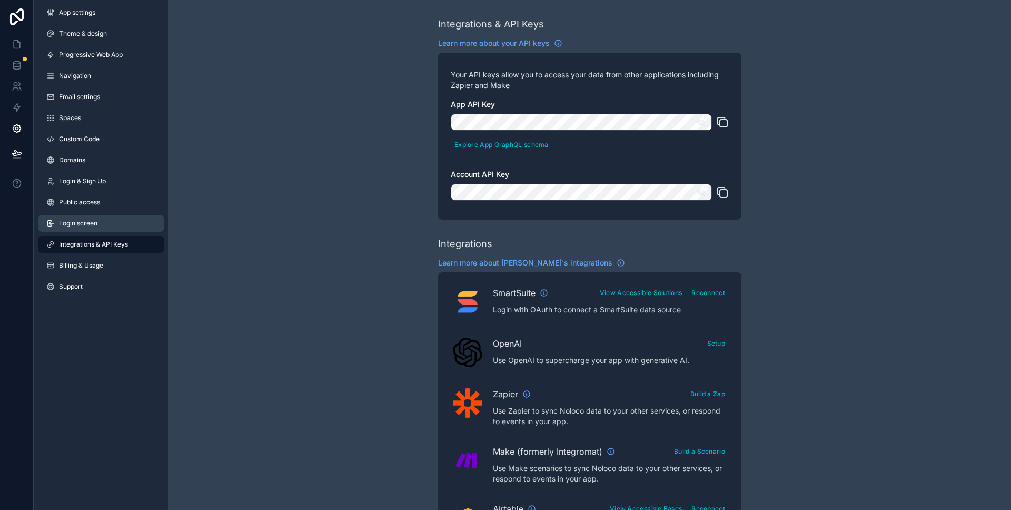
click at [93, 226] on span "Login screen" at bounding box center [78, 223] width 38 height 8
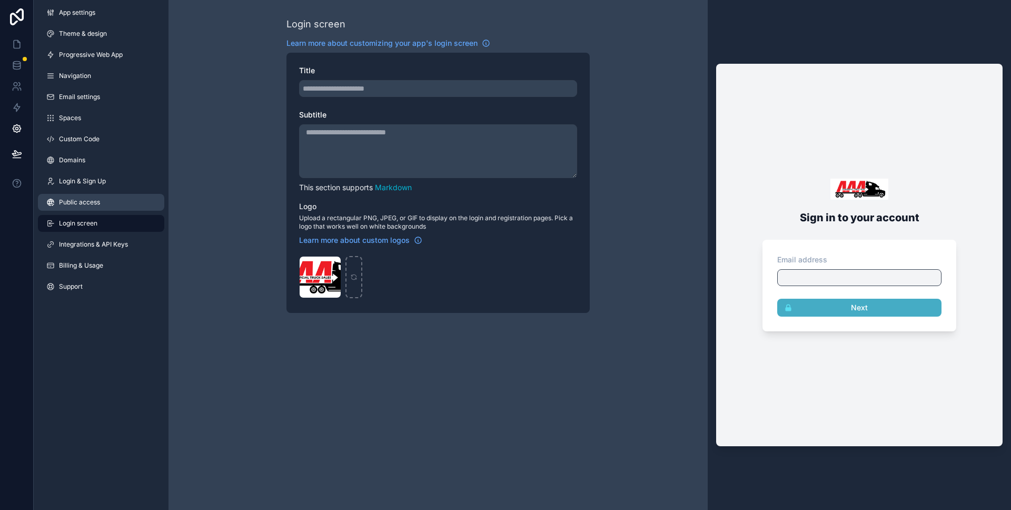
click at [94, 208] on link "Public access" at bounding box center [101, 202] width 126 height 17
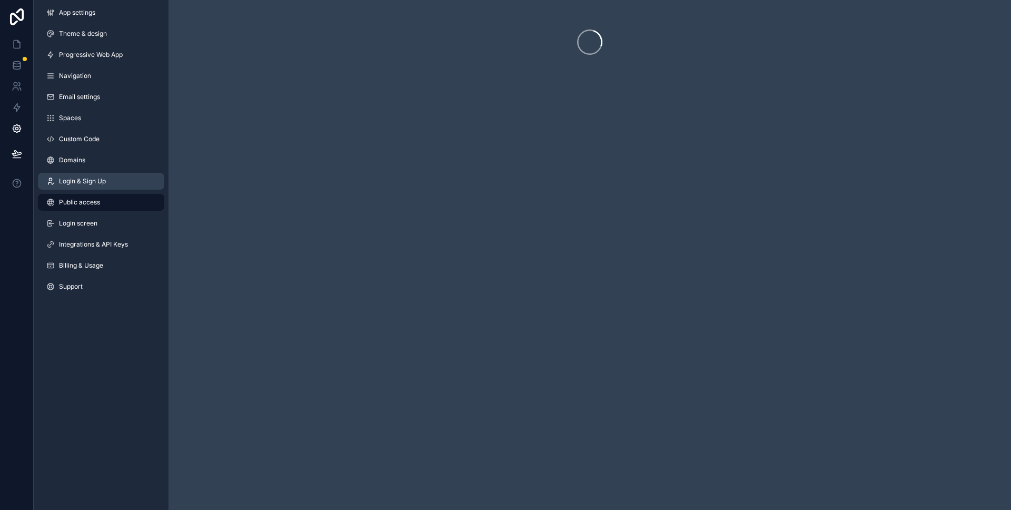
click at [94, 187] on link "Login & Sign Up" at bounding box center [101, 181] width 126 height 17
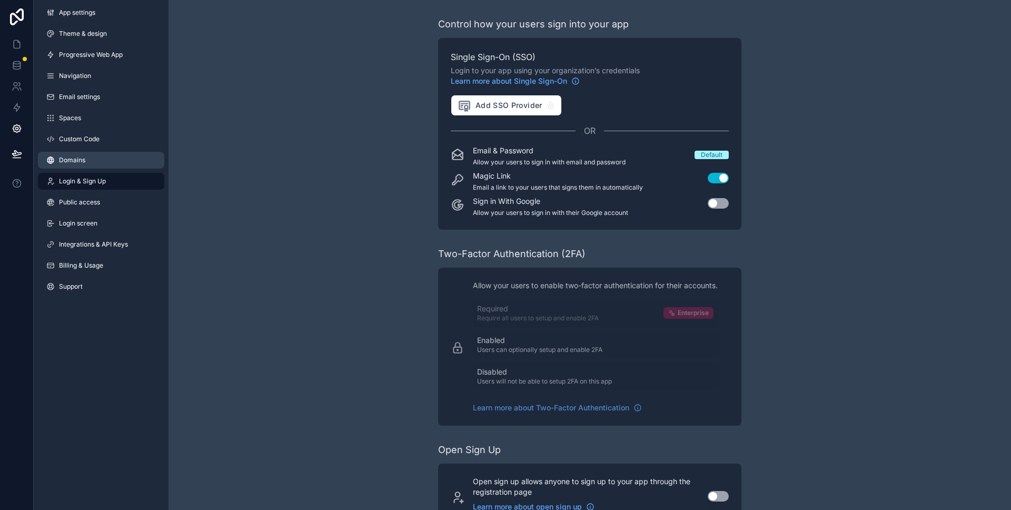
click at [94, 166] on link "Domains" at bounding box center [101, 160] width 126 height 17
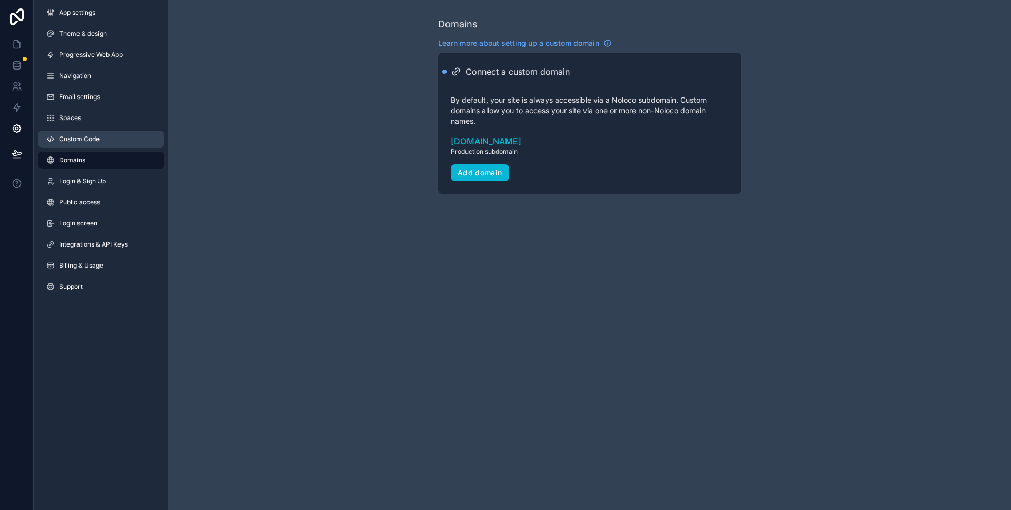
click at [95, 144] on link "Custom Code" at bounding box center [101, 139] width 126 height 17
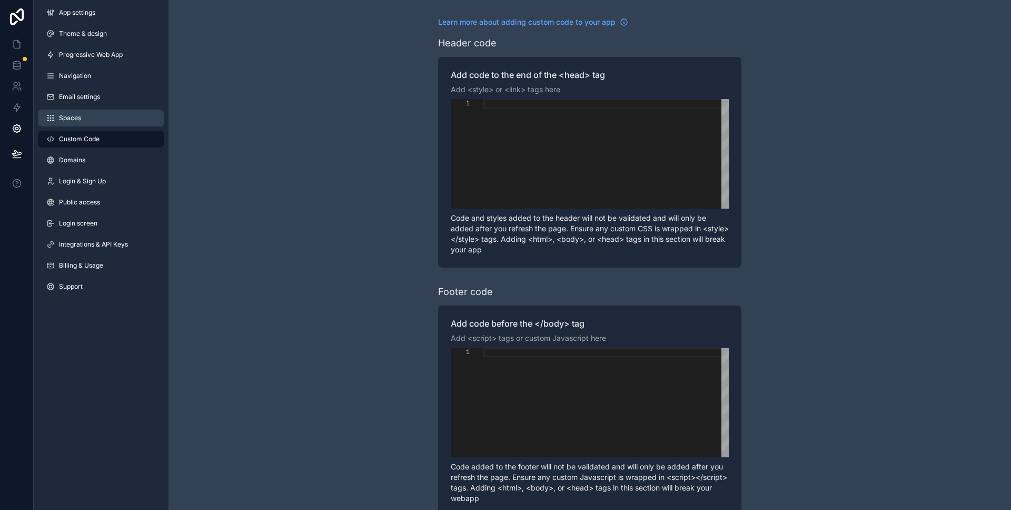
click at [95, 123] on link "Spaces" at bounding box center [101, 118] width 126 height 17
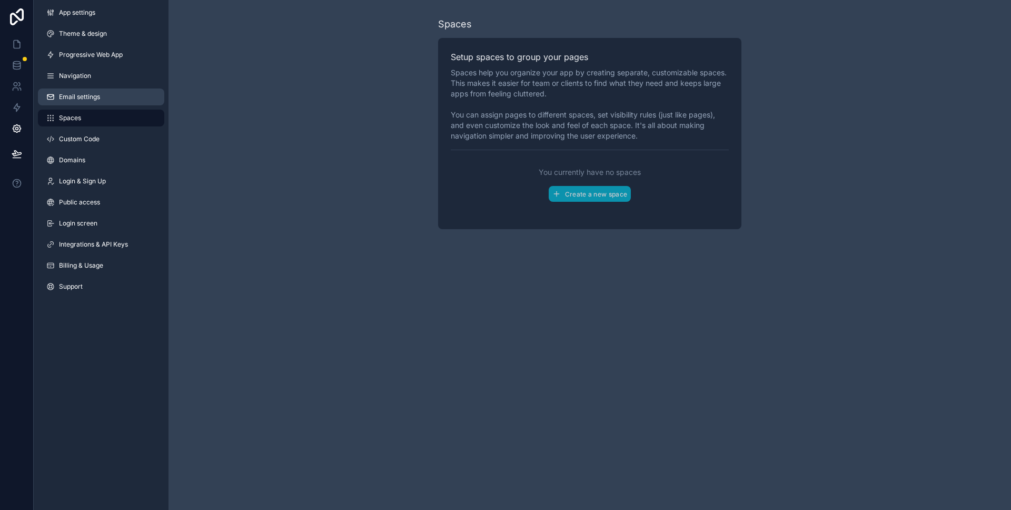
click at [83, 95] on span "Email settings" at bounding box center [79, 97] width 41 height 8
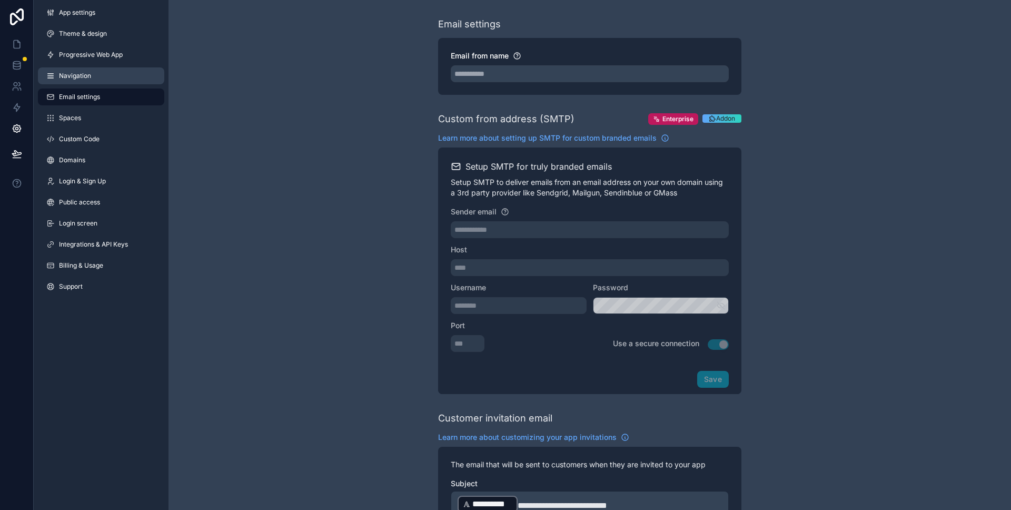
click at [84, 75] on span "Navigation" at bounding box center [75, 76] width 32 height 8
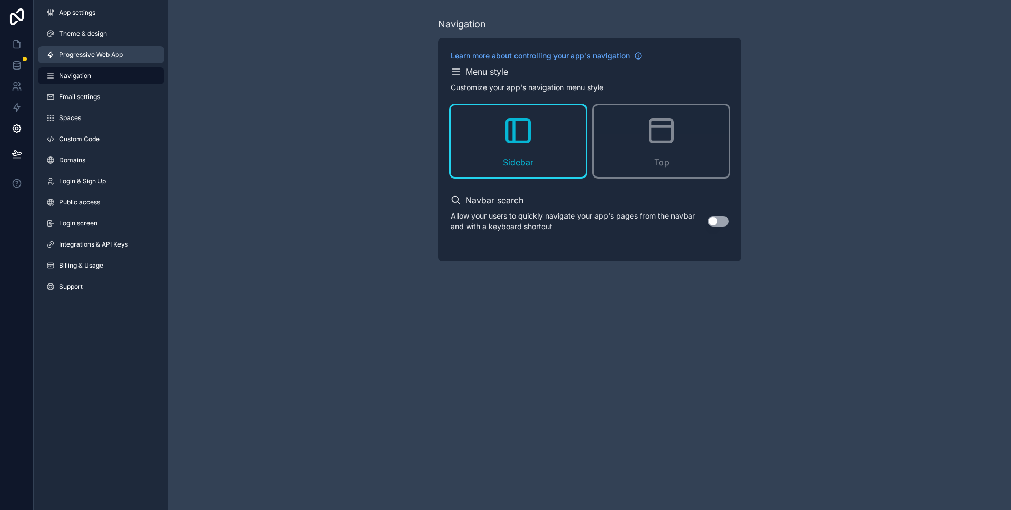
click at [85, 56] on span "Progressive Web App" at bounding box center [91, 55] width 64 height 8
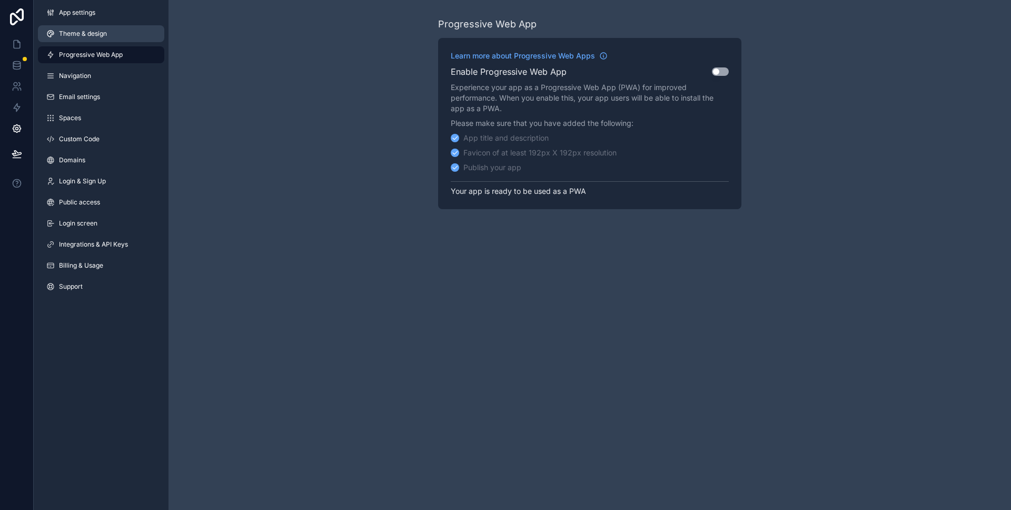
click at [84, 34] on span "Theme & design" at bounding box center [83, 33] width 48 height 8
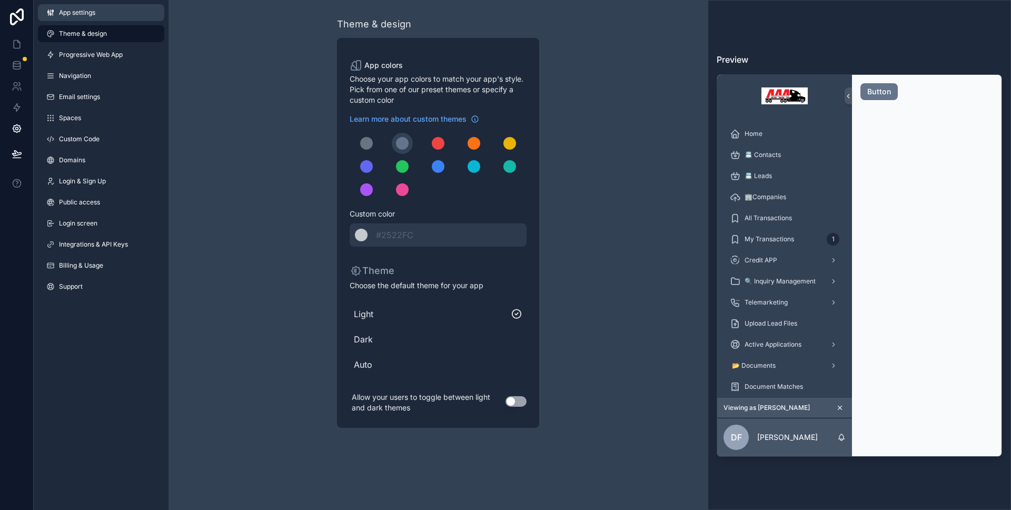
click at [85, 18] on link "App settings" at bounding box center [101, 12] width 126 height 17
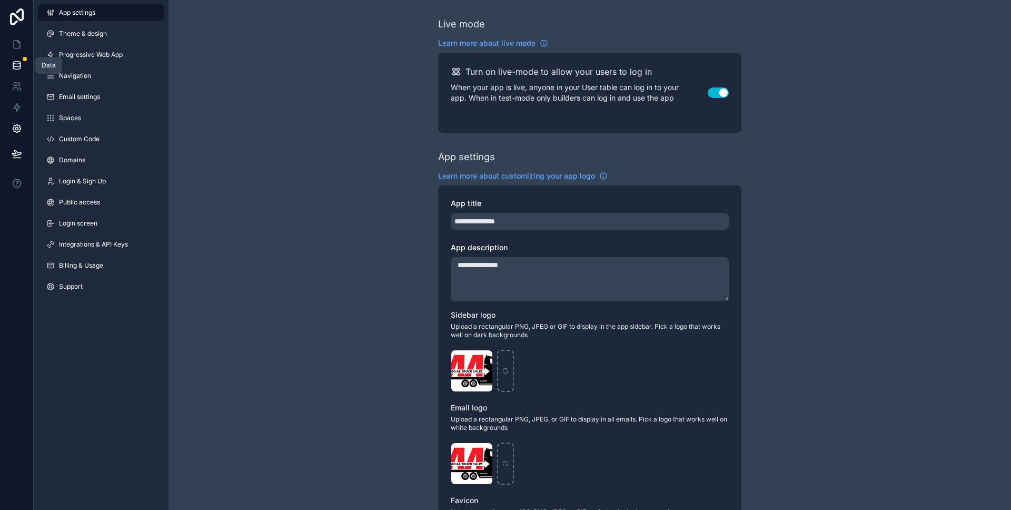
click at [25, 67] on link at bounding box center [16, 65] width 33 height 21
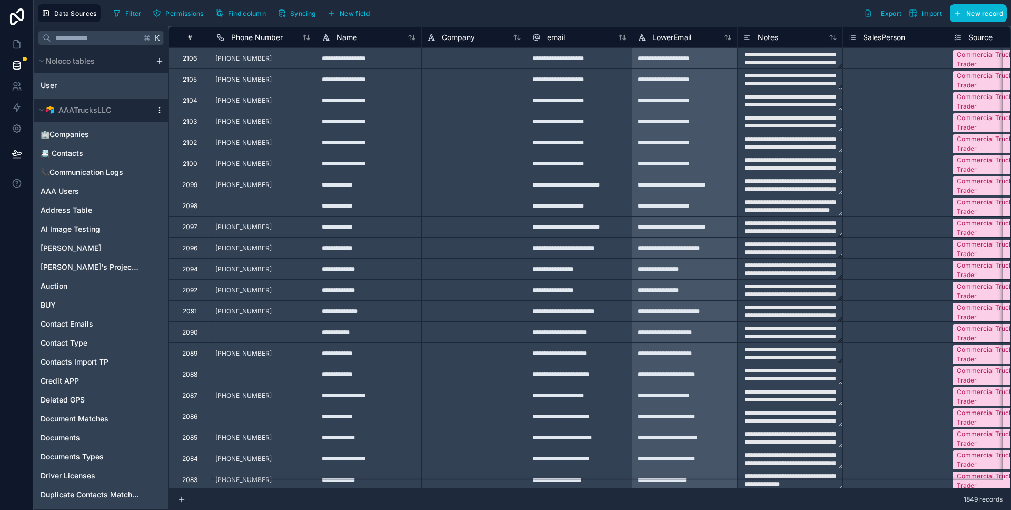
click at [156, 110] on icon "scrollable content" at bounding box center [159, 110] width 8 height 8
click at [199, 167] on span "Queue schema sync" at bounding box center [213, 167] width 76 height 8
click at [195, 153] on span "Queue data sync" at bounding box center [213, 149] width 76 height 8
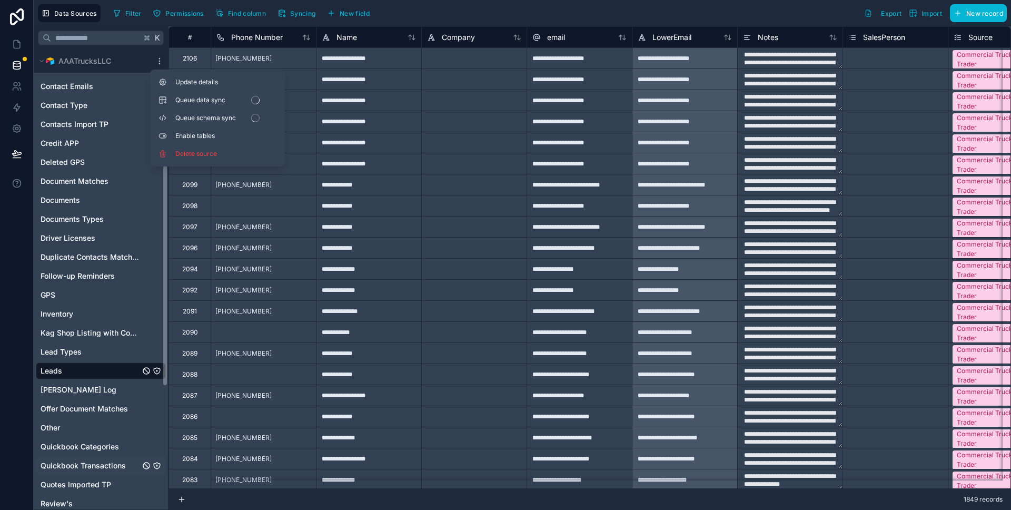
scroll to position [491, 0]
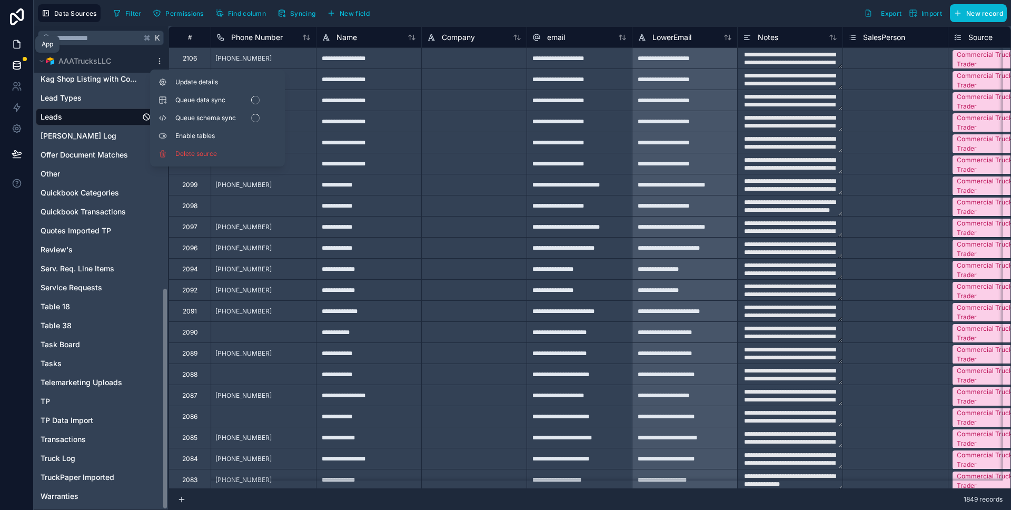
click at [20, 49] on icon at bounding box center [17, 44] width 11 height 11
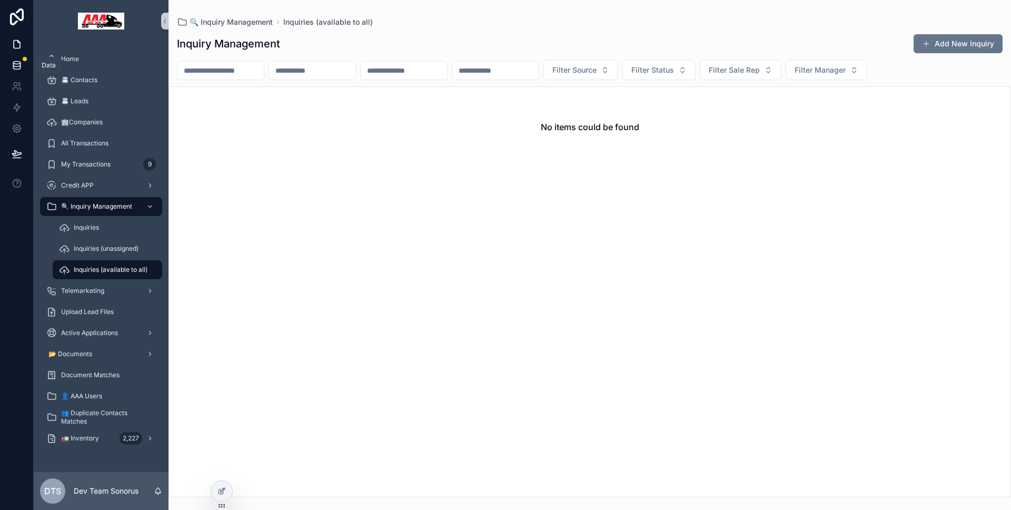
click at [26, 71] on link at bounding box center [16, 65] width 33 height 21
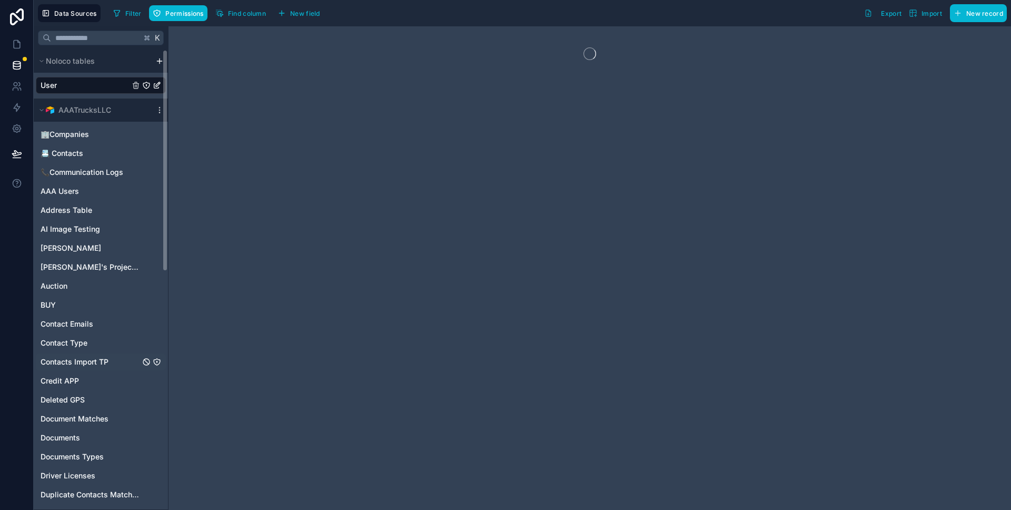
scroll to position [91, 0]
